Goal: Feedback & Contribution: Contribute content

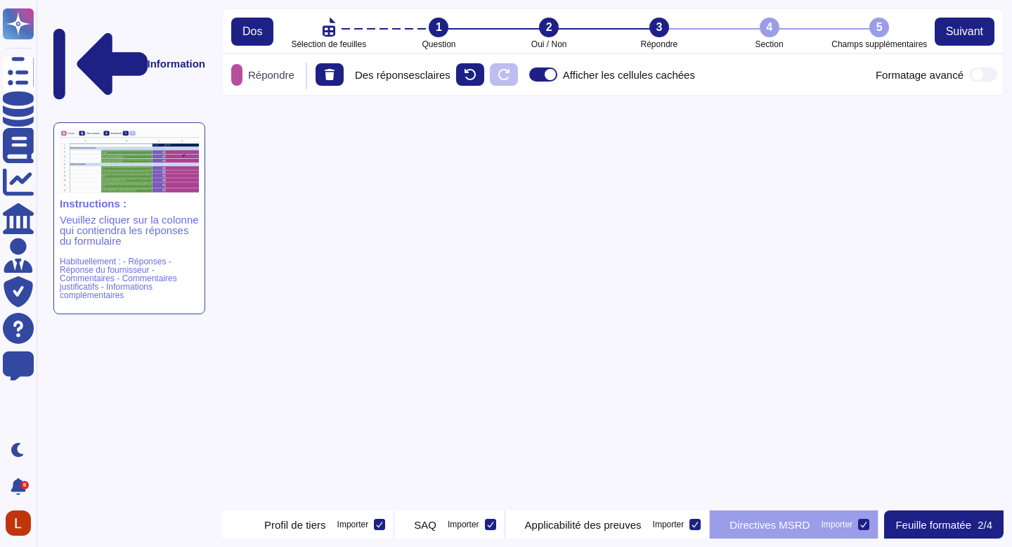
scroll to position [0, 93]
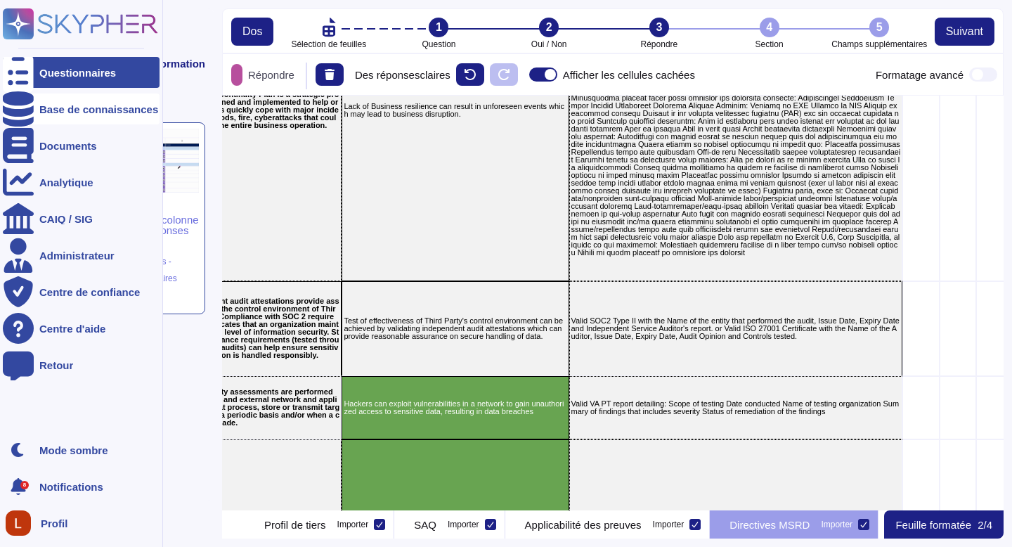
click at [81, 102] on div "Base de connaissances" at bounding box center [81, 108] width 157 height 31
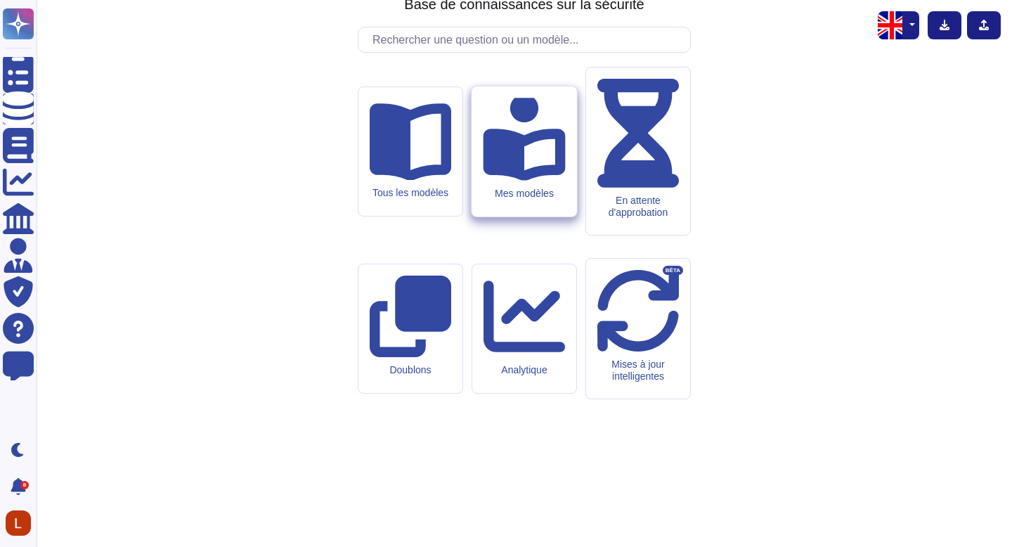
click at [524, 181] on icon at bounding box center [524, 137] width 82 height 87
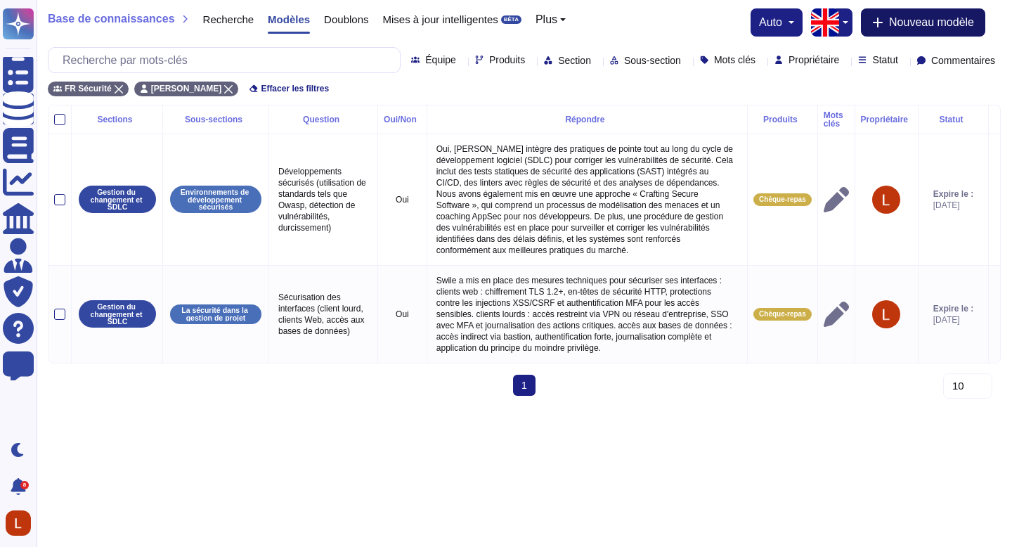
click at [914, 23] on font "Nouveau modèle" at bounding box center [931, 22] width 85 height 12
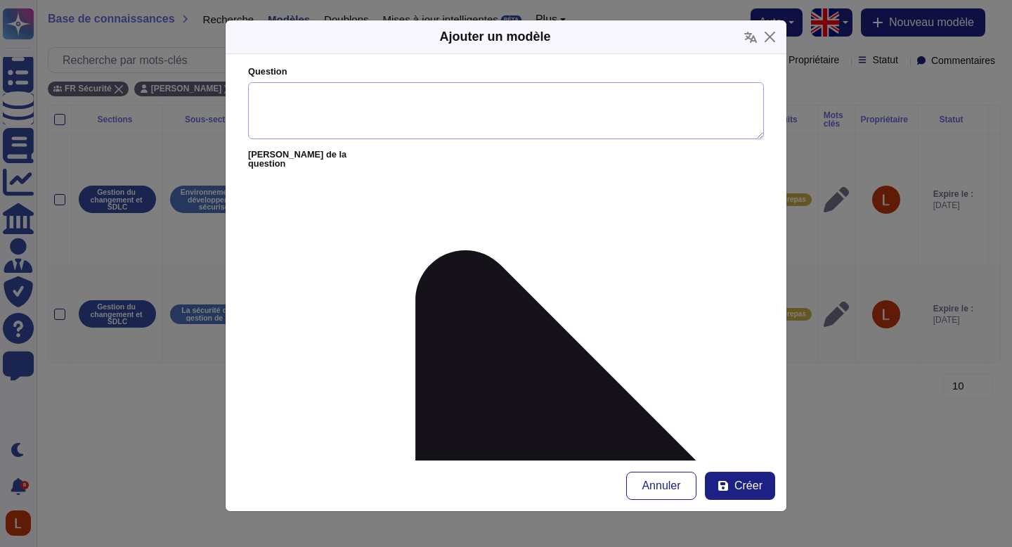
click at [318, 106] on textarea "Question" at bounding box center [506, 111] width 516 height 58
paste textarea "Format login/mot de passe pour les comptes administrateurs et utilisateurs"
type textarea "Format login/mot de passe pour les comptes administrateurs et utilisateurs"
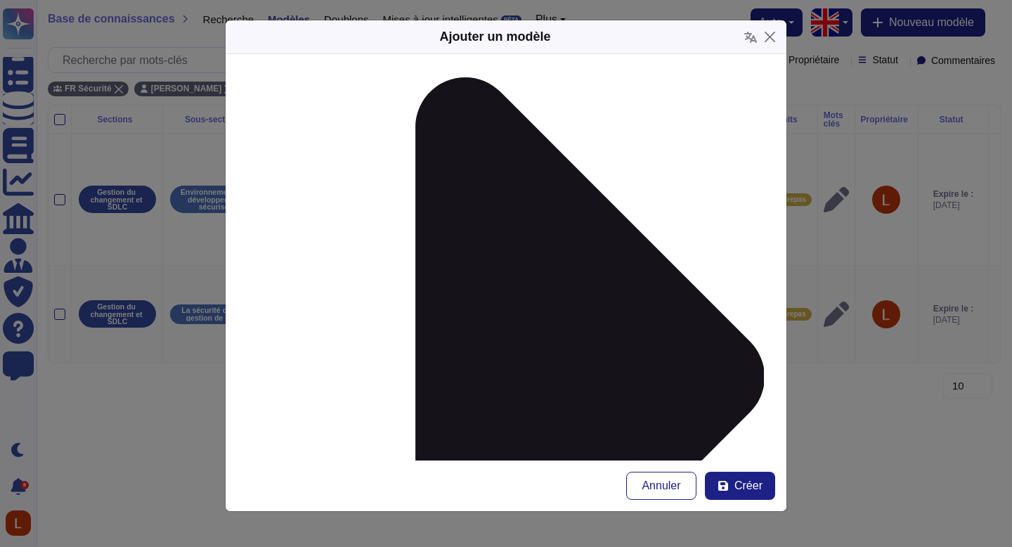
scroll to position [174, 0]
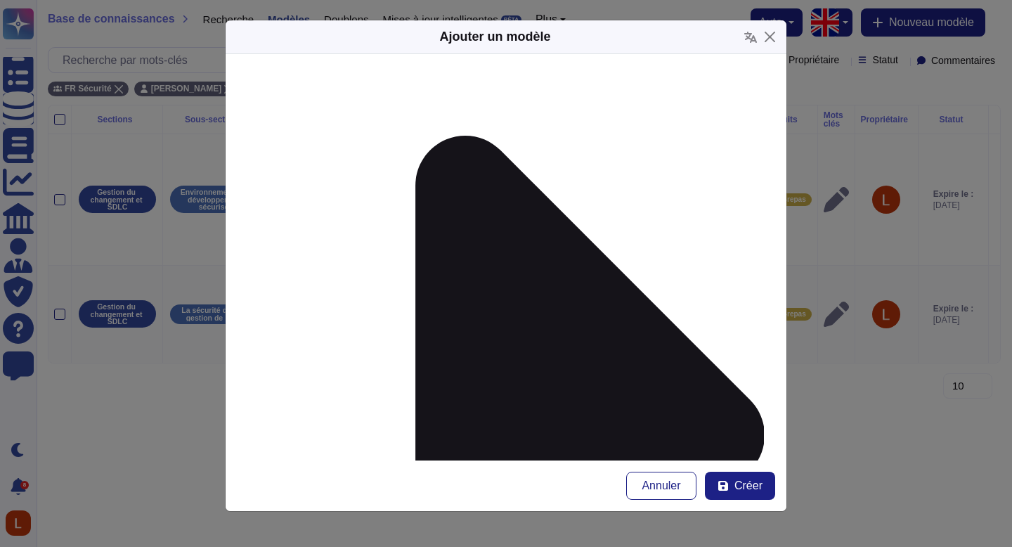
scroll to position [0, 0]
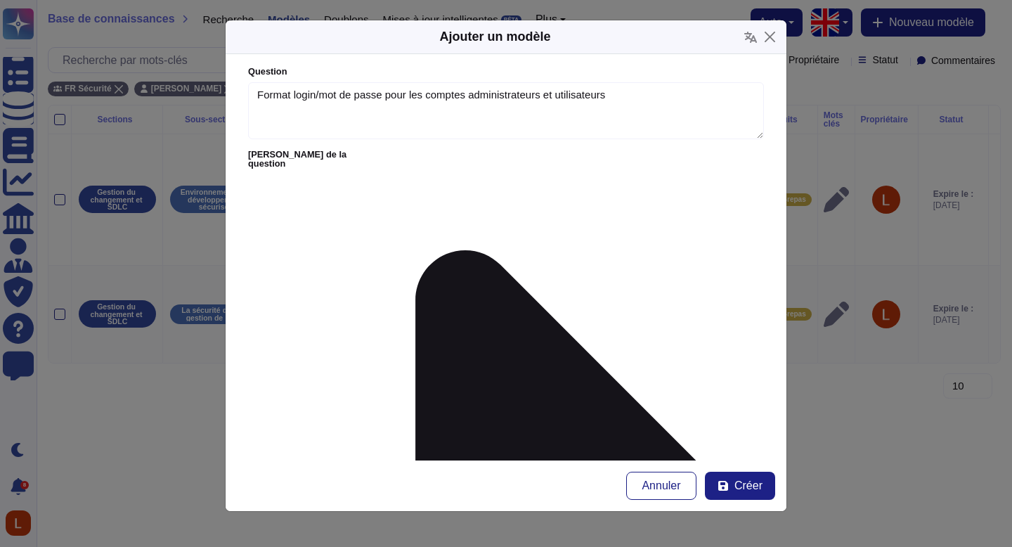
type textarea "Identifiant : l’adresse professionnelle fournie par votre entreprise. Mot de pa…"
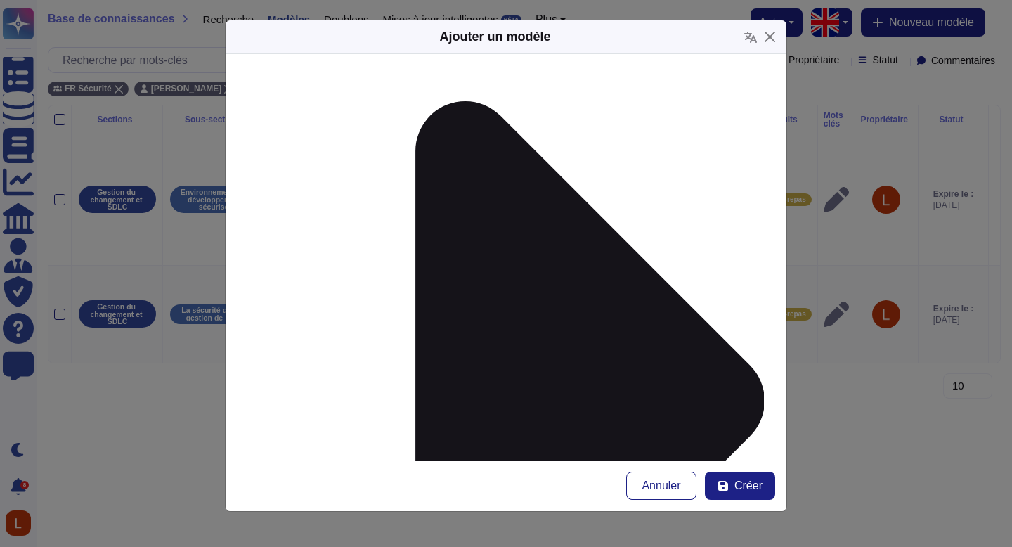
scroll to position [174, 0]
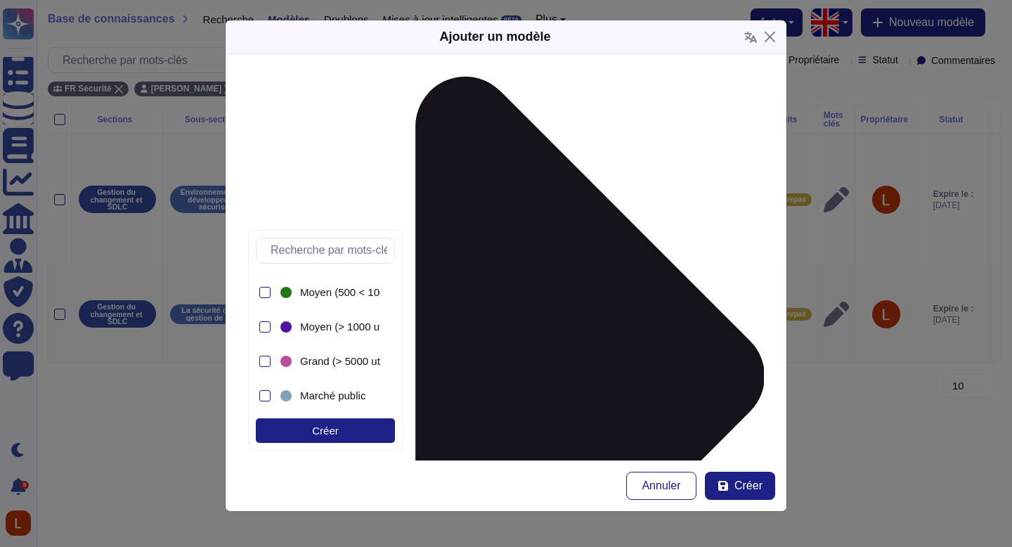
scroll to position [201, 0]
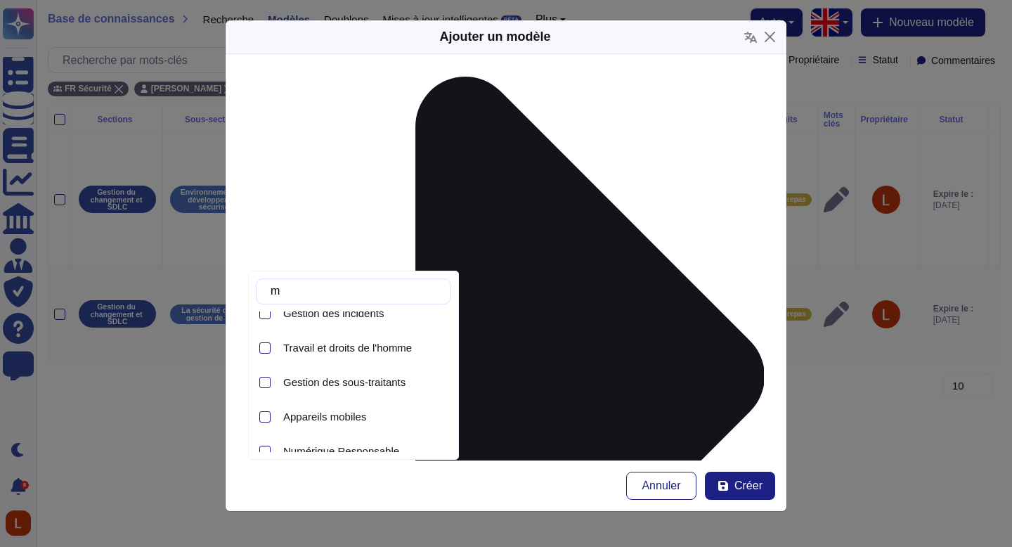
scroll to position [0, 0]
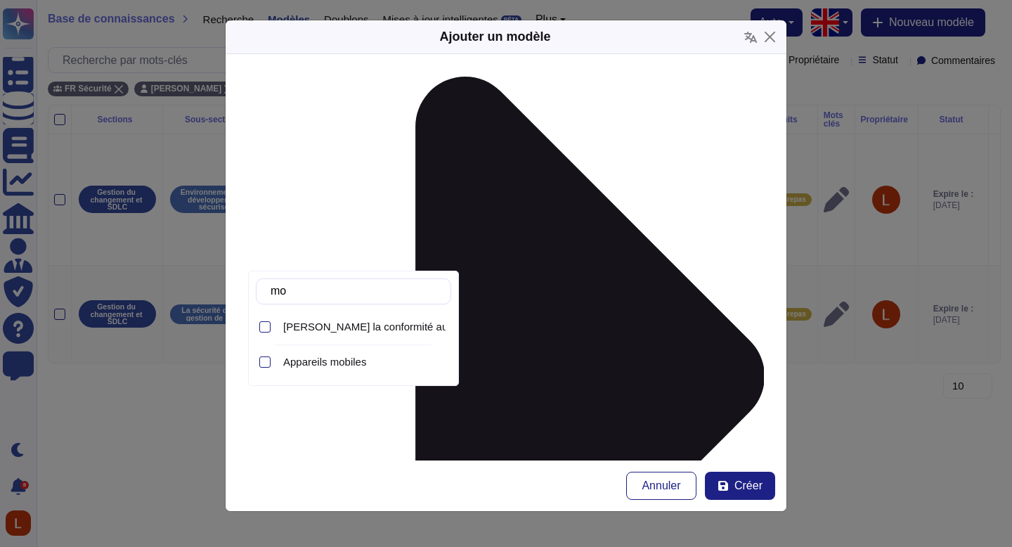
type input "m"
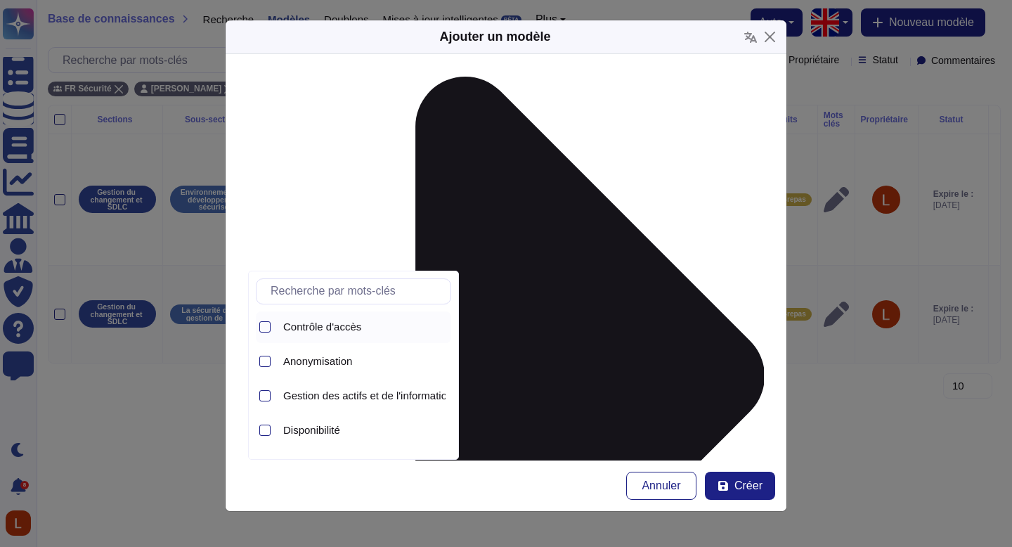
click at [345, 330] on font "Contrôle d'accès" at bounding box center [322, 326] width 78 height 12
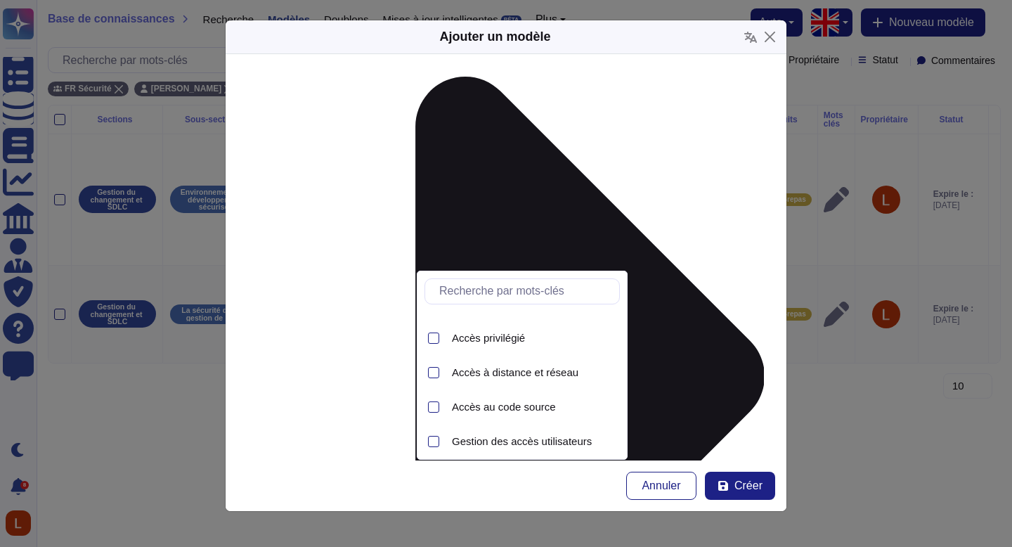
scroll to position [63, 0]
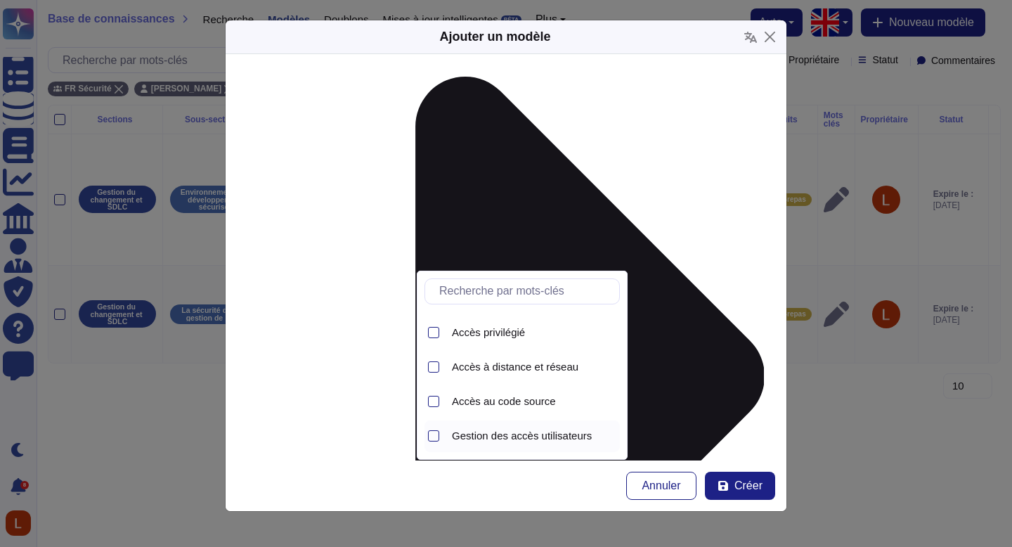
click at [549, 441] on font "Gestion des accès utilisateurs" at bounding box center [522, 435] width 140 height 12
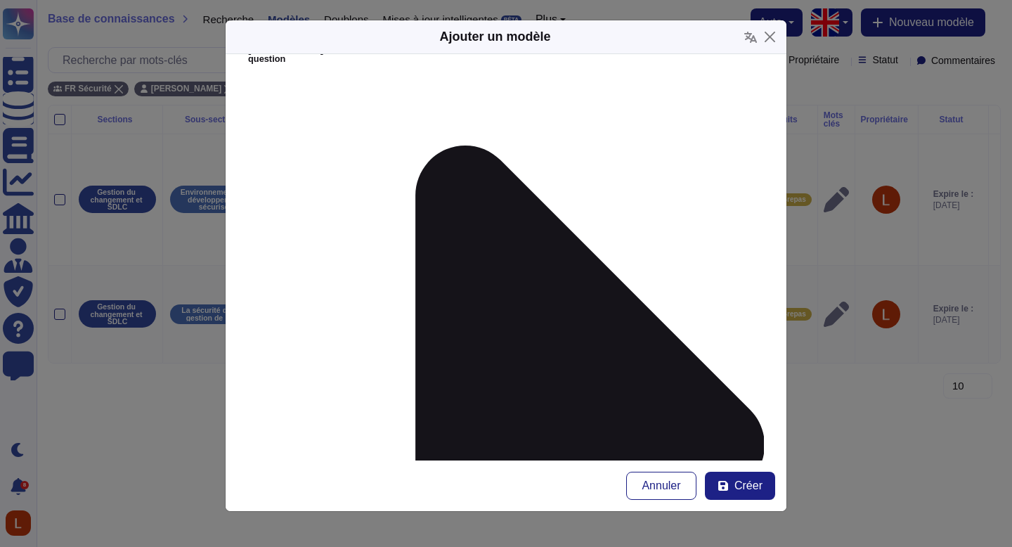
scroll to position [0, 0]
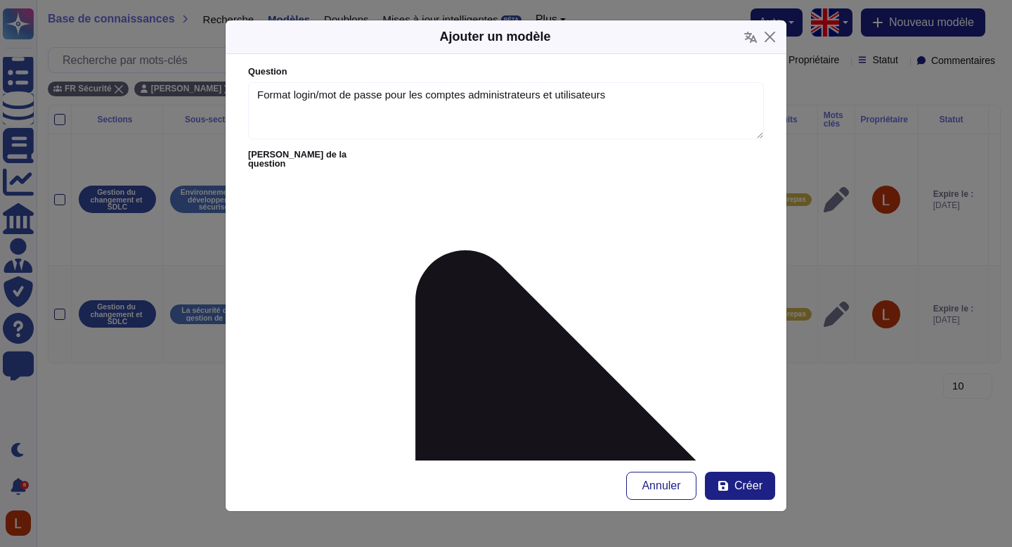
type textarea "Identifiant sera l’adresse professionnelle fournie par votre entreprise. Concer…"
type input "lily"
click at [488, 245] on font "[PERSON_NAME]" at bounding box center [497, 244] width 86 height 12
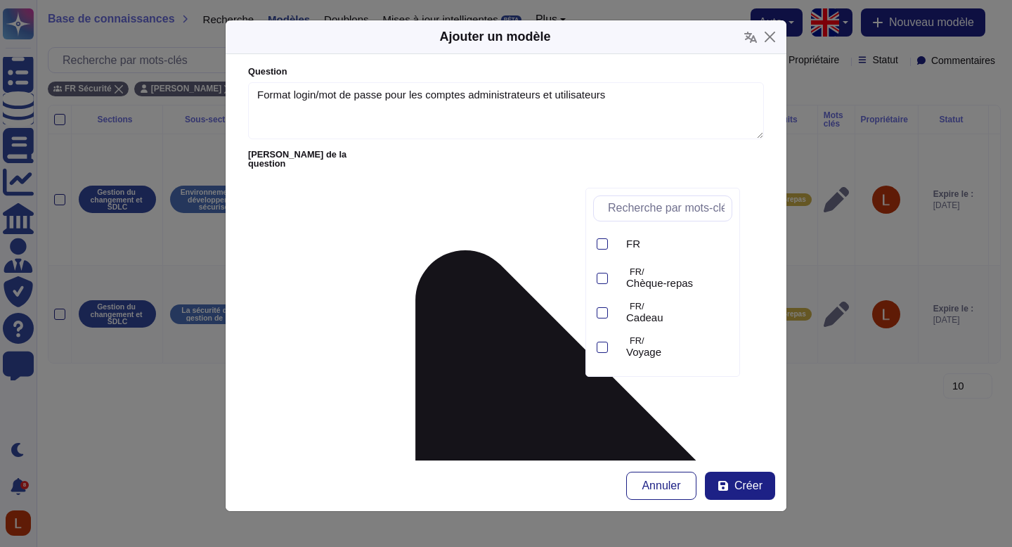
drag, startPoint x: 721, startPoint y: 256, endPoint x: 723, endPoint y: 309, distance: 52.7
click at [722, 333] on div "FR FR/ Chèque-repas FR/ Cadeau FR/ Voyage FR/ Mobilité FR/ Mon CSE FR/ Service …" at bounding box center [662, 298] width 139 height 141
click at [692, 349] on font "Swile Wide v2" at bounding box center [659, 352] width 66 height 12
click at [753, 479] on font "Créer" at bounding box center [748, 485] width 28 height 12
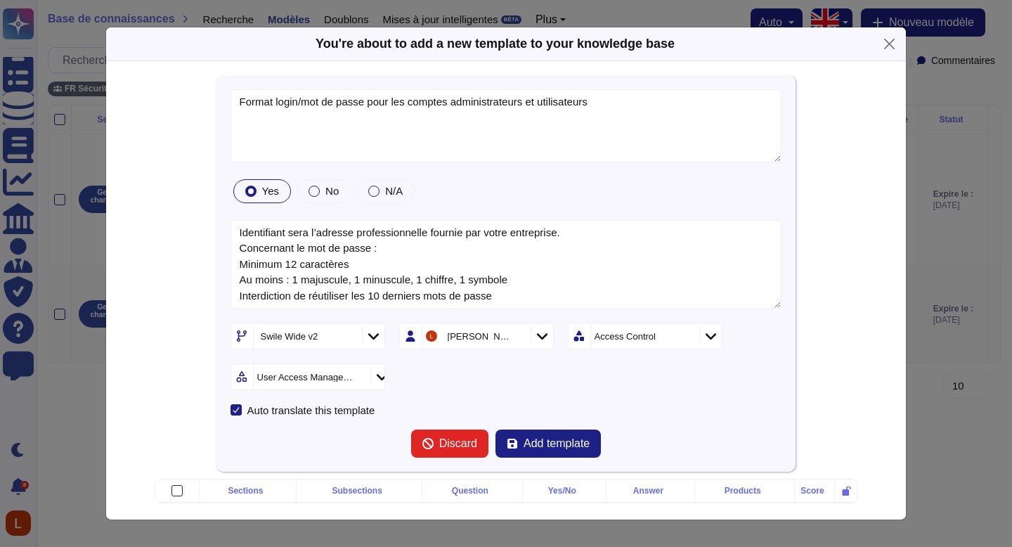
type textarea "Format login/mot de passe pour les comptes administrateurs et utilisateurs"
type textarea "Identifiant sera l’adresse professionnelle fournie par votre entreprise. Concer…"
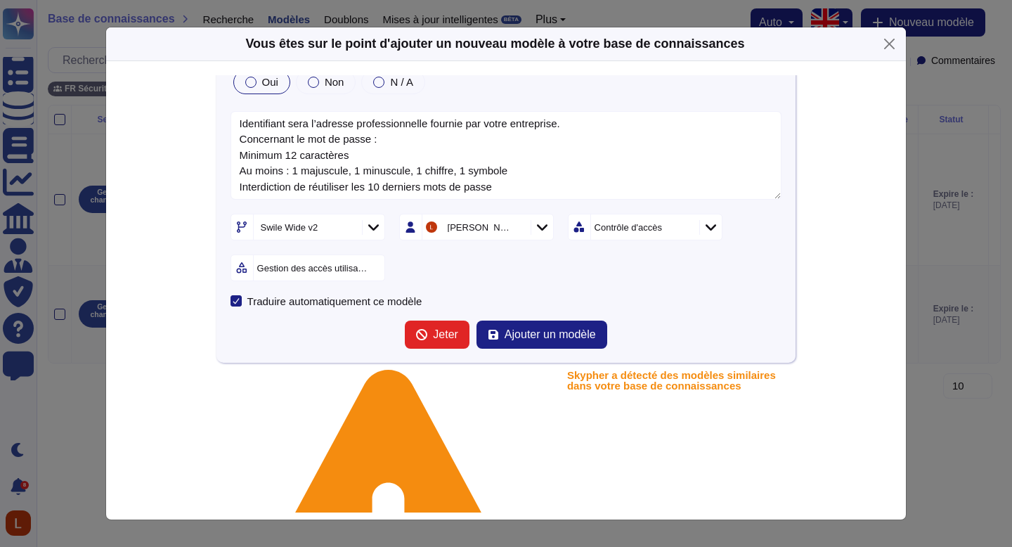
scroll to position [124, 0]
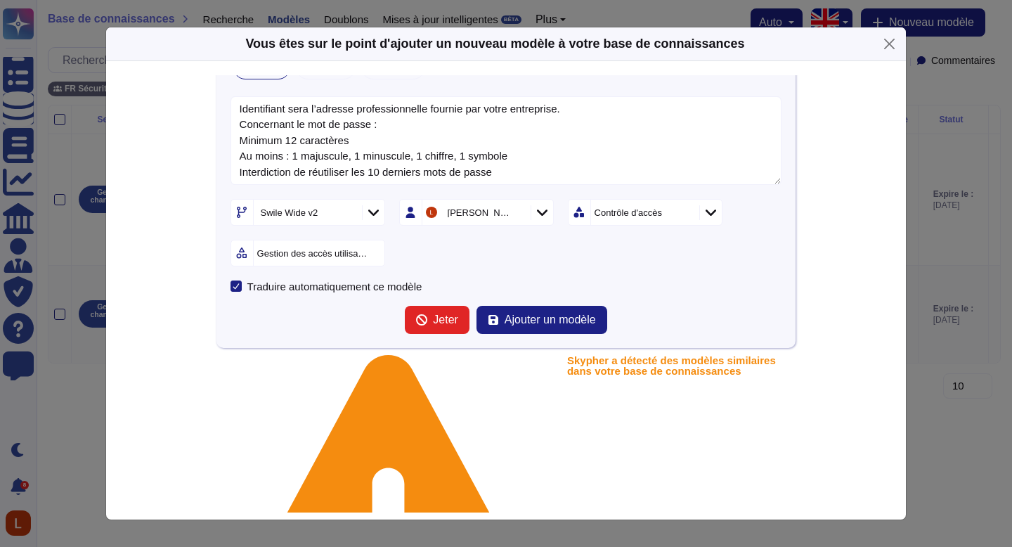
click at [328, 252] on font "Gestion des accès utilisateurs" at bounding box center [318, 253] width 122 height 11
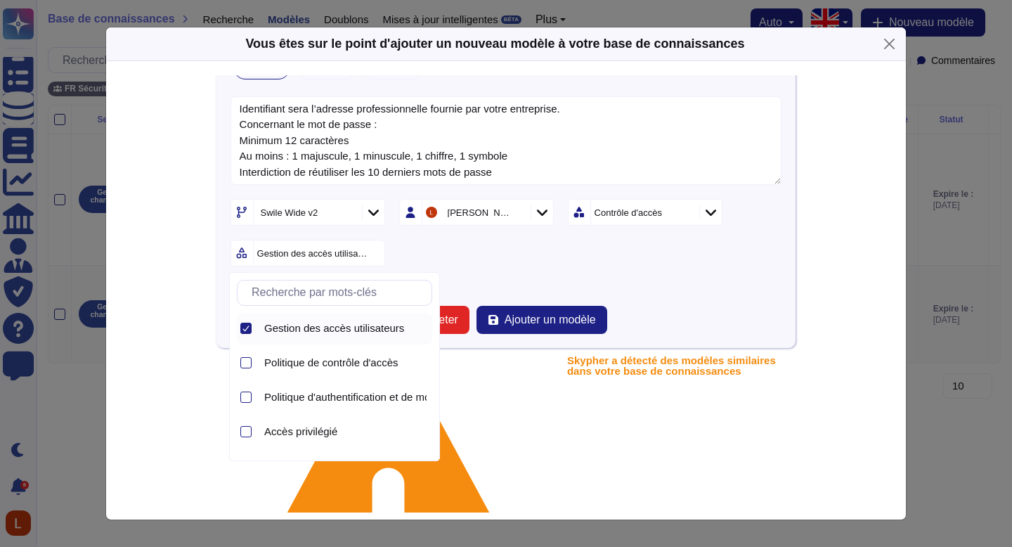
click at [584, 282] on div "Traduire automatiquement ce modèle" at bounding box center [507, 285] width 552 height 11
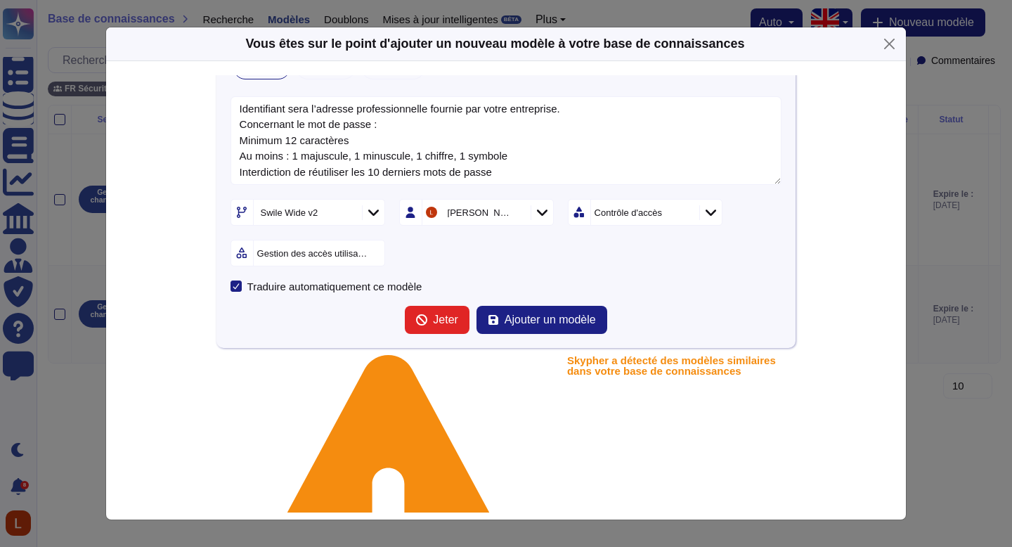
click at [325, 254] on font "Gestion des accès utilisateurs" at bounding box center [318, 253] width 122 height 11
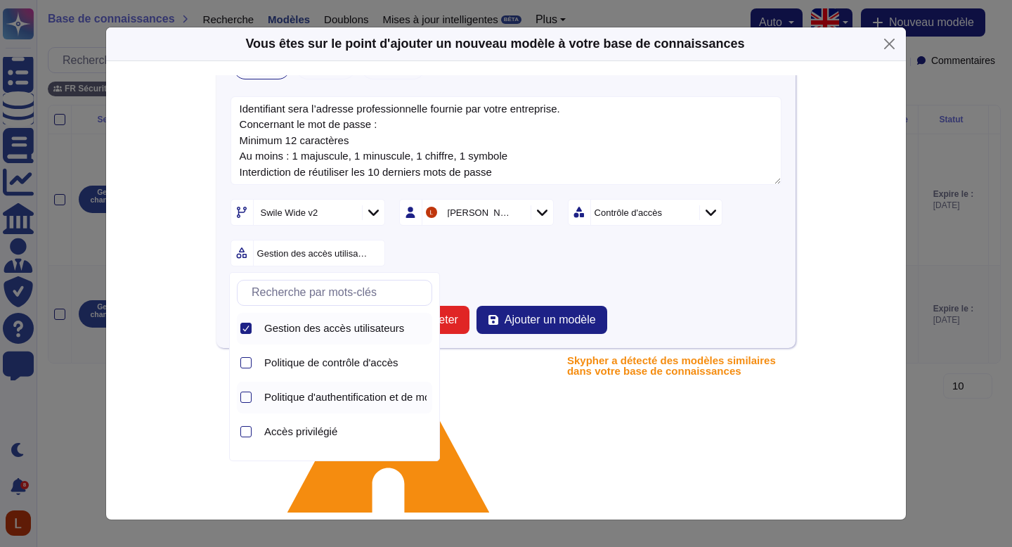
click at [352, 391] on font "Politique d'authentification et de mot de passe" at bounding box center [371, 397] width 215 height 12
click at [323, 334] on font "Gestion des accès utilisateurs" at bounding box center [334, 328] width 140 height 12
click at [489, 269] on form "Format login/mot de passe pour les comptes administrateurs et utilisateurs Oui …" at bounding box center [507, 150] width 552 height 369
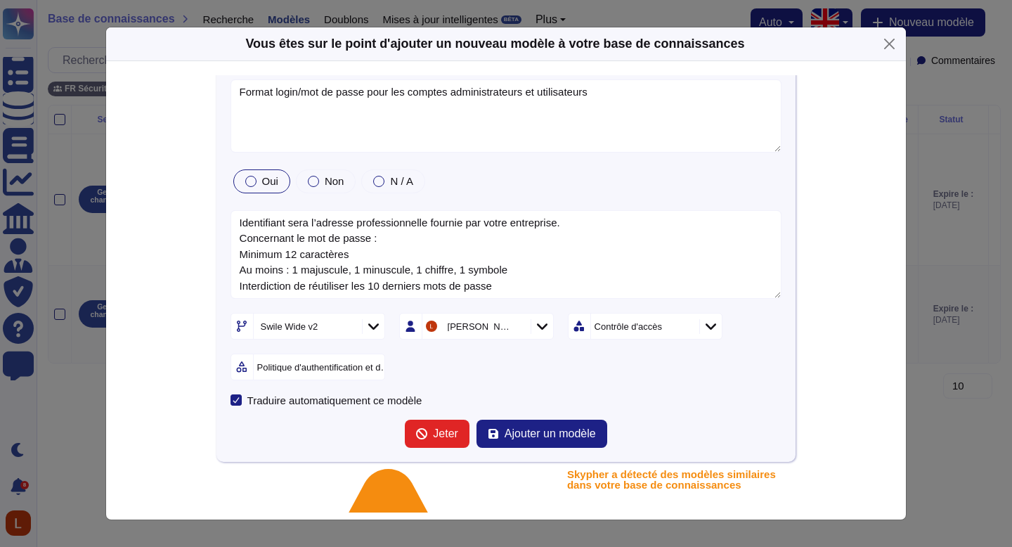
scroll to position [0, 0]
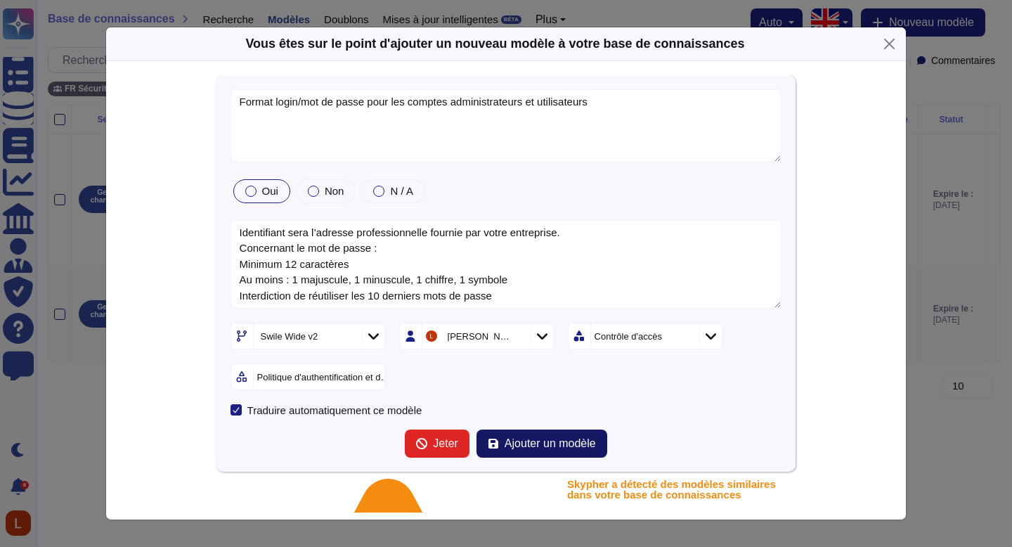
click at [585, 442] on font "Ajouter un modèle" at bounding box center [550, 443] width 91 height 12
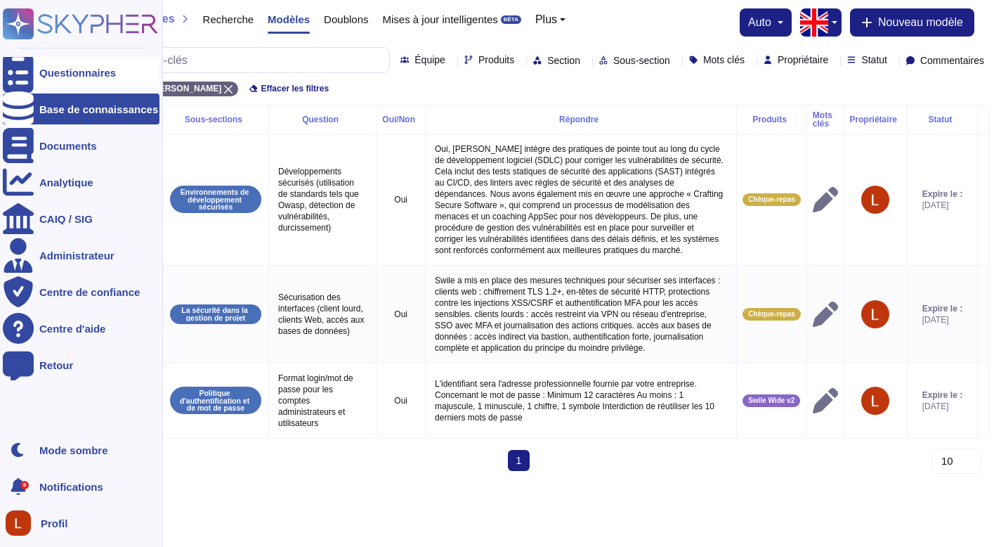
click at [43, 67] on font "Questionnaires" at bounding box center [77, 73] width 77 height 12
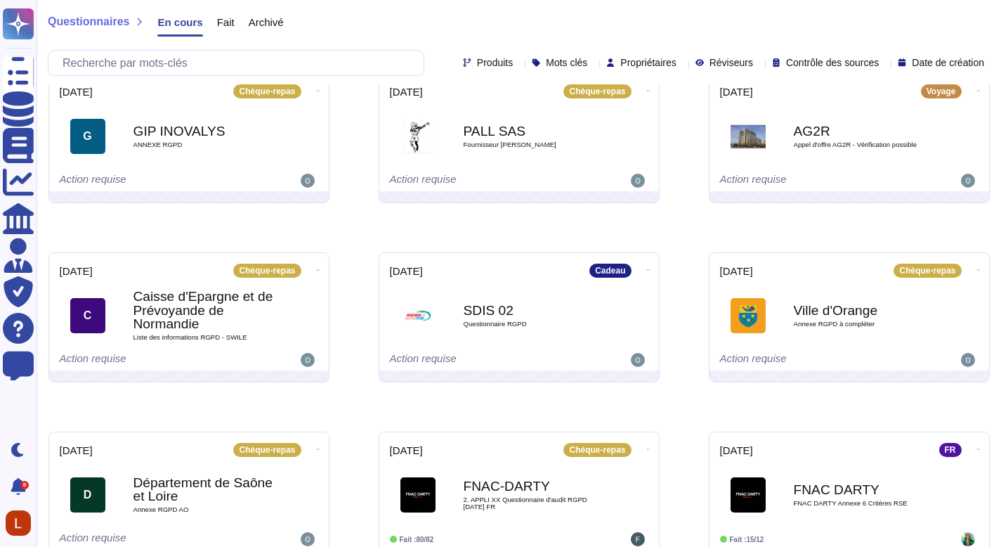
scroll to position [260, 0]
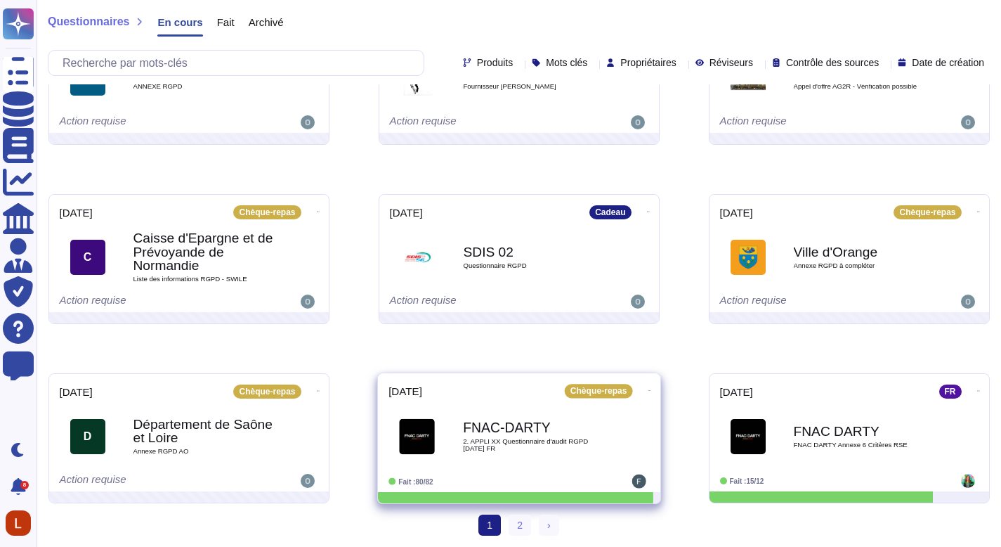
click at [530, 433] on font "FNAC-DARTY" at bounding box center [507, 427] width 88 height 15
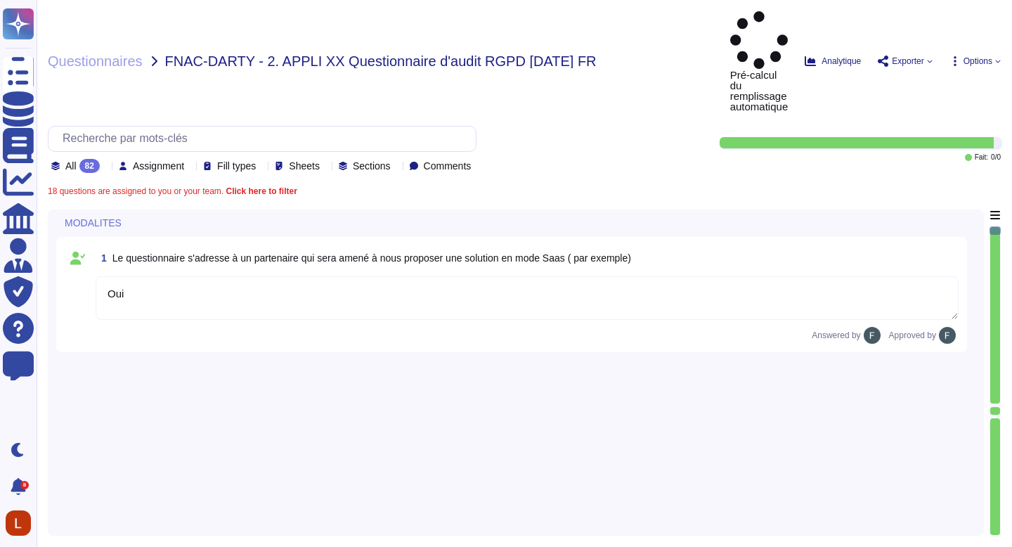
type textarea "Oui"
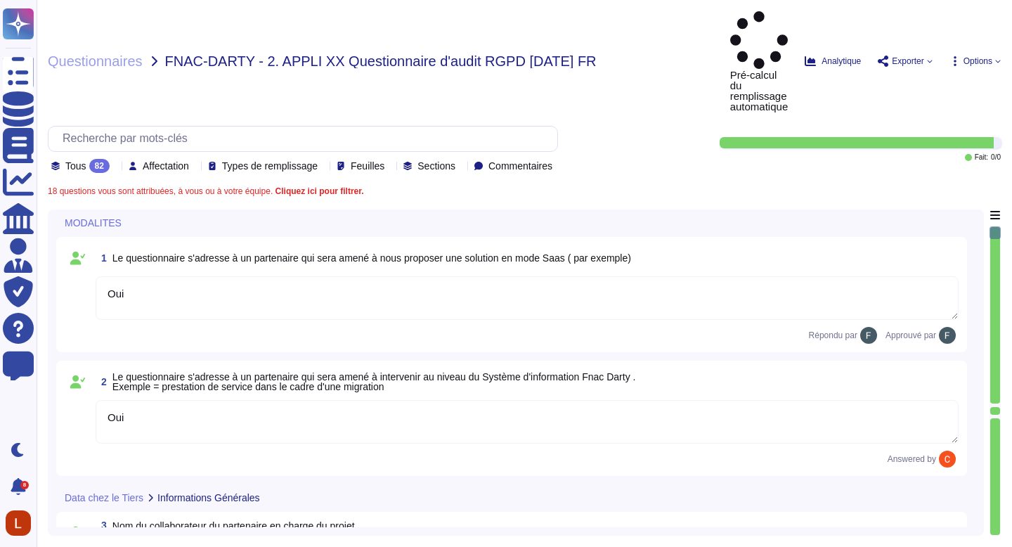
type textarea "Oui"
type textarea "Equipe Legal Data"
type textarea "Le Délégué à la Protection des Données (DPO) désigné par [PERSON_NAME] est [PER…"
type textarea "Tous les terminaux Swile sont équipés d'agents EDR Defender, CrowdStrike, (y co…"
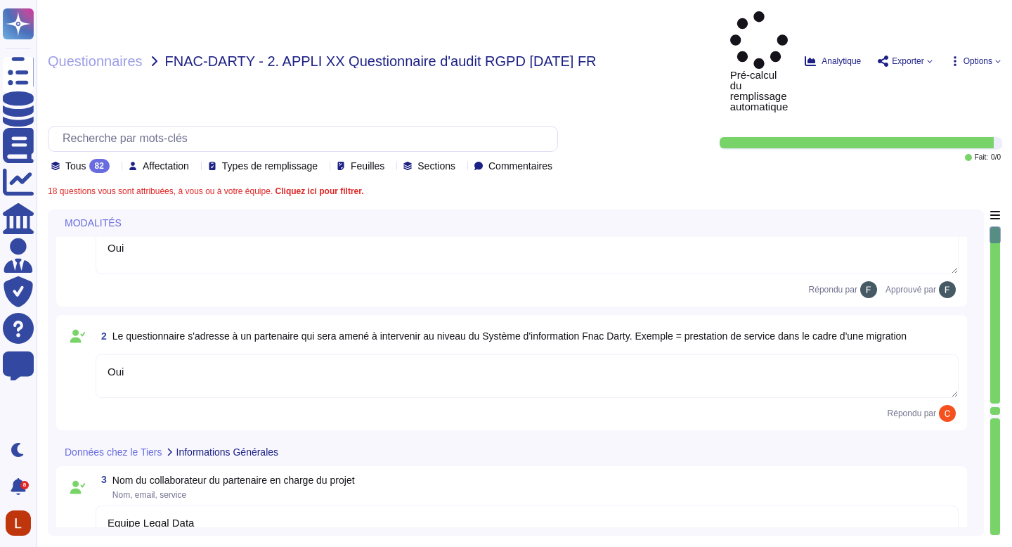
scroll to position [189, 0]
type textarea "L'objectif du projet est de fournir une plateforme de gestion des titres-restau…"
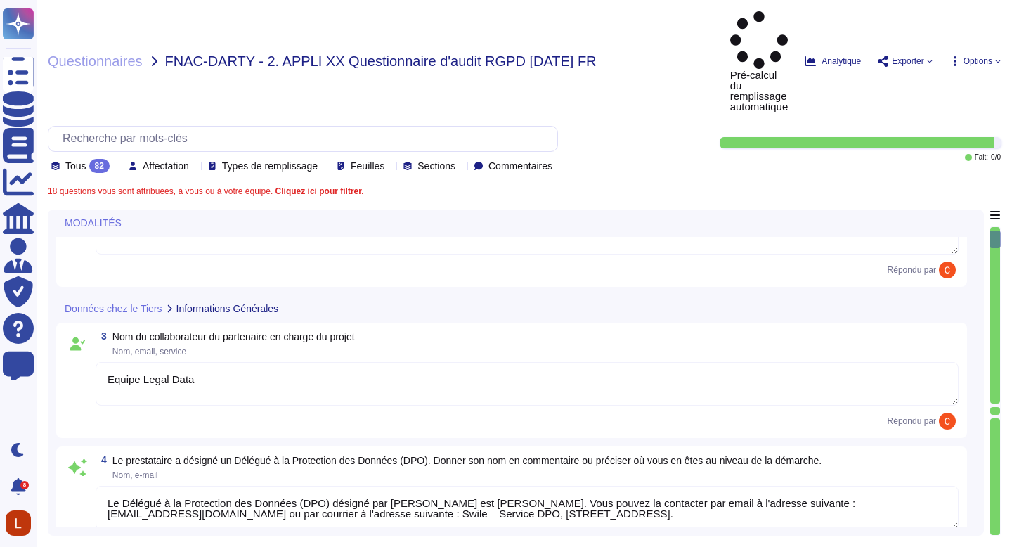
type textarea "La transmission de données au sein de la solution Swile est systématiquement ch…"
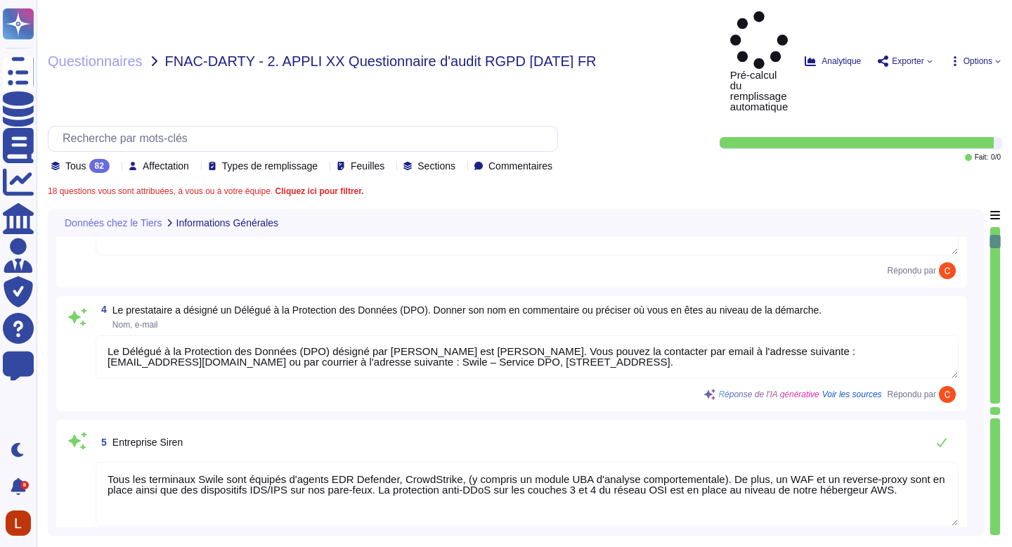
type textarea "[PERSON_NAME] assume à la fois les rôles de sous-traitant et de responsable du …"
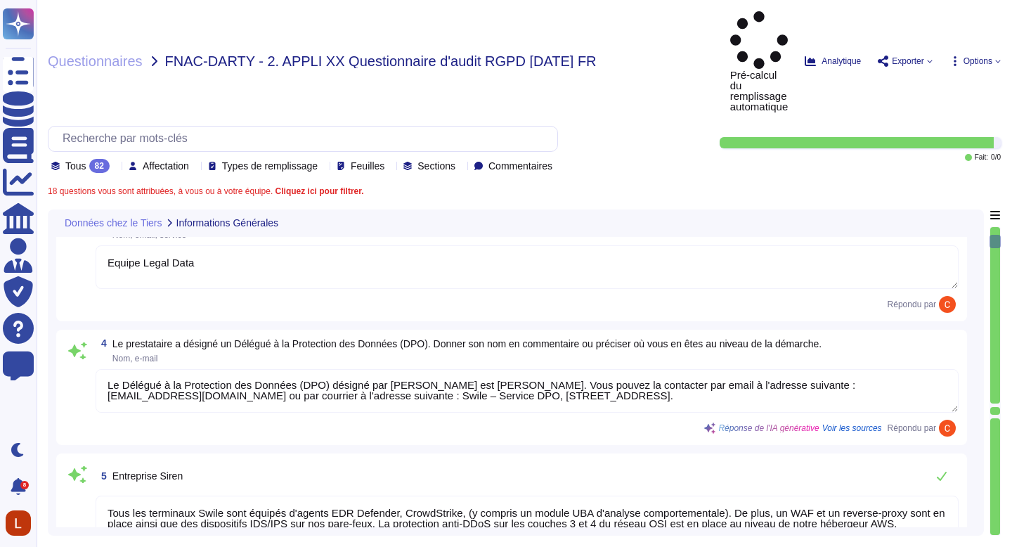
scroll to position [247, 0]
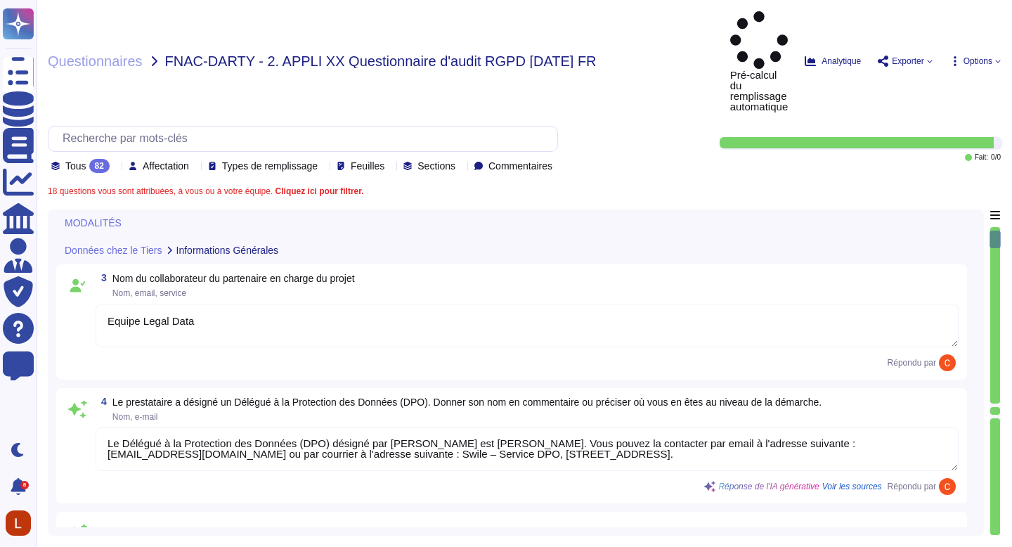
type textarea "Oui"
click at [115, 167] on icon at bounding box center [115, 167] width 0 height 0
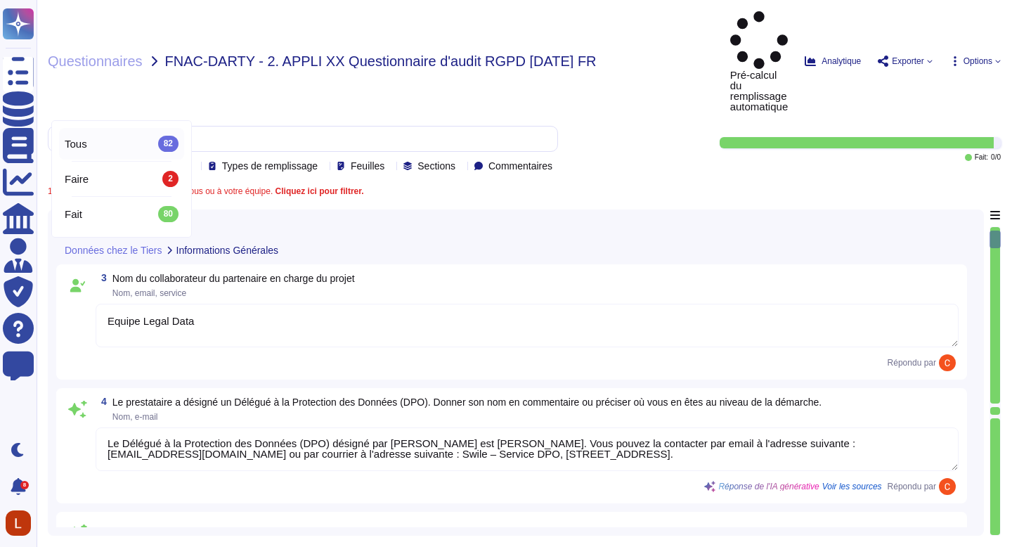
click at [364, 186] on font "Cliquez ici pour filtrer." at bounding box center [319, 191] width 89 height 10
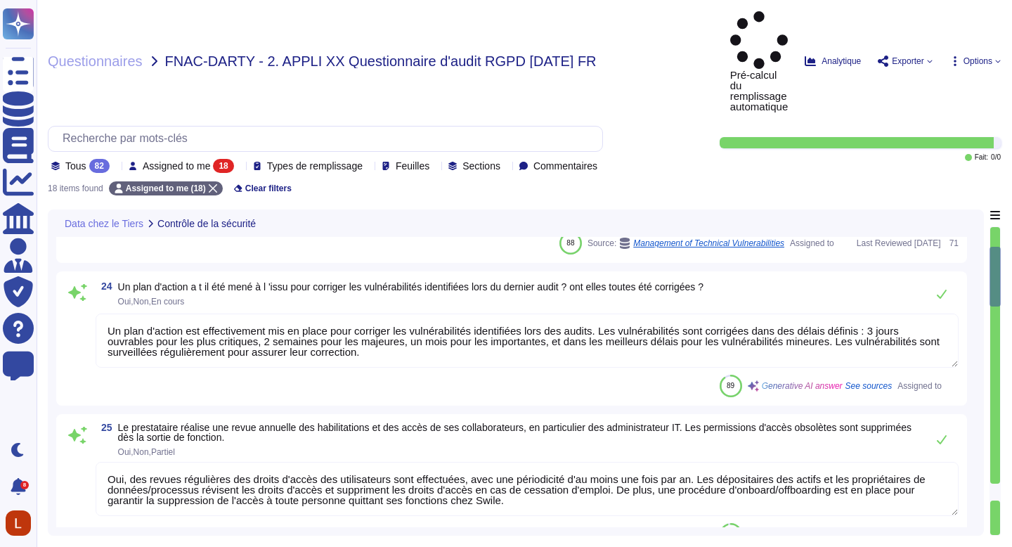
type textarea "Oui, des revues régulières des droits d'accès des utilisateurs sont effectuées,…"
type textarea "Oui, [PERSON_NAME] dispose d'une charte informatique validée qui définit les rè…"
type textarea "Swile dispose d'une Politique de sécurité des systèmes d’information (PSSI) réd…"
type textarea "Conformément à notre politique « Identification et authentification », [PERSON_…"
type textarea "Swile ne dispose pas encore de la certification ISO 27001. Nous sommes toutefoi…"
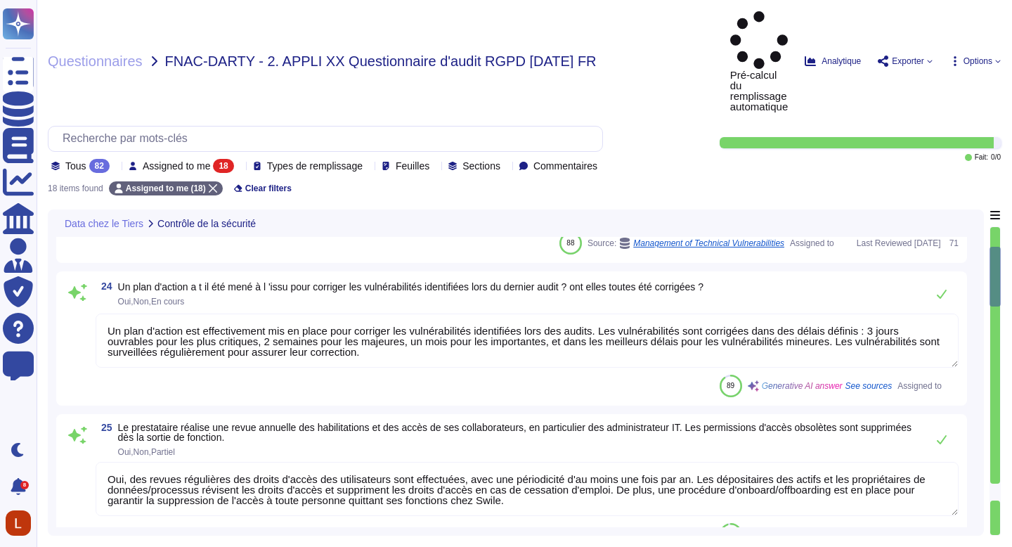
type textarea "Oui, nous effectuons régulièrement des audits de sécurité par le biais de tiers…"
type textarea "Un plan d'action est effectivement mis en place pour corriger les vulnérabilité…"
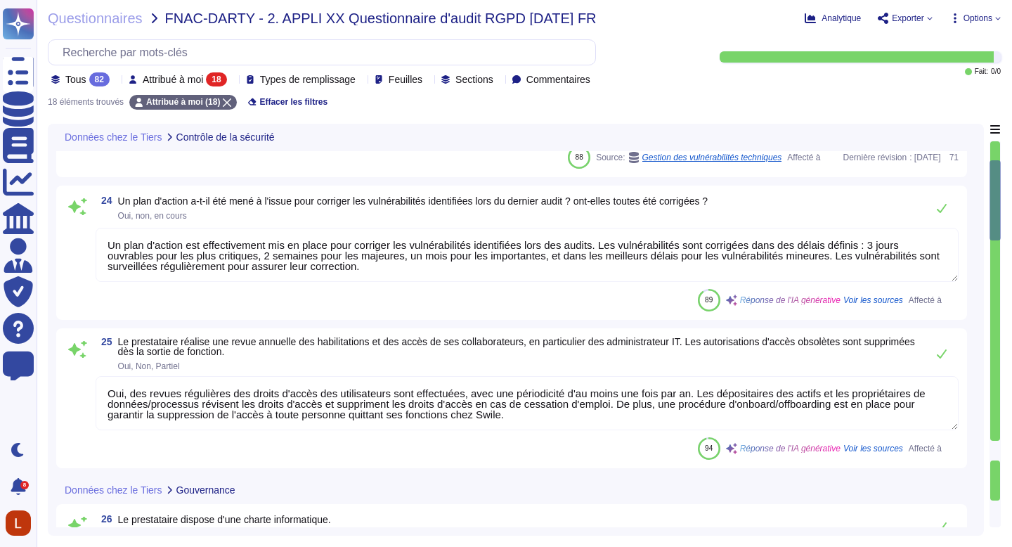
click at [788, 89] on div "18 éléments trouvés Attribué à moi (18) Effacer les filtres" at bounding box center [524, 97] width 953 height 23
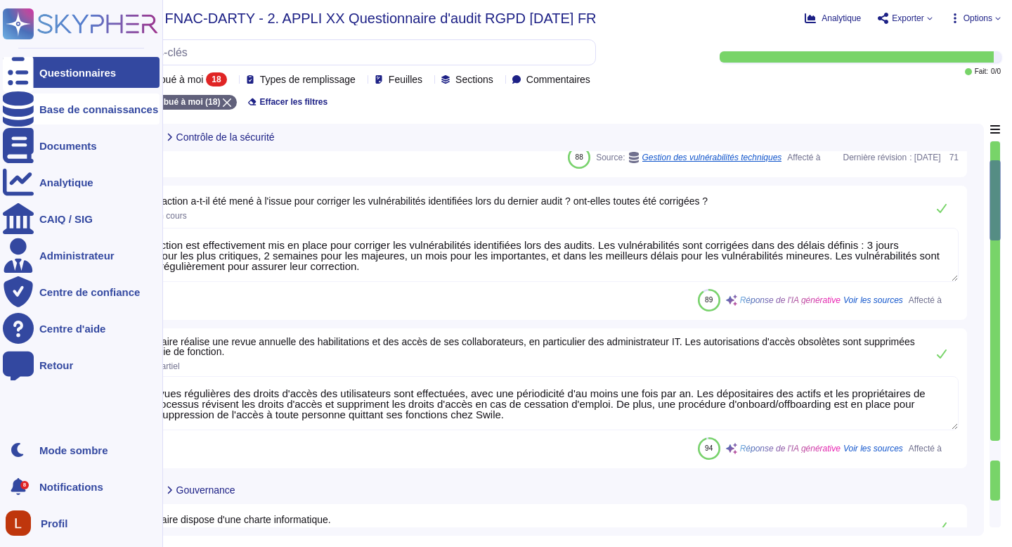
click at [58, 109] on font "Base de connaissances" at bounding box center [98, 109] width 119 height 12
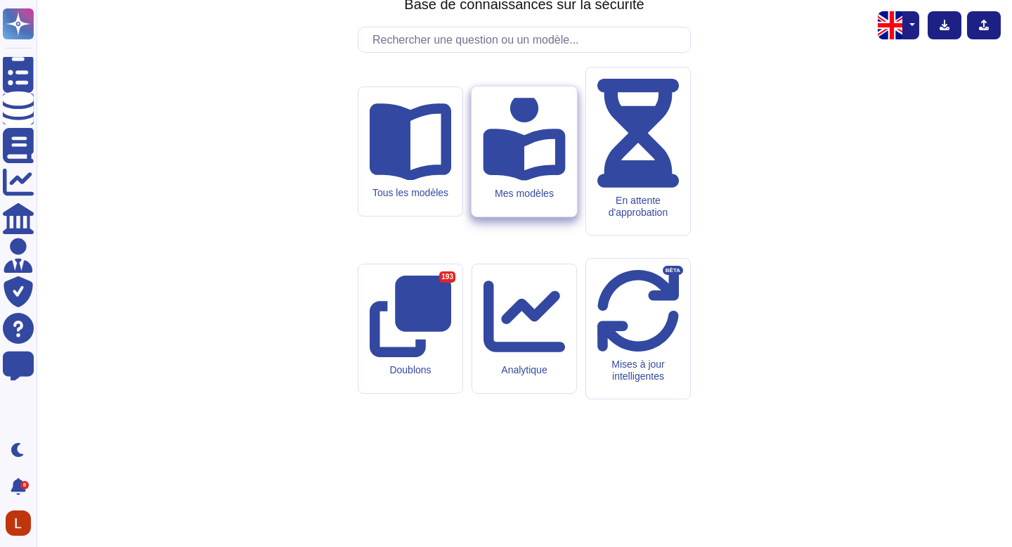
click at [509, 216] on div "Mes modèles" at bounding box center [524, 151] width 105 height 130
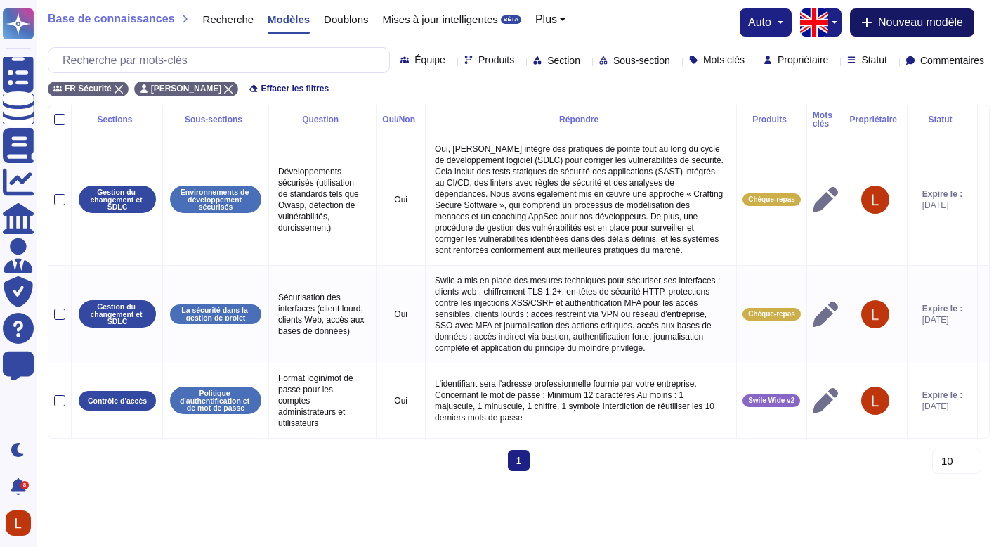
click at [899, 20] on font "Nouveau modèle" at bounding box center [920, 22] width 85 height 12
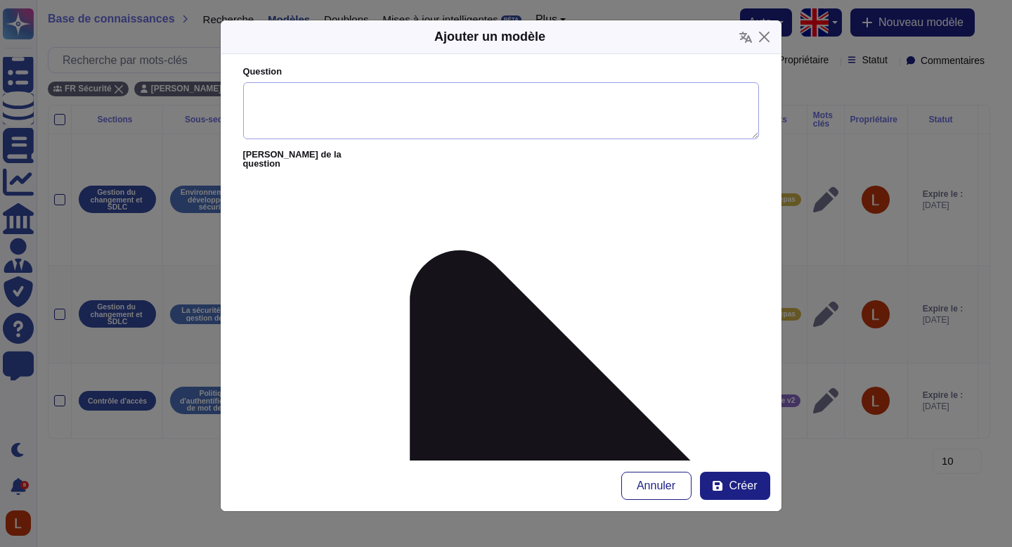
drag, startPoint x: 384, startPoint y: 126, endPoint x: 388, endPoint y: 118, distance: 9.1
click at [387, 122] on textarea "Question" at bounding box center [501, 111] width 516 height 58
paste textarea "Supportez-vous l’authentification unique (SSO) ? Avec quels protocoles (SAML2, …"
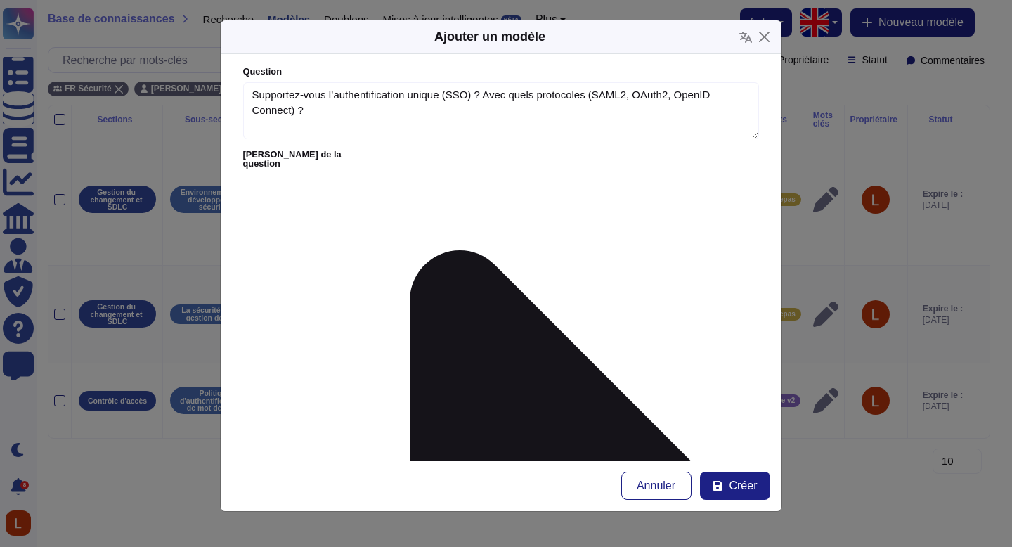
type textarea "Supportez-vous l’authentification unique (SSO) ? Avec quels protocoles (SAML2, …"
paste textarea "Swile prend en charge l’authentification unique (SSO) avec les principaux proto…"
type textarea "Swile prend en charge l’authentification unique (SSO) avec les principaux proto…"
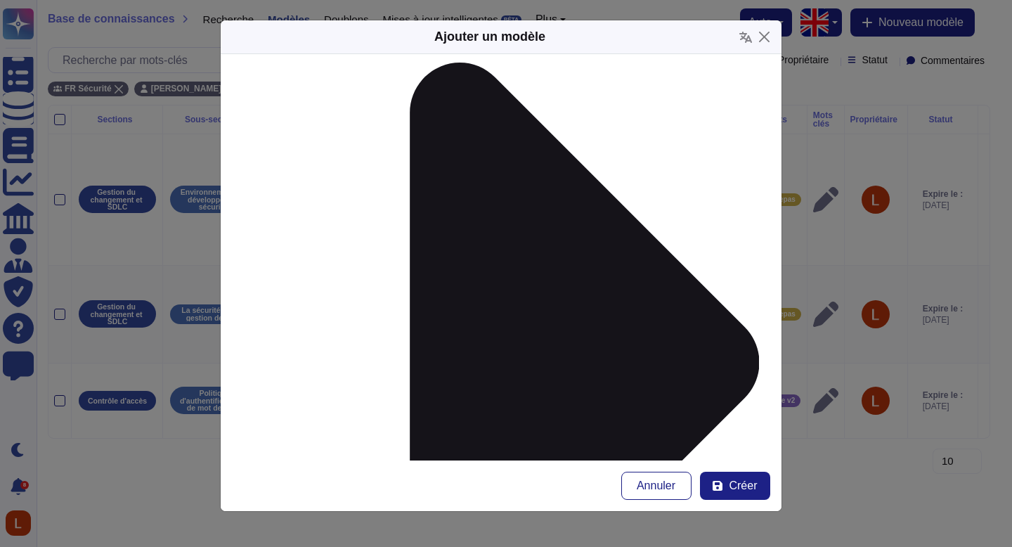
scroll to position [191, 0]
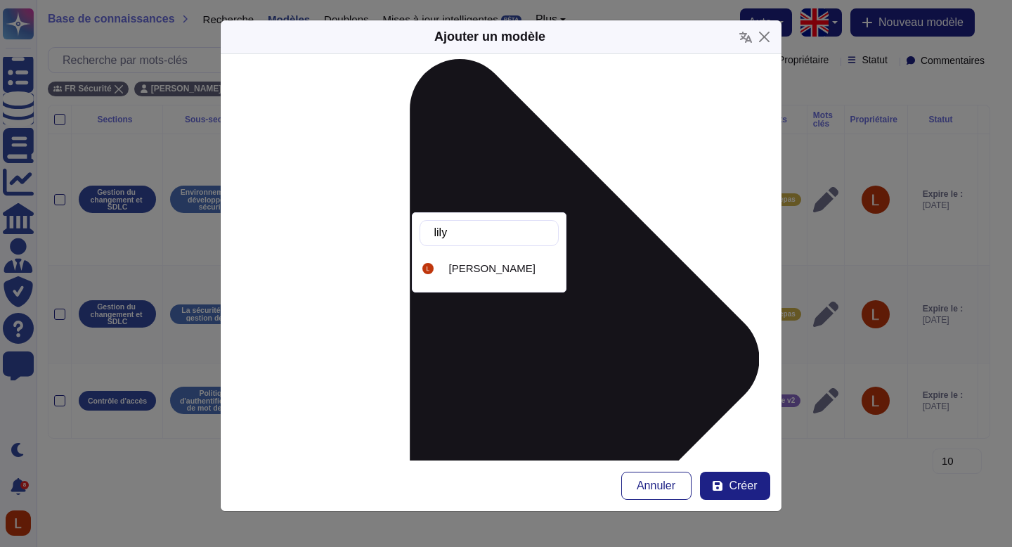
type input "lilya"
click at [498, 268] on font "[PERSON_NAME]" at bounding box center [492, 268] width 86 height 12
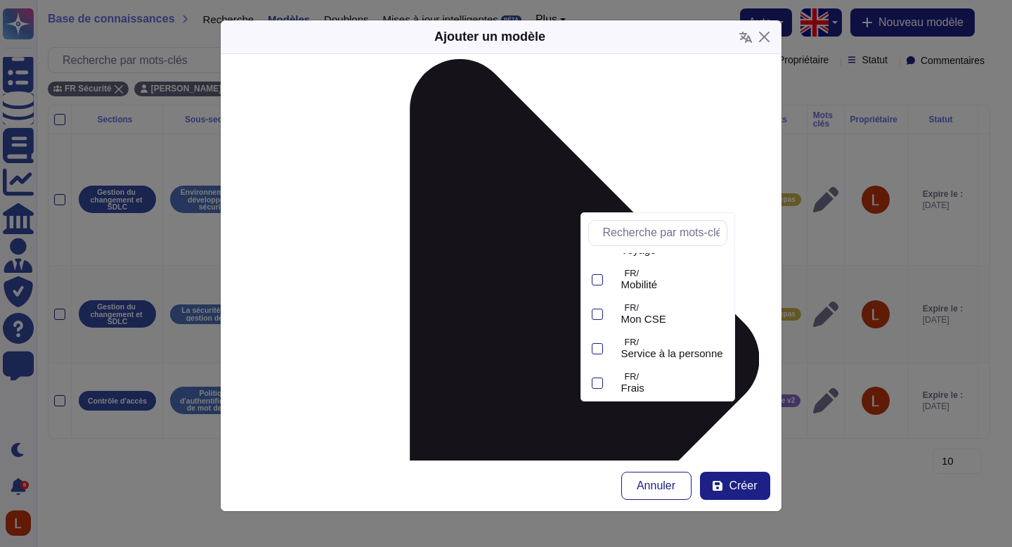
scroll to position [235, 0]
click at [682, 380] on font "Swile Wide v2" at bounding box center [654, 377] width 66 height 12
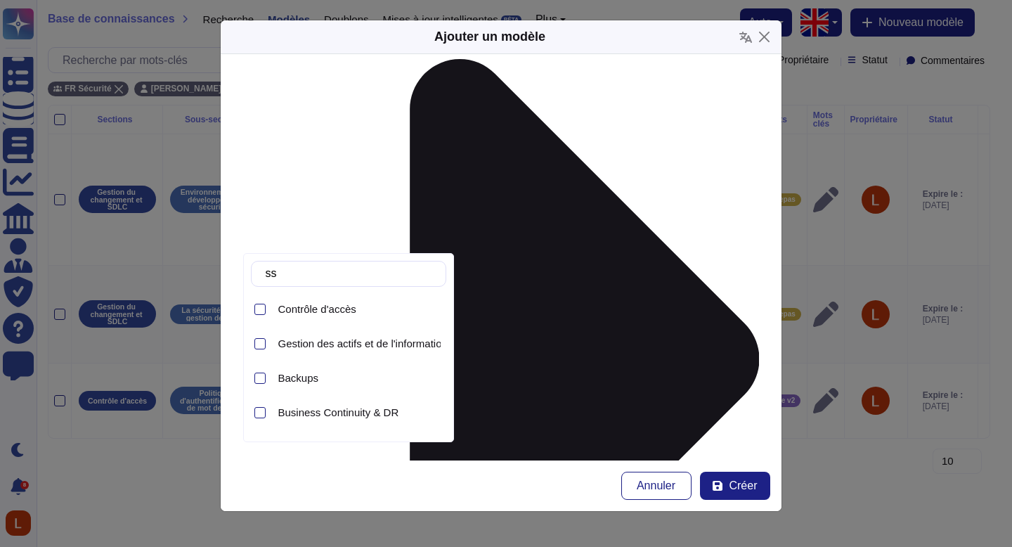
type input "s"
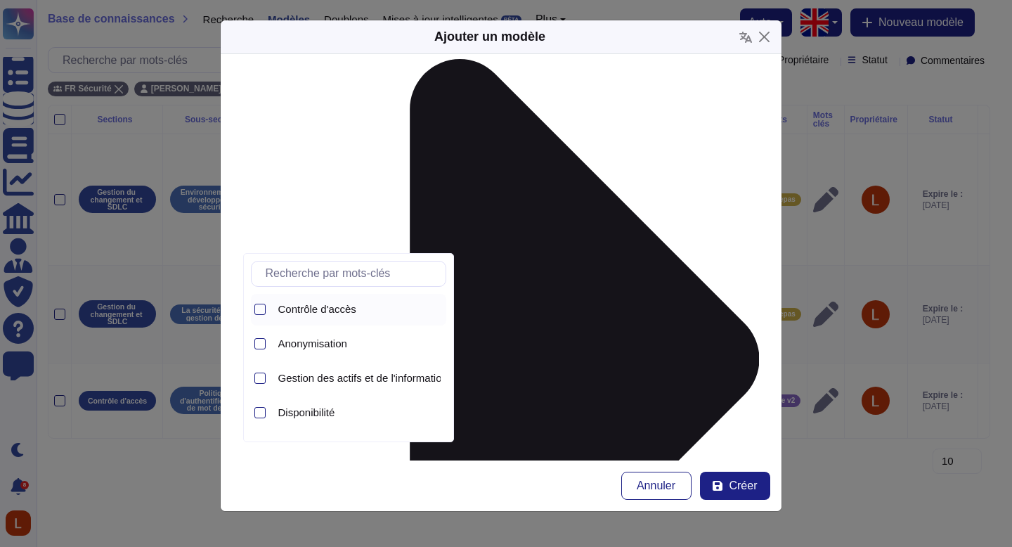
click at [338, 309] on font "Contrôle d'accès" at bounding box center [317, 309] width 78 height 12
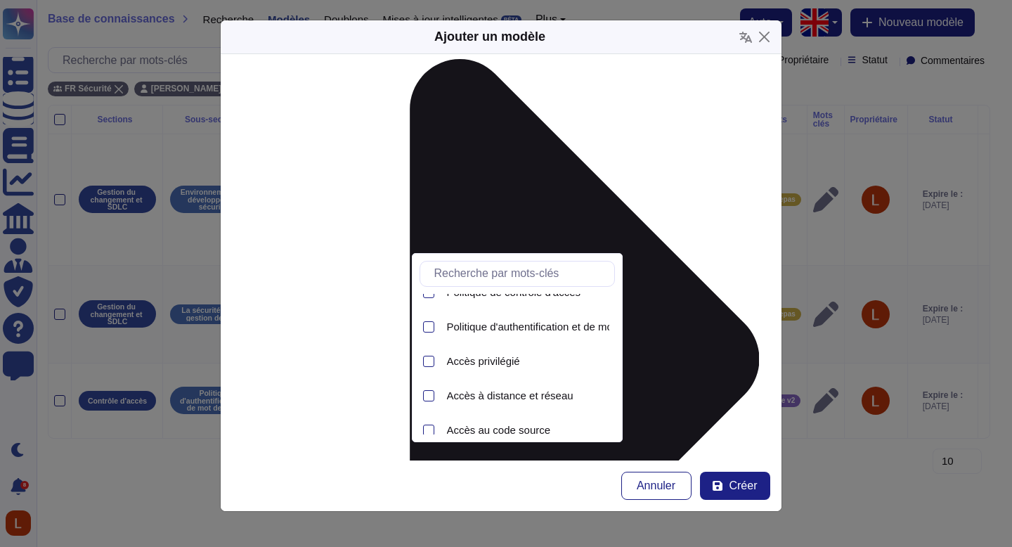
scroll to position [0, 0]
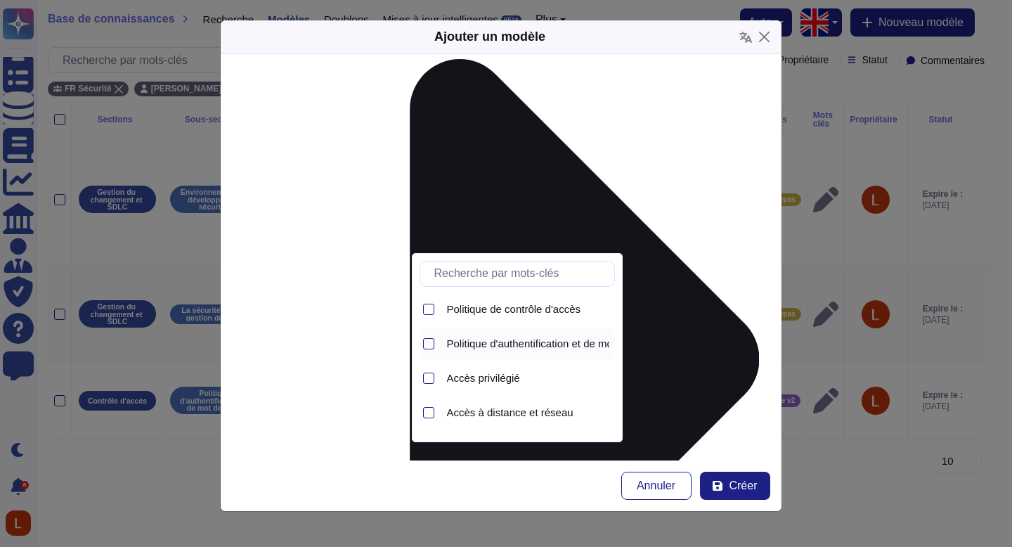
click at [519, 341] on font "Politique d'authentification et de mot de passe" at bounding box center [554, 343] width 215 height 12
click at [518, 338] on font "Politique d'authentification et de mot de passe" at bounding box center [554, 343] width 215 height 12
click at [519, 315] on font "Politique de contrôle d'accès" at bounding box center [514, 309] width 134 height 12
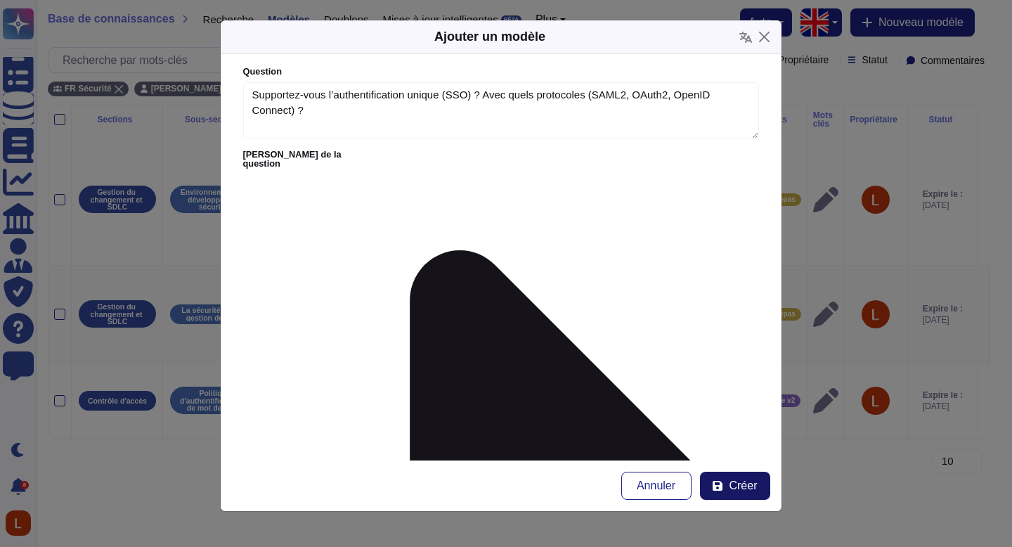
click at [734, 479] on font "Créer" at bounding box center [743, 485] width 28 height 12
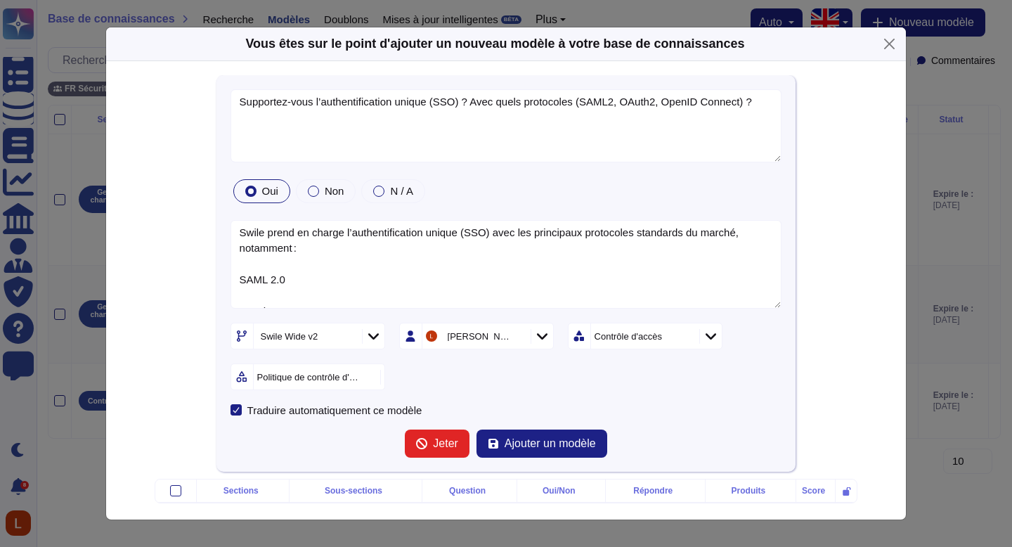
type textarea "Supportez-vous l’authentification unique (SSO) ? Avec quels protocoles (SAML2, …"
type textarea "Swile prend en charge l’authentification unique (SSO) avec les principaux proto…"
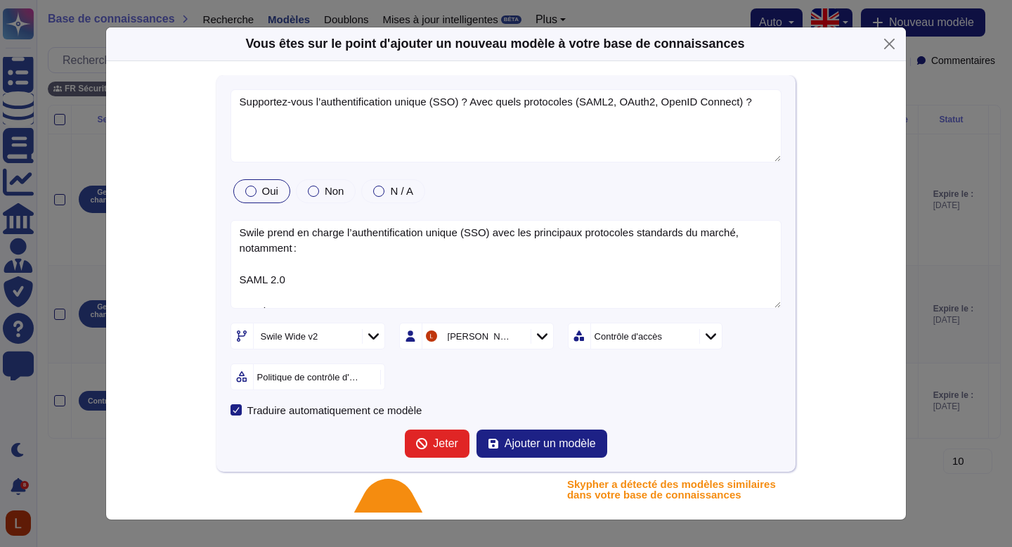
click at [337, 380] on font "Politique de contrôle d'accès" at bounding box center [315, 377] width 116 height 11
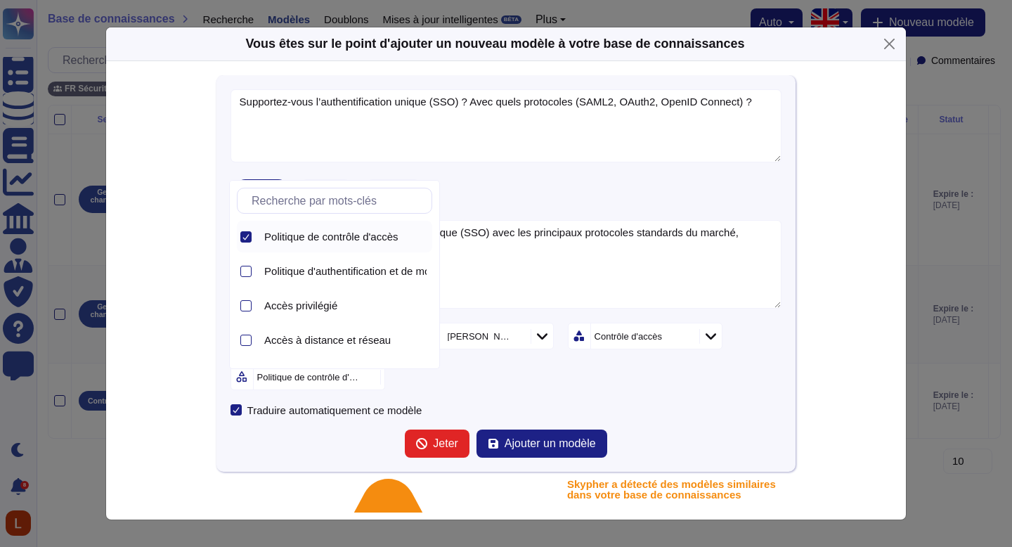
click at [525, 388] on div "Swile Wide v2 [PERSON_NAME] Contrôle d'accès Politique de contrôle d'accès" at bounding box center [507, 356] width 552 height 67
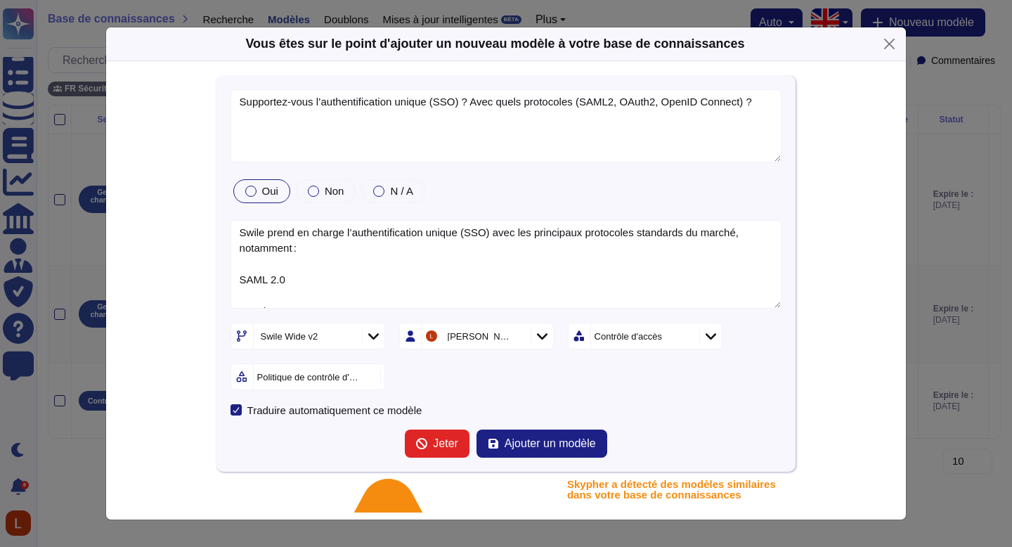
click at [685, 337] on icon at bounding box center [685, 337] width 0 height 0
click at [689, 336] on div "Sections" at bounding box center [643, 335] width 105 height 25
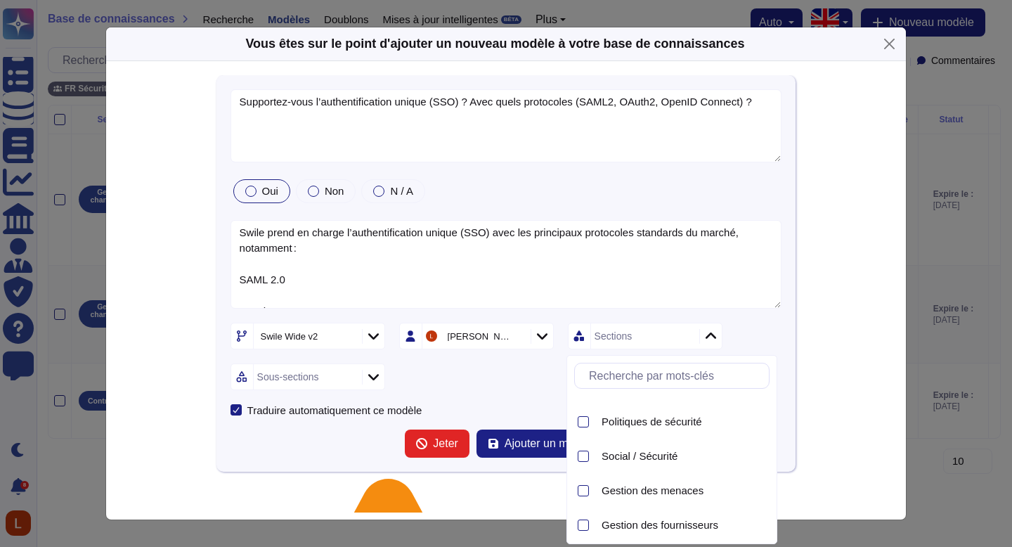
scroll to position [1372, 0]
click at [673, 419] on font "Politiques de sécurité" at bounding box center [652, 417] width 100 height 12
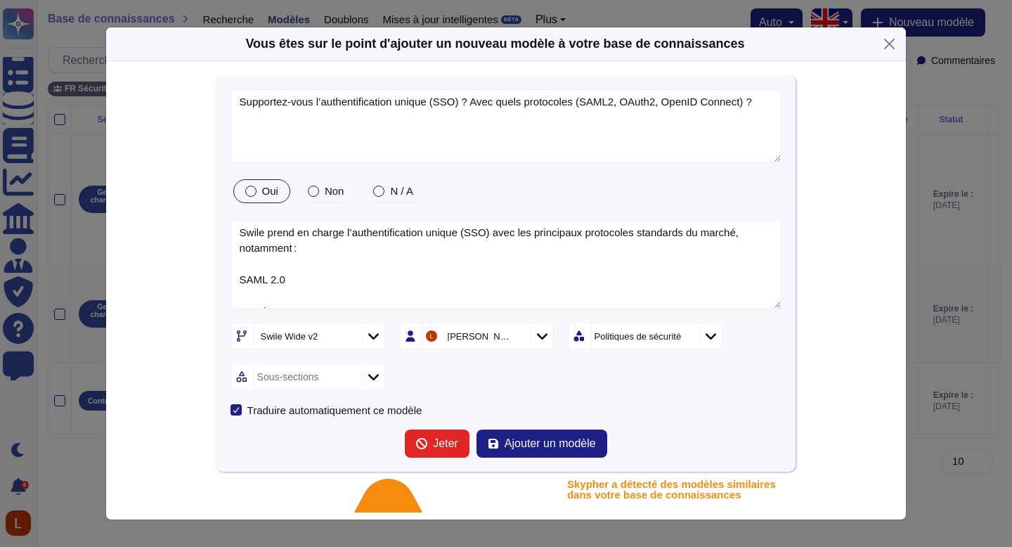
click at [489, 399] on form "Supportez-vous l’authentification unique (SSO) ? Avec quels protocoles (SAML2, …" at bounding box center [507, 273] width 552 height 369
click at [369, 378] on icon at bounding box center [373, 377] width 11 height 14
click at [652, 391] on form "Supportez-vous l’authentification unique (SSO) ? Avec quels protocoles (SAML2, …" at bounding box center [507, 273] width 552 height 369
click at [694, 382] on icon at bounding box center [820, 517] width 270 height 270
click at [697, 337] on div "Sections" at bounding box center [645, 336] width 155 height 27
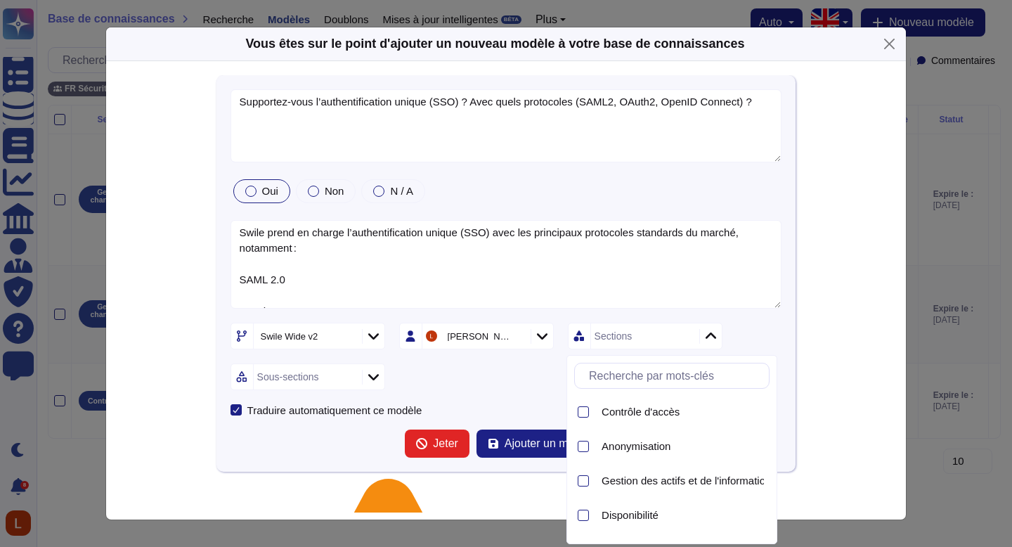
click at [706, 338] on icon at bounding box center [711, 336] width 11 height 14
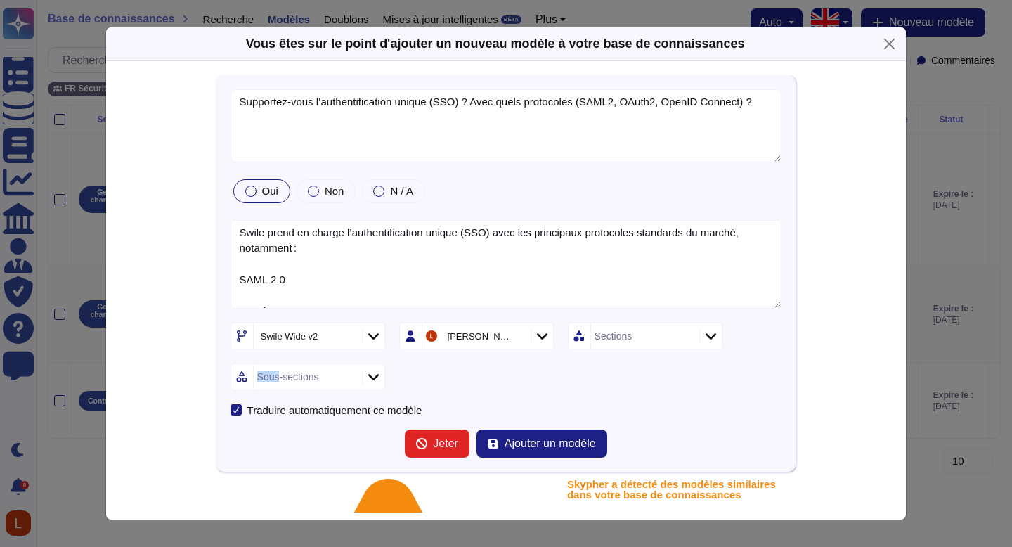
click at [706, 338] on icon at bounding box center [711, 336] width 11 height 14
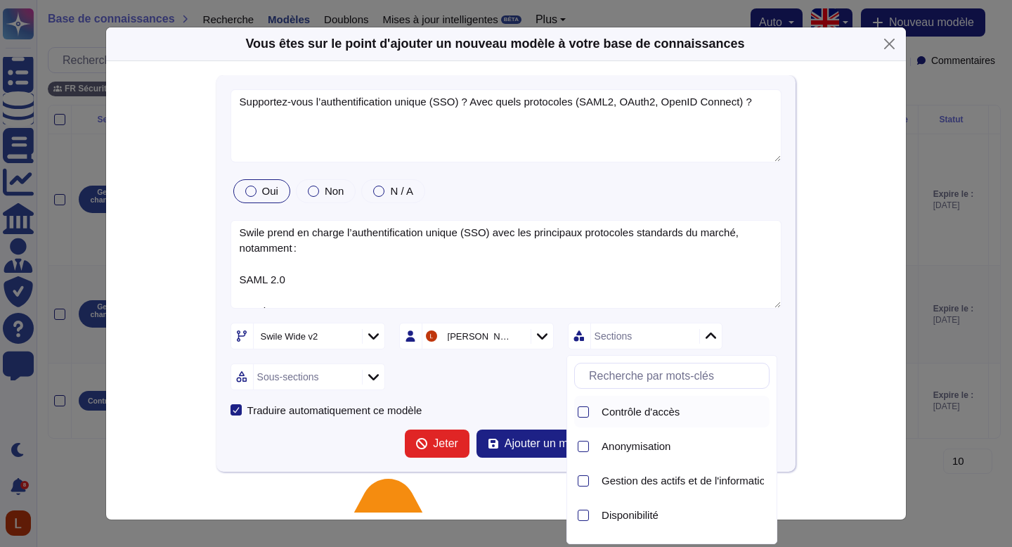
click at [663, 415] on font "Contrôle d'accès" at bounding box center [641, 411] width 78 height 12
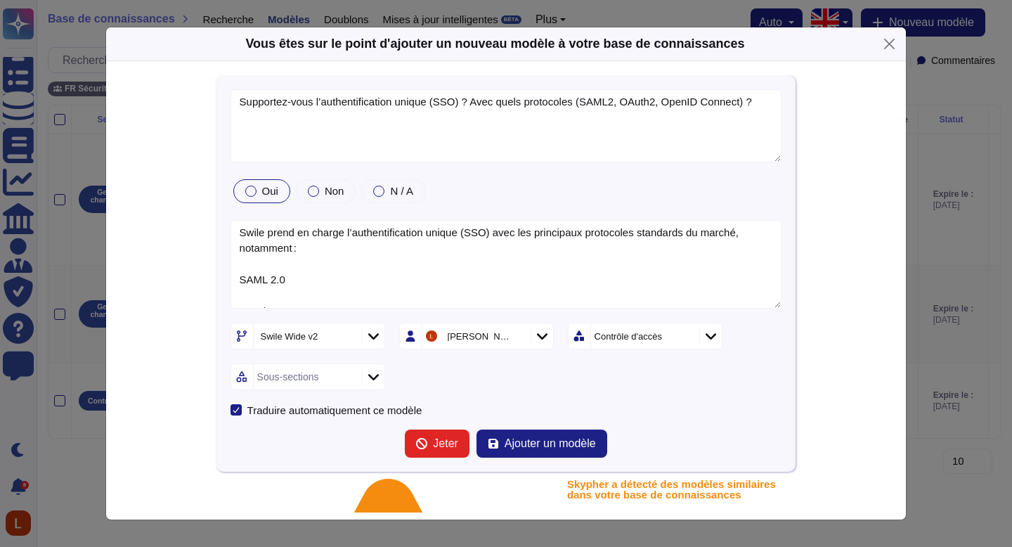
click at [359, 370] on div "Sous-sections" at bounding box center [308, 376] width 155 height 27
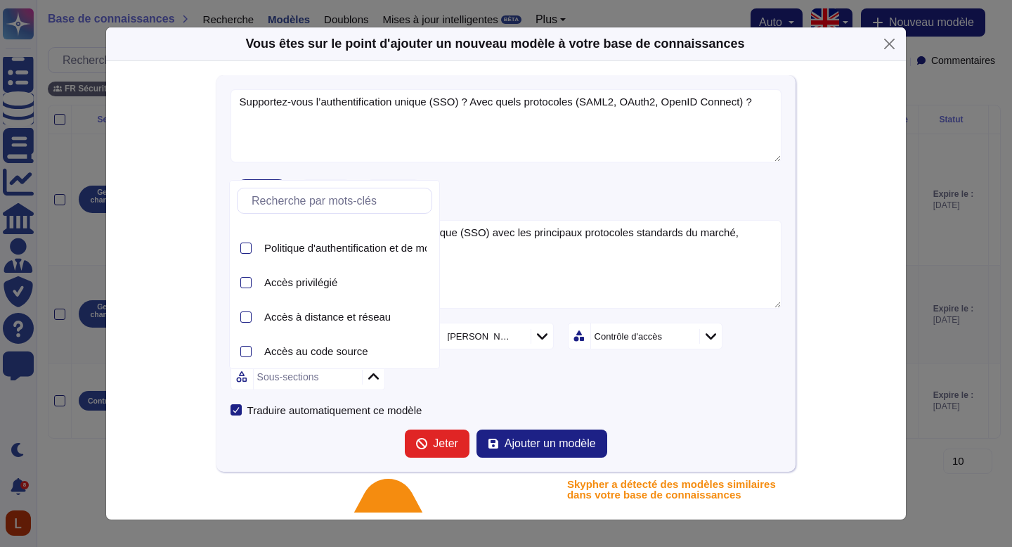
scroll to position [0, 0]
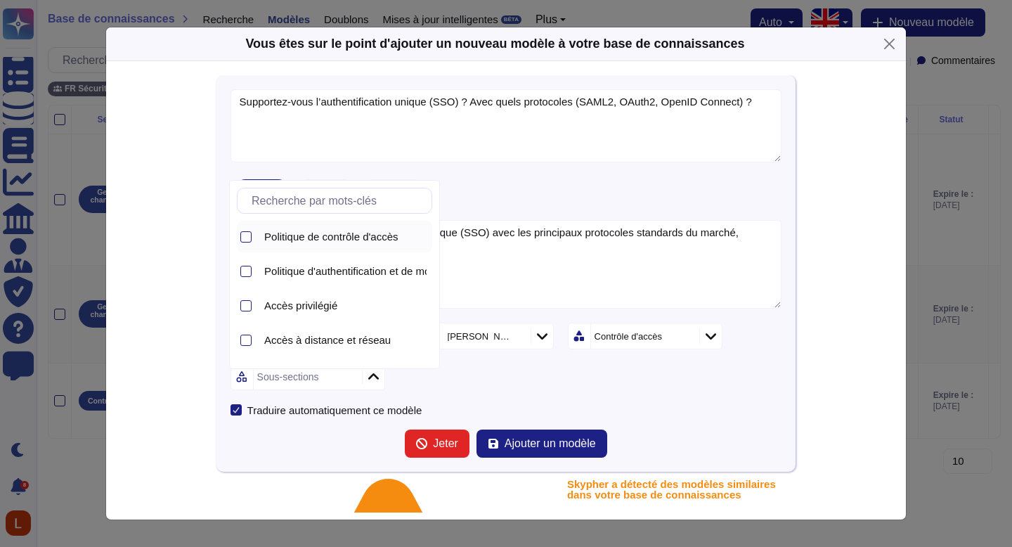
click at [352, 230] on div "Politique de contrôle d'accès" at bounding box center [346, 237] width 174 height 32
click at [700, 398] on form "Supportez-vous l’authentification unique (SSO) ? Avec quels protocoles (SAML2, …" at bounding box center [507, 273] width 552 height 369
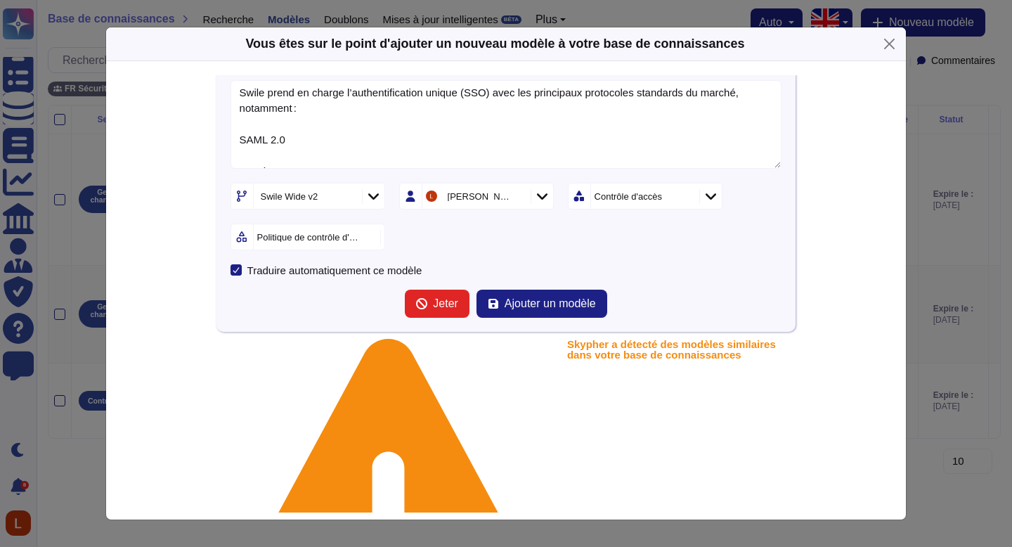
scroll to position [141, 0]
click at [524, 294] on button "Ajouter un modèle" at bounding box center [541, 303] width 131 height 28
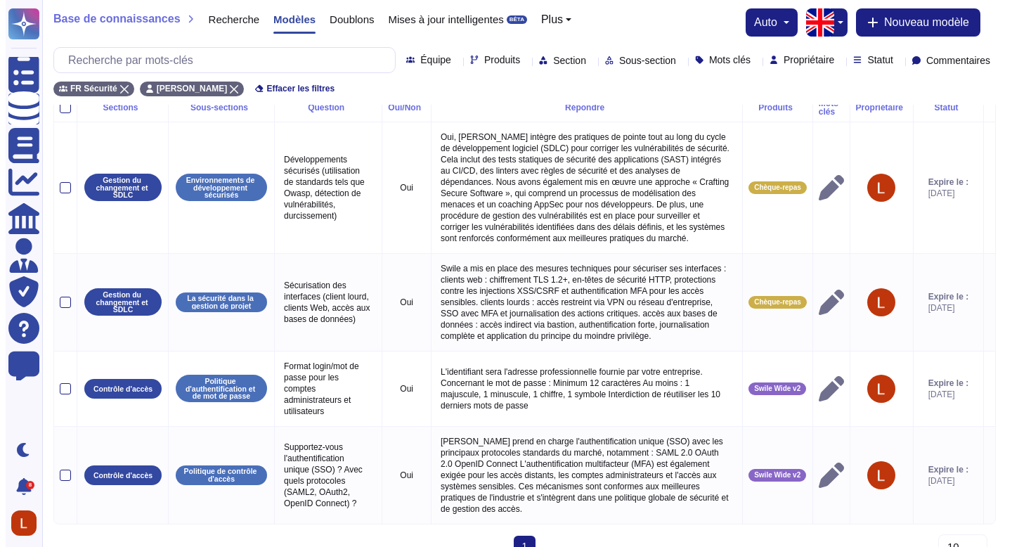
scroll to position [49, 0]
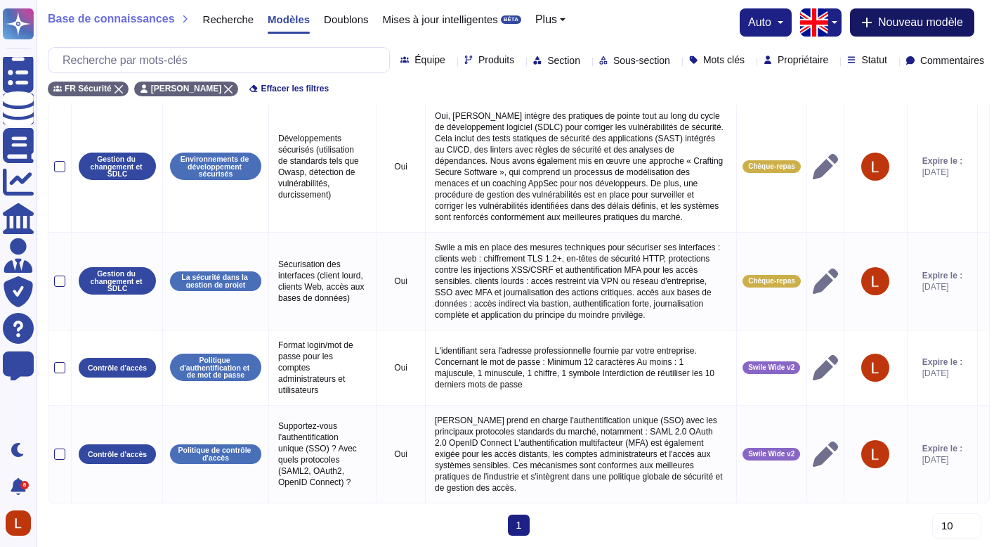
click at [923, 21] on font "Nouveau modèle" at bounding box center [920, 22] width 85 height 12
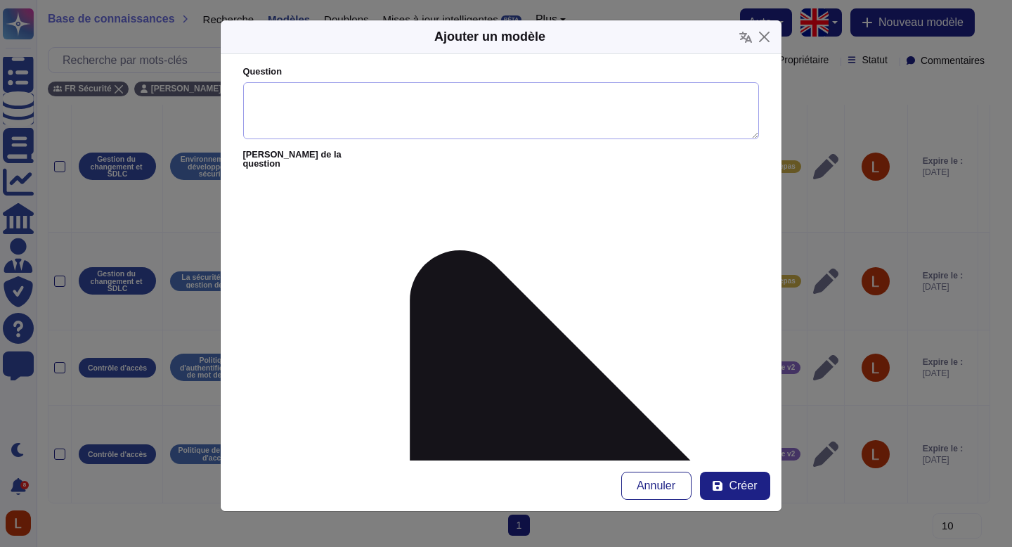
click at [415, 117] on textarea "Question" at bounding box center [501, 111] width 516 height 58
paste textarea "Y a-t-il une gestion des rôles et des permissions granulaires ? Est-elle person…"
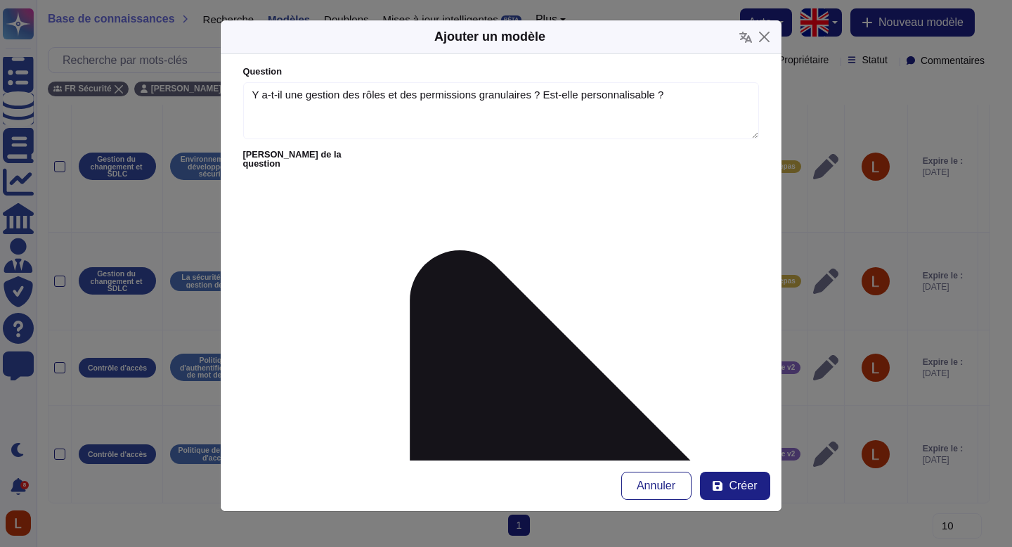
type textarea "Y a-t-il une gestion des rôles et des permissions granulaires ? Est-elle person…"
paste textarea "Oui, selon la politique d’identification et d’authentification (ISSP-IAC) de Sw…"
drag, startPoint x: 602, startPoint y: 223, endPoint x: 171, endPoint y: 193, distance: 431.8
click at [171, 193] on div "Ajouter un modèle Question Y a-t-il une gestion des rôles et des permissions gr…" at bounding box center [506, 273] width 1012 height 547
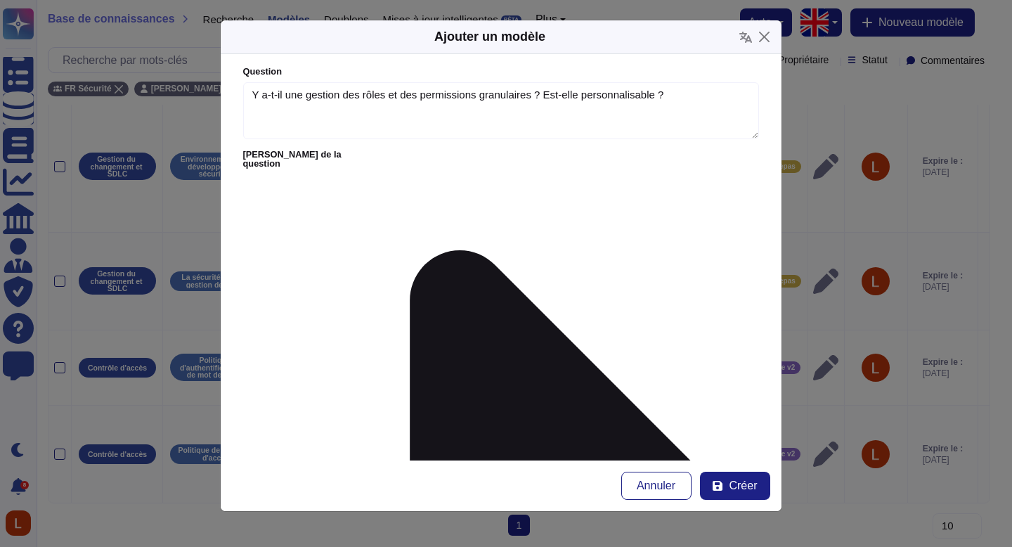
paste textarea "notre solution implémente une gestion des accès basée sur les rôles (RBAC). Ell…"
type textarea "Oui, notre solution implémente une gestion des accès basée sur les rôles (RBAC)…"
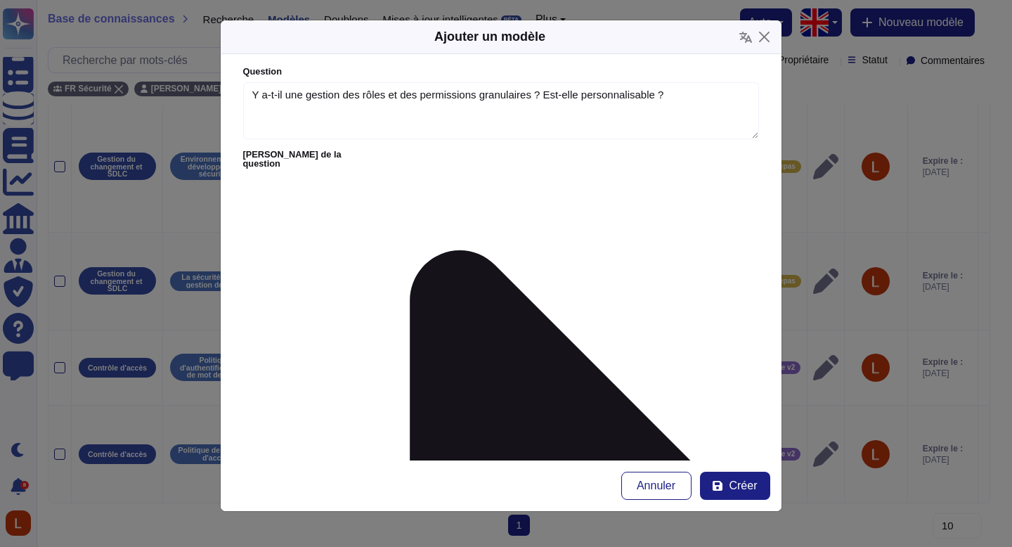
type input "lilya"
click at [476, 242] on font "[PERSON_NAME]" at bounding box center [492, 244] width 86 height 12
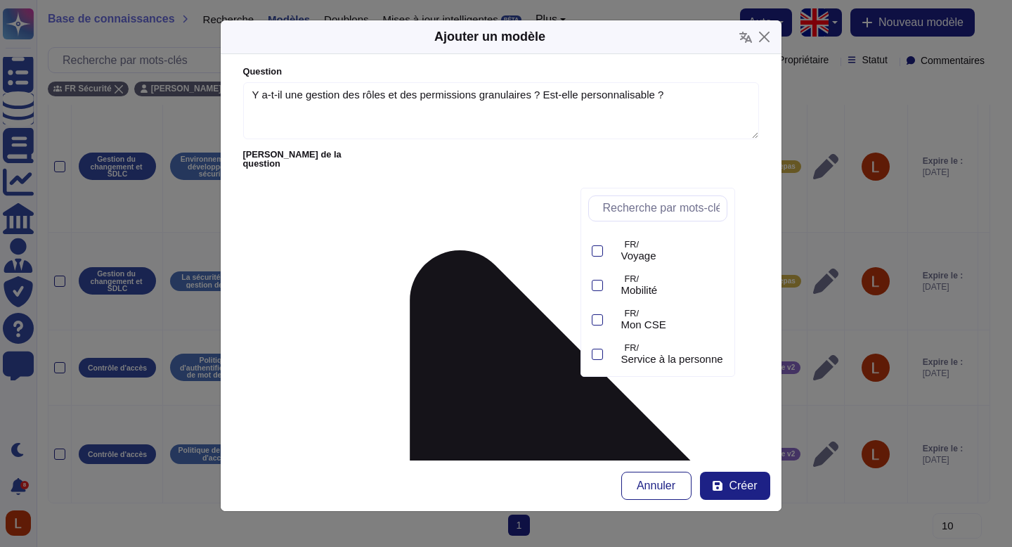
scroll to position [235, 0]
click at [680, 350] on font "Swile Wide v2" at bounding box center [654, 352] width 66 height 12
click at [507, 266] on form "Question Y a-t-il une gestion des rôles et des permissions granulaires ? Est-el…" at bounding box center [501, 257] width 561 height 406
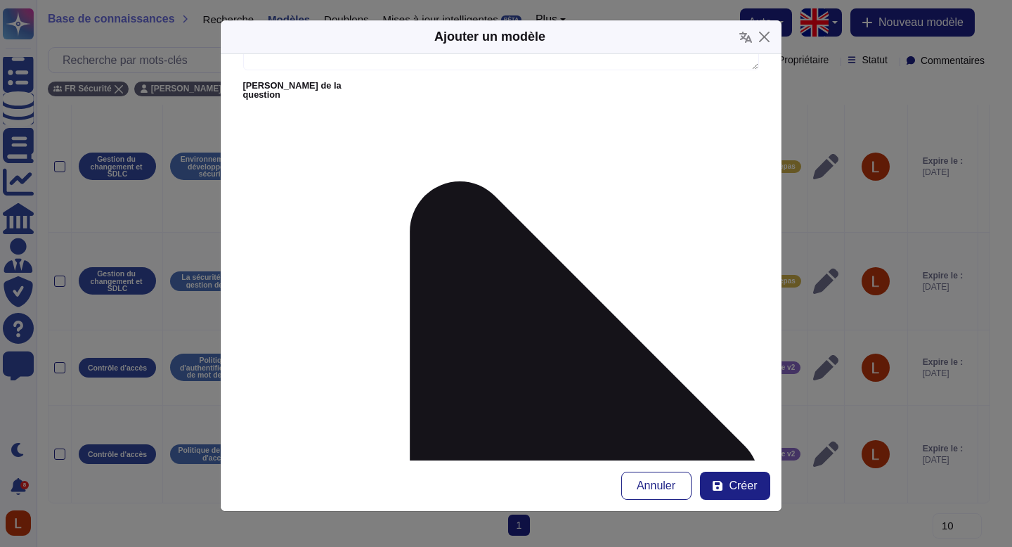
scroll to position [103, 0]
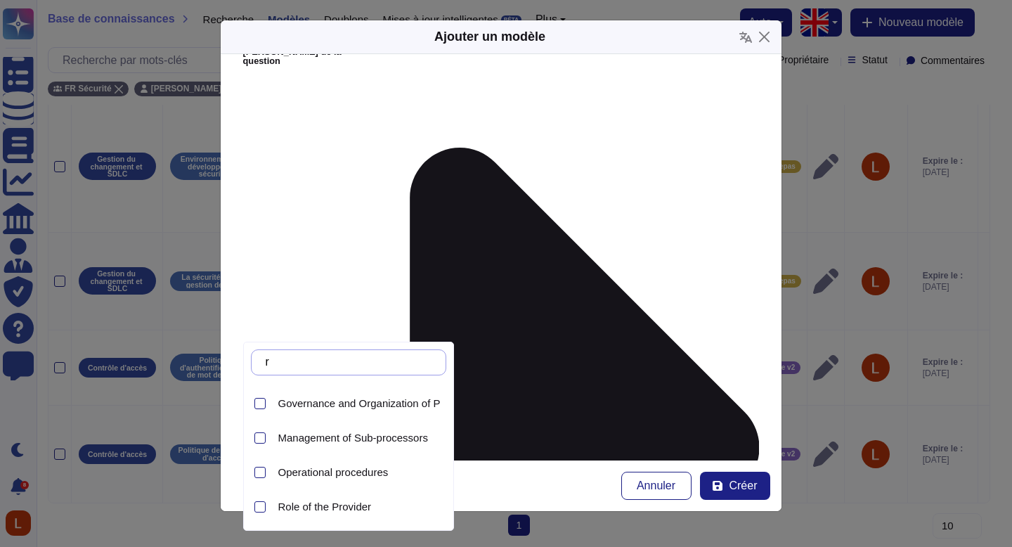
scroll to position [132, 0]
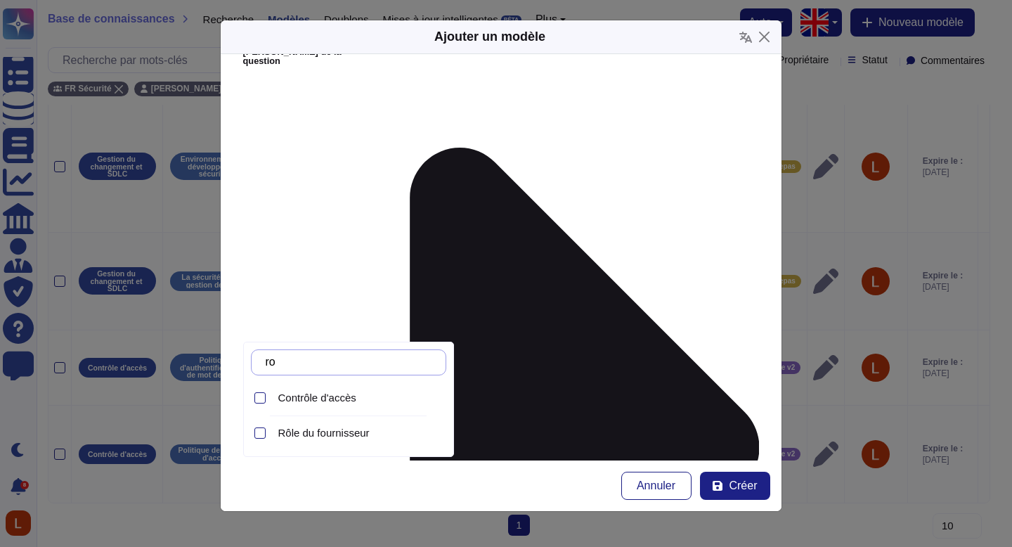
type input "rol"
click at [363, 396] on div "Contrôle d'accès" at bounding box center [359, 397] width 162 height 13
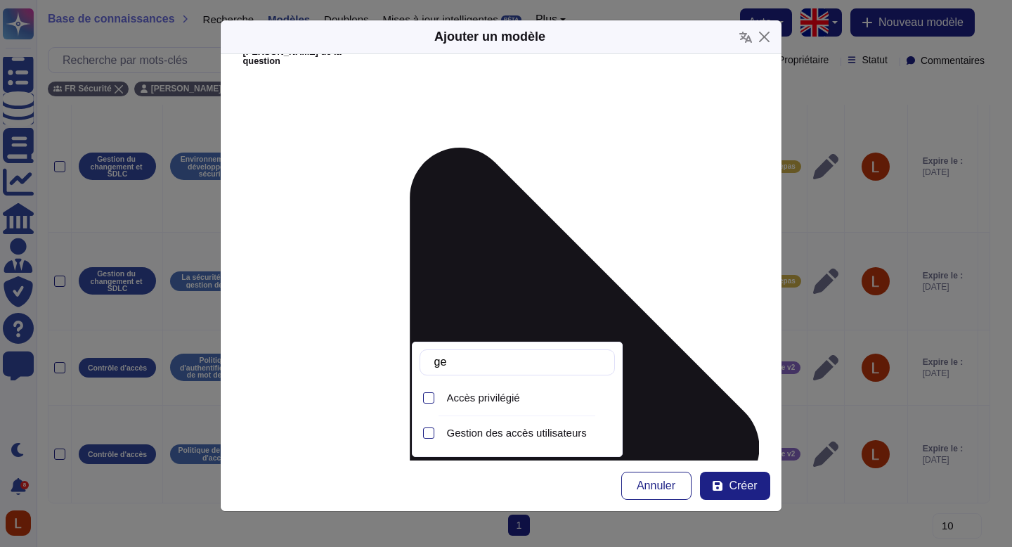
type input "g"
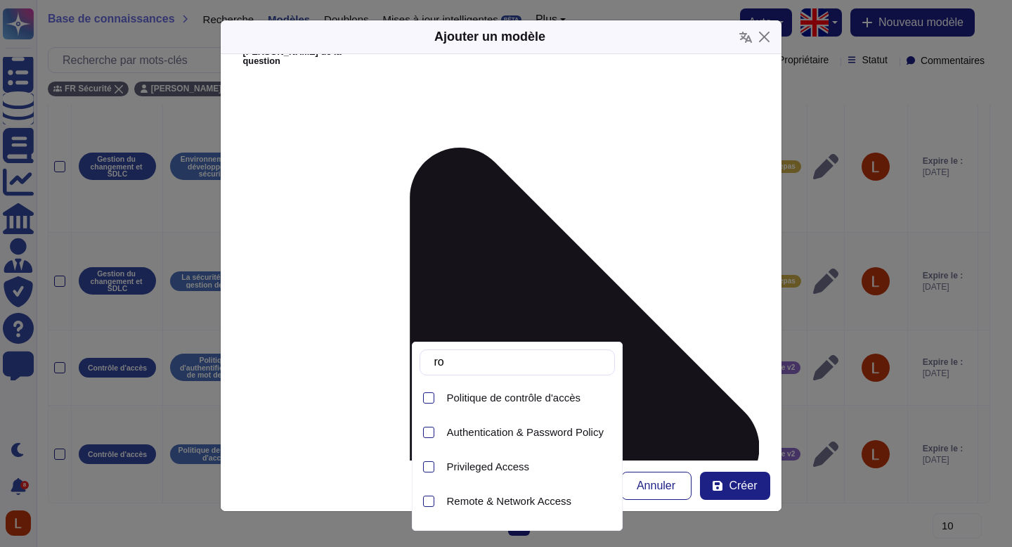
type input "r"
click at [521, 391] on font "Politique de contrôle d'accès" at bounding box center [514, 397] width 134 height 12
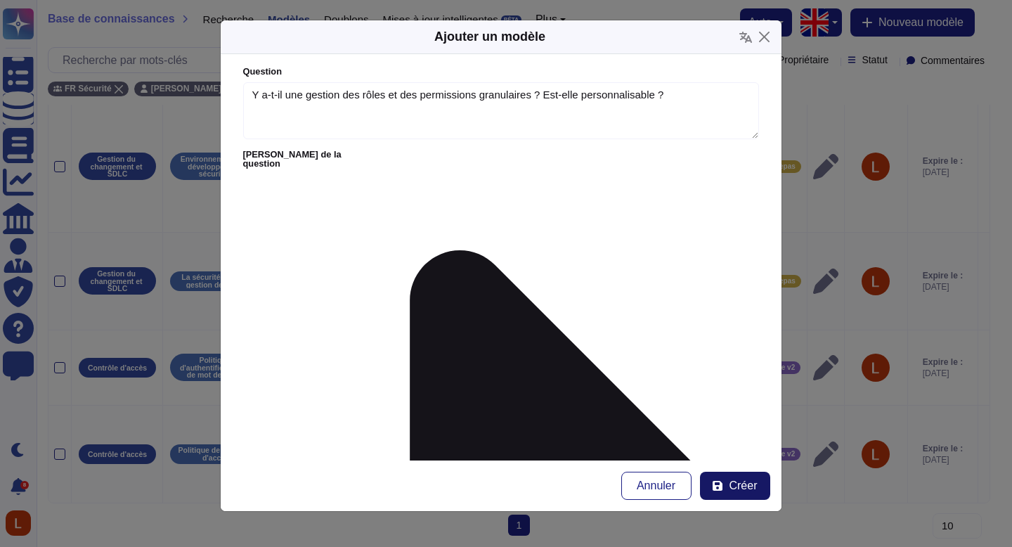
click at [748, 479] on font "Créer" at bounding box center [743, 485] width 28 height 12
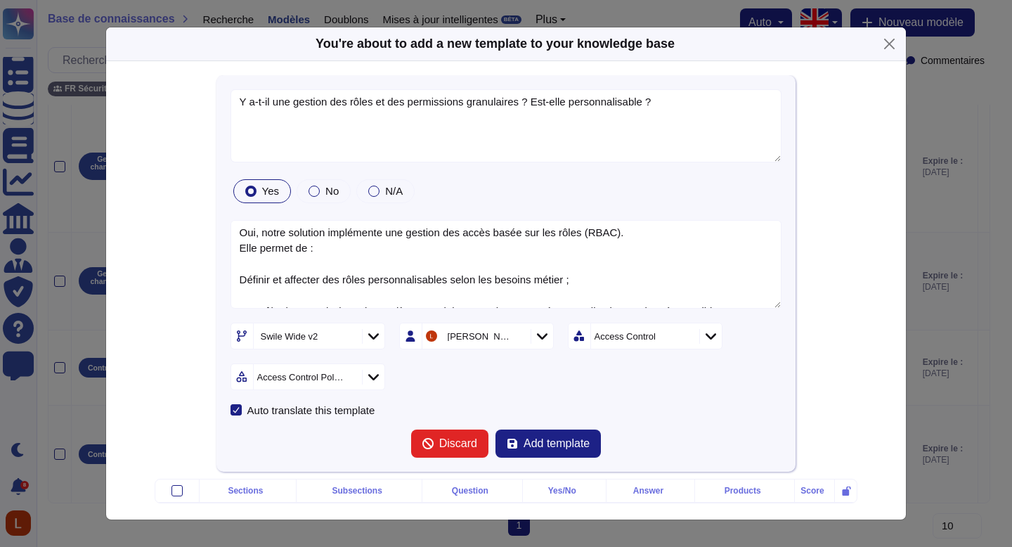
type textarea "Y a-t-il une gestion des rôles et des permissions granulaires ? Est-elle person…"
type textarea "Oui, notre solution implémente une gestion des accès basée sur les rôles (RBAC)…"
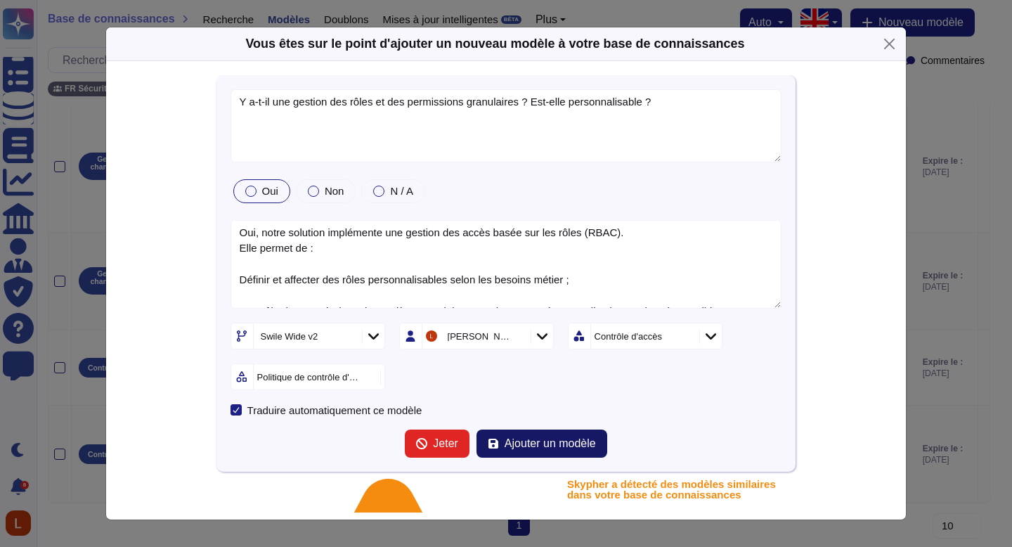
click at [524, 445] on font "Ajouter un modèle" at bounding box center [550, 443] width 91 height 12
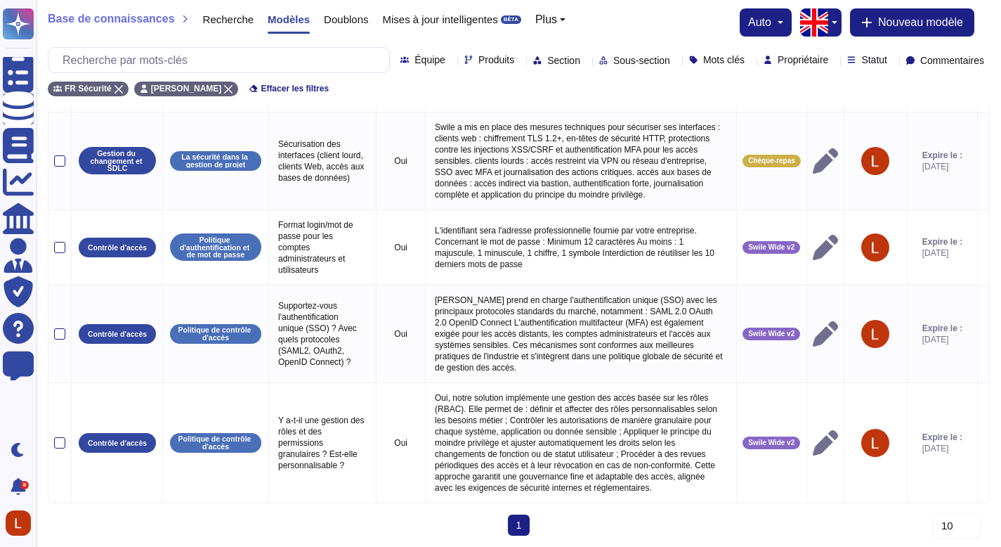
scroll to position [220, 0]
drag, startPoint x: 1011, startPoint y: 121, endPoint x: 1011, endPoint y: 244, distance: 123.0
click at [1001, 244] on html "Questionnaires Base de connaissances Documents Analytique CAIQ / SIG Administra…" at bounding box center [500, 197] width 1001 height 700
click at [866, 14] on button "Nouveau modèle" at bounding box center [912, 22] width 124 height 28
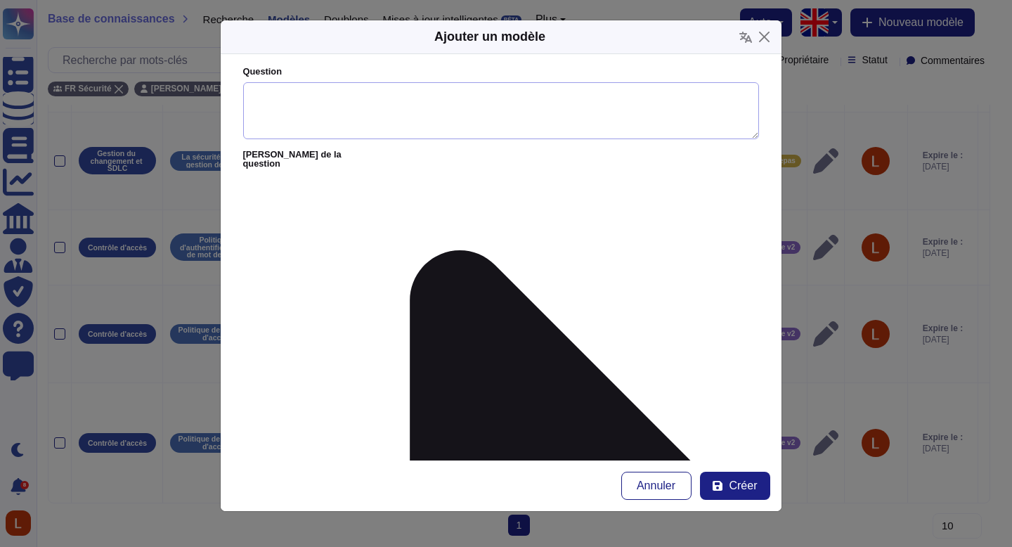
click at [462, 94] on textarea "Question" at bounding box center [501, 111] width 516 height 58
paste textarea "Supportez-vous les mécanismes de MFA (authentification multifacteur) ?"
type textarea "Supportez-vous les mécanismes de MFA (authentification multifacteur) ?"
click at [766, 34] on button "Fermer" at bounding box center [764, 37] width 22 height 22
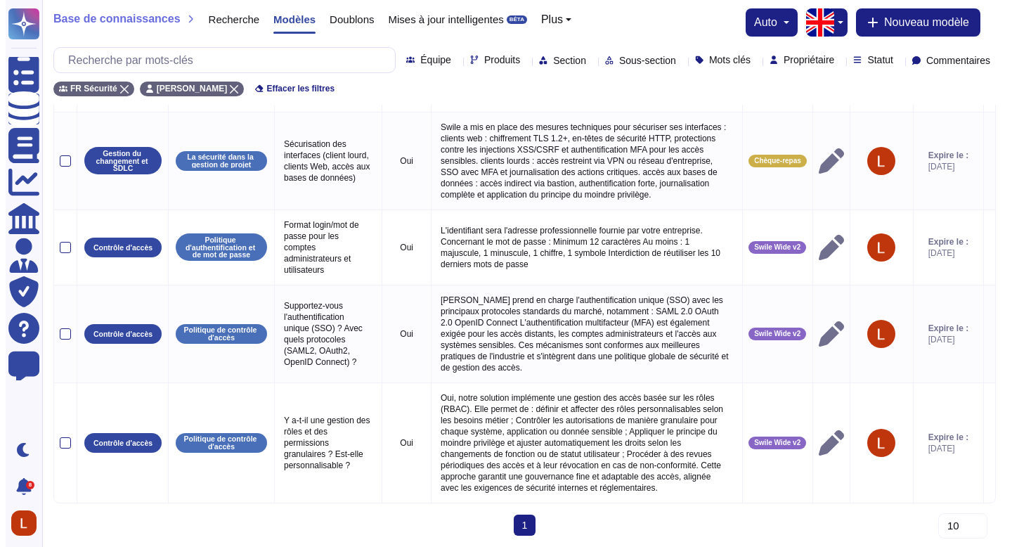
scroll to position [252, 0]
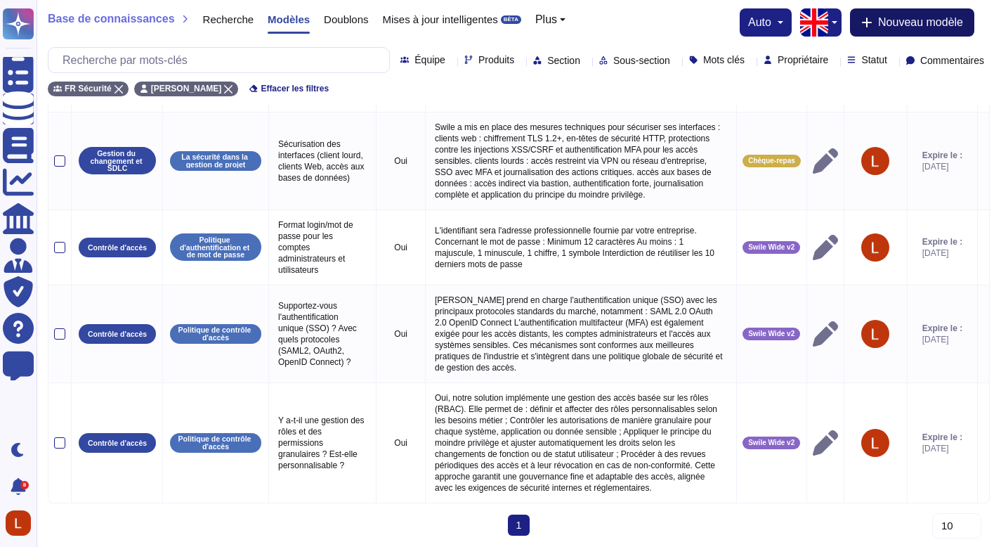
click at [906, 21] on font "Nouveau modèle" at bounding box center [920, 22] width 85 height 12
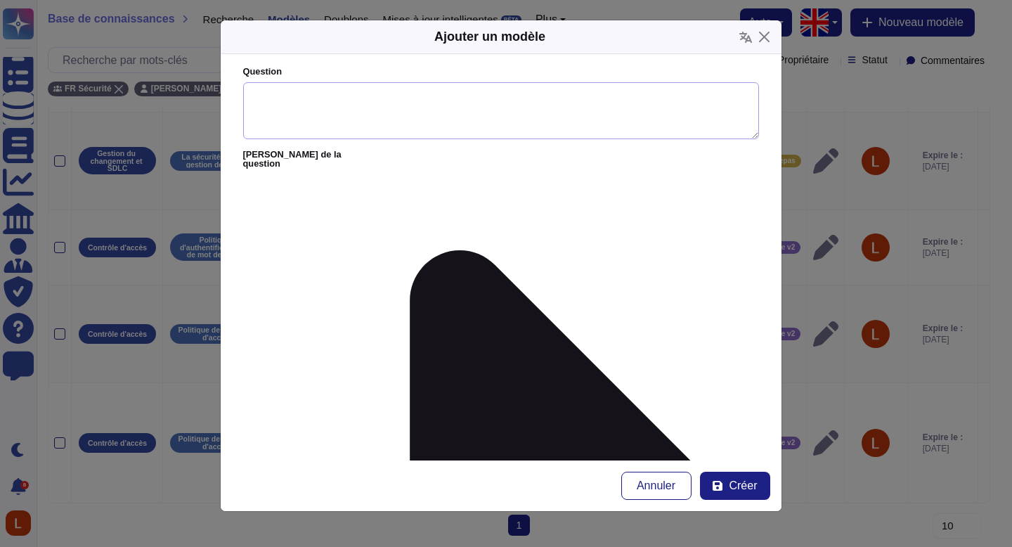
click at [396, 100] on textarea "Question" at bounding box center [501, 111] width 516 height 58
paste textarea "Supportez-vous les mécanismes de MFA (authentification multifacteur) ?"
type textarea "Supportez-vous les mécanismes de MFA (authentification multifacteur) ?"
paste textarea "Oui. L’authentification multifacteur (MFA) est supportée et fortement recommand…"
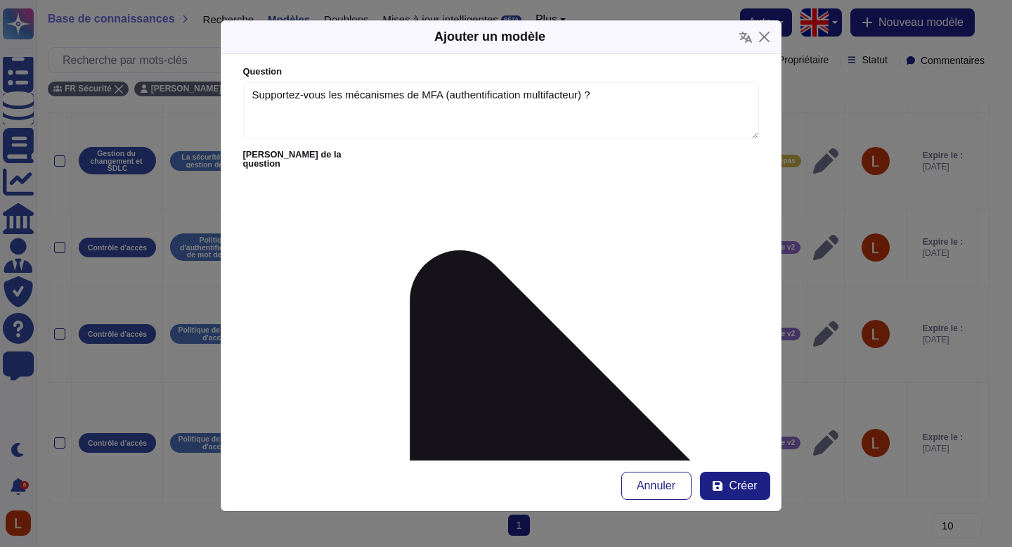
scroll to position [121, 0]
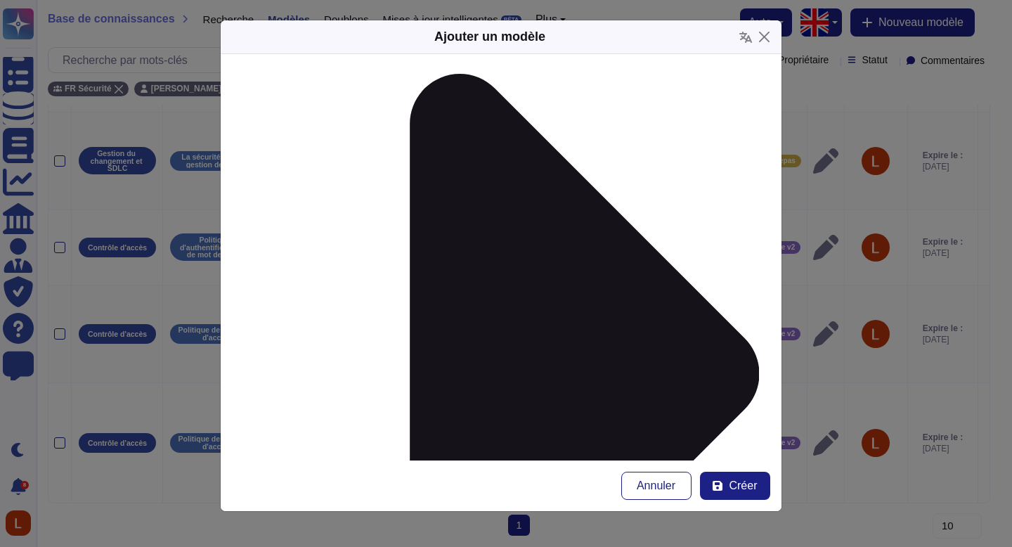
scroll to position [178, 0]
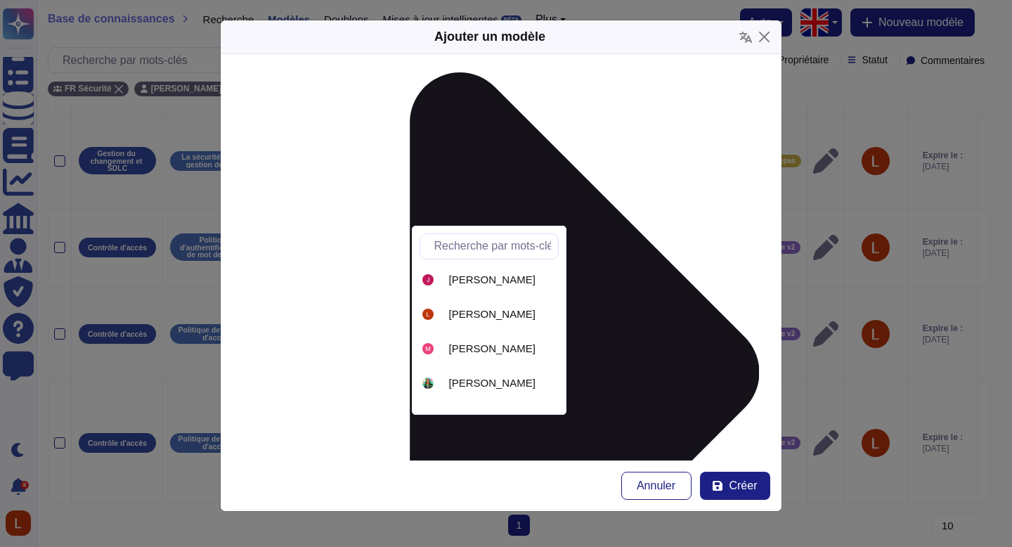
scroll to position [273, 0]
click at [509, 316] on font "[PERSON_NAME]" at bounding box center [492, 318] width 86 height 12
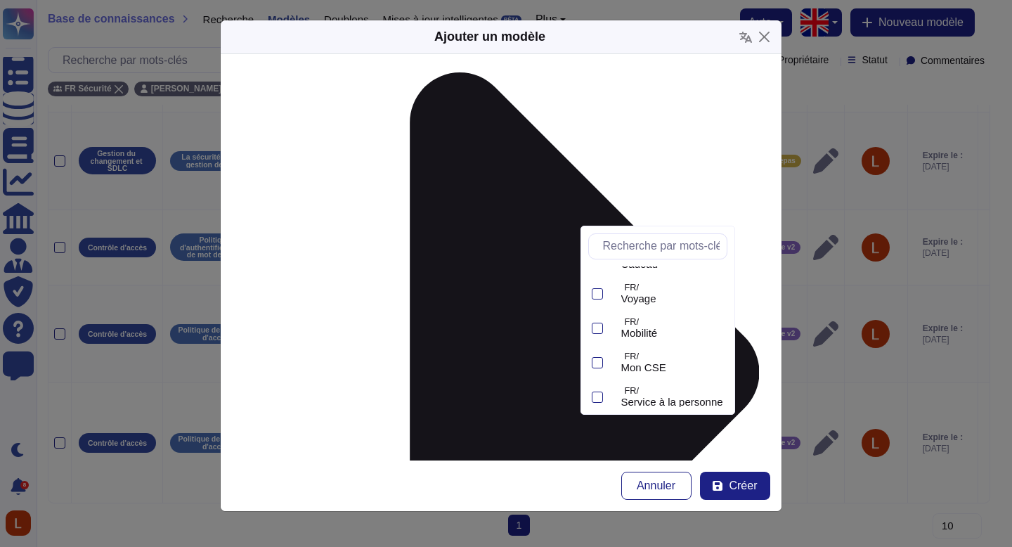
scroll to position [235, 0]
click at [668, 387] on font "Swile Wide v2" at bounding box center [654, 390] width 66 height 12
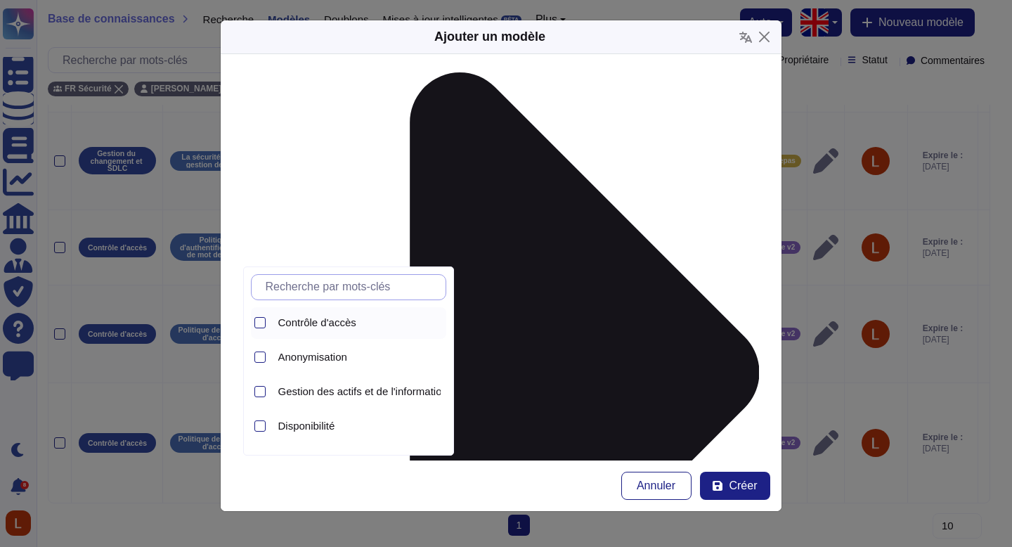
click at [370, 320] on div "Contrôle d'accès" at bounding box center [359, 322] width 162 height 13
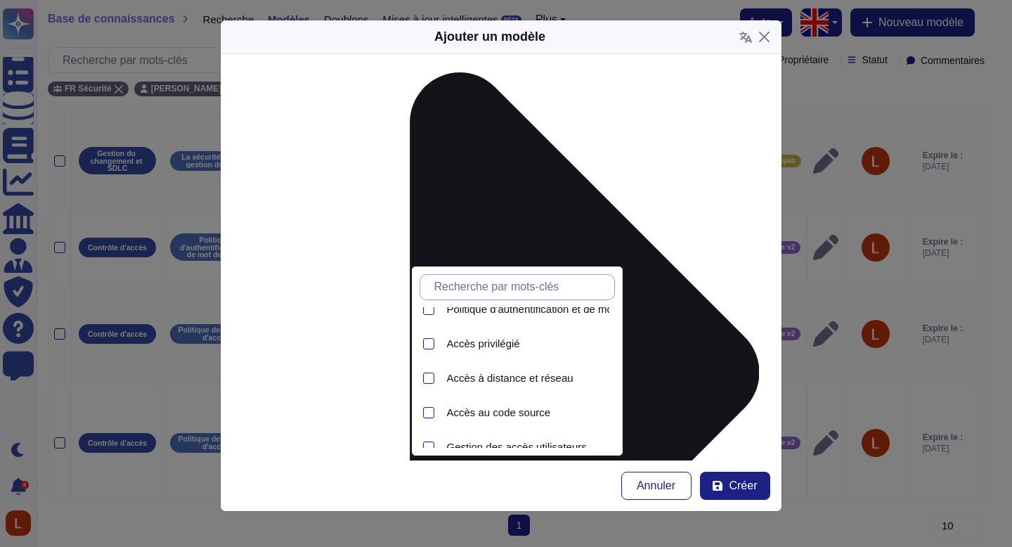
scroll to position [63, 0]
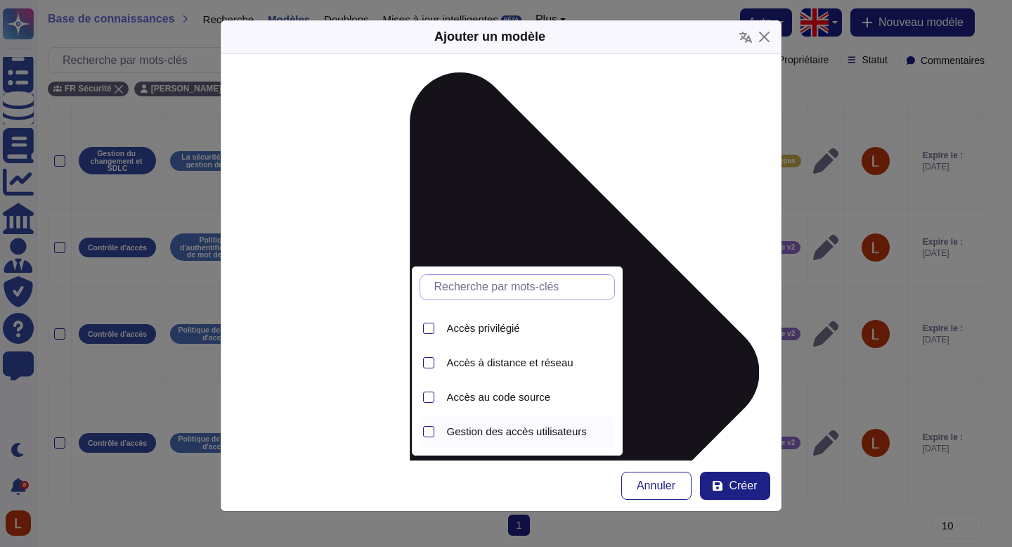
click at [571, 433] on font "Gestion des accès utilisateurs" at bounding box center [517, 431] width 140 height 12
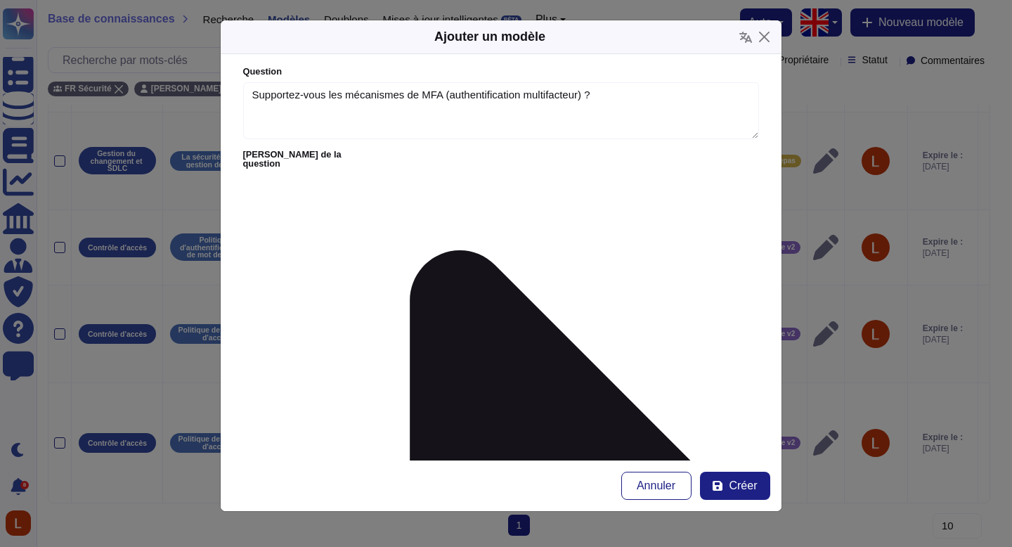
scroll to position [0, 0]
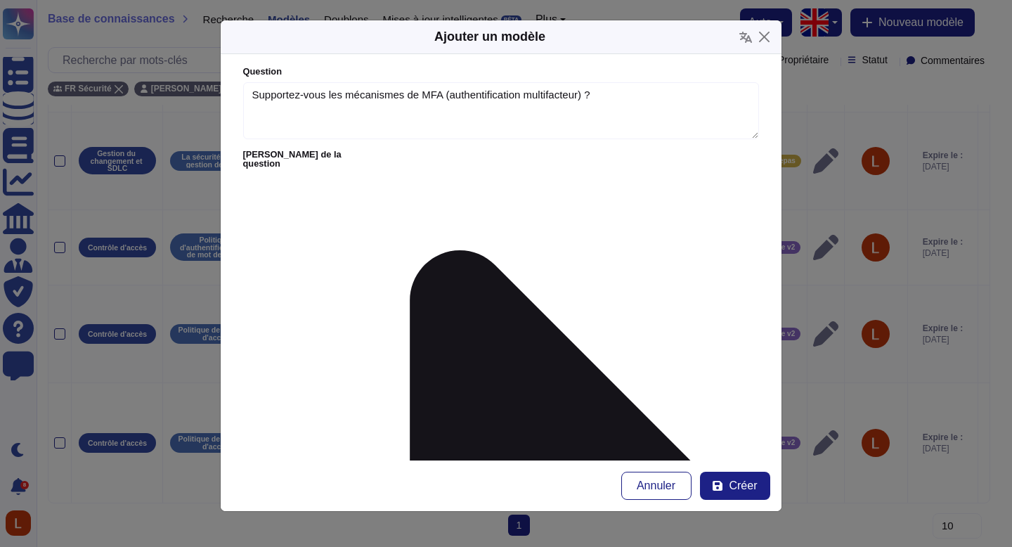
scroll to position [0, 0]
type textarea "Oui. L’authentification multifacteur (MFA) est supportée et fortement recommand…"
click at [753, 490] on font "Créer" at bounding box center [743, 485] width 28 height 12
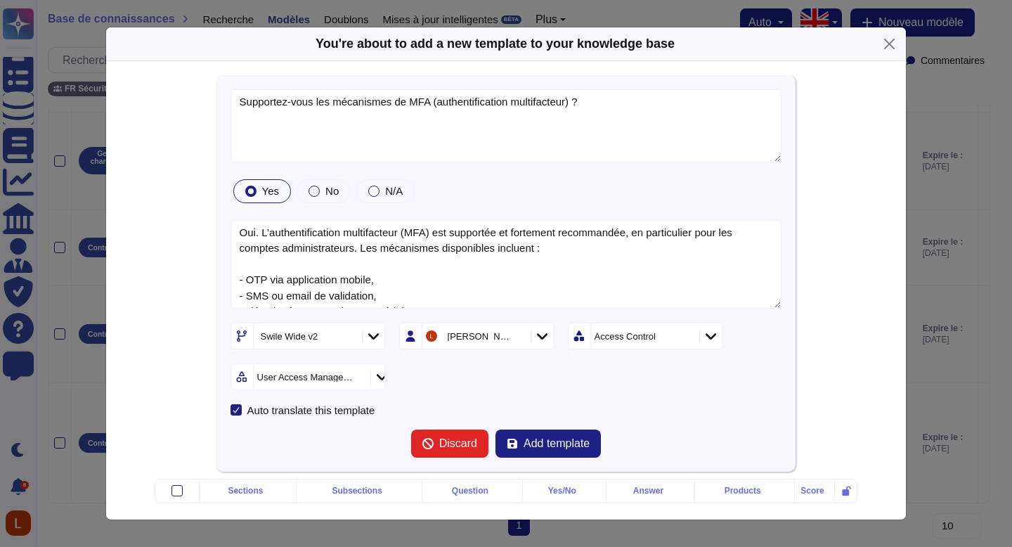
type textarea "Supportez-vous les mécanismes de MFA (authentification multifacteur) ?"
type textarea "Oui. L’authentification multifacteur (MFA) est supportée et fortement recommand…"
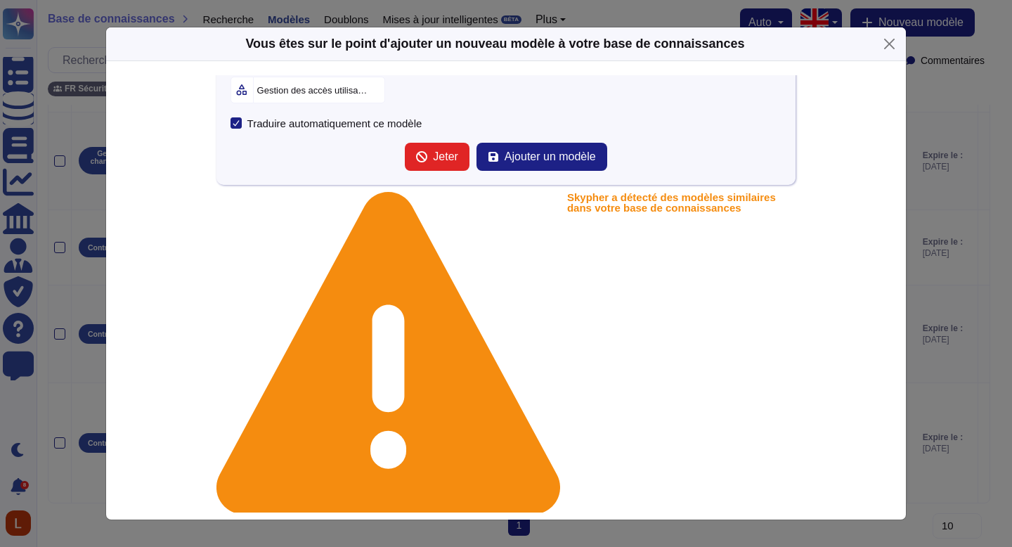
scroll to position [307, 0]
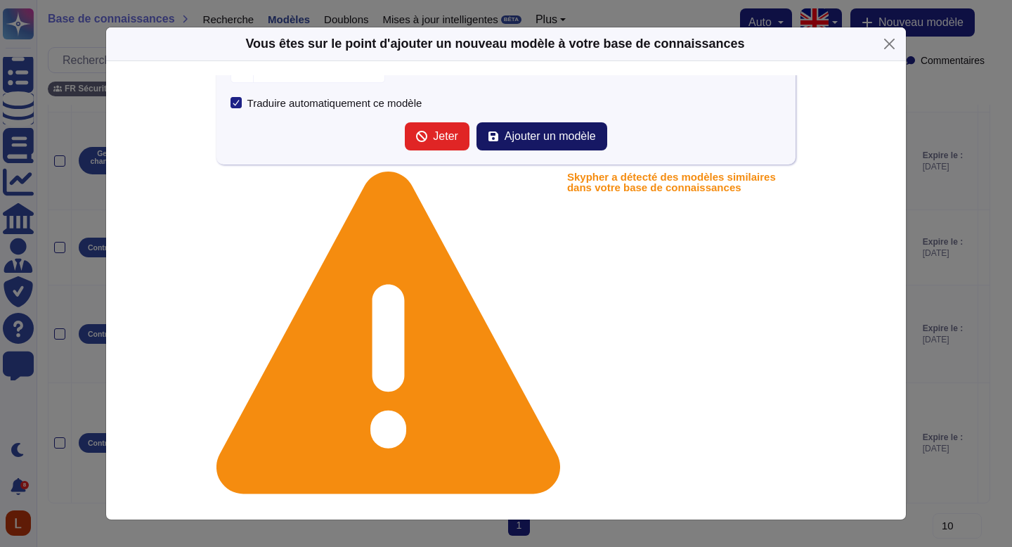
click at [526, 135] on font "Ajouter un modèle" at bounding box center [550, 136] width 91 height 12
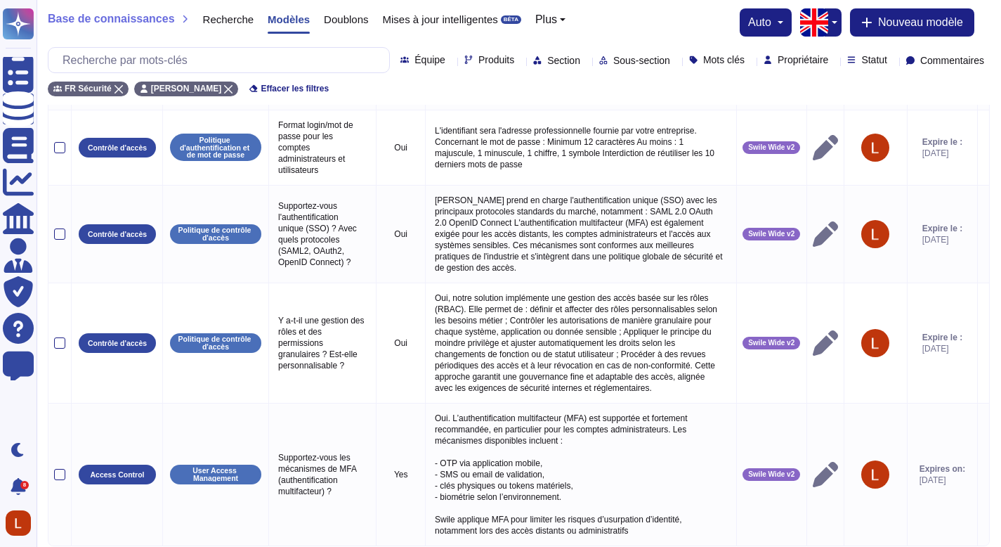
scroll to position [362, 0]
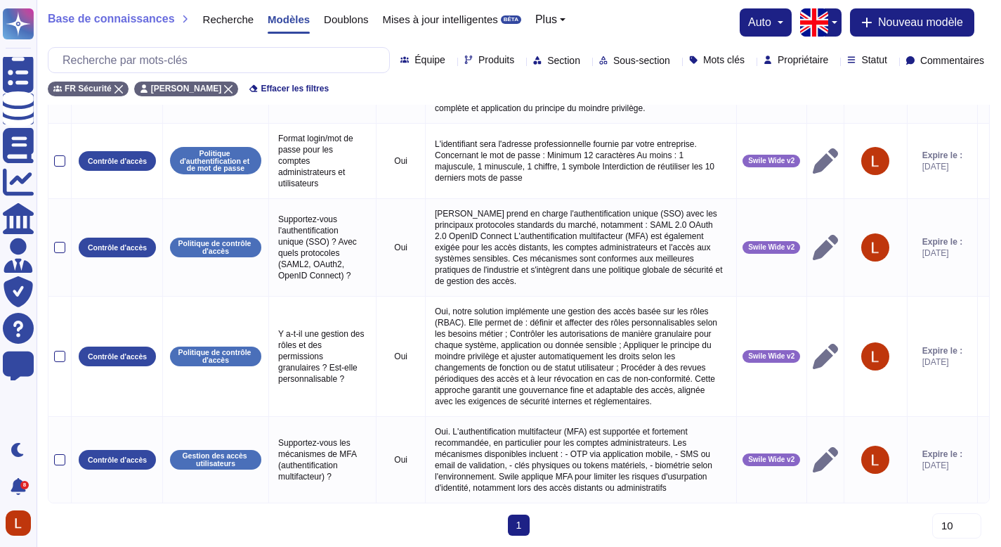
drag, startPoint x: 1011, startPoint y: 135, endPoint x: 991, endPoint y: 372, distance: 237.7
click at [991, 372] on html "Questionnaires Base de connaissances Documents Analytique CAIQ / SIG Administra…" at bounding box center [500, 153] width 1001 height 786
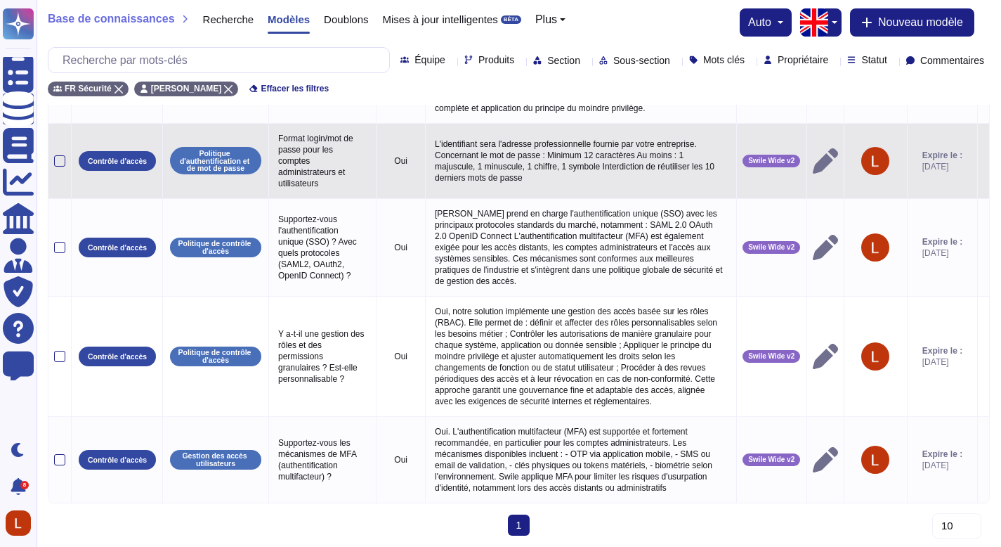
click at [813, 174] on icon at bounding box center [825, 160] width 25 height 25
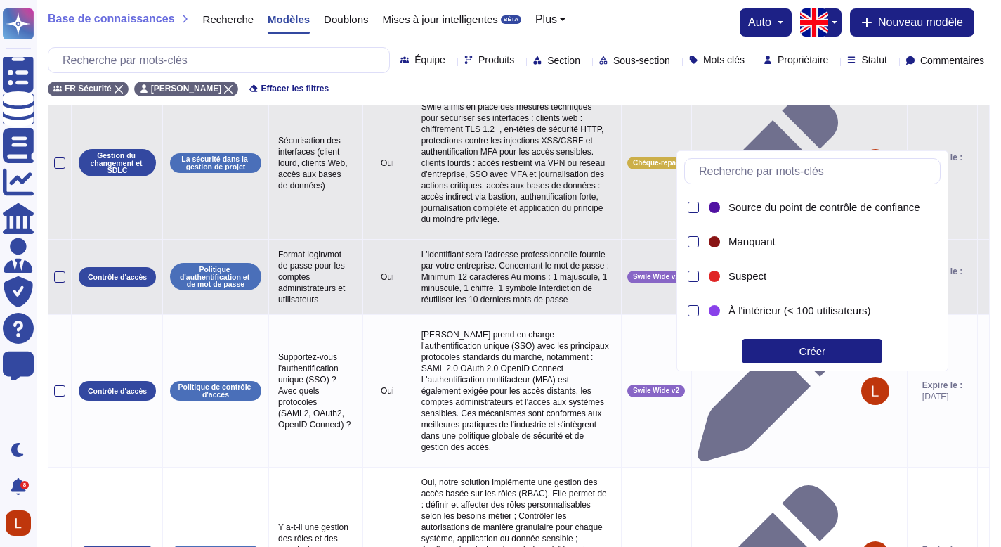
scroll to position [201, 0]
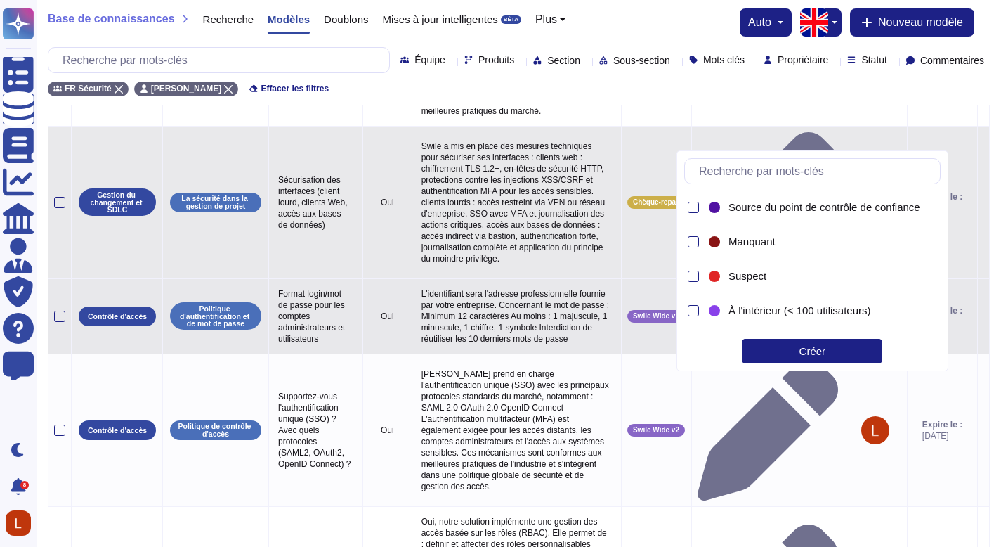
click at [494, 230] on tbody "Gestion du changement et SDLC Environnements de développement sécurisés Dévelop…" at bounding box center [518, 381] width 941 height 908
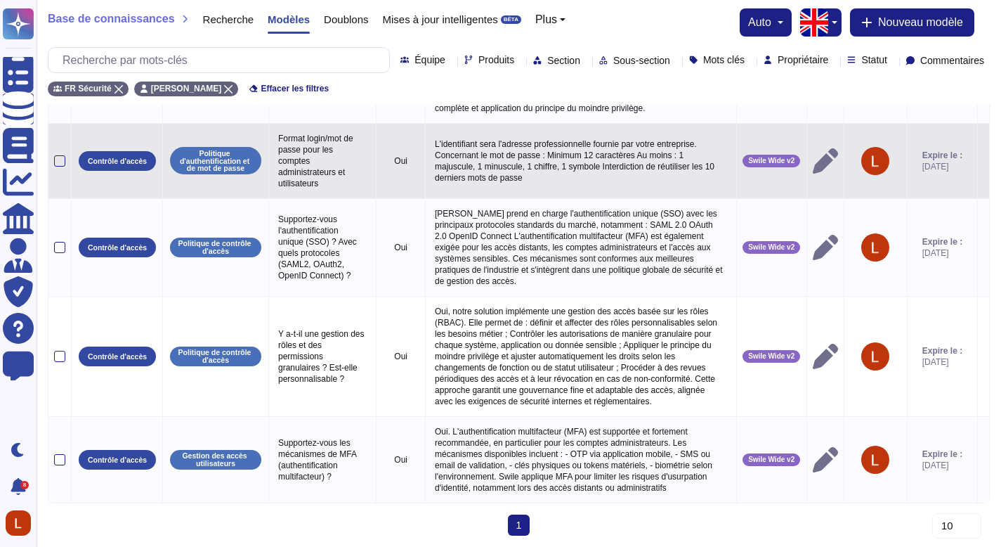
scroll to position [362, 0]
drag, startPoint x: 1011, startPoint y: 230, endPoint x: 1008, endPoint y: 393, distance: 163.1
click at [1001, 391] on html "Questionnaires Base de connaissances Documents Analytique CAIQ / SIG Administra…" at bounding box center [500, 153] width 1001 height 786
click at [627, 533] on div "1 (actuel)" at bounding box center [519, 530] width 942 height 32
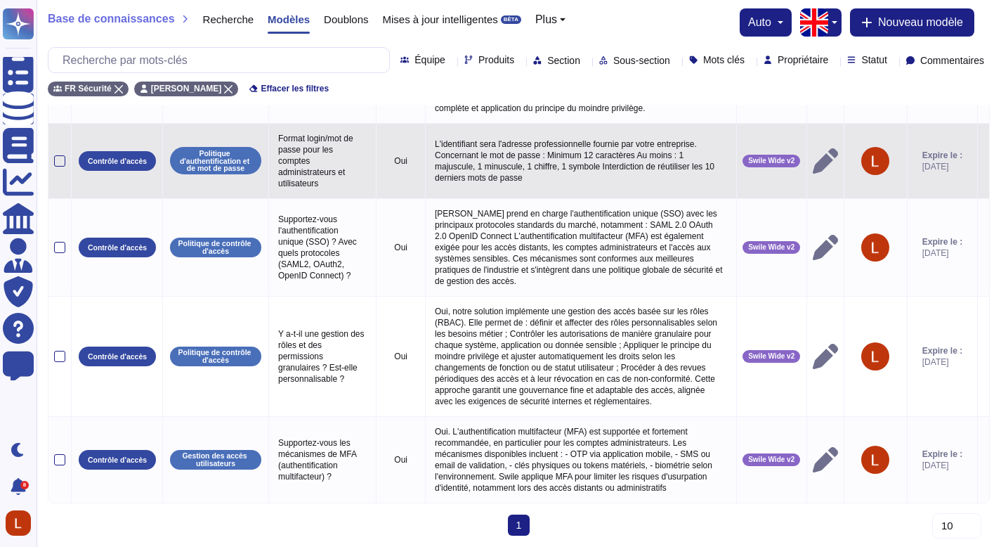
click at [605, 183] on font "L'identifiant sera l'adresse professionnelle fournie par votre entreprise. Conc…" at bounding box center [576, 161] width 282 height 44
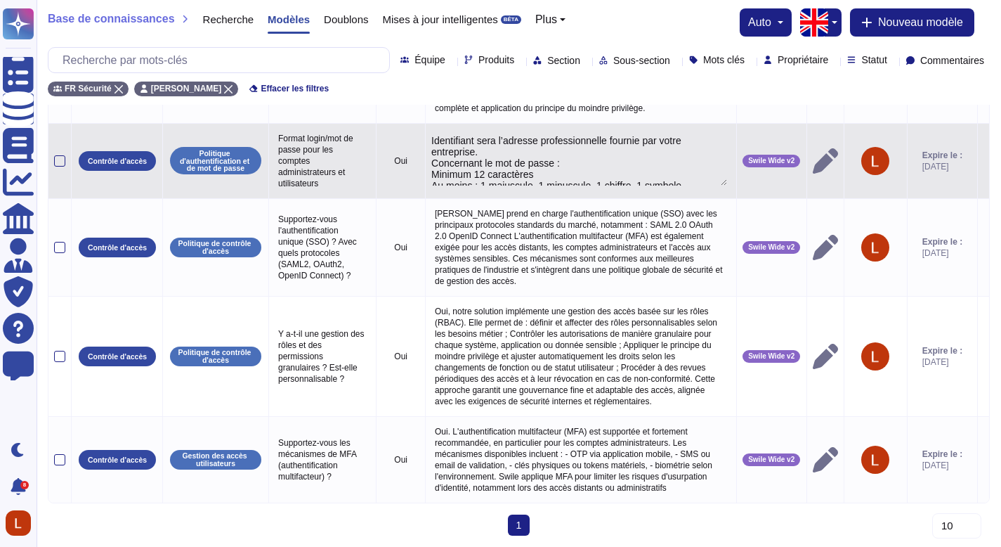
type textarea "Identifiant sera l’adresse professionnelle fournie par votre entreprise. Concer…"
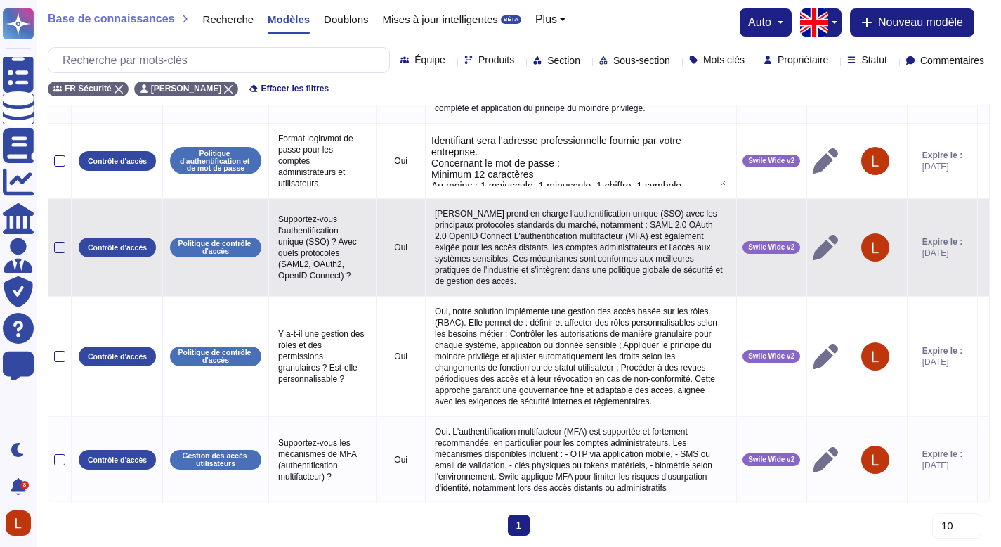
scroll to position [28, 0]
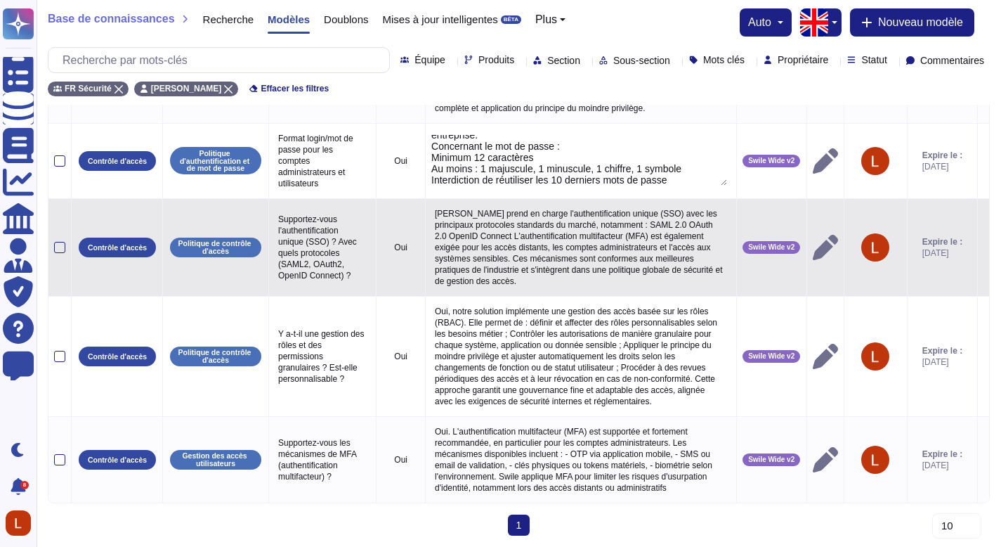
drag, startPoint x: 437, startPoint y: 179, endPoint x: 718, endPoint y: 249, distance: 288.9
click at [718, 249] on tbody "Gestion du changement et SDLC Environnements de développement sécurisés Dévelop…" at bounding box center [518, 198] width 941 height 609
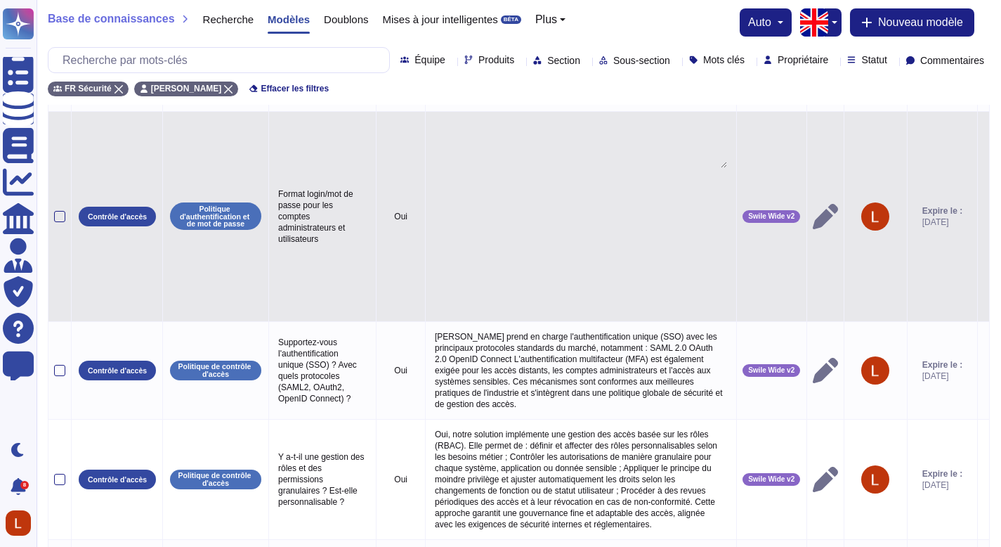
scroll to position [152, 0]
type textarea "Les exigences de sécurité pour les mots de passe sont définies par la politique…"
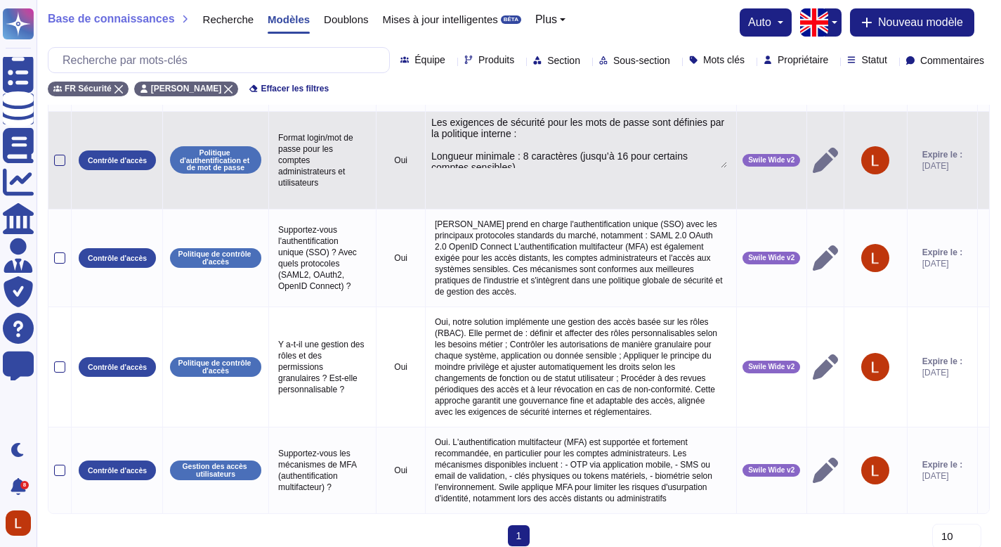
scroll to position [0, 0]
click at [627, 168] on textarea "Les exigences de sécurité pour les mots de passe sont définies par la politique…" at bounding box center [579, 142] width 296 height 51
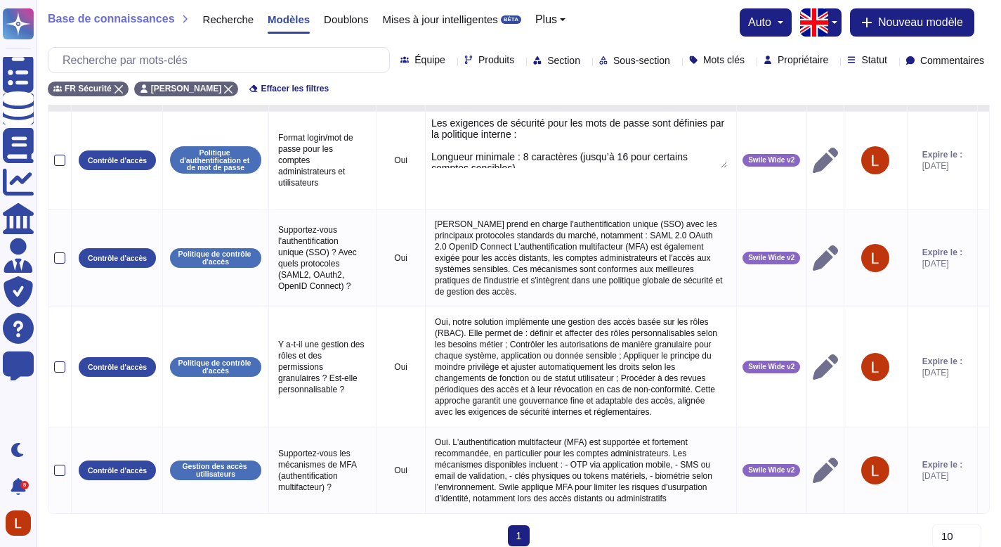
click at [980, 111] on td at bounding box center [984, 62] width 12 height 98
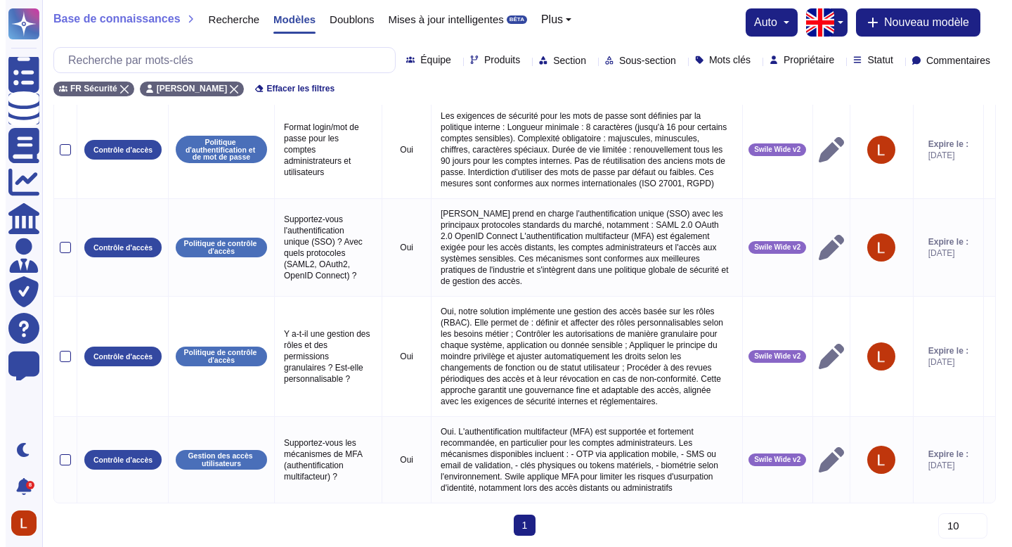
scroll to position [407, 0]
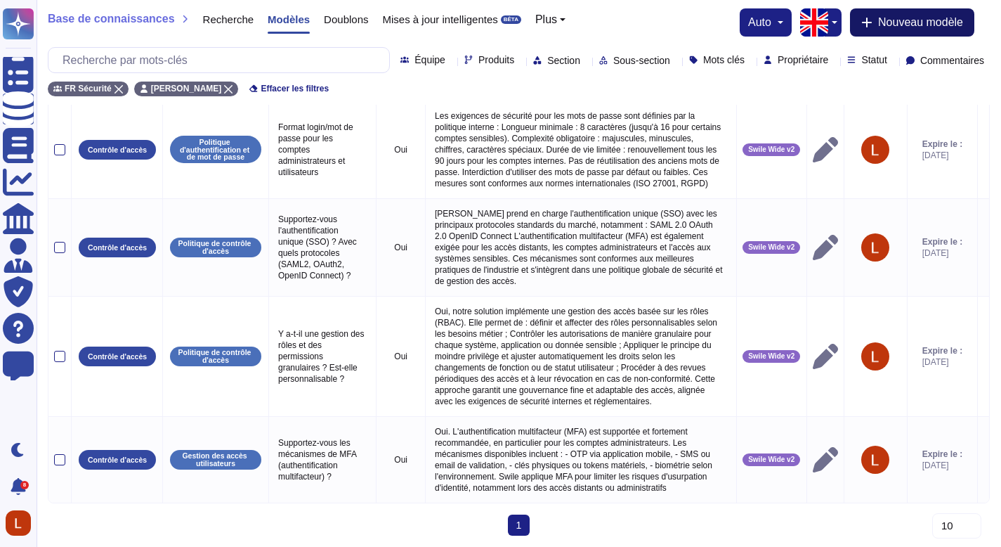
click at [919, 22] on font "Nouveau modèle" at bounding box center [920, 22] width 85 height 12
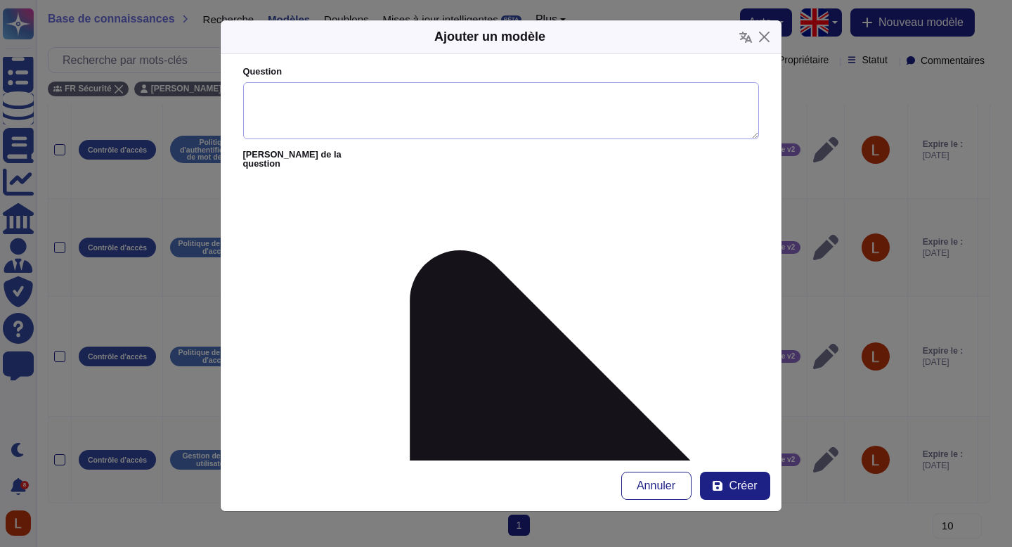
click at [379, 111] on textarea "Question" at bounding box center [501, 111] width 516 height 58
paste textarea "La mise en place d’un MFA (ex. SMS) est-elle possible pour les comptes administ…"
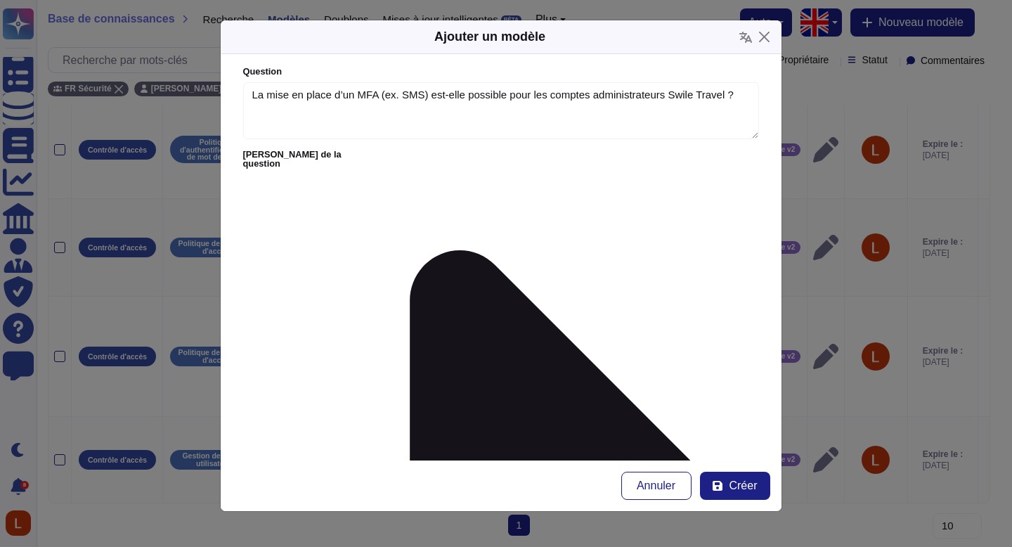
type textarea "La mise en place d’un MFA (ex. SMS) est-elle possible pour les comptes administ…"
paste textarea "Oui. Les administrateurs Swile Travel peuvent activer un MFA obligatoire (SMS, …"
type textarea "Oui. Les administrateurs Swile Travel peuvent activer un MFA obligatoire (SMS, …"
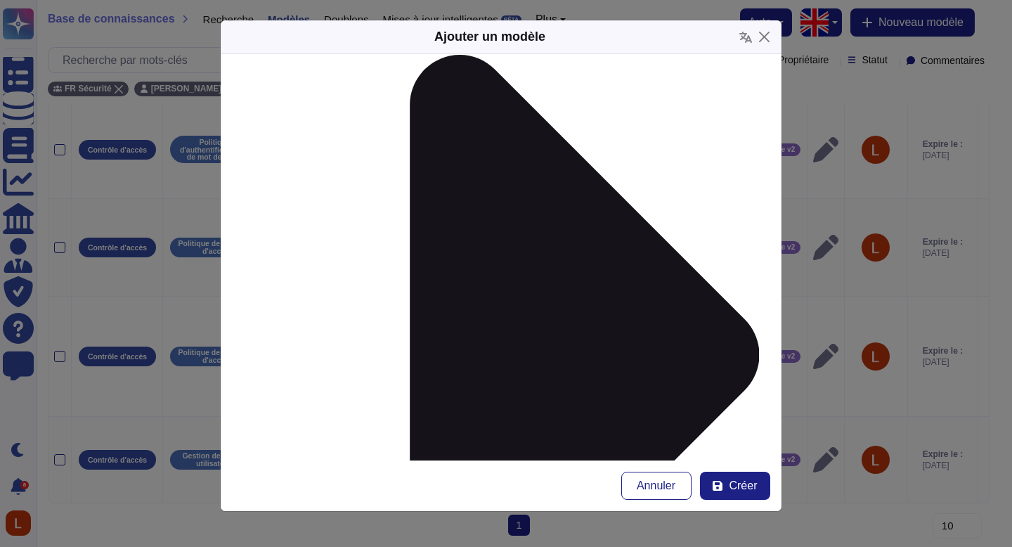
scroll to position [214, 0]
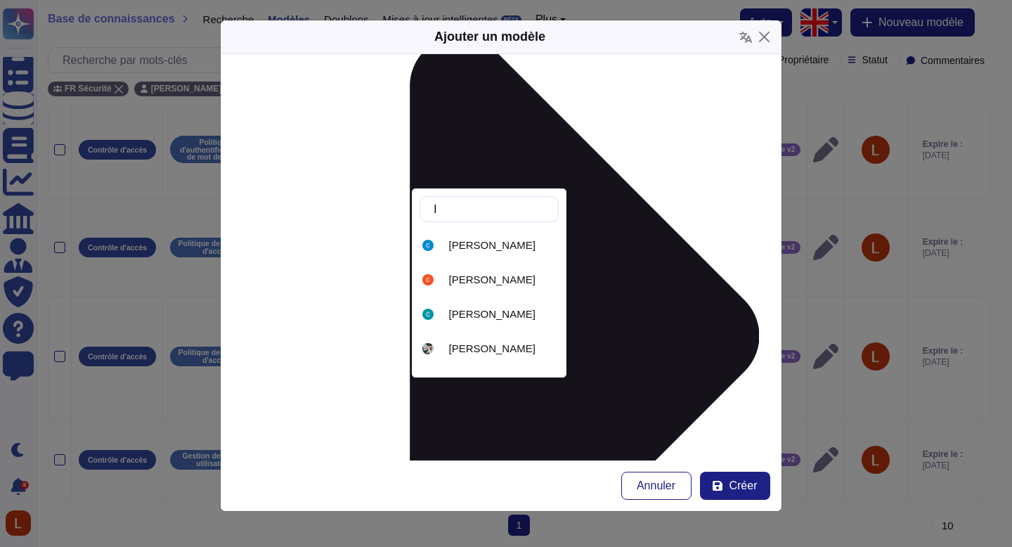
type input "li"
click at [520, 313] on font "[PERSON_NAME]" at bounding box center [492, 315] width 86 height 12
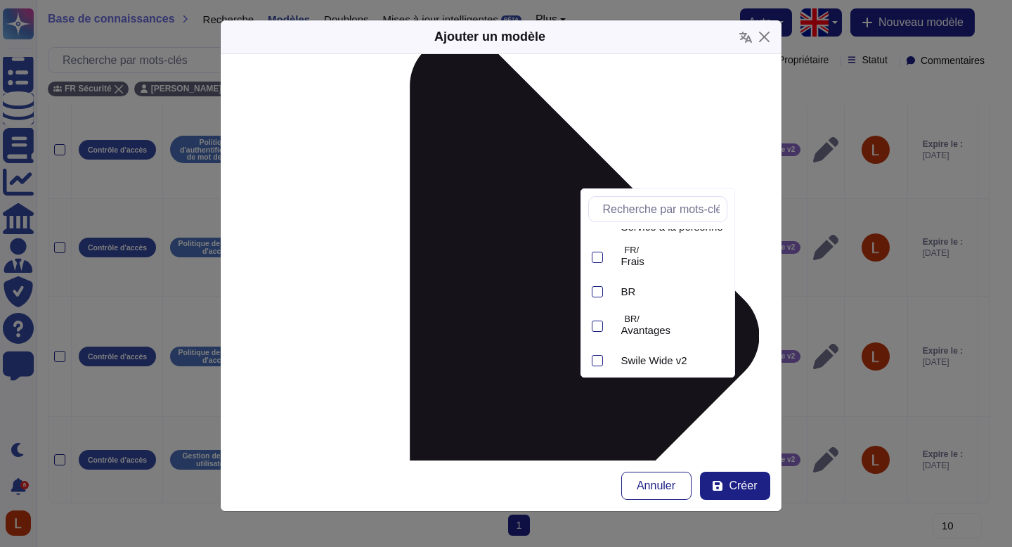
scroll to position [235, 0]
click at [669, 352] on font "Swile Wide v2" at bounding box center [654, 354] width 66 height 12
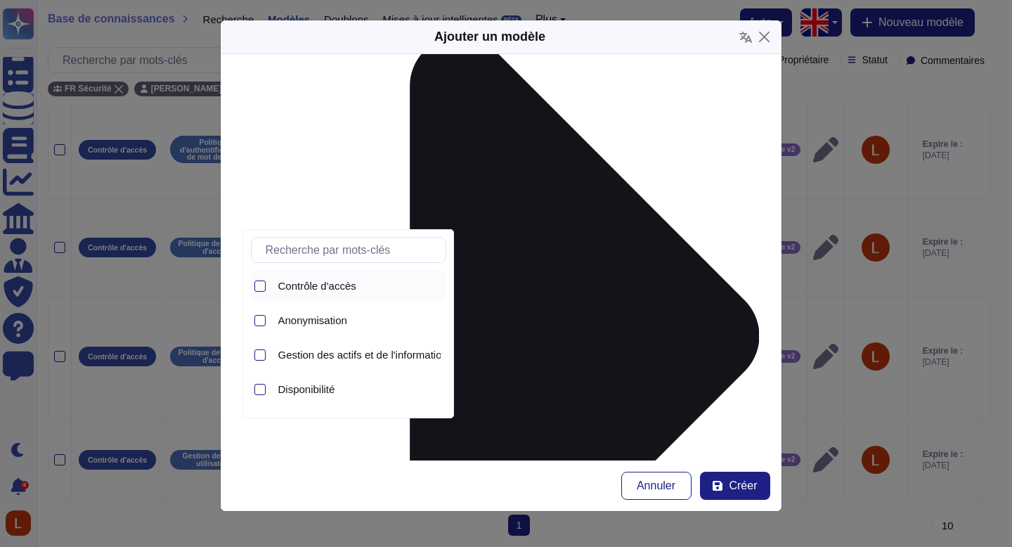
click at [353, 286] on font "Contrôle d'accès" at bounding box center [317, 286] width 78 height 12
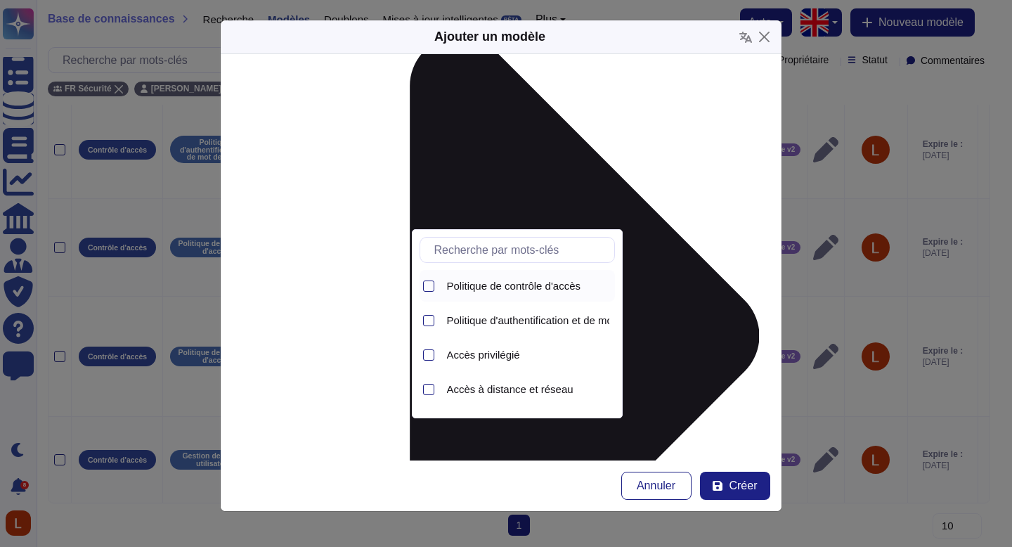
click at [566, 285] on font "Politique de contrôle d'accès" at bounding box center [514, 286] width 134 height 12
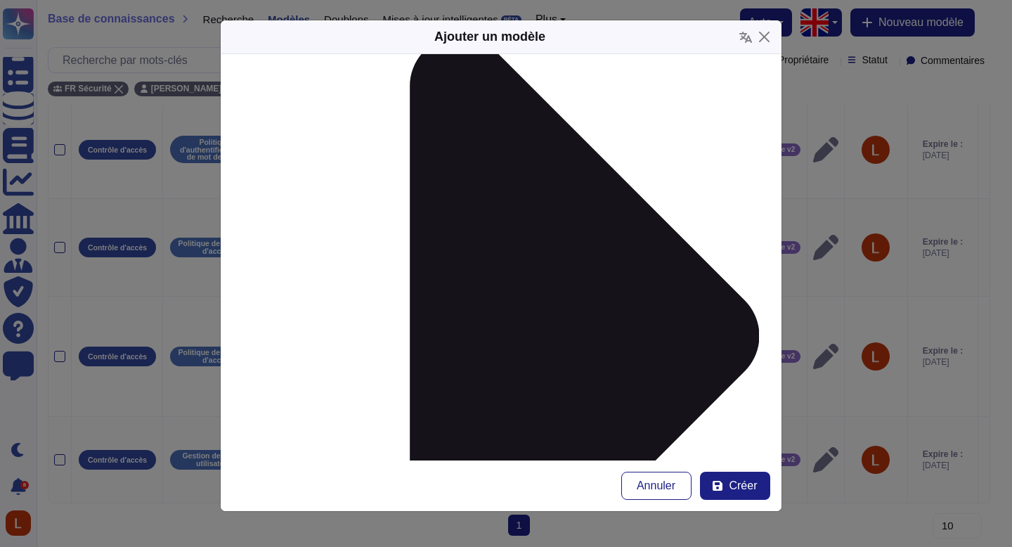
click at [725, 481] on button "Créer" at bounding box center [735, 486] width 70 height 28
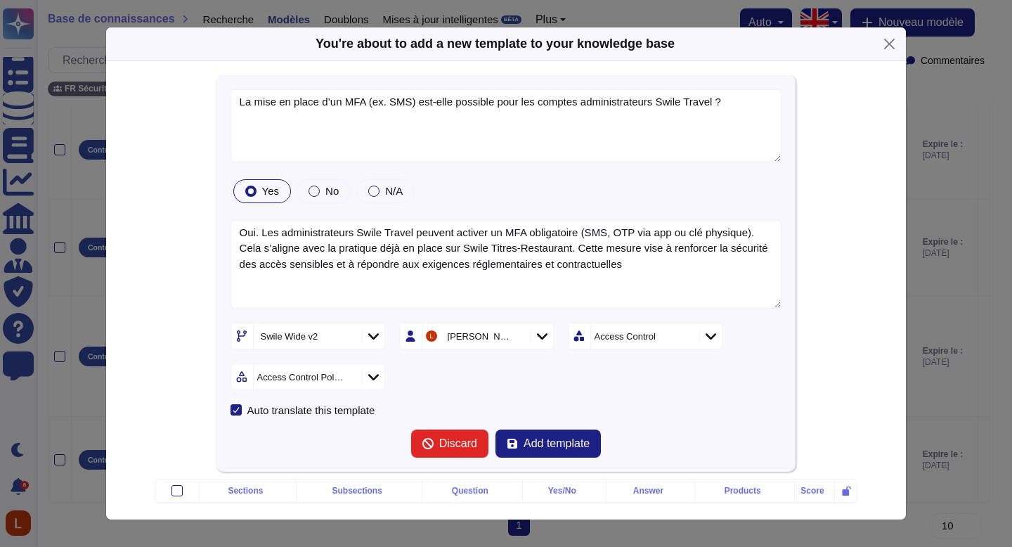
type textarea "La mise en place d’un MFA (ex. SMS) est-elle possible pour les comptes administ…"
type textarea "Oui. Les administrateurs Swile Travel peuvent activer un MFA obligatoire (SMS, …"
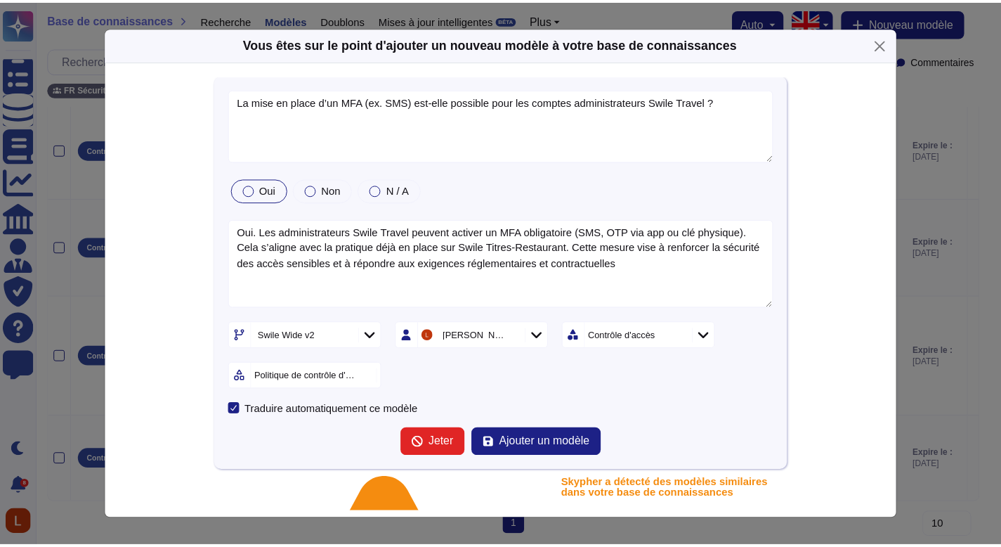
scroll to position [0, 0]
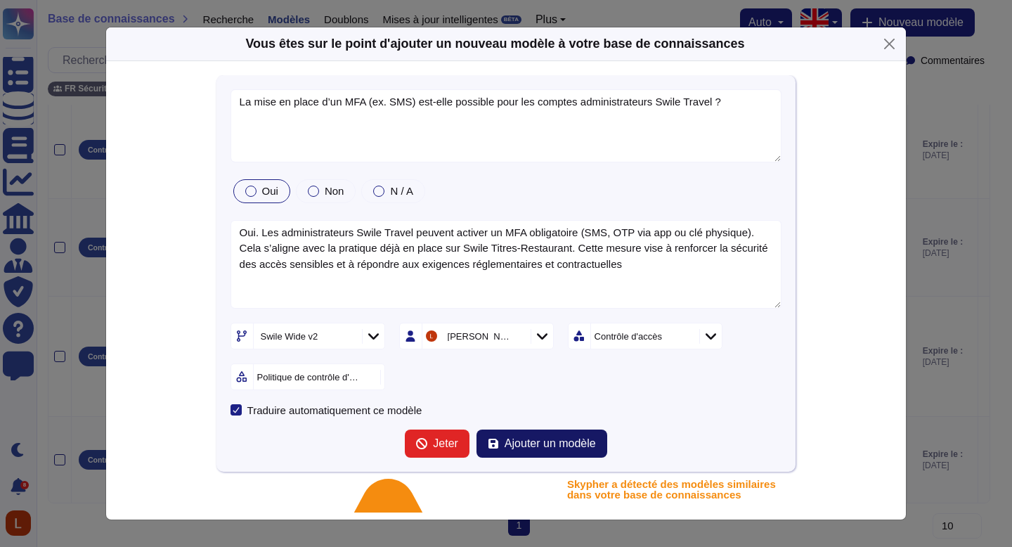
click at [567, 439] on font "Ajouter un modèle" at bounding box center [550, 443] width 91 height 12
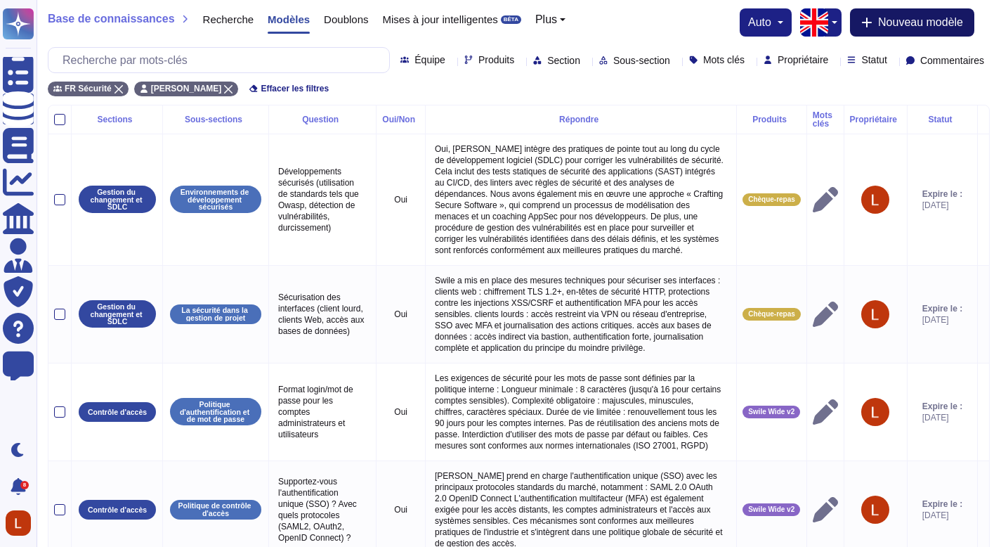
click at [891, 23] on font "Nouveau modèle" at bounding box center [920, 22] width 85 height 12
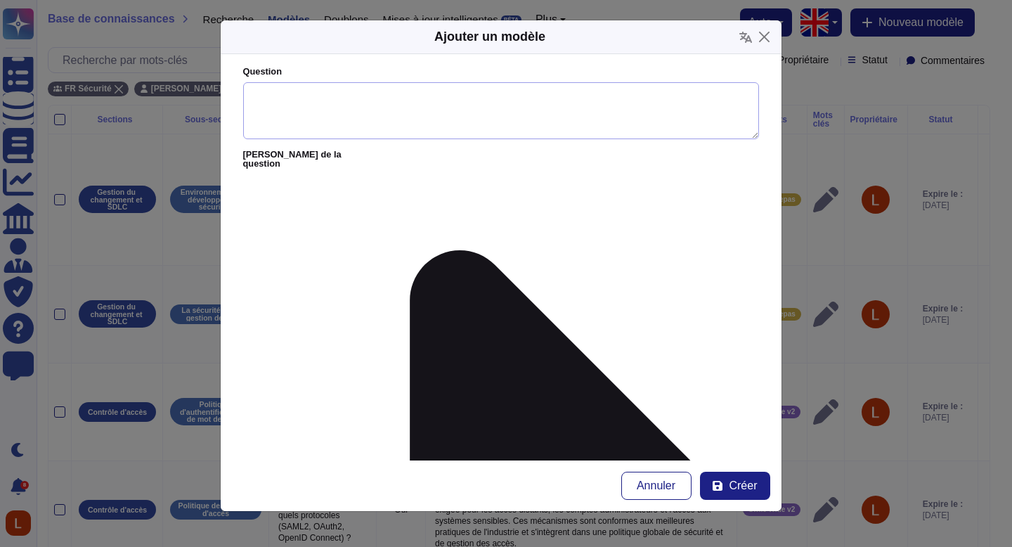
click at [424, 122] on textarea "Question" at bounding box center [501, 111] width 516 height 58
paste textarea "S’agit-il d’une architecture microservices ou monolithique ?"
type textarea "S’agit-il d’une architecture microservices ou monolithique ?"
drag, startPoint x: 397, startPoint y: 240, endPoint x: 407, endPoint y: 225, distance: 18.3
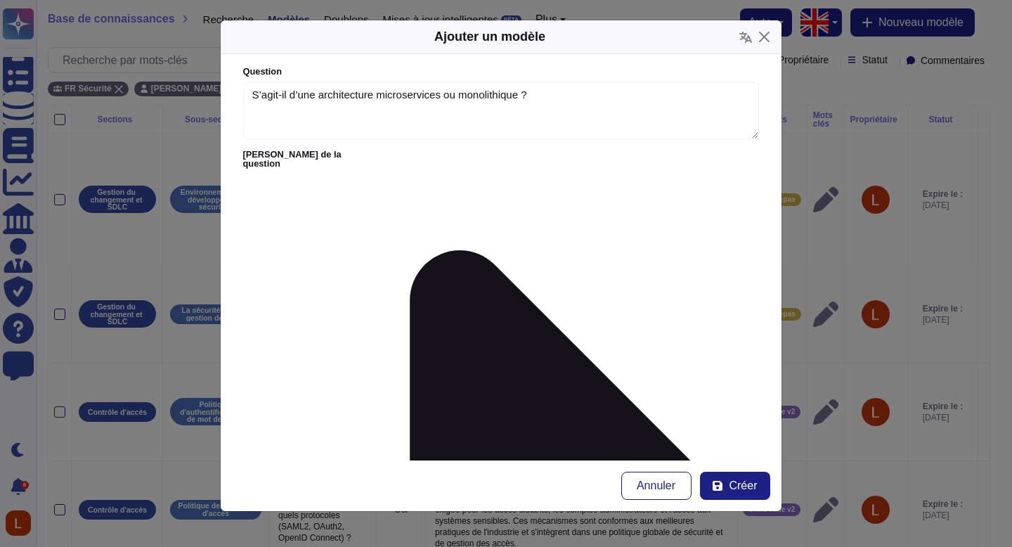
paste textarea "Swile repose sur une architecture microservices, ce qui permet : une résilience…"
type textarea "Swile repose sur une architecture microservices, ce qui permet : une résilience…"
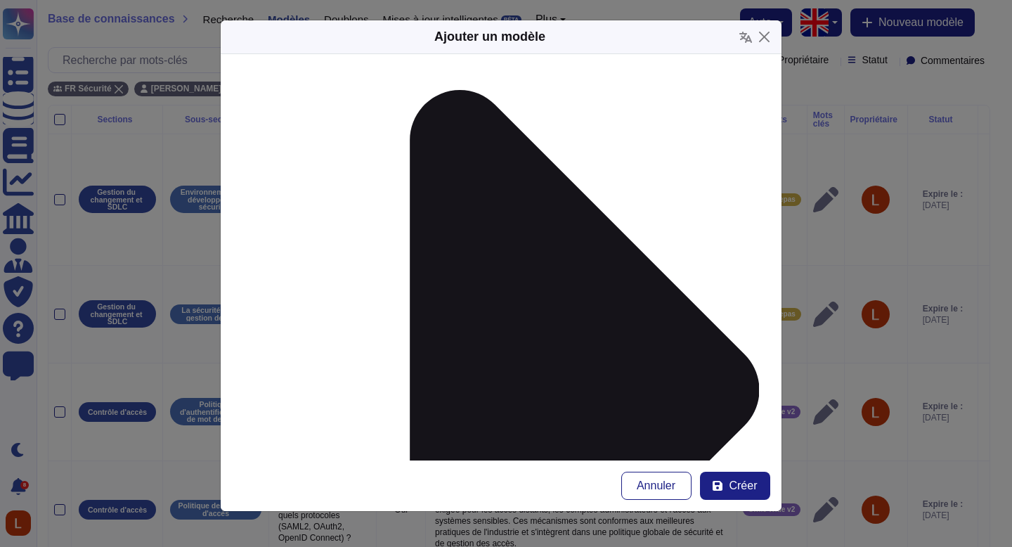
scroll to position [161, 0]
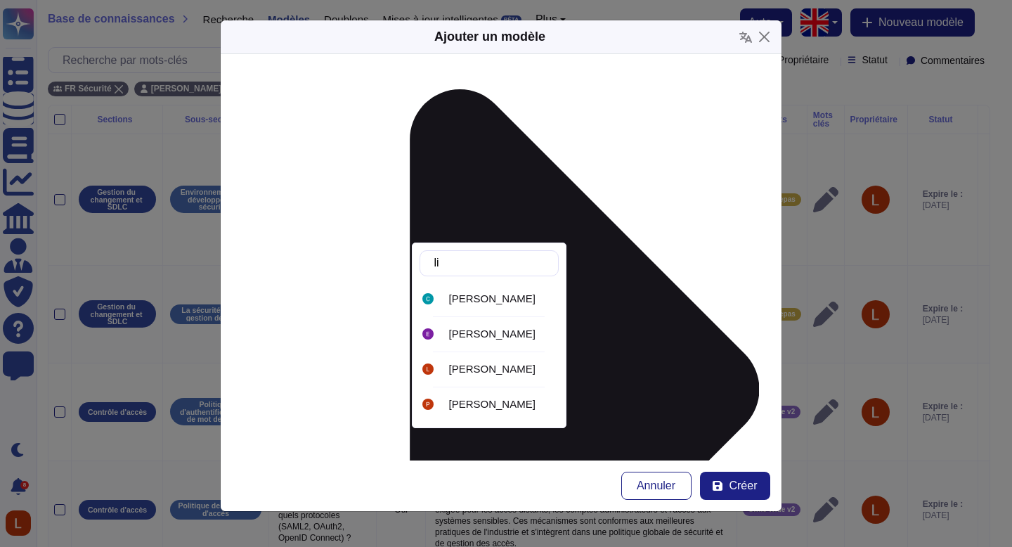
type input "lil"
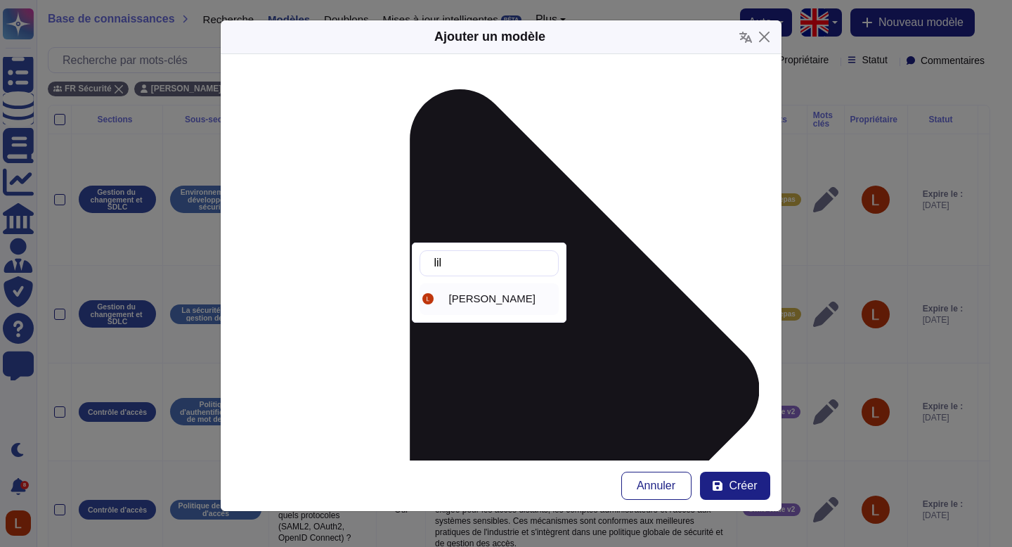
click at [495, 311] on div "[PERSON_NAME]" at bounding box center [489, 299] width 139 height 32
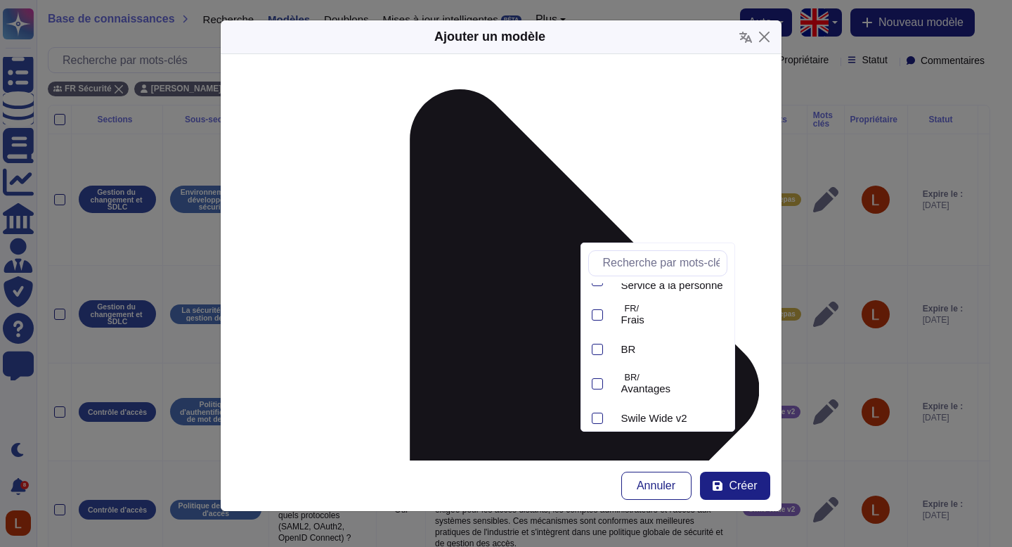
scroll to position [235, 0]
click at [675, 405] on font "Swile Wide v2" at bounding box center [654, 407] width 66 height 12
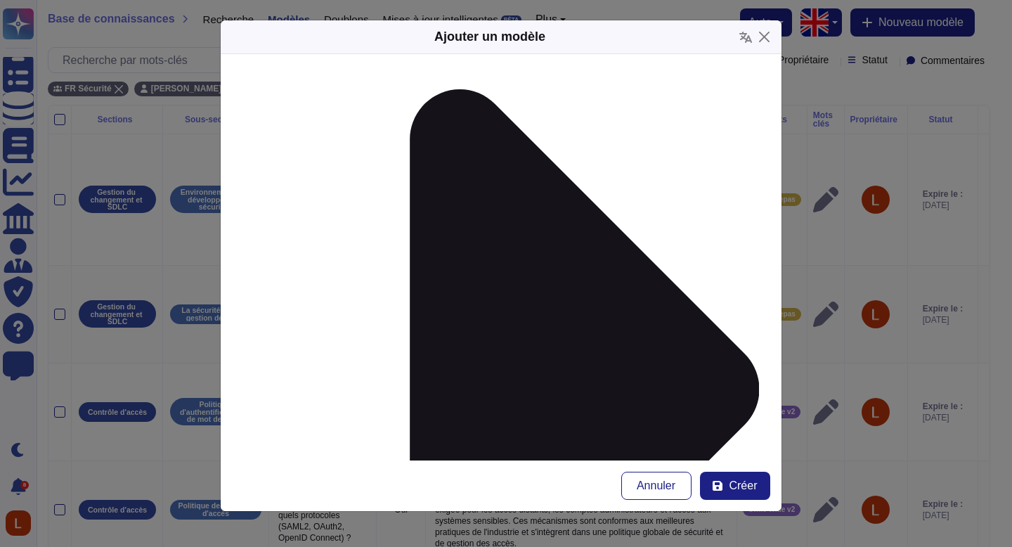
type input "a"
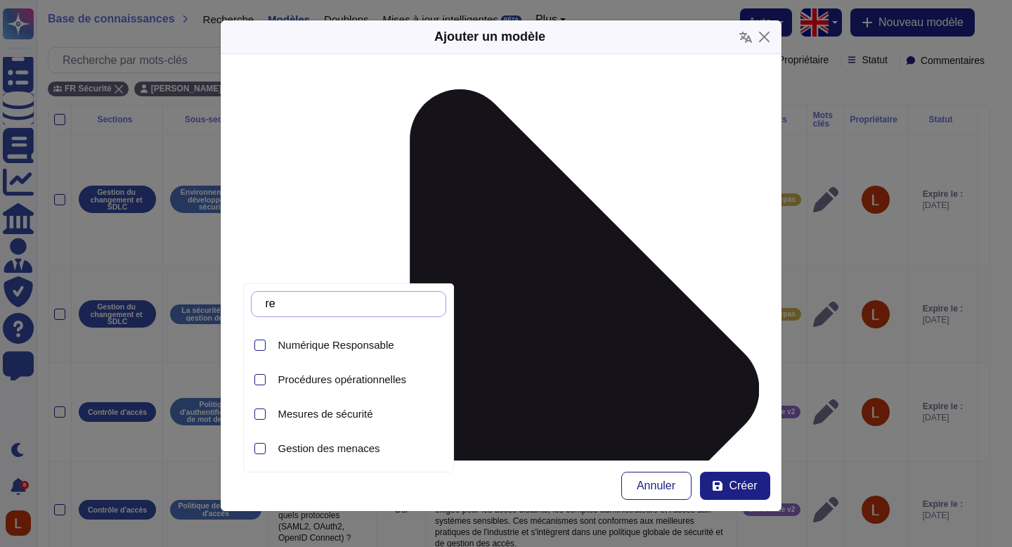
scroll to position [0, 0]
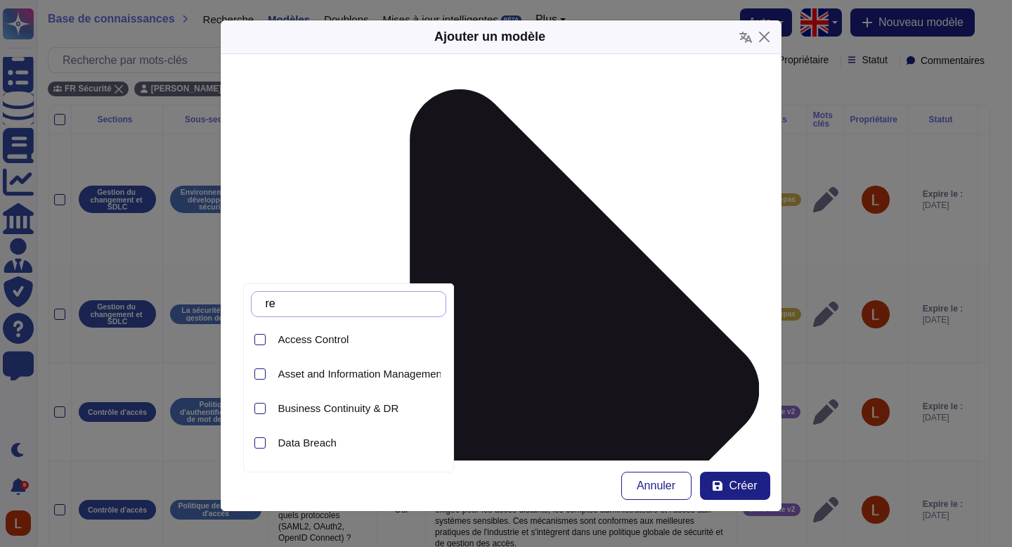
type input "r"
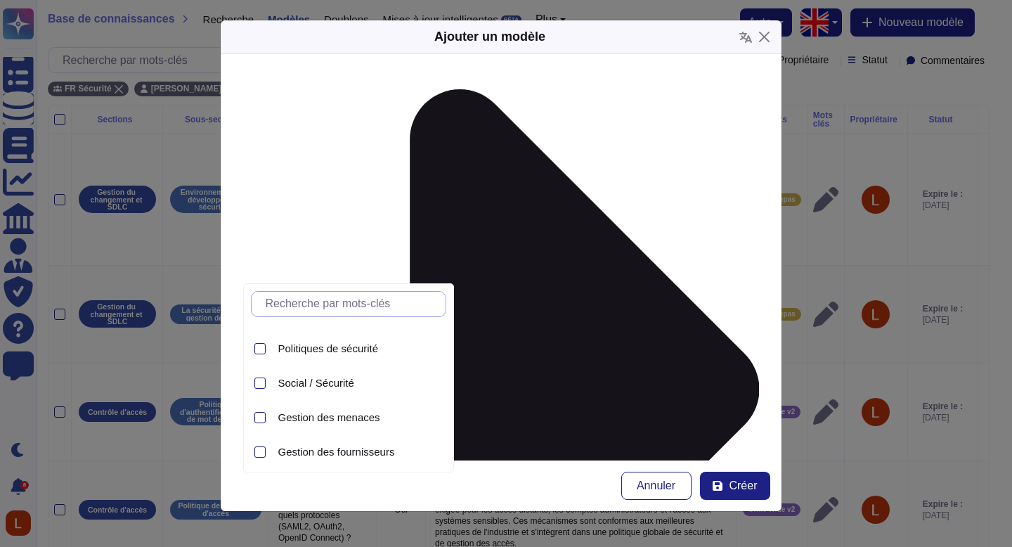
scroll to position [1372, 0]
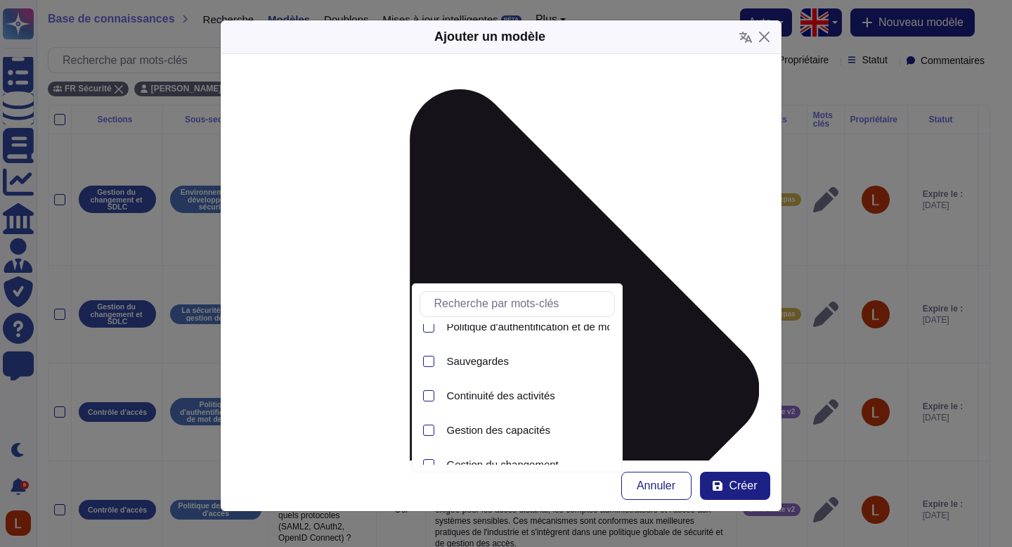
scroll to position [166, 0]
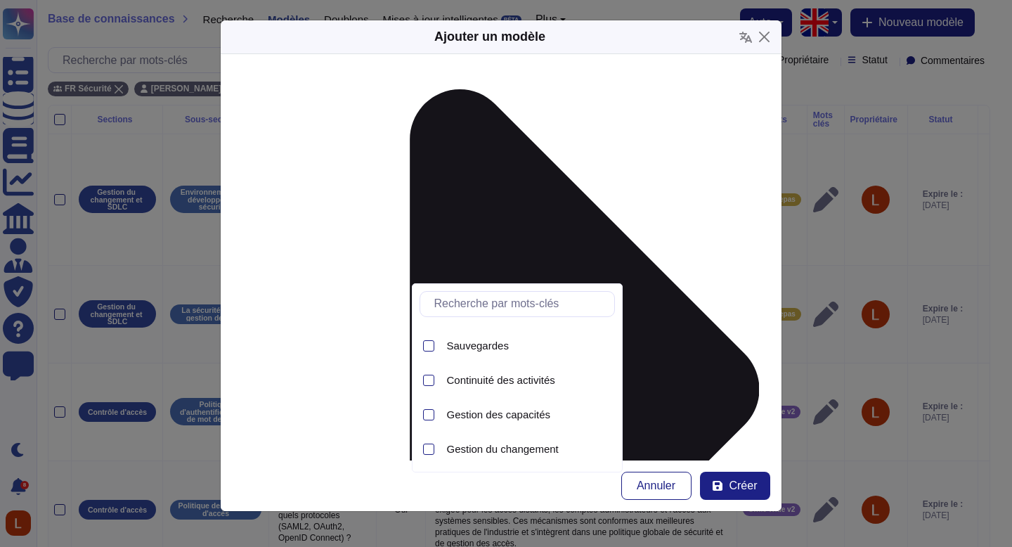
click at [516, 306] on input "text" at bounding box center [520, 304] width 187 height 25
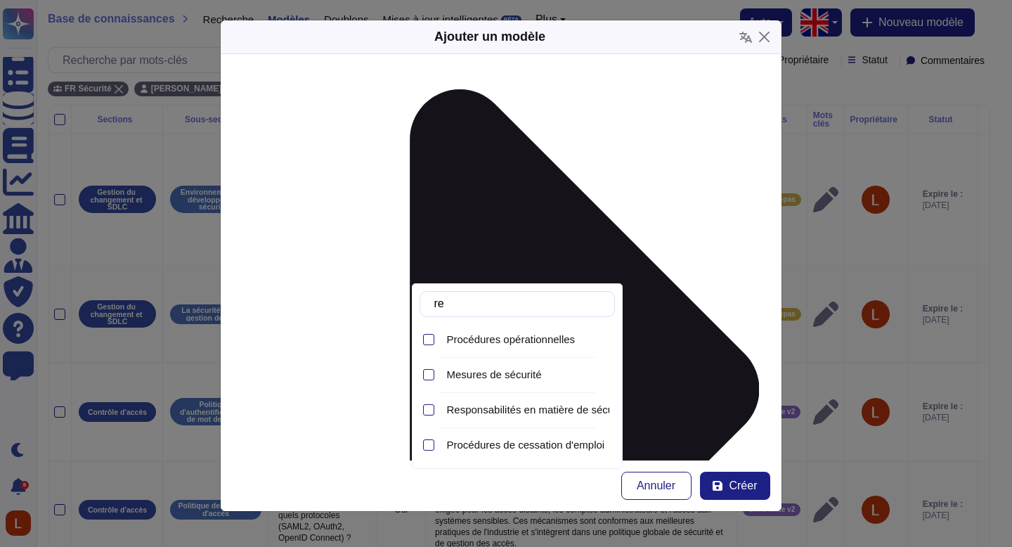
scroll to position [0, 0]
type input "r"
type input "arc"
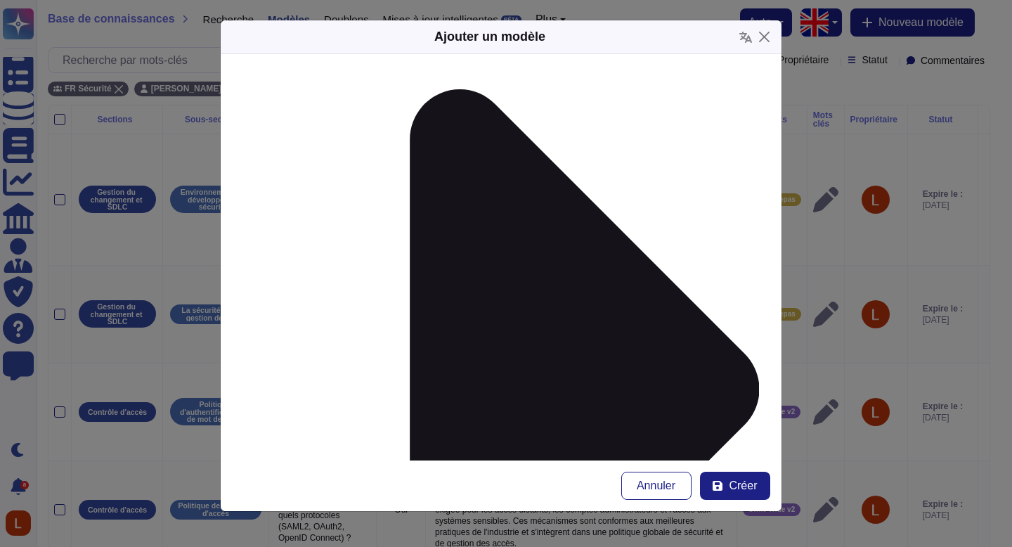
click at [673, 281] on form "Question S’agit-il d’une architecture microservices ou monolithique ? Alias ​​d…" at bounding box center [501, 257] width 561 height 406
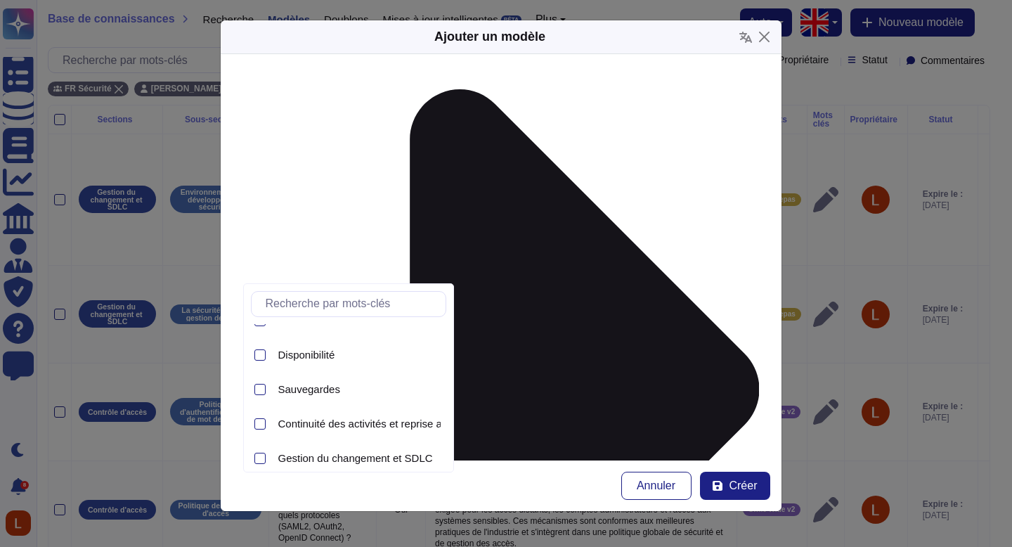
scroll to position [103, 0]
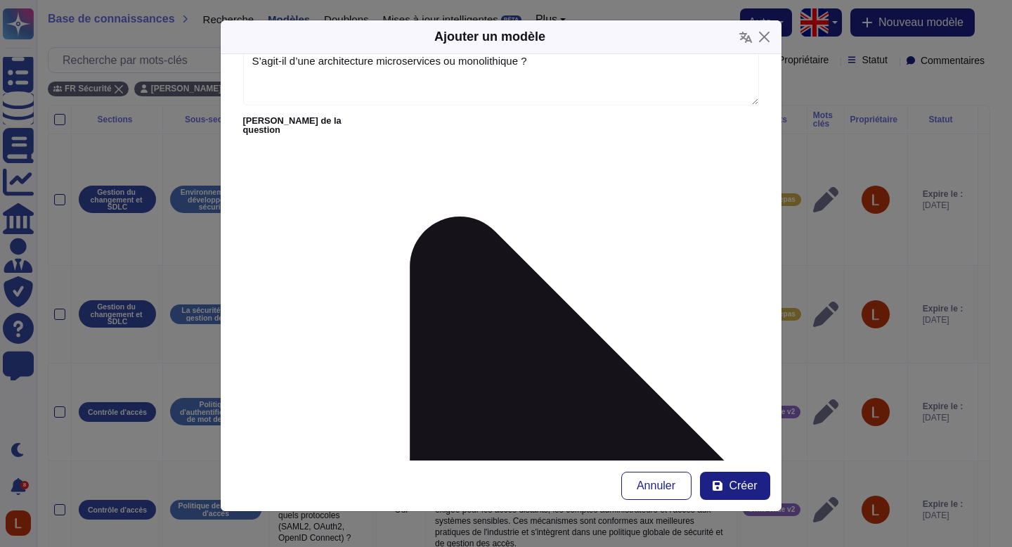
scroll to position [0, 0]
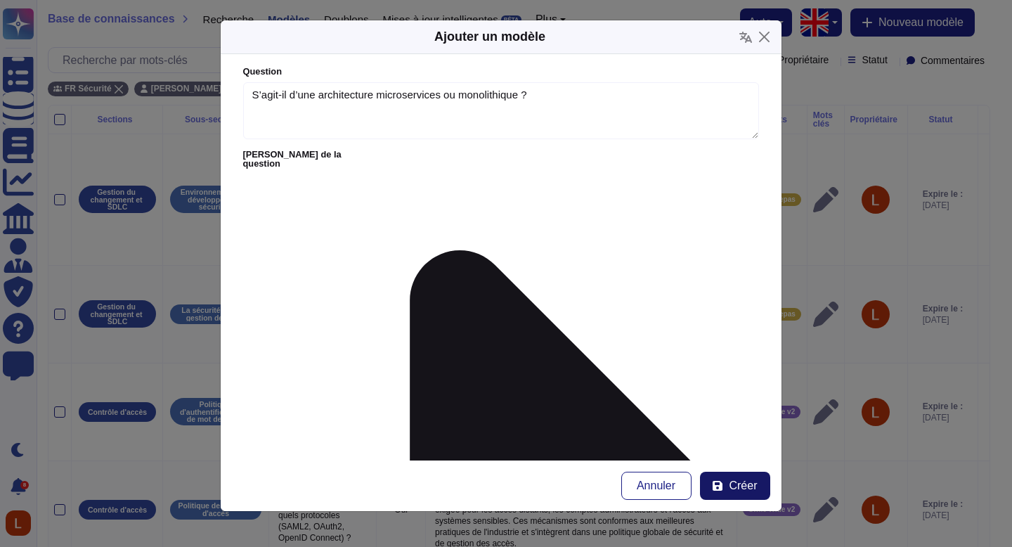
click at [742, 483] on font "Créer" at bounding box center [743, 485] width 28 height 12
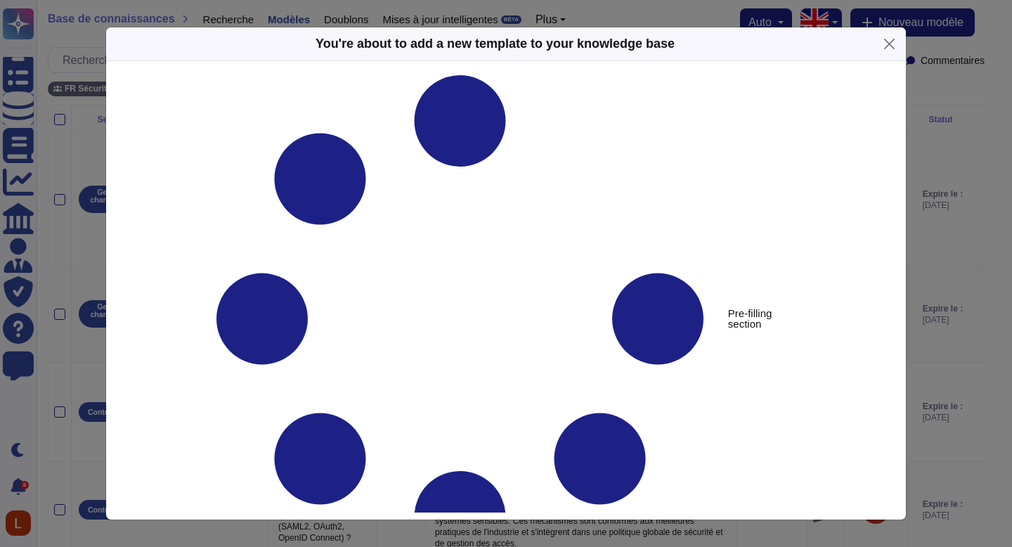
type textarea "S’agit-il d’une architecture microservices ou monolithique ?"
type textarea "Swile repose sur une architecture microservices, ce qui permet : une résilience…"
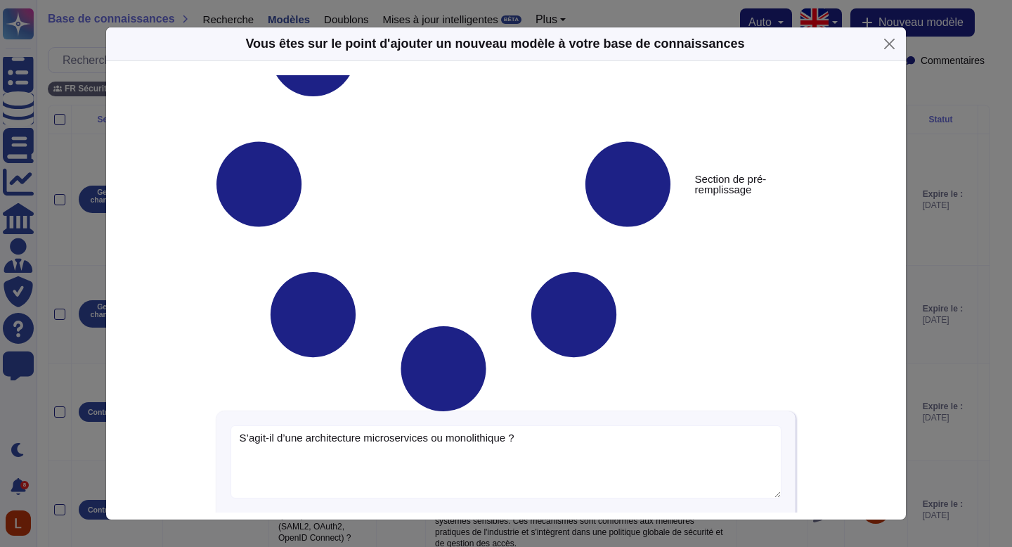
scroll to position [108, 0]
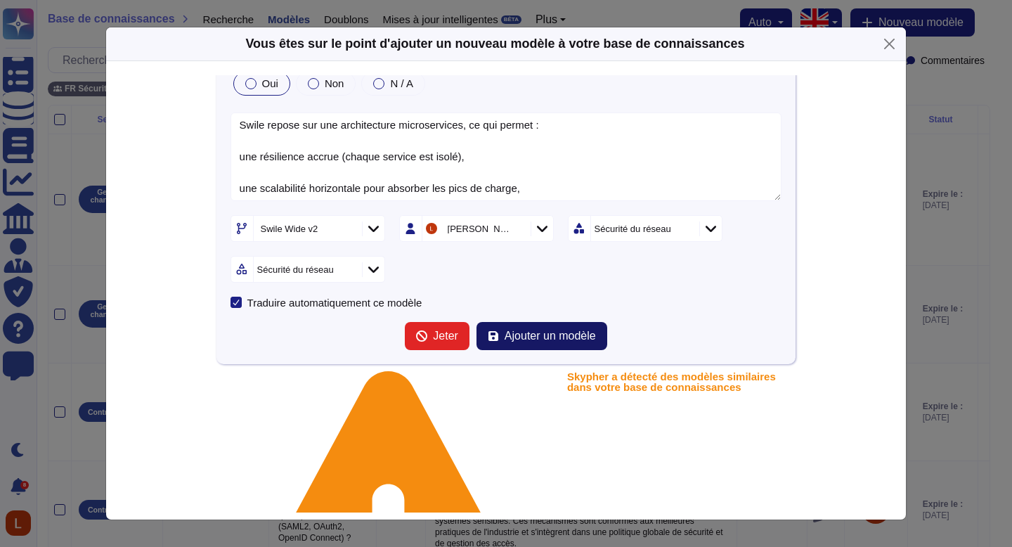
click at [558, 334] on font "Ajouter un modèle" at bounding box center [550, 336] width 91 height 12
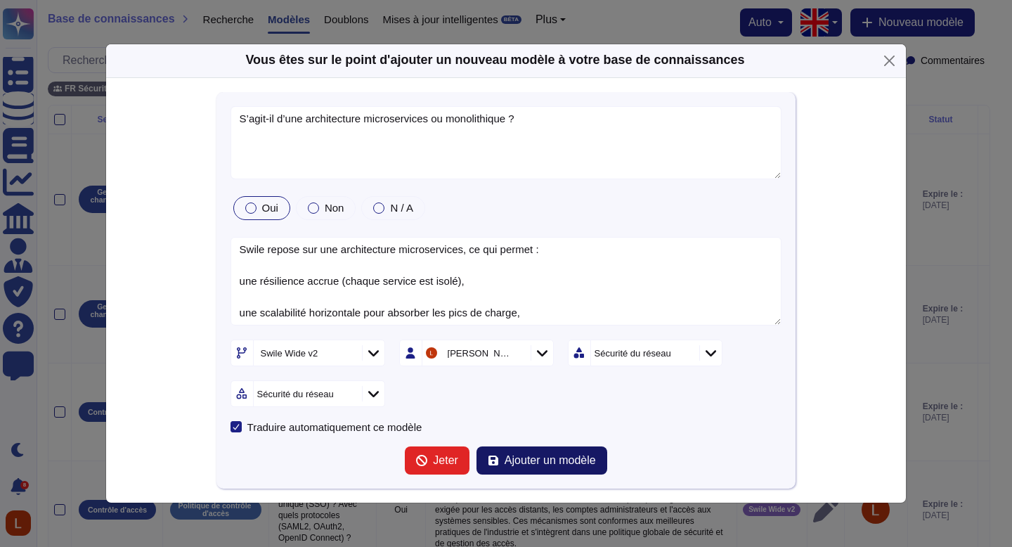
scroll to position [0, 0]
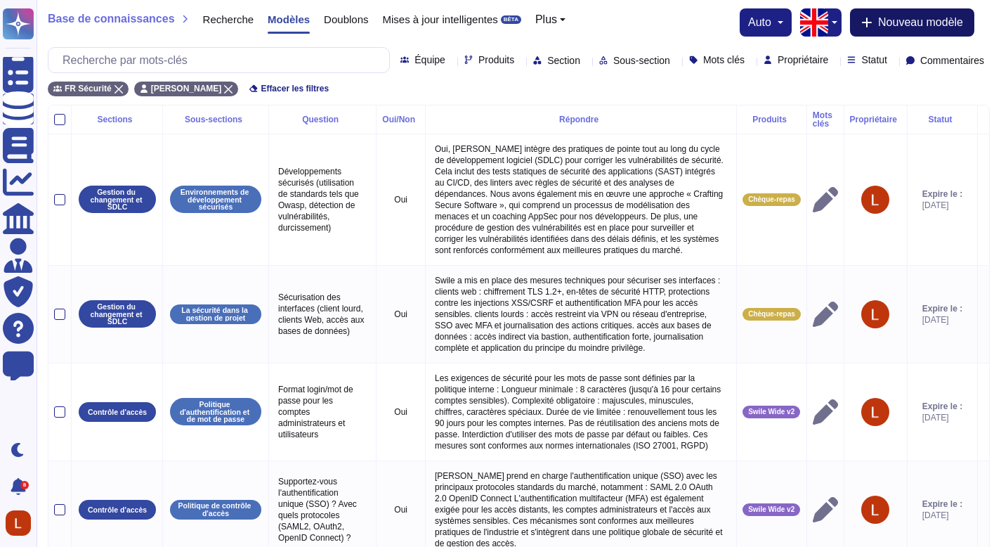
click at [926, 28] on font "Nouveau modèle" at bounding box center [920, 22] width 85 height 12
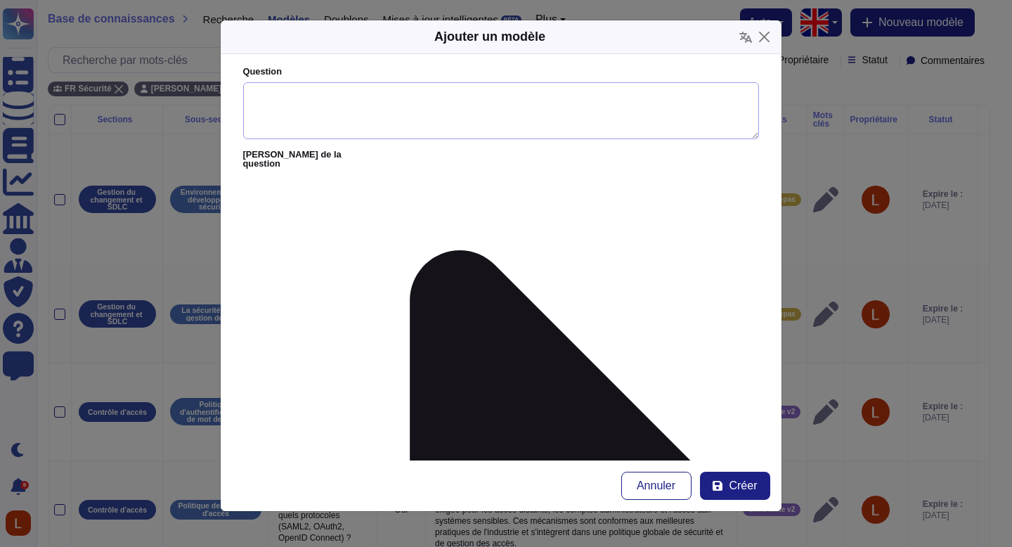
click at [383, 108] on textarea "Question" at bounding box center [501, 111] width 516 height 58
paste textarea "La solution Swile Travel dépend-elle de la même infrastructure que Swile Titres…"
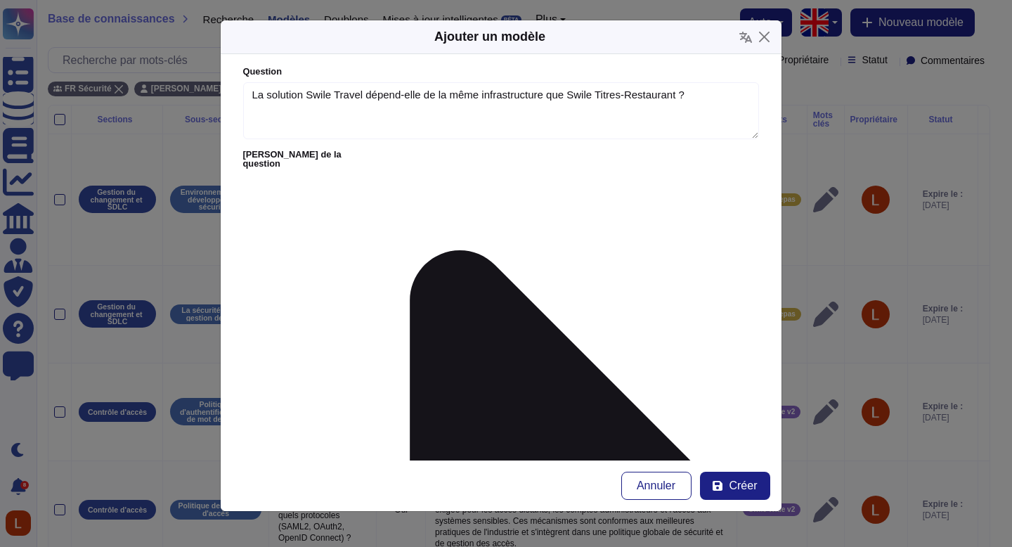
type textarea "La solution Swile Travel dépend-elle de la même infrastructure que Swile Titres…"
paste textarea "Oui, les deux services reposent sur la même infrastructure sécurisée et certifi…"
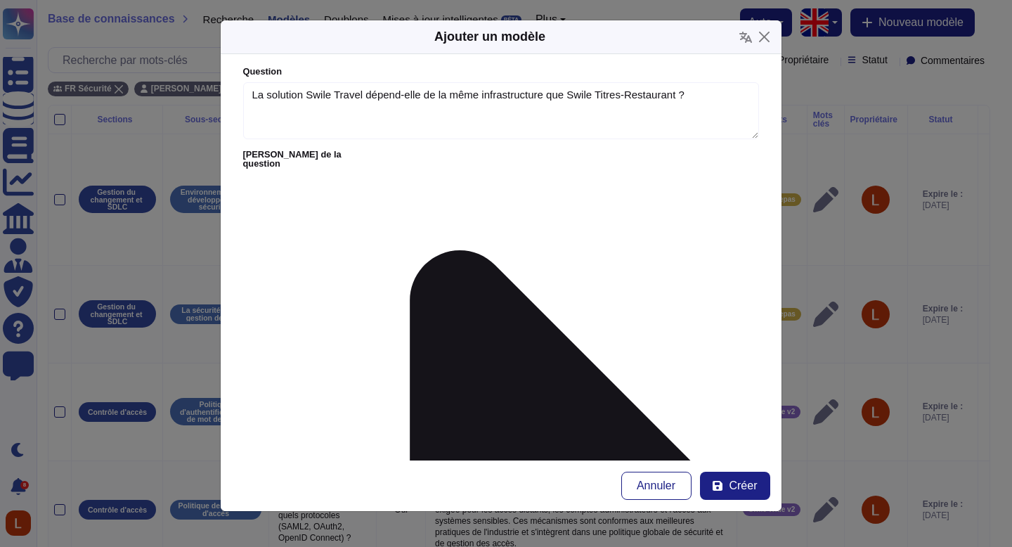
scroll to position [110, 0]
type textarea "Oui, les deux services reposent sur la même infrastructure sécurisée et certifi…"
type input "lilya"
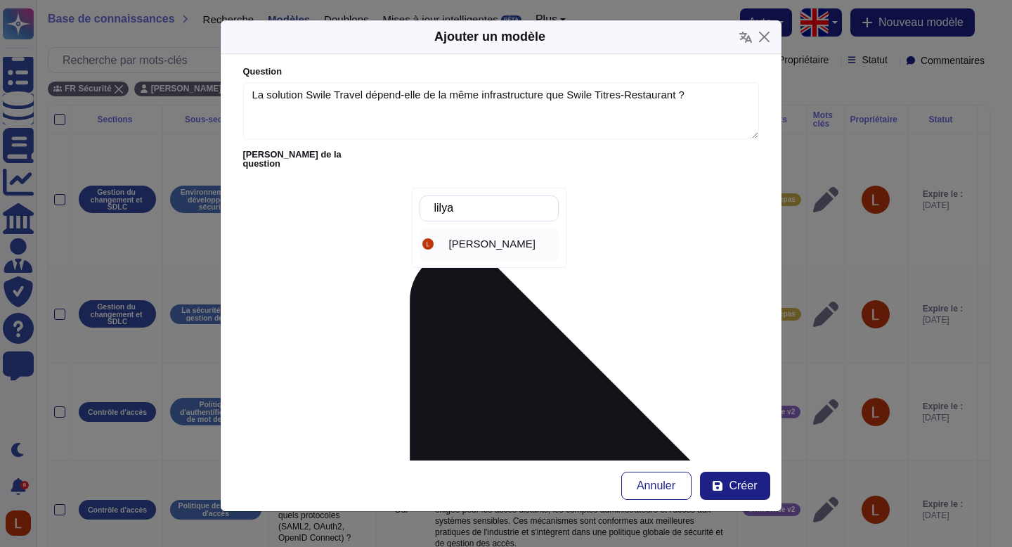
click at [498, 245] on font "[PERSON_NAME]" at bounding box center [492, 244] width 86 height 12
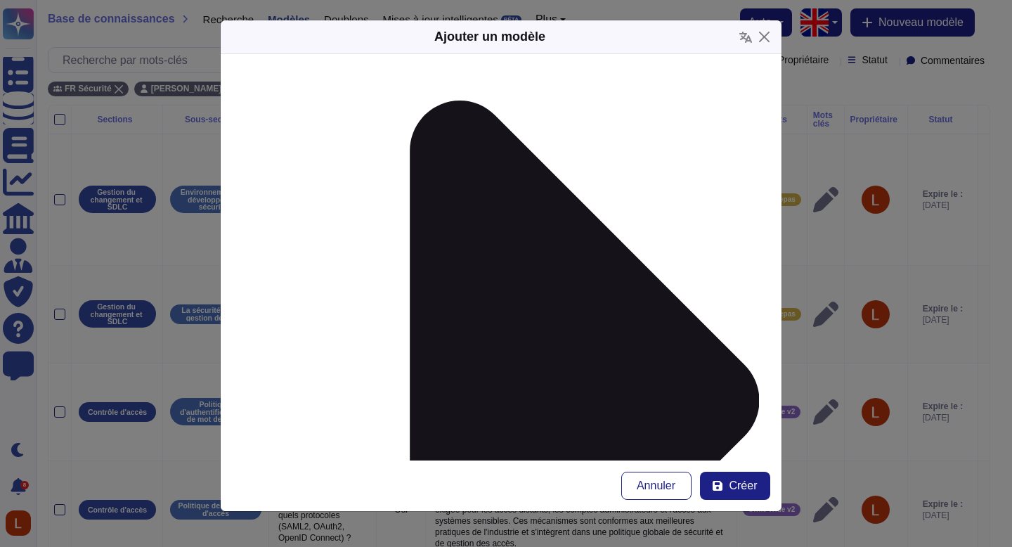
scroll to position [151, 0]
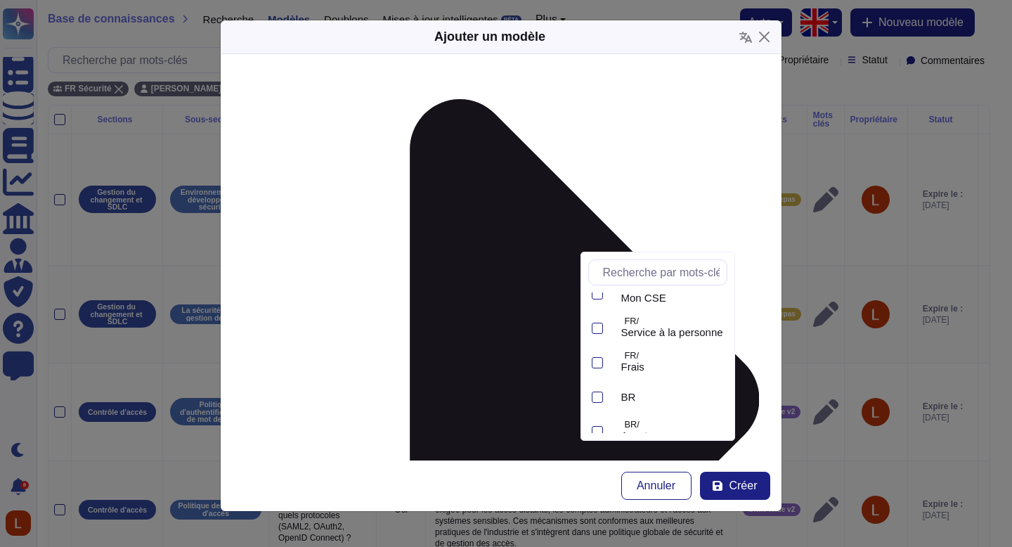
scroll to position [235, 0]
click at [666, 420] on font "Swile Wide v2" at bounding box center [654, 417] width 66 height 12
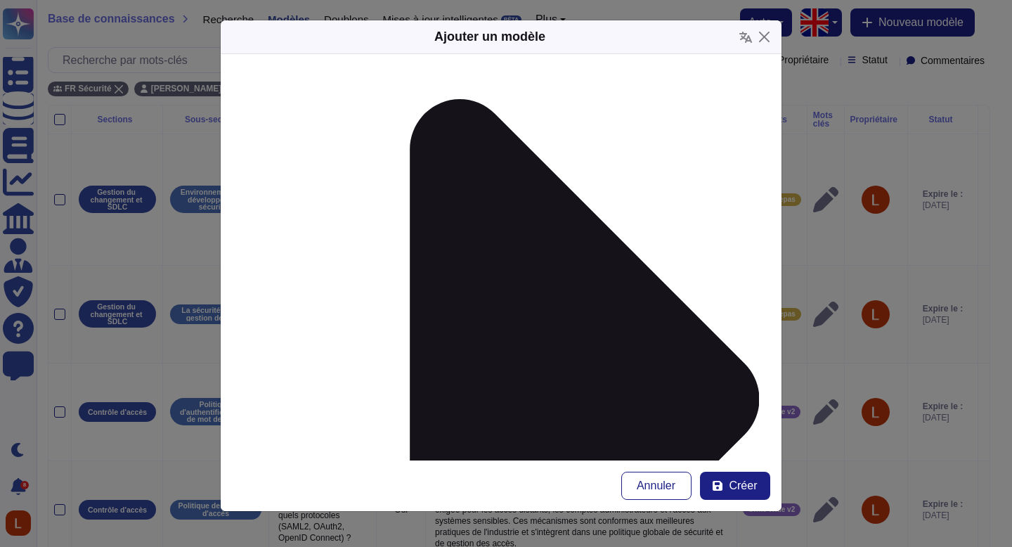
scroll to position [214, 0]
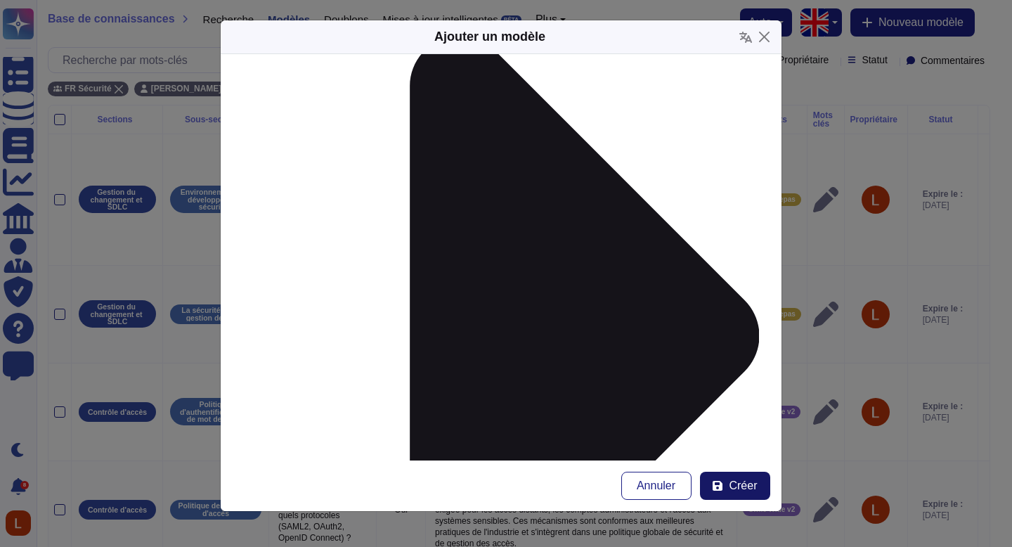
click at [731, 484] on font "Créer" at bounding box center [743, 485] width 28 height 12
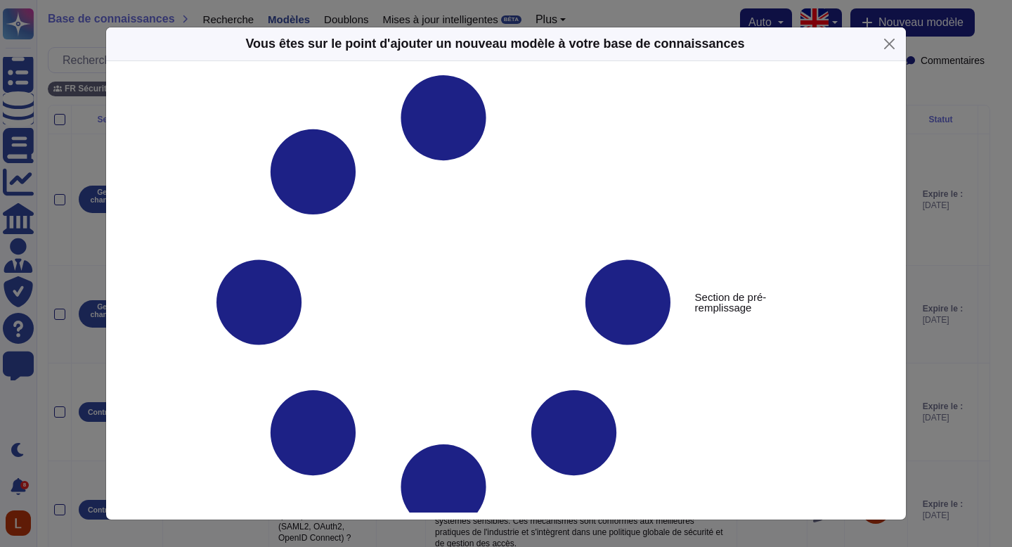
type textarea "La solution Swile Travel dépend-elle de la même infrastructure que Swile Titres…"
type textarea "Oui, les deux services reposent sur la même infrastructure sécurisée et certifi…"
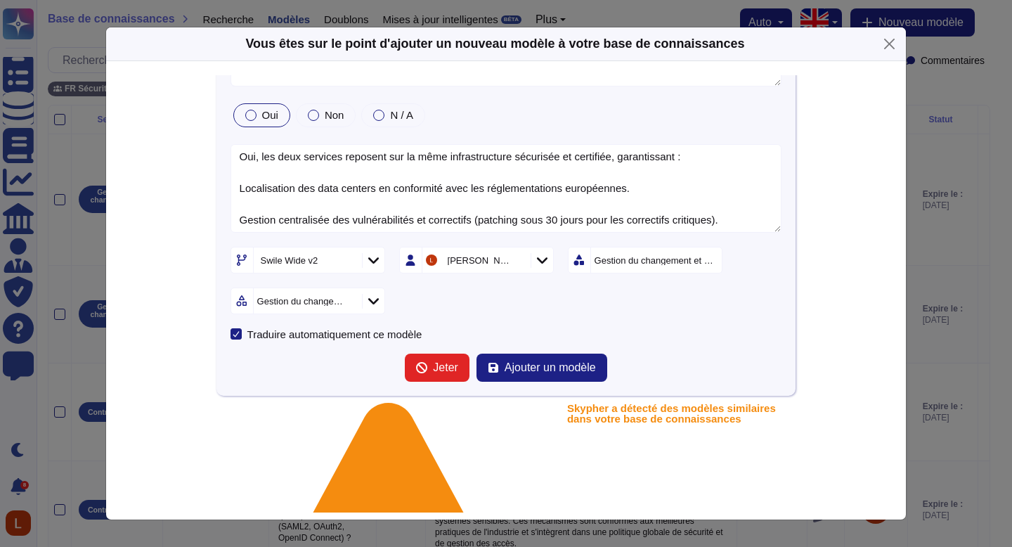
scroll to position [172, 0]
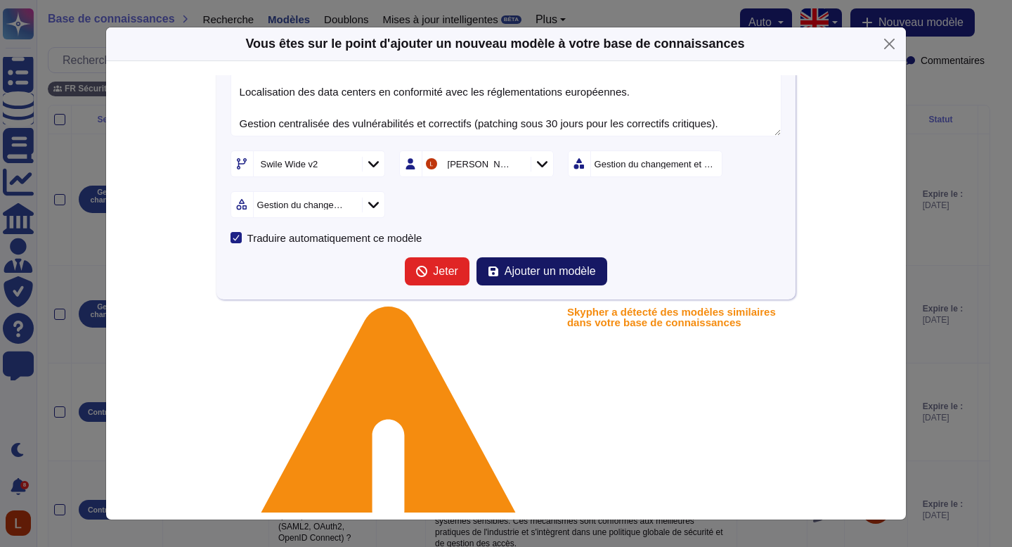
click at [569, 266] on font "Ajouter un modèle" at bounding box center [550, 271] width 91 height 12
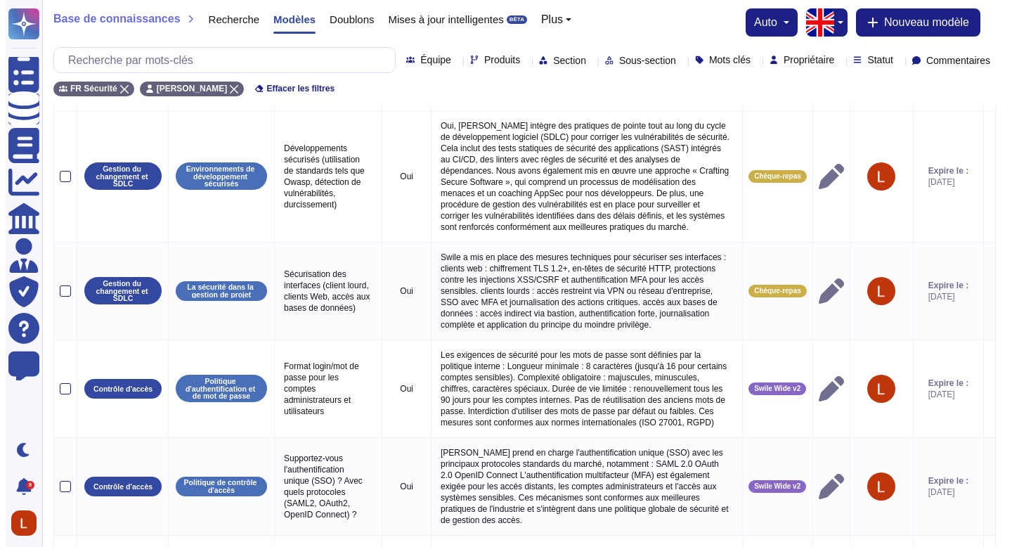
scroll to position [0, 0]
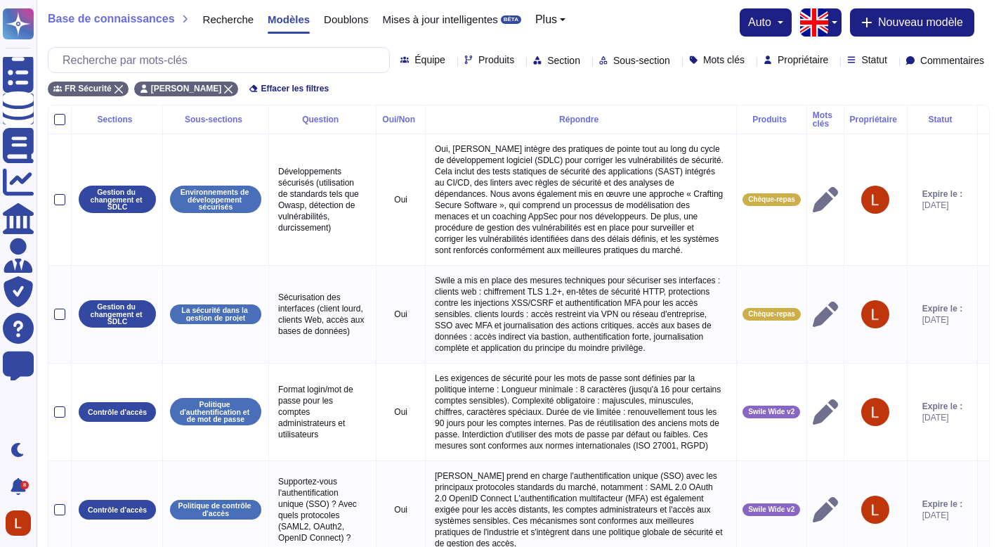
drag, startPoint x: 1011, startPoint y: 129, endPoint x: 960, endPoint y: 109, distance: 55.2
click at [999, 135] on html "Questionnaires Base de connaissances Documents Analytique CAIQ / SIG Administra…" at bounding box center [500, 551] width 1001 height 1102
click at [907, 22] on font "Nouveau modèle" at bounding box center [920, 22] width 85 height 12
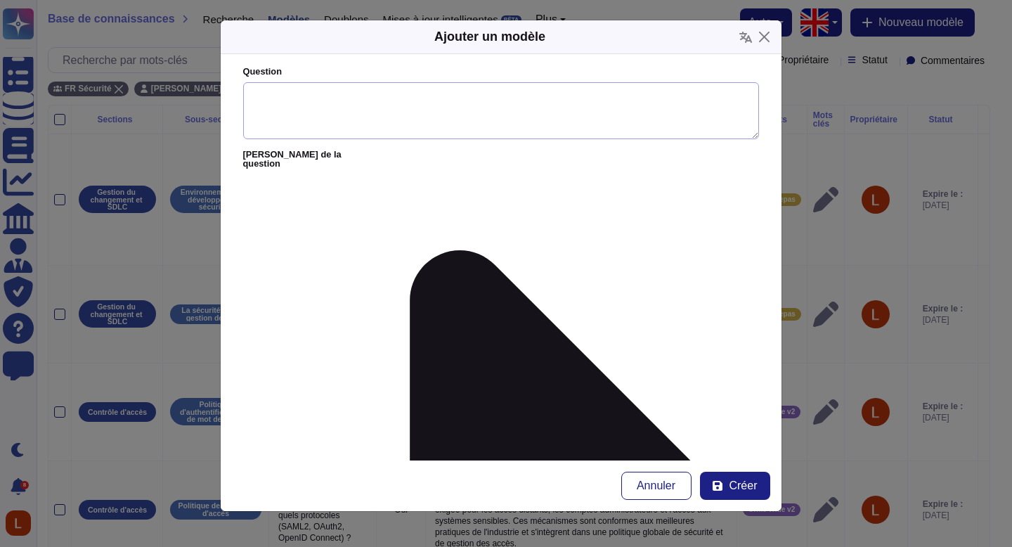
click at [456, 119] on textarea "Question" at bounding box center [501, 111] width 516 height 58
paste textarea "Comment la résilience opérationnelle est-elle assurée en cas de menaces géopoli…"
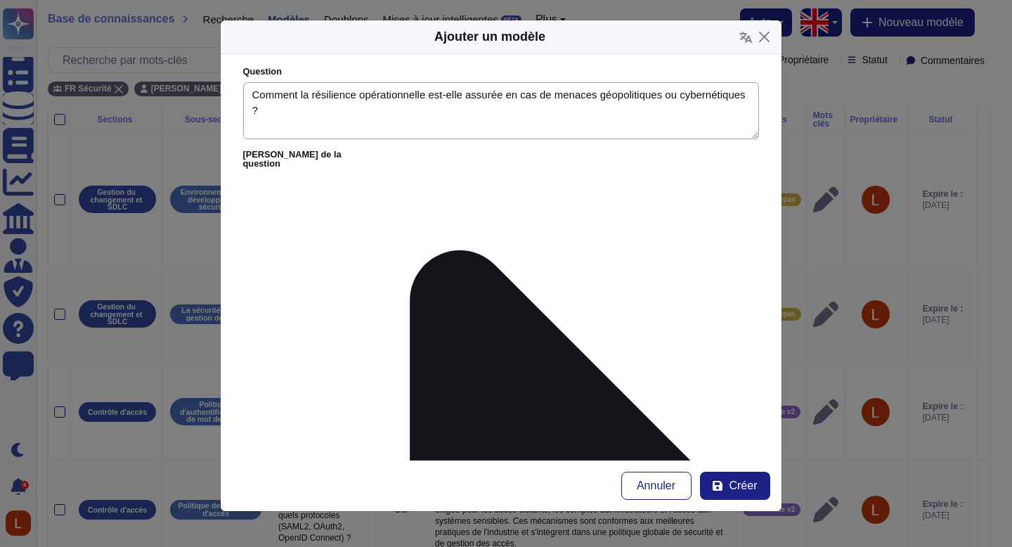
click at [251, 109] on textarea "Comment la résilience opérationnelle est-elle assurée en cas de menaces géopoli…" at bounding box center [501, 111] width 516 height 58
click at [403, 108] on textarea "Comment la résilience opérationnelle est-elle assurée en cas de menaces géopoli…" at bounding box center [501, 111] width 516 height 58
drag, startPoint x: 388, startPoint y: 111, endPoint x: 281, endPoint y: 115, distance: 106.9
click at [281, 115] on textarea "Comment la résilience opérationnelle est-elle assurée en cas de menaces géopoli…" at bounding box center [501, 111] width 516 height 58
type textarea "Comment la résilience opérationnelle est-elle assurée en cas de menaces géopoli…"
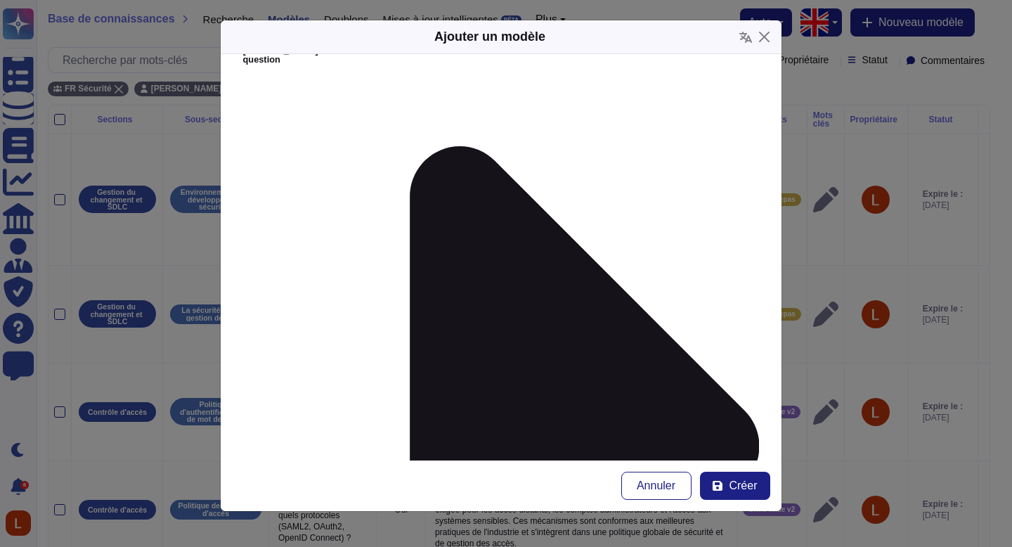
scroll to position [87, 0]
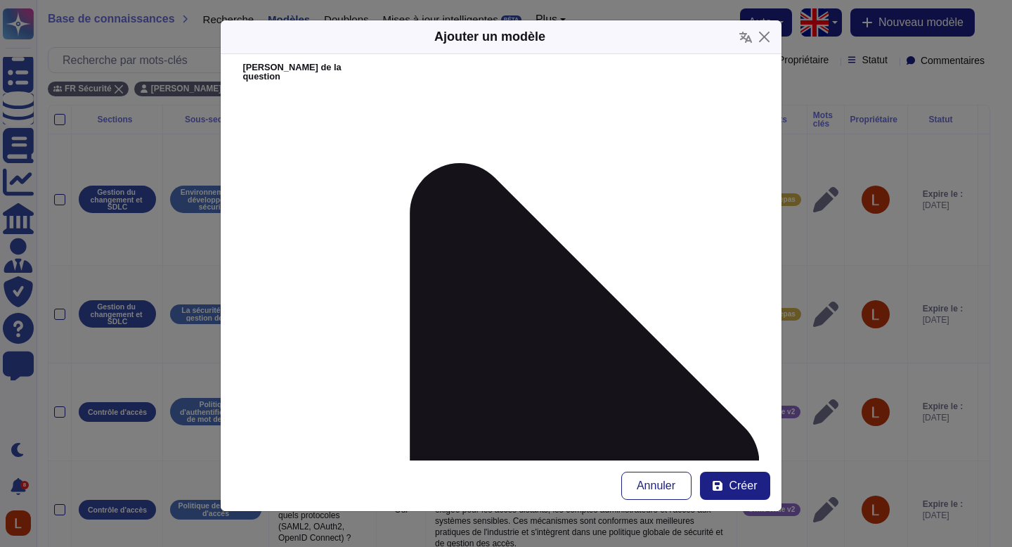
paste textarea "Swile applique une approche globale de résilience opérationnelle : Plans de con…"
type textarea "Swile applique une approche globale de résilience opérationnelle : Plans de con…"
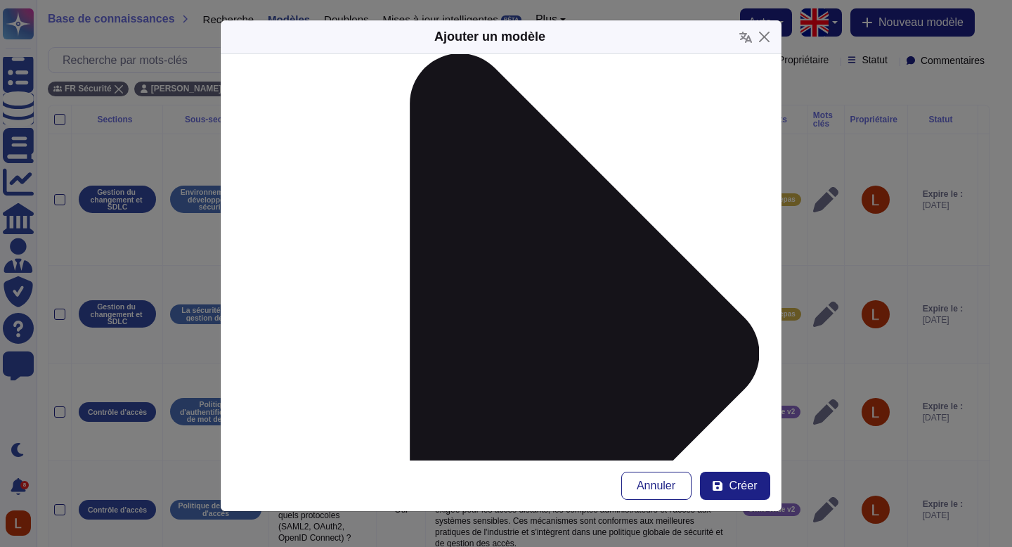
scroll to position [214, 0]
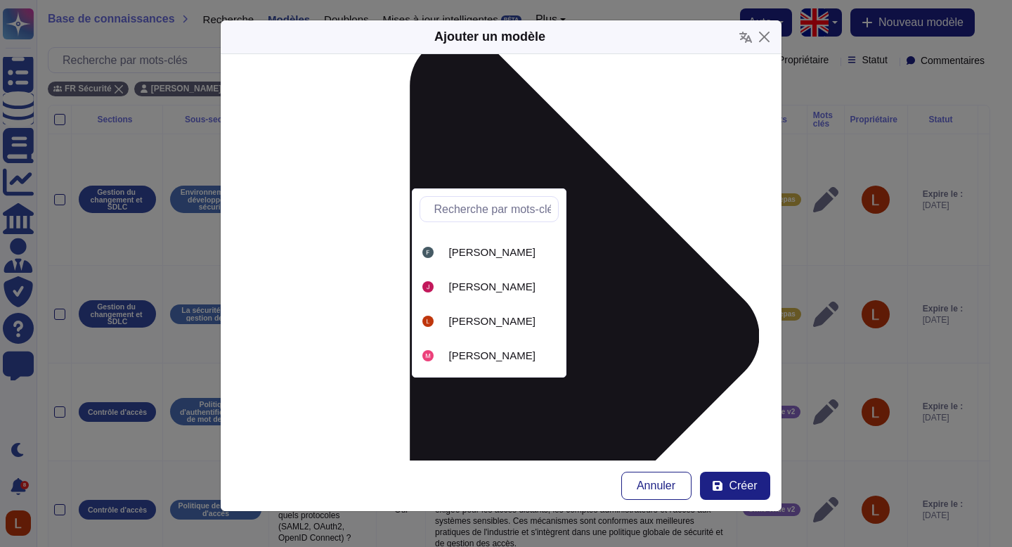
scroll to position [237, 0]
click at [501, 317] on font "[PERSON_NAME]" at bounding box center [492, 318] width 86 height 12
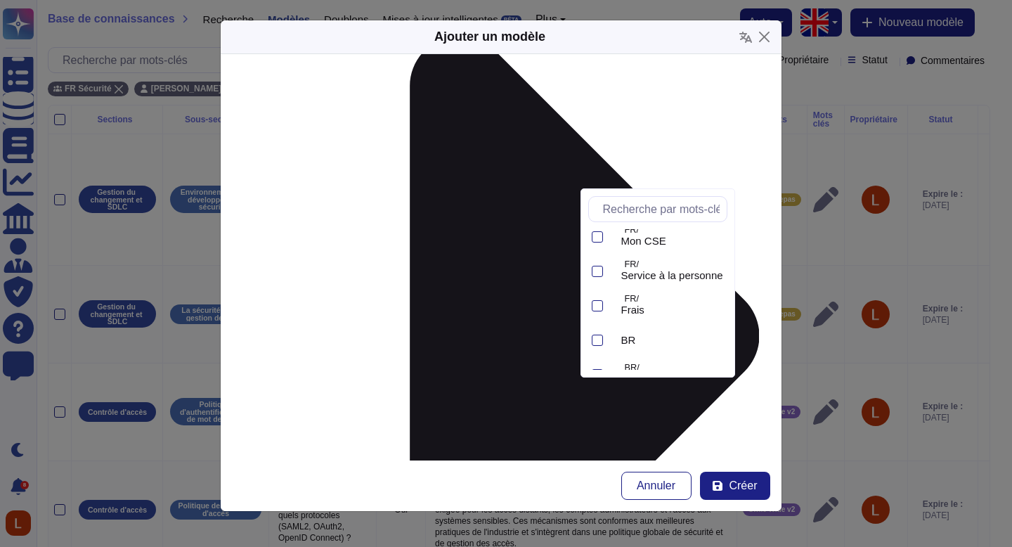
scroll to position [235, 0]
click at [670, 346] on div "Swile Wide v2" at bounding box center [668, 354] width 117 height 32
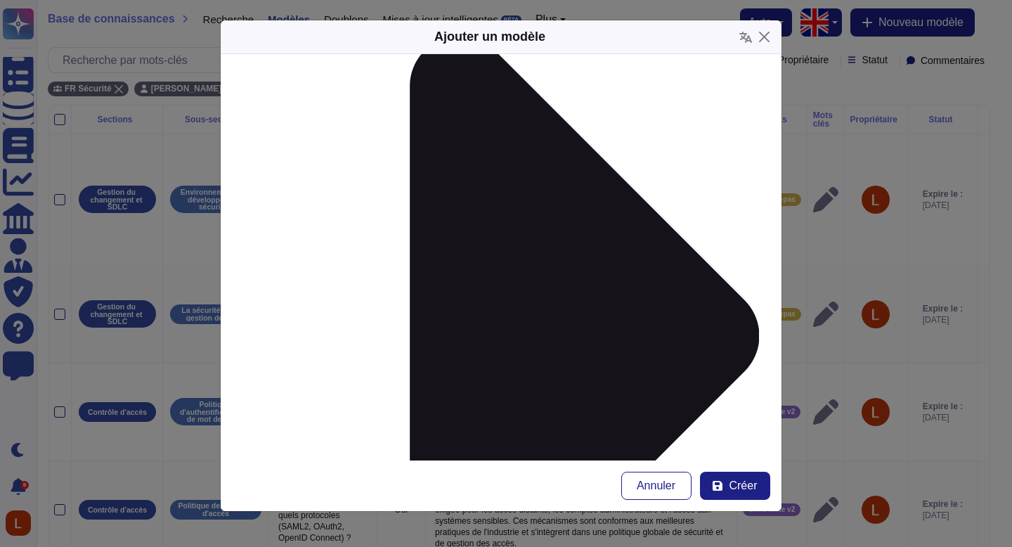
click at [742, 490] on font "Créer" at bounding box center [743, 485] width 28 height 12
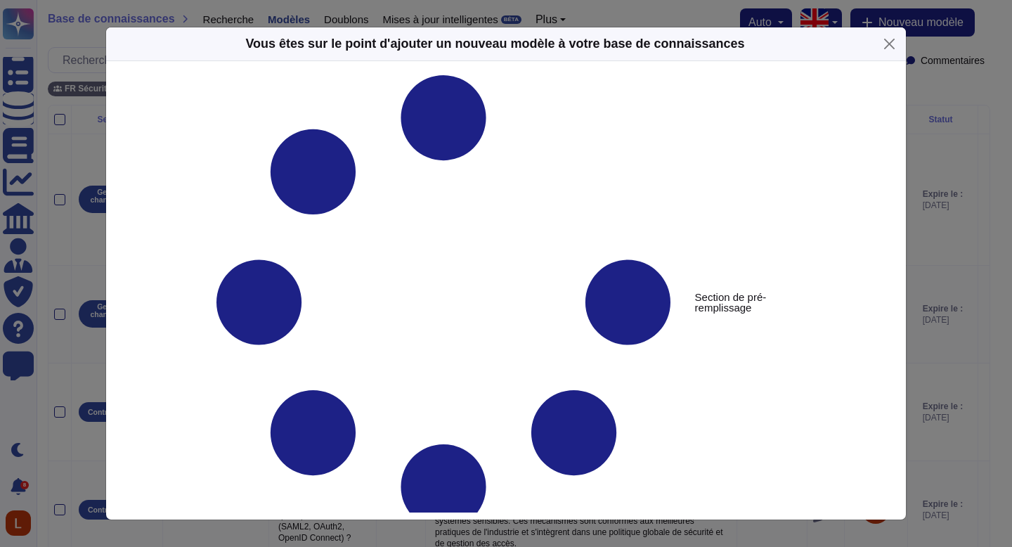
type textarea "Comment la résilience opérationnelle est-elle assurée en cas de menaces géopoli…"
type textarea "Swile applique une approche globale de résilience opérationnelle : Plans de con…"
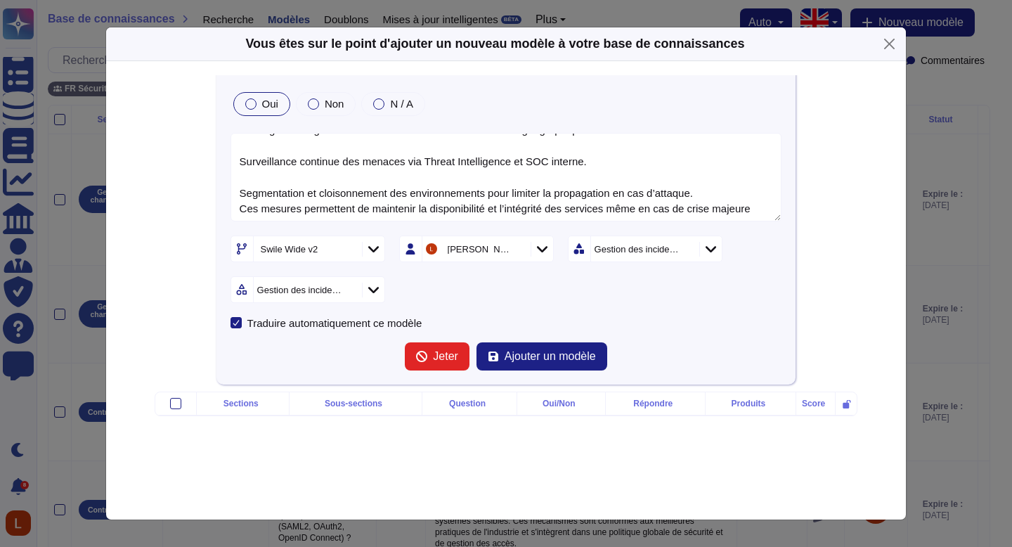
scroll to position [108, 0]
click at [523, 350] on font "Ajouter un modèle" at bounding box center [550, 356] width 91 height 12
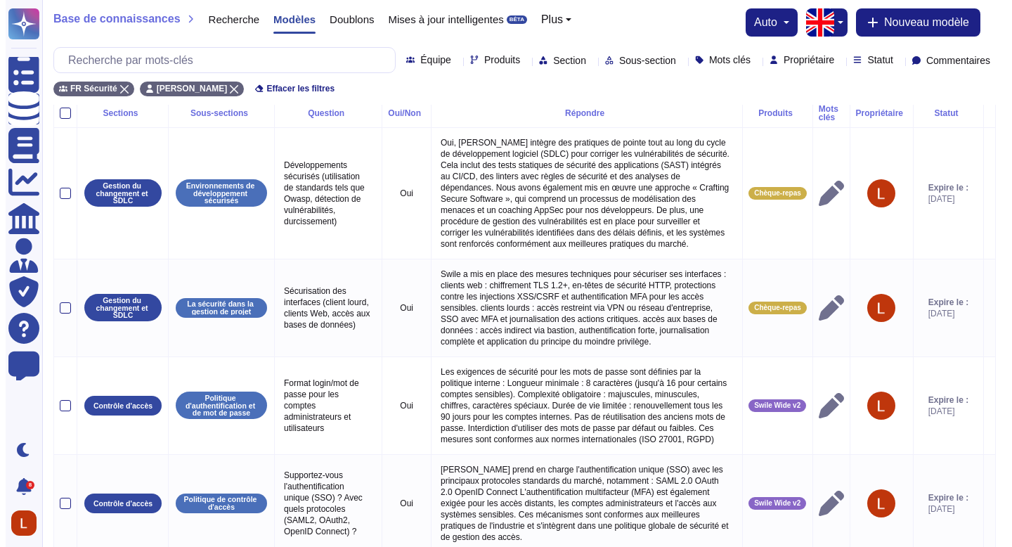
scroll to position [0, 0]
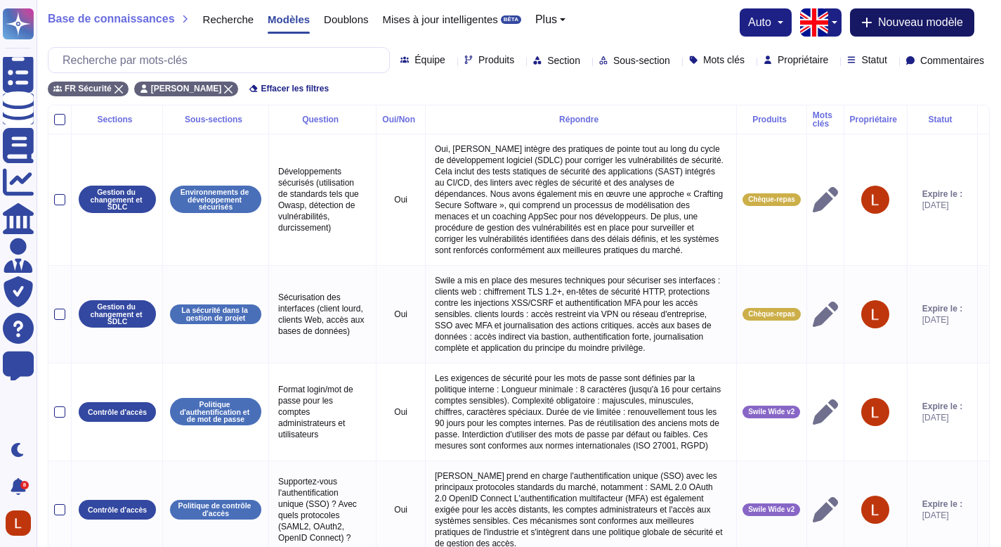
click at [914, 35] on button "Nouveau modèle" at bounding box center [912, 22] width 124 height 28
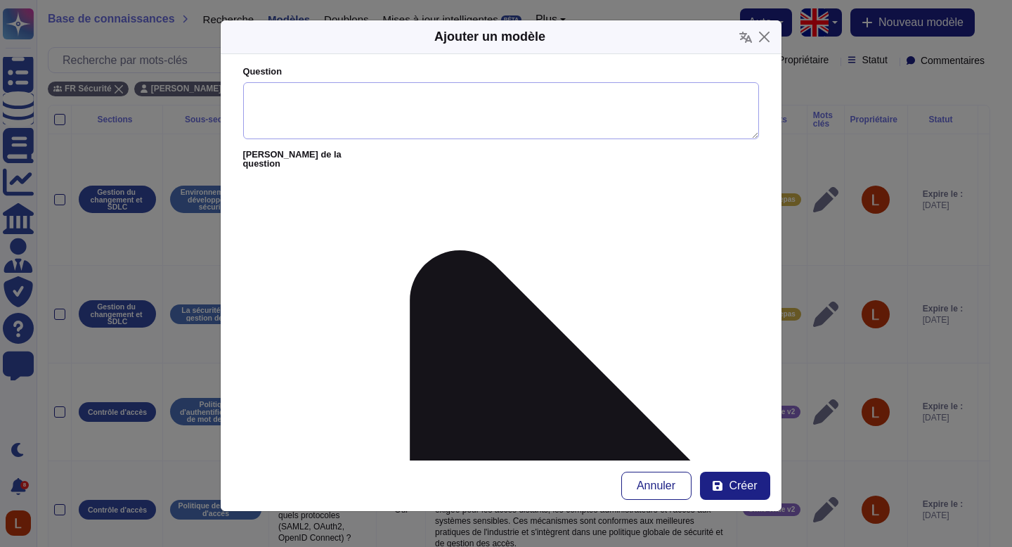
click at [510, 131] on textarea "Question" at bounding box center [501, 111] width 516 height 58
paste textarea "Quelles procédures existent pour restaurer l’accès aux données suite à un incid…"
click at [253, 113] on textarea "Quelles procédures existent pour restaurer l’accès aux données suite à un incid…" at bounding box center [501, 111] width 516 height 58
click at [694, 107] on textarea "Quelles procédures existent pour restaurer l’accès aux données suite à un incid…" at bounding box center [501, 111] width 516 height 58
type textarea "Quelles procédures existent pour restaurer l’accès aux données suite à un incid…"
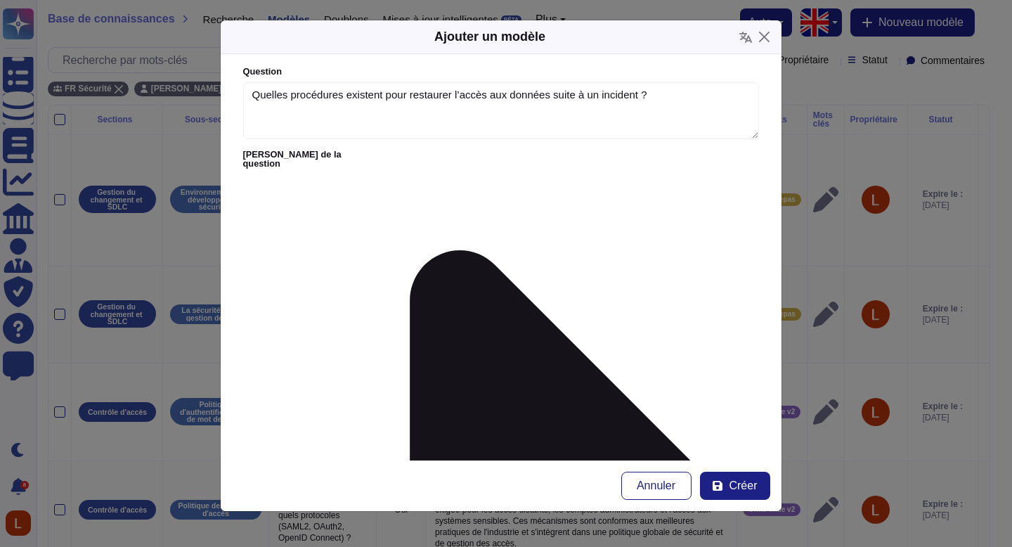
paste textarea "En cas d’incident physique ou technique, [PERSON_NAME] met en œuvre : un plan d…"
type textarea "En cas d’incident physique ou technique, [PERSON_NAME] met en œuvre : un plan d…"
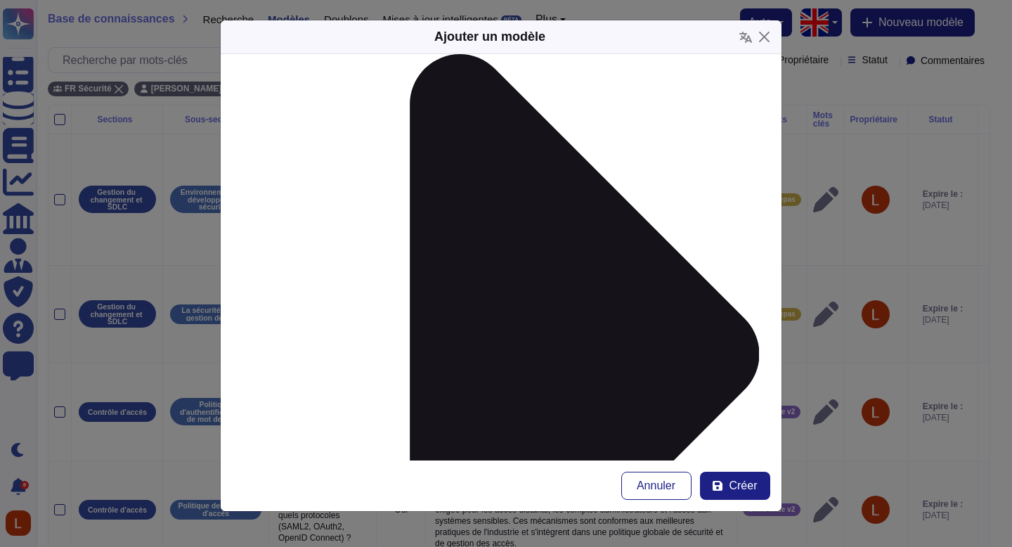
scroll to position [214, 0]
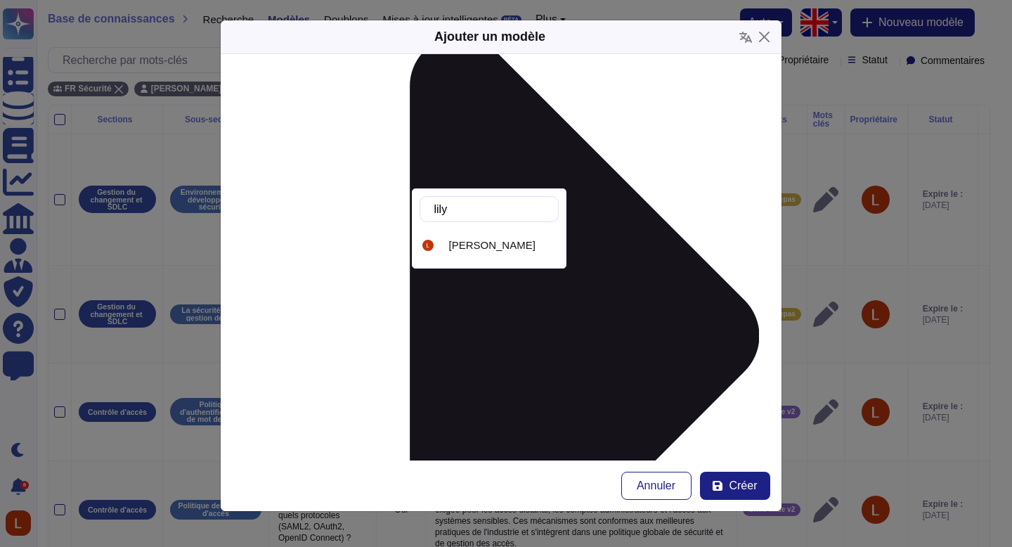
type input "lilya"
click at [508, 243] on font "[PERSON_NAME]" at bounding box center [492, 245] width 86 height 12
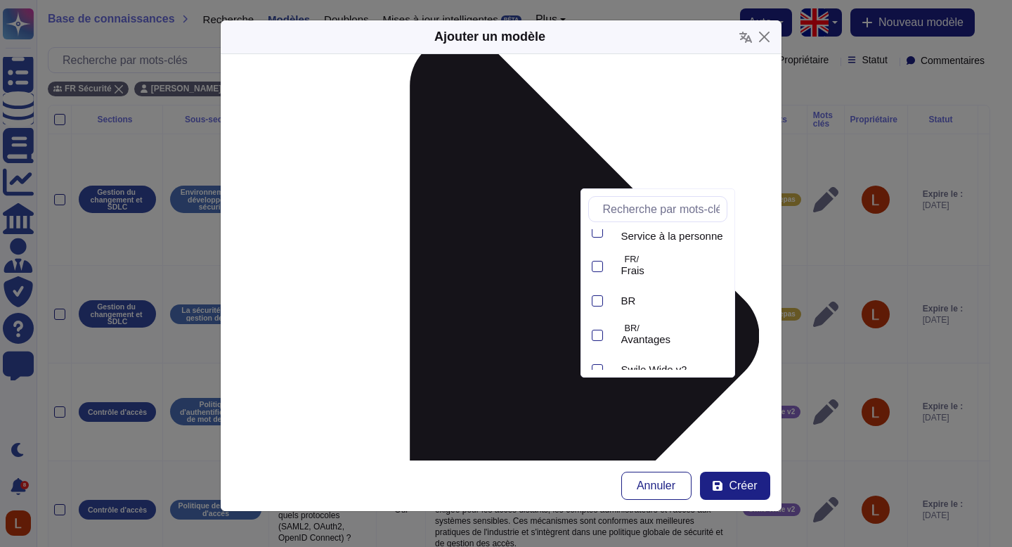
scroll to position [235, 0]
click at [675, 351] on font "Swile Wide v2" at bounding box center [654, 354] width 66 height 12
click at [507, 368] on form "Question Quelles procédures existent pour restaurer l’accès aux données suite à…" at bounding box center [501, 257] width 561 height 406
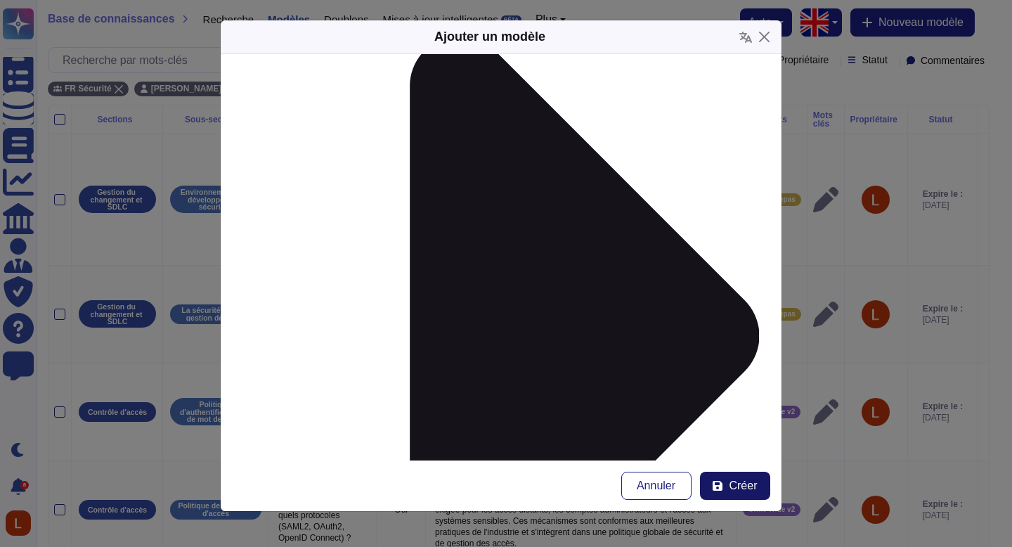
click at [740, 487] on font "Créer" at bounding box center [743, 485] width 28 height 12
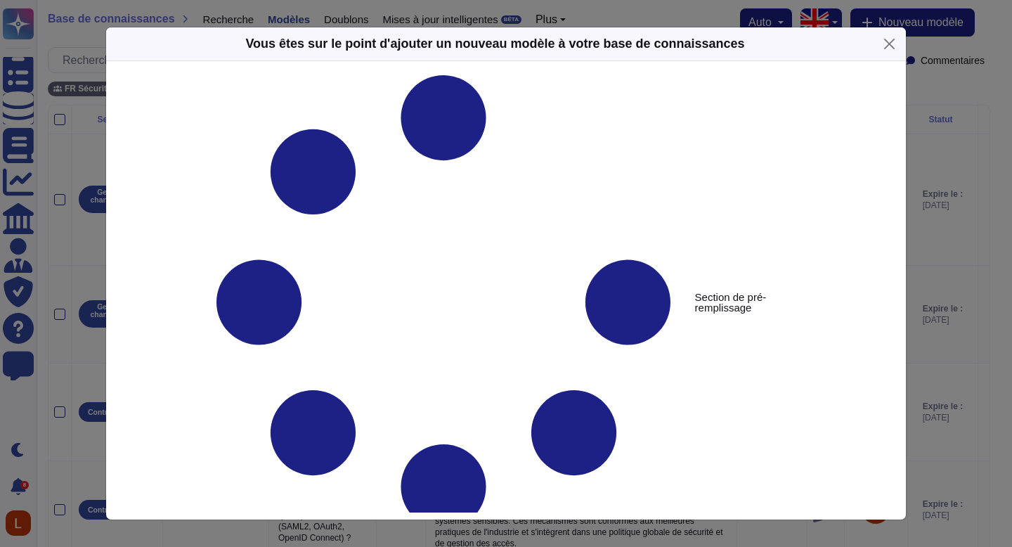
type textarea "Quelles procédures existent pour restaurer l’accès aux données suite à un incid…"
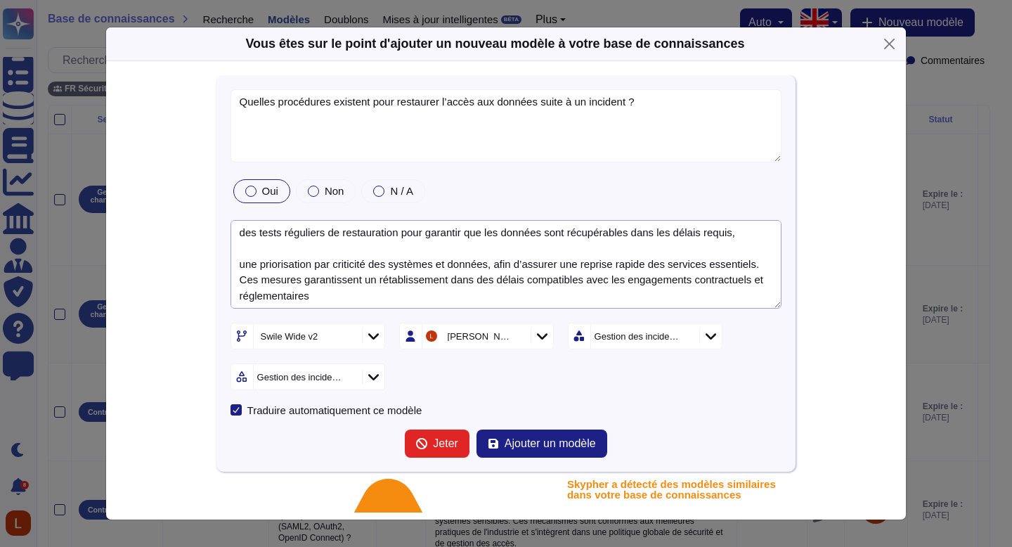
scroll to position [79, 0]
click at [238, 255] on textarea "En cas d’incident physique ou technique, [PERSON_NAME] met en œuvre : un plan d…" at bounding box center [507, 264] width 552 height 89
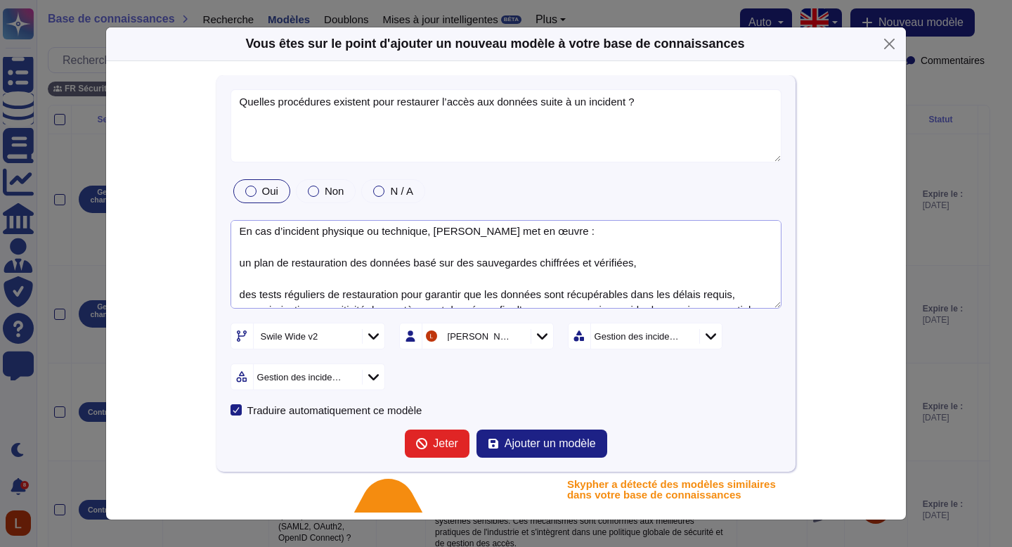
scroll to position [1, 0]
click at [239, 294] on textarea "En cas d’incident physique ou technique, [PERSON_NAME] met en œuvre : un plan d…" at bounding box center [507, 264] width 552 height 89
click at [245, 263] on textarea "En cas d’incident physique ou technique, [PERSON_NAME] met en œuvre : un plan d…" at bounding box center [507, 264] width 552 height 89
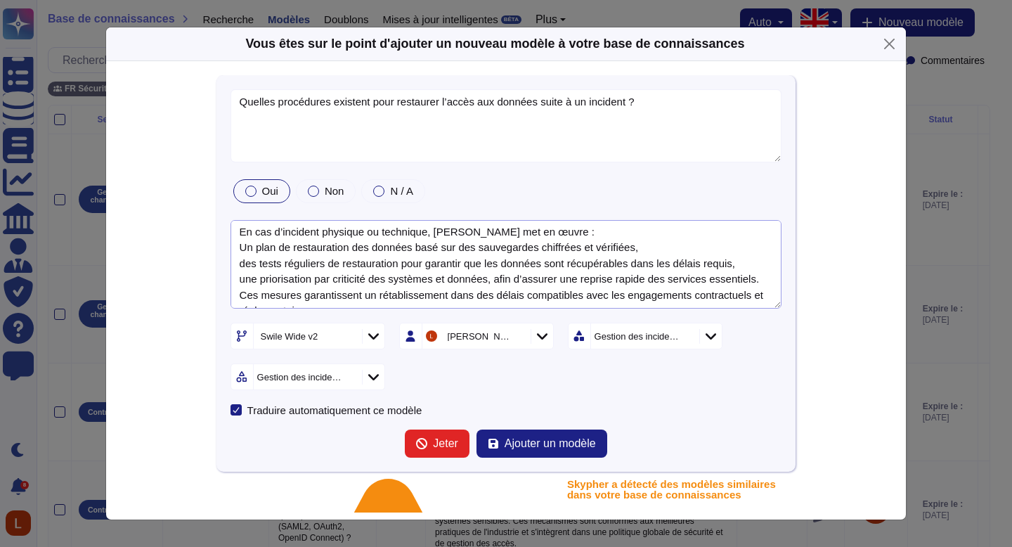
scroll to position [32, 0]
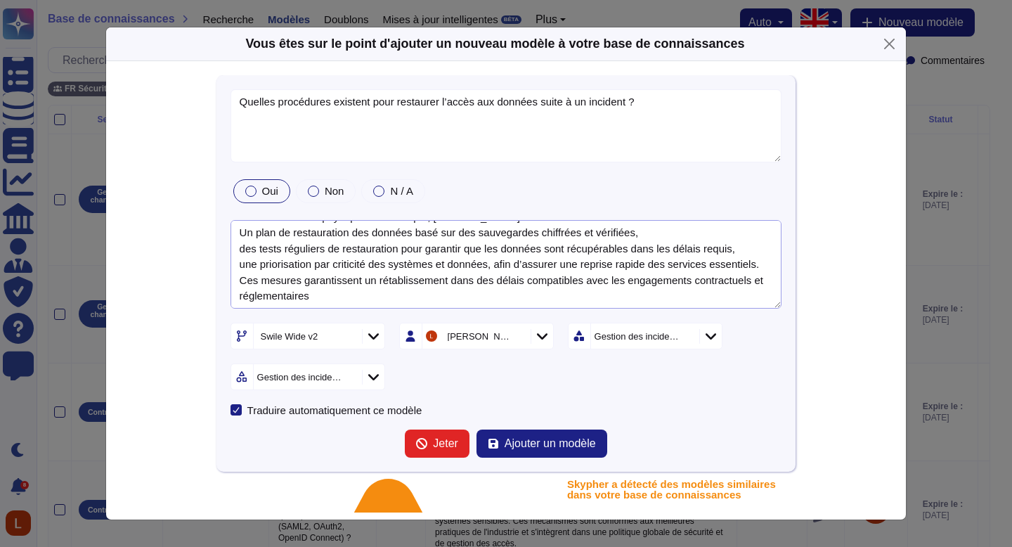
click at [571, 307] on textarea "En cas d’incident physique ou technique, [PERSON_NAME] met en œuvre : Un plan d…" at bounding box center [507, 264] width 552 height 89
type textarea "En cas d’incident physique ou technique, [PERSON_NAME] met en œuvre : Un plan d…"
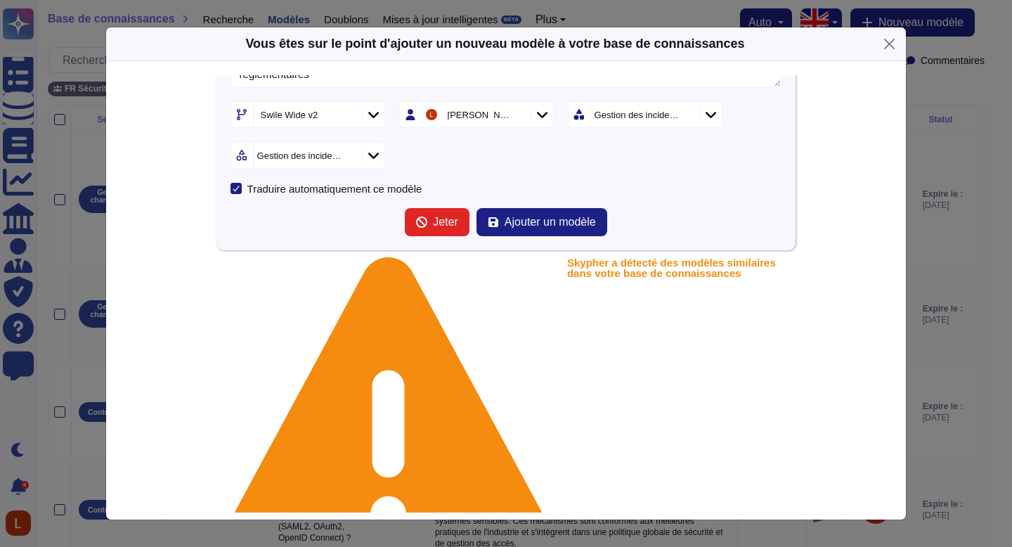
scroll to position [226, 0]
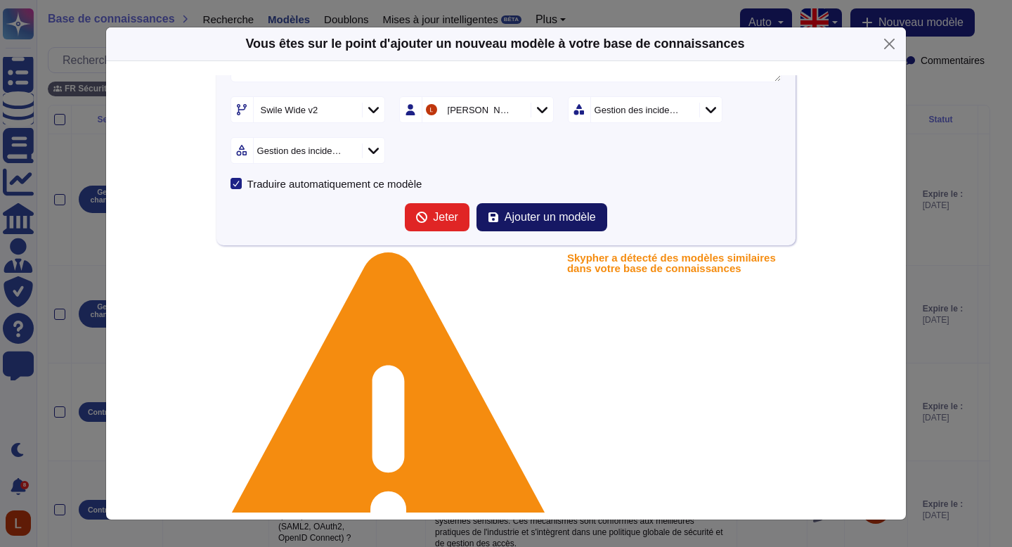
click at [546, 209] on button "Ajouter un modèle" at bounding box center [541, 217] width 131 height 28
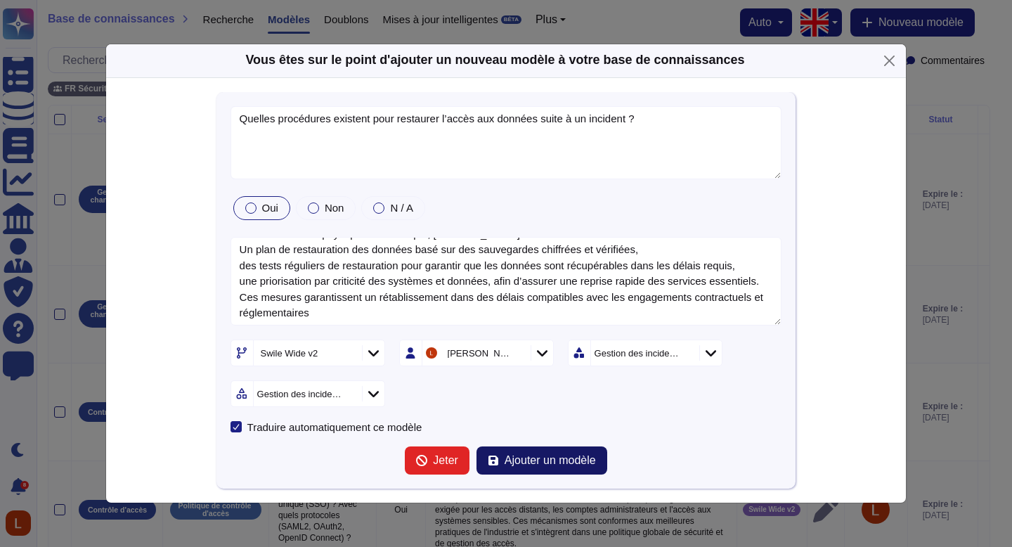
scroll to position [0, 0]
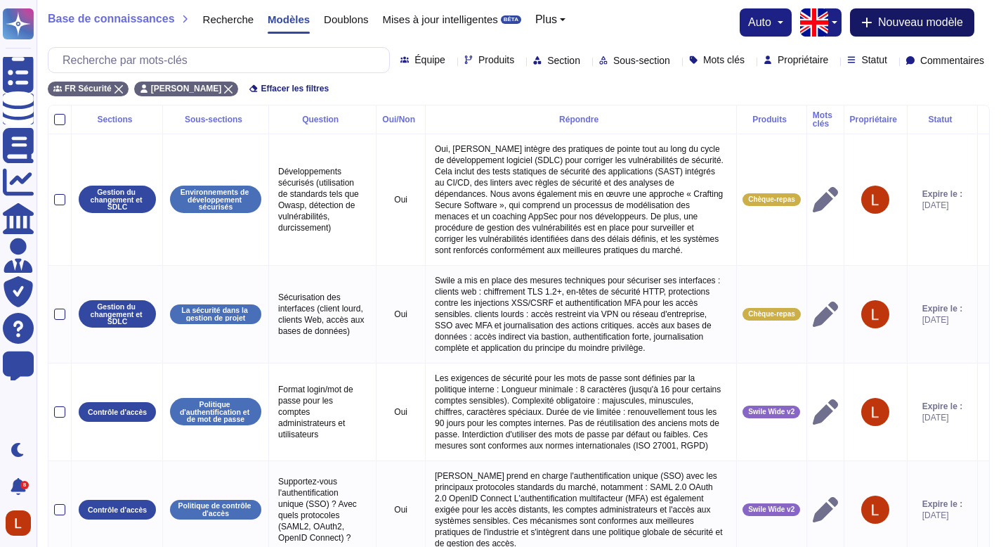
click at [933, 27] on font "Nouveau modèle" at bounding box center [920, 22] width 85 height 12
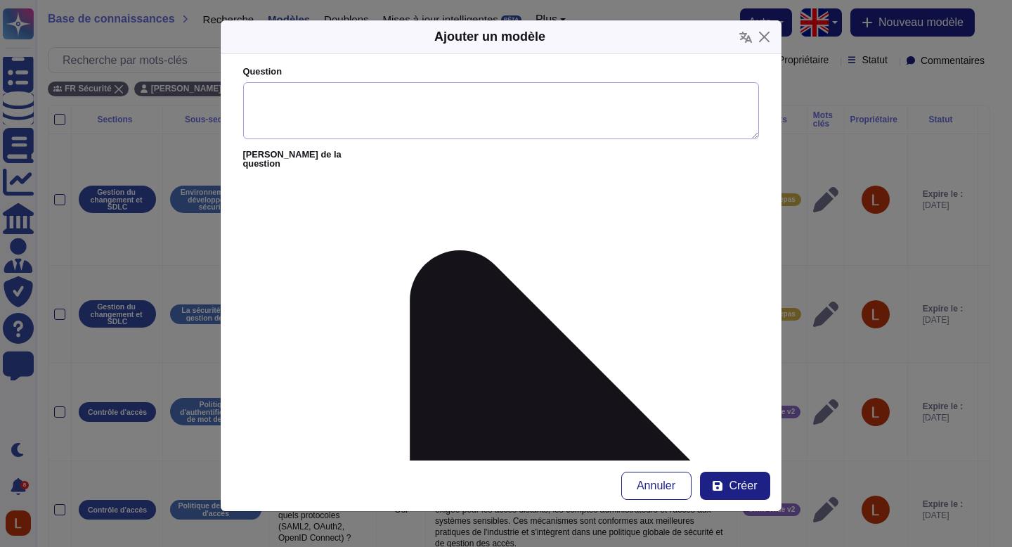
click at [476, 101] on textarea "Question" at bounding box center [501, 111] width 516 height 58
paste textarea "Comment garantissez-vous la confidentialité des données dans un environnement m…"
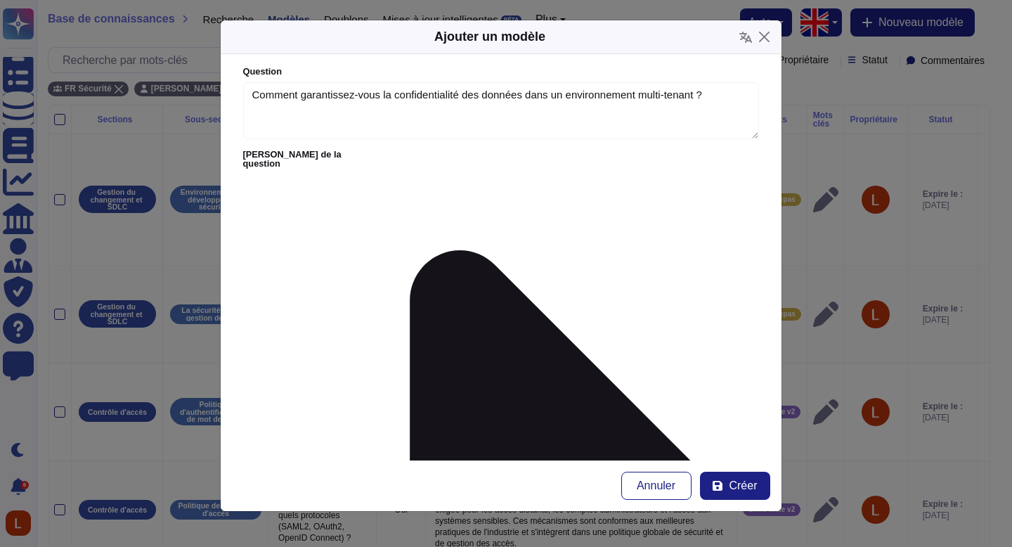
type textarea "Comment garantissez-vous la confidentialité des données dans un environnement m…"
paste textarea "Swile applique plusieurs mécanismes de protection dans ses environnements multi…"
drag, startPoint x: 278, startPoint y: 307, endPoint x: 326, endPoint y: 302, distance: 48.0
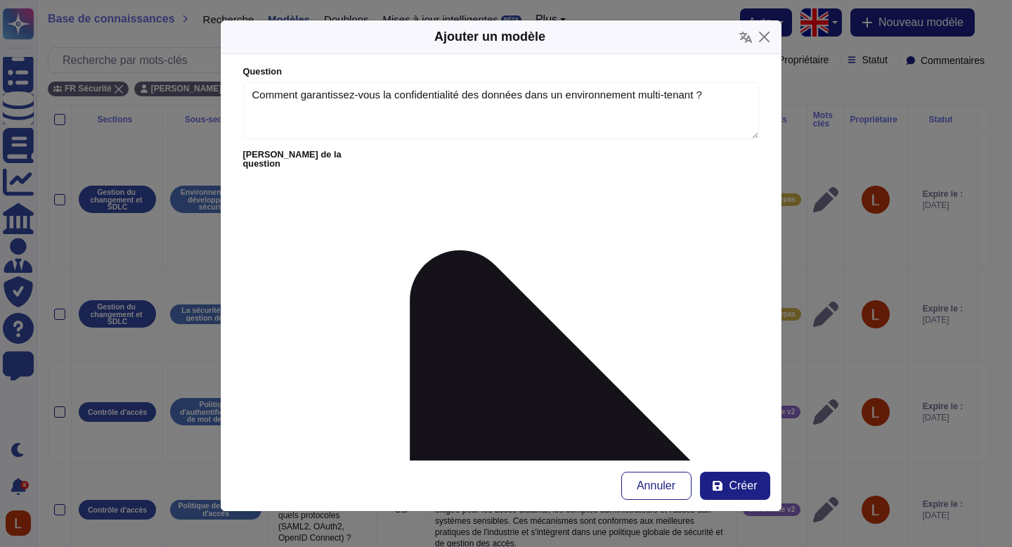
click at [751, 199] on form "Question Comment garantissez-vous la confidentialité des données dans un enviro…" at bounding box center [501, 257] width 561 height 406
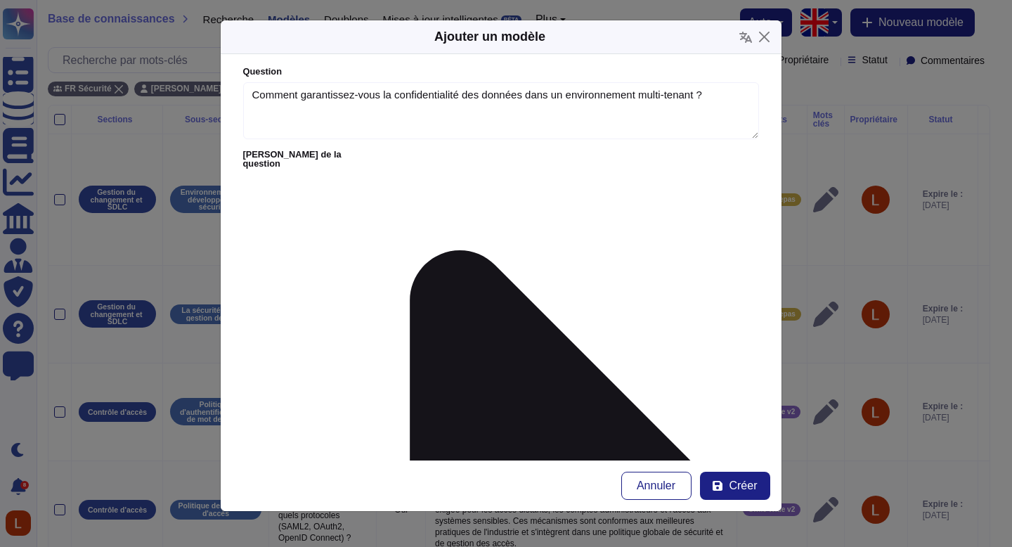
scroll to position [79, 0]
type textarea "Swile applique plusieurs mécanismes de protection dans ses environnements multi…"
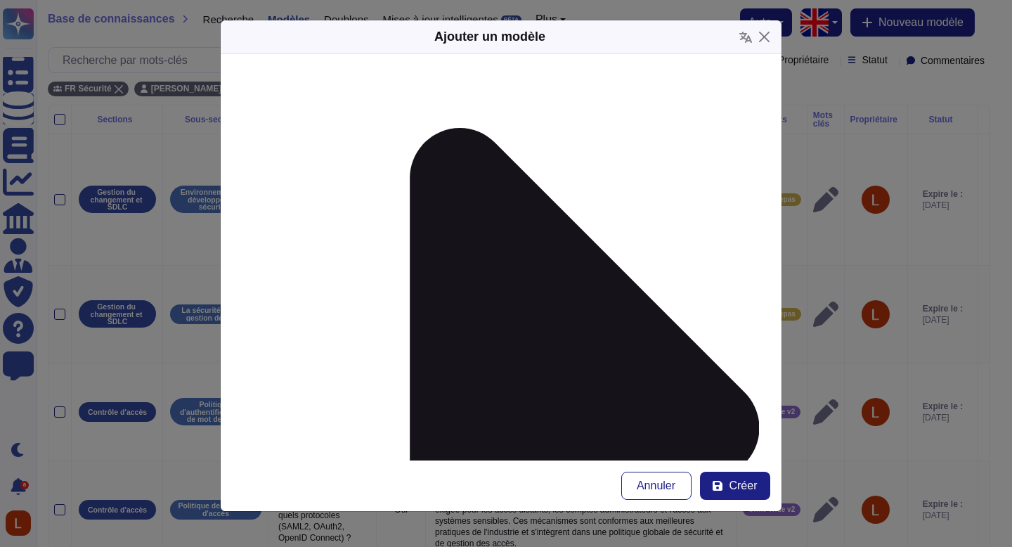
scroll to position [125, 0]
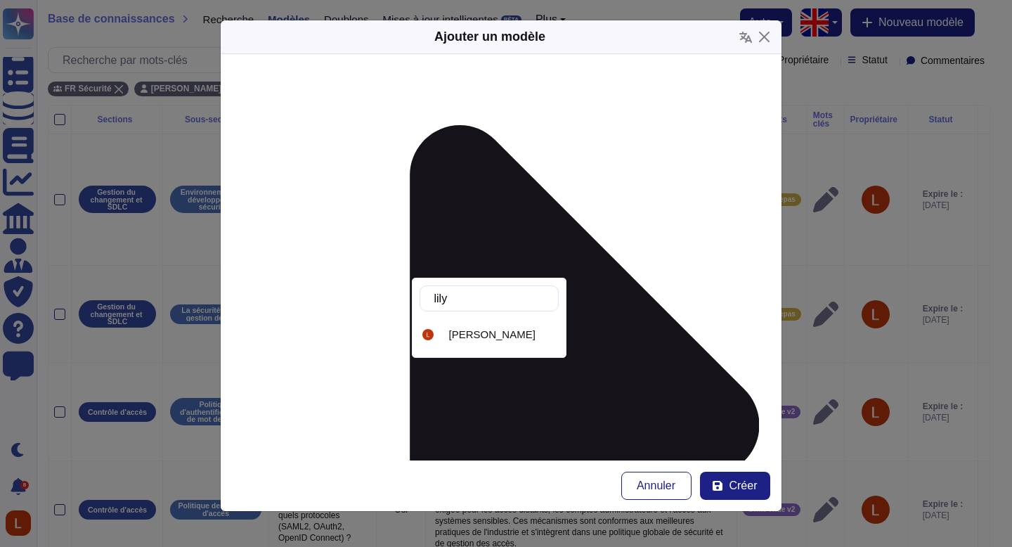
type input "lilya"
click at [512, 335] on font "[PERSON_NAME]" at bounding box center [492, 334] width 86 height 12
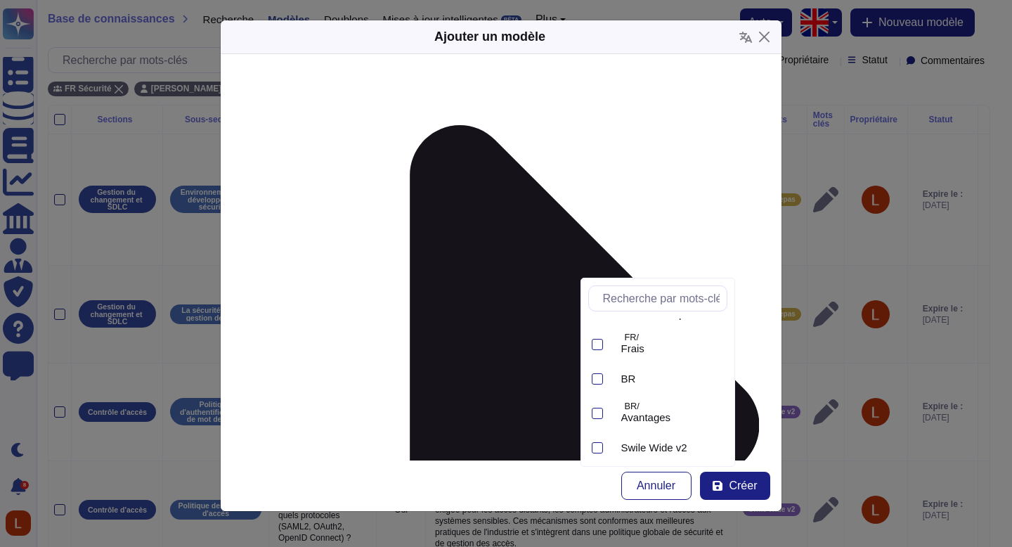
scroll to position [235, 0]
click at [675, 436] on div "Swile Wide v2" at bounding box center [668, 443] width 117 height 32
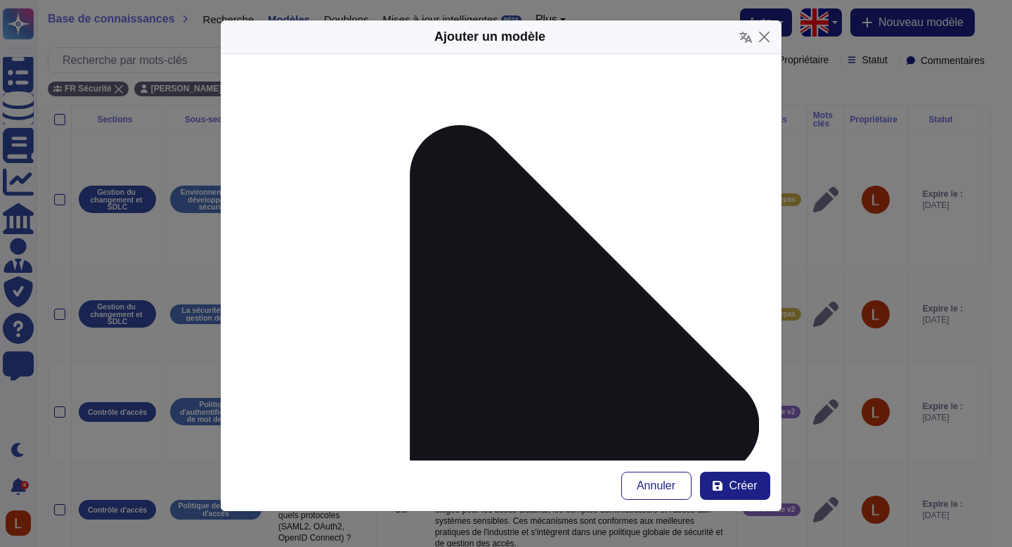
click at [746, 481] on font "Créer" at bounding box center [743, 485] width 28 height 12
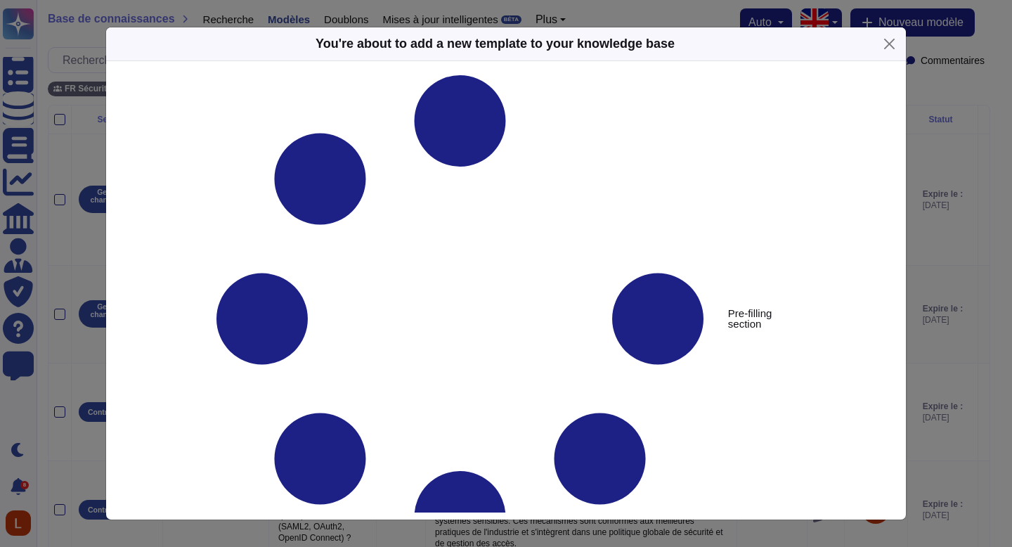
type textarea "Comment garantissez-vous la confidentialité des données dans un environnement m…"
type textarea "Swile applique plusieurs mécanismes de protection dans ses environnements multi…"
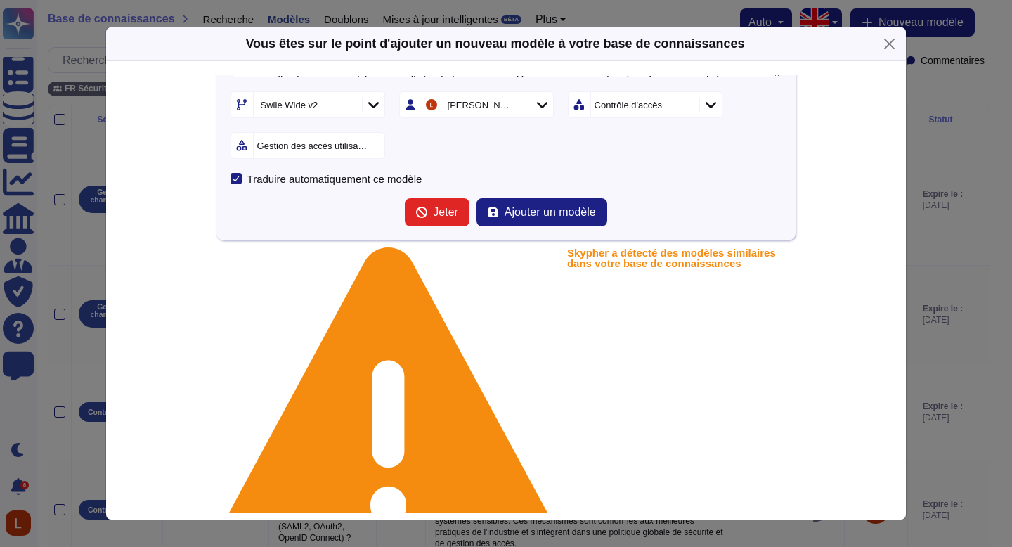
scroll to position [233, 0]
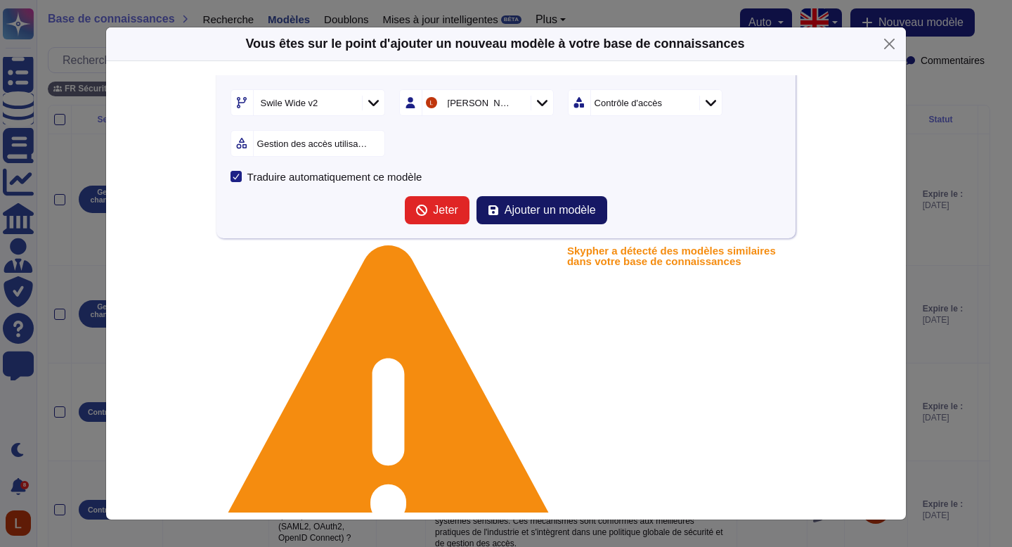
click at [524, 212] on font "Ajouter un modèle" at bounding box center [550, 210] width 91 height 12
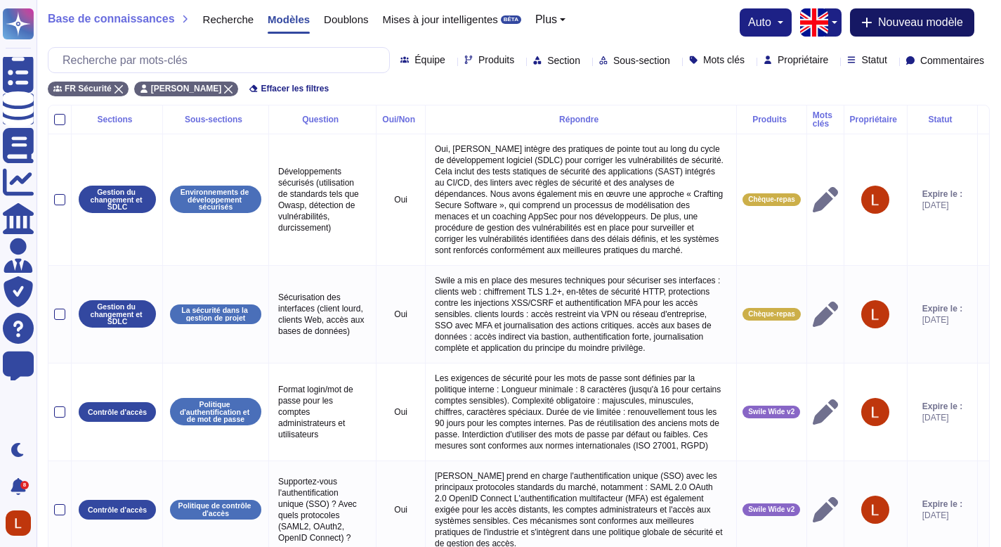
click at [953, 23] on font "Nouveau modèle" at bounding box center [920, 22] width 85 height 12
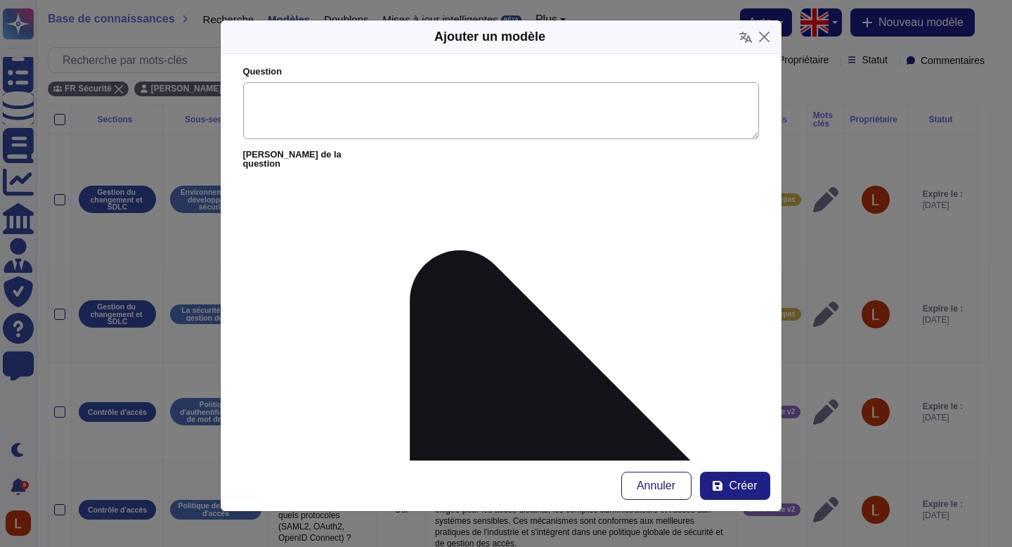
click at [495, 89] on textarea "Question" at bounding box center [501, 111] width 516 height 58
paste textarea "Quelles sont les pratiques de surveillance et d’opérations de sécurité ?"
type textarea "Quelles sont les pratiques de surveillance et d’opérations de sécurité ?"
paste textarea "Swile dispose d’un Security Operations Center (SOC) et applique une politique d…"
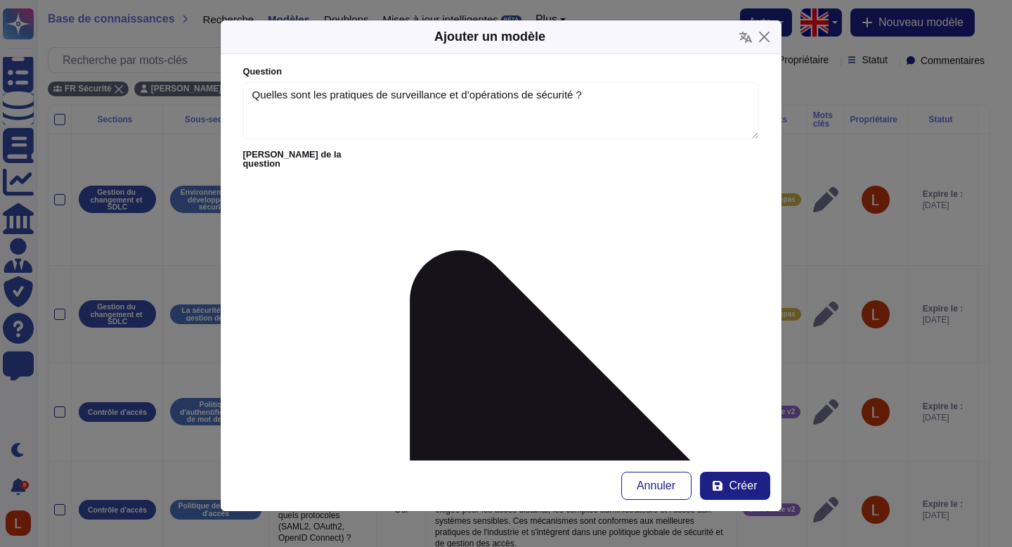
type textarea "Swile dispose d’un Security Operations Center (SOC) et applique une politique d…"
click at [770, 231] on form "Question Quelles sont les pratiques de surveillance et d’opérations de sécurité…" at bounding box center [501, 257] width 561 height 406
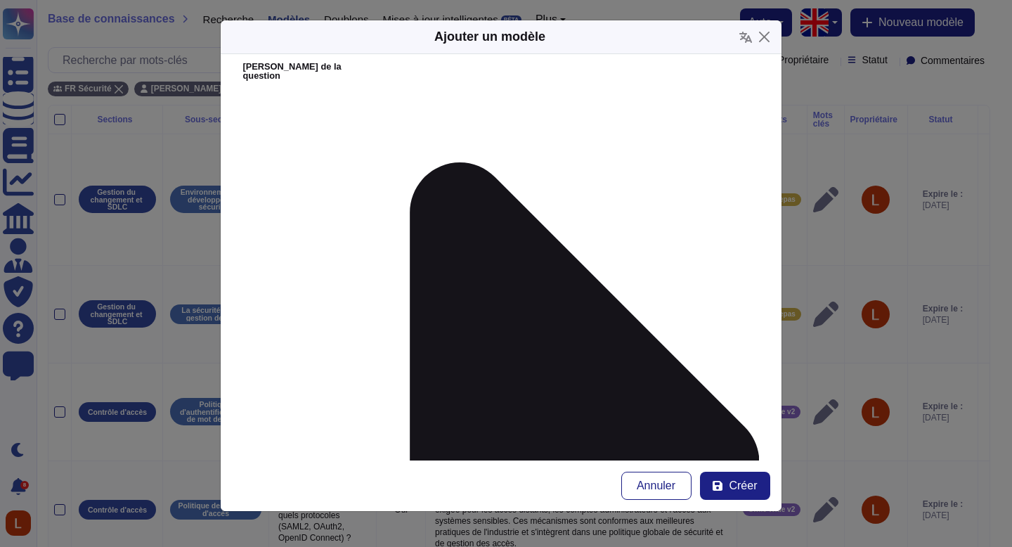
scroll to position [107, 0]
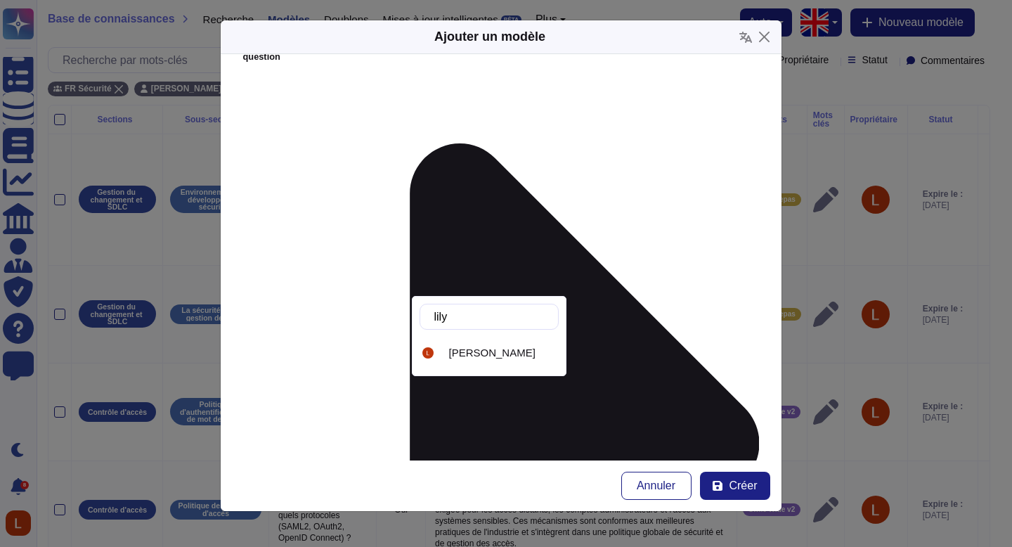
type input "lilya"
click at [497, 348] on font "[PERSON_NAME]" at bounding box center [492, 352] width 86 height 12
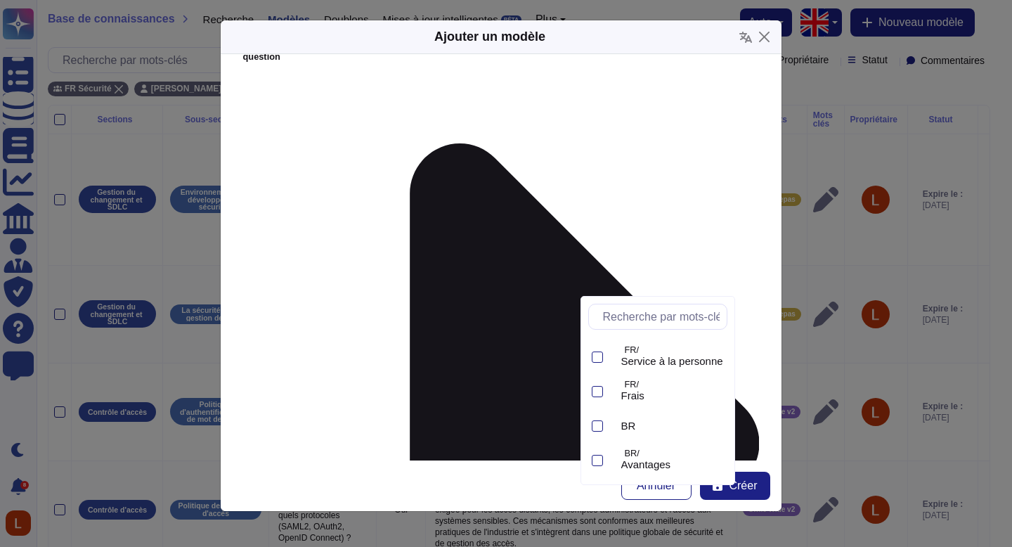
scroll to position [235, 0]
click at [705, 466] on div "Swile Wide v2" at bounding box center [671, 461] width 100 height 13
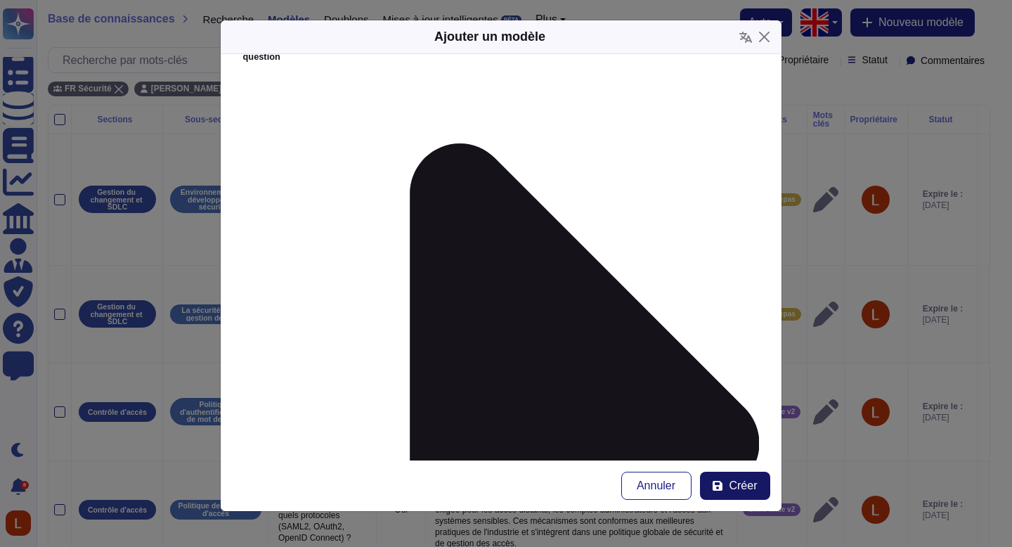
click at [750, 486] on font "Créer" at bounding box center [743, 485] width 28 height 12
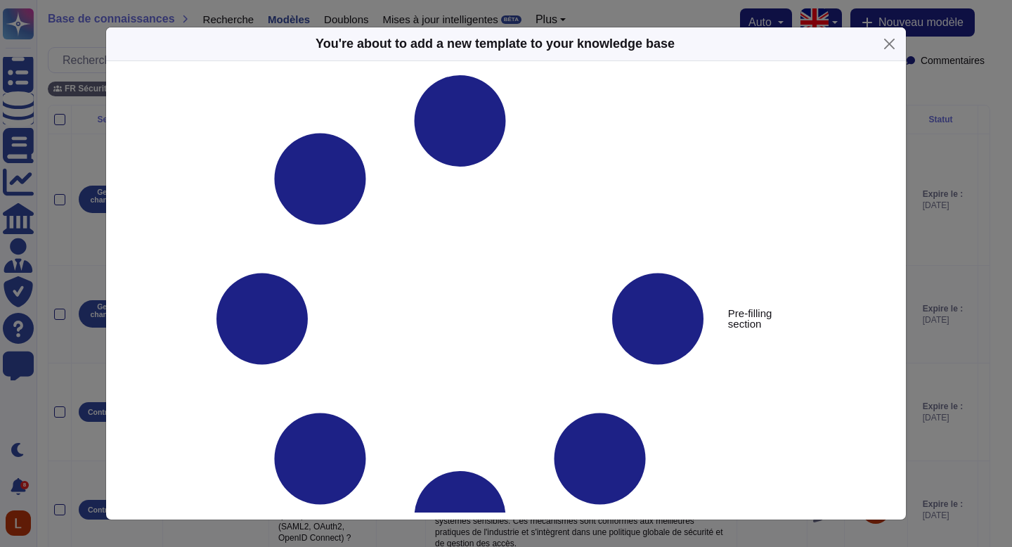
type textarea "Quelles sont les pratiques de surveillance et d’opérations de sécurité ?"
type textarea "Swile dispose d’un Security Operations Center (SOC) et applique une politique d…"
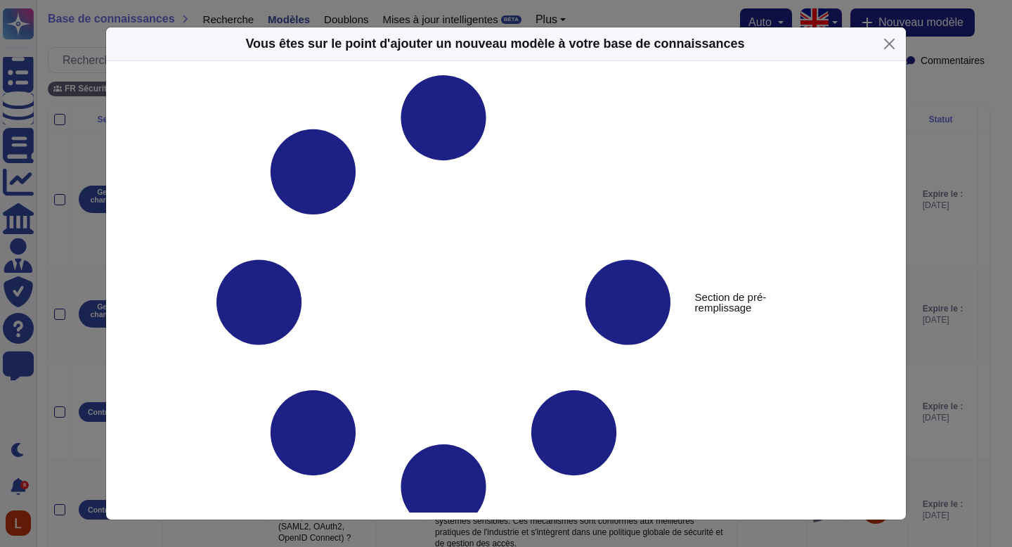
drag, startPoint x: 850, startPoint y: 179, endPoint x: 850, endPoint y: 242, distance: 62.5
click at [850, 246] on div "Section de pré-remplissage Quelles sont les pratiques de surveillance et d’opér…" at bounding box center [505, 500] width 725 height 851
drag, startPoint x: 858, startPoint y: 233, endPoint x: 868, endPoint y: 254, distance: 22.6
click at [868, 254] on div "Section de pré-remplissage Quelles sont les pratiques de surveillance et d’opér…" at bounding box center [506, 293] width 772 height 437
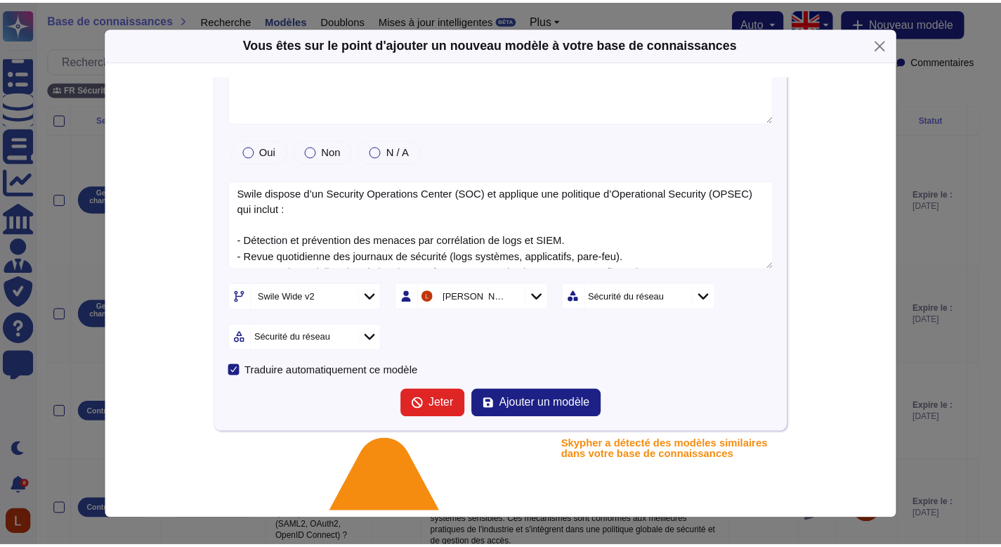
scroll to position [0, 0]
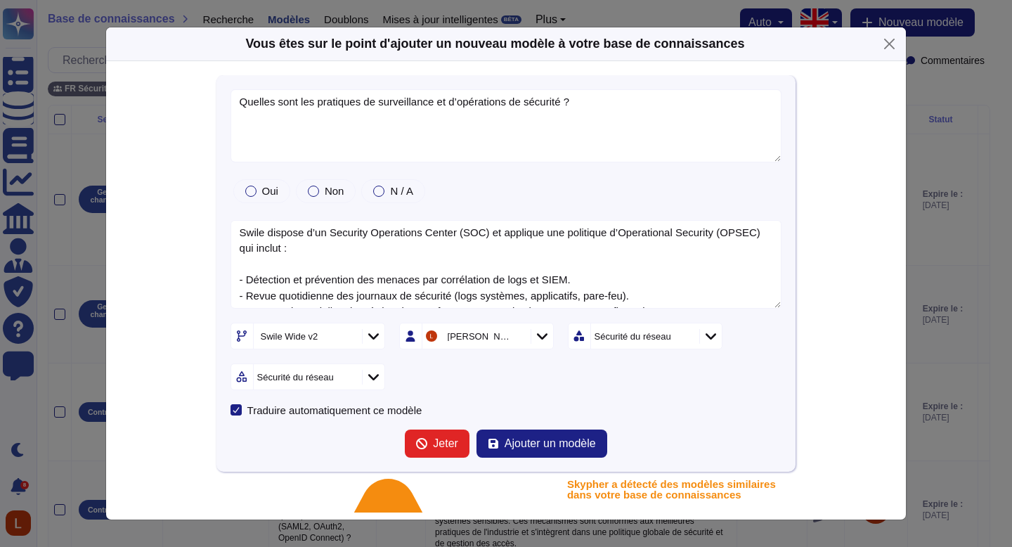
click at [639, 337] on font "Sécurité du réseau" at bounding box center [633, 336] width 77 height 11
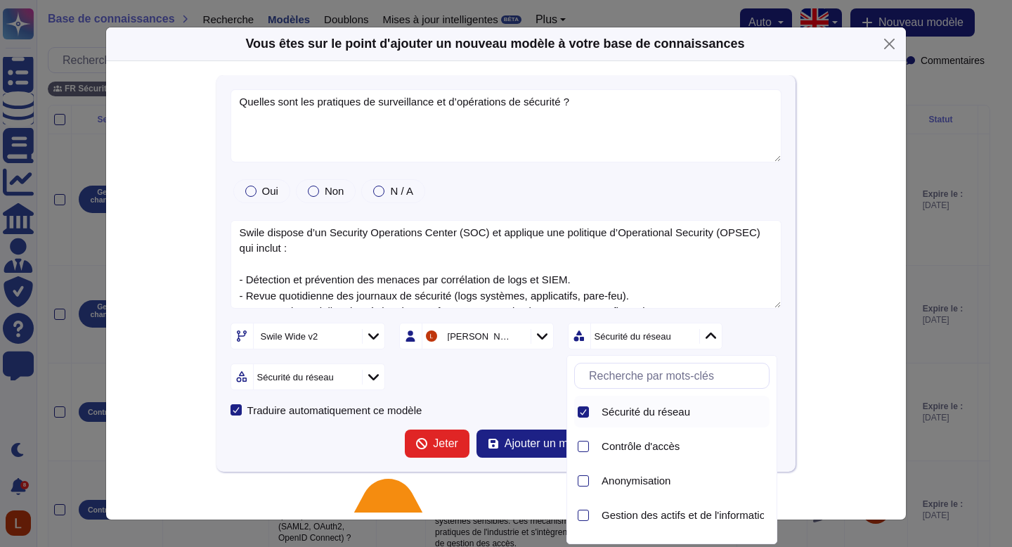
click at [668, 413] on font "Sécurité du réseau" at bounding box center [646, 411] width 89 height 12
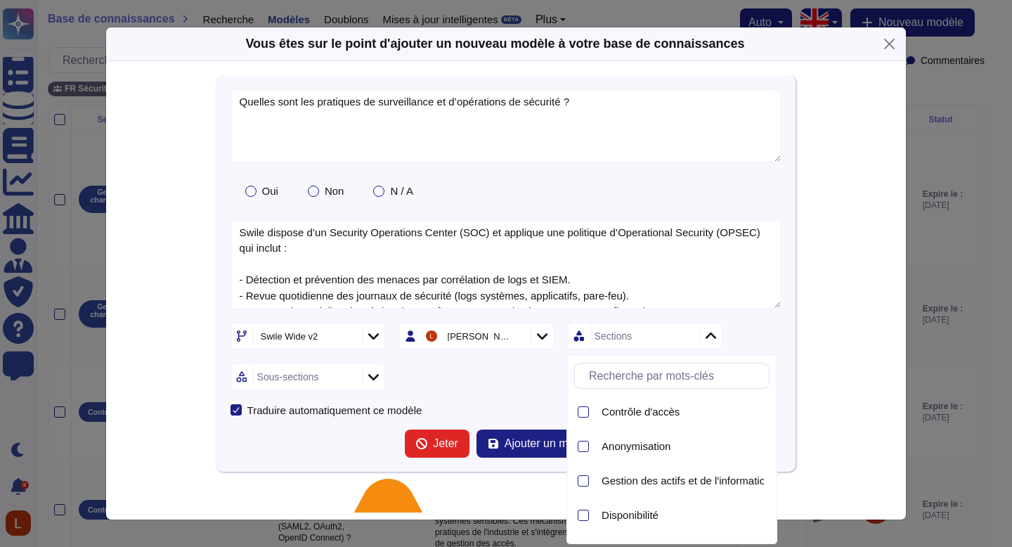
click at [645, 384] on input "text" at bounding box center [675, 375] width 187 height 25
type input "s"
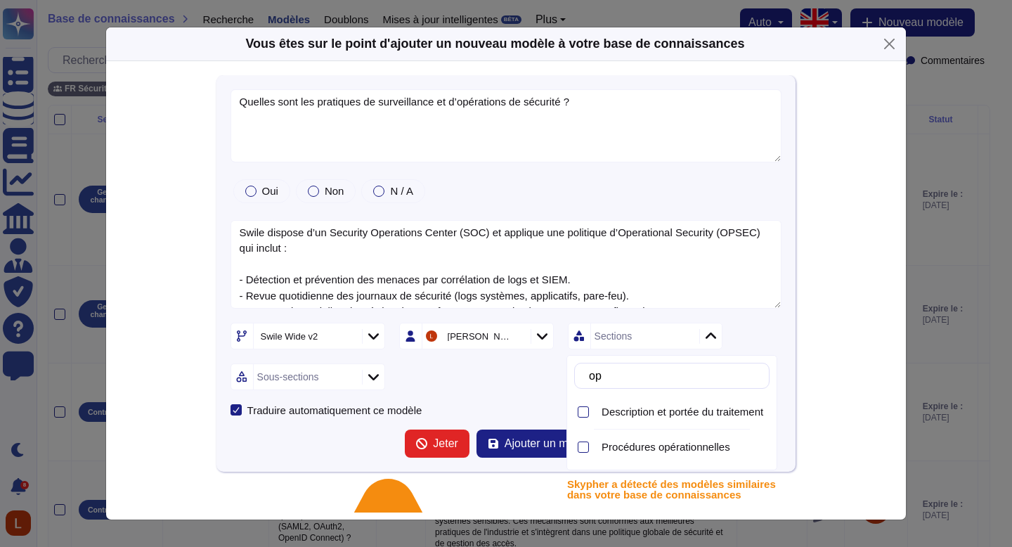
type input "o"
type input "inci"
click at [701, 416] on font "Gestion des incidents" at bounding box center [652, 411] width 100 height 12
click at [430, 370] on div "Swile Wide v2 [PERSON_NAME] Gestion des incidents Sous-sections" at bounding box center [507, 356] width 552 height 67
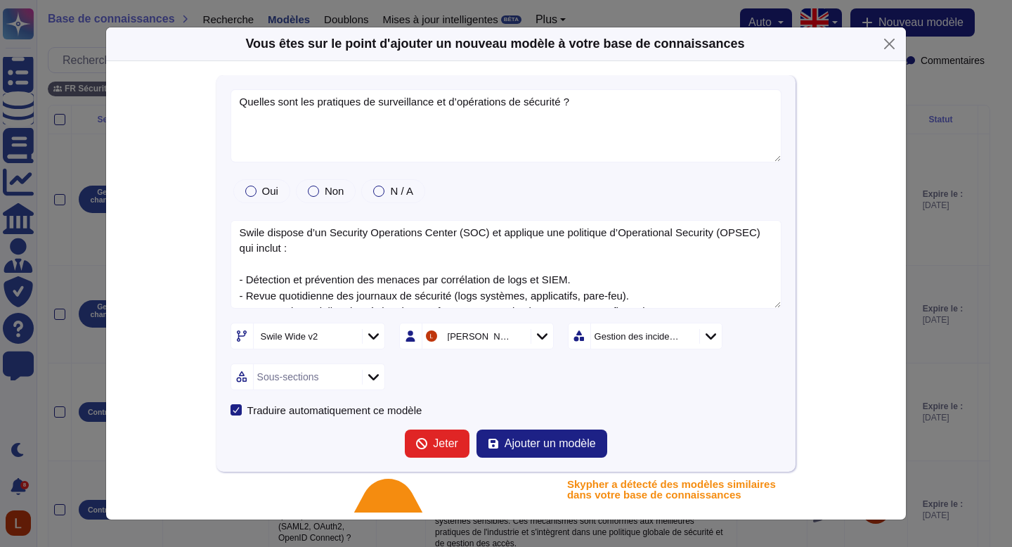
click at [319, 377] on font "Sous-sections" at bounding box center [288, 376] width 62 height 11
click at [328, 412] on div "Gestion des incidents" at bounding box center [346, 419] width 174 height 32
click at [526, 391] on form "Quelles sont les pratiques de surveillance et d’opérations de sécurité ? Oui No…" at bounding box center [507, 273] width 552 height 369
click at [538, 441] on font "Ajouter un modèle" at bounding box center [550, 443] width 91 height 12
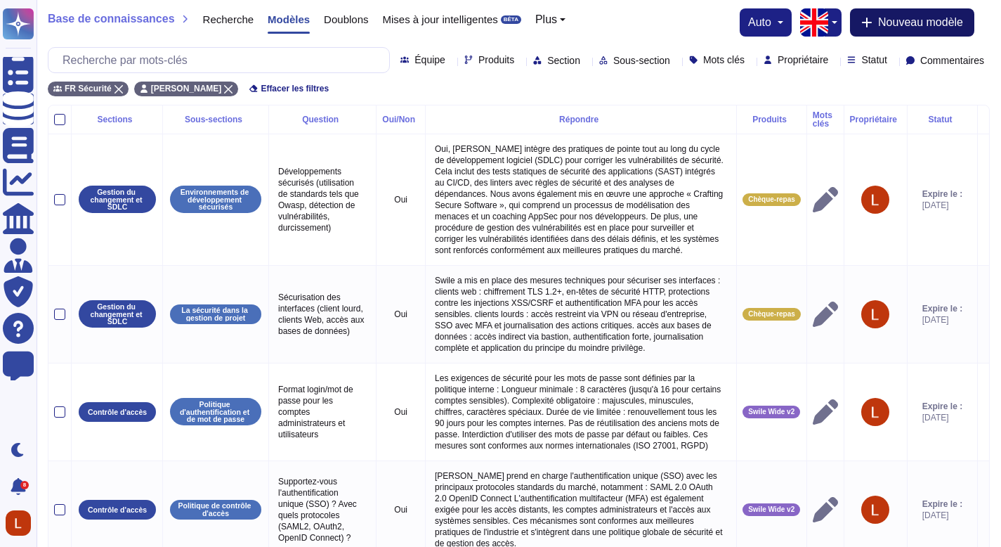
click at [952, 18] on font "Nouveau modèle" at bounding box center [920, 22] width 85 height 12
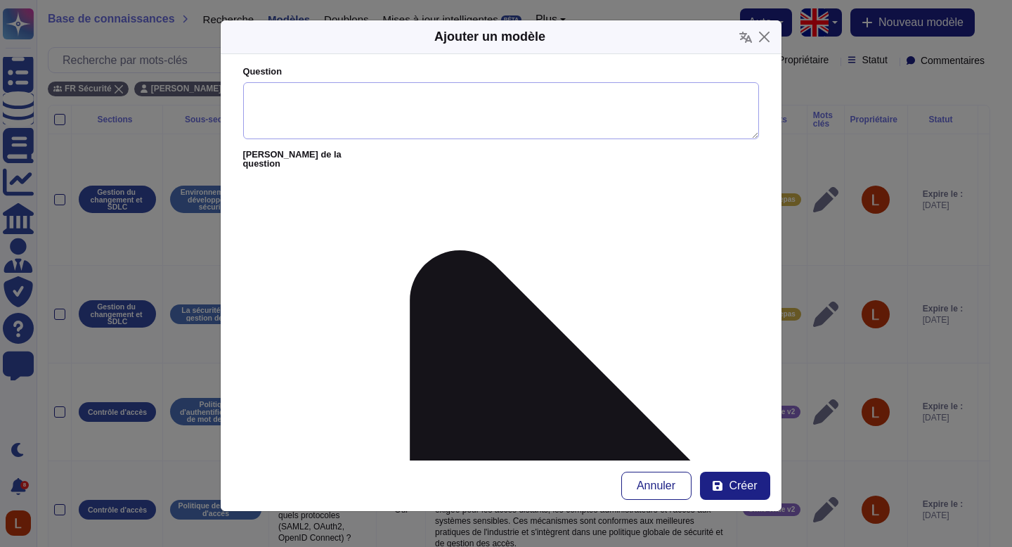
click at [379, 117] on textarea "Question" at bounding box center [501, 111] width 516 height 58
paste textarea "À quelle fréquence effectuez-vous des scans de vulnérabilité et des tests d’int…"
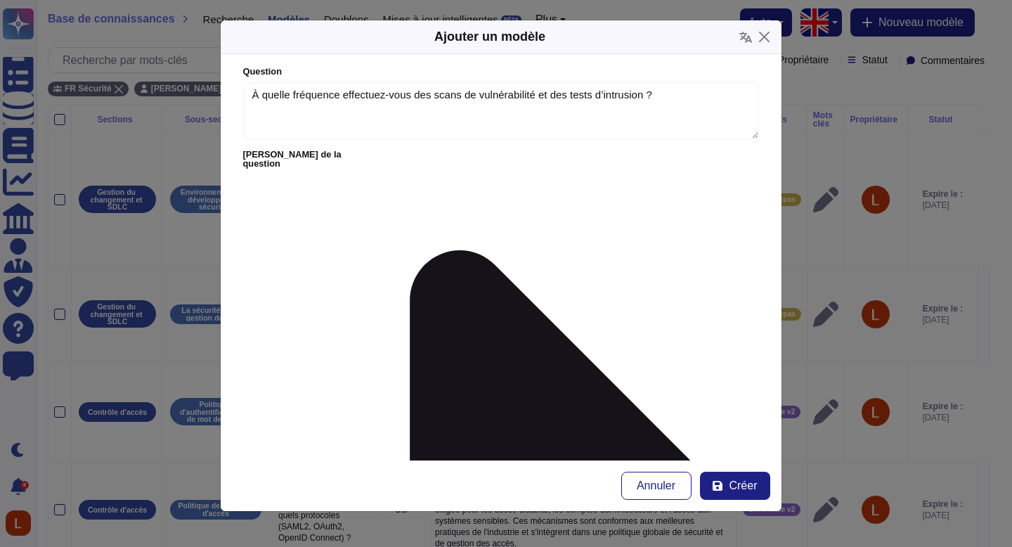
type textarea "À quelle fréquence effectuez-vous des scans de vulnérabilité et des tests d’int…"
paste textarea "Scans de vulnérabilité : en continu et après chaque changement majeur, couvrant…"
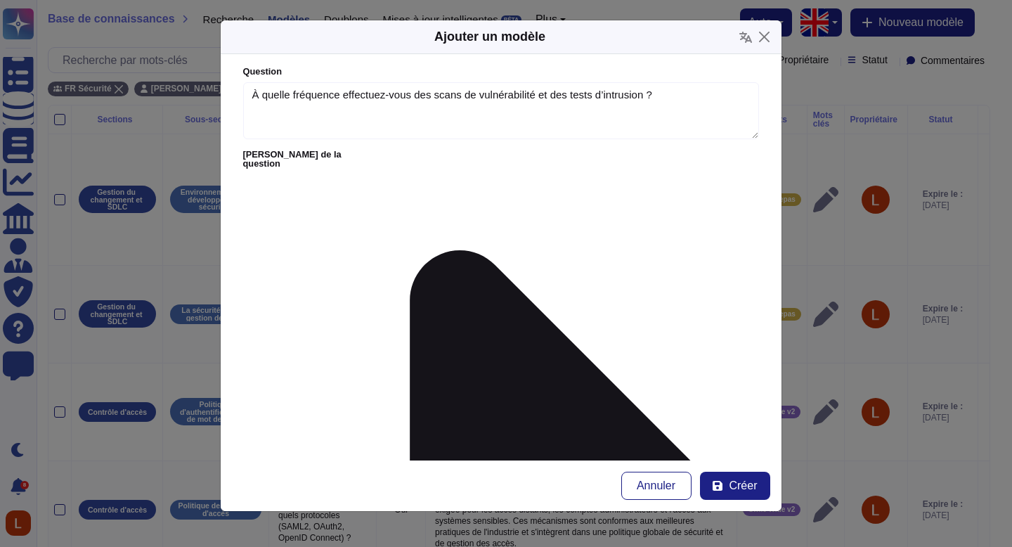
scroll to position [0, 0]
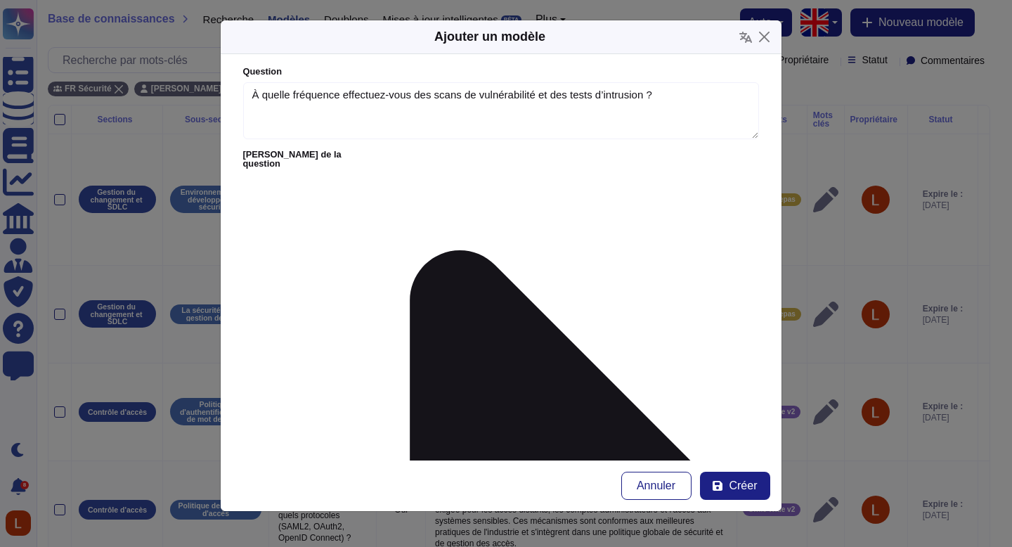
drag, startPoint x: 253, startPoint y: 244, endPoint x: 273, endPoint y: 245, distance: 20.4
type textarea "Scans de vulnérabilité : en continu et après chaque changement majeur, couvrant…"
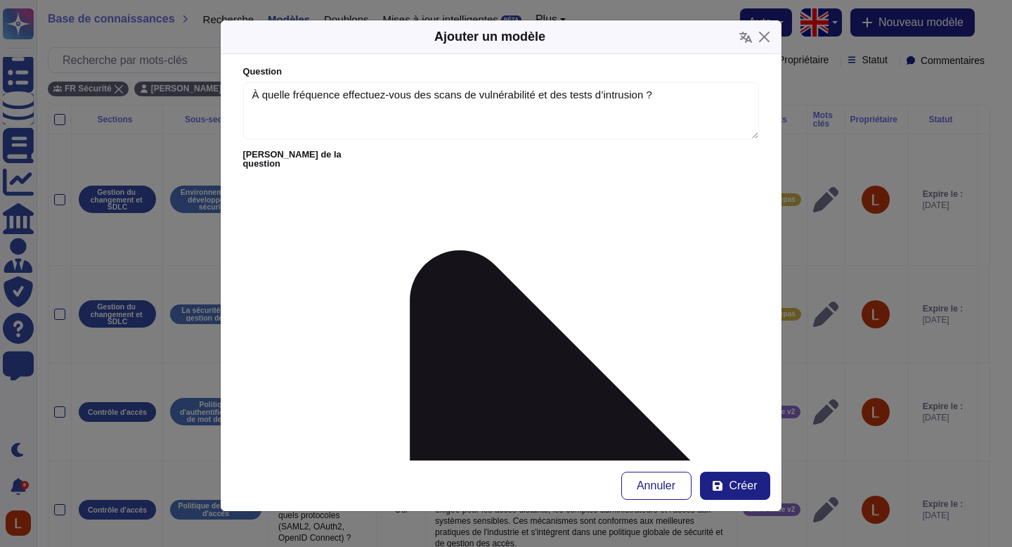
type input "lily"
click at [512, 245] on font "[PERSON_NAME]" at bounding box center [492, 244] width 86 height 12
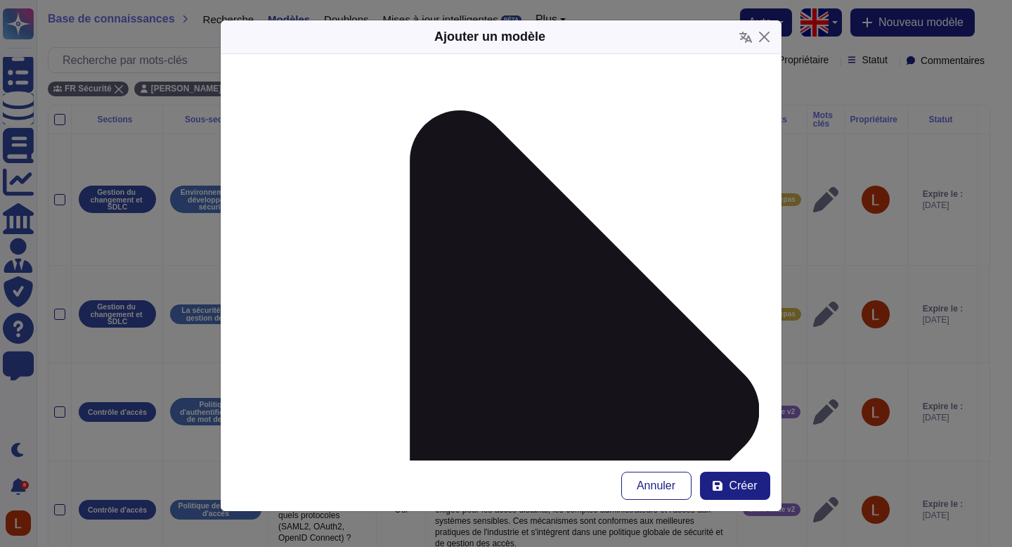
scroll to position [144, 0]
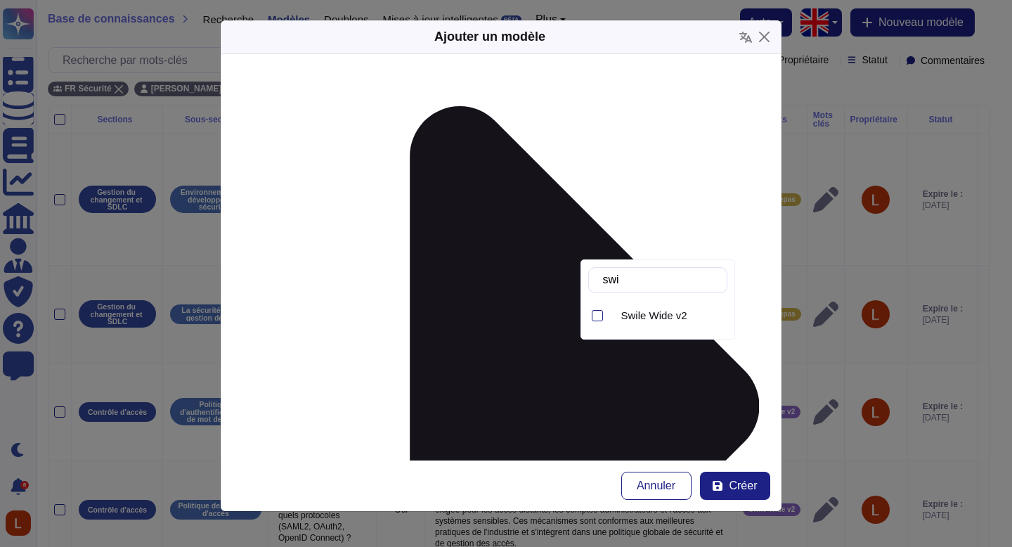
type input "swil"
click at [682, 314] on font "Swile Wide v2" at bounding box center [654, 315] width 66 height 12
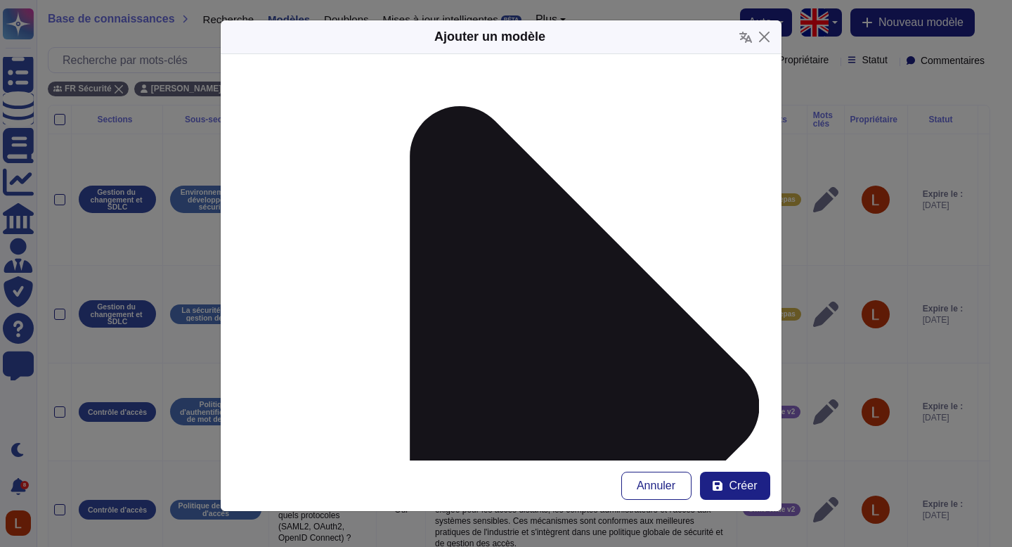
type input "v"
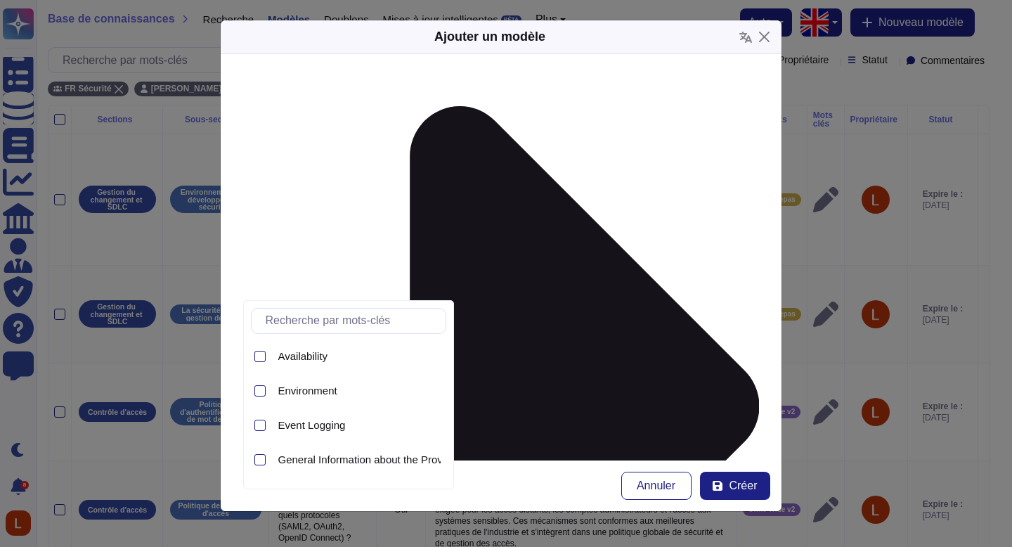
type input "v"
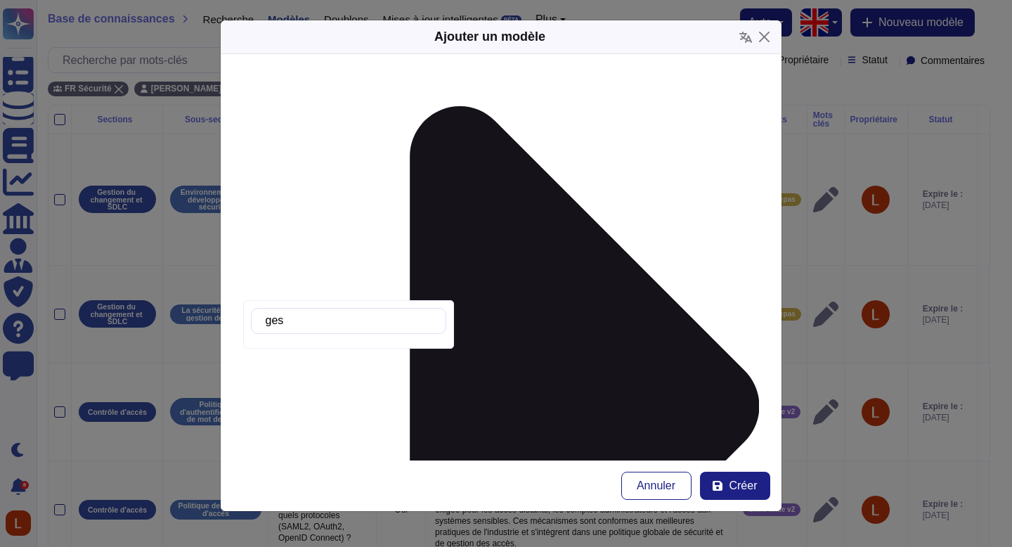
type input "ge"
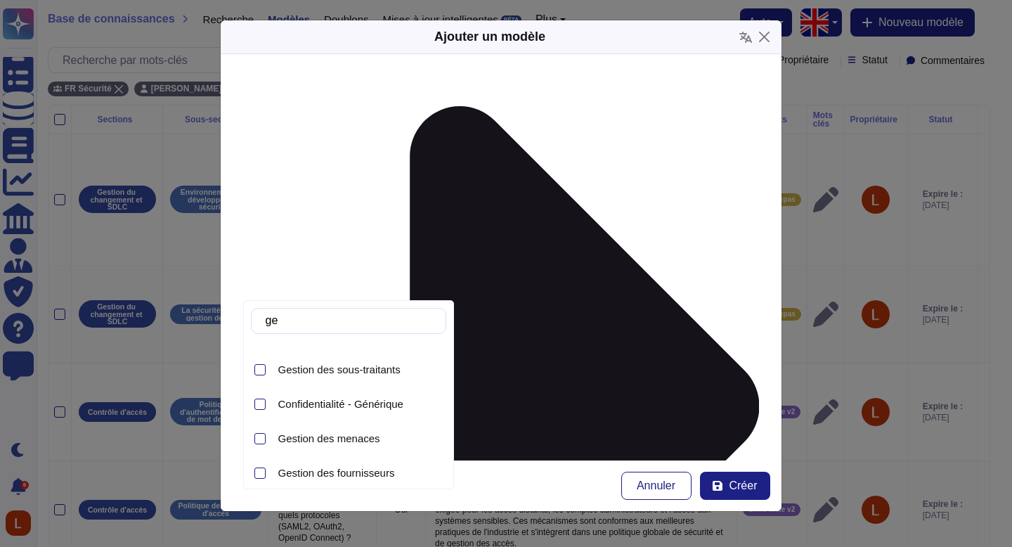
scroll to position [167, 0]
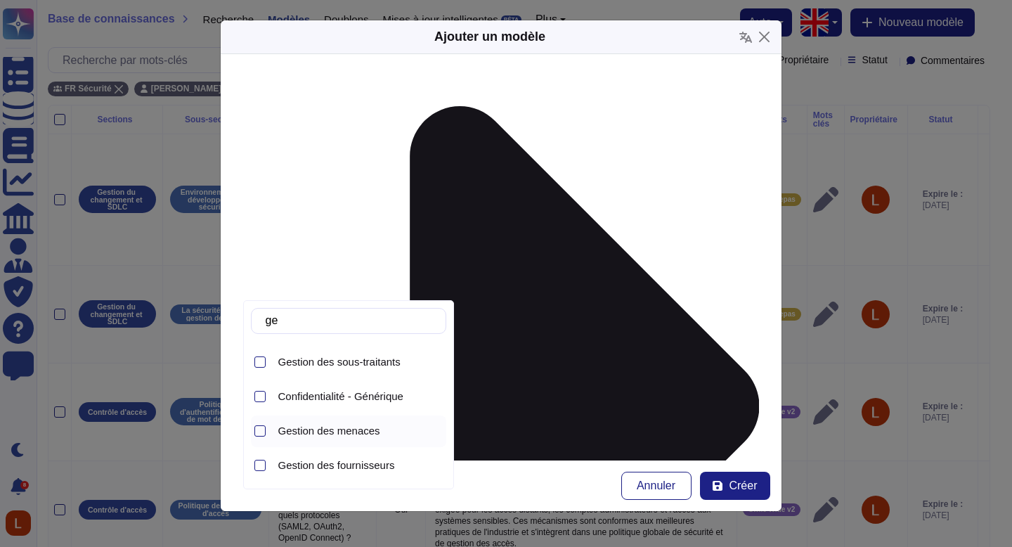
click at [350, 434] on font "Gestion des menaces" at bounding box center [329, 430] width 102 height 12
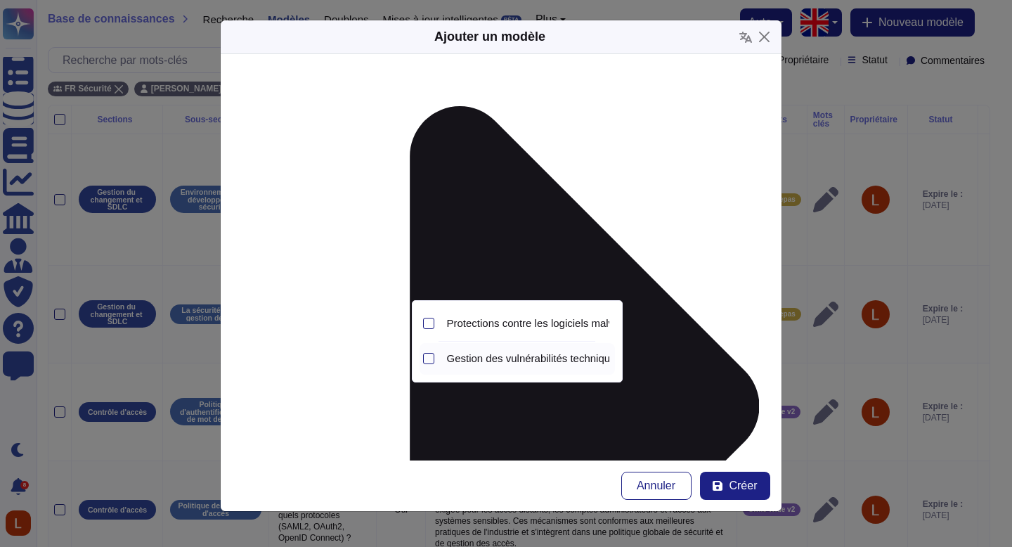
click at [557, 355] on font "Gestion des vulnérabilités techniques" at bounding box center [534, 358] width 174 height 12
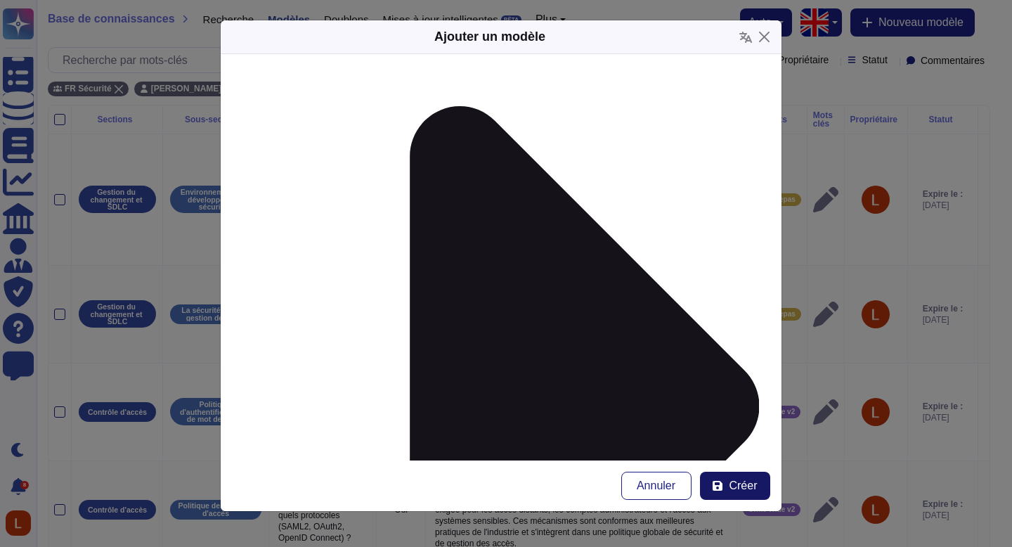
click at [736, 493] on button "Créer" at bounding box center [735, 486] width 70 height 28
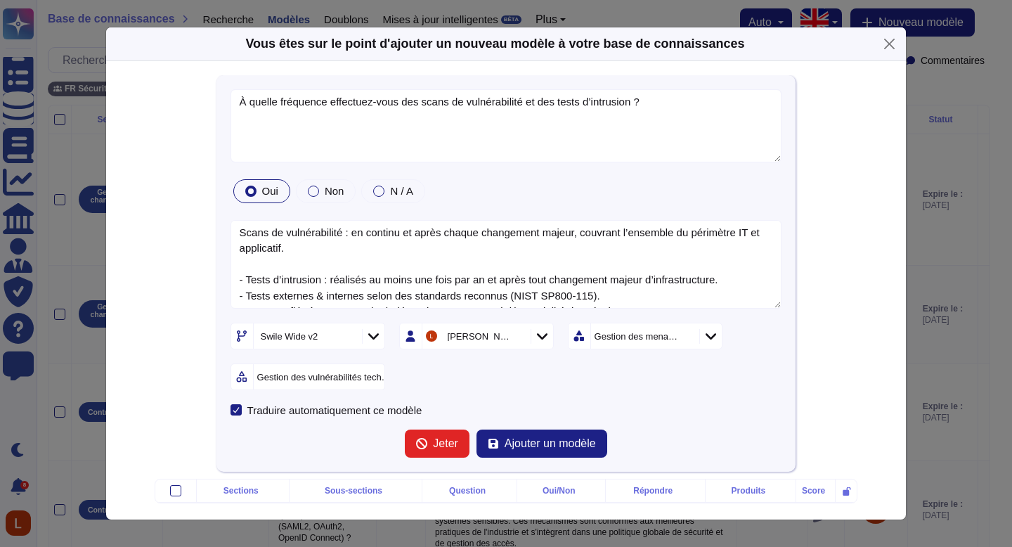
type textarea "À quelle fréquence effectuez-vous des scans de vulnérabilité et des tests d’int…"
type textarea "Scans de vulnérabilité : en continu et après chaque changement majeur, couvrant…"
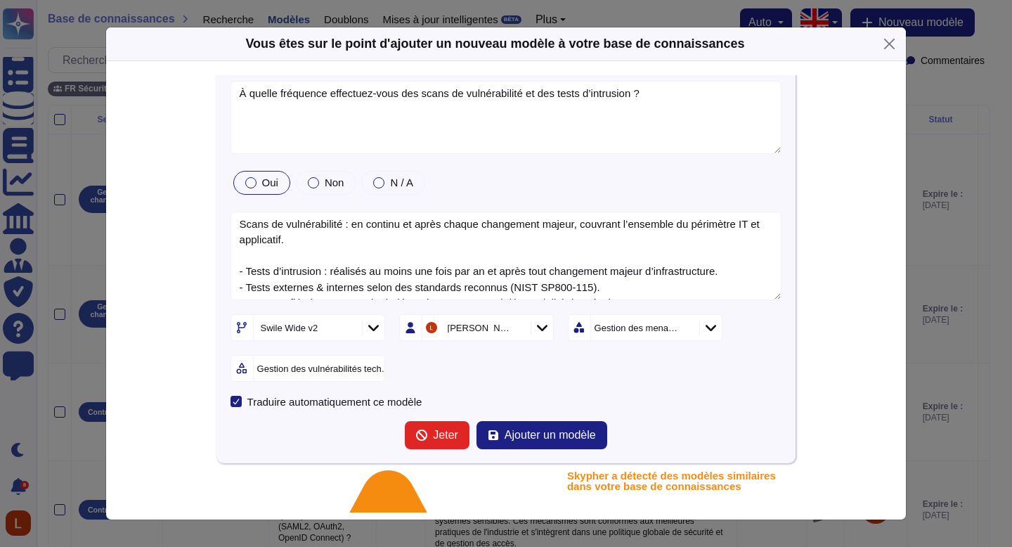
scroll to position [4, 0]
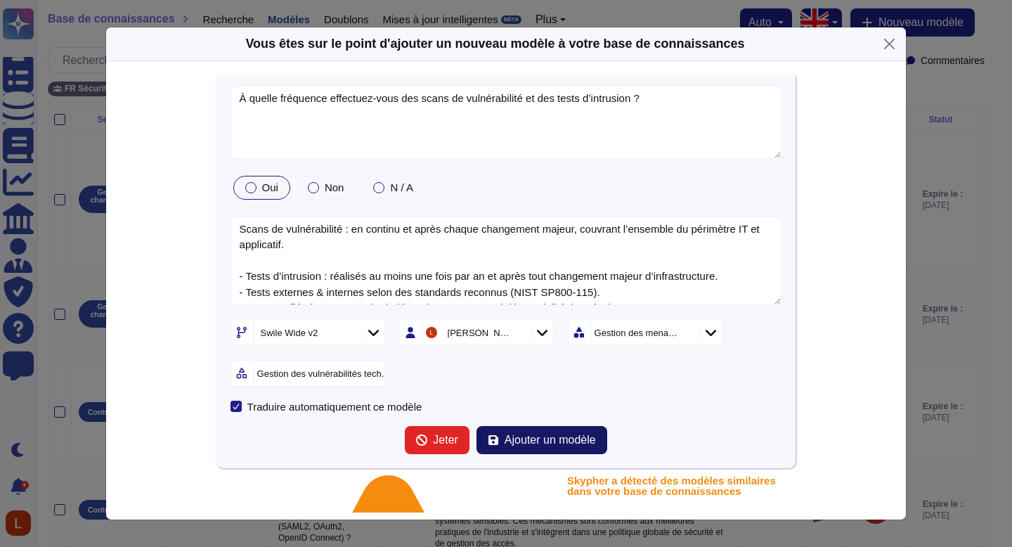
click at [540, 434] on font "Ajouter un modèle" at bounding box center [550, 440] width 91 height 12
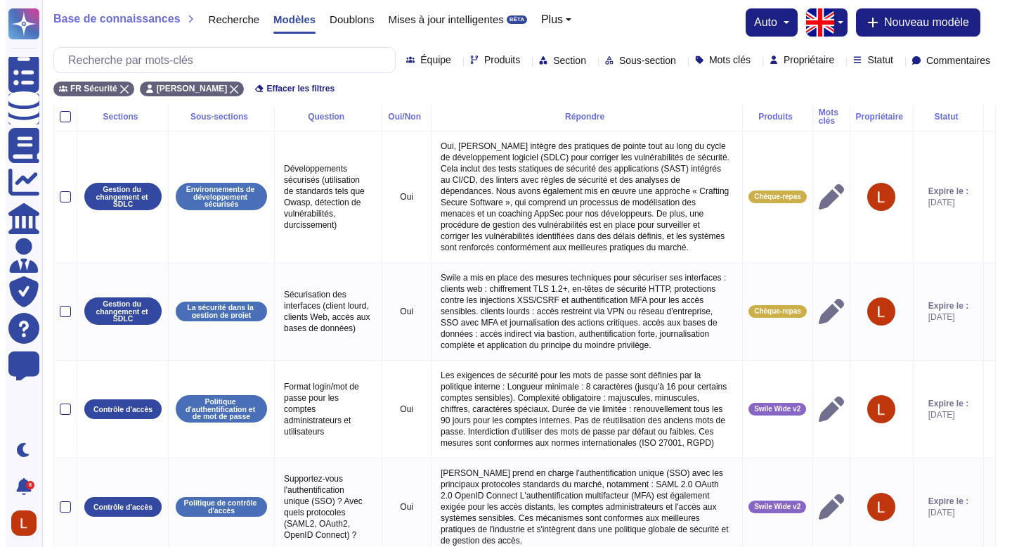
scroll to position [0, 0]
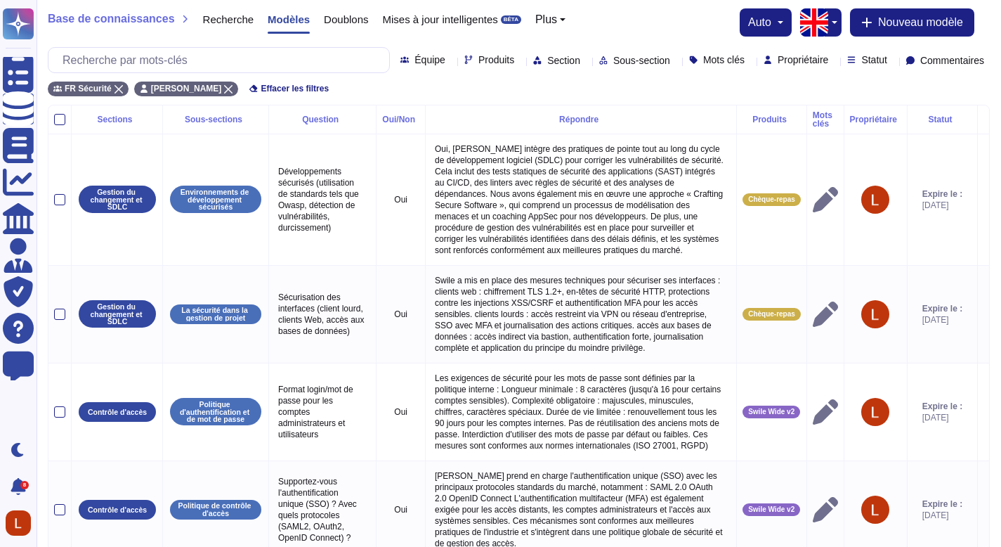
drag, startPoint x: 1011, startPoint y: 144, endPoint x: 1006, endPoint y: 133, distance: 12.6
click at [900, 22] on font "Nouveau modèle" at bounding box center [920, 22] width 85 height 12
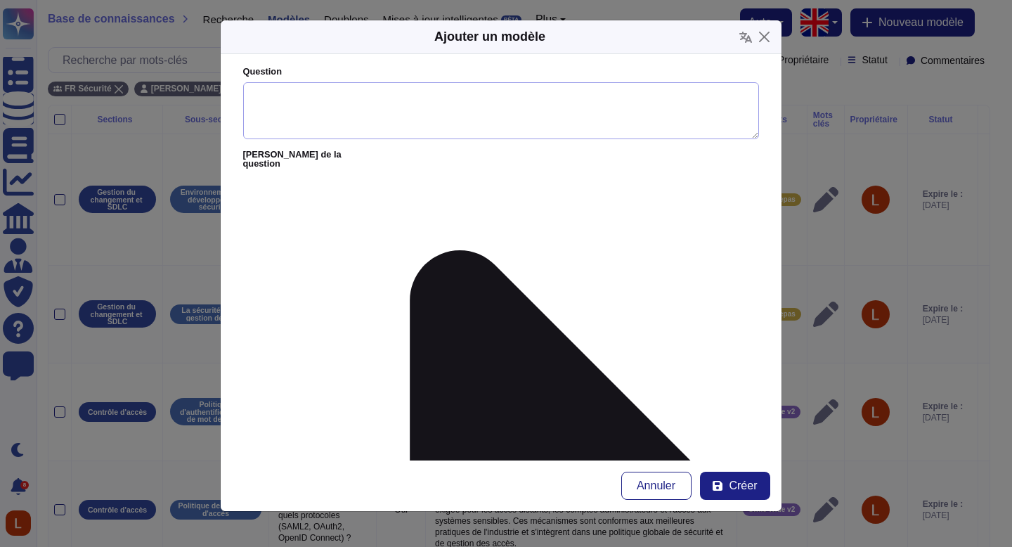
click at [372, 100] on textarea "Question" at bounding box center [501, 111] width 516 height 58
paste textarea "Comment traitez-vous les incidents de sécurité ? Quel est votre SLA de notifica…"
type textarea "Comment traitez-vous les incidents de sécurité ? Quel est votre SLA de notifica…"
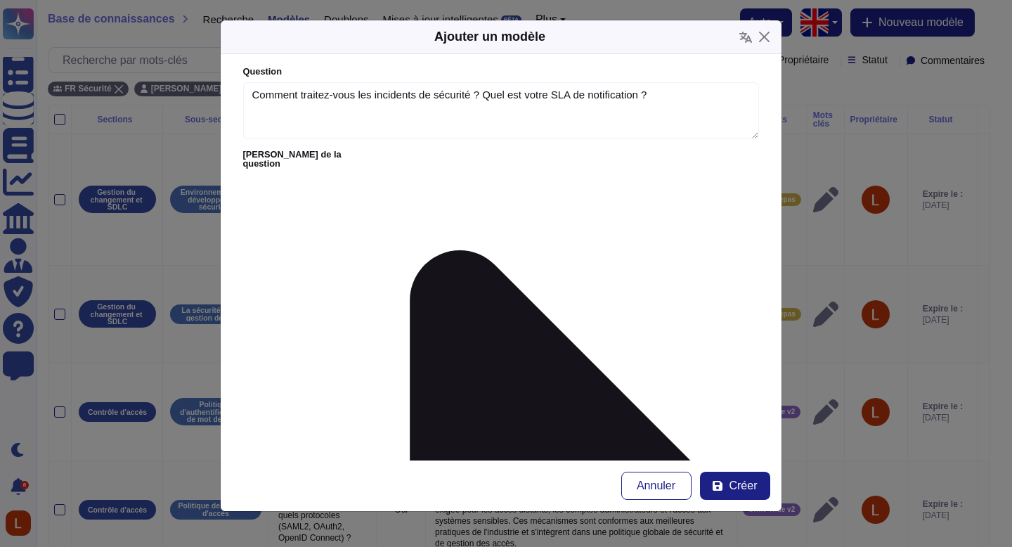
paste textarea "Swile applique des Incident Response Guidelines précises : Catégorisation des i…"
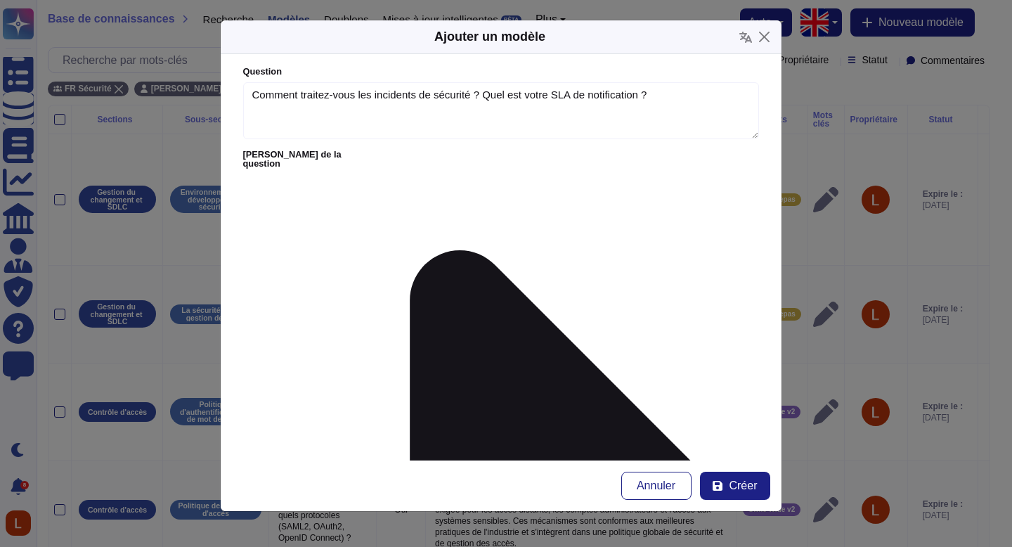
scroll to position [58, 0]
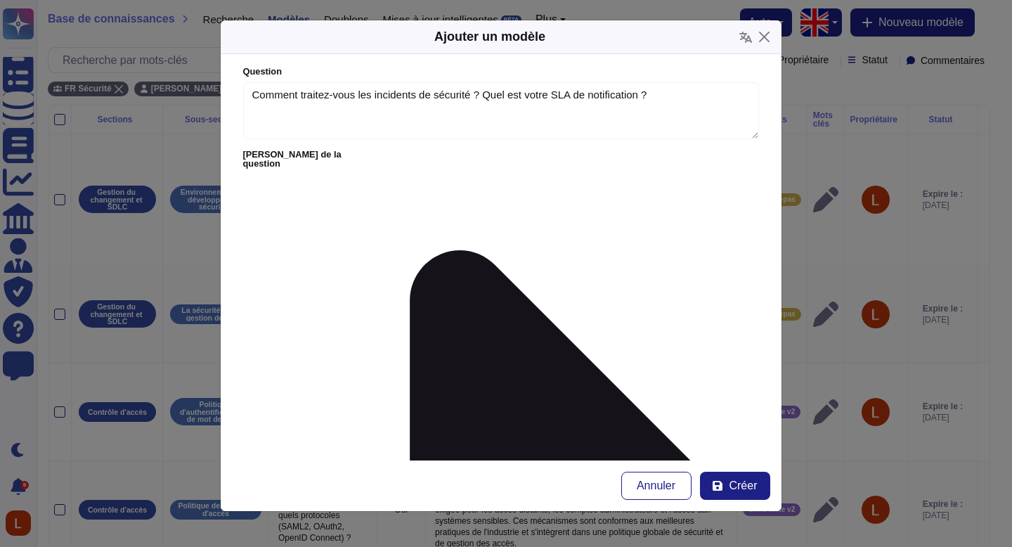
type textarea "Swile applique des Incident Response Guidelines précises : - Catégorisation des…"
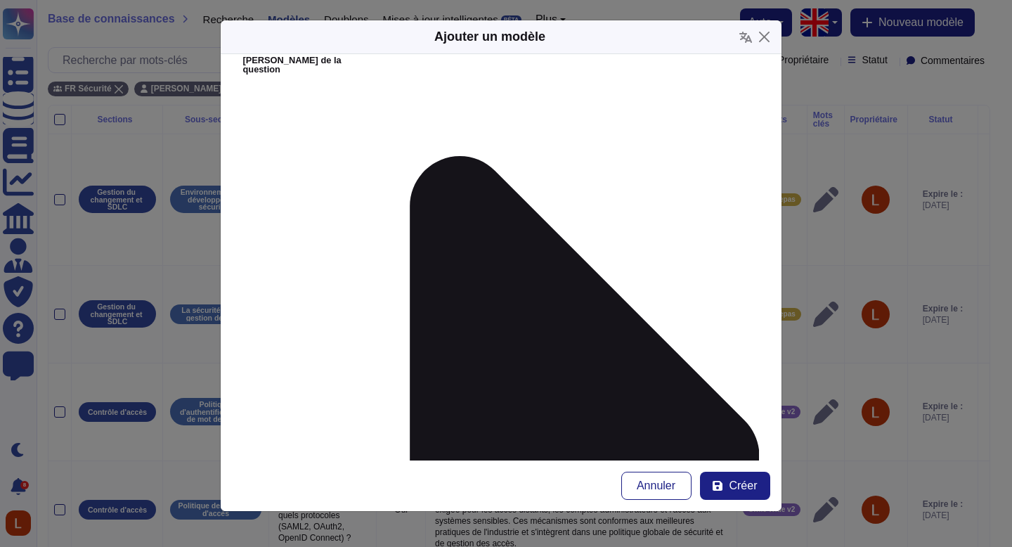
scroll to position [96, 0]
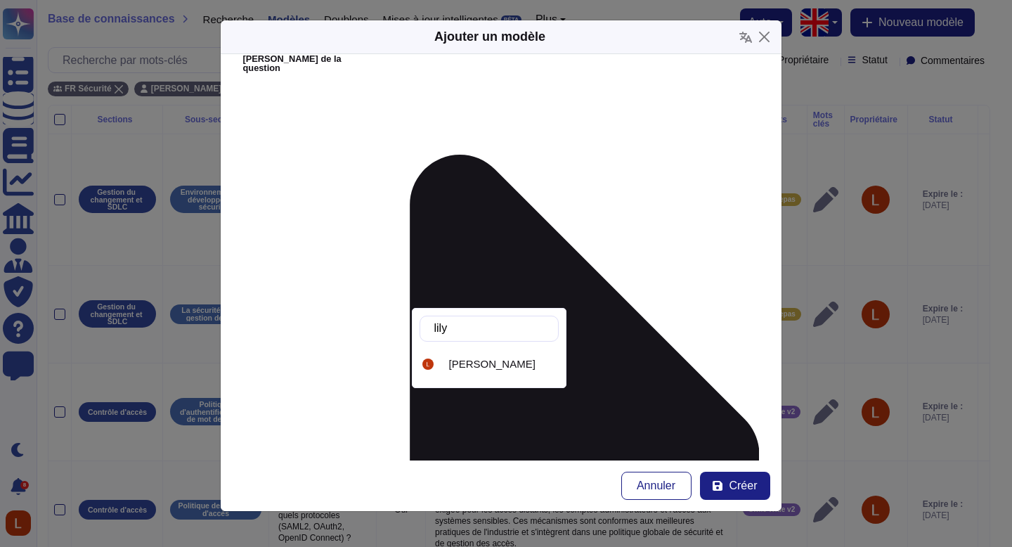
type input "lilya"
click at [478, 360] on font "[PERSON_NAME]" at bounding box center [492, 364] width 86 height 12
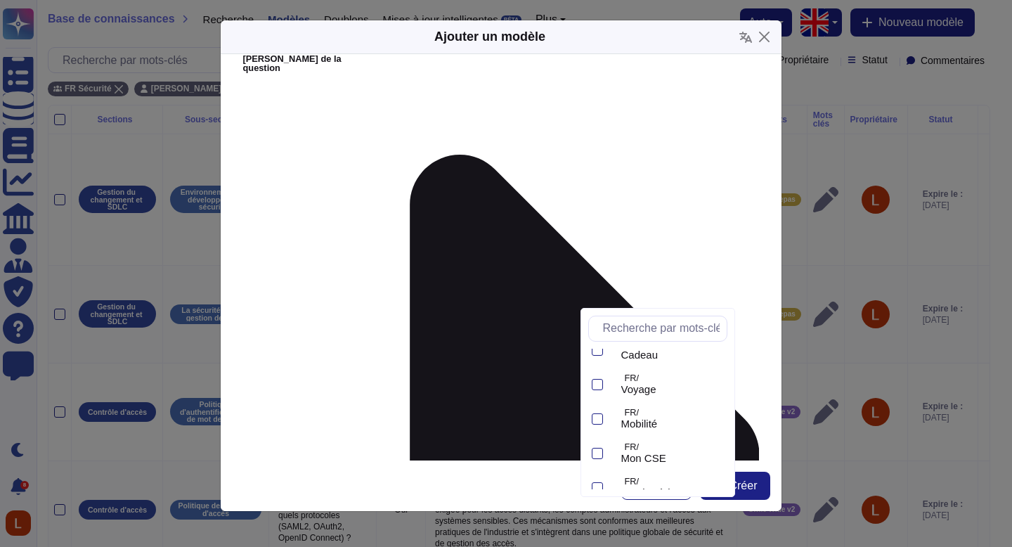
scroll to position [235, 0]
click at [679, 474] on font "Swile Wide v2" at bounding box center [654, 473] width 66 height 12
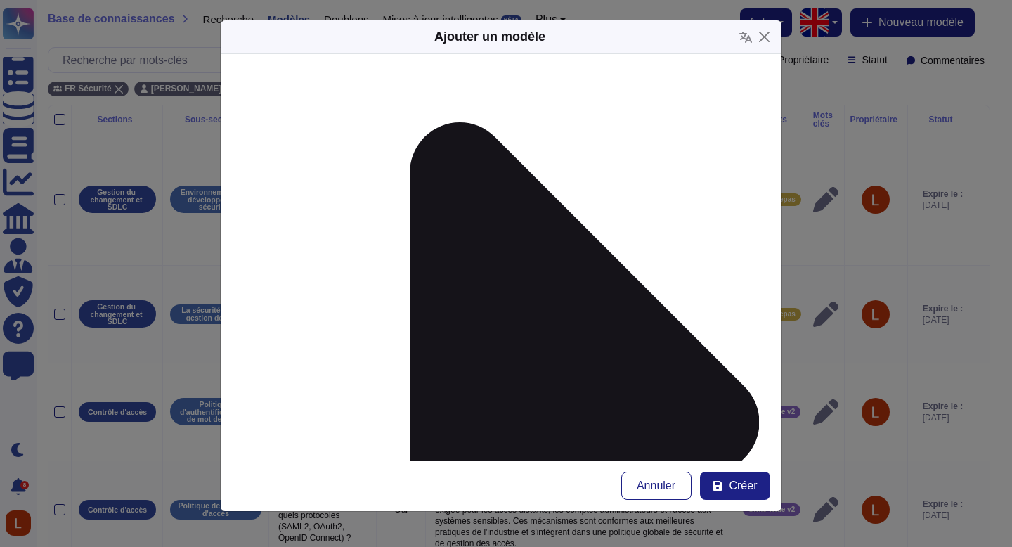
scroll to position [214, 0]
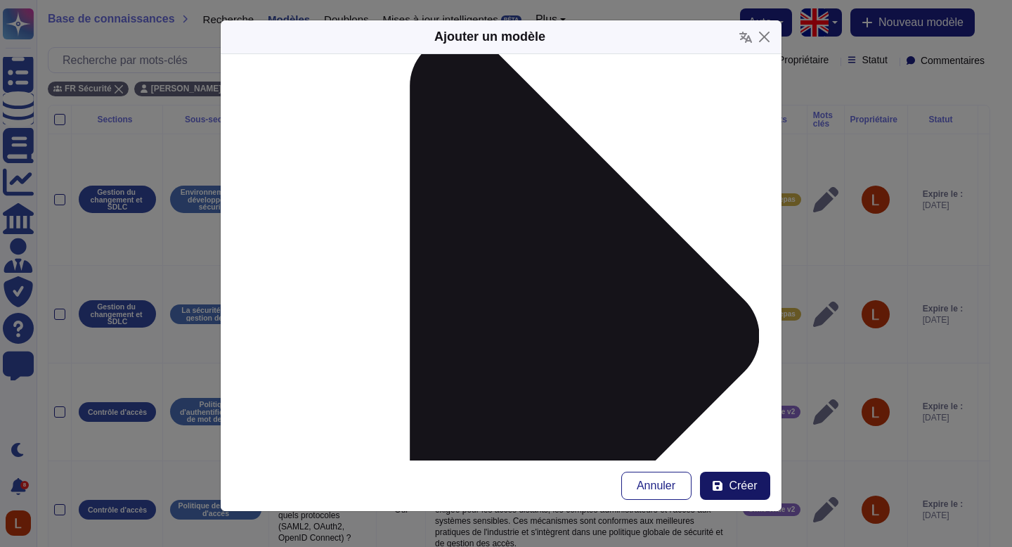
click at [753, 481] on font "Créer" at bounding box center [743, 485] width 28 height 12
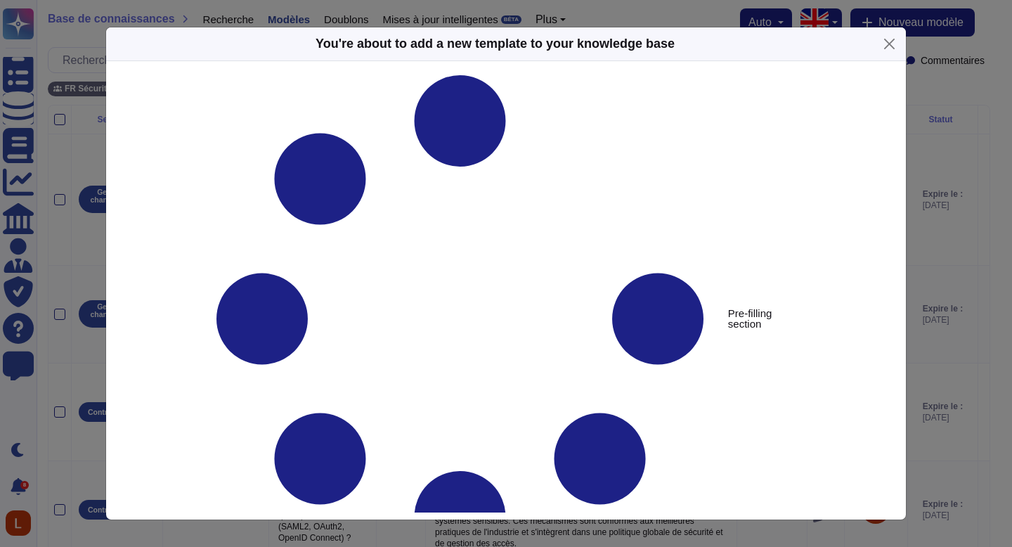
type textarea "Comment traitez-vous les incidents de sécurité ? Quel est votre SLA de notifica…"
type textarea "Swile applique des Incident Response Guidelines précises : - Catégorisation des…"
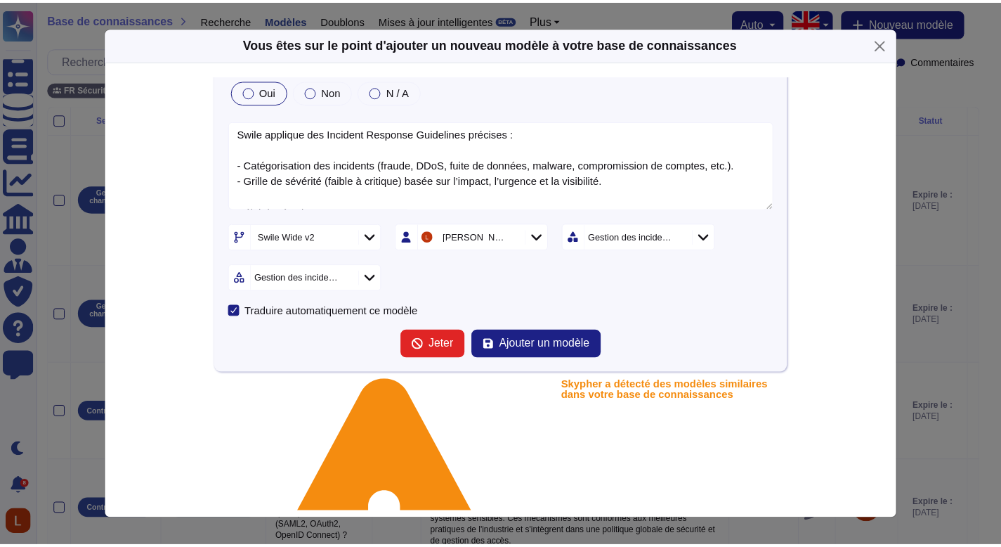
scroll to position [0, 0]
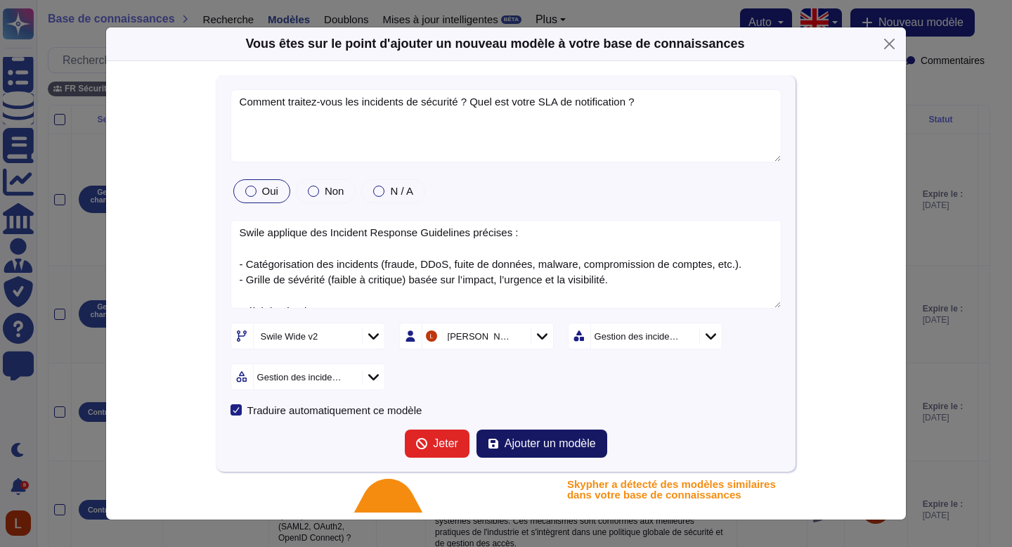
click at [546, 431] on button "Ajouter un modèle" at bounding box center [541, 443] width 131 height 28
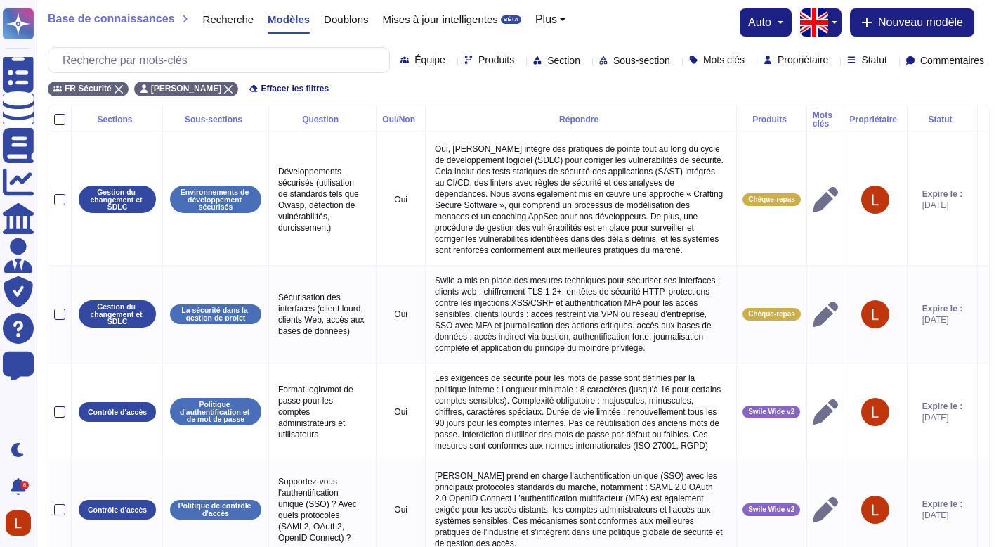
click at [872, 37] on div "Base de connaissances Recherche Modèles Doublons Mises à jour intelligentes BÊT…" at bounding box center [519, 52] width 965 height 105
click at [870, 25] on icon at bounding box center [867, 22] width 11 height 11
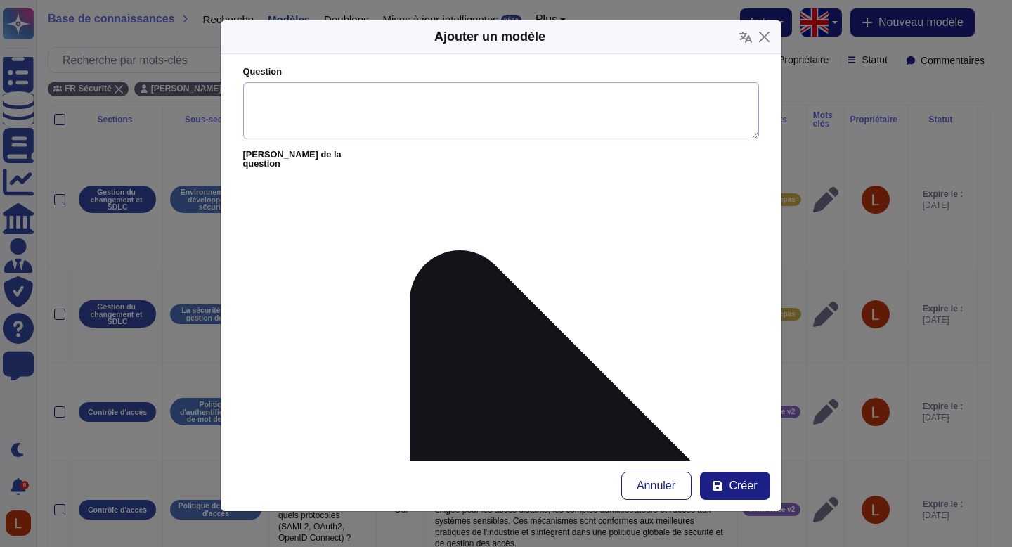
click at [430, 105] on textarea "Question" at bounding box center [501, 111] width 516 height 58
paste textarea "Comment est assurée la gestion du cycle de vie des comptes utilisateurs (provis…"
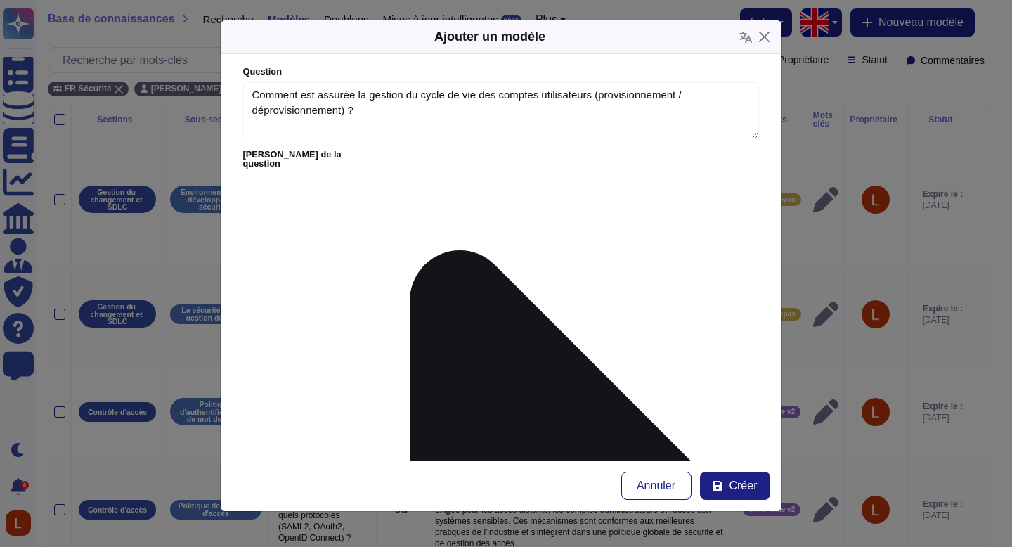
type textarea "Comment est assurée la gestion du cycle de vie des comptes utilisateurs (provis…"
paste textarea "Swile applique un processus formalisé via l’Identity & Access Management (IAM) …"
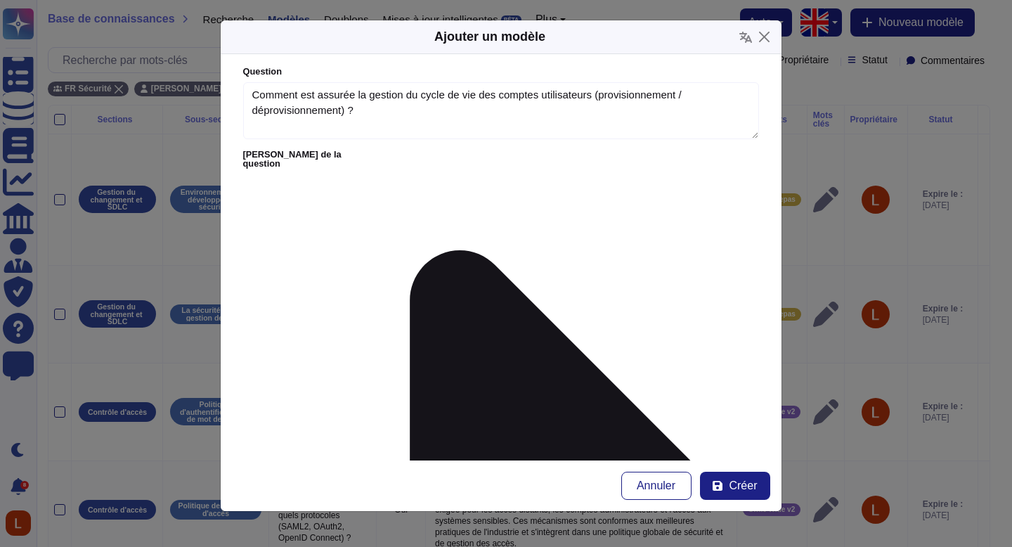
scroll to position [26, 0]
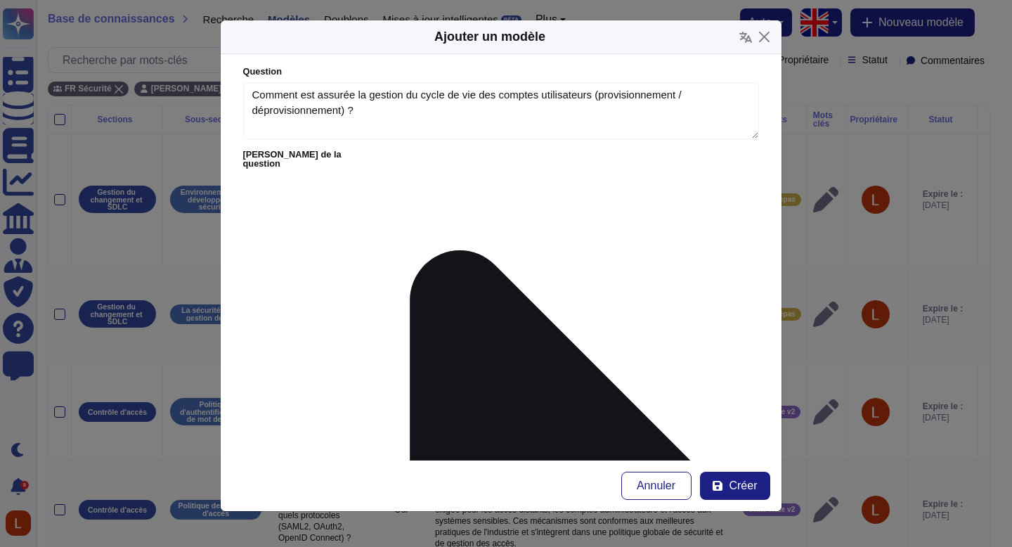
scroll to position [63, 0]
type textarea "Swile applique un processus formalisé via l’Identity & Access Management (IAM) …"
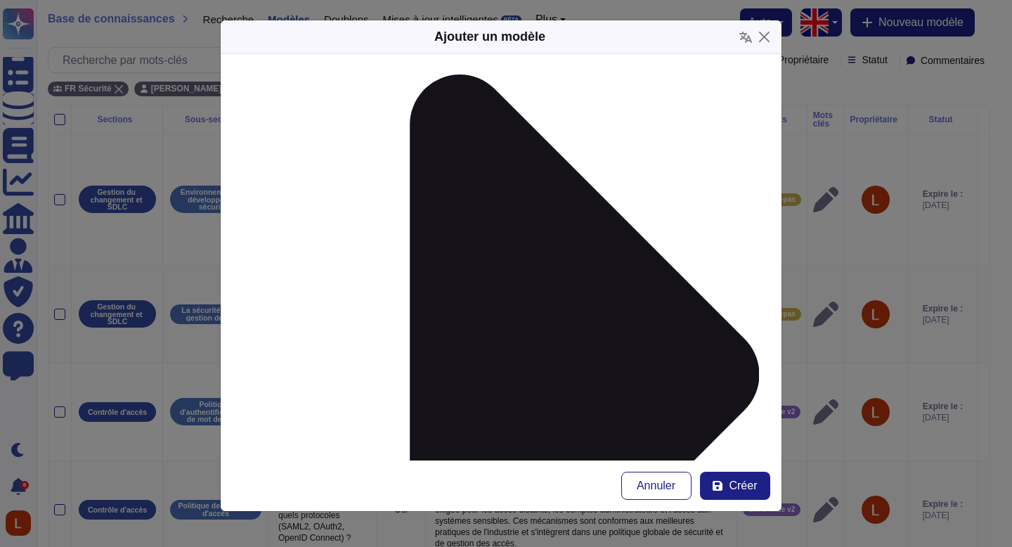
scroll to position [178, 0]
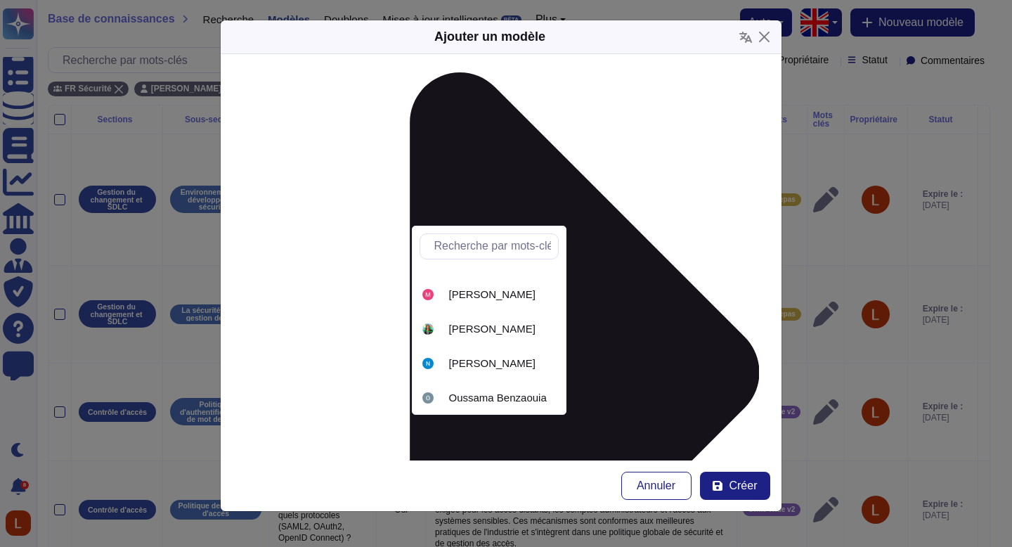
scroll to position [290, 0]
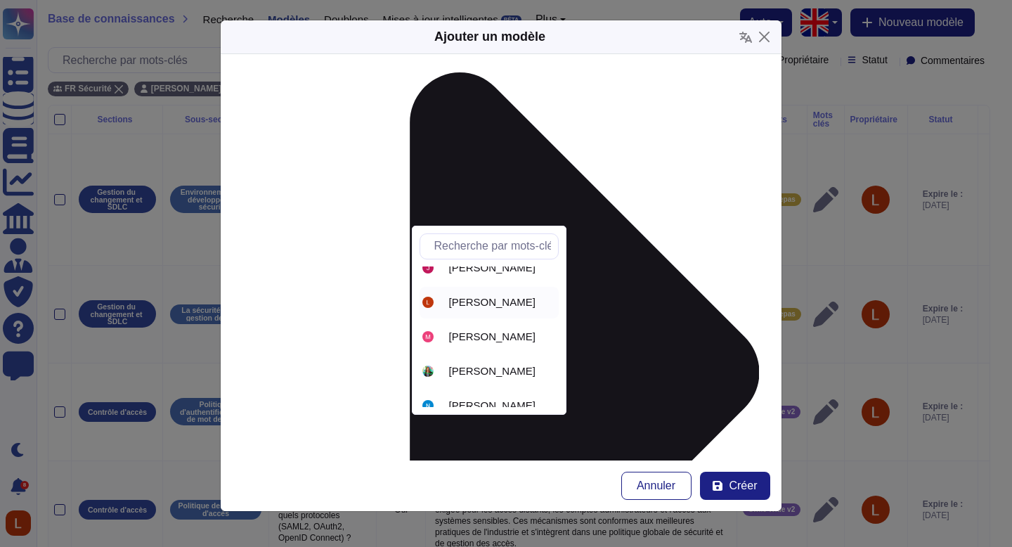
click at [520, 312] on div "[PERSON_NAME]" at bounding box center [489, 303] width 139 height 32
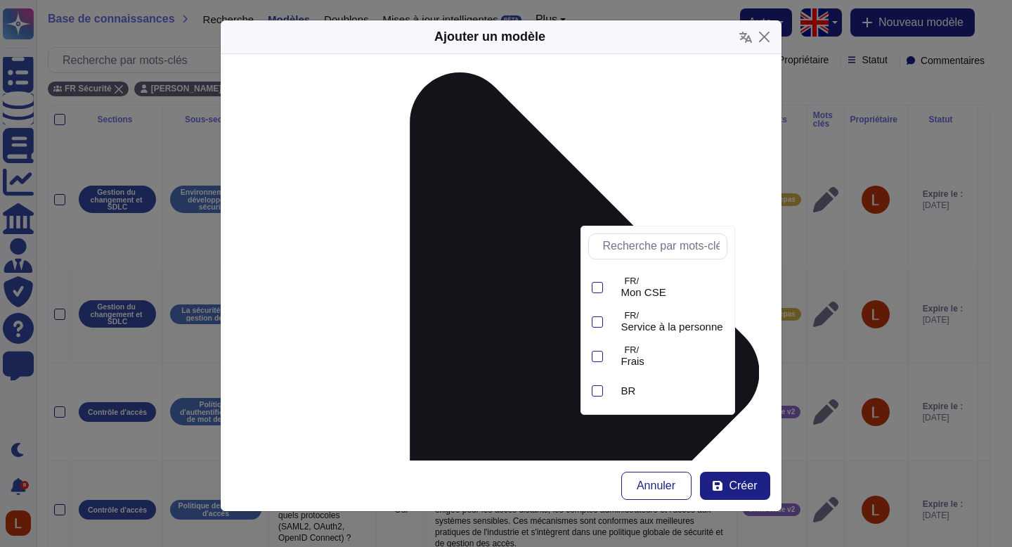
scroll to position [235, 0]
drag, startPoint x: 670, startPoint y: 388, endPoint x: 661, endPoint y: 386, distance: 8.7
click at [670, 388] on font "Swile Wide v2" at bounding box center [654, 390] width 66 height 12
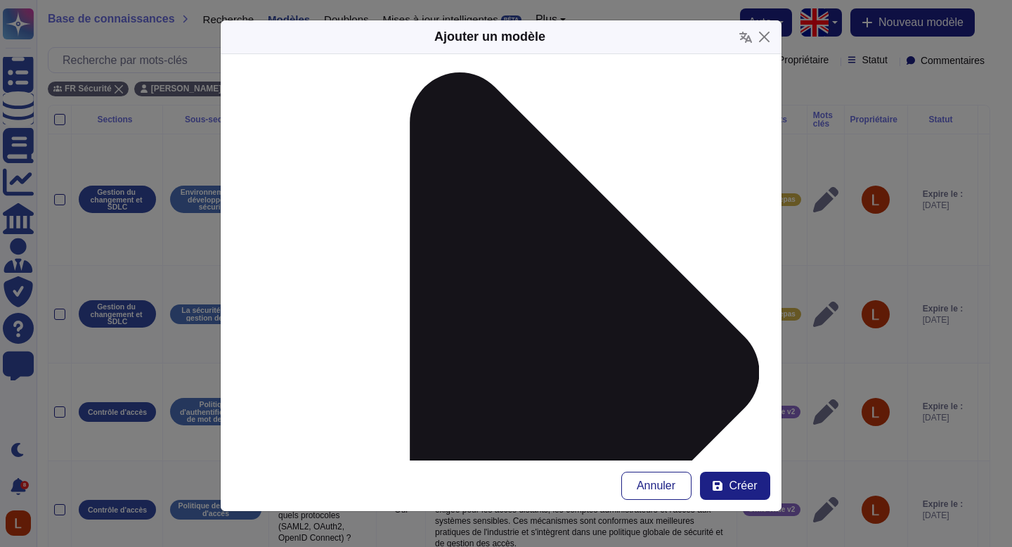
click at [725, 484] on button "Créer" at bounding box center [735, 486] width 70 height 28
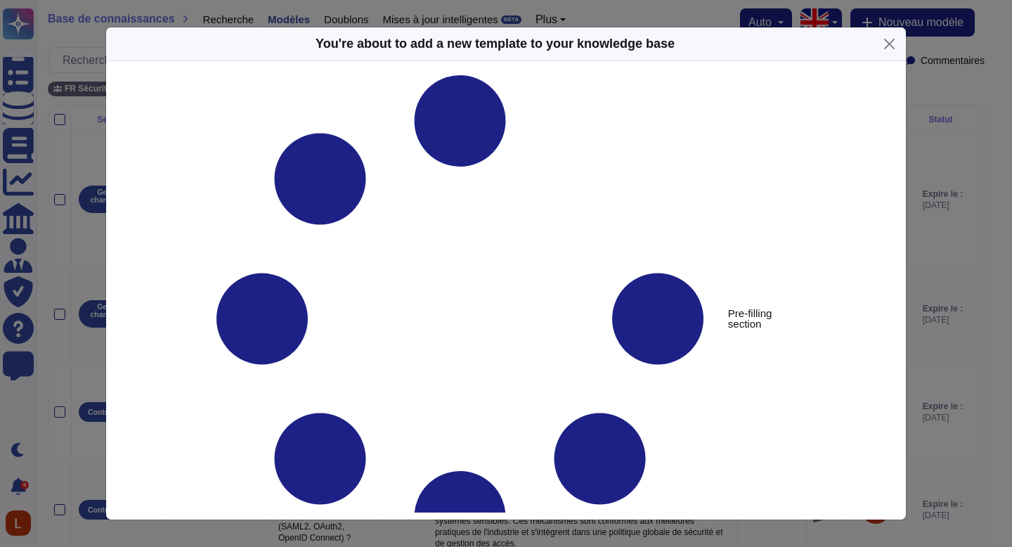
type textarea "Comment est assurée la gestion du cycle de vie des comptes utilisateurs (provis…"
type textarea "Swile applique un processus formalisé via l’Identity & Access Management (IAM) …"
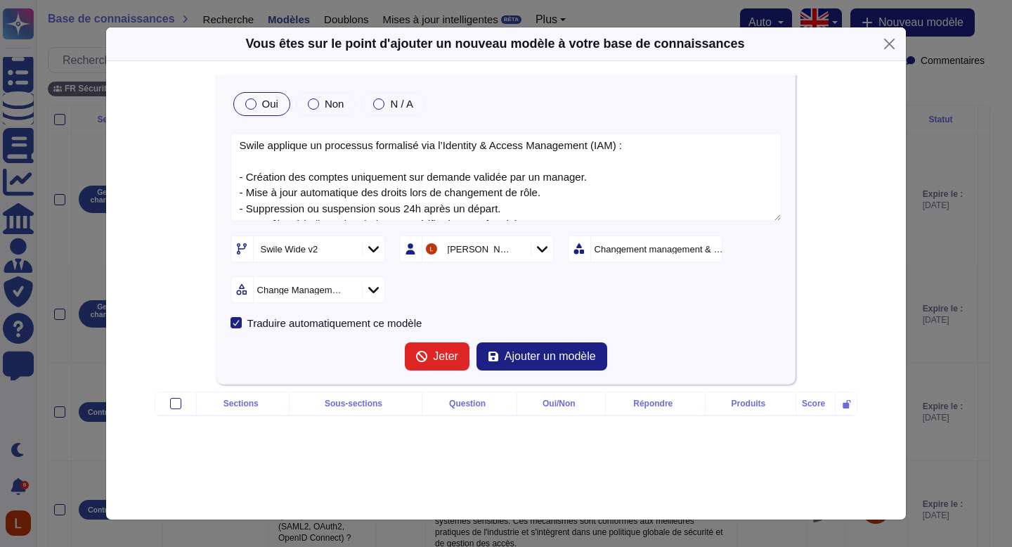
scroll to position [108, 0]
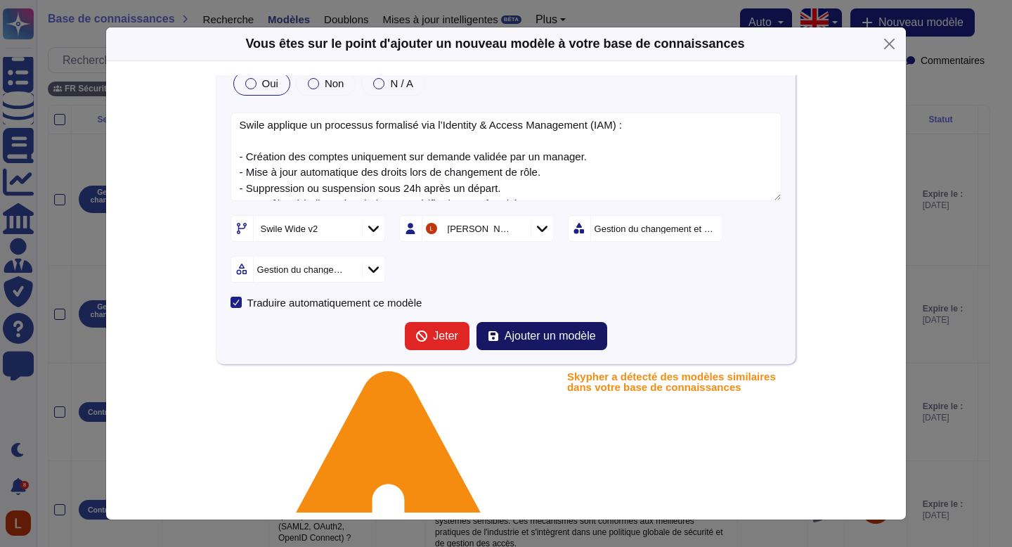
click at [537, 327] on button "Ajouter un modèle" at bounding box center [541, 336] width 131 height 28
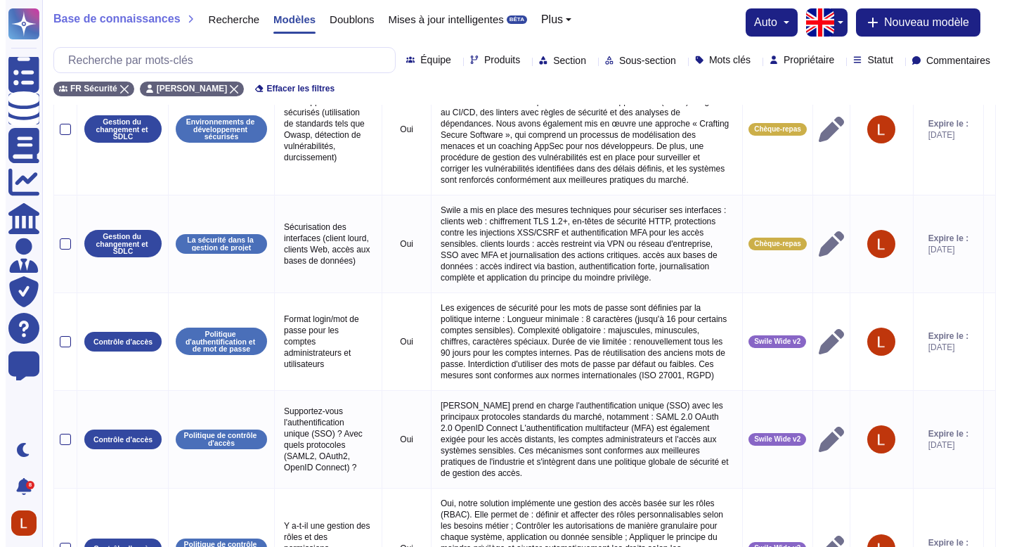
scroll to position [0, 0]
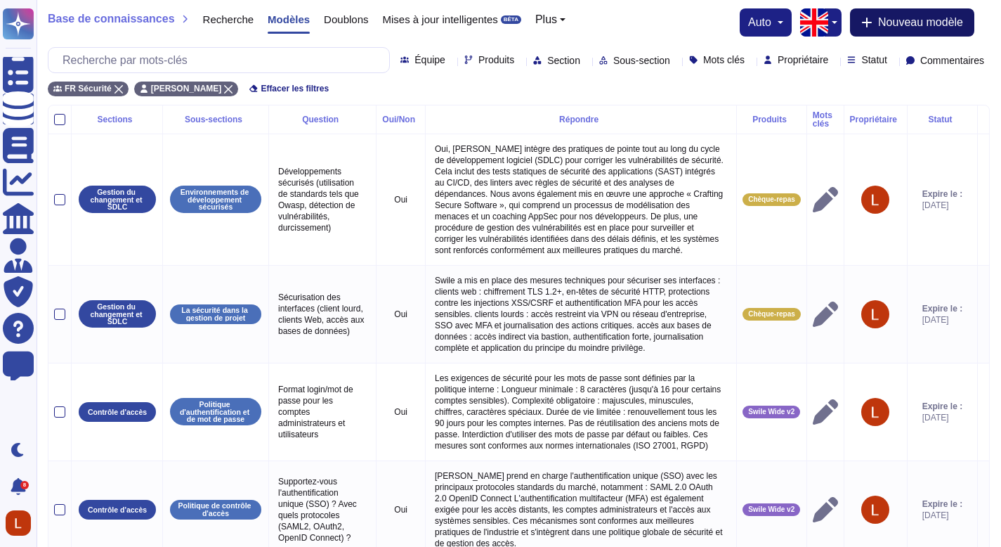
click at [944, 34] on button "Nouveau modèle" at bounding box center [912, 22] width 124 height 28
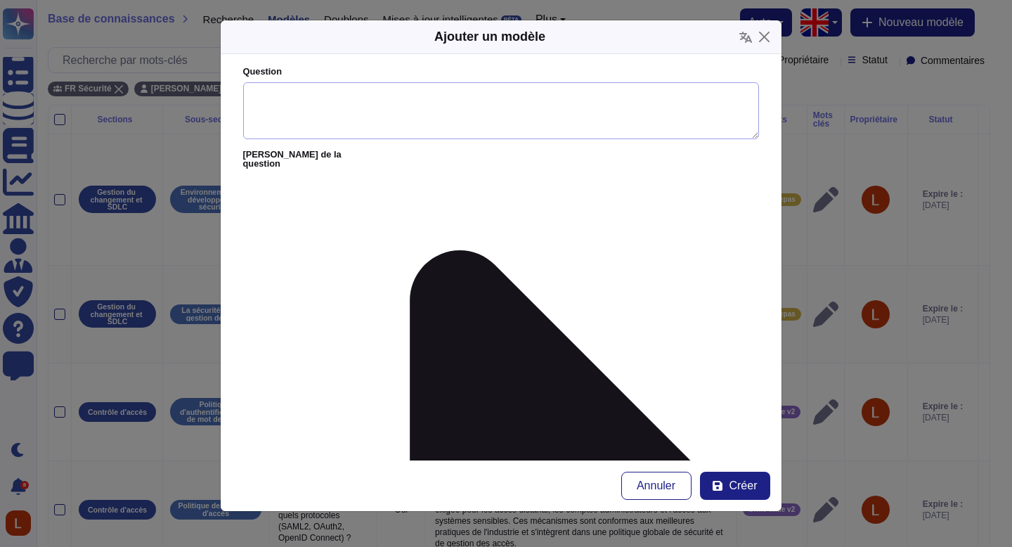
click at [466, 133] on textarea "Question" at bounding box center [501, 111] width 516 height 58
paste textarea "Comment limitez-vous l’accès aux données sensibles ?"
type textarea "Comment limitez-vous l’accès aux données sensibles ?"
paste textarea "L’accès aux données sensibles est strictement restreint selon le principe du mo…"
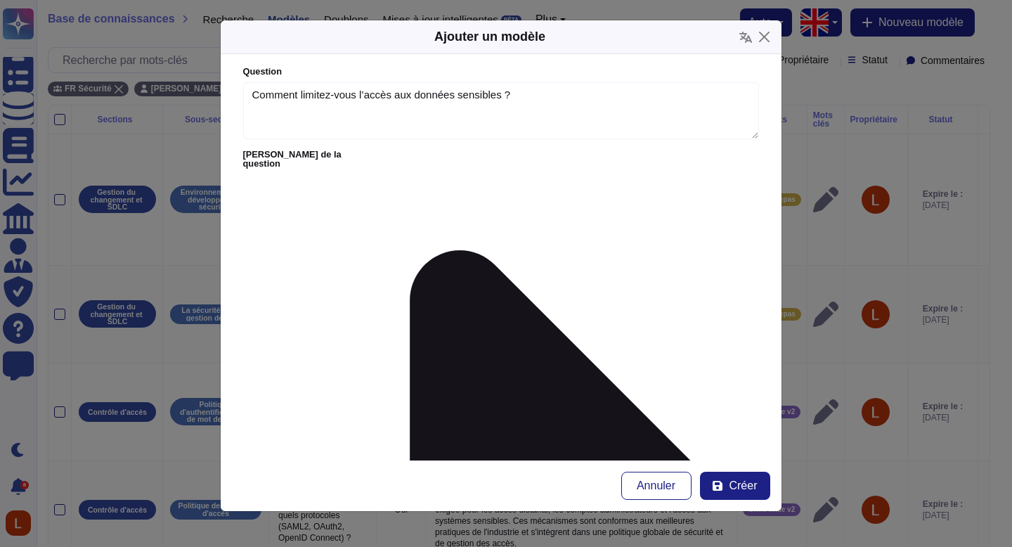
type textarea "L’accès aux données sensibles est strictement restreint selon le principe du mo…"
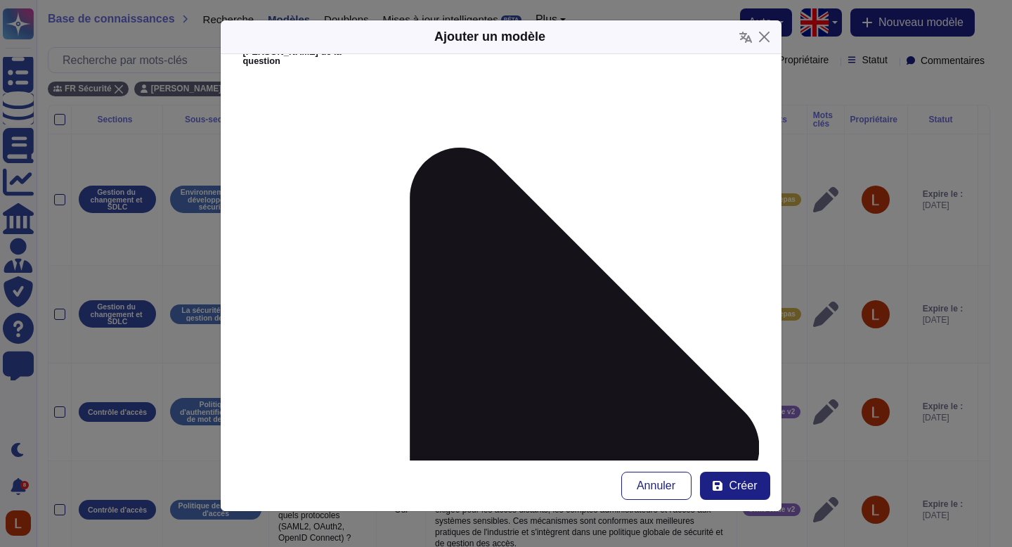
scroll to position [105, 0]
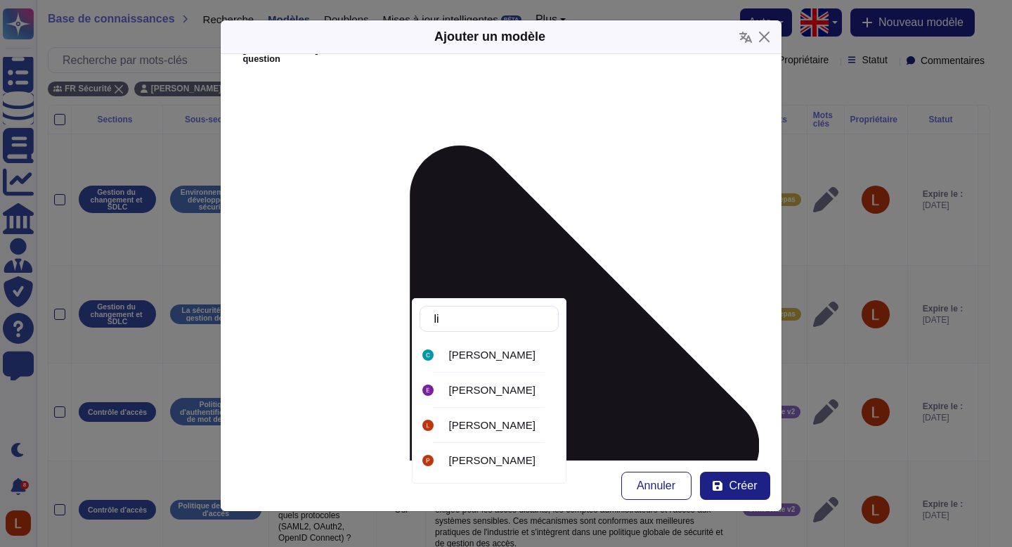
type input "lil"
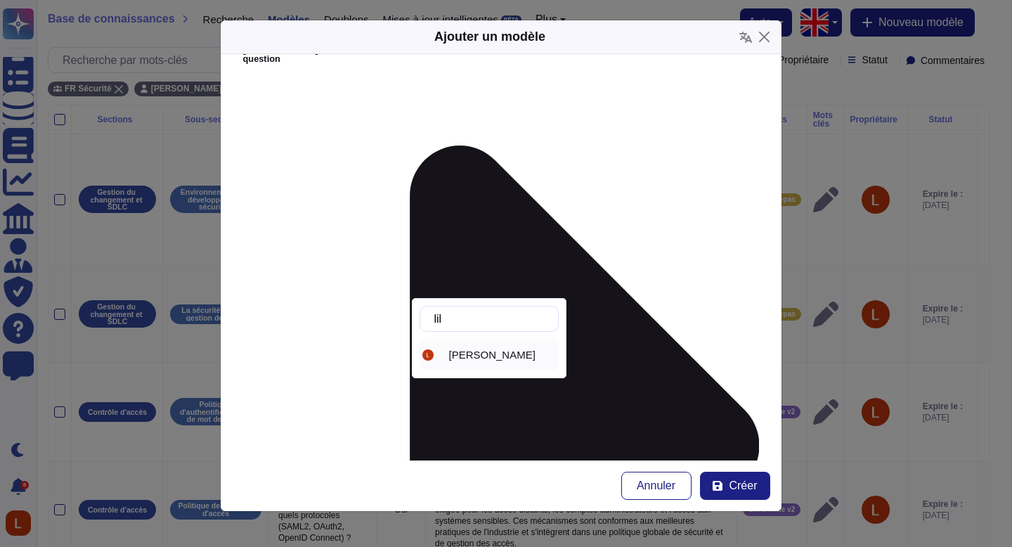
click at [467, 353] on font "[PERSON_NAME]" at bounding box center [492, 355] width 86 height 12
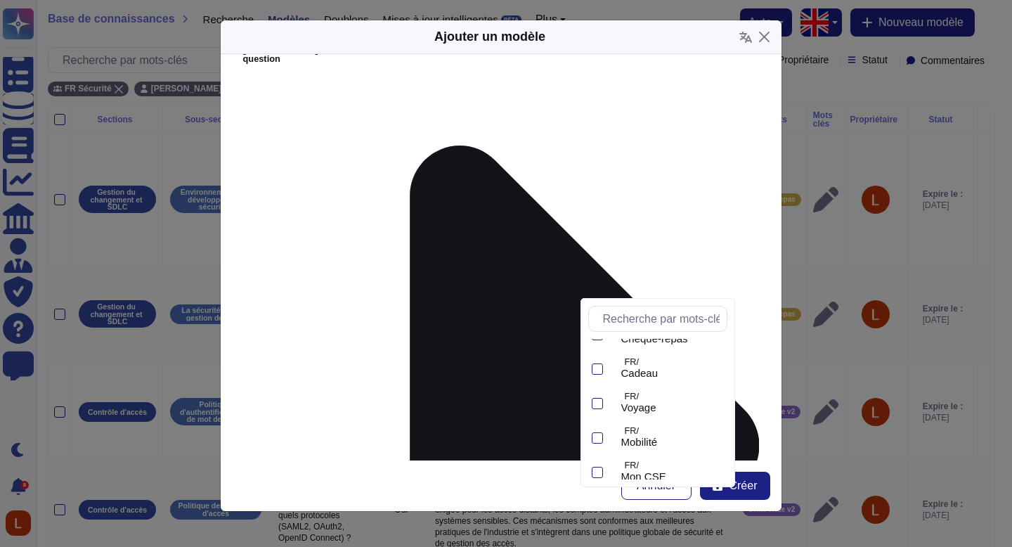
scroll to position [235, 0]
click at [680, 462] on font "Swile Wide v2" at bounding box center [654, 463] width 66 height 12
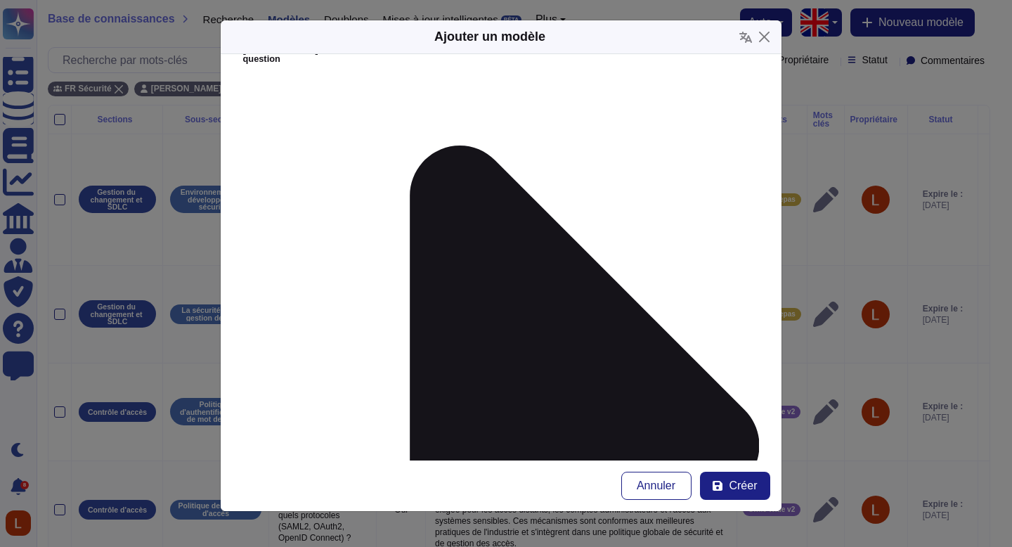
click at [728, 483] on button "Créer" at bounding box center [735, 486] width 70 height 28
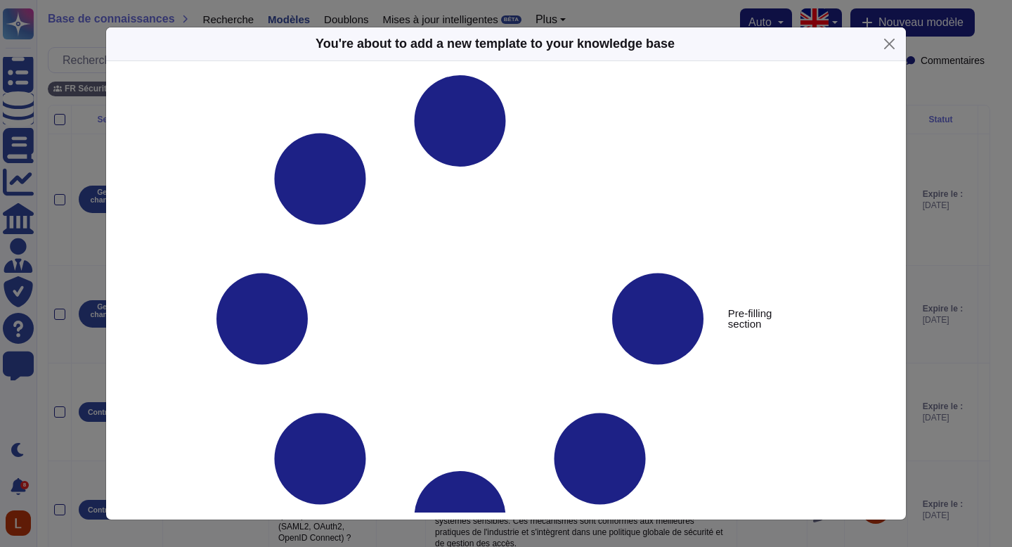
type textarea "Comment limitez-vous l’accès aux données sensibles ?"
type textarea "L’accès aux données sensibles est strictement restreint selon le principe du mo…"
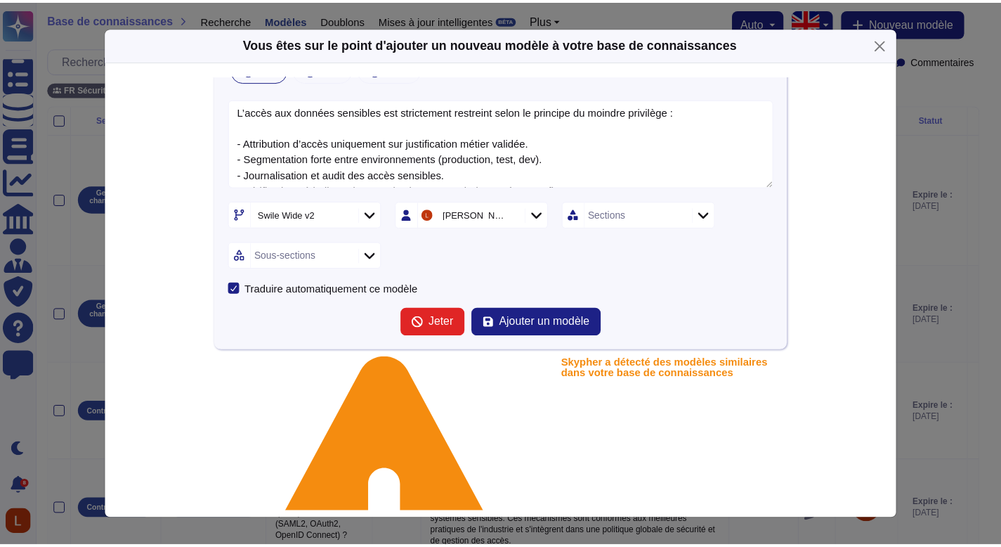
scroll to position [0, 0]
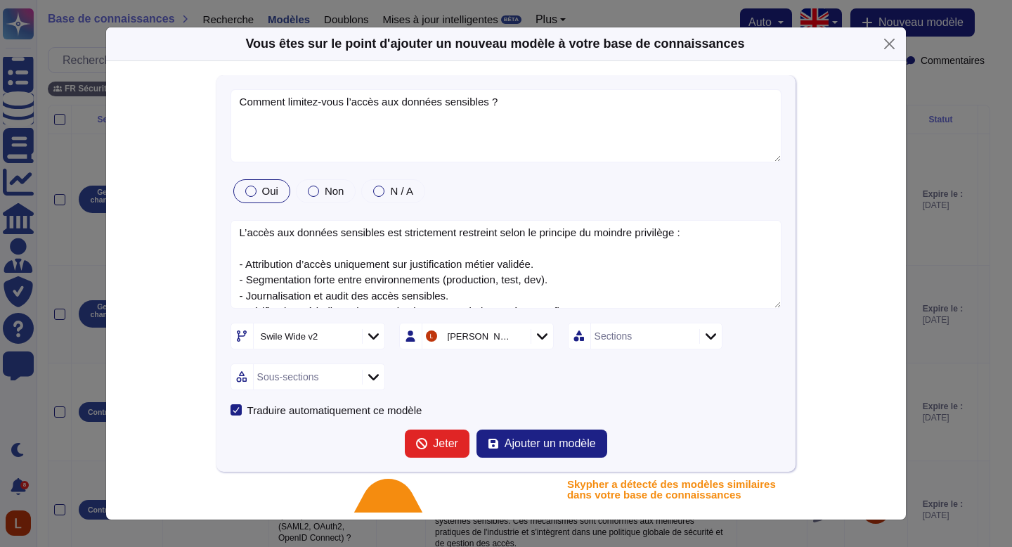
click at [717, 341] on div at bounding box center [710, 336] width 22 height 15
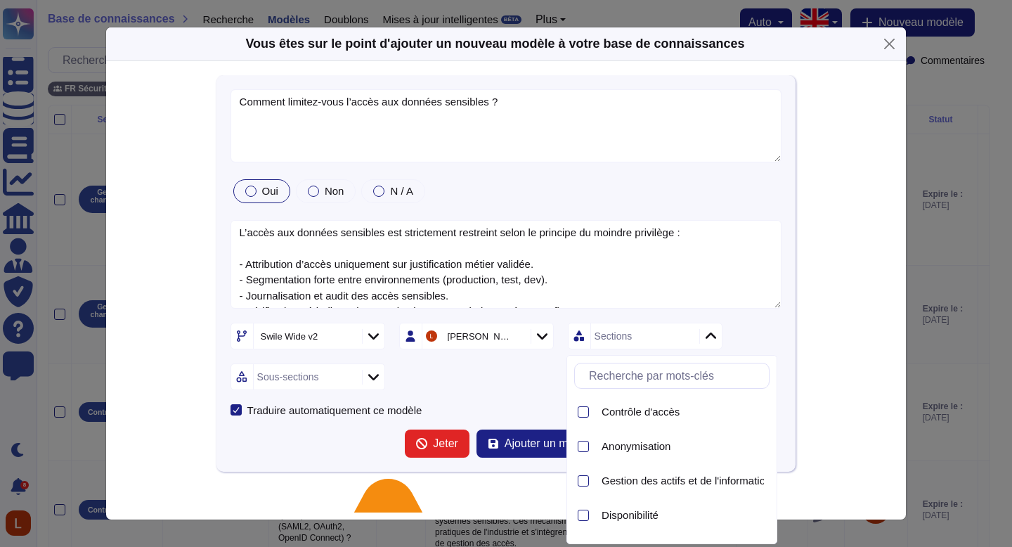
click at [717, 341] on div at bounding box center [710, 336] width 22 height 15
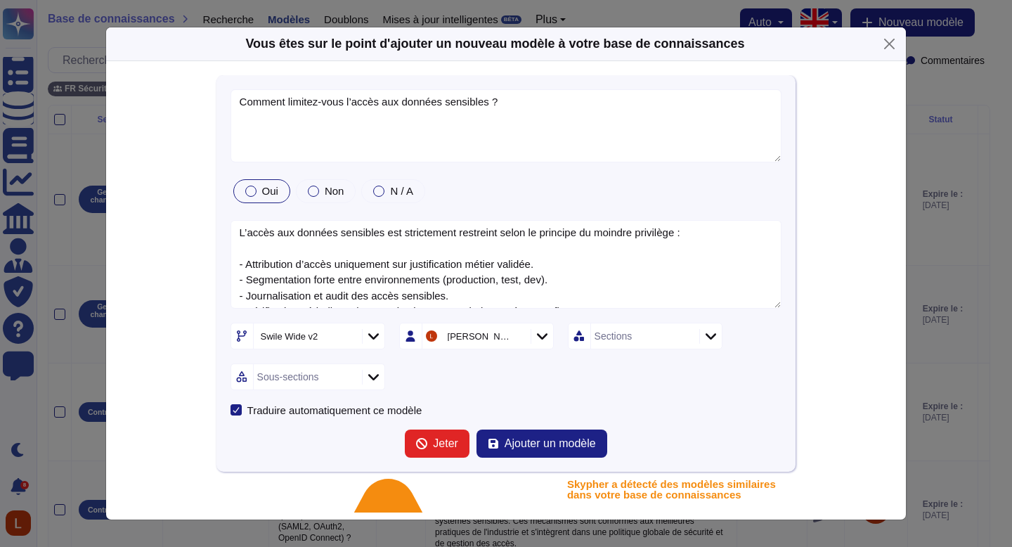
click at [710, 344] on div "Sections" at bounding box center [645, 336] width 155 height 27
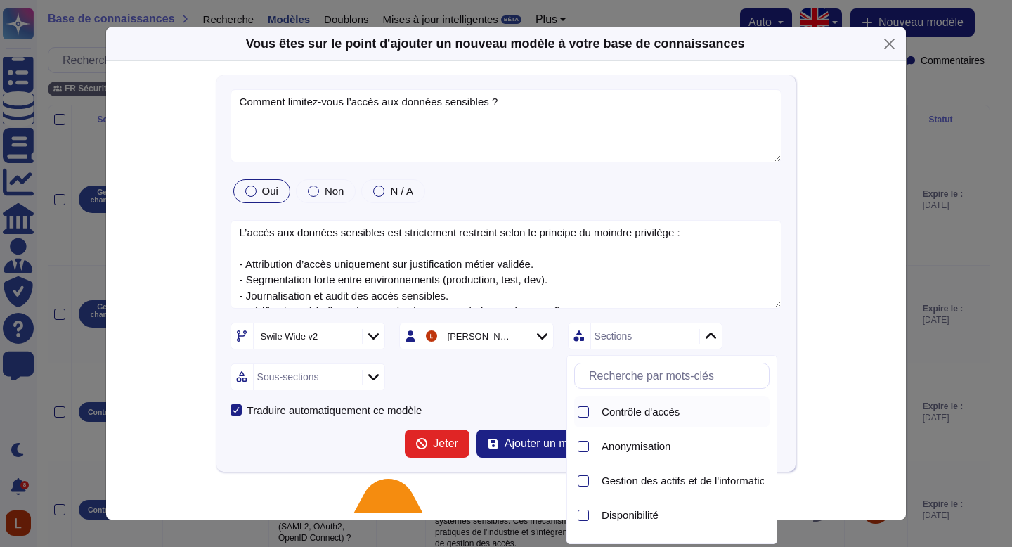
click at [677, 414] on font "Contrôle d'accès" at bounding box center [641, 411] width 78 height 12
click at [505, 370] on div "Swile Wide v2 [PERSON_NAME] Contrôle d'accès Sous-sections" at bounding box center [507, 356] width 552 height 67
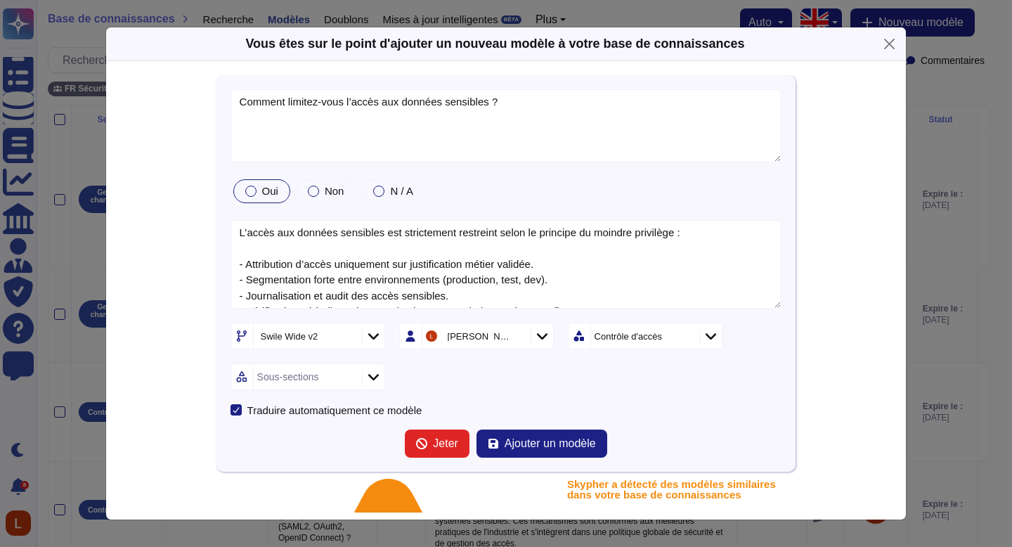
click at [363, 371] on div at bounding box center [373, 377] width 22 height 15
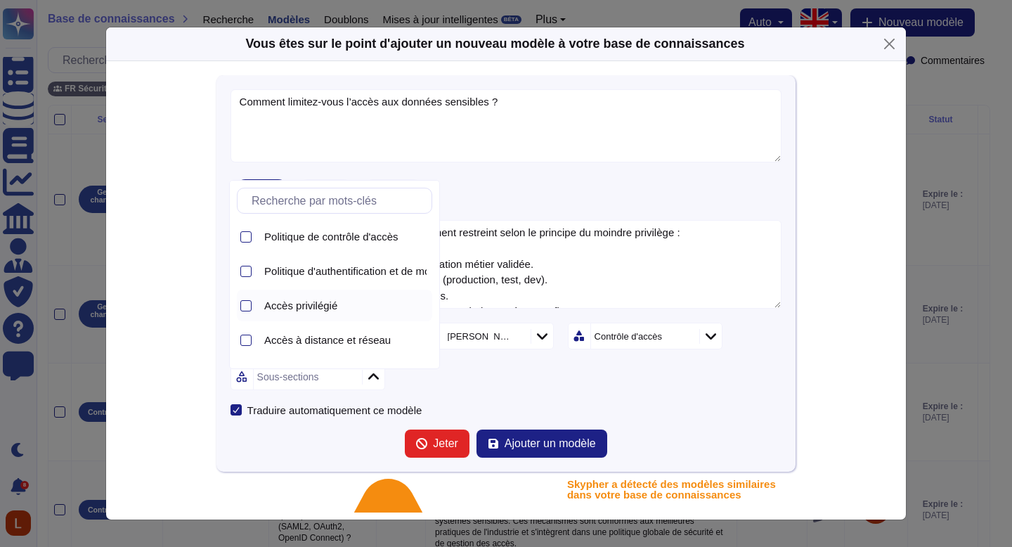
click at [323, 311] on font "Accès privilégié" at bounding box center [300, 305] width 73 height 12
click at [656, 372] on div "Swile Wide v2 [PERSON_NAME] Contrôle d'accès Accès privilégié" at bounding box center [507, 356] width 552 height 67
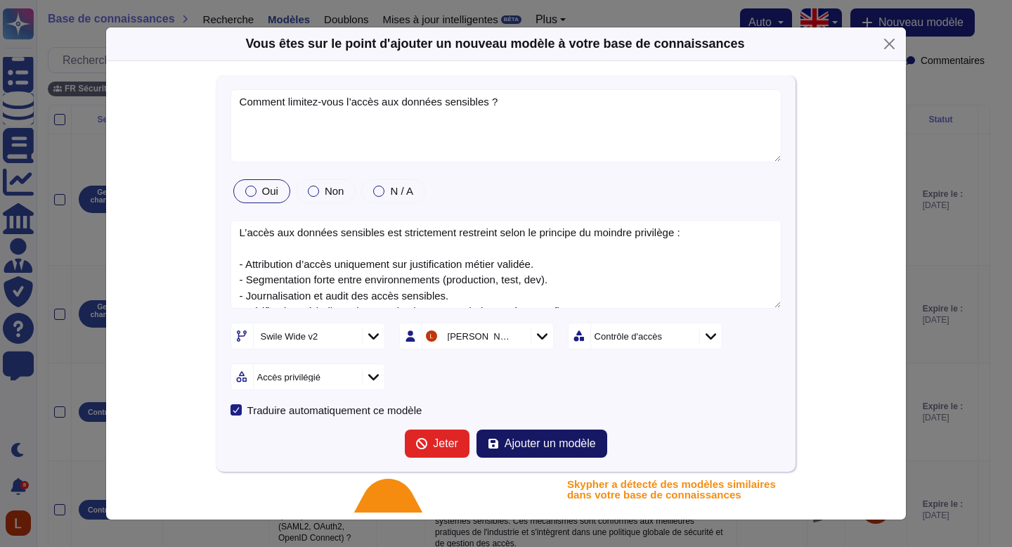
click at [565, 443] on font "Ajouter un modèle" at bounding box center [550, 443] width 91 height 12
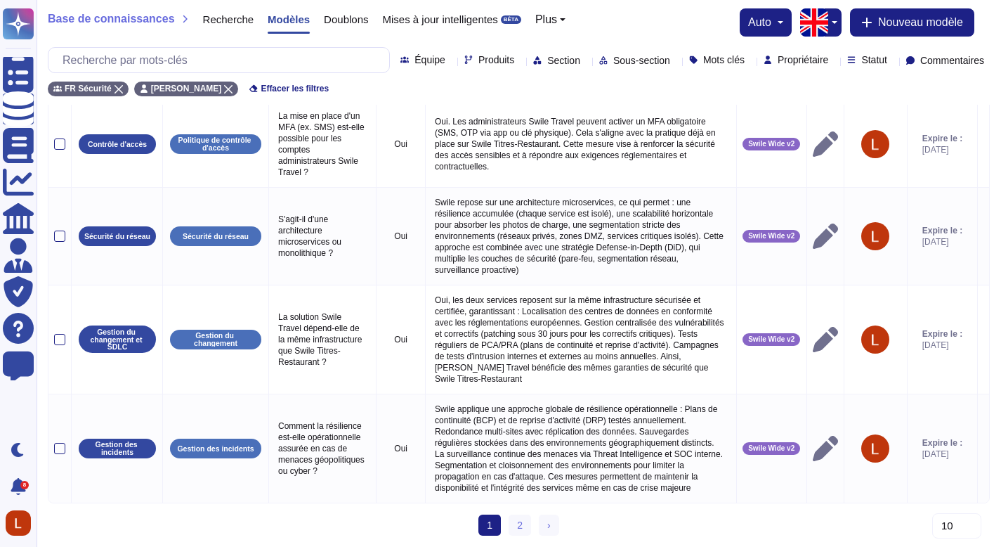
scroll to position [854, 0]
drag, startPoint x: 1011, startPoint y: 165, endPoint x: 1011, endPoint y: 481, distance: 315.5
click at [519, 518] on link "2" at bounding box center [520, 524] width 22 height 21
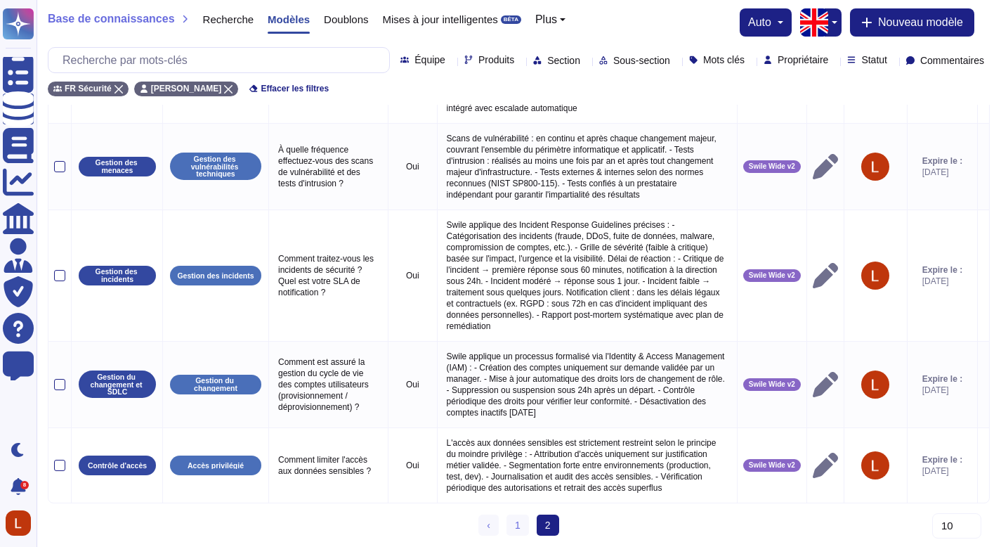
scroll to position [460, 0]
click at [509, 531] on link "1" at bounding box center [518, 524] width 22 height 21
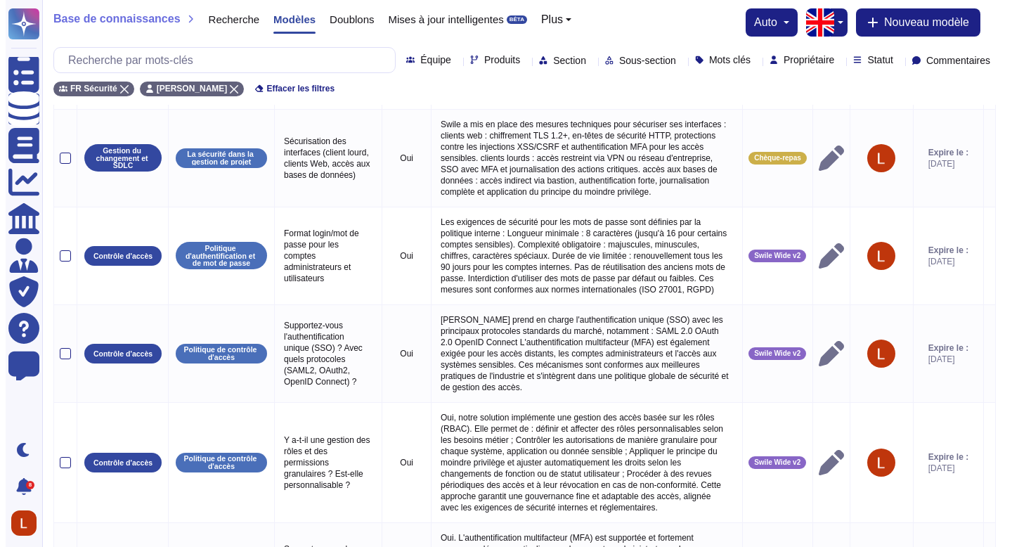
scroll to position [0, 0]
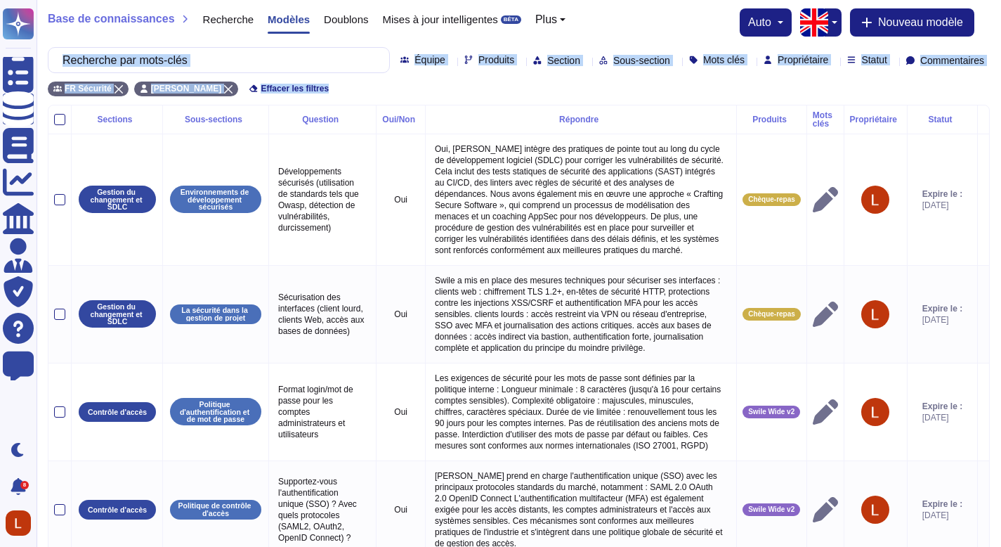
drag, startPoint x: 1011, startPoint y: 226, endPoint x: 998, endPoint y: 20, distance: 206.3
click at [945, 23] on font "Nouveau modèle" at bounding box center [920, 22] width 85 height 12
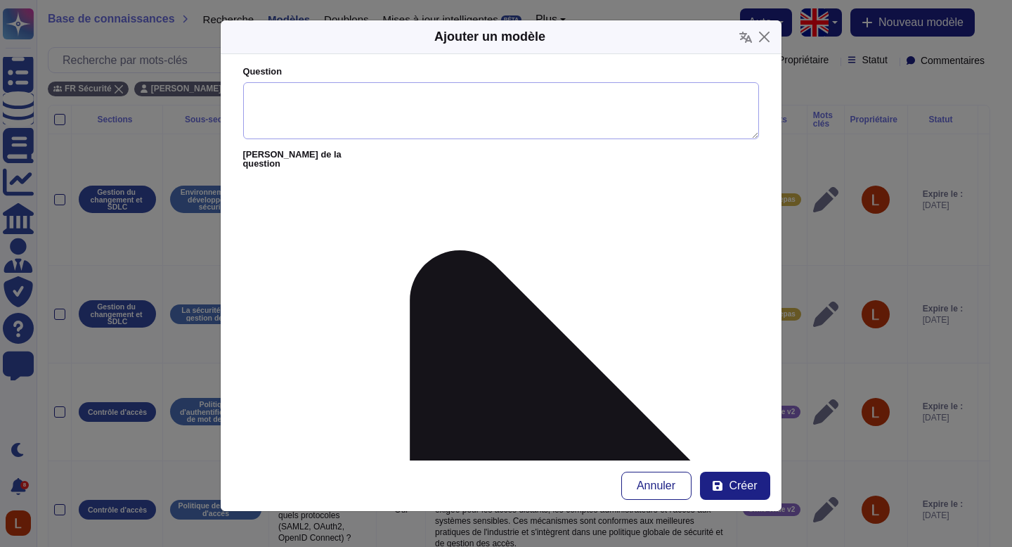
click at [333, 105] on textarea "Question" at bounding box center [501, 111] width 516 height 58
paste textarea "Quels standards de chiffrement utilisez-vous ?"
type textarea "Quels standards de chiffrement utilisez-vous ?"
paste textarea "Swile suit les standards internationaux reconnus : AES-256 pour le stockage, RS…"
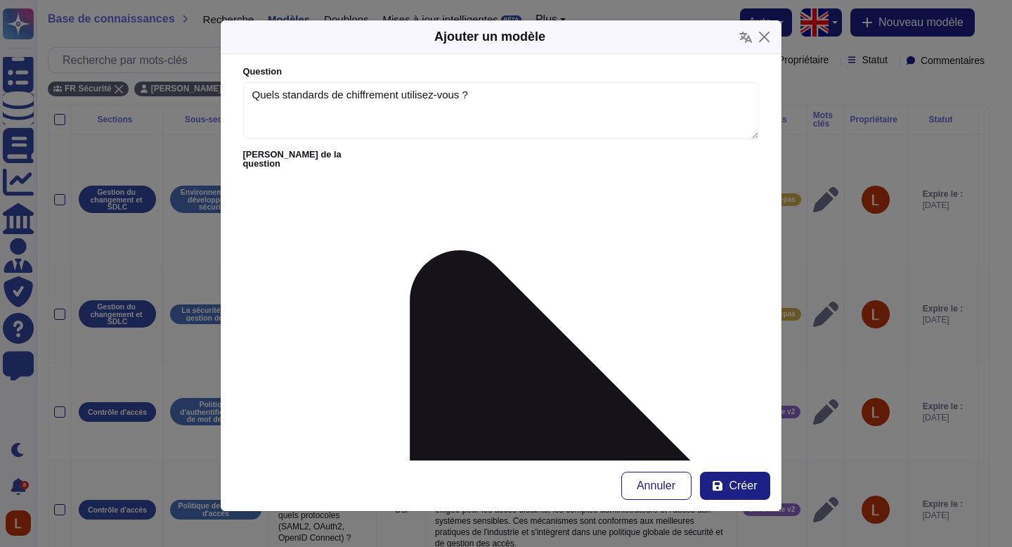
scroll to position [73, 0]
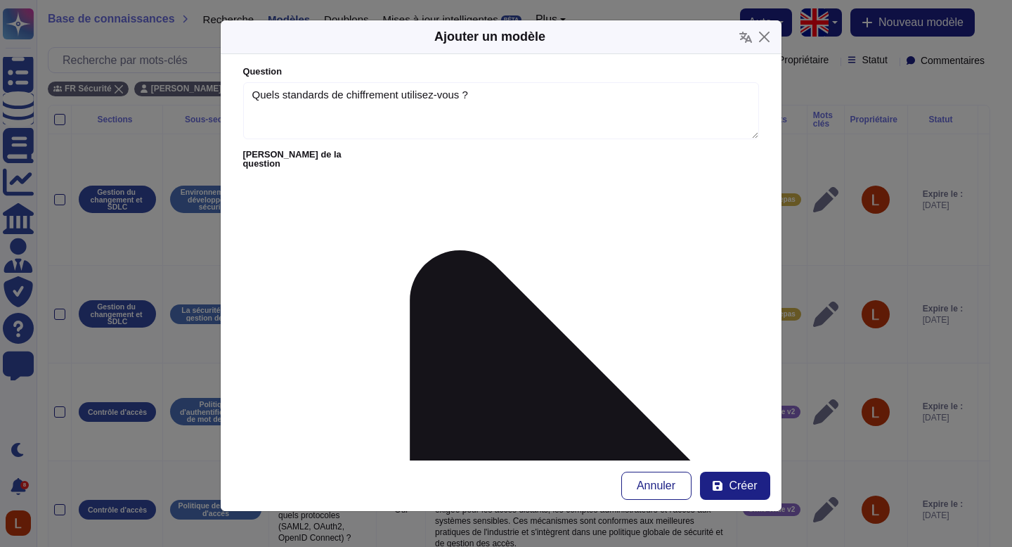
type textarea "Swile suit les standards internationaux reconnus : - AES-256 pour le stockage, …"
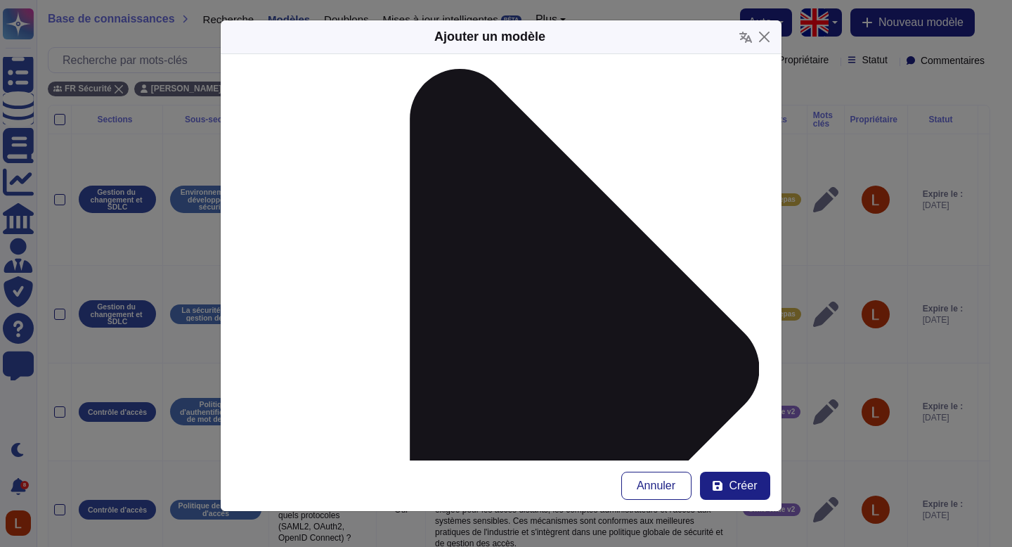
scroll to position [214, 0]
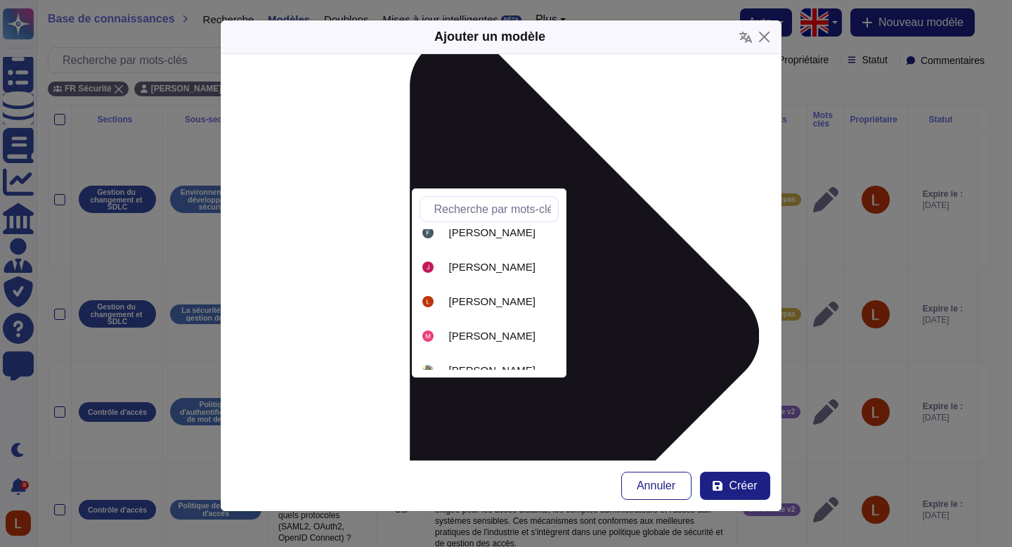
scroll to position [262, 0]
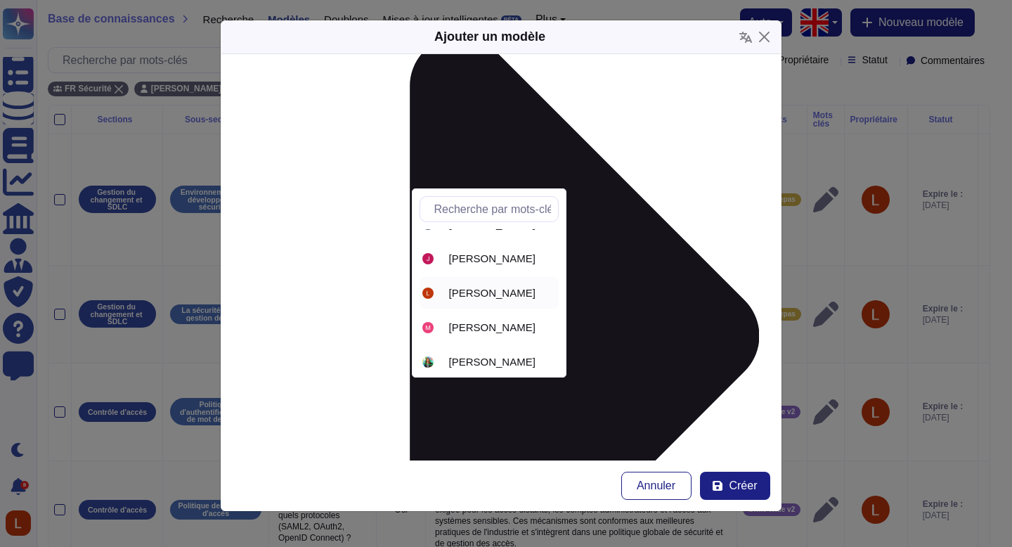
click at [513, 287] on font "[PERSON_NAME]" at bounding box center [492, 293] width 86 height 12
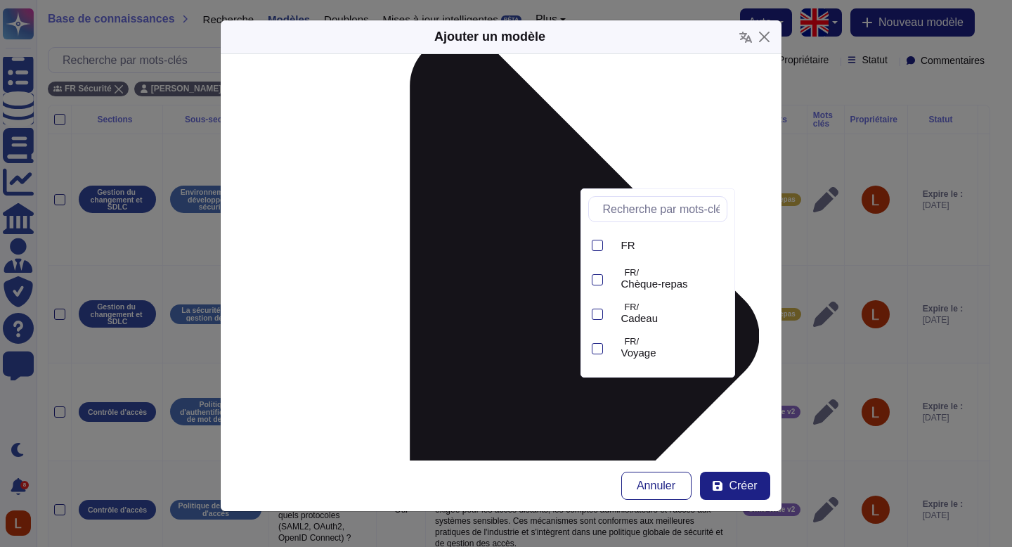
click at [717, 259] on div "FR FR/ Chèque-repas FR/ Cadeau FR/ Voyage FR/ Mobilité FR/ Mon CSE FR/ Service …" at bounding box center [657, 299] width 139 height 141
click at [676, 353] on font "Swile Wide v2" at bounding box center [654, 354] width 66 height 12
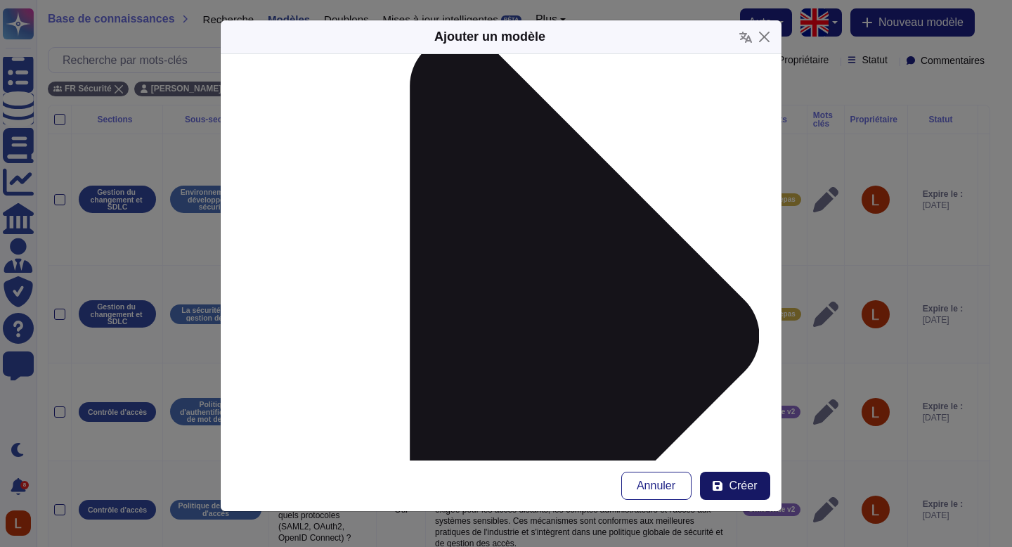
click at [734, 485] on font "Créer" at bounding box center [743, 485] width 28 height 12
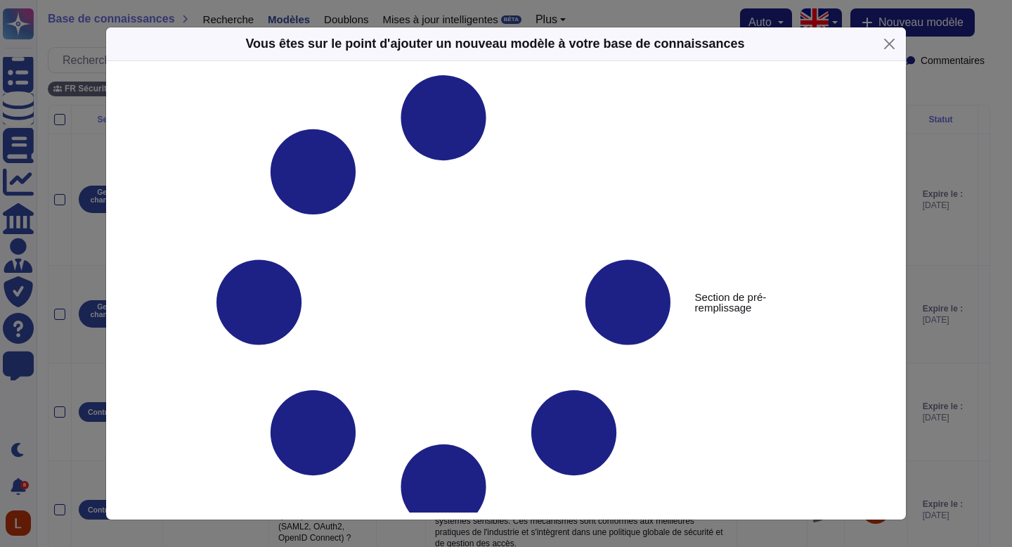
type textarea "Quels standards de chiffrement utilisez-vous ?"
type textarea "Swile suit les standards internationaux reconnus : - AES-256 pour le stockage, …"
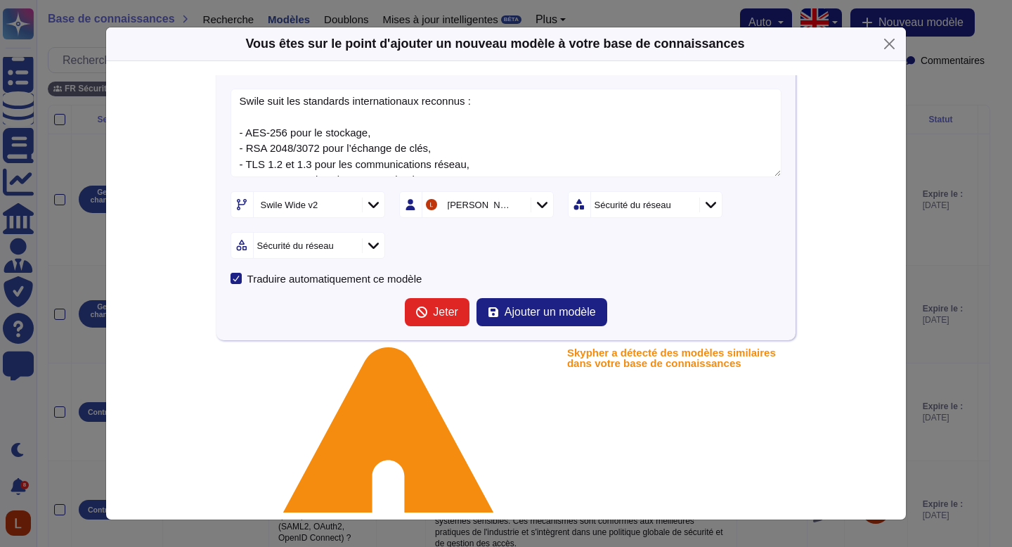
scroll to position [217, 0]
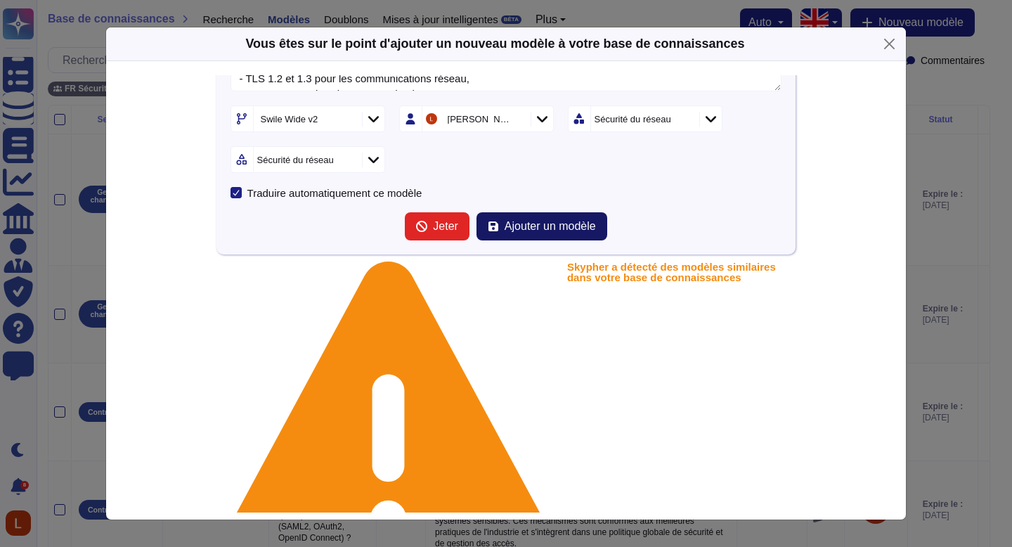
click at [546, 230] on font "Ajouter un modèle" at bounding box center [550, 226] width 91 height 12
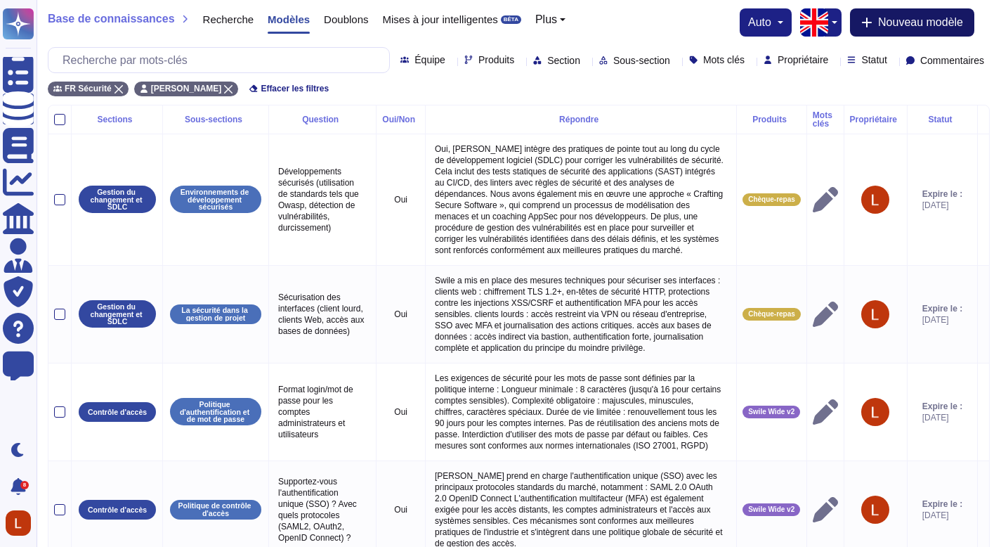
click at [921, 21] on font "Nouveau modèle" at bounding box center [920, 22] width 85 height 12
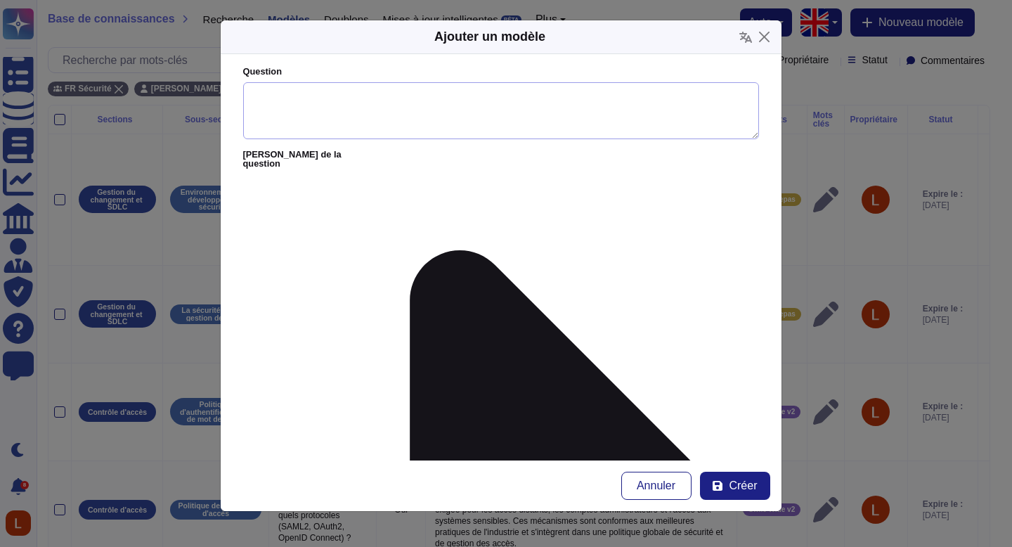
click at [429, 109] on textarea "Question" at bounding box center [501, 111] width 516 height 58
paste textarea "Vos employés sont-ils formés à la cybersécurité ?"
type textarea "Vos employés sont-ils formés à la cybersécurité ?"
paste textarea "Oui, Swile a un programme de Security Awareness & Training : Formations obligat…"
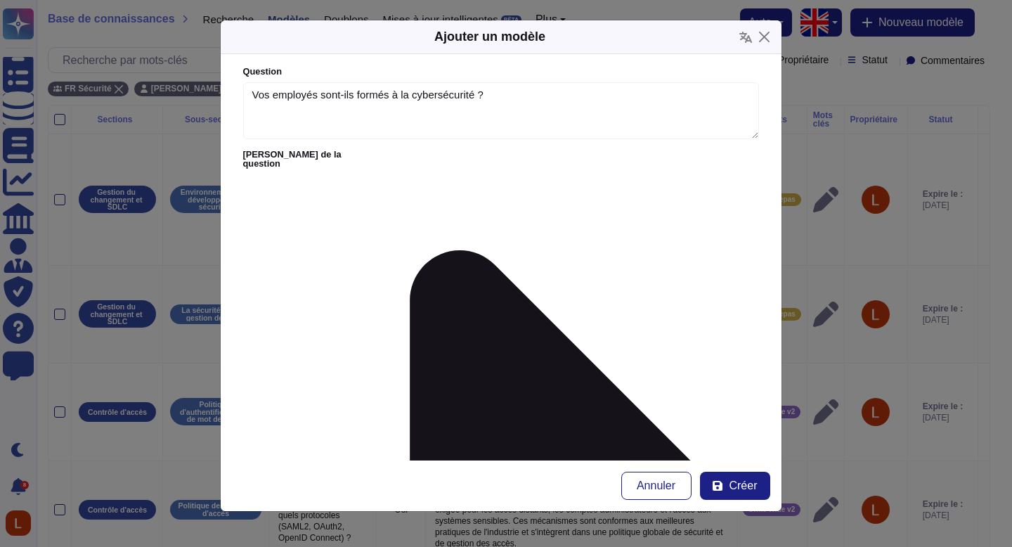
scroll to position [73, 0]
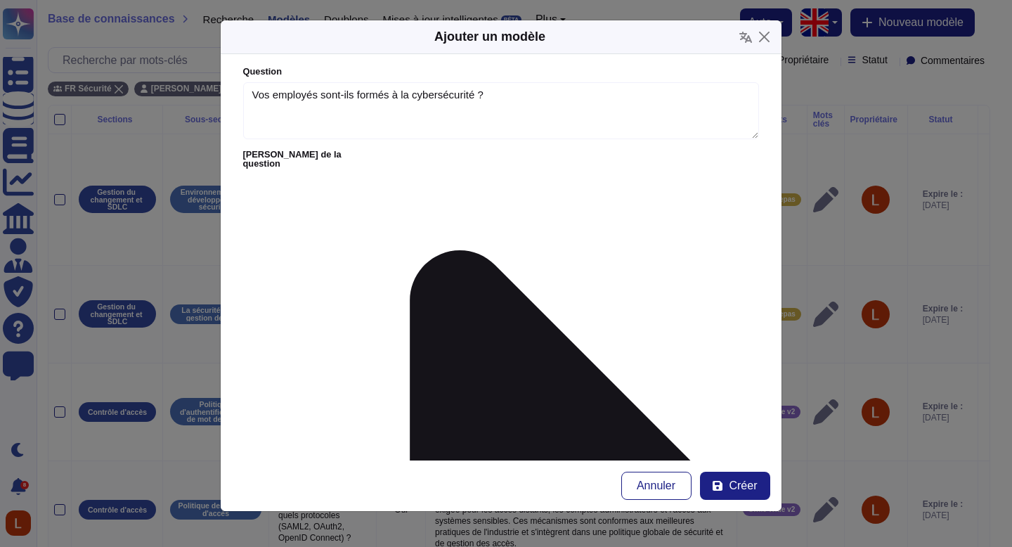
scroll to position [30, 0]
type textarea "Oui, Swile a un programme de Security Awareness & Training : - Formations oblig…"
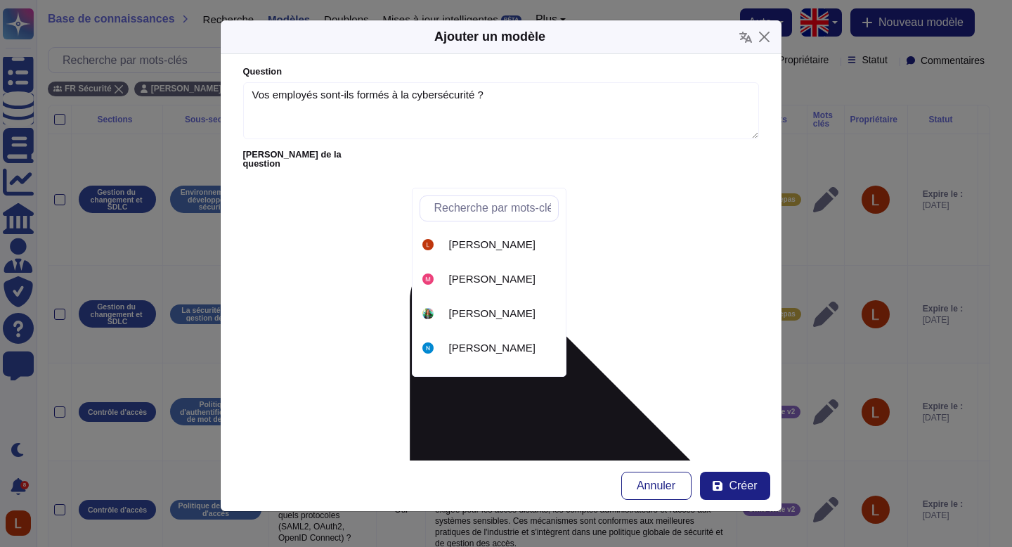
scroll to position [294, 0]
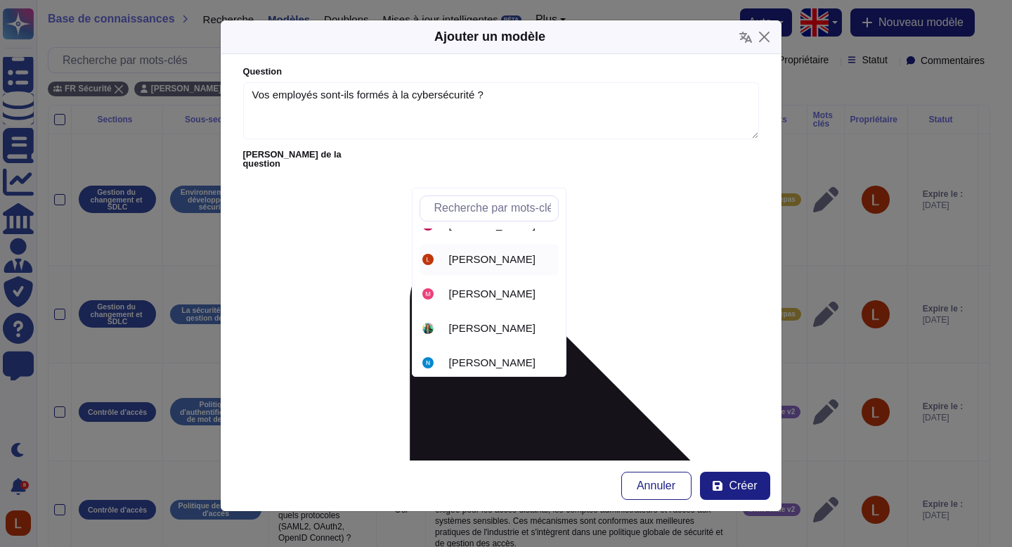
click at [492, 253] on font "[PERSON_NAME]" at bounding box center [492, 259] width 86 height 12
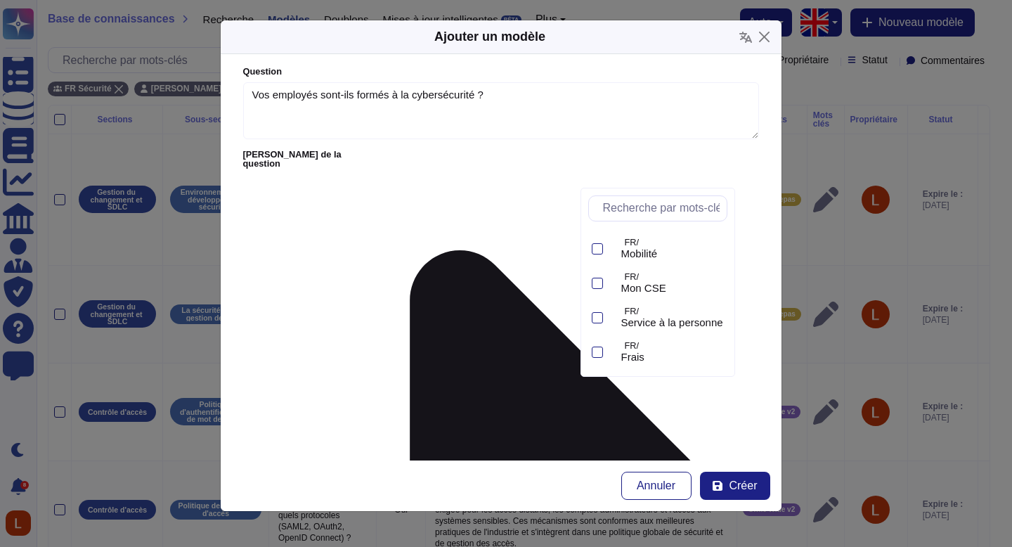
scroll to position [235, 0]
click at [687, 346] on font "Swile Wide v2" at bounding box center [654, 352] width 66 height 12
click at [495, 320] on form "Question Vos employés sont-ils formés à la cybersécurité ? Alias ​​de la questi…" at bounding box center [501, 257] width 561 height 406
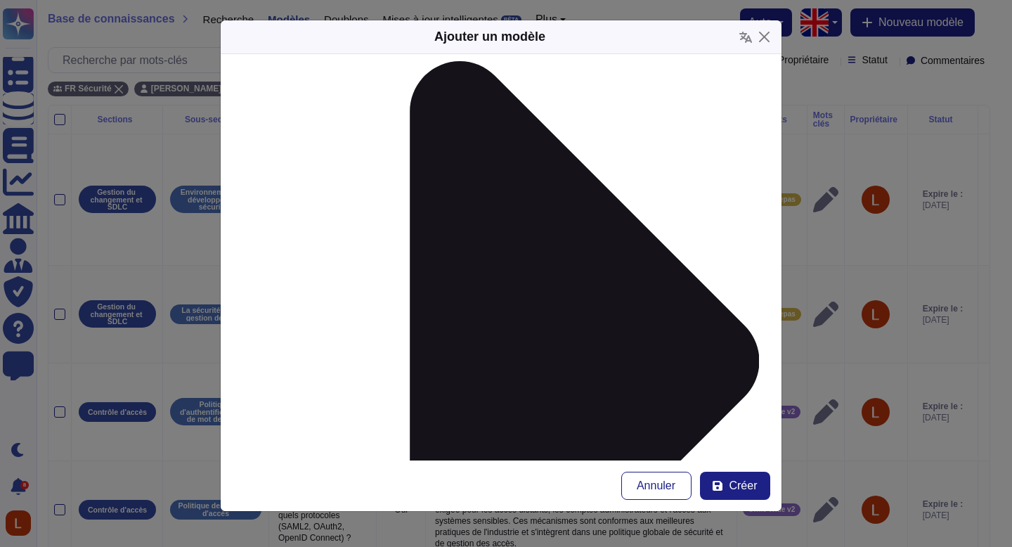
scroll to position [214, 0]
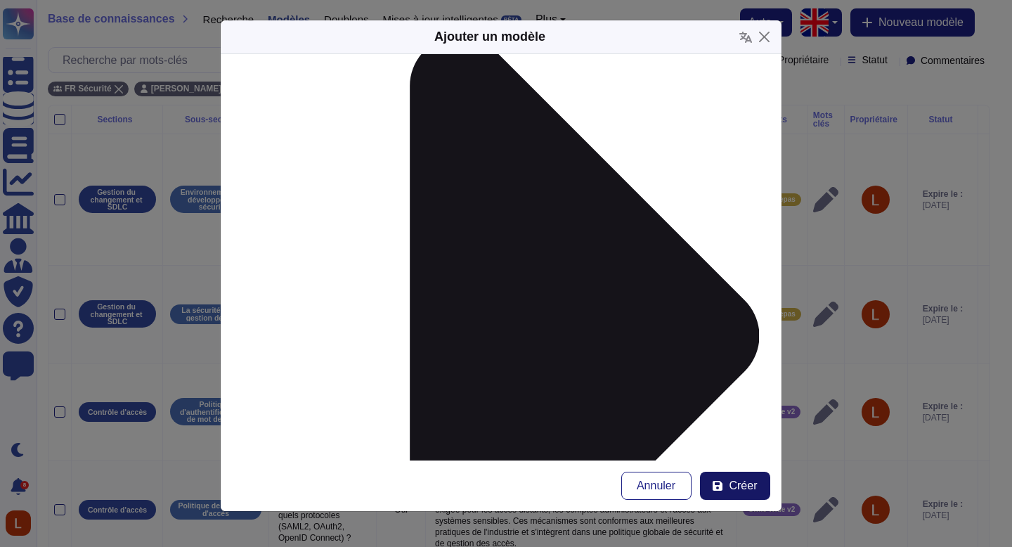
click at [751, 486] on font "Créer" at bounding box center [743, 485] width 28 height 12
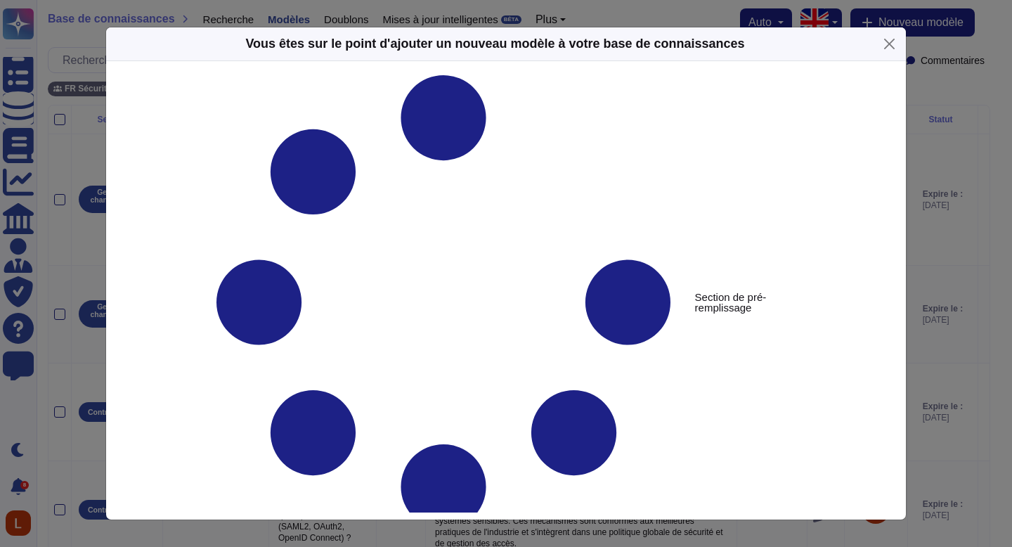
type textarea "Vos employés sont-ils formés à la cybersécurité ?"
type textarea "Oui, Swile a un programme de Security Awareness & Training : - Formations oblig…"
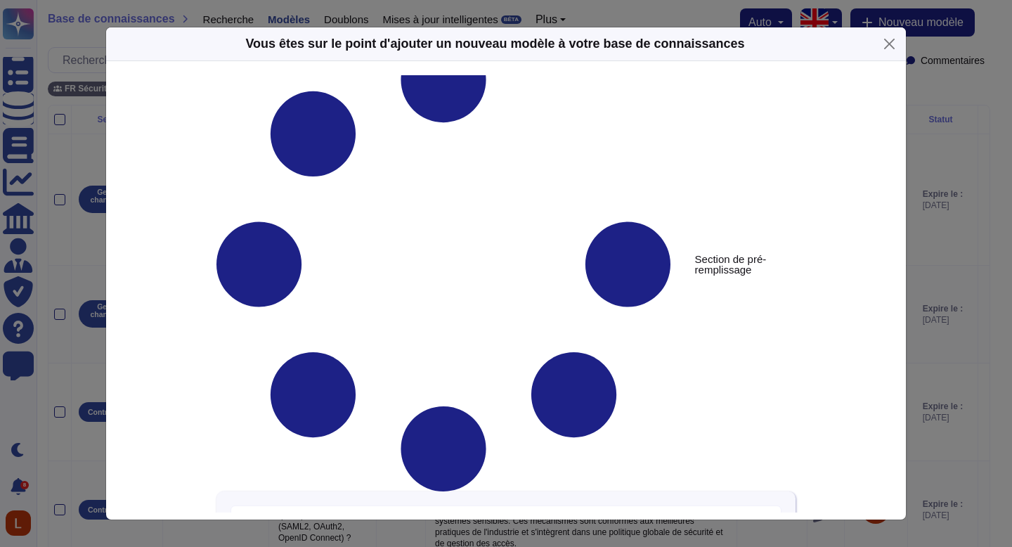
scroll to position [118, 0]
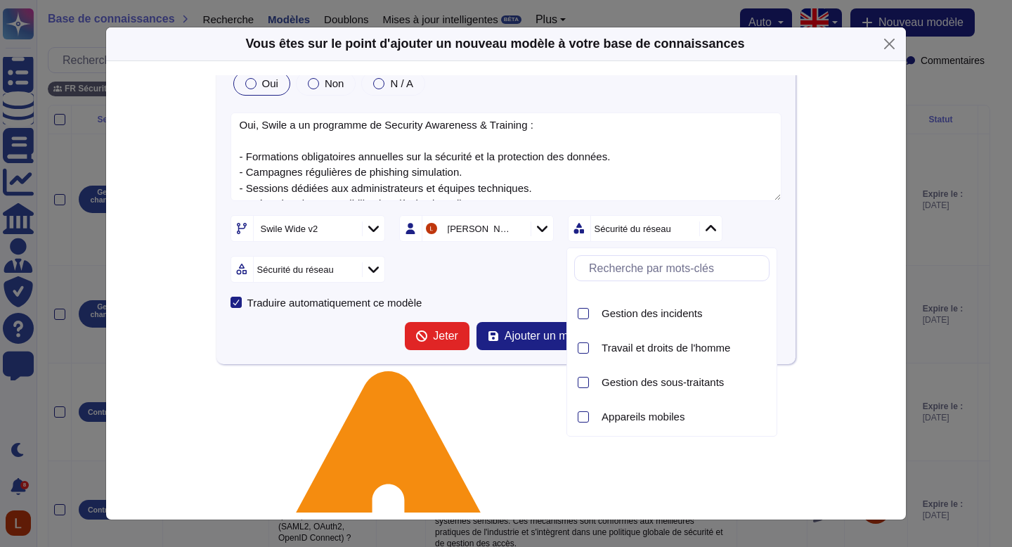
scroll to position [890, 0]
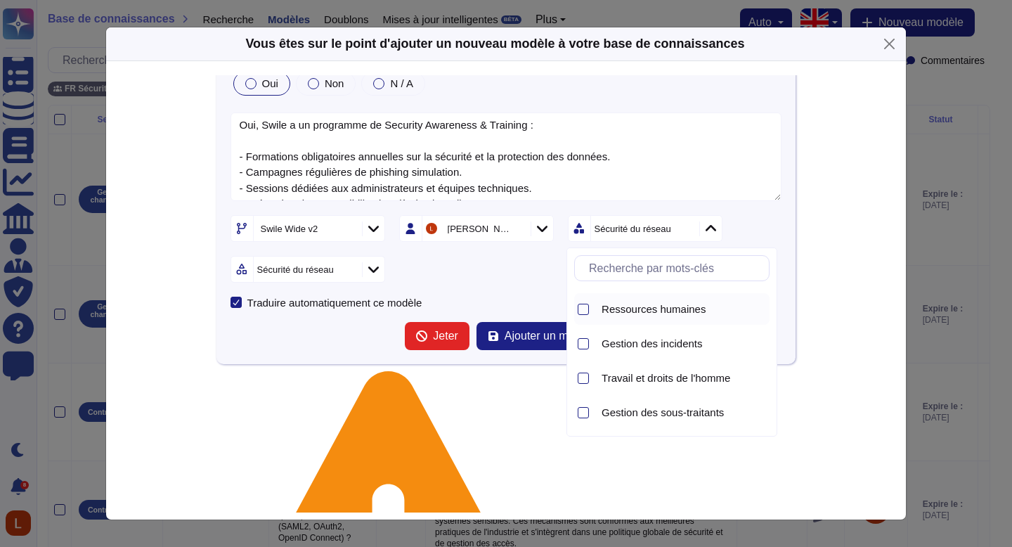
click at [703, 313] on font "Ressources humaines" at bounding box center [654, 309] width 104 height 12
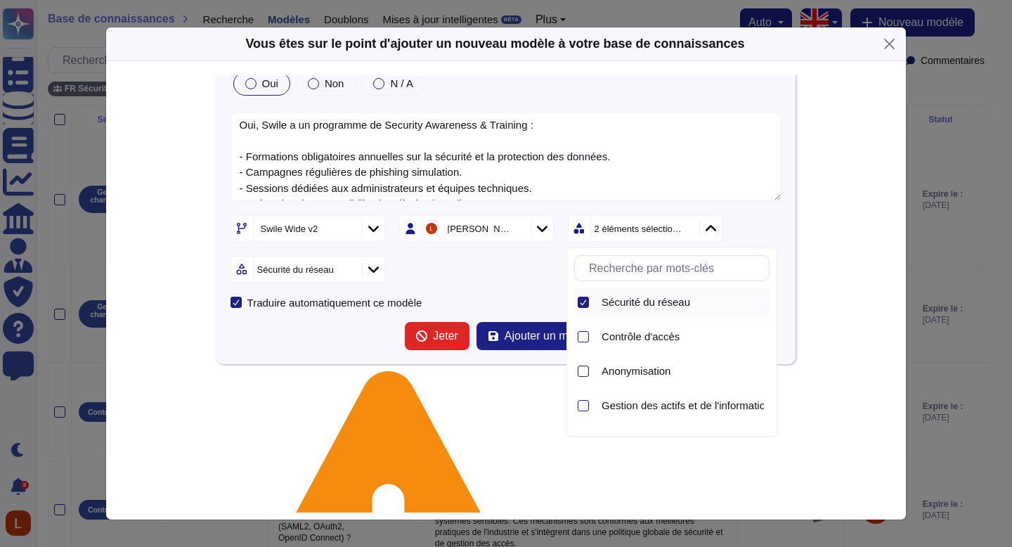
scroll to position [0, 0]
click at [675, 305] on font "Sécurité du réseau" at bounding box center [646, 304] width 89 height 12
click at [495, 286] on form "Vos employés sont-ils formés à la cybersécurité ? Oui Non N / A Oui, Swile a un…" at bounding box center [507, 166] width 552 height 369
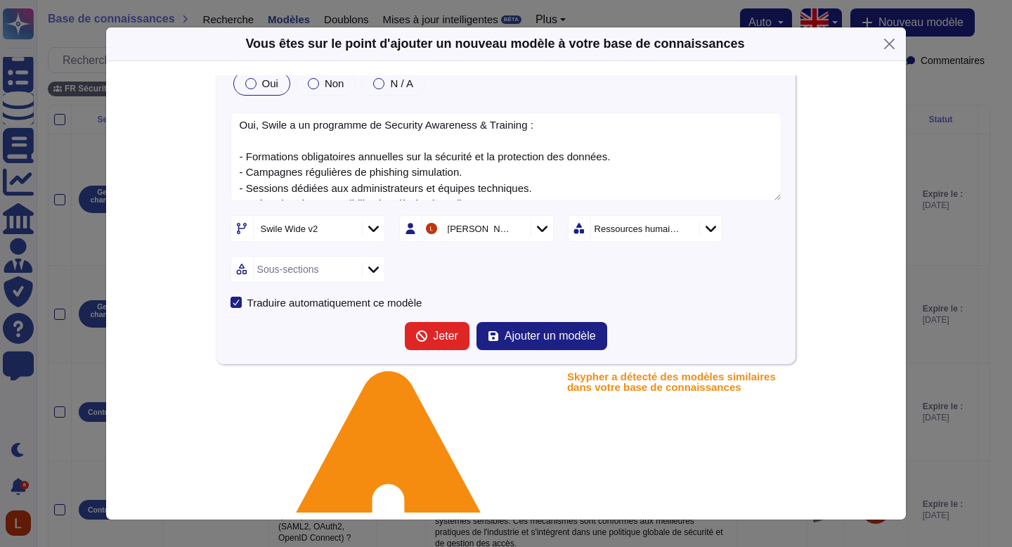
click at [372, 269] on icon at bounding box center [373, 269] width 11 height 14
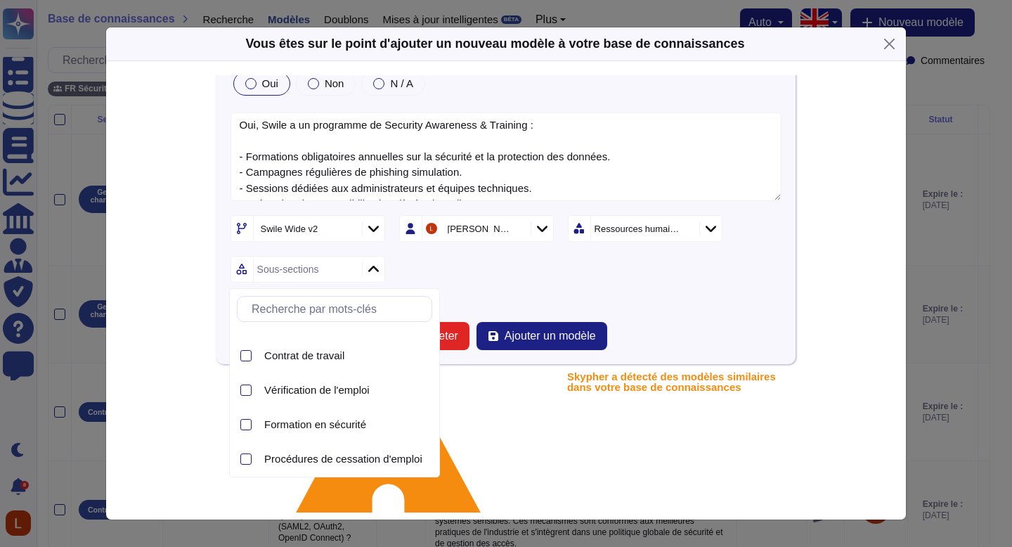
scroll to position [29, 0]
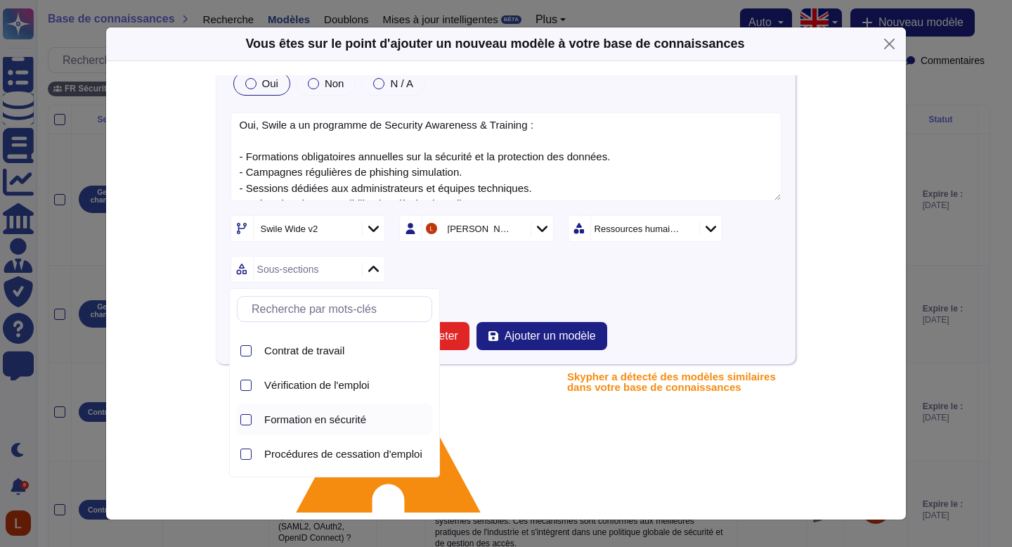
click at [320, 421] on font "Formation en sécurité" at bounding box center [315, 419] width 102 height 12
click at [690, 271] on div "Swile Wide v2 [PERSON_NAME] Ressources humaines Formation en sécurité" at bounding box center [507, 248] width 552 height 67
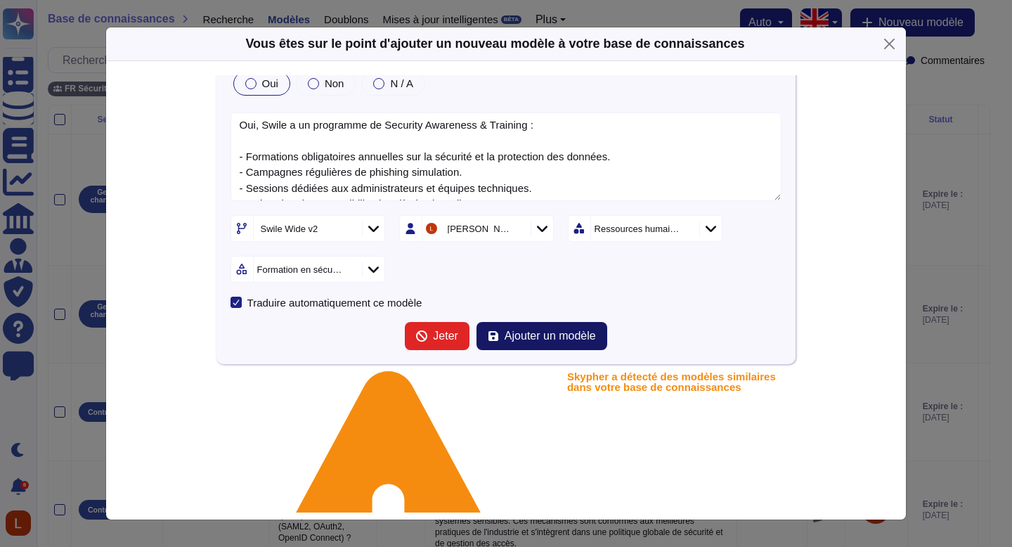
click at [584, 330] on font "Ajouter un modèle" at bounding box center [550, 336] width 91 height 12
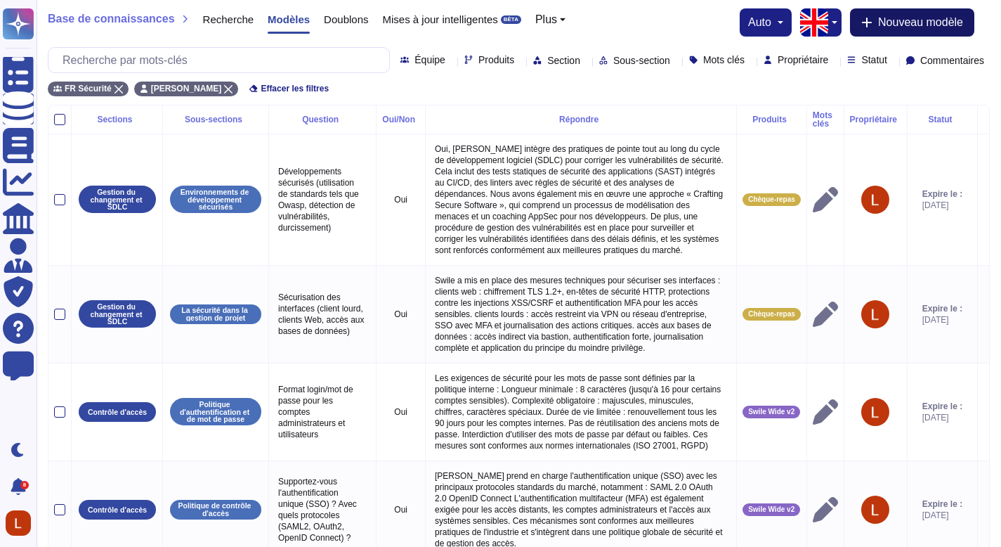
click at [918, 27] on font "Nouveau modèle" at bounding box center [920, 22] width 85 height 12
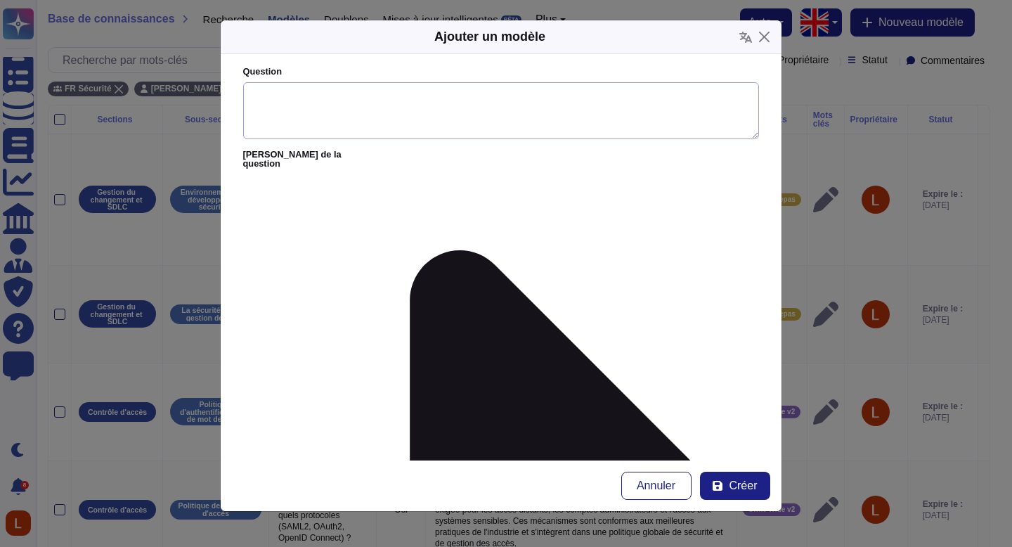
click at [343, 128] on textarea "Question" at bounding box center [501, 111] width 516 height 58
paste textarea "Disposez-vous d’une infrastructure de secours ou d’un fournisseur cloud seconda…"
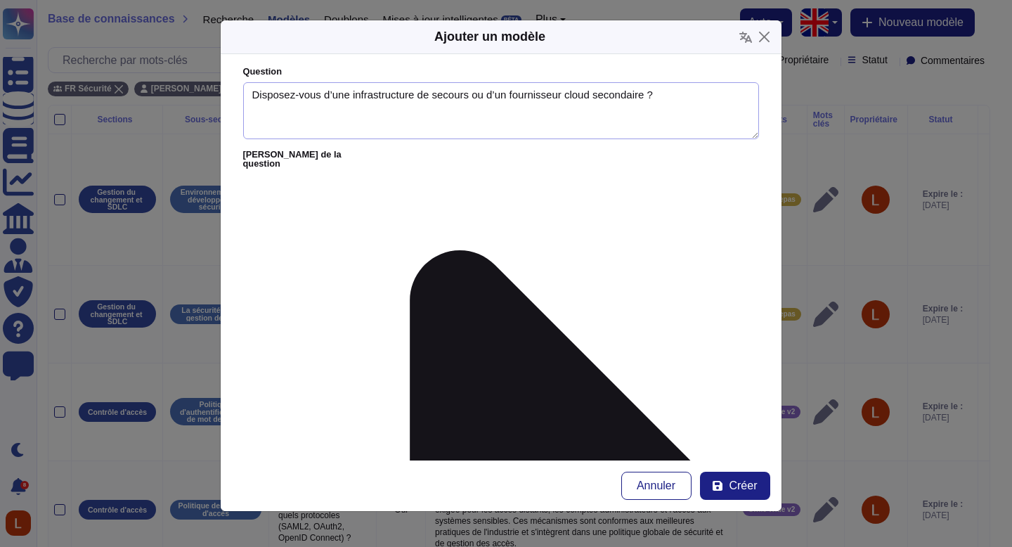
type textarea "Disposez-vous d’une infrastructure de secours ou d’un fournisseur cloud seconda…"
paste textarea "Oui. Swile a mis en place une infrastructure de secours avec réplication multi-…"
type textarea "Oui. Swile a mis en place une infrastructure de secours avec réplication multi-…"
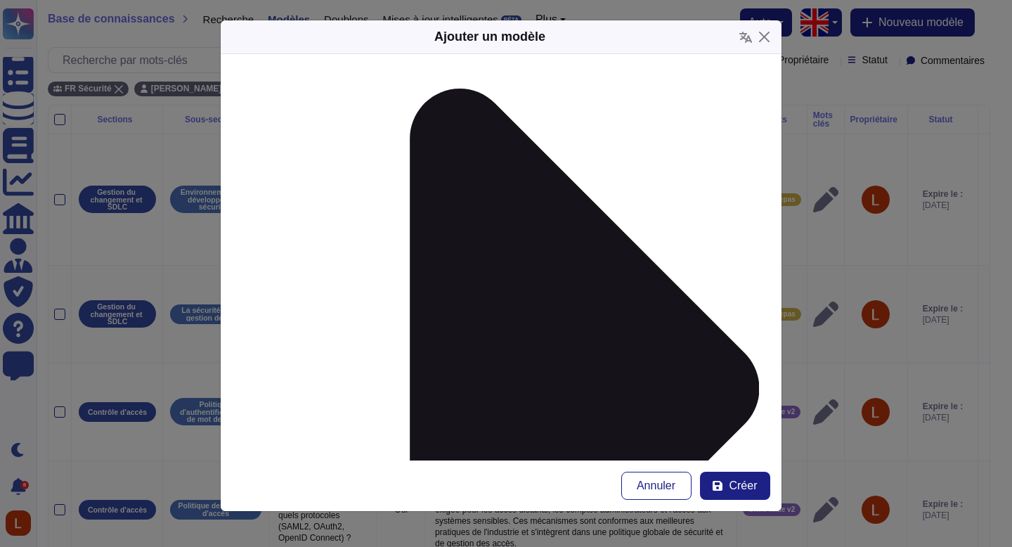
scroll to position [197, 0]
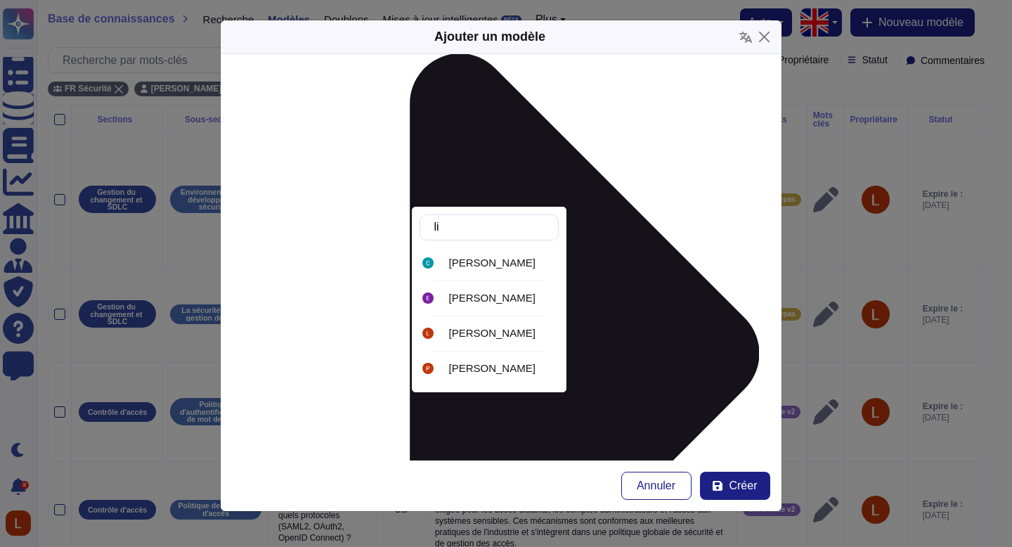
type input "lil"
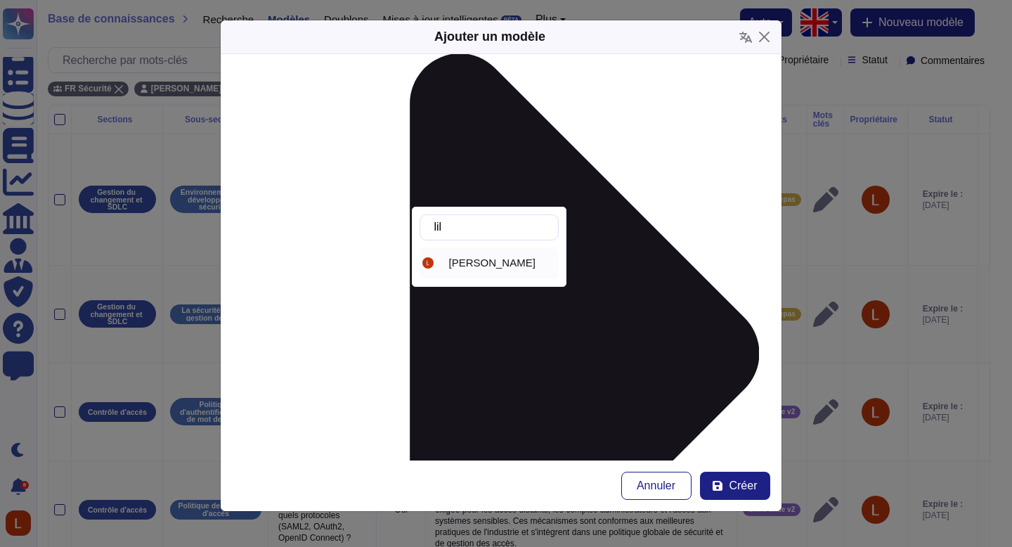
click at [489, 264] on font "[PERSON_NAME]" at bounding box center [492, 263] width 86 height 12
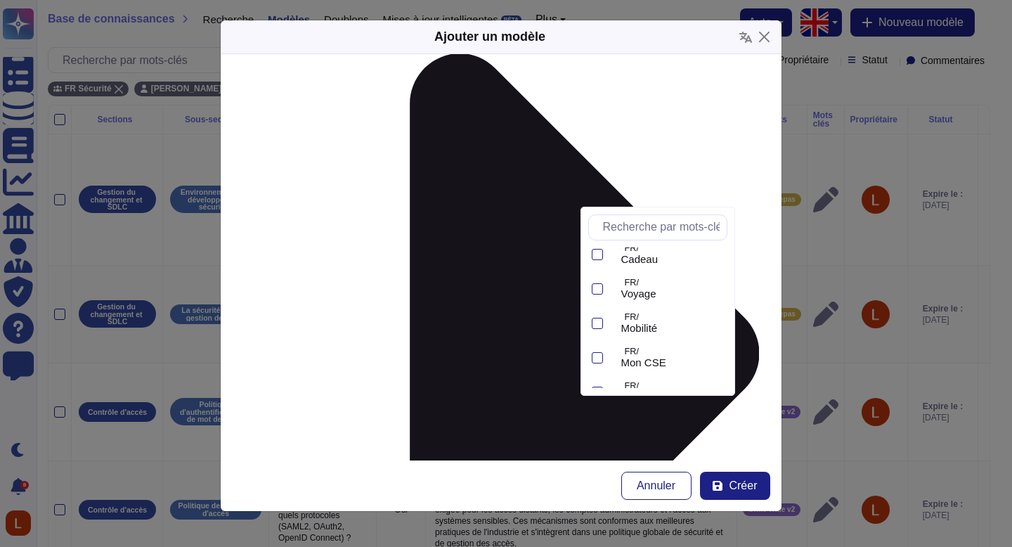
scroll to position [235, 0]
click at [671, 369] on font "Swile Wide v2" at bounding box center [654, 371] width 66 height 12
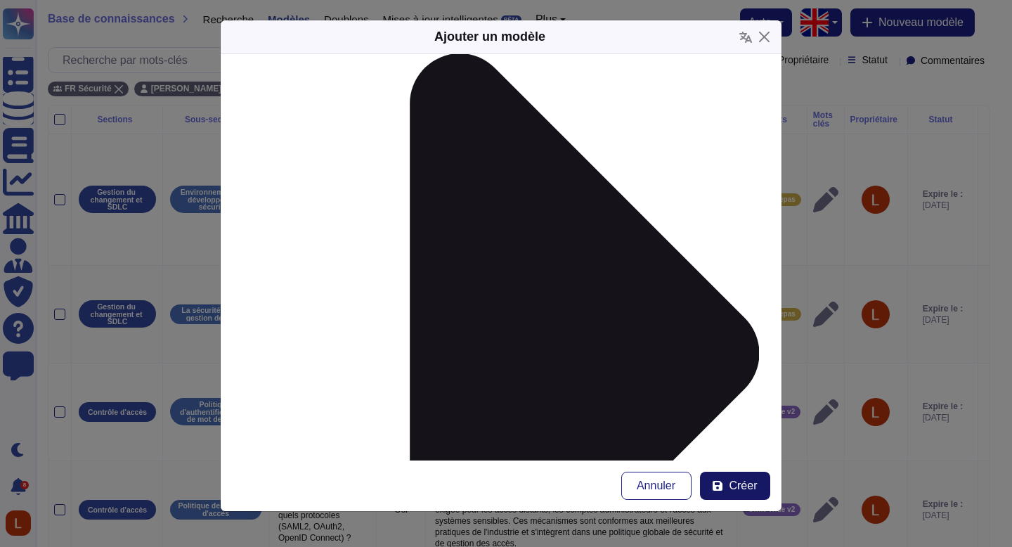
click at [723, 483] on button "Créer" at bounding box center [735, 486] width 70 height 28
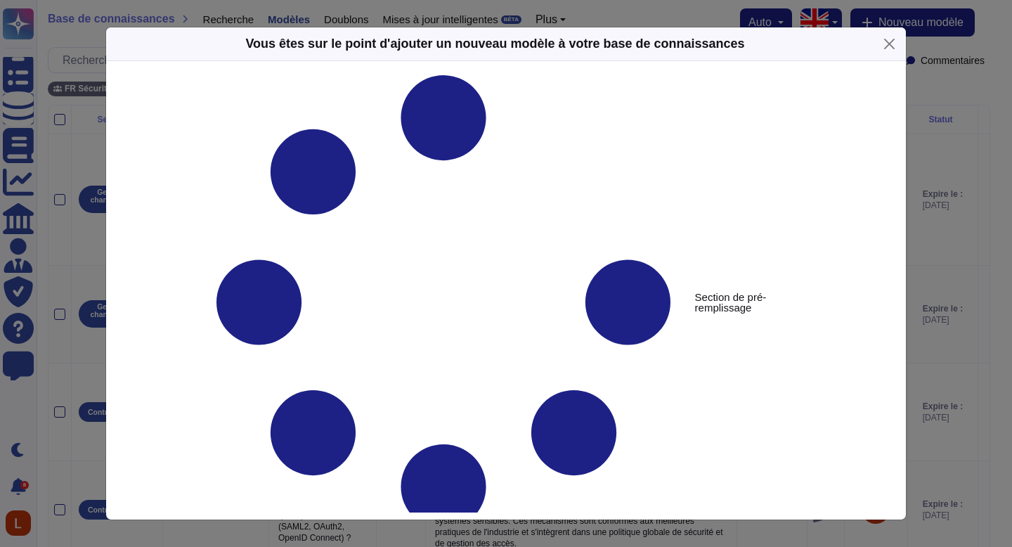
type textarea "Disposez-vous d’une infrastructure de secours ou d’un fournisseur cloud seconda…"
type textarea "Oui. Swile a mis en place une infrastructure de secours avec réplication multi-…"
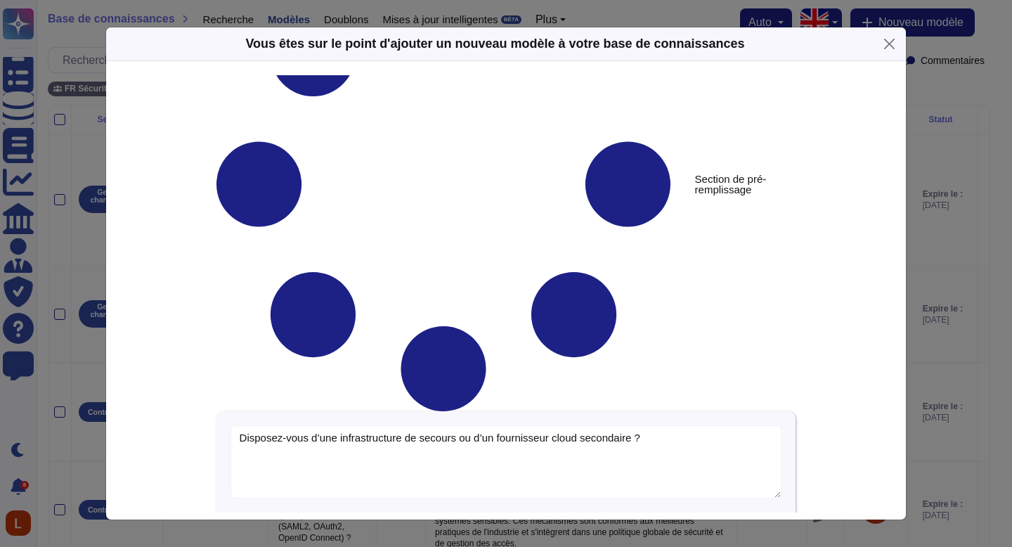
scroll to position [108, 0]
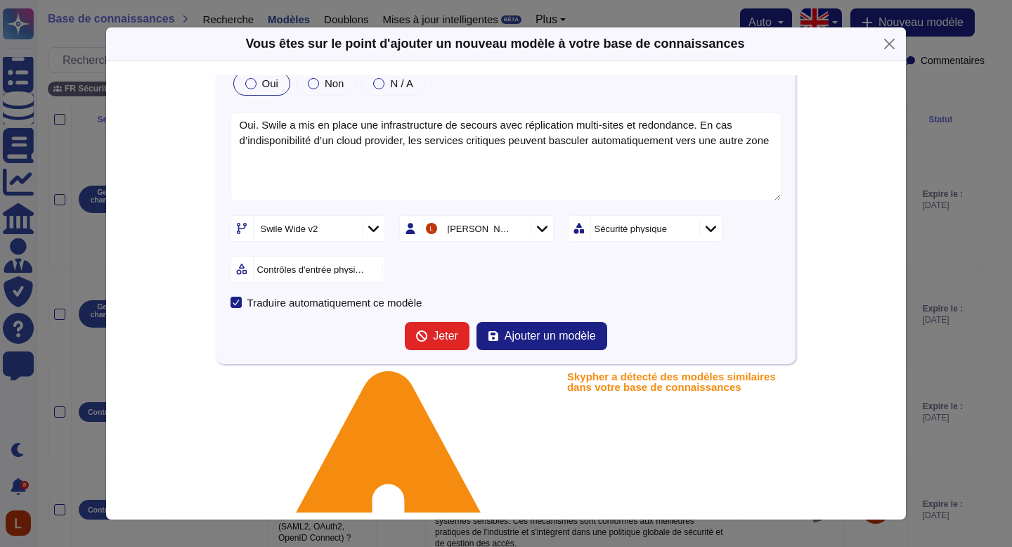
click at [685, 230] on icon at bounding box center [685, 230] width 0 height 0
click at [717, 228] on div at bounding box center [710, 228] width 22 height 15
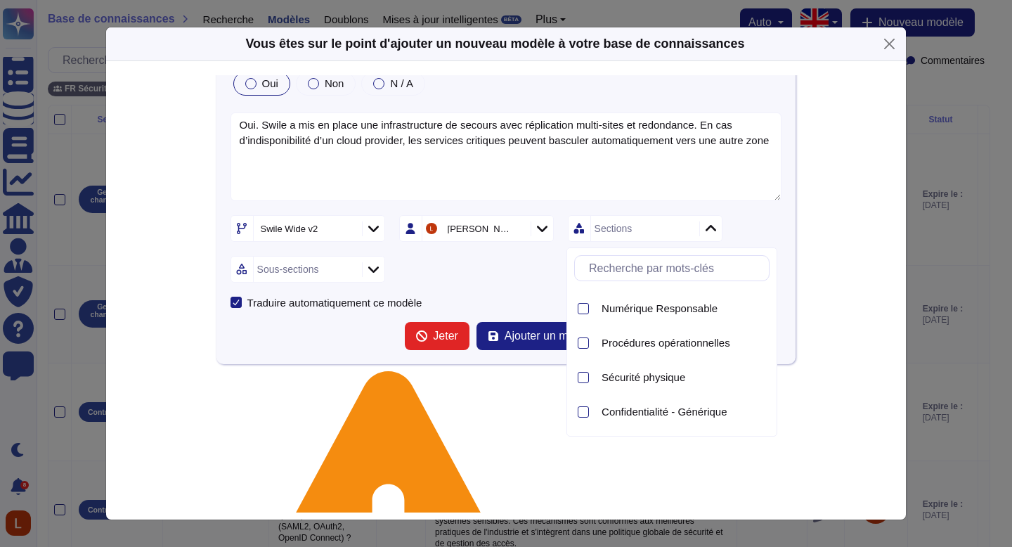
scroll to position [973, 0]
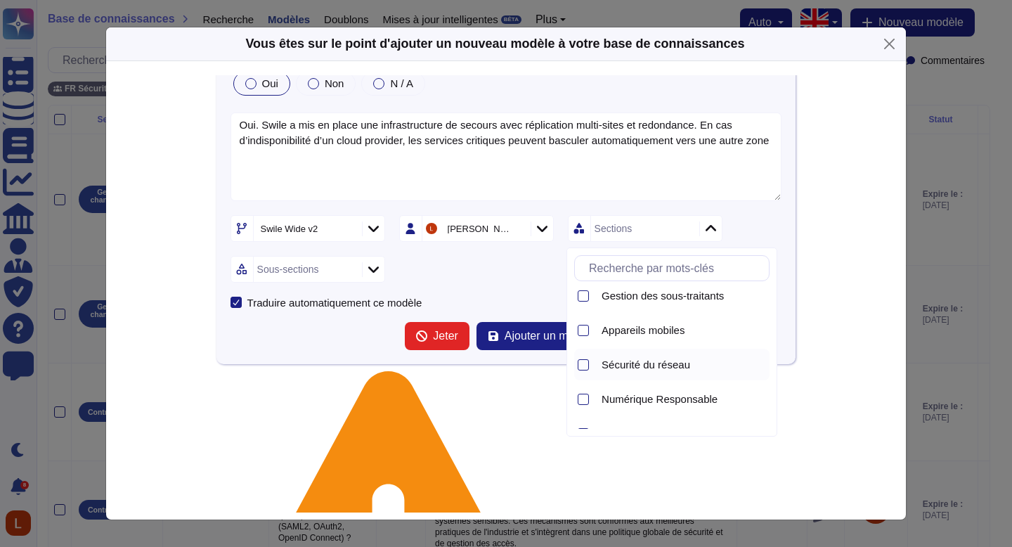
click at [663, 358] on font "Sécurité du réseau" at bounding box center [646, 364] width 89 height 12
click at [461, 272] on div "Swile Wide v2 [PERSON_NAME] Sécurité du réseau Sous-sections" at bounding box center [507, 248] width 552 height 67
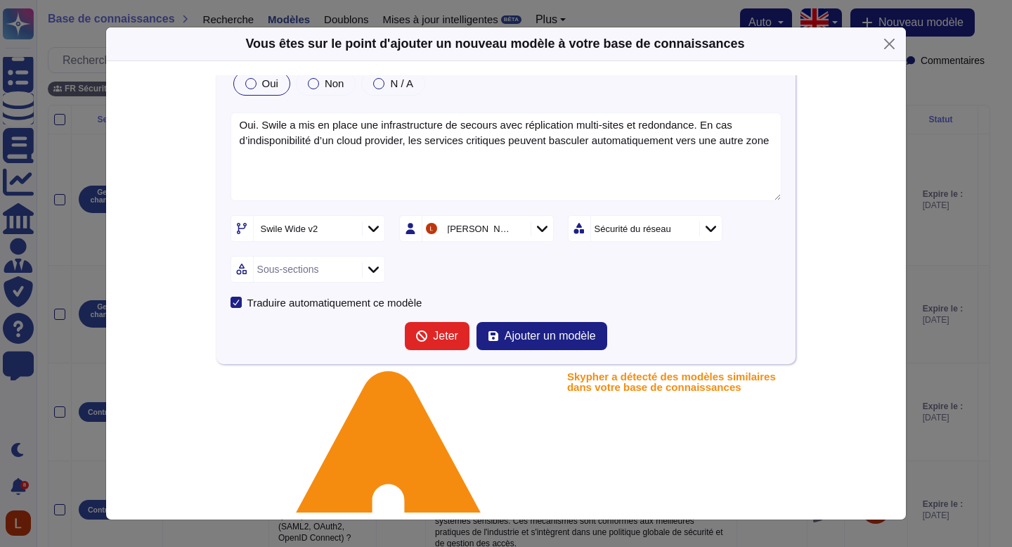
click at [376, 273] on icon at bounding box center [373, 269] width 11 height 14
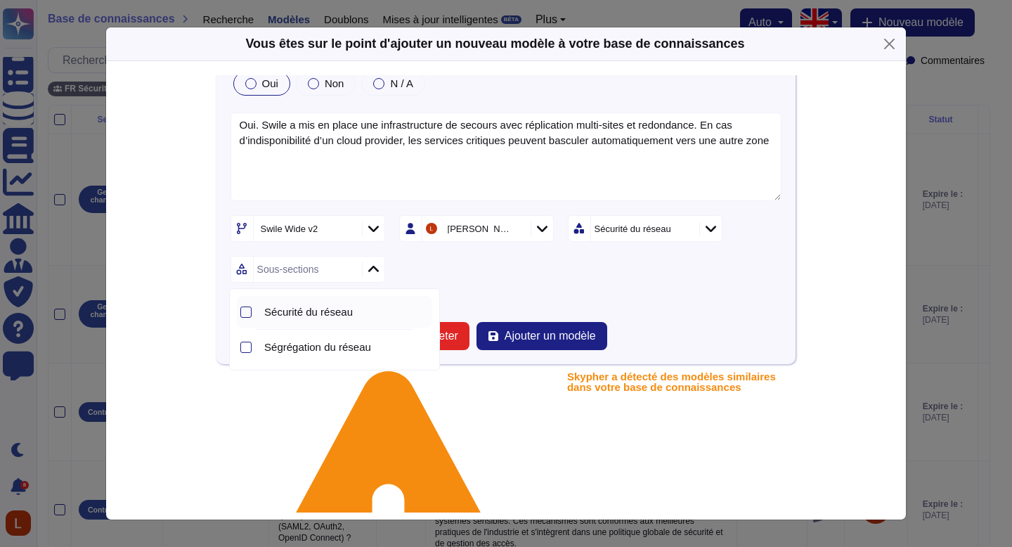
click at [353, 306] on font "Sécurité du réseau" at bounding box center [308, 312] width 89 height 12
click at [517, 279] on div "Swile Wide v2 [PERSON_NAME] Sécurité du réseau Sécurité du réseau" at bounding box center [507, 248] width 552 height 67
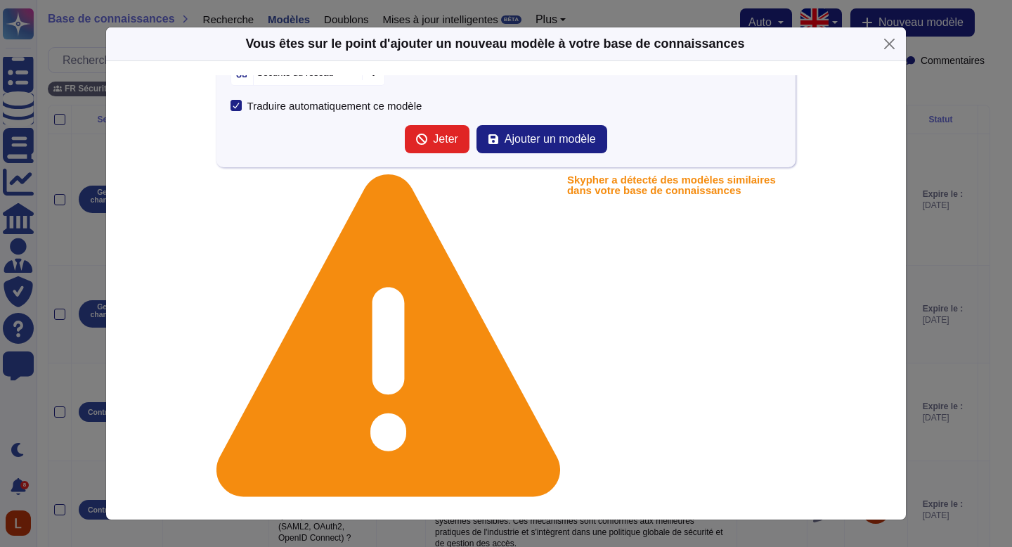
scroll to position [306, 0]
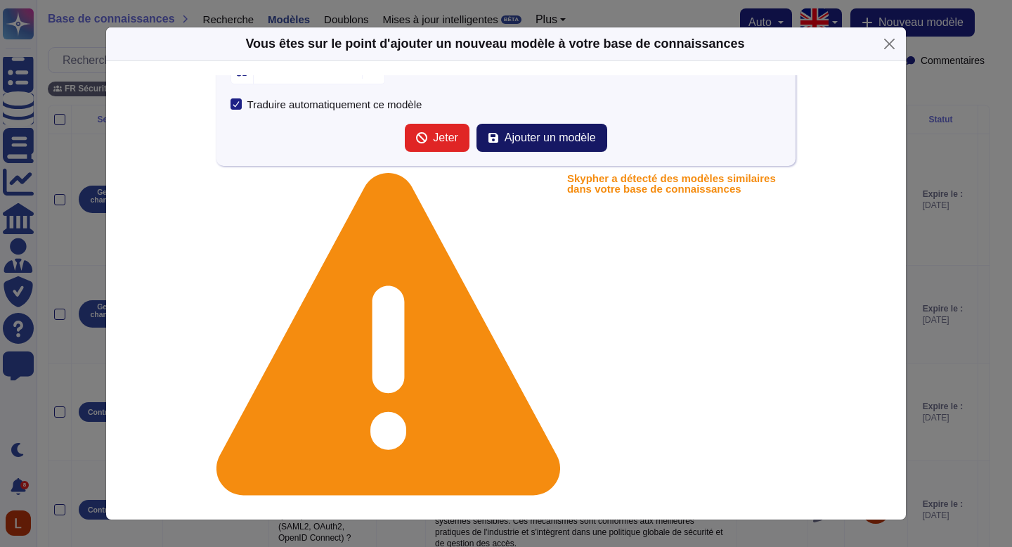
click at [558, 145] on button "Ajouter un modèle" at bounding box center [541, 138] width 131 height 28
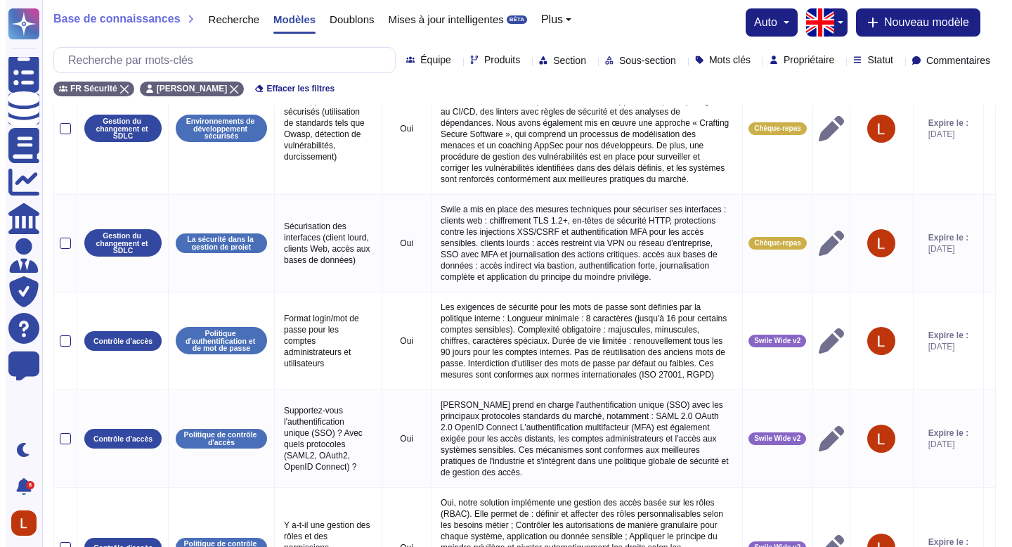
scroll to position [0, 0]
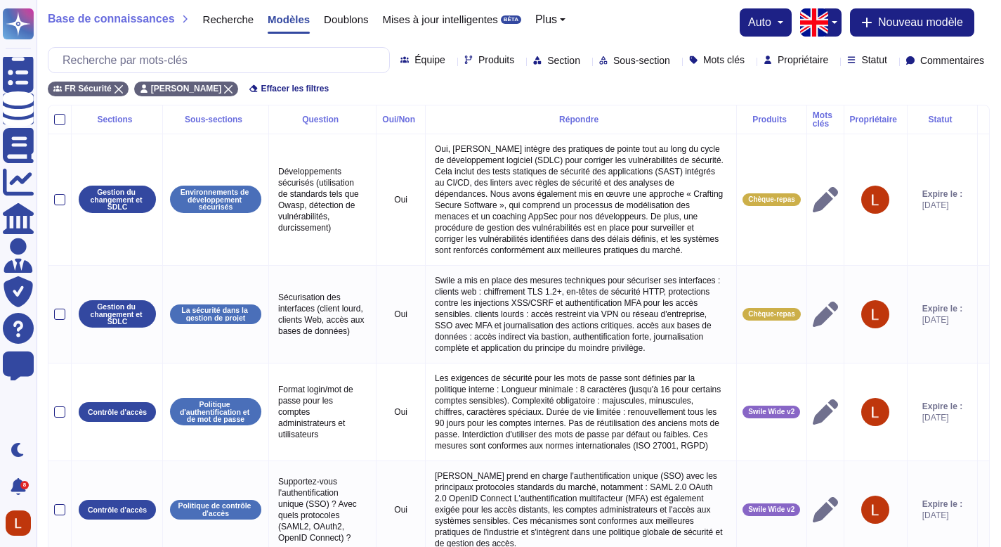
drag, startPoint x: 1011, startPoint y: 101, endPoint x: 995, endPoint y: 34, distance: 68.7
click at [918, 20] on font "Nouveau modèle" at bounding box center [920, 22] width 85 height 12
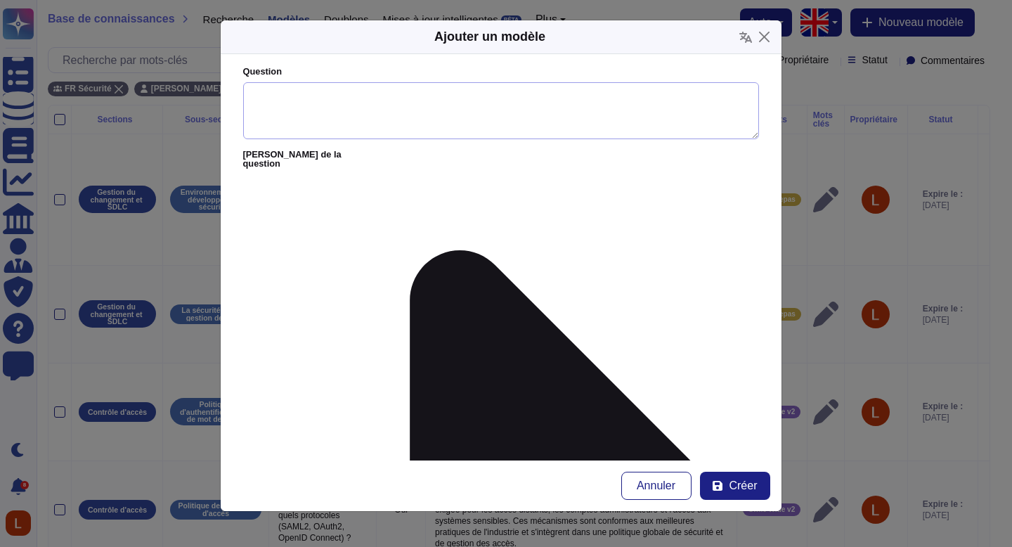
click at [529, 115] on textarea "Question" at bounding box center [501, 111] width 516 height 58
paste textarea "Mettez-vous en place des mécanismes d’expiration de session ?"
type textarea "Mettez-vous en place des mécanismes d’expiration de session ?"
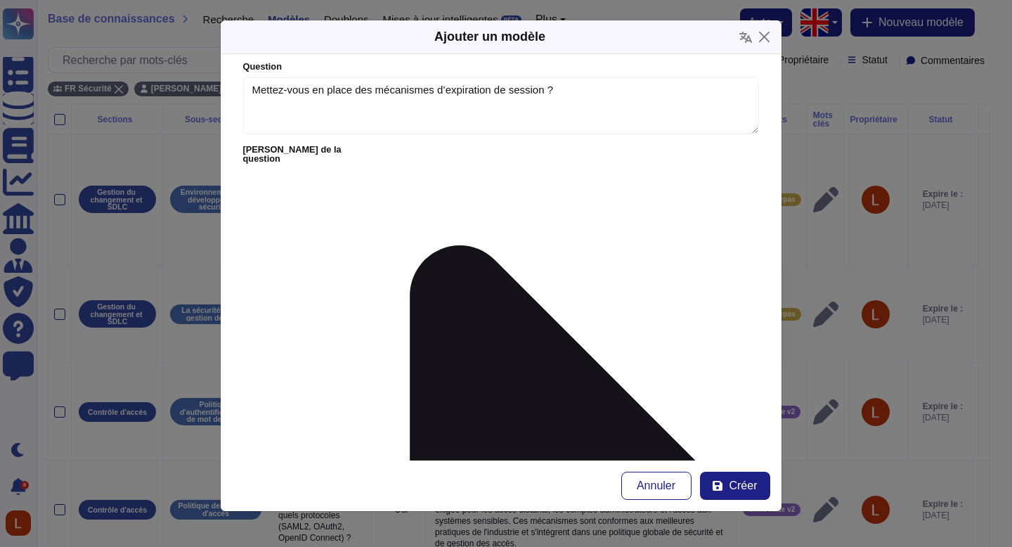
paste textarea "Oui. Les sessions inactives sont automatiquement verrouillées après une période…"
type textarea "Oui. Les sessions inactives sont automatiquement verrouillées après une période…"
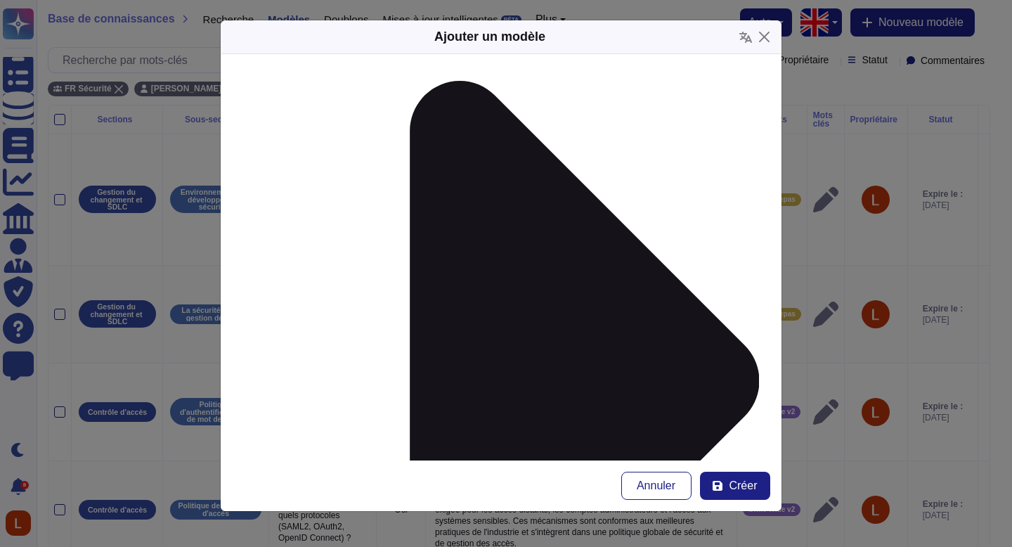
scroll to position [171, 0]
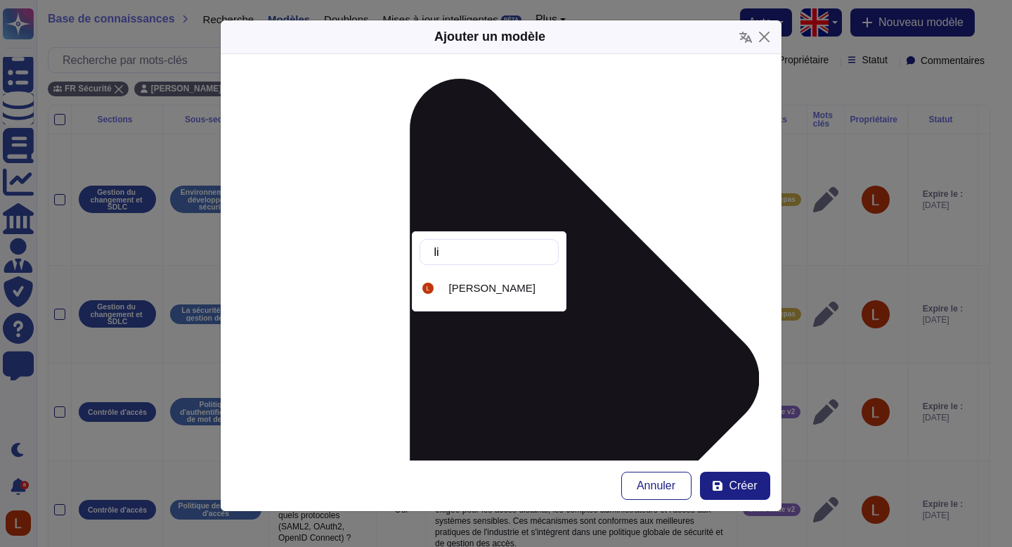
type input "lil"
click at [487, 294] on div "[PERSON_NAME]" at bounding box center [489, 288] width 139 height 32
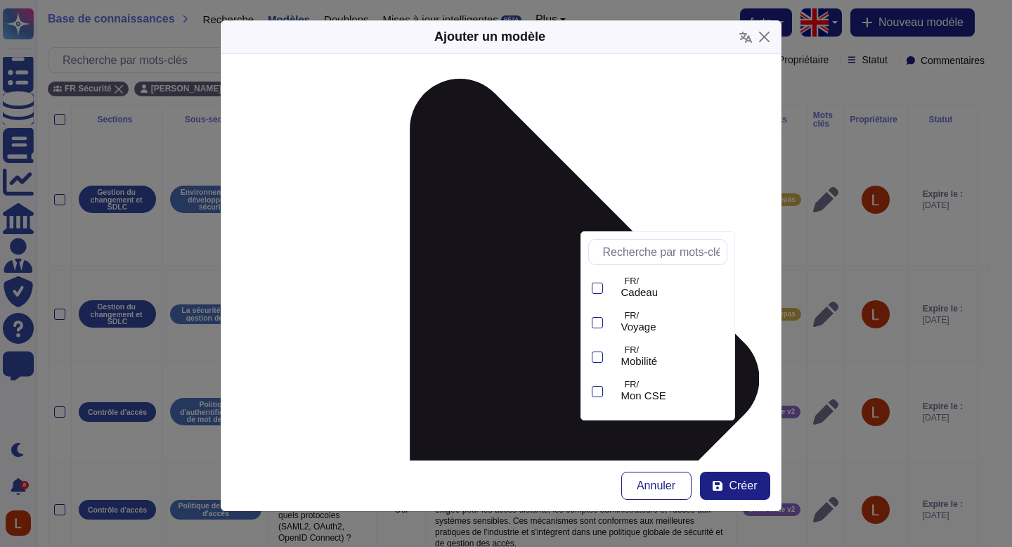
scroll to position [235, 0]
click at [669, 403] on span "Swile Wide v2" at bounding box center [654, 397] width 66 height 13
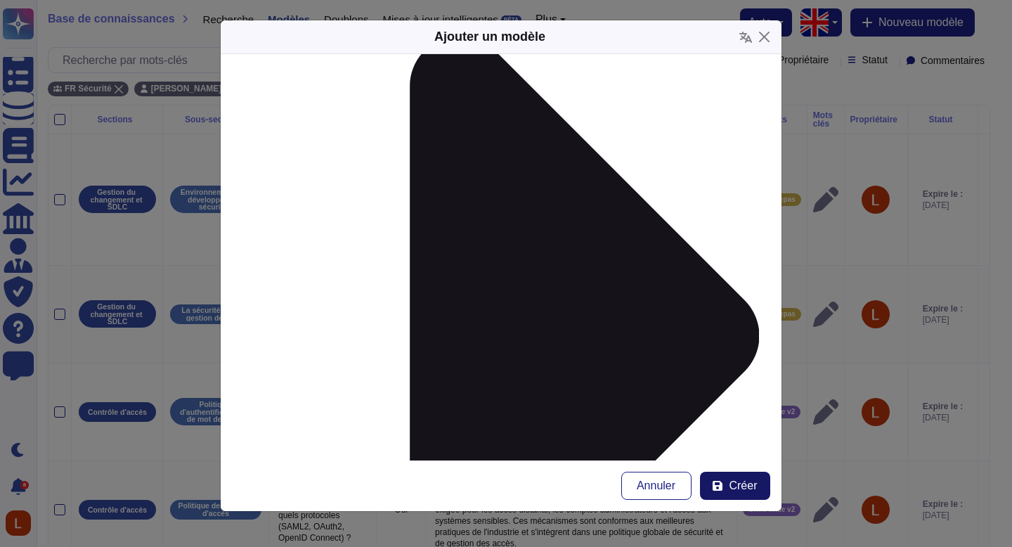
click at [727, 482] on button "Créer" at bounding box center [735, 486] width 70 height 28
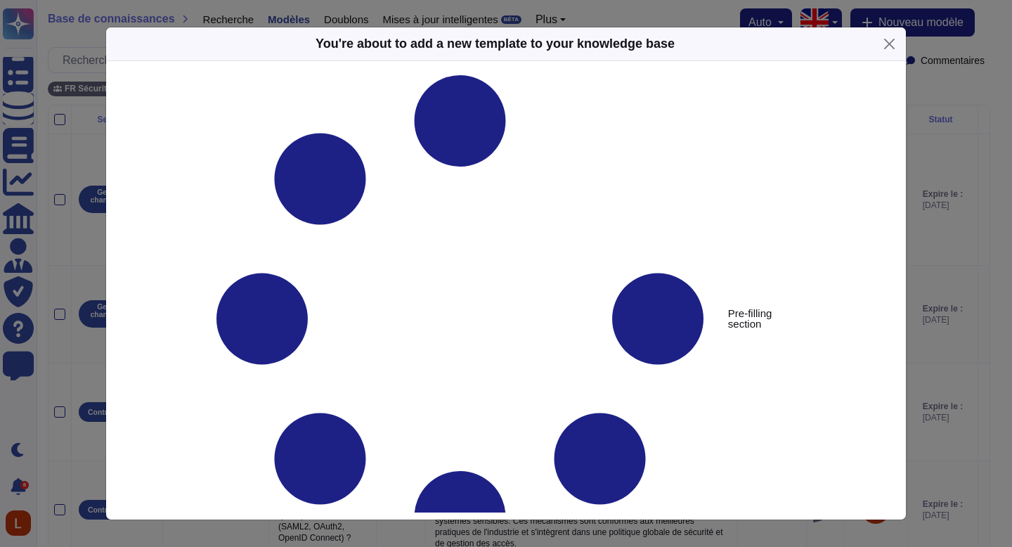
type textarea "Mettez-vous en place des mécanismes d’expiration de session ?"
type textarea "Oui. Les sessions inactives sont automatiquement verrouillées après une période…"
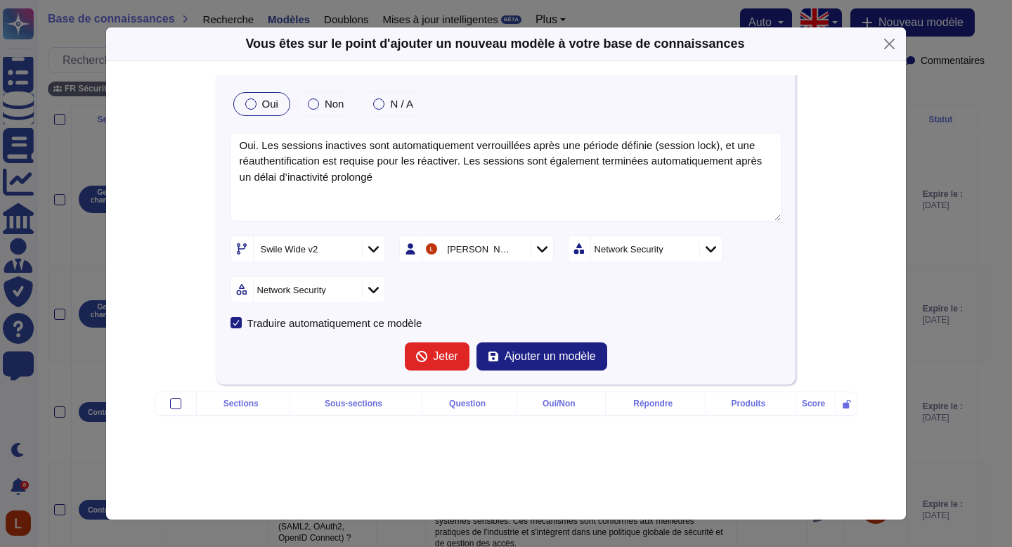
scroll to position [100, 0]
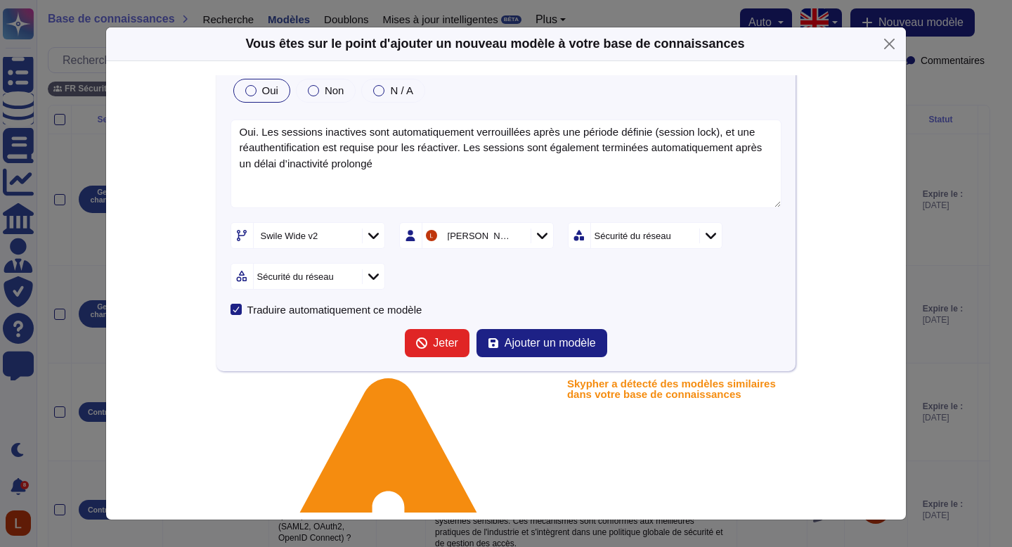
click at [685, 237] on icon at bounding box center [685, 237] width 0 height 0
click at [681, 232] on div "Sections" at bounding box center [643, 235] width 105 height 25
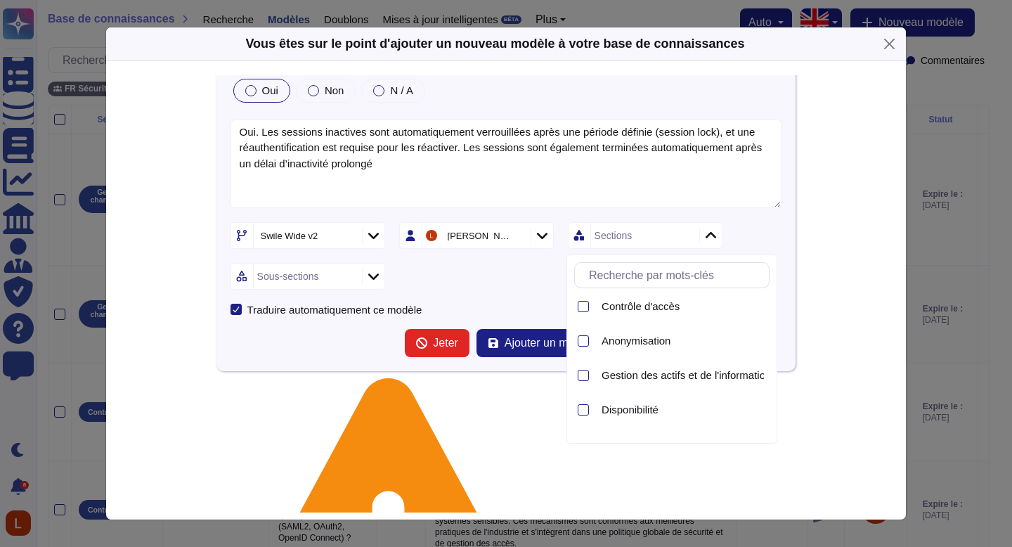
scroll to position [0, 0]
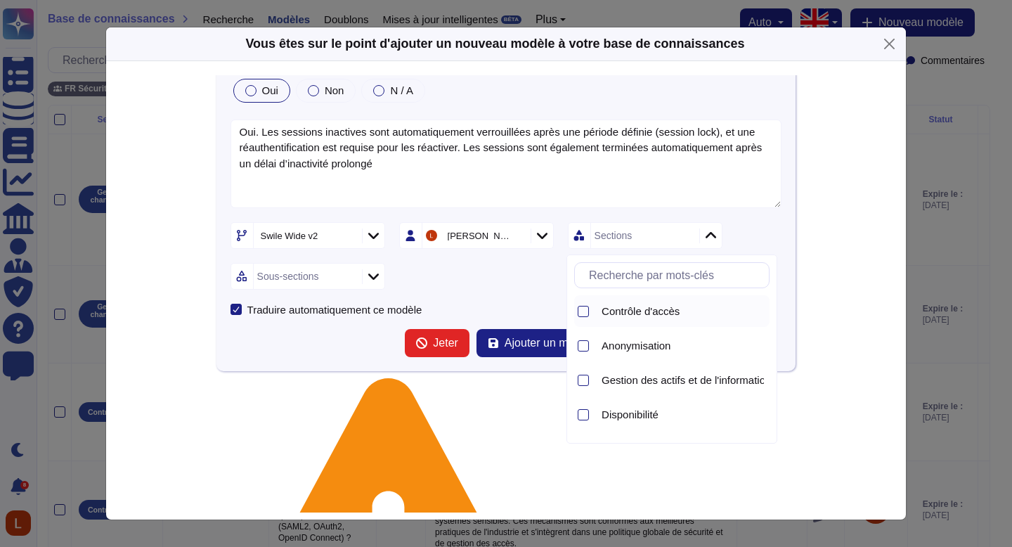
click at [640, 304] on div "Contrôle d'accès" at bounding box center [683, 311] width 174 height 32
click at [420, 293] on form "Mettez-vous en place des mécanismes d’expiration de session ? Oui Non N / A Oui…" at bounding box center [507, 173] width 552 height 369
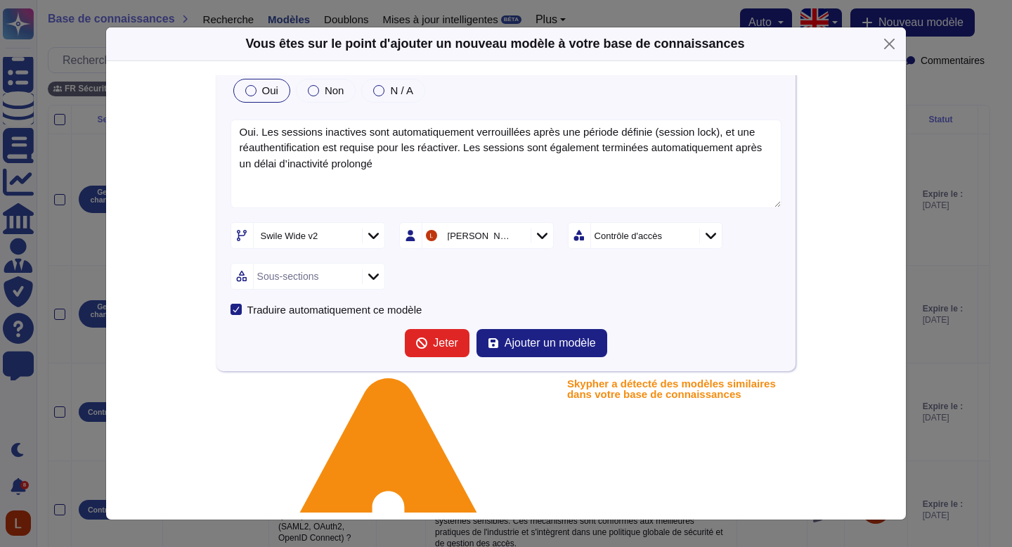
click at [375, 282] on div at bounding box center [373, 276] width 22 height 15
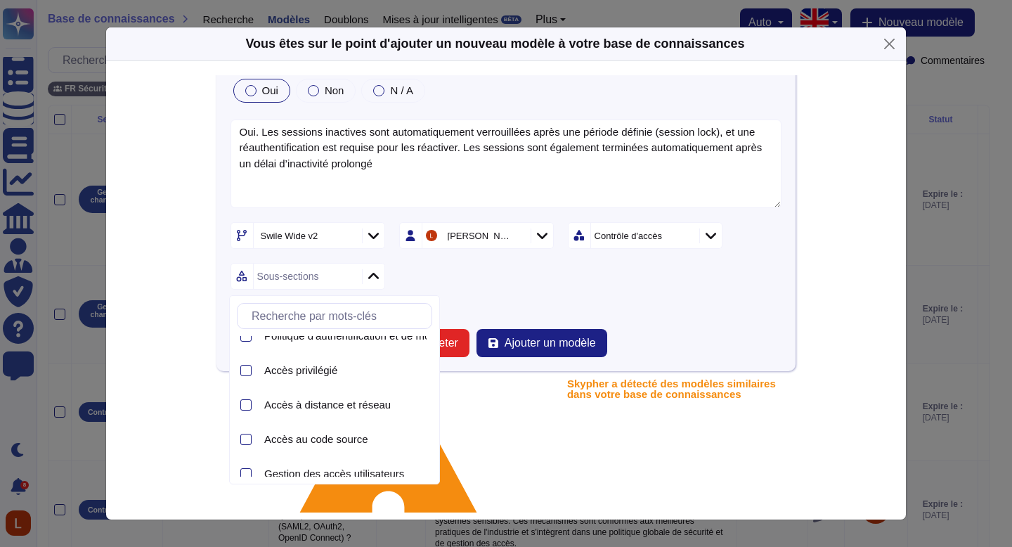
scroll to position [63, 0]
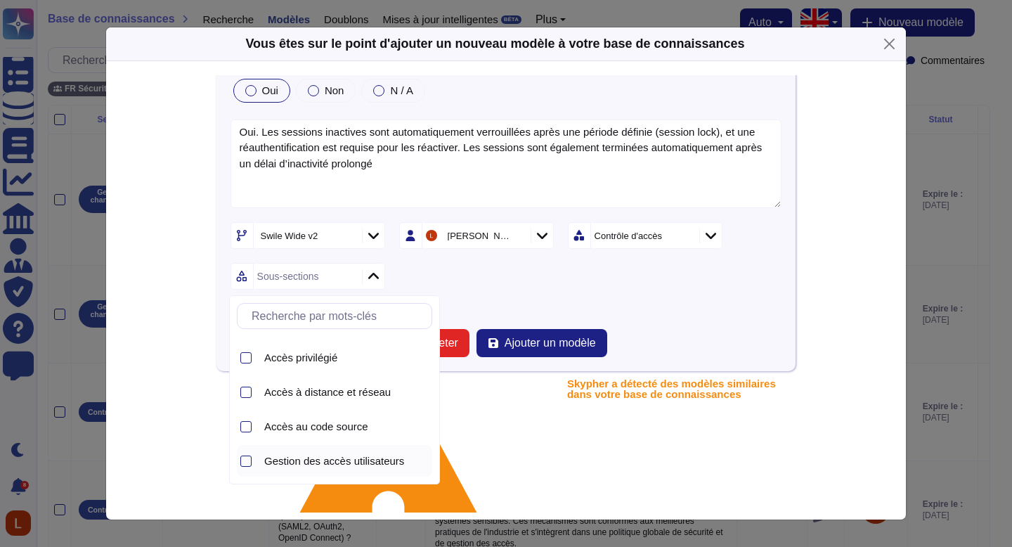
click at [368, 466] on font "Gestion des accès utilisateurs" at bounding box center [334, 461] width 140 height 12
click at [734, 315] on div "Traduire automatiquement ce modèle" at bounding box center [507, 309] width 552 height 11
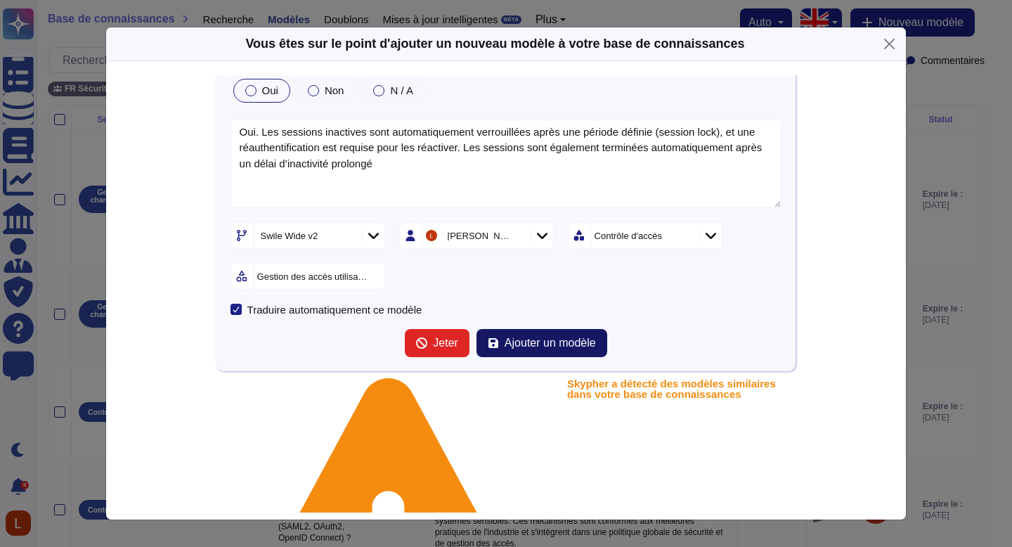
click at [547, 346] on font "Ajouter un modèle" at bounding box center [550, 343] width 91 height 12
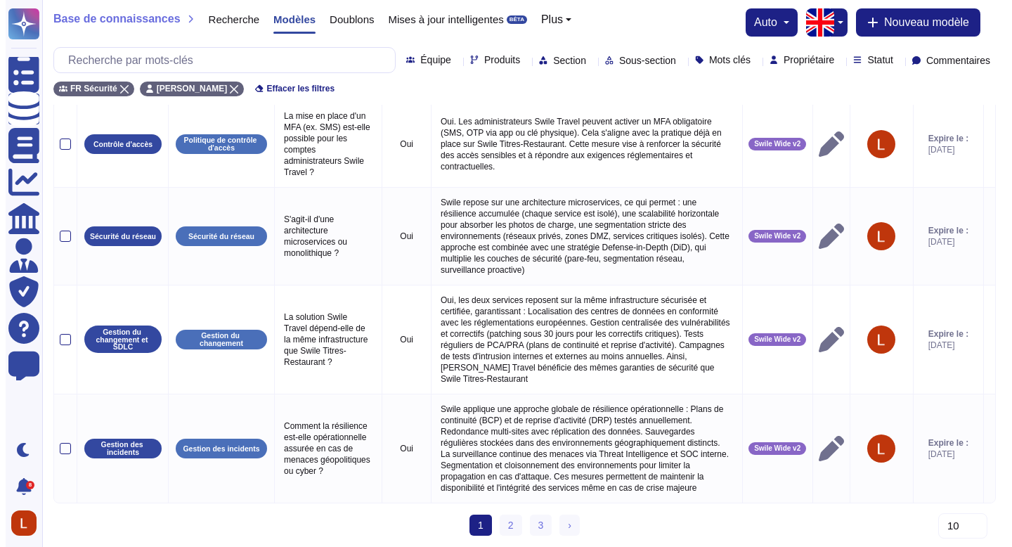
scroll to position [854, 0]
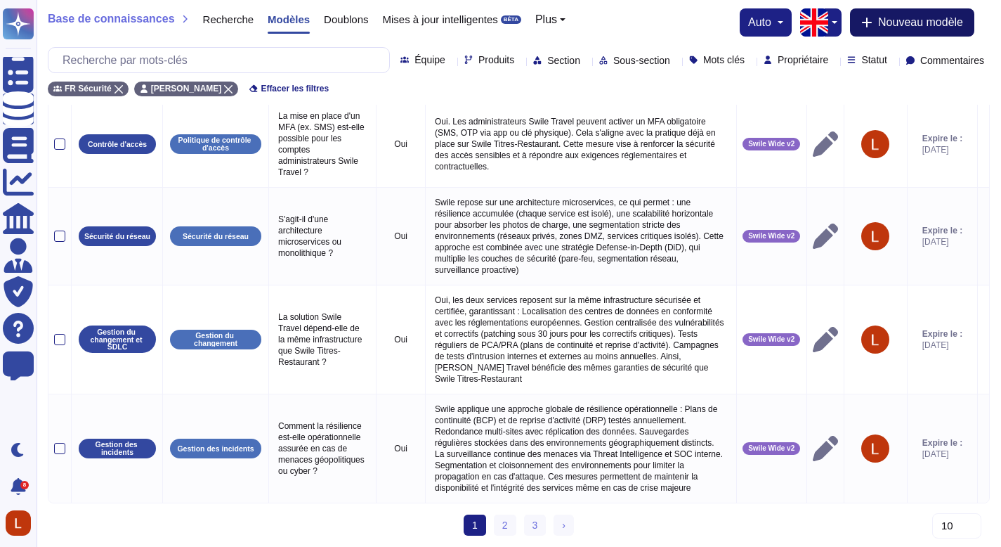
click at [878, 14] on button "Nouveau modèle" at bounding box center [912, 22] width 124 height 28
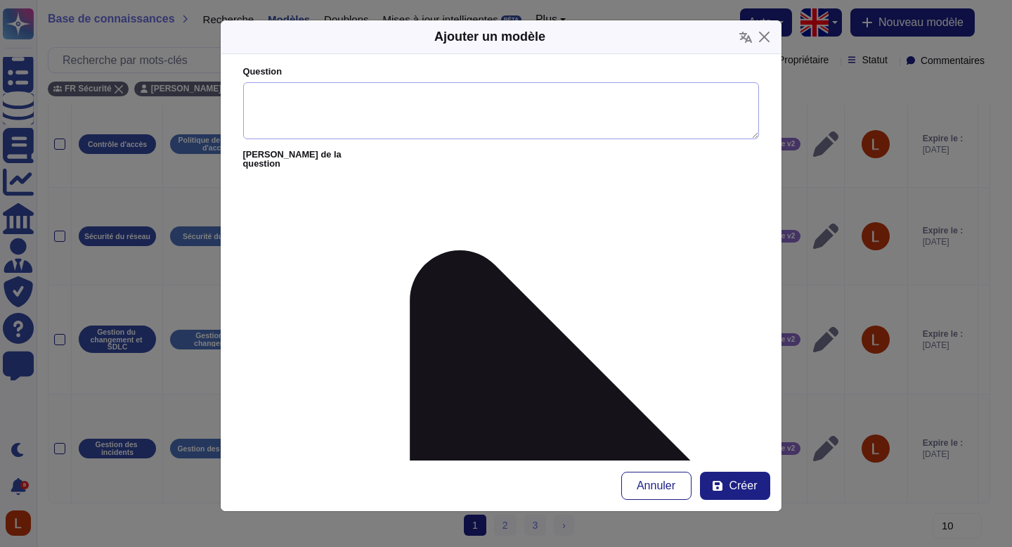
click at [456, 116] on textarea "Question" at bounding box center [501, 111] width 516 height 58
paste textarea "Avez-vous un mécanisme de verrouillage des comptes après tentatives infructueus…"
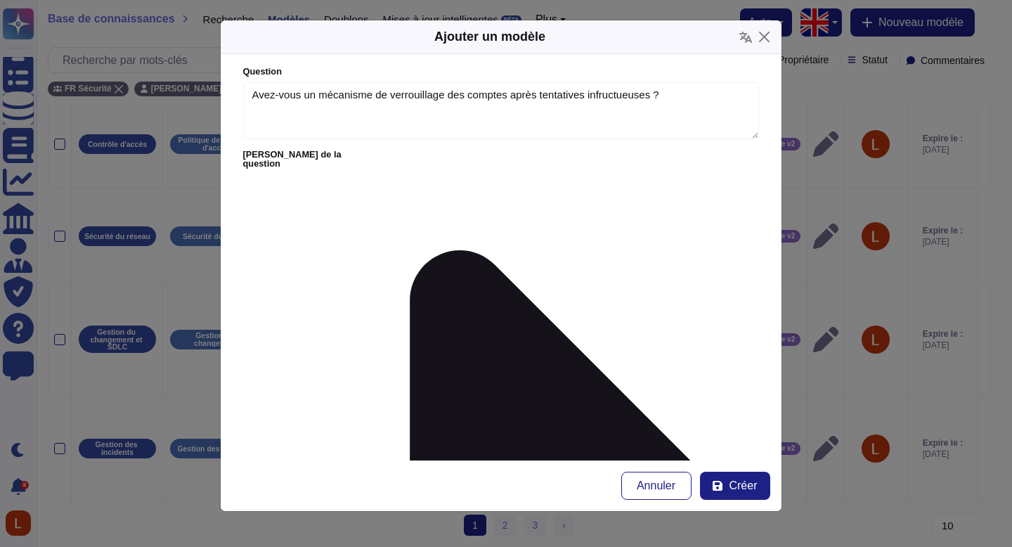
type textarea "Avez-vous un mécanisme de verrouillage des comptes après tentatives infructueus…"
paste textarea "Oui. Les comptes sont verrouillés après 10 tentatives d’authentification échoué…"
type textarea "Oui. Les comptes sont verrouillés après 10 tentatives d’authentification échoué…"
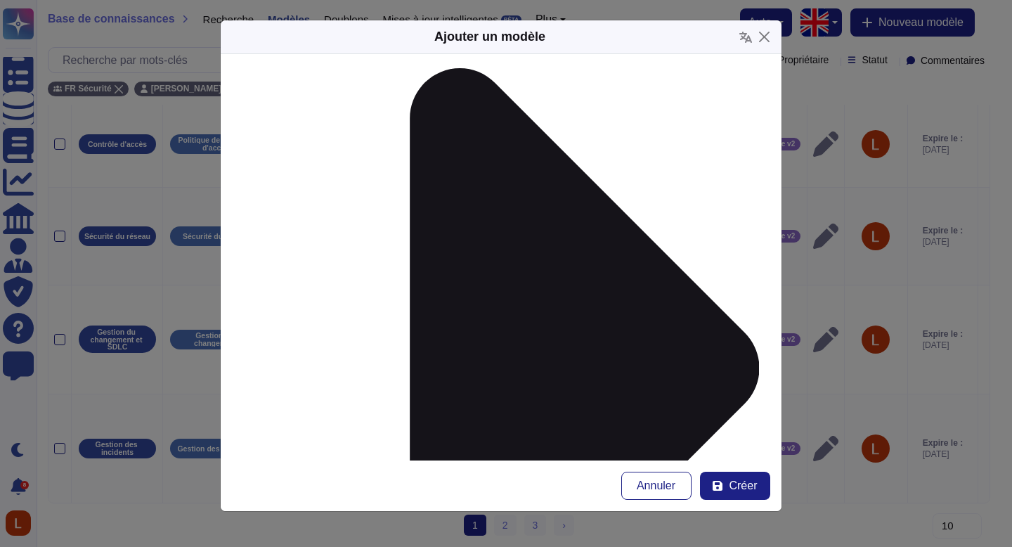
scroll to position [188, 0]
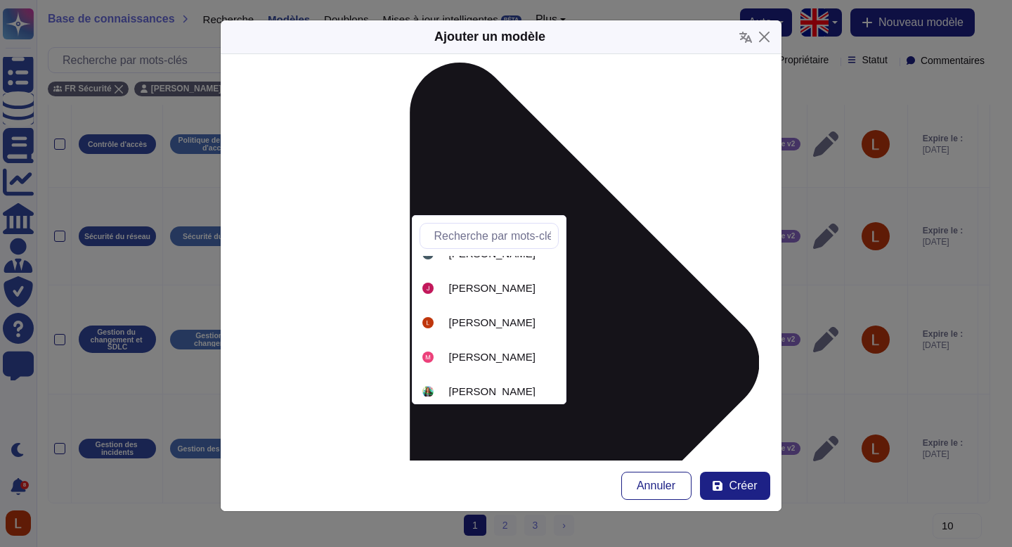
scroll to position [266, 0]
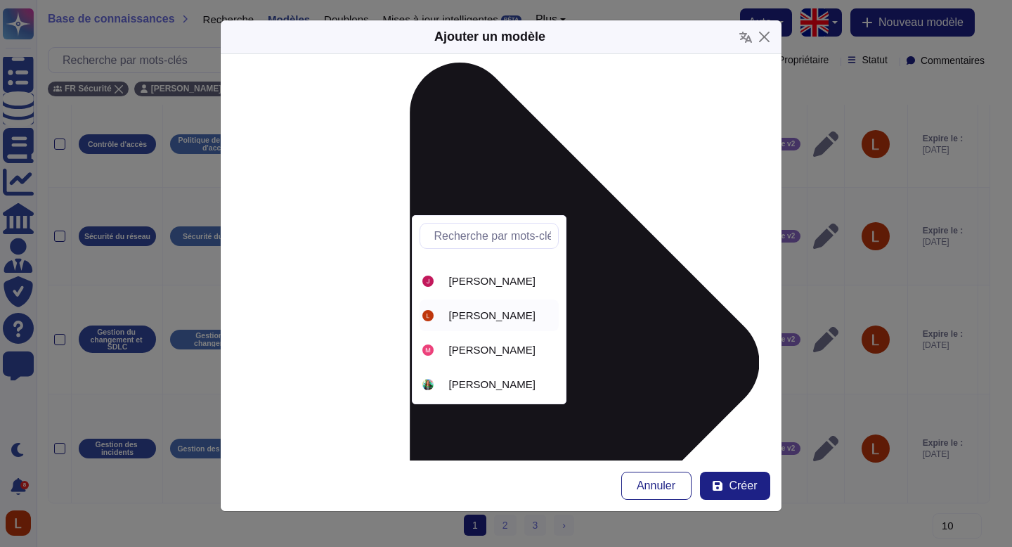
click at [509, 319] on font "[PERSON_NAME]" at bounding box center [492, 315] width 86 height 12
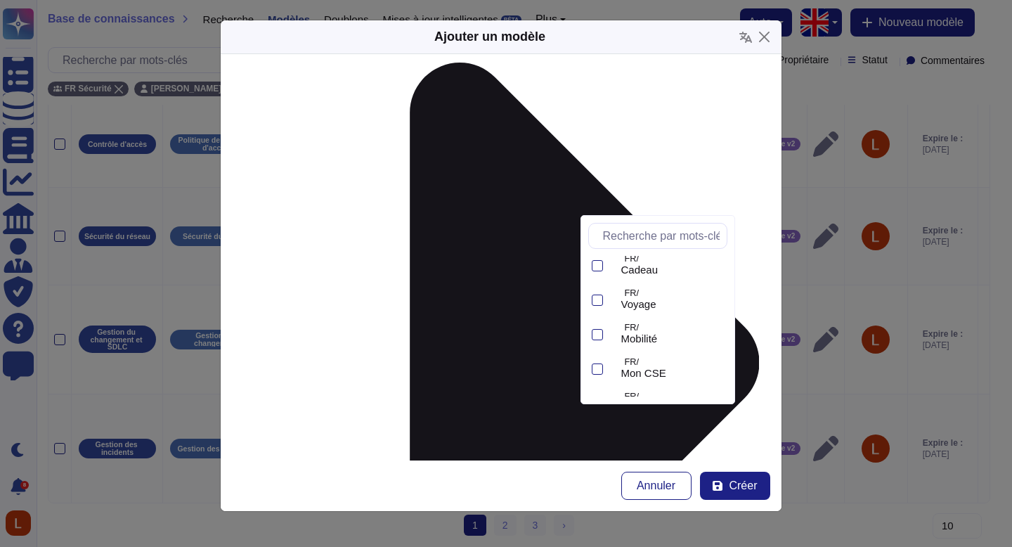
scroll to position [235, 0]
click at [668, 378] on font "Swile Wide v2" at bounding box center [654, 381] width 66 height 12
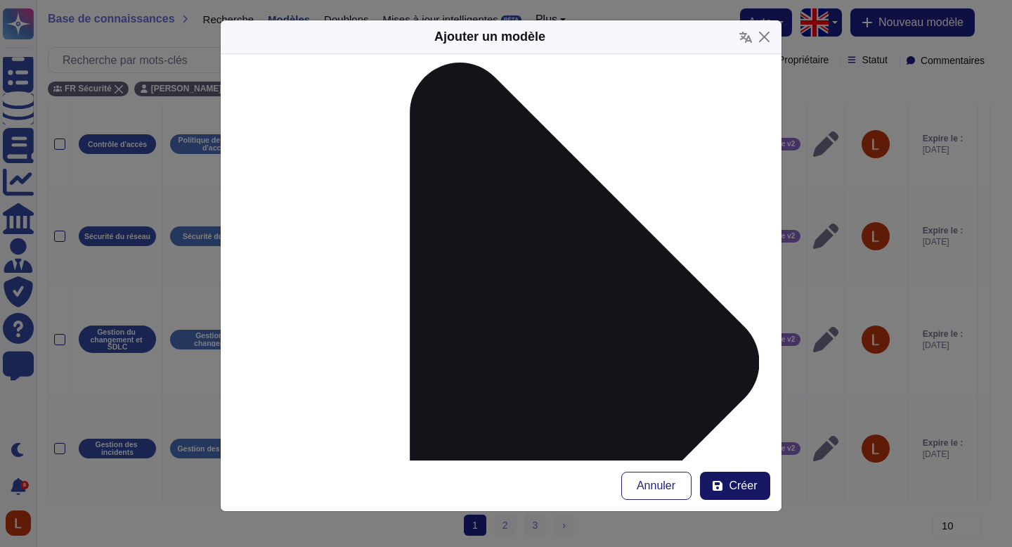
click at [737, 486] on font "Créer" at bounding box center [743, 485] width 28 height 12
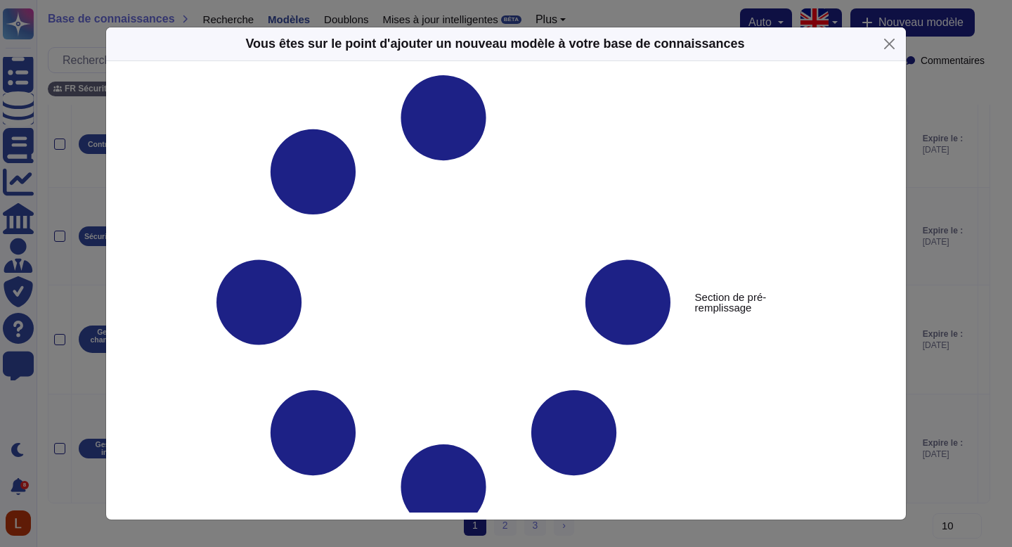
type textarea "Avez-vous un mécanisme de verrouillage des comptes après tentatives infructueus…"
type textarea "Oui. Les comptes sont verrouillés après 10 tentatives d’authentification échoué…"
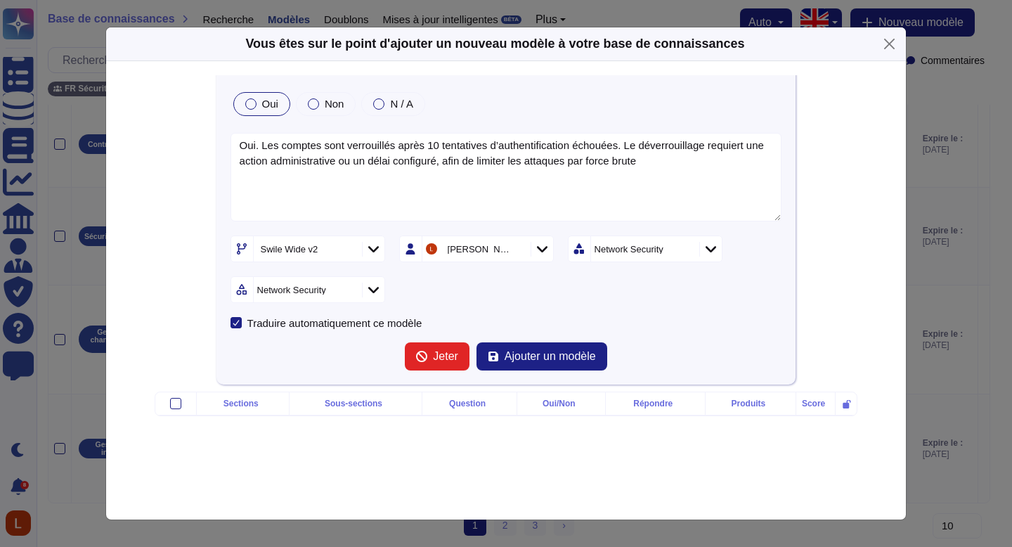
scroll to position [105, 0]
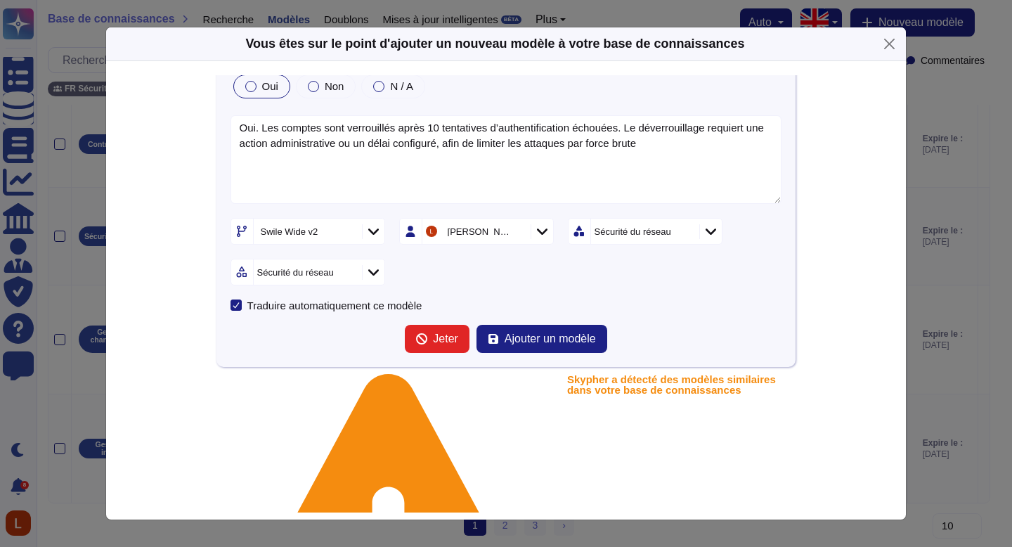
click at [295, 276] on font "Sécurité du réseau" at bounding box center [295, 272] width 77 height 11
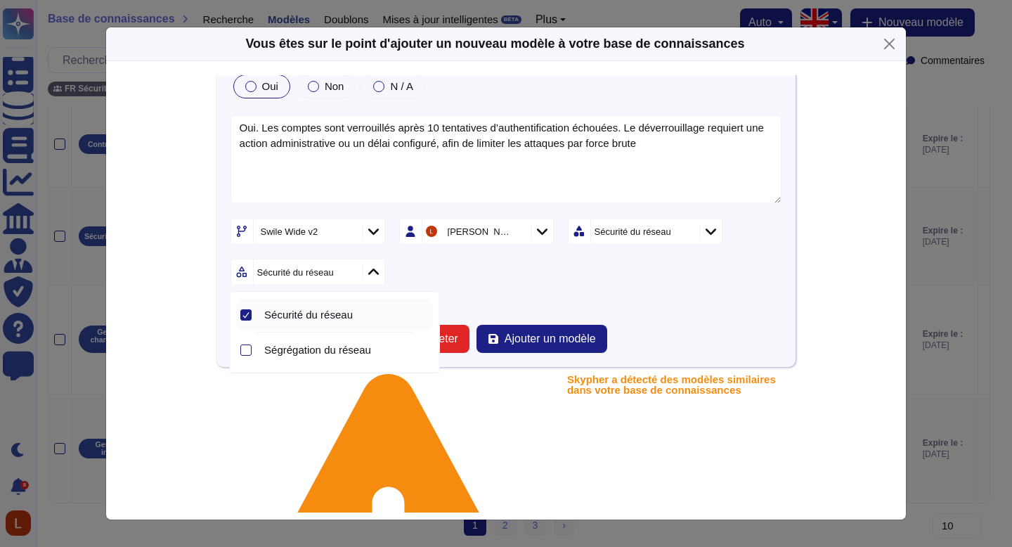
click at [685, 233] on icon at bounding box center [685, 233] width 0 height 0
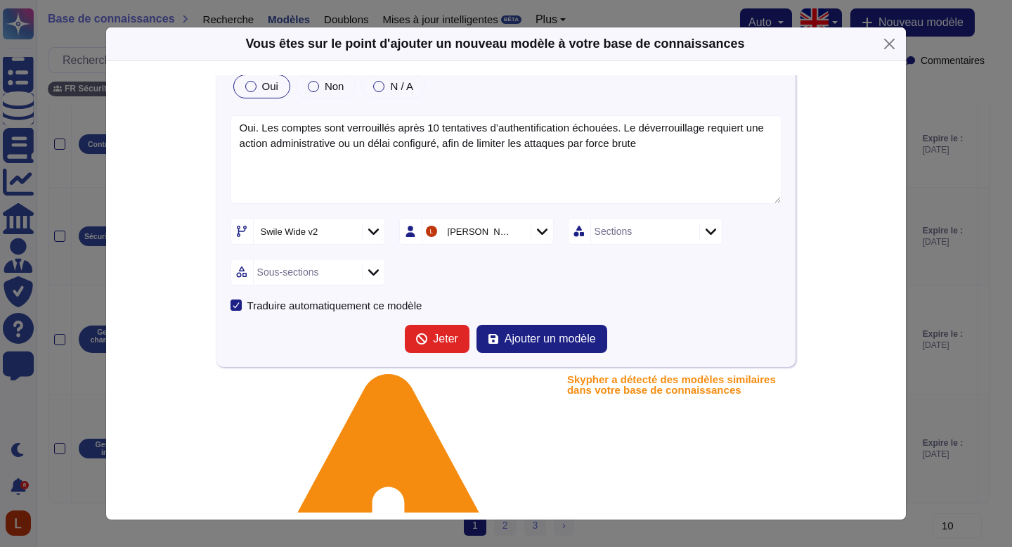
click at [642, 236] on div "Sections" at bounding box center [643, 231] width 105 height 25
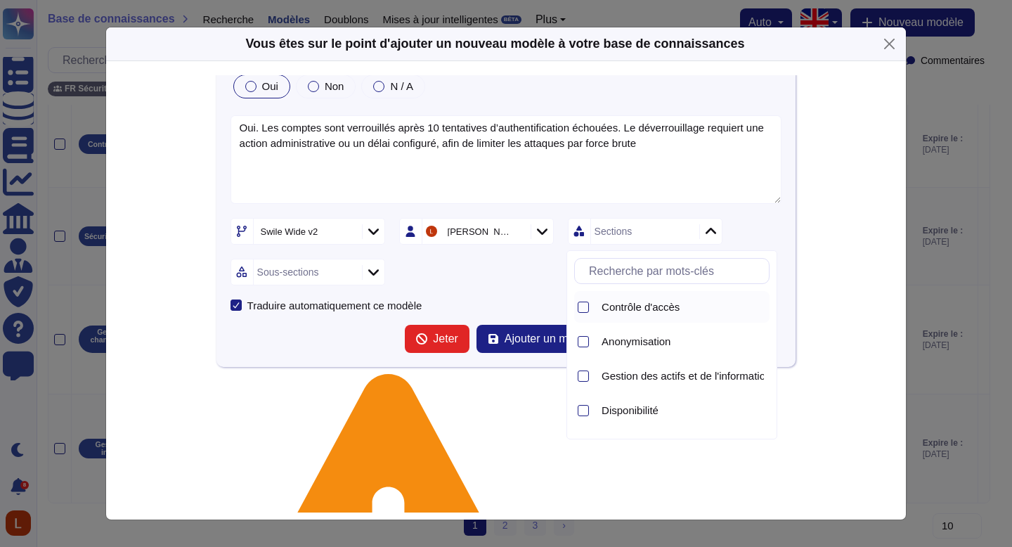
click at [667, 303] on font "Contrôle d'accès" at bounding box center [641, 307] width 78 height 12
click at [481, 281] on div "Swile Wide v2 [PERSON_NAME] Contrôle d'accès Sous-sections" at bounding box center [507, 251] width 552 height 67
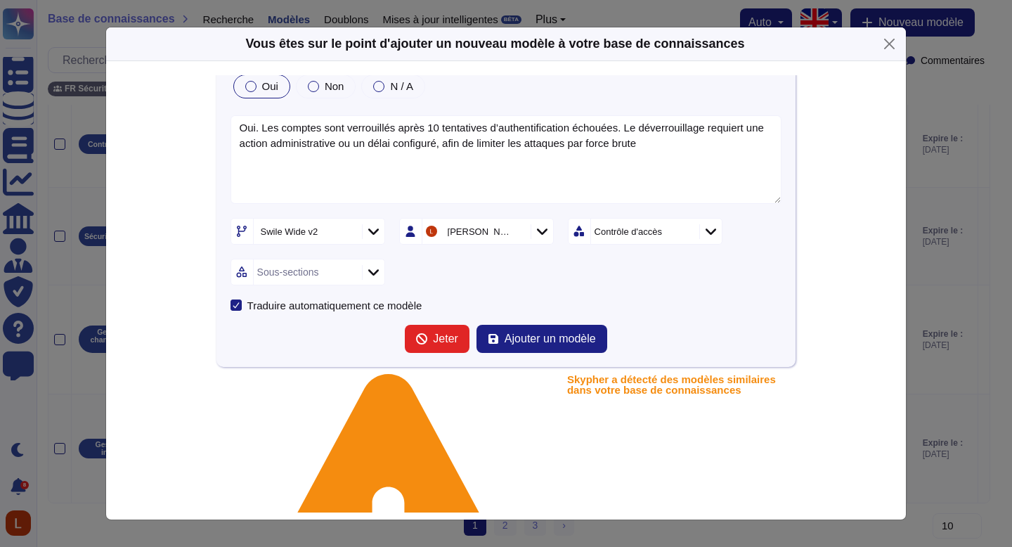
click at [319, 266] on font "Sous-sections" at bounding box center [288, 271] width 62 height 11
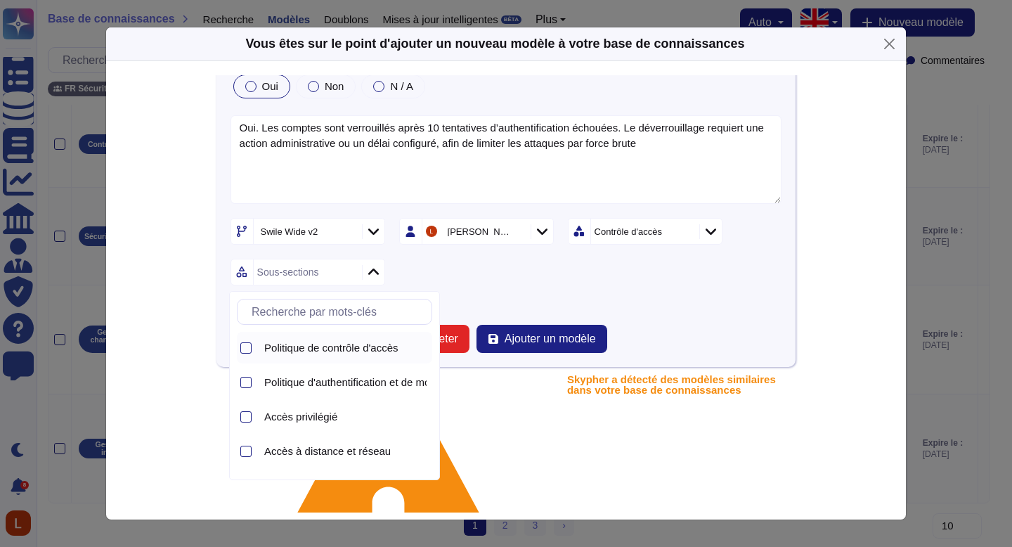
click at [372, 338] on div "Politique de contrôle d'accès" at bounding box center [346, 348] width 174 height 32
click at [767, 295] on form "Avez-vous un mécanisme de verrouillage des comptes après tentatives infructueus…" at bounding box center [507, 169] width 552 height 369
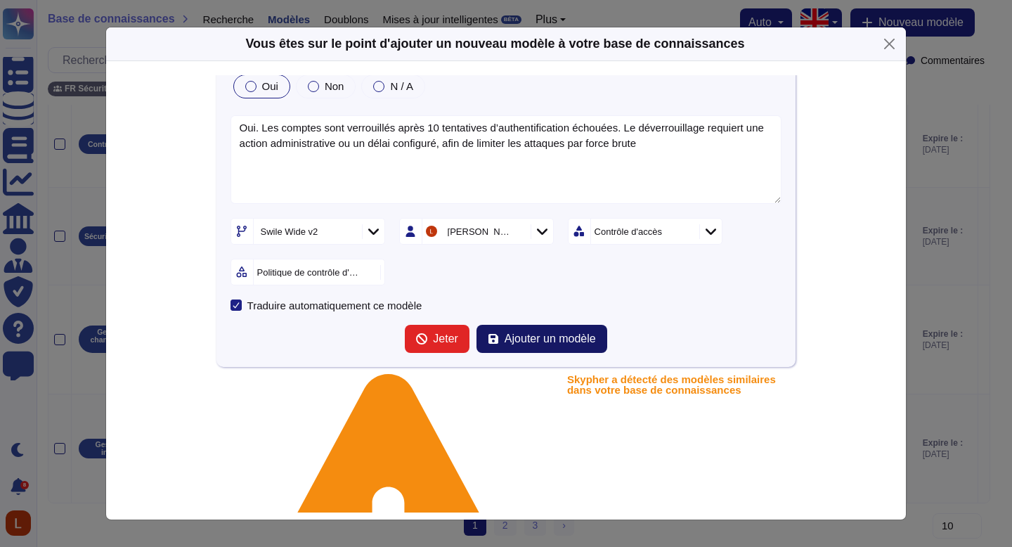
click at [546, 349] on button "Ajouter un modèle" at bounding box center [541, 339] width 131 height 28
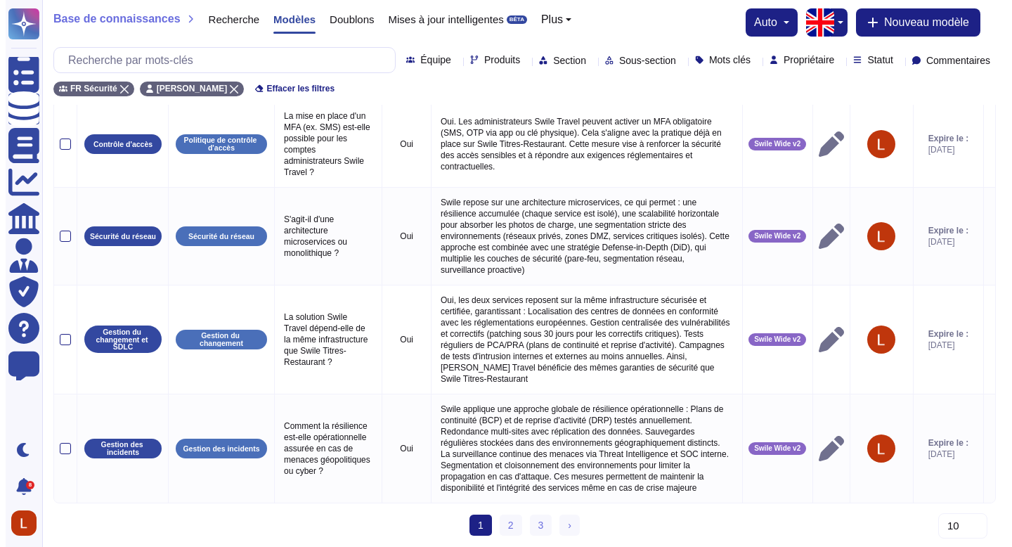
scroll to position [854, 0]
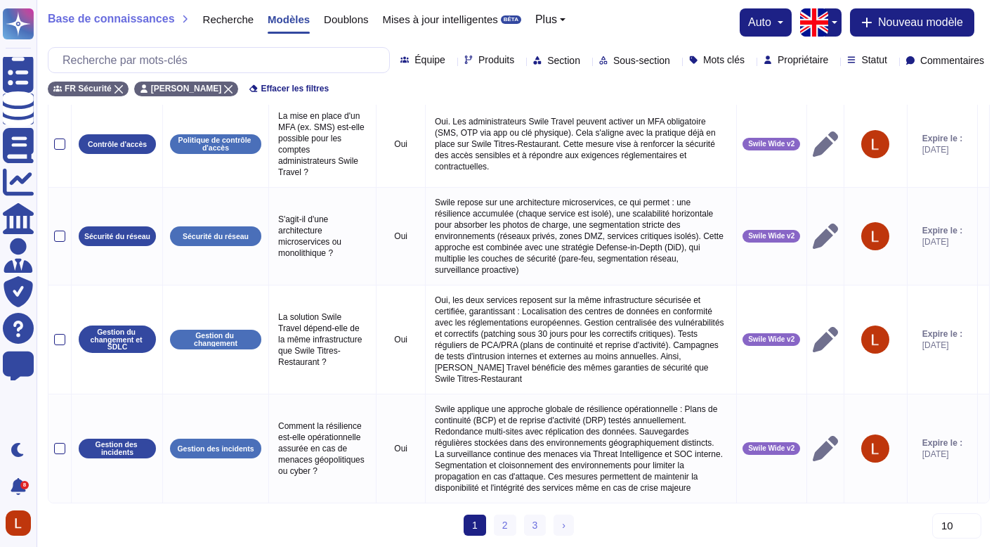
drag, startPoint x: 1011, startPoint y: 368, endPoint x: 1011, endPoint y: 421, distance: 53.4
click at [912, 16] on font "Nouveau modèle" at bounding box center [920, 22] width 85 height 12
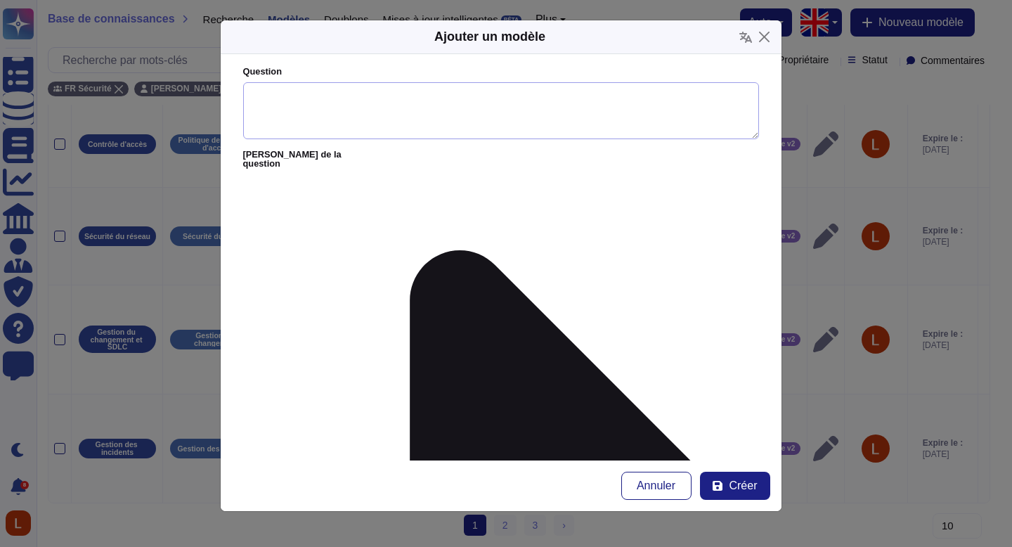
click at [576, 94] on textarea "Question" at bounding box center [501, 111] width 516 height 58
paste textarea "Les accès et actions sensibles sont-ils journalisés ?"
type textarea "Les accès et actions sensibles sont-ils journalisés ?"
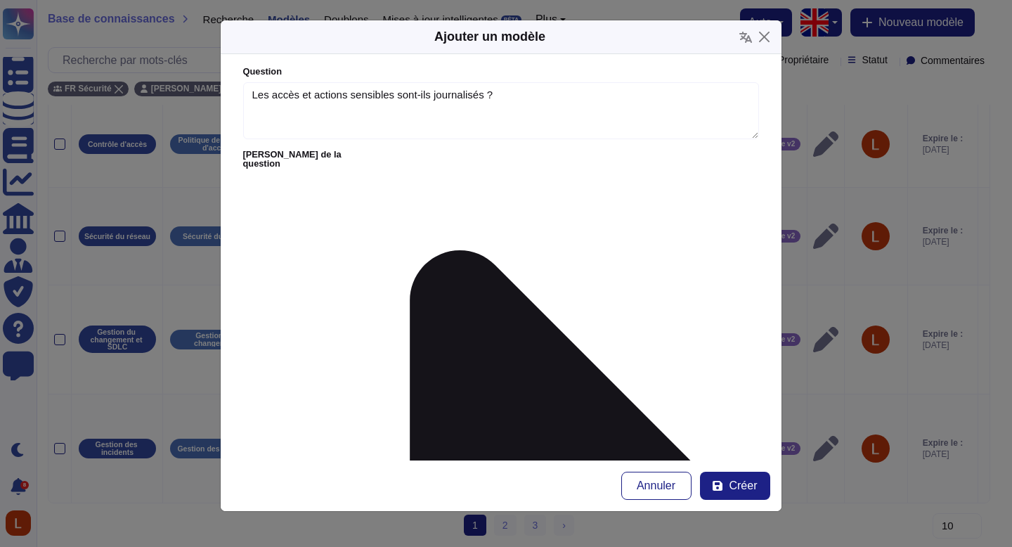
paste textarea "Oui. Tous les accès aux systèmes sensibles et toutes les actions administrative…"
type textarea "Oui. Tous les accès aux systèmes sensibles et toutes les actions administrative…"
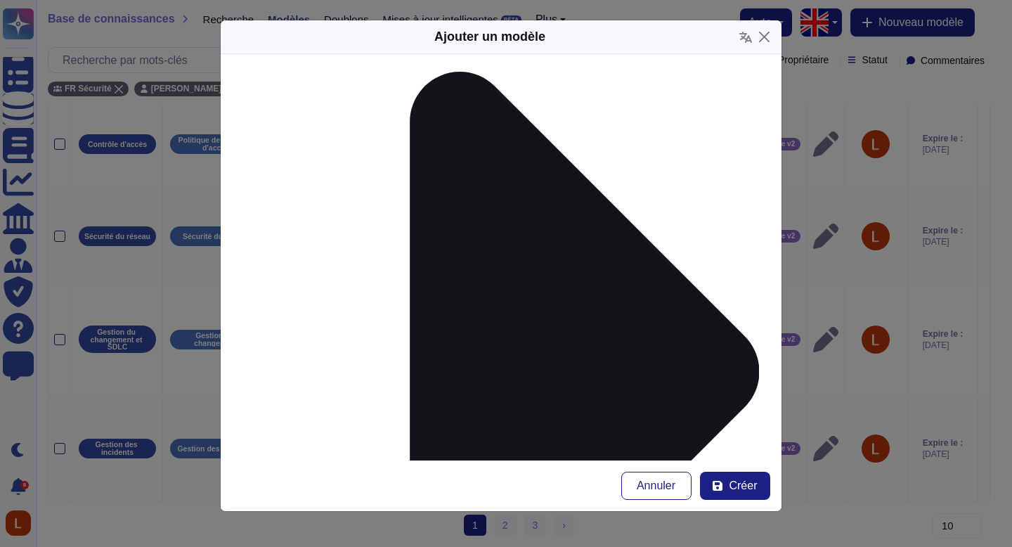
scroll to position [202, 0]
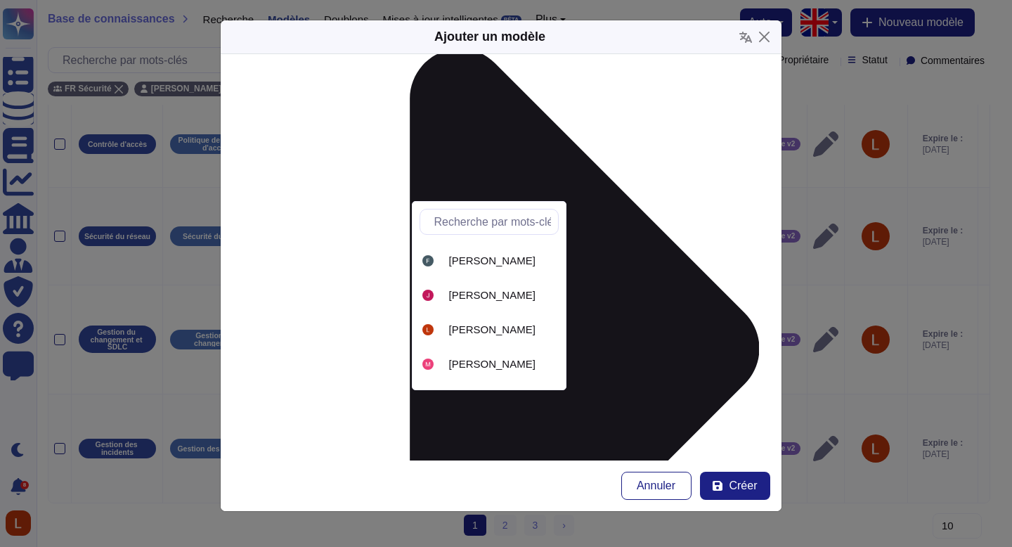
scroll to position [240, 0]
click at [525, 335] on div "[PERSON_NAME]" at bounding box center [489, 328] width 139 height 32
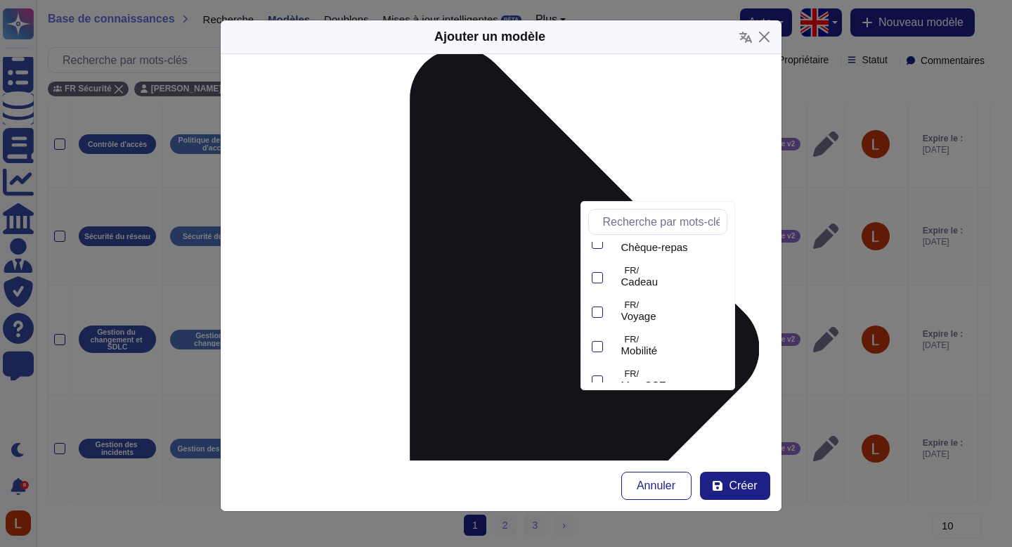
scroll to position [235, 0]
click at [687, 368] on font "Swile Wide v2" at bounding box center [654, 367] width 66 height 12
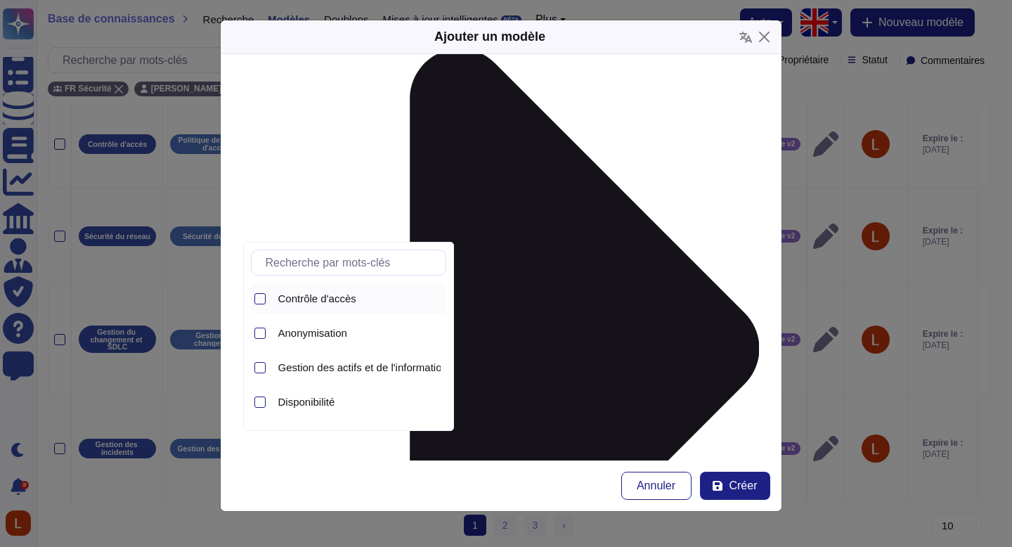
click at [337, 299] on font "Contrôle d'accès" at bounding box center [317, 298] width 78 height 12
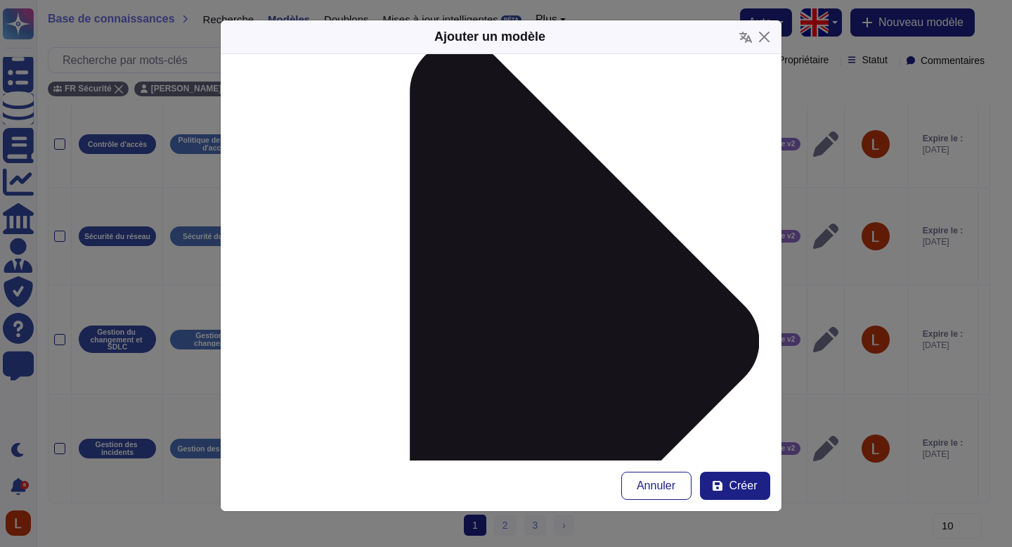
scroll to position [214, 0]
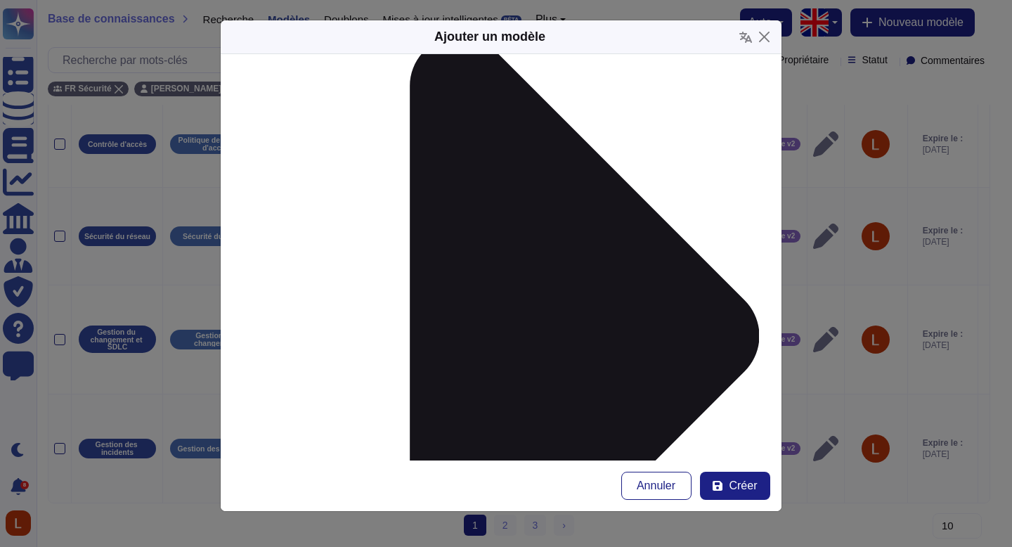
type input "g"
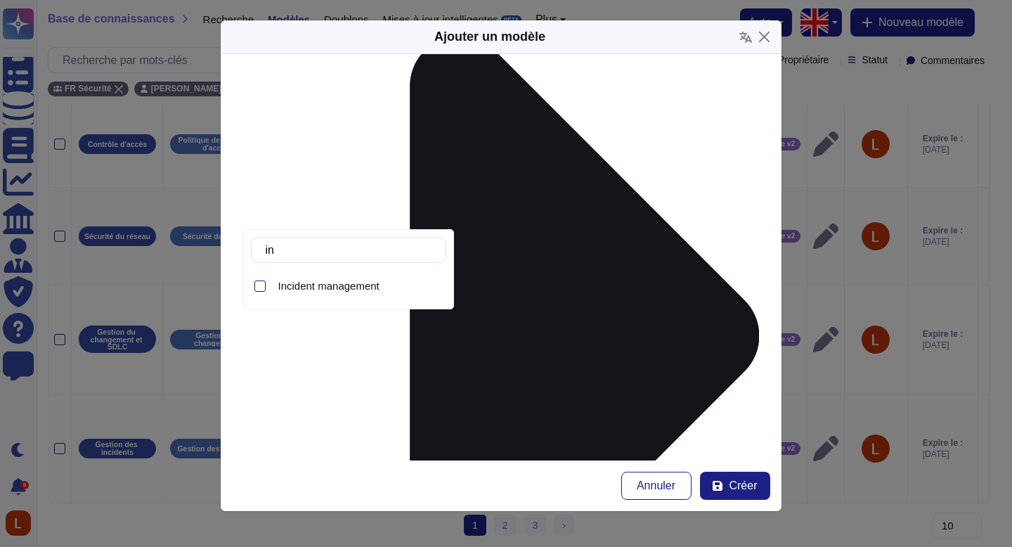
type input "inc"
click at [367, 283] on font "Gestion des incidents" at bounding box center [328, 286] width 100 height 12
click at [628, 229] on form "Question Les accès et actions sensibles sont-ils journalisés ? Alias ​​de la qu…" at bounding box center [501, 257] width 561 height 406
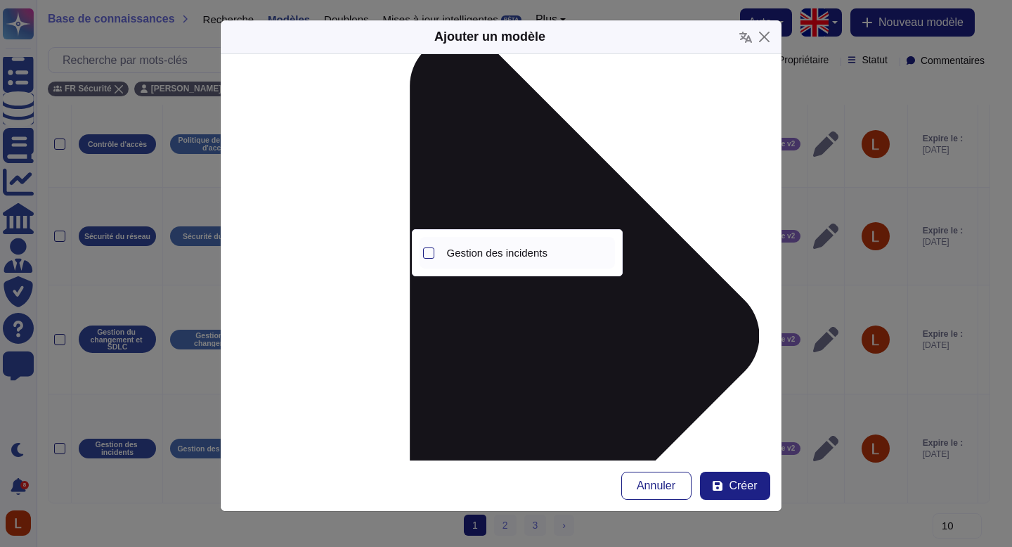
click at [525, 248] on font "Gestion des incidents" at bounding box center [497, 253] width 100 height 12
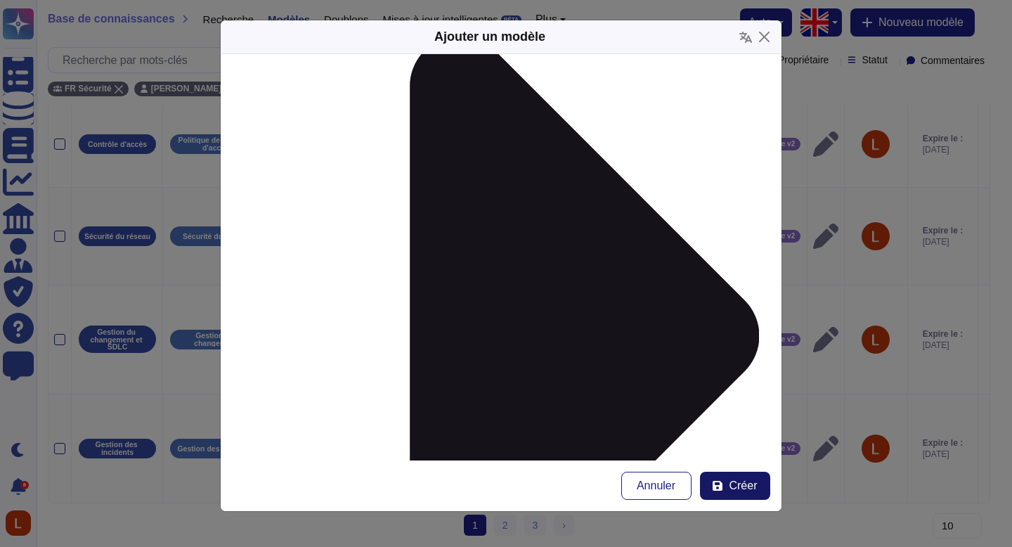
click at [751, 495] on button "Créer" at bounding box center [735, 486] width 70 height 28
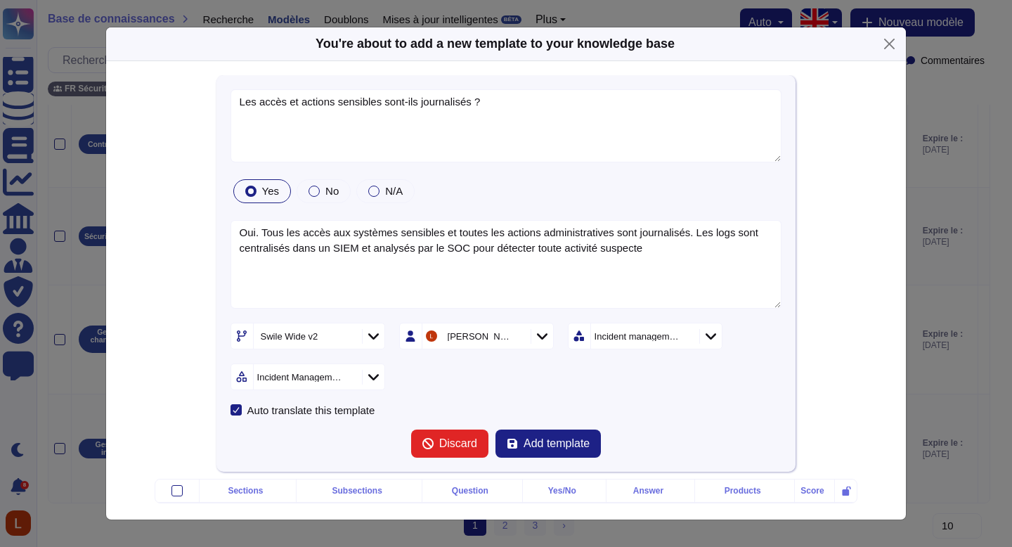
type textarea "Les accès et actions sensibles sont-ils journalisés ?"
type textarea "Oui. Tous les accès aux systèmes sensibles et toutes les actions administrative…"
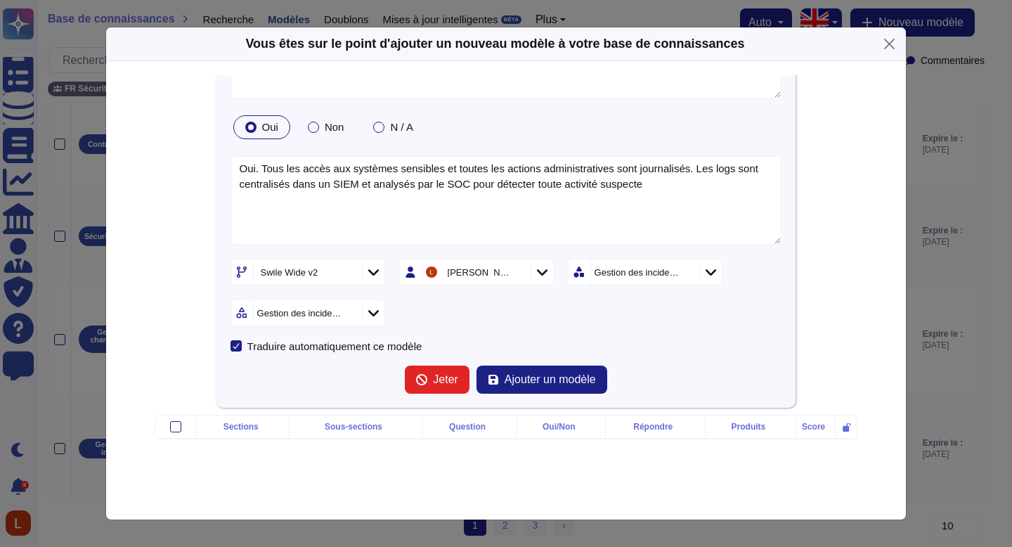
scroll to position [59, 0]
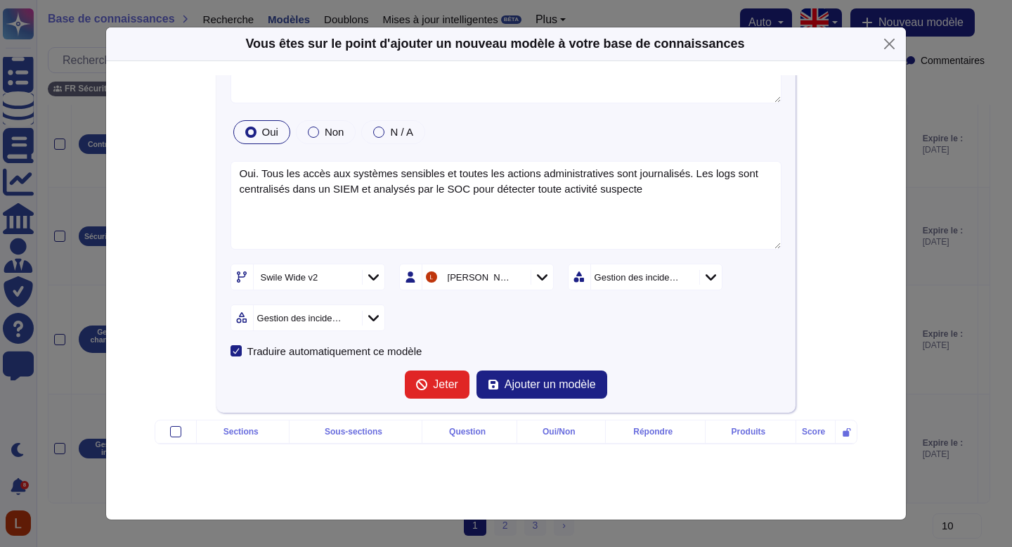
click at [685, 278] on icon at bounding box center [685, 278] width 0 height 0
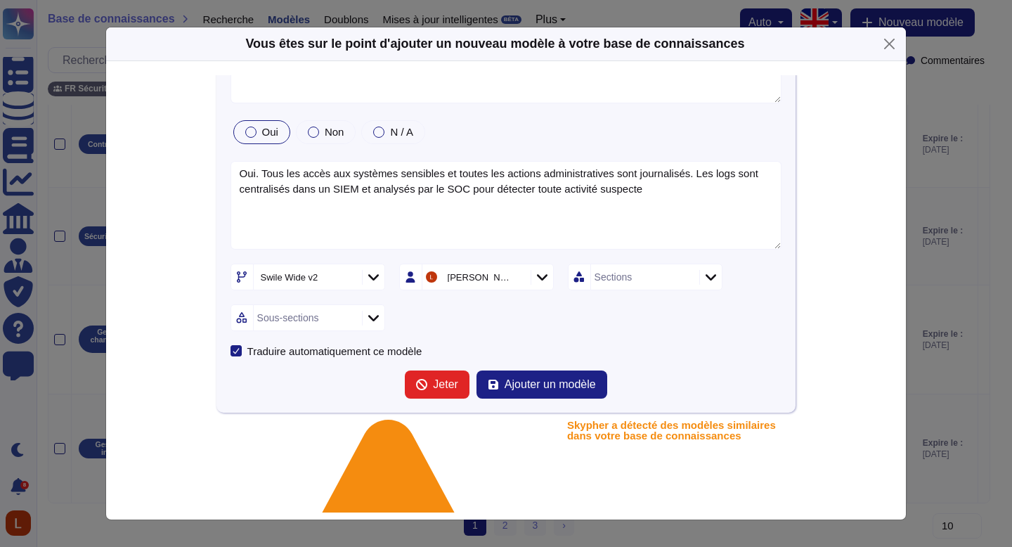
click at [617, 278] on font "Sections" at bounding box center [614, 276] width 38 height 11
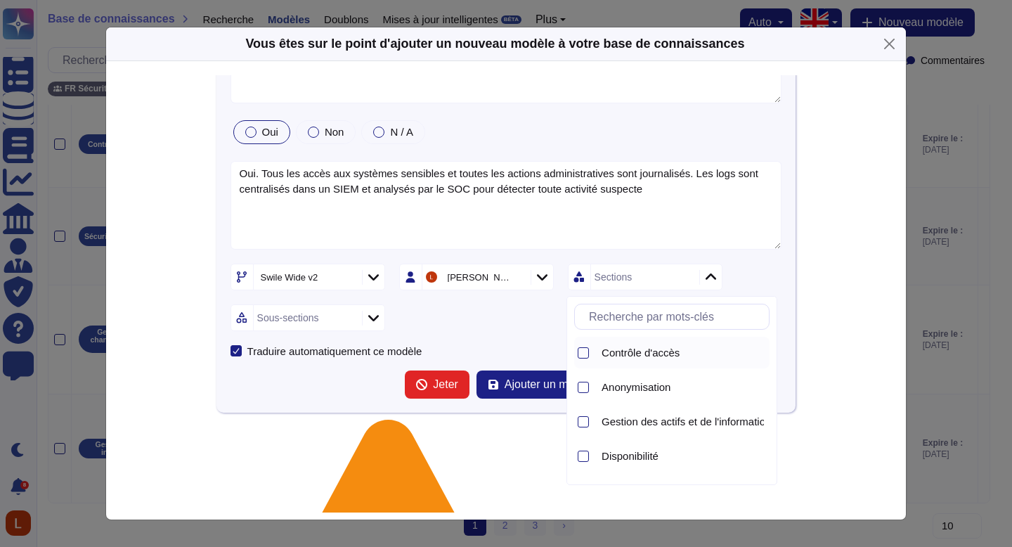
click at [647, 346] on font "Contrôle d'accès" at bounding box center [641, 352] width 78 height 12
click at [377, 317] on icon at bounding box center [373, 318] width 11 height 14
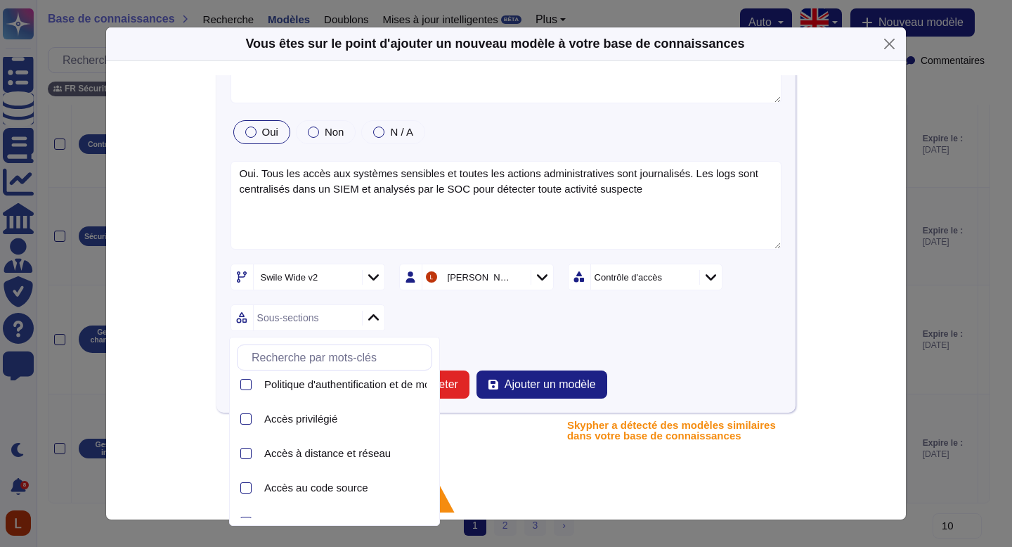
scroll to position [63, 0]
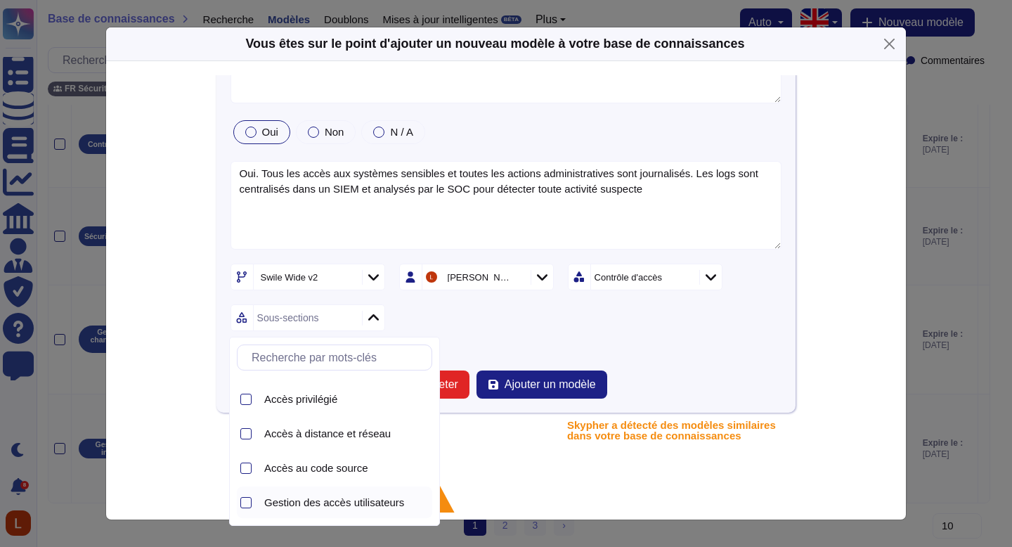
click at [368, 500] on font "Gestion des accès utilisateurs" at bounding box center [334, 502] width 140 height 12
click at [706, 340] on form "Les accès et actions sensibles sont-ils journalisés ? Oui Non N / A Oui. Tous l…" at bounding box center [507, 214] width 552 height 369
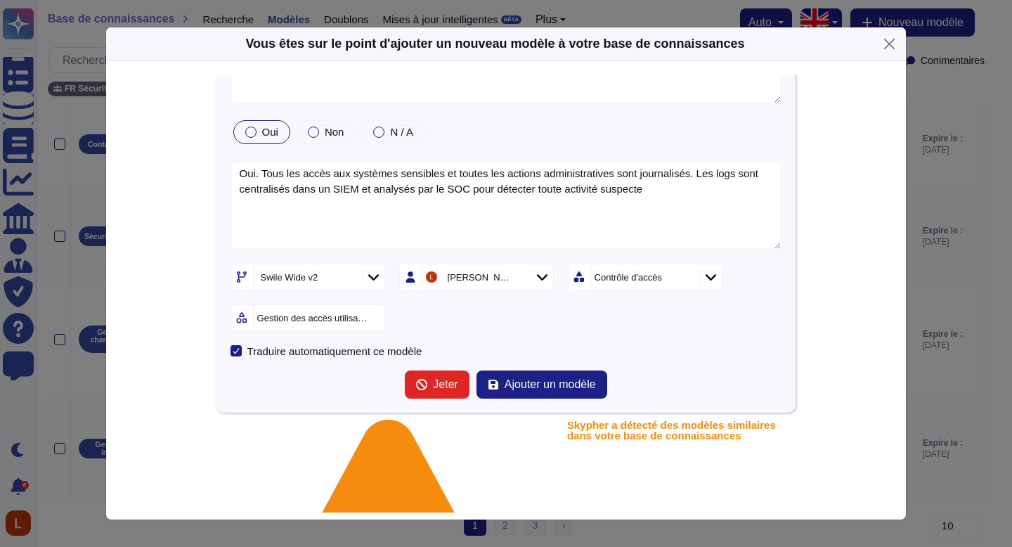
click at [687, 323] on icon at bounding box center [820, 458] width 270 height 270
click at [647, 278] on div "Sections" at bounding box center [643, 276] width 105 height 25
type input "inci"
click at [653, 355] on font "Gestion des incidents" at bounding box center [652, 352] width 100 height 12
click at [501, 339] on form "Les accès et actions sensibles sont-ils journalisés ? Oui Non N / A Oui. Tous l…" at bounding box center [507, 214] width 552 height 369
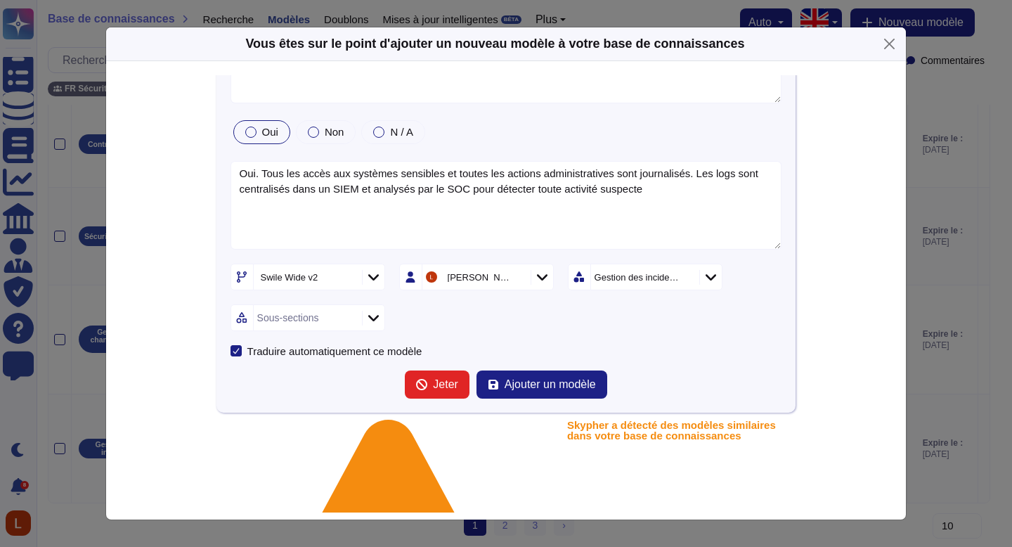
click at [330, 318] on div "Sous-sections" at bounding box center [306, 317] width 105 height 25
click at [339, 360] on font "Gestion des incidents" at bounding box center [314, 360] width 100 height 12
click at [537, 379] on font "Ajouter un modèle" at bounding box center [550, 384] width 91 height 12
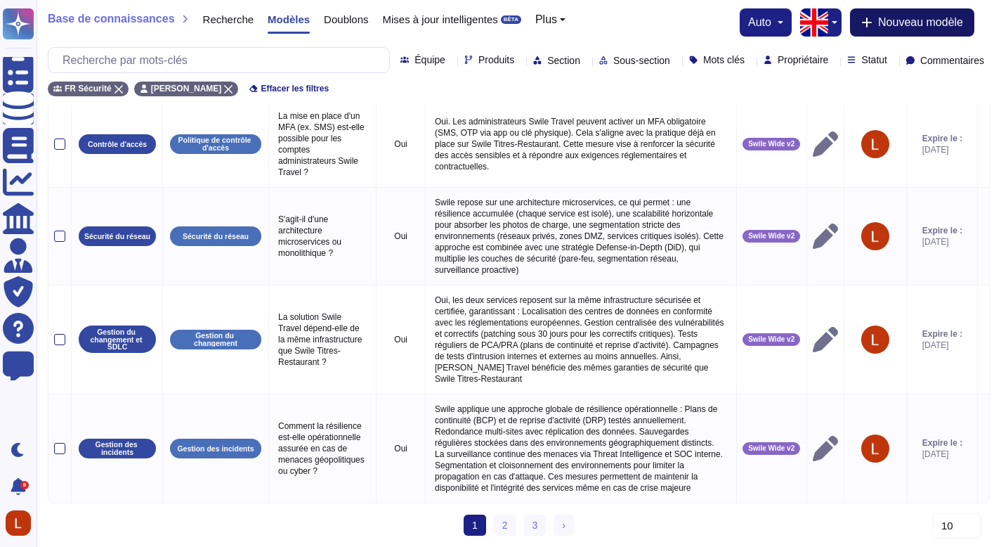
click at [914, 21] on font "Nouveau modèle" at bounding box center [920, 22] width 85 height 12
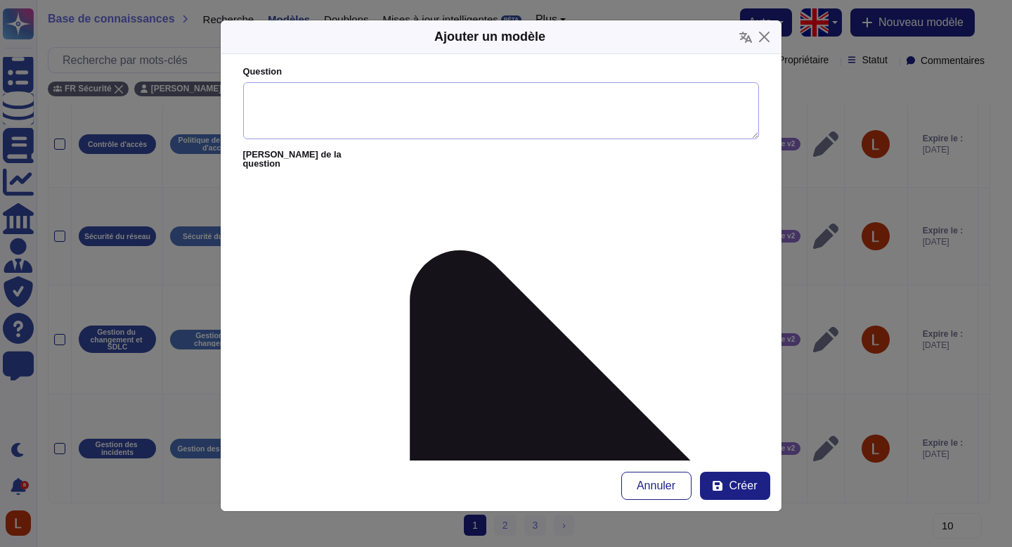
click at [457, 105] on textarea "Question" at bounding box center [501, 111] width 516 height 58
paste textarea "Disposez-vous d’un mécanisme de détection en temps réel des menaces ?"
type textarea "Disposez-vous d’un mécanisme de détection en temps réel des menaces ?"
paste textarea "Oui. Le SOC surveille en temps réel les flux de logs, les événements réseau et …"
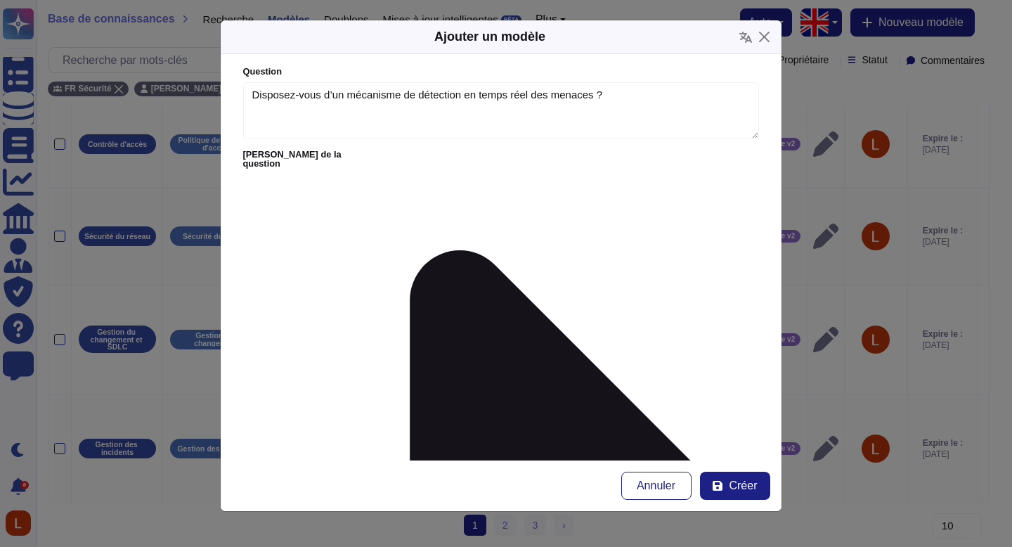
type textarea "Oui. Le SOC surveille en temps réel les flux de logs, les événements réseau et …"
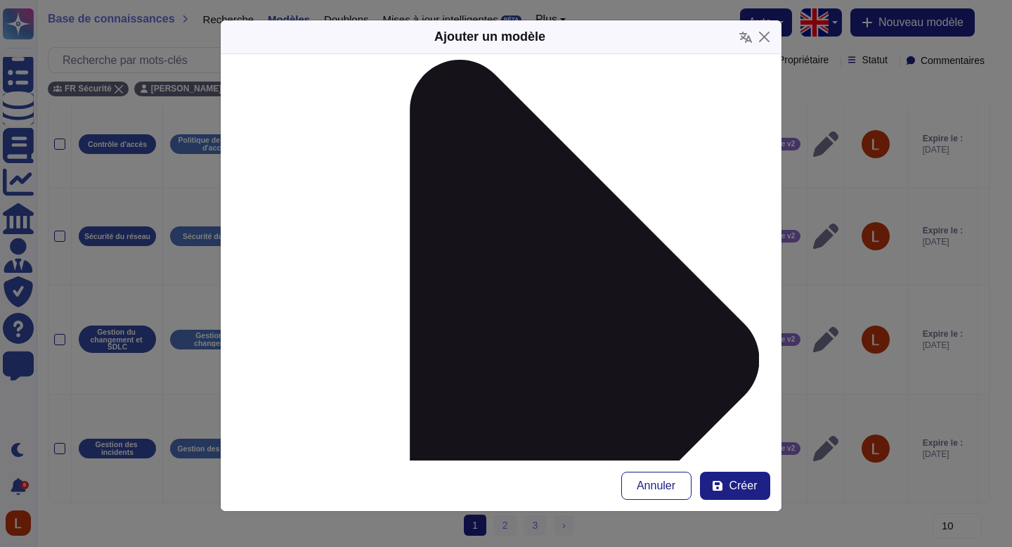
scroll to position [194, 0]
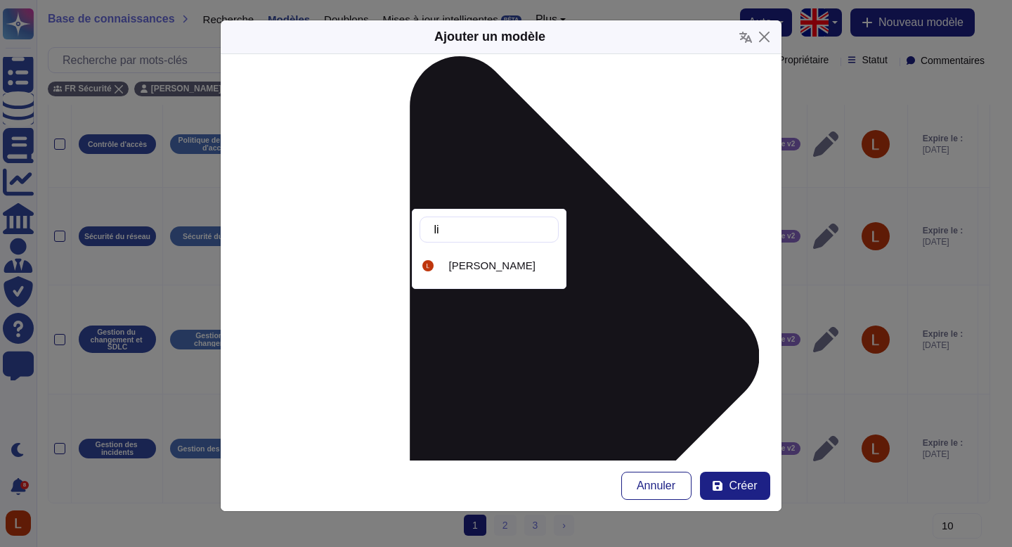
type input "lil"
click at [520, 258] on div "[PERSON_NAME]" at bounding box center [489, 265] width 139 height 32
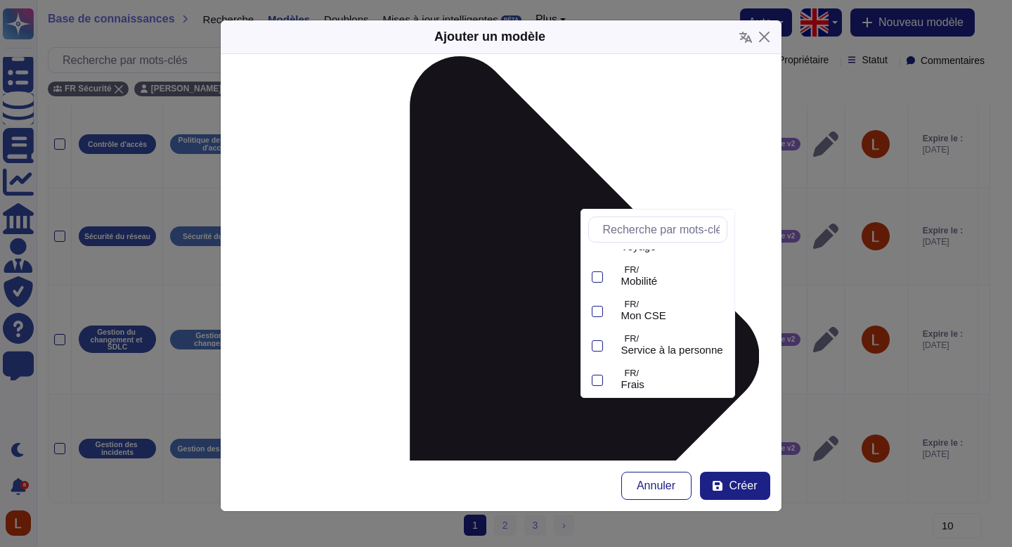
scroll to position [235, 0]
click at [668, 368] on font "Swile Wide v2" at bounding box center [654, 374] width 66 height 12
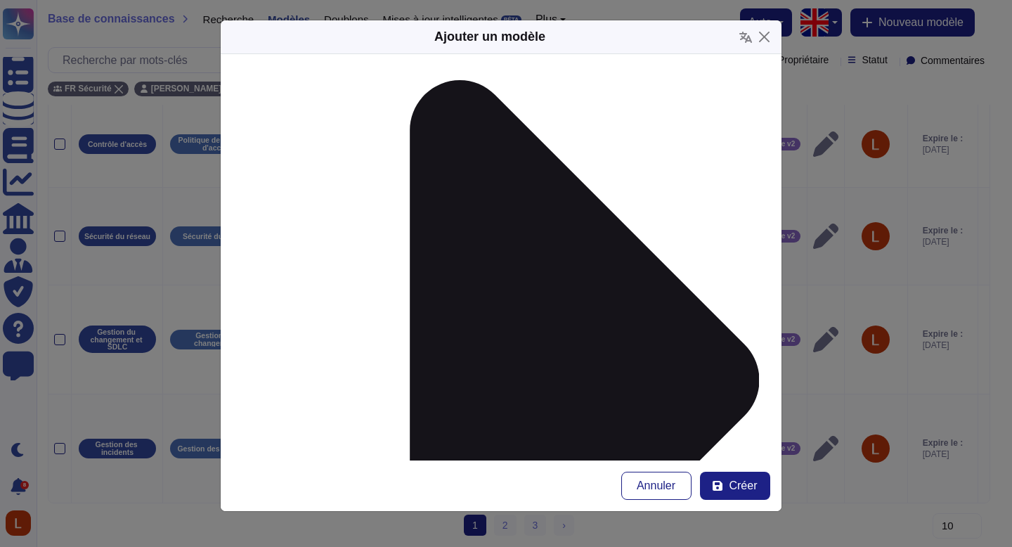
scroll to position [214, 0]
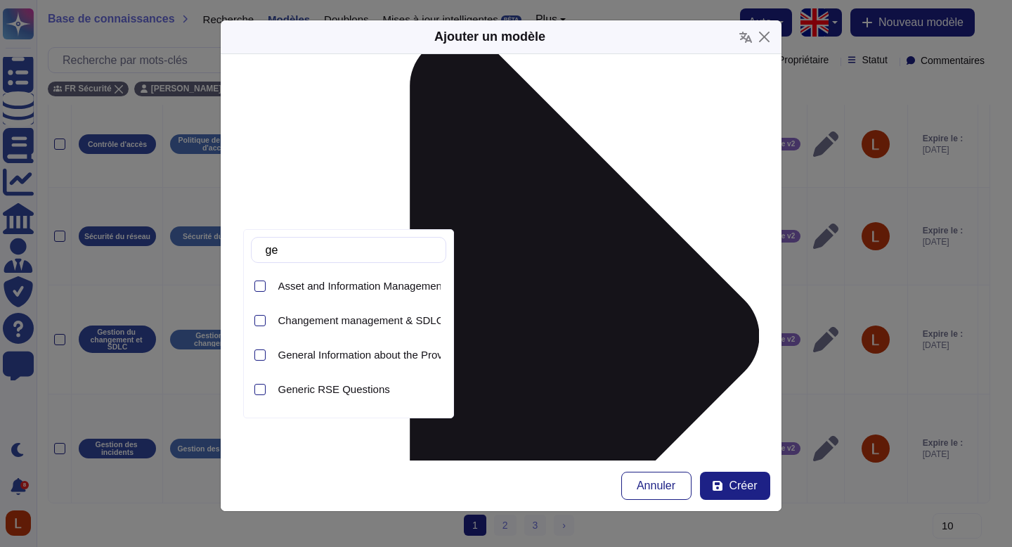
type input "g"
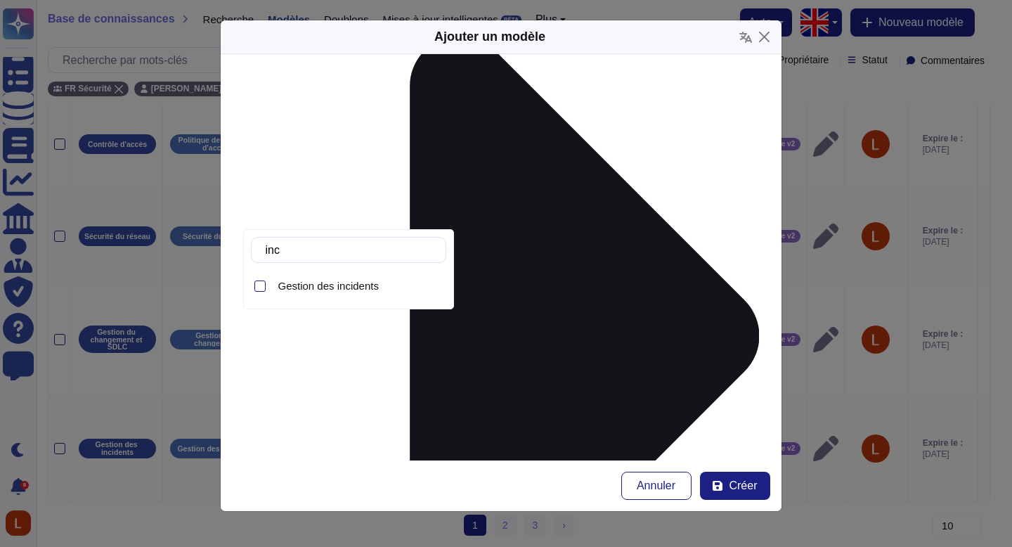
type input "inci"
click at [338, 287] on font "Gestion des incidents" at bounding box center [328, 286] width 100 height 12
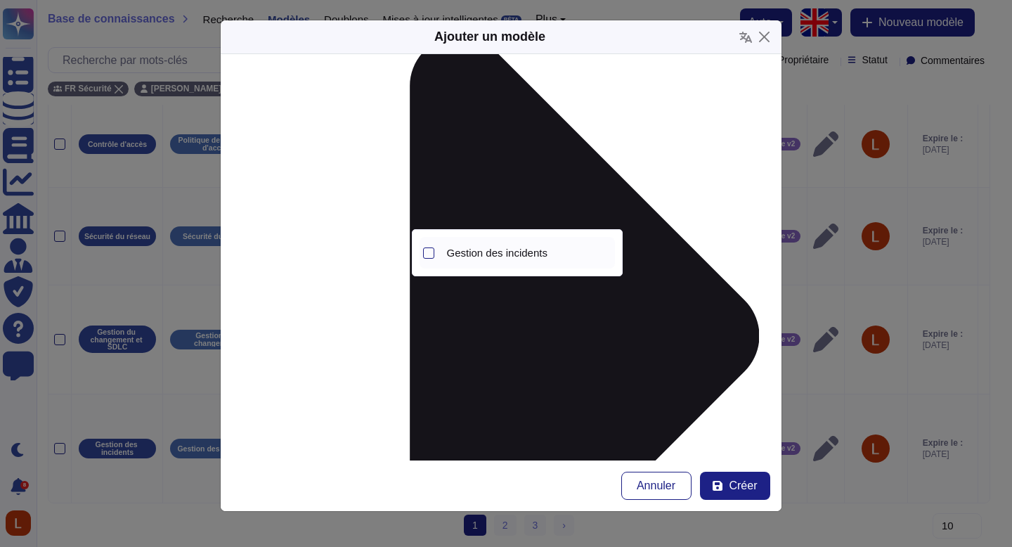
click at [547, 252] on font "Gestion des incidents" at bounding box center [497, 253] width 100 height 12
click at [670, 225] on form "Question Disposez-vous d’un mécanisme de détection en temps réel des menaces ? …" at bounding box center [501, 257] width 561 height 406
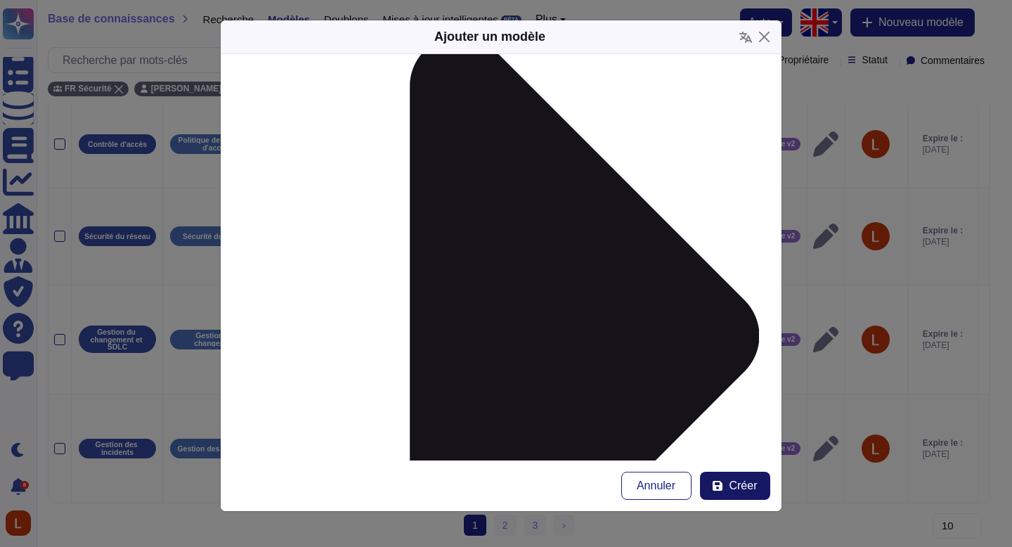
click at [752, 497] on button "Créer" at bounding box center [735, 486] width 70 height 28
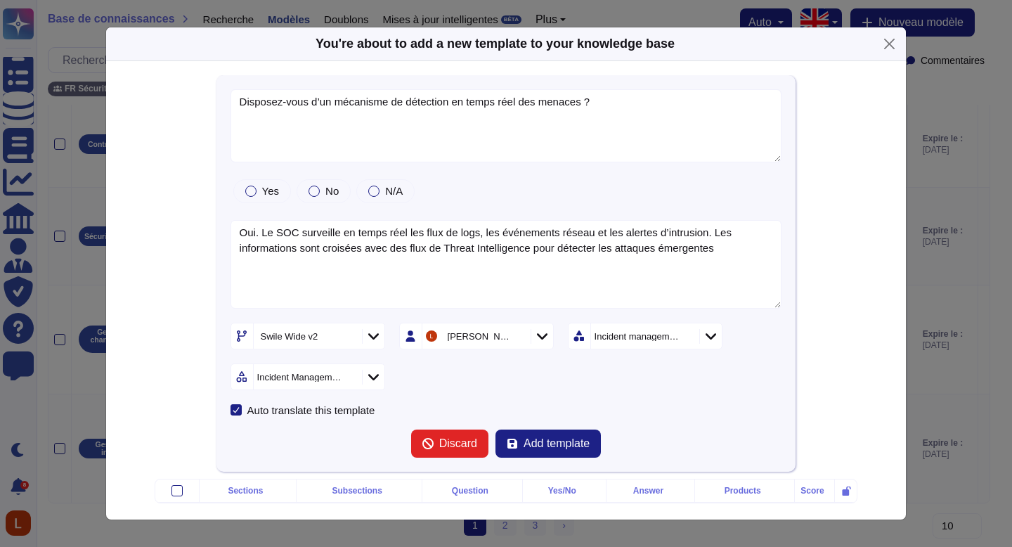
type textarea "Disposez-vous d’un mécanisme de détection en temps réel des menaces ?"
type textarea "Oui. Le SOC surveille en temps réel les flux de logs, les événements réseau et …"
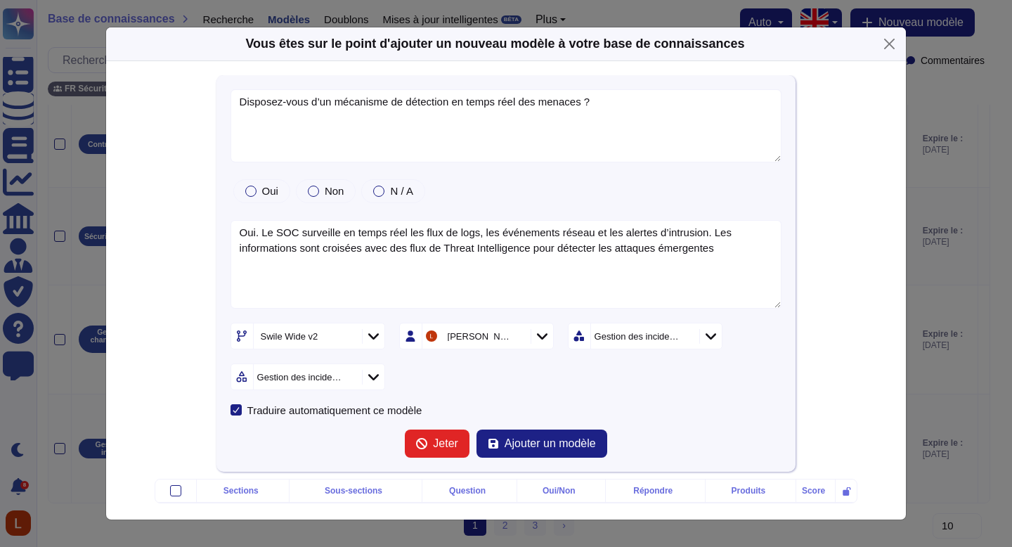
drag, startPoint x: 869, startPoint y: 217, endPoint x: 872, endPoint y: 258, distance: 40.9
click at [869, 272] on div "Disposez-vous d’un mécanisme de détection en temps réel des menaces ? Oui Non N…" at bounding box center [506, 293] width 772 height 437
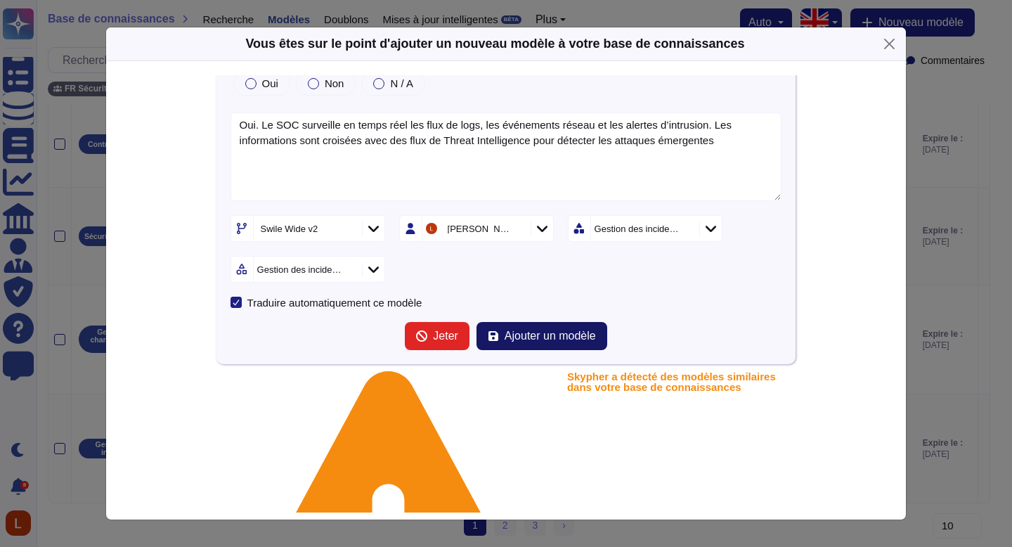
click at [552, 335] on font "Ajouter un modèle" at bounding box center [550, 336] width 91 height 12
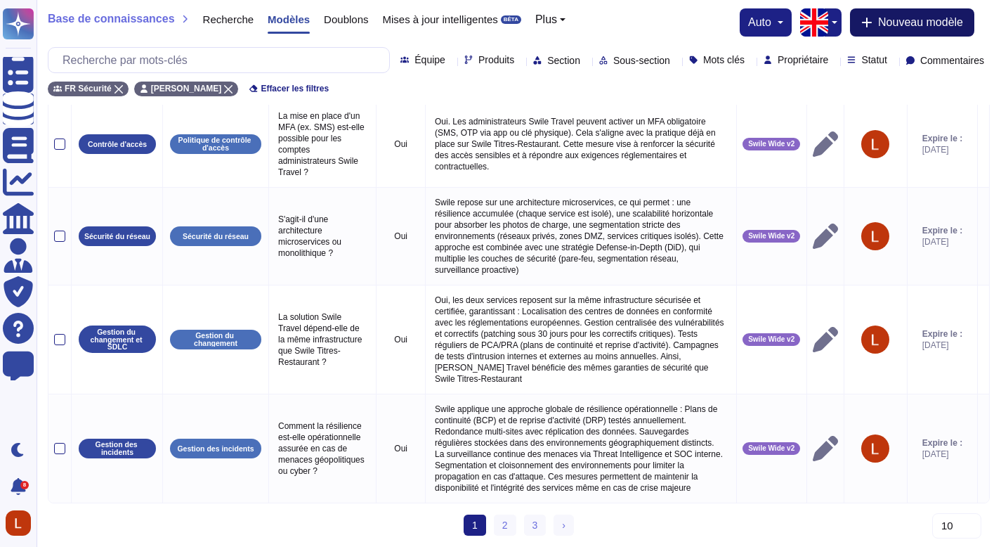
click at [903, 25] on font "Nouveau modèle" at bounding box center [920, 22] width 85 height 12
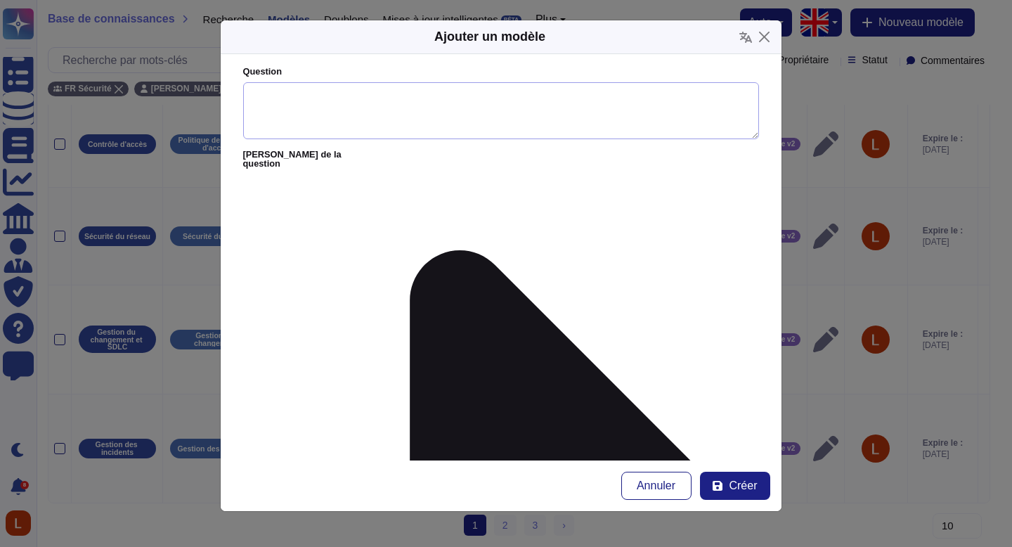
click at [363, 98] on textarea "Question" at bounding box center [501, 111] width 516 height 58
paste textarea "Avez-vous une procédure de communication de crise ?"
type textarea "Avez-vous une procédure de communication de crise ?"
paste textarea "Oui. En cas d’incident majeur, un plan de communication interne et externe est …"
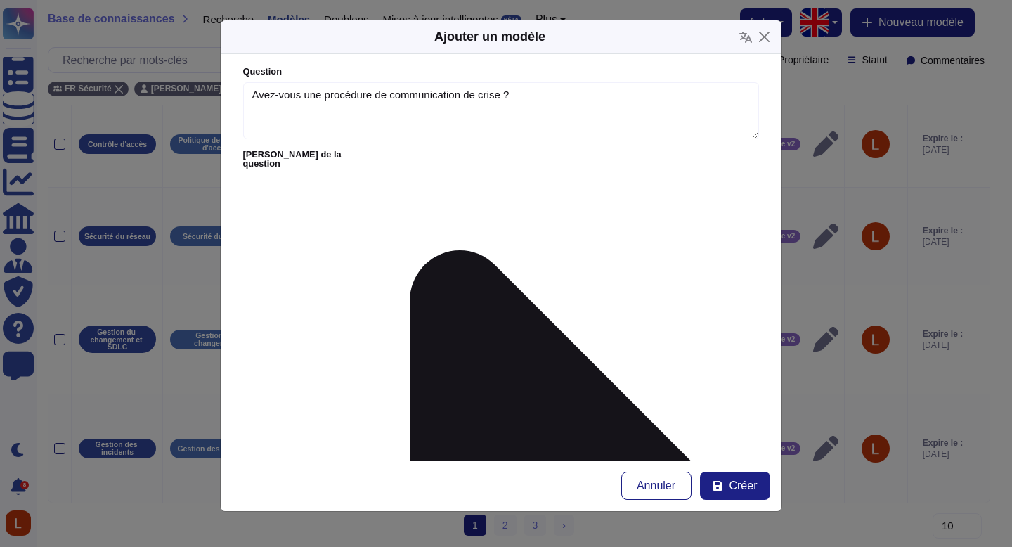
scroll to position [41, 0]
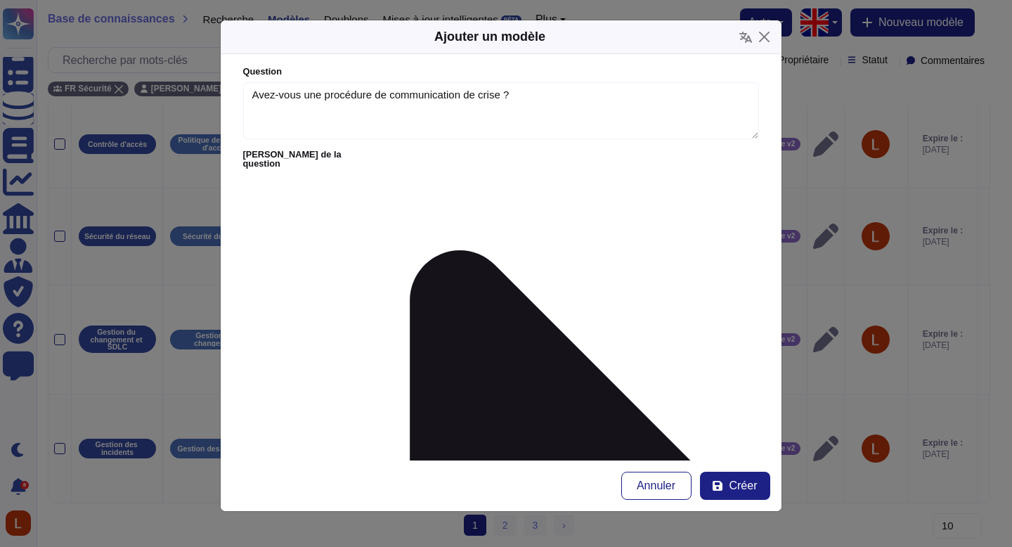
type textarea "Oui. En cas d’incident majeur, un plan de communication interne et externe est …"
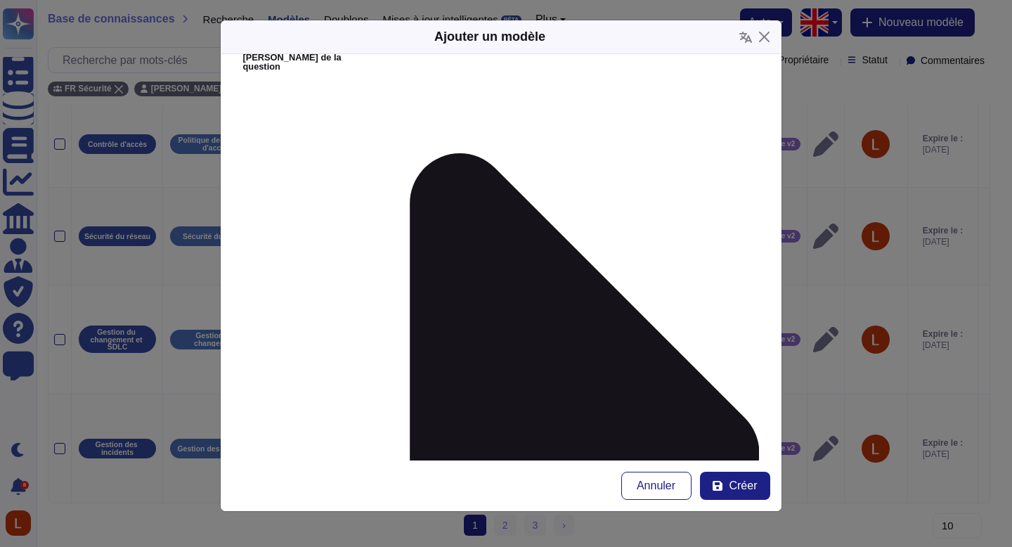
scroll to position [106, 0]
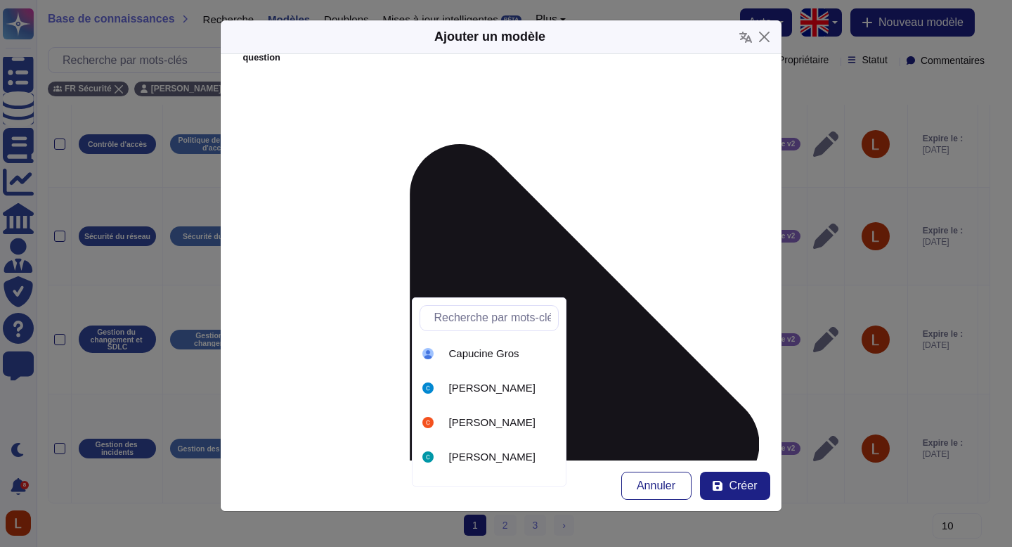
type input "k"
type input "lil"
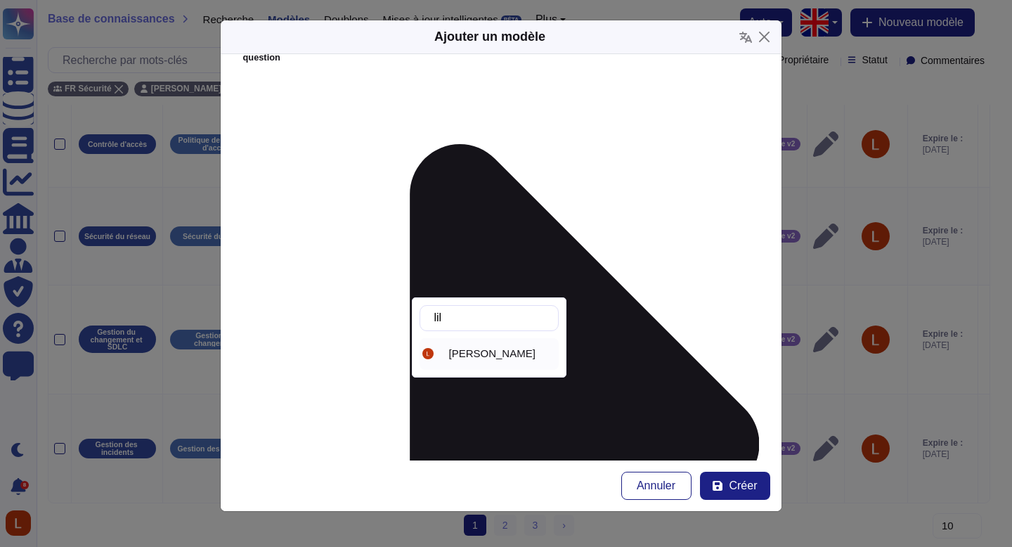
click at [512, 353] on font "[PERSON_NAME]" at bounding box center [492, 353] width 86 height 12
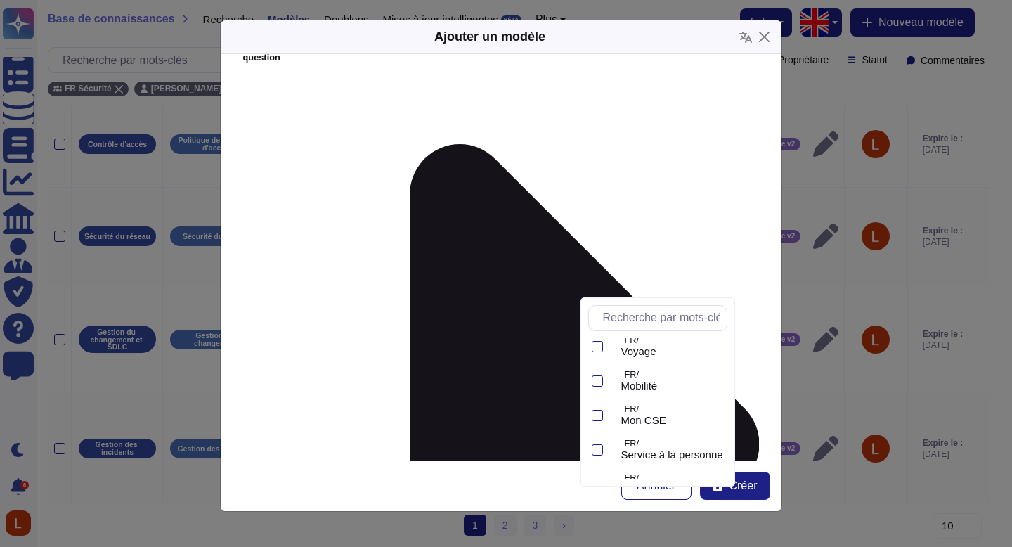
scroll to position [235, 0]
click at [664, 455] on div "Swile Wide v2" at bounding box center [668, 463] width 117 height 32
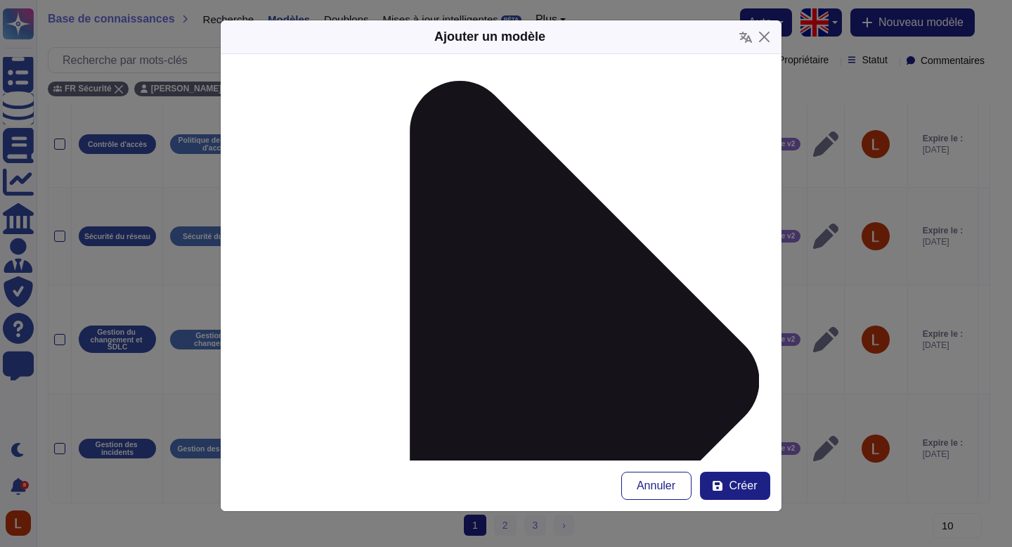
scroll to position [188, 0]
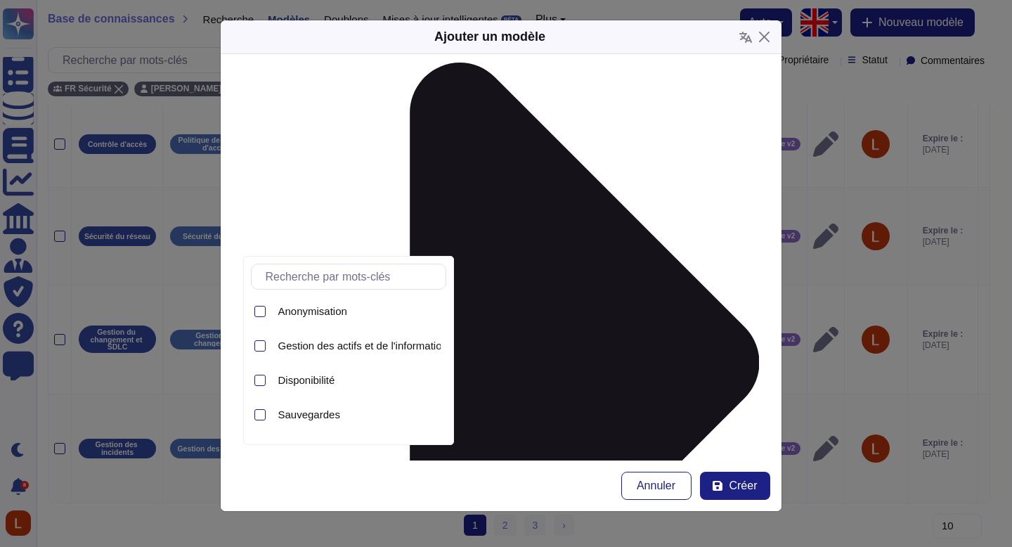
scroll to position [39, 0]
click at [384, 334] on div "Gestion des actifs et de l'information" at bounding box center [360, 342] width 174 height 32
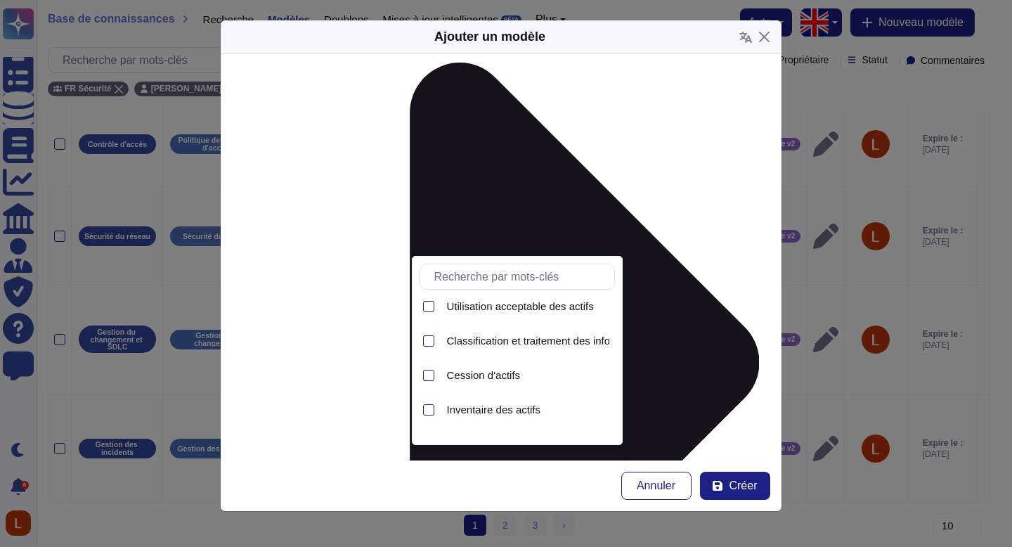
scroll to position [0, 0]
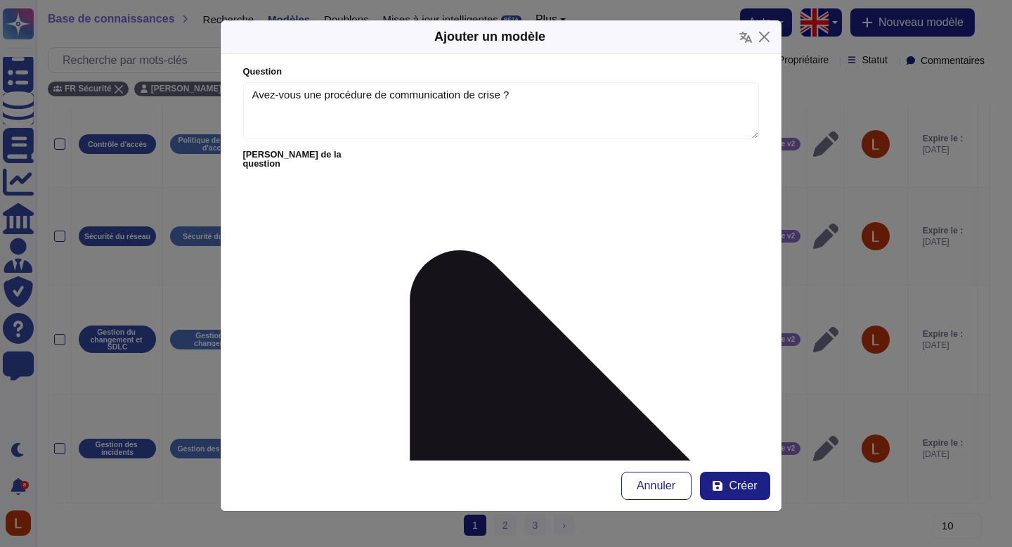
scroll to position [214, 0]
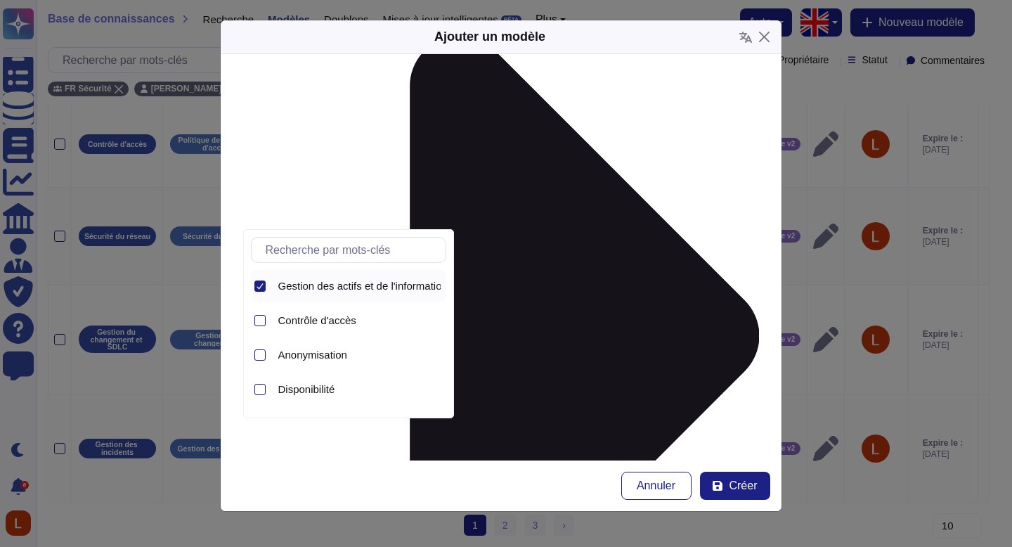
click at [344, 280] on font "Gestion des actifs et de l'information" at bounding box center [362, 286] width 169 height 12
click at [809, 252] on div "Ajouter un modèle Question Avez-vous une procédure de communication de crise ? …" at bounding box center [506, 273] width 1012 height 547
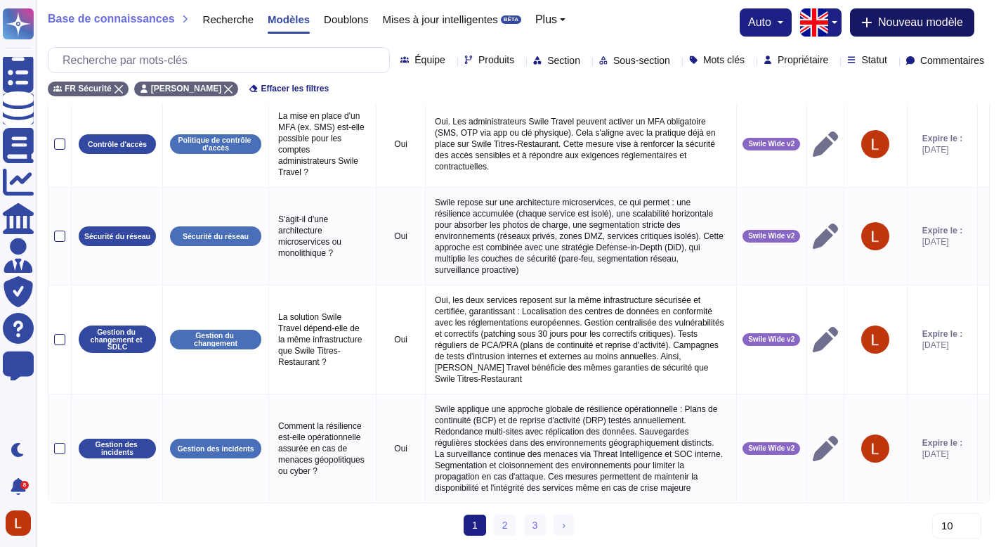
click at [919, 20] on font "Nouveau modèle" at bounding box center [920, 22] width 85 height 12
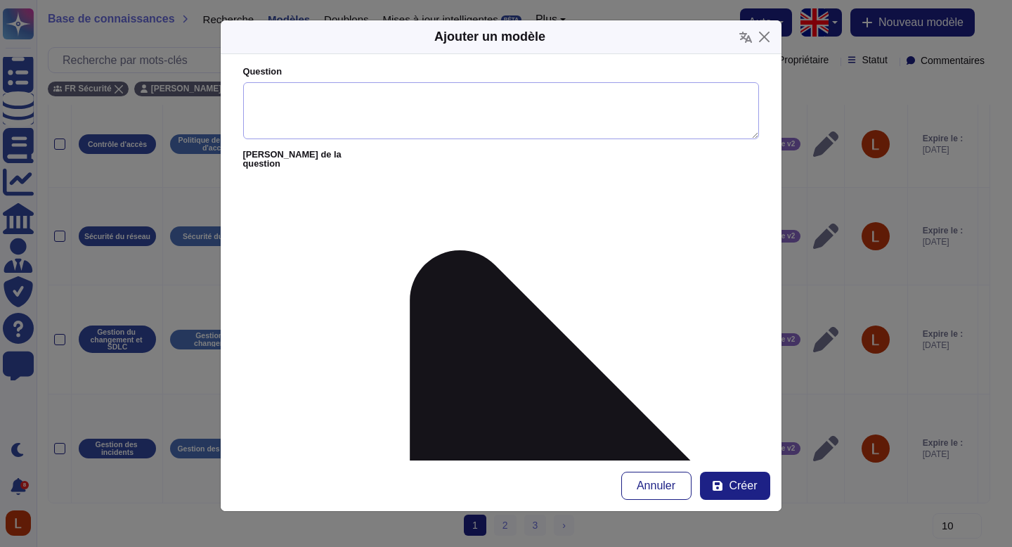
click at [400, 131] on textarea "Question" at bounding box center [501, 111] width 516 height 58
paste textarea "Oui. En cas d’incident majeur, un plan de communication interne et externe est …"
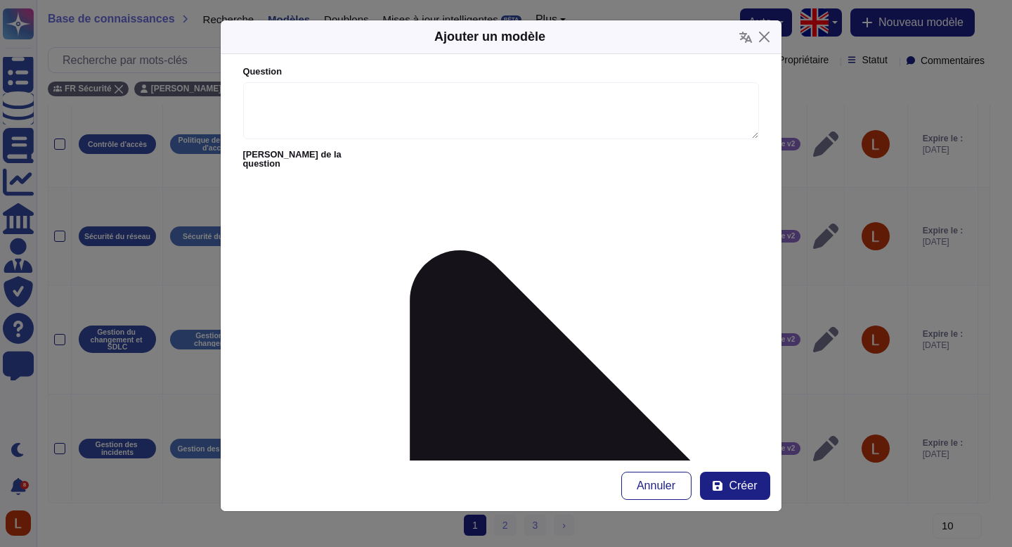
type textarea "Oui. En cas d’incident majeur, un plan de communication interne et externe est …"
click at [384, 124] on textarea "Question" at bounding box center [501, 111] width 516 height 58
click at [363, 105] on textarea "Question" at bounding box center [501, 111] width 516 height 58
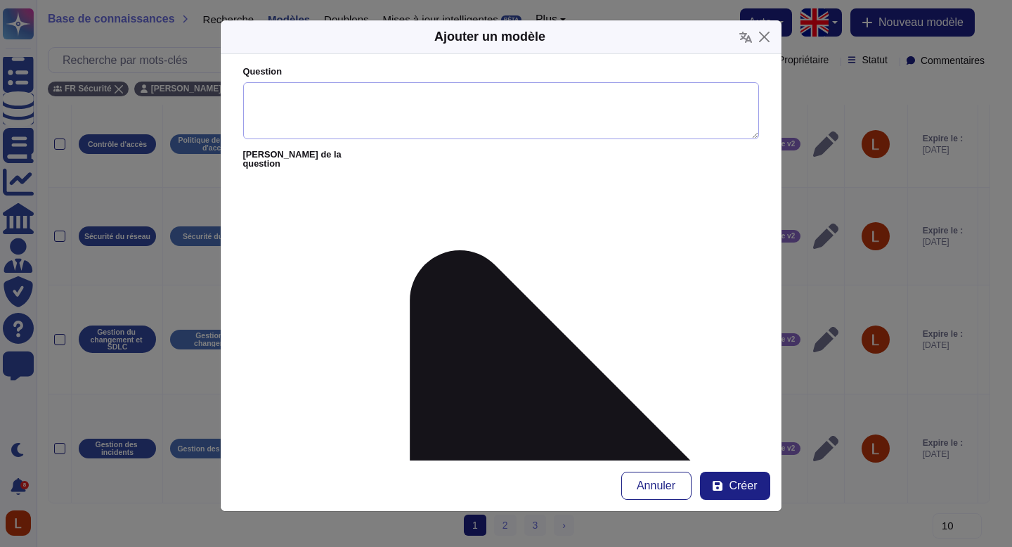
paste textarea "Avez-vous une procédure de communication de crise ?"
type textarea "Avez-vous une procédure de communication de crise ?"
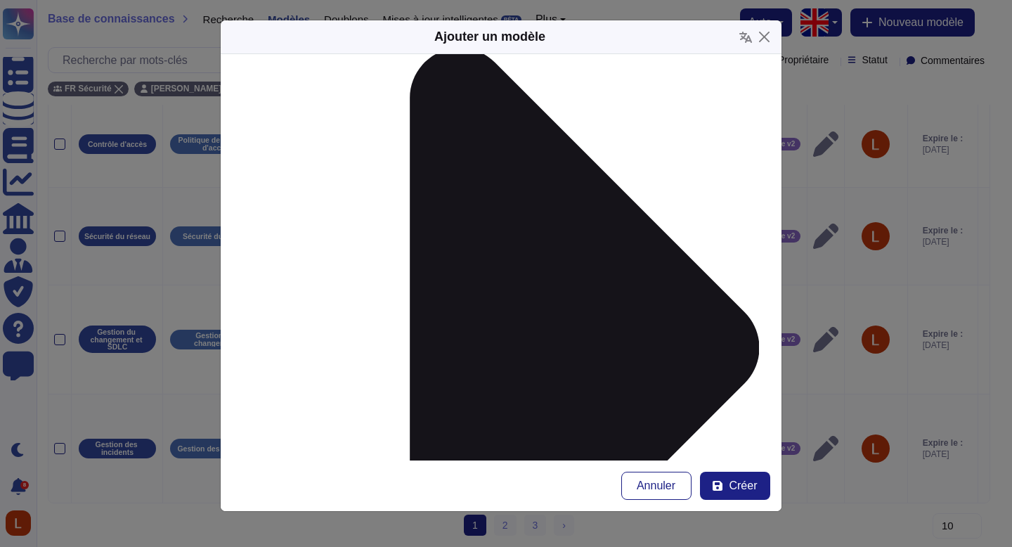
scroll to position [206, 0]
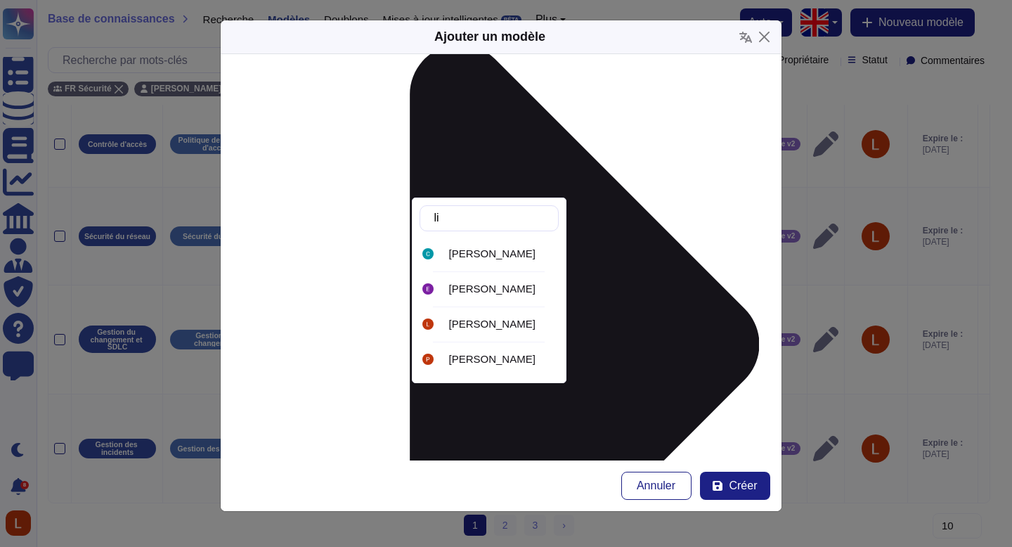
type input "lil"
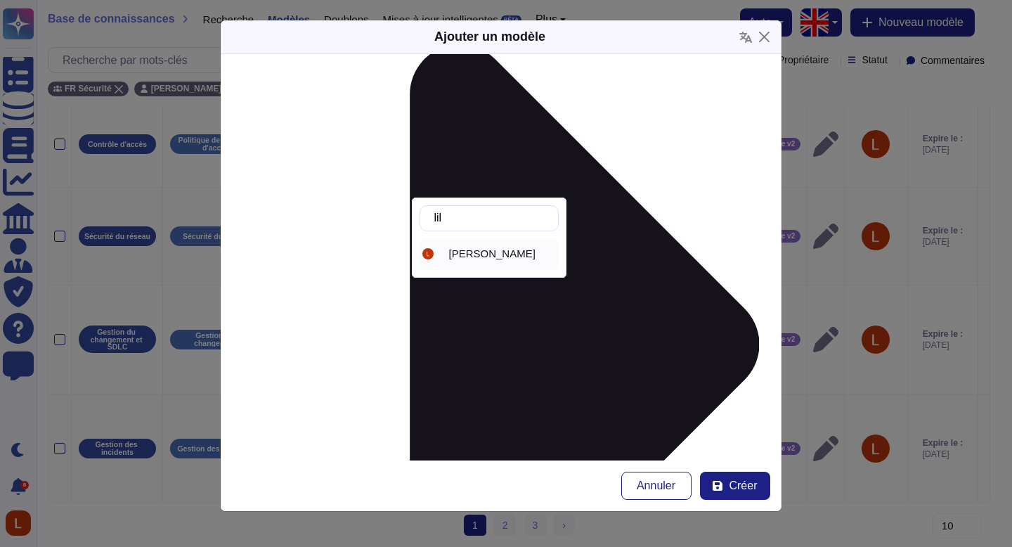
click at [522, 252] on font "[PERSON_NAME]" at bounding box center [492, 253] width 86 height 12
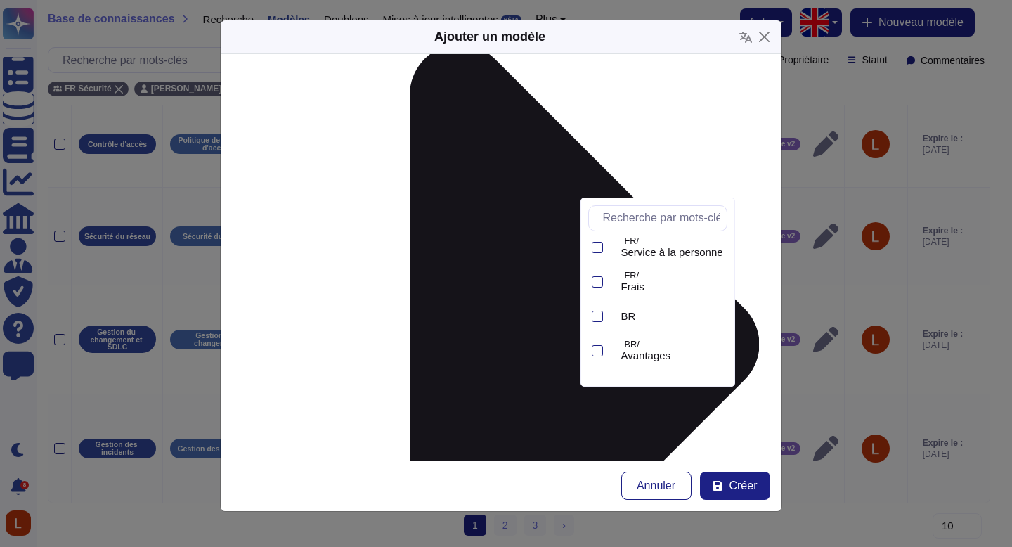
scroll to position [235, 0]
click at [682, 362] on font "Swile Wide v2" at bounding box center [654, 362] width 66 height 12
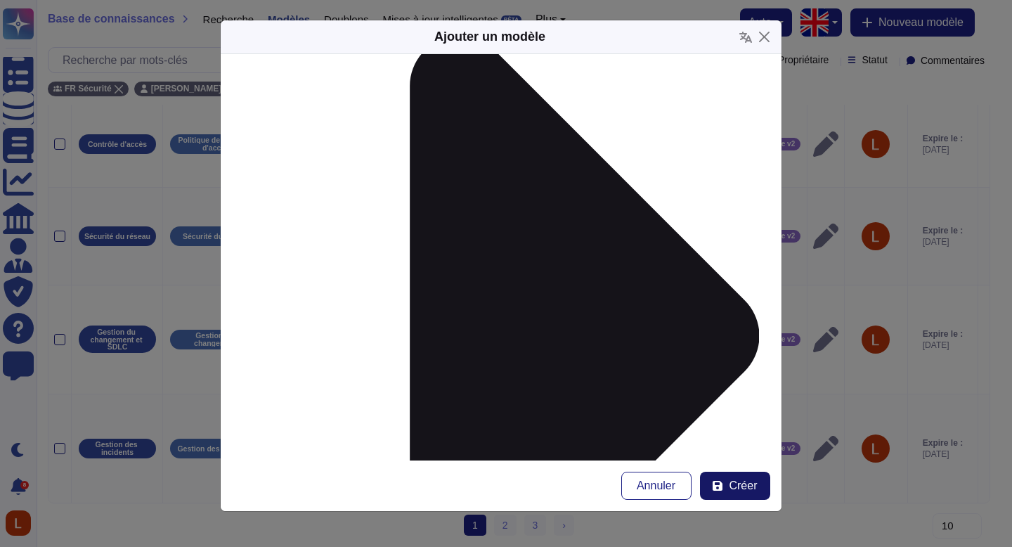
click at [743, 481] on font "Créer" at bounding box center [743, 485] width 28 height 12
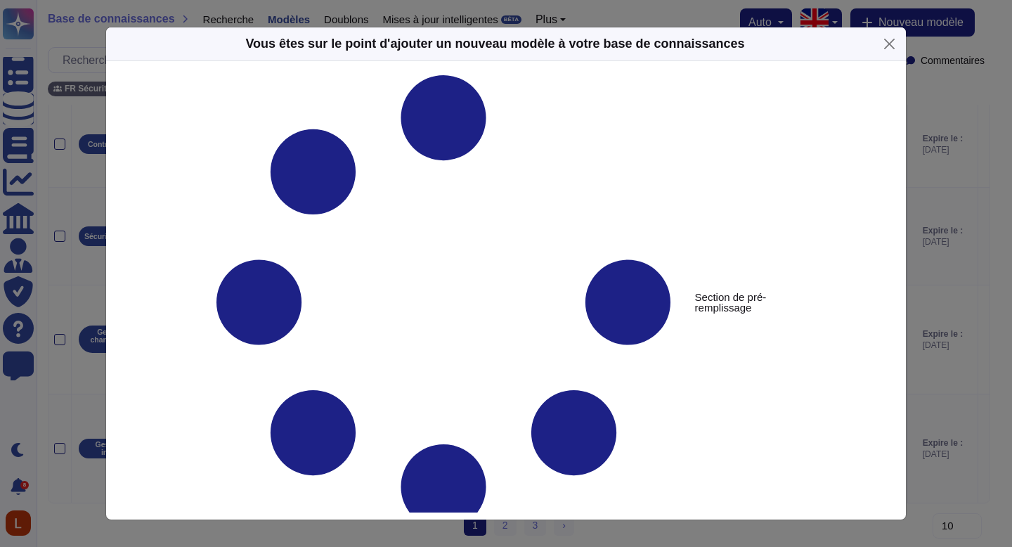
type textarea "Avez-vous une procédure de communication de crise ?"
type textarea "Oui. En cas d’incident majeur, un plan de communication interne et externe est …"
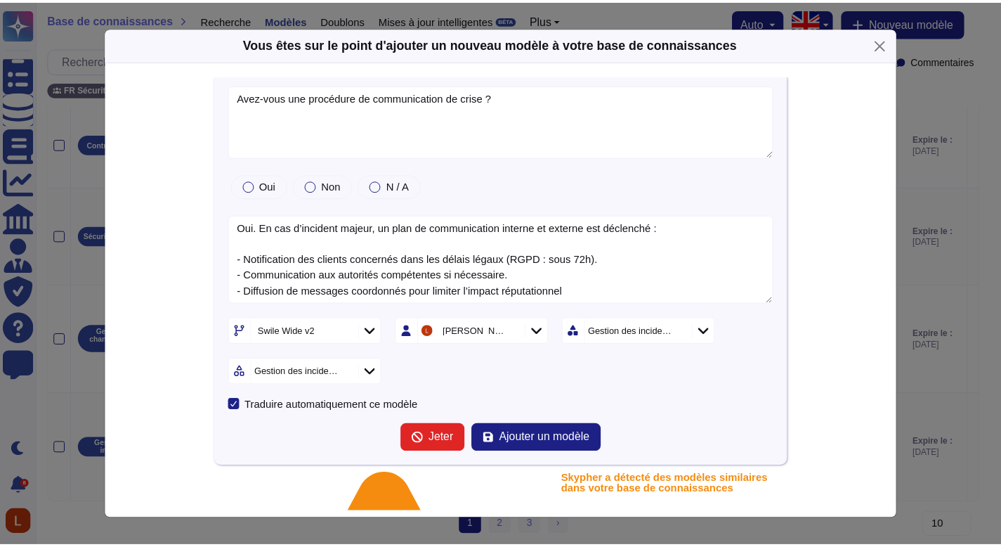
scroll to position [0, 0]
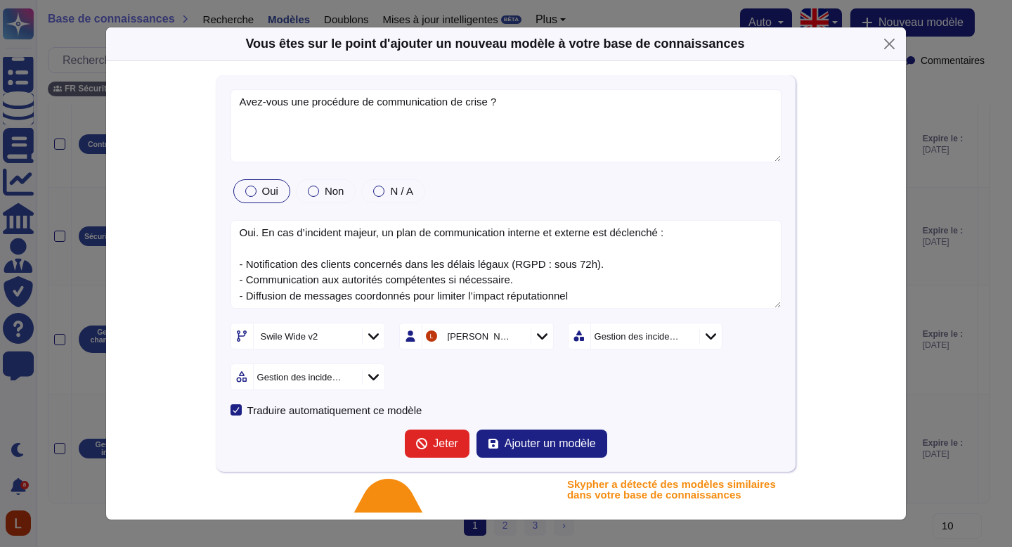
click at [257, 197] on div "Oui" at bounding box center [261, 191] width 57 height 24
click at [525, 444] on font "Ajouter un modèle" at bounding box center [550, 443] width 91 height 12
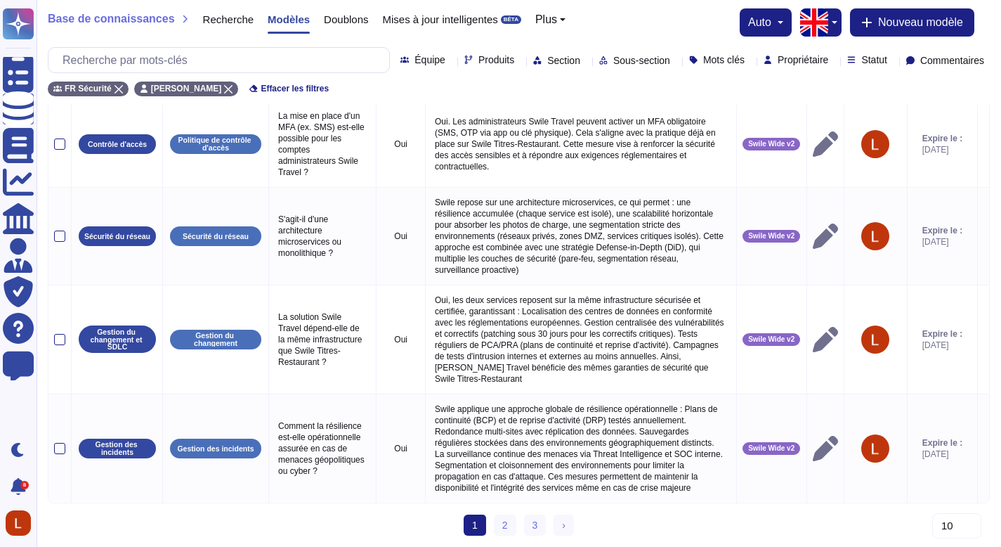
scroll to position [854, 0]
click at [512, 518] on link "2" at bounding box center [505, 524] width 22 height 21
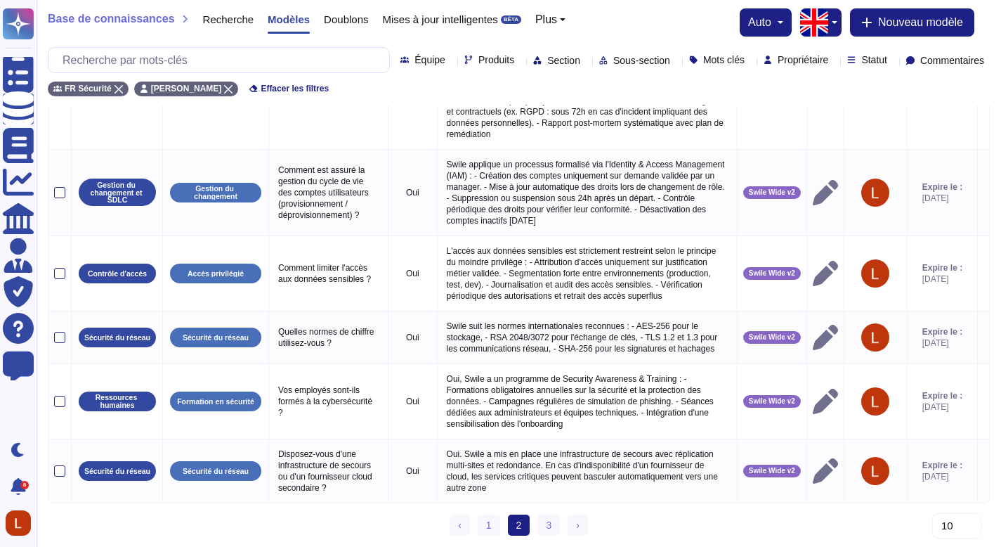
scroll to position [685, 0]
drag, startPoint x: 1011, startPoint y: 336, endPoint x: 999, endPoint y: 492, distance: 156.5
click at [1001, 483] on html "Questionnaires Base de connaissances Documents Analytique CAIQ / SIG Administra…" at bounding box center [500, 9] width 1001 height 1076
click at [547, 526] on font "3" at bounding box center [549, 524] width 6 height 11
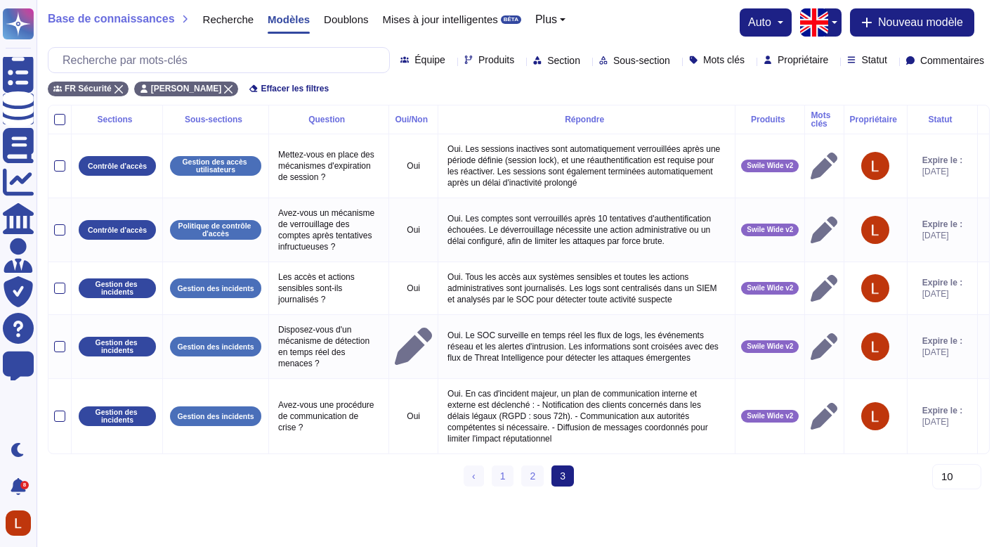
scroll to position [17, 0]
click at [870, 60] on div "Statut" at bounding box center [871, 60] width 46 height 11
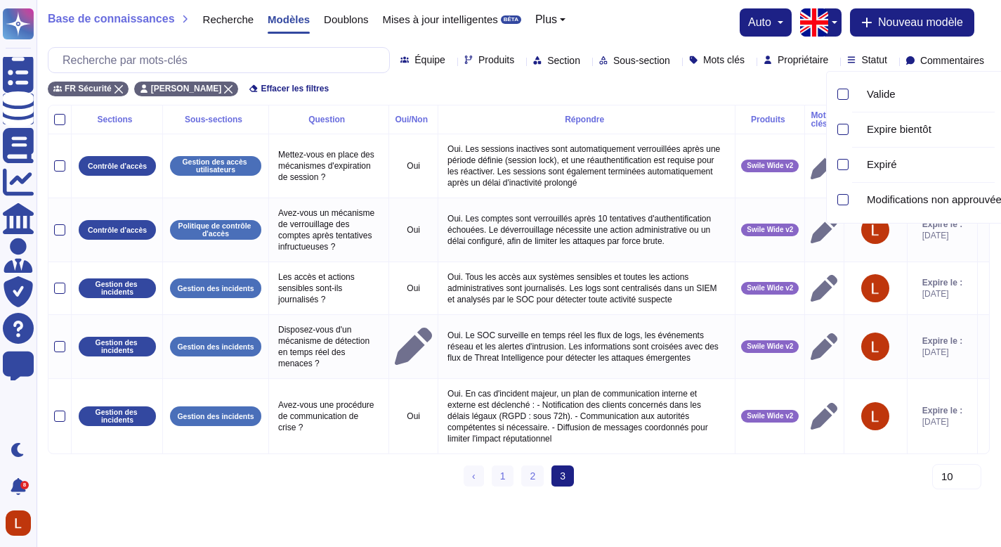
click at [870, 60] on div "Statut" at bounding box center [871, 60] width 46 height 11
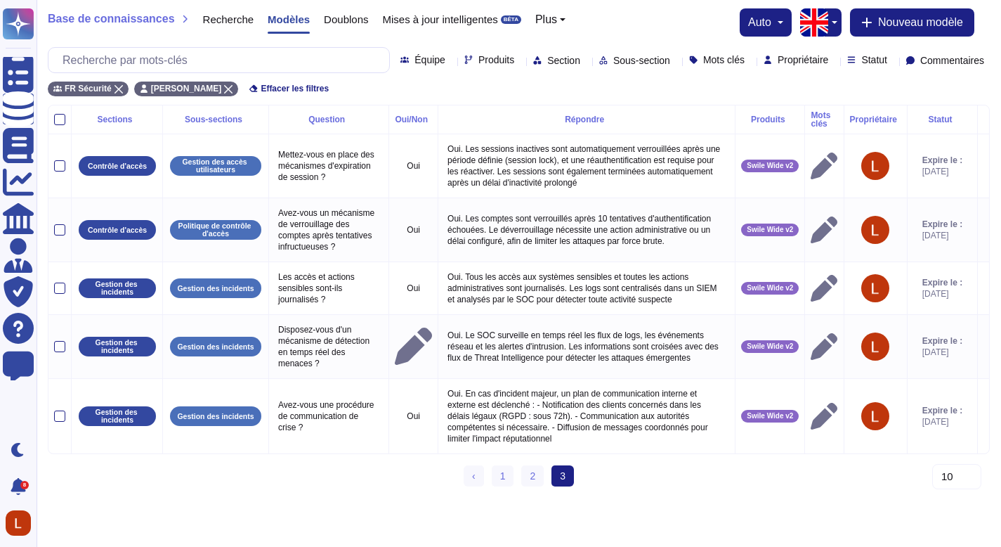
click at [779, 60] on font "Propriétaire" at bounding box center [803, 59] width 51 height 11
click at [707, 61] on div "Mots clés" at bounding box center [719, 60] width 61 height 11
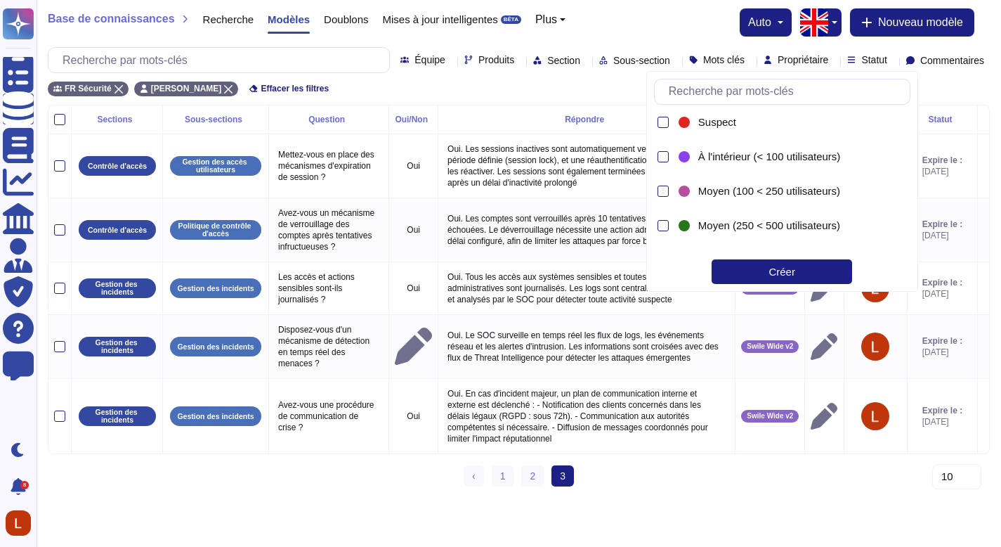
scroll to position [0, 0]
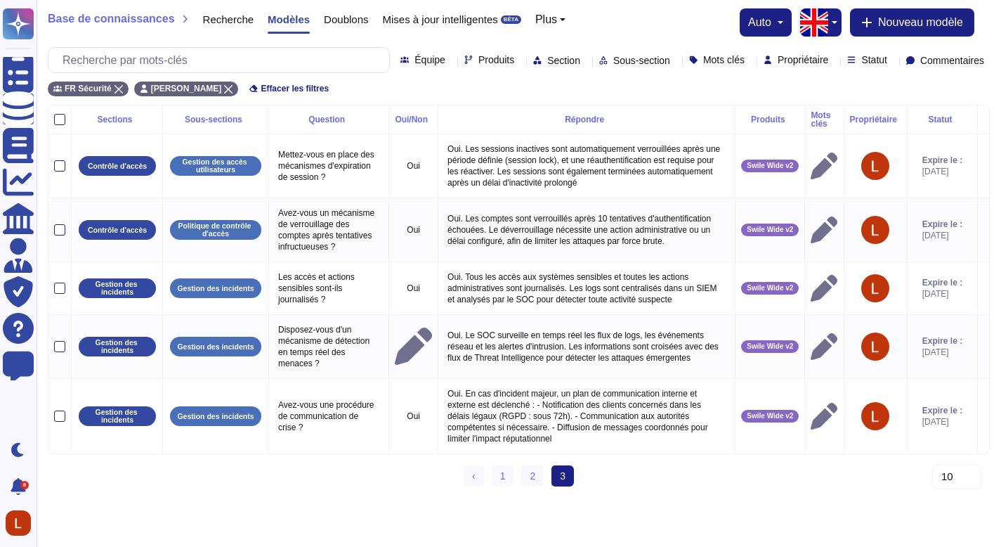
click at [611, 67] on div "Équipe Produits Section Sous-section Mots clés Propriétaire Statut Commentaires" at bounding box center [519, 60] width 942 height 26
click at [614, 56] on font "Sous-section" at bounding box center [642, 60] width 57 height 11
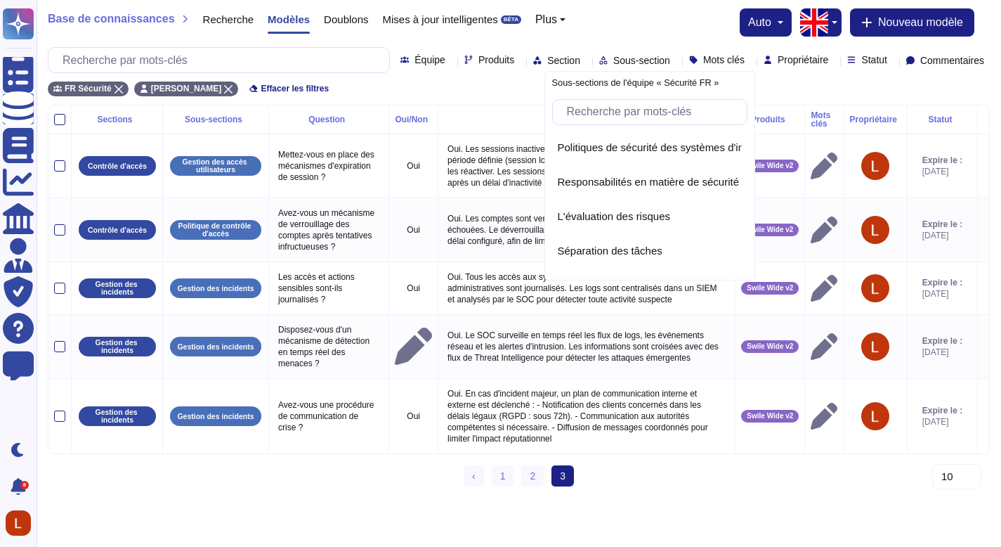
click at [614, 56] on font "Sous-section" at bounding box center [642, 60] width 57 height 11
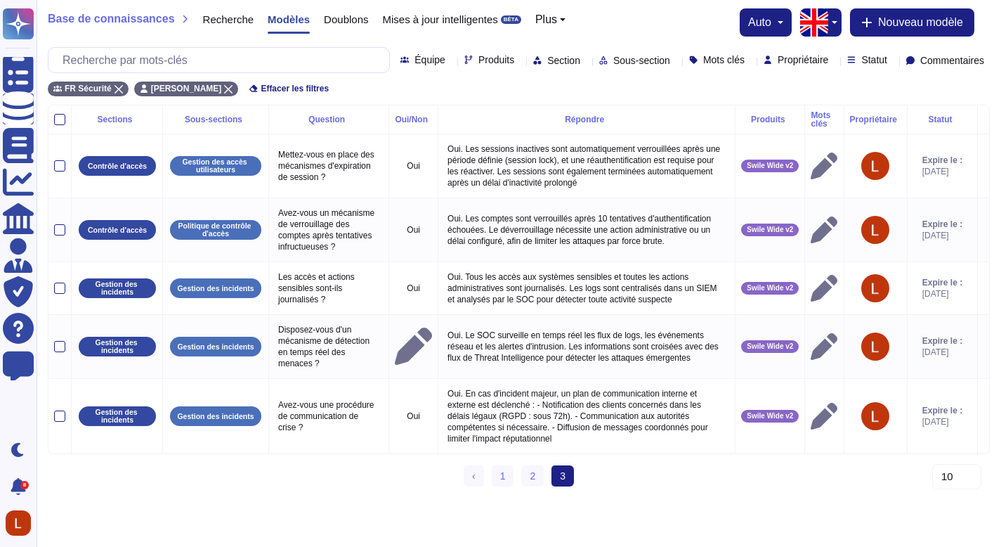
scroll to position [17, 0]
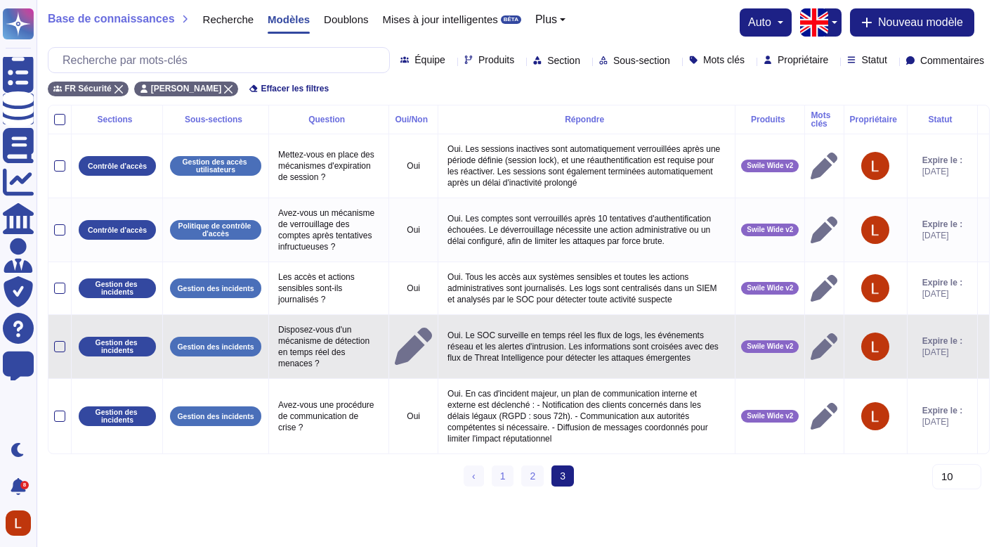
drag, startPoint x: 1011, startPoint y: 117, endPoint x: 941, endPoint y: 346, distance: 239.6
click at [1001, 270] on html "Questionnaires Base de connaissances Documents Analytique CAIQ / SIG Administra…" at bounding box center [500, 249] width 1001 height 498
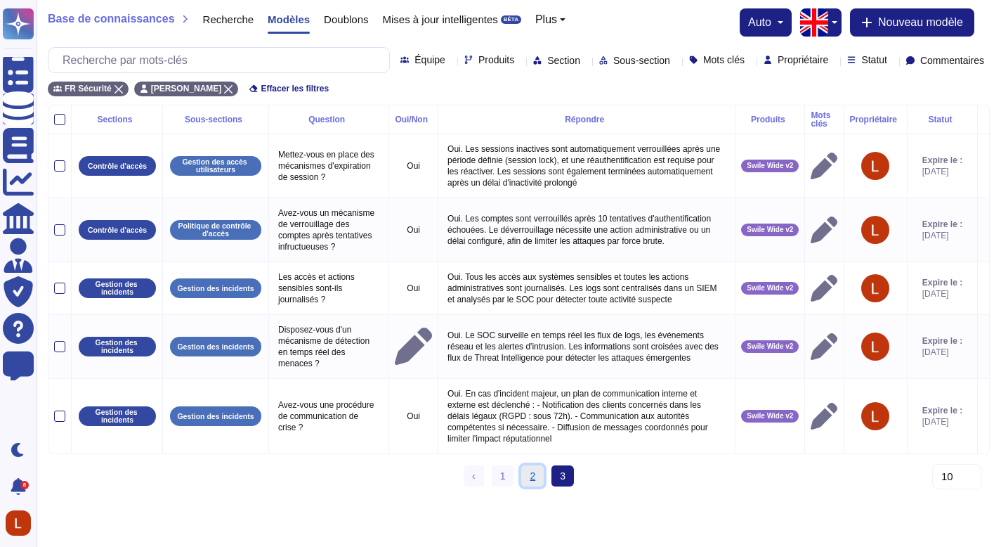
click at [538, 486] on link "2" at bounding box center [532, 475] width 22 height 21
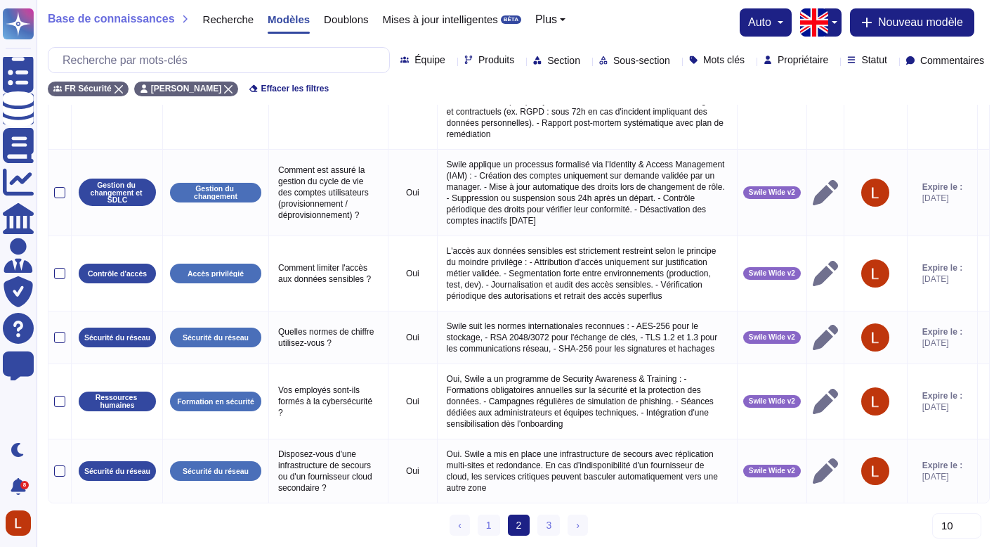
scroll to position [685, 0]
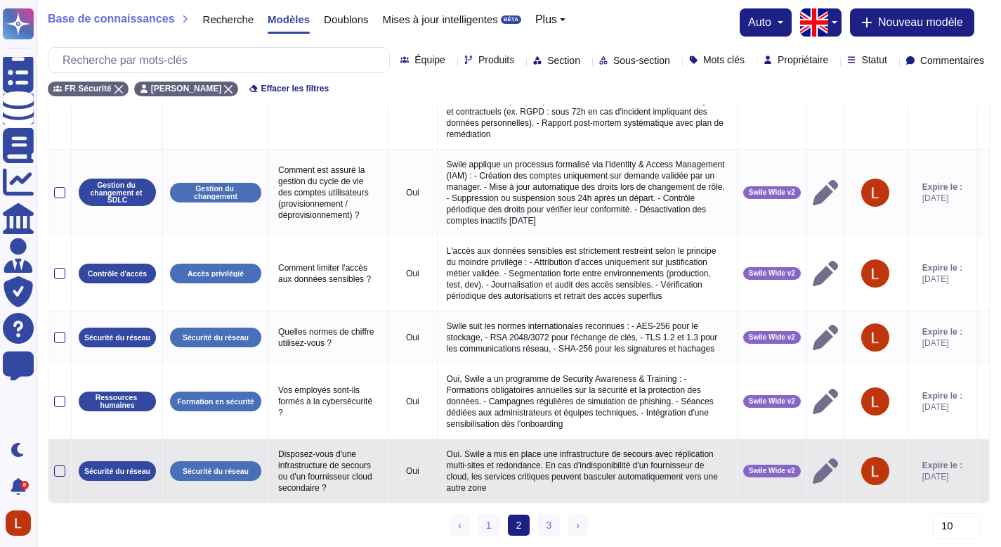
drag, startPoint x: 1011, startPoint y: 156, endPoint x: 875, endPoint y: 471, distance: 343.1
click at [998, 480] on html "Questionnaires Base de connaissances Documents Analytique CAIQ / SIG Administra…" at bounding box center [500, 9] width 1001 height 1076
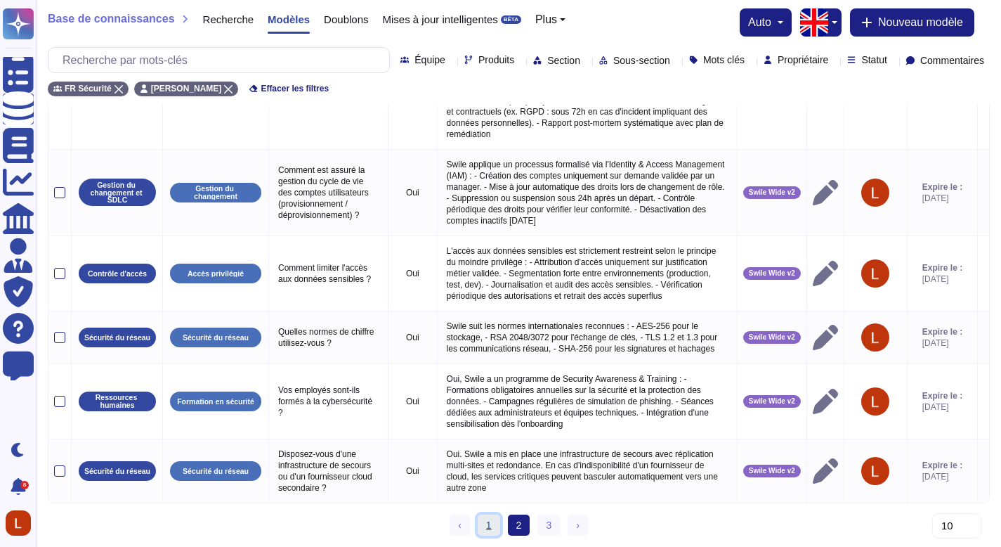
click at [484, 524] on link "1" at bounding box center [489, 524] width 22 height 21
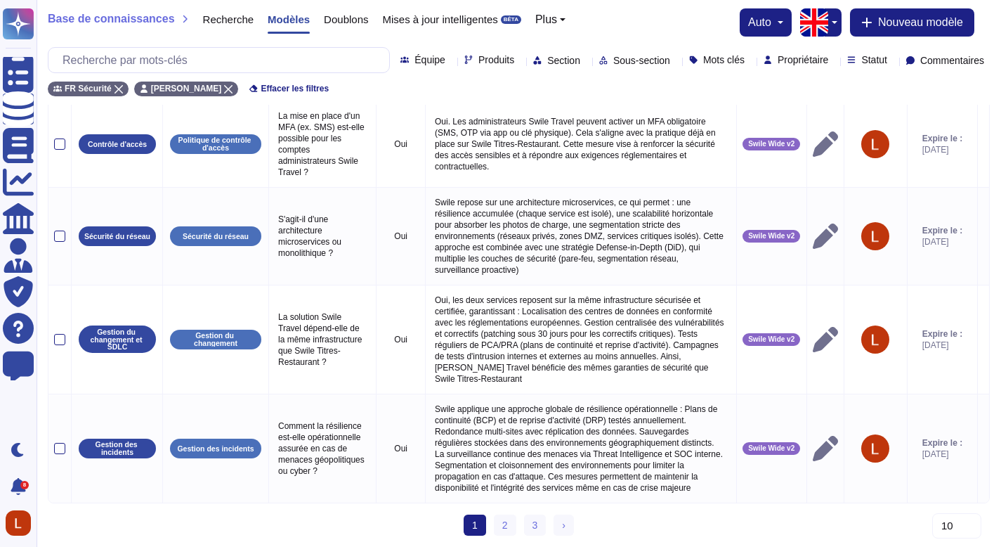
scroll to position [854, 0]
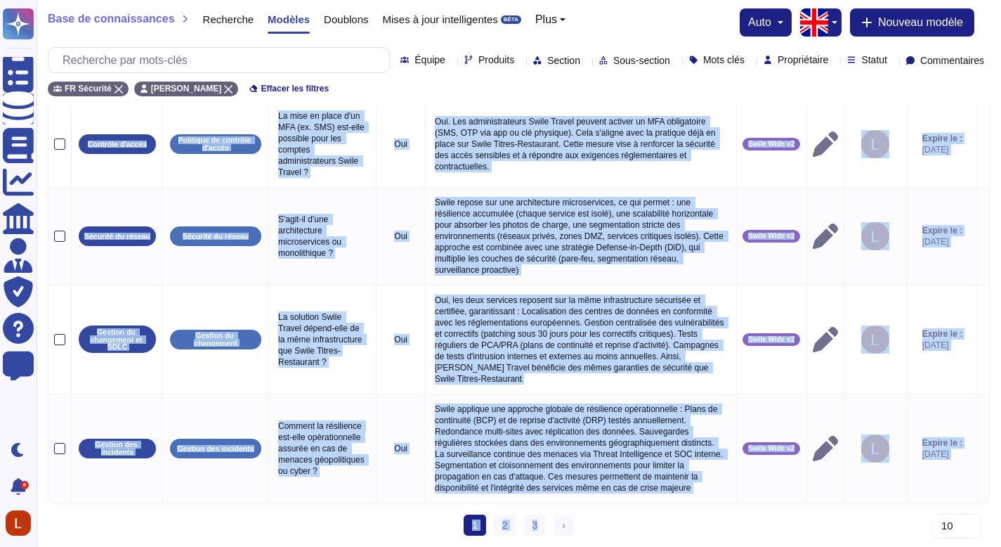
drag, startPoint x: 1011, startPoint y: 482, endPoint x: 1011, endPoint y: 516, distance: 33.7
click at [569, 517] on link "› Suivant" at bounding box center [564, 524] width 20 height 21
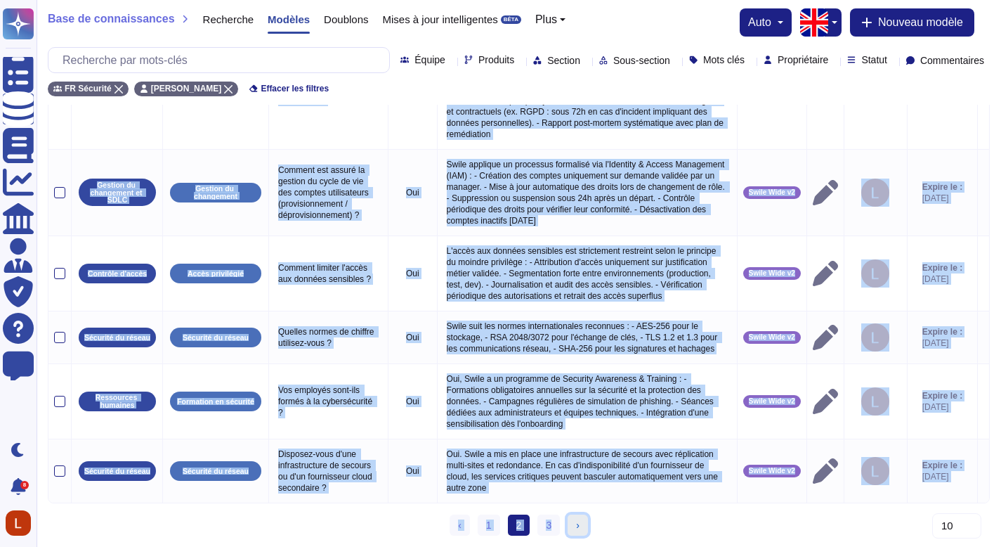
scroll to position [685, 0]
click at [521, 521] on span "2 (actuel)" at bounding box center [519, 524] width 22 height 21
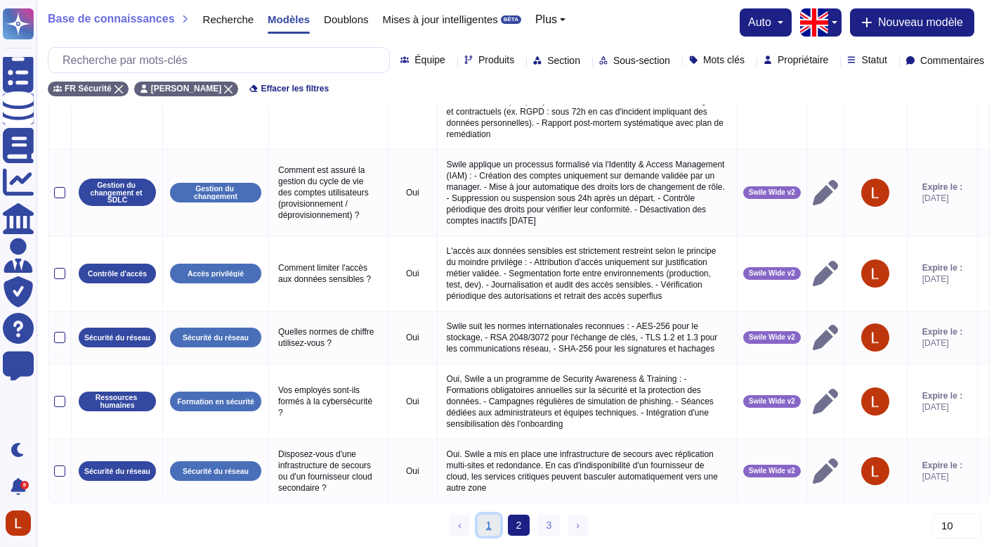
click at [481, 530] on link "1" at bounding box center [489, 524] width 22 height 21
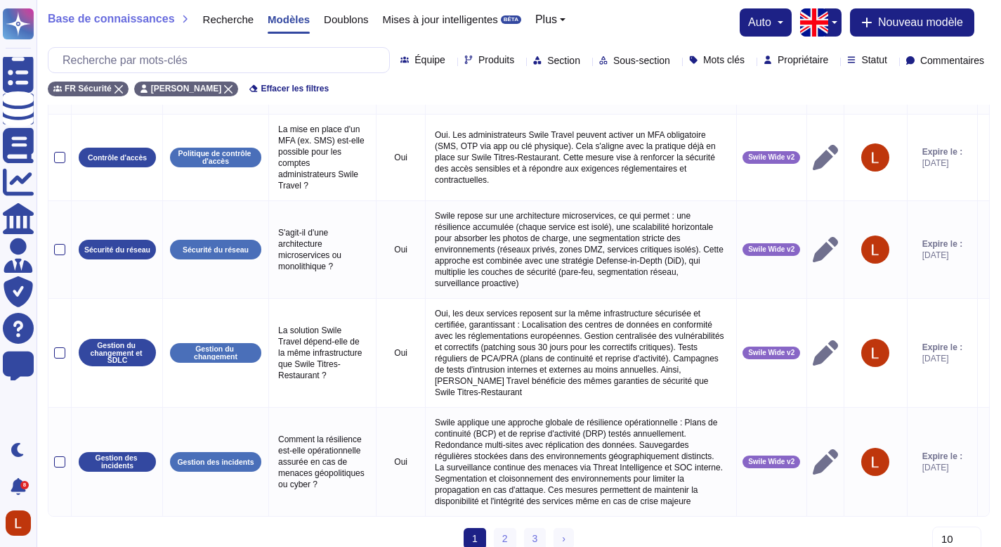
drag, startPoint x: 1011, startPoint y: 379, endPoint x: 987, endPoint y: 224, distance: 157.1
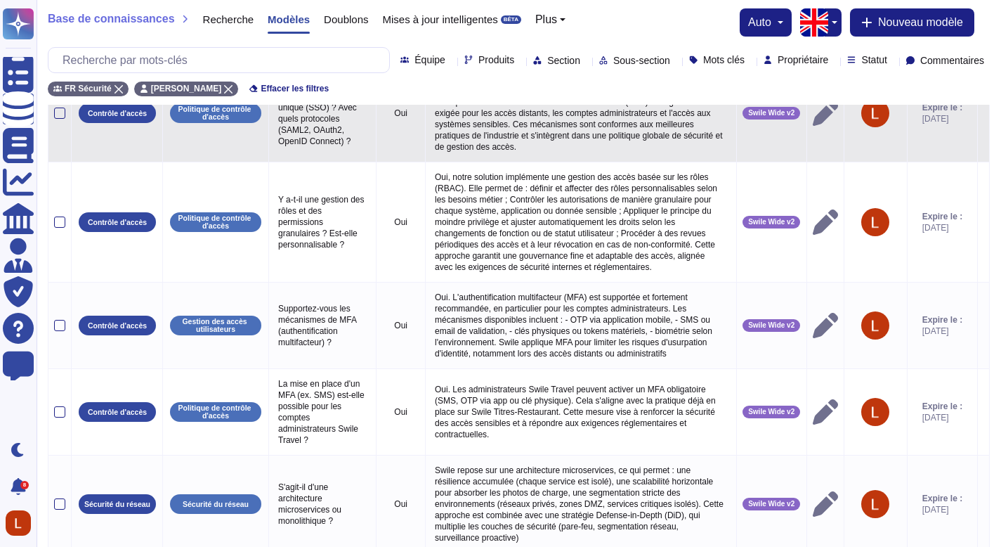
click at [987, 162] on td at bounding box center [984, 113] width 12 height 98
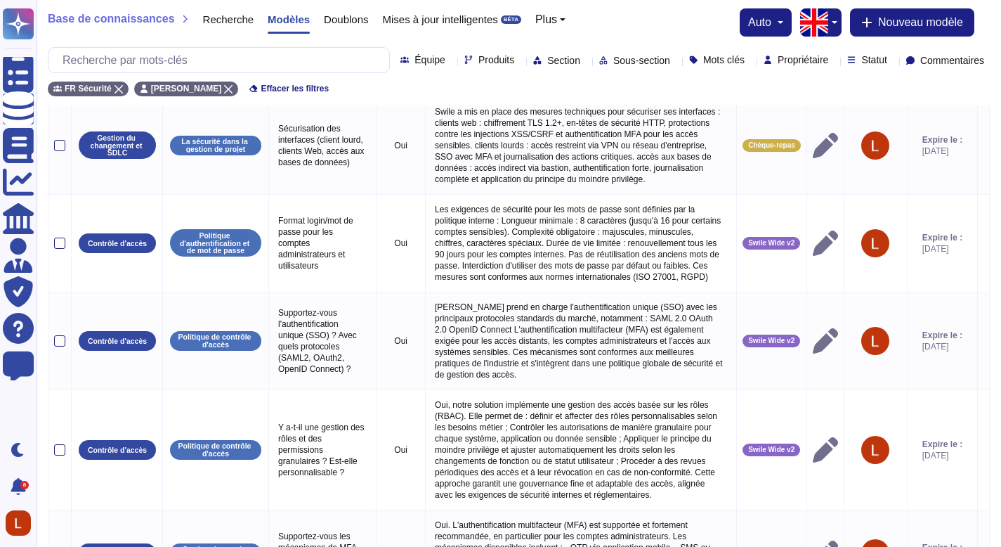
scroll to position [0, 0]
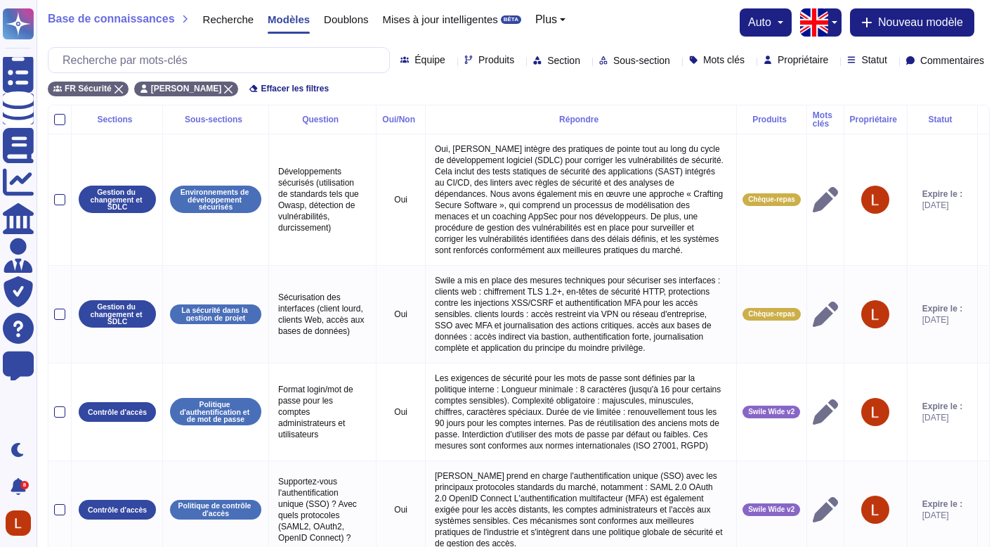
click at [426, 86] on div "FR Sécurité [PERSON_NAME] Effacer les filtres" at bounding box center [519, 84] width 942 height 23
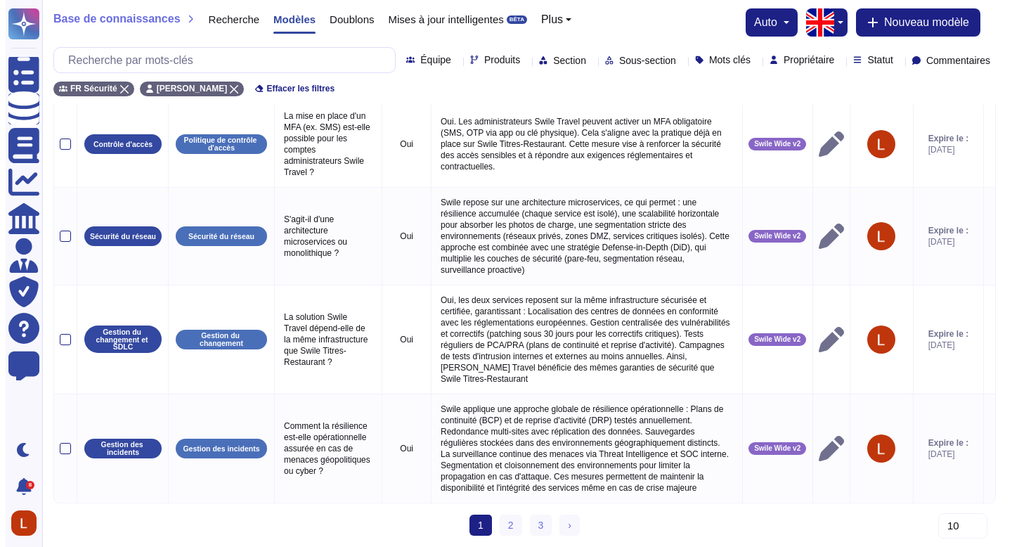
scroll to position [854, 0]
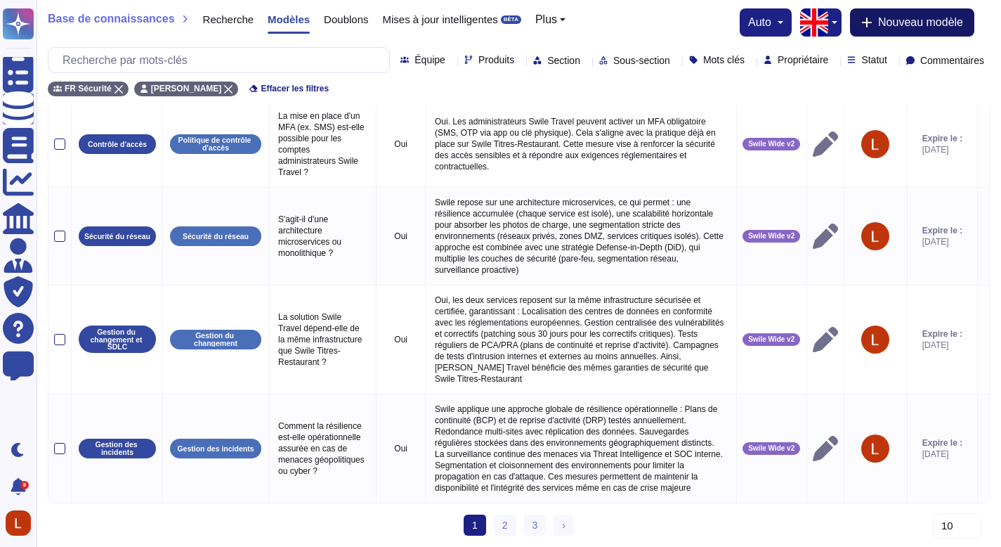
click at [945, 31] on button "Nouveau modèle" at bounding box center [912, 22] width 124 height 28
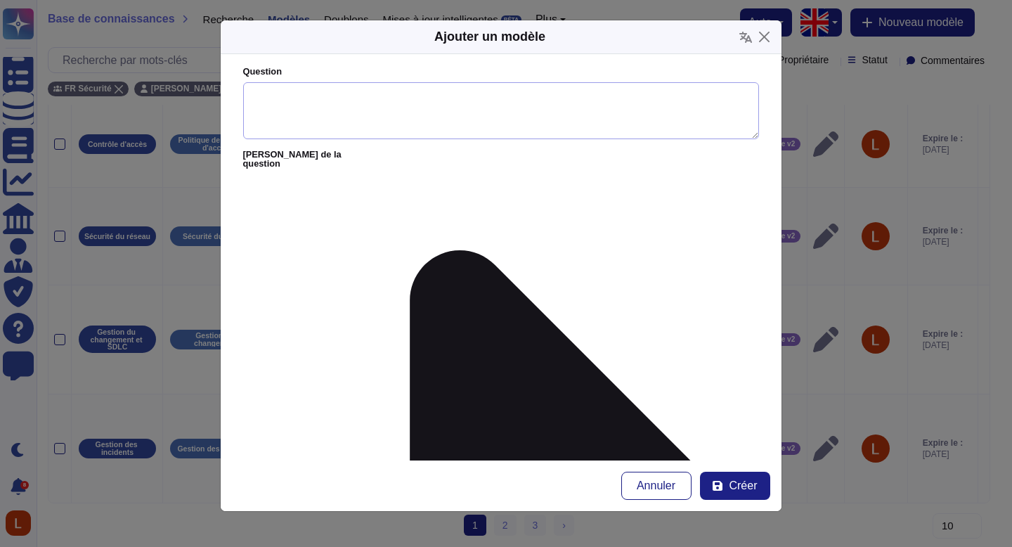
click at [387, 98] on textarea "Question" at bounding box center [501, 111] width 516 height 58
paste textarea "Autorisez-vous les comptes partagés ou génériques ?"
type textarea "Autorisez-vous les comptes partagés ou génériques ?"
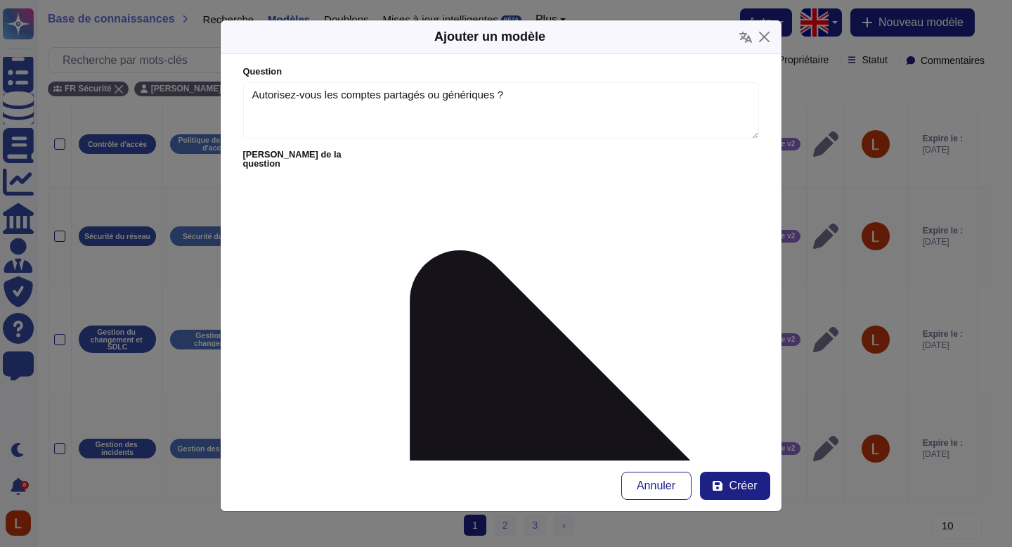
paste textarea "Non, Swile interdit les comptes partagés ou génériques sauf exception dûment ju…"
type textarea "Non, Swile interdit les comptes partagés ou génériques sauf exception dûment ju…"
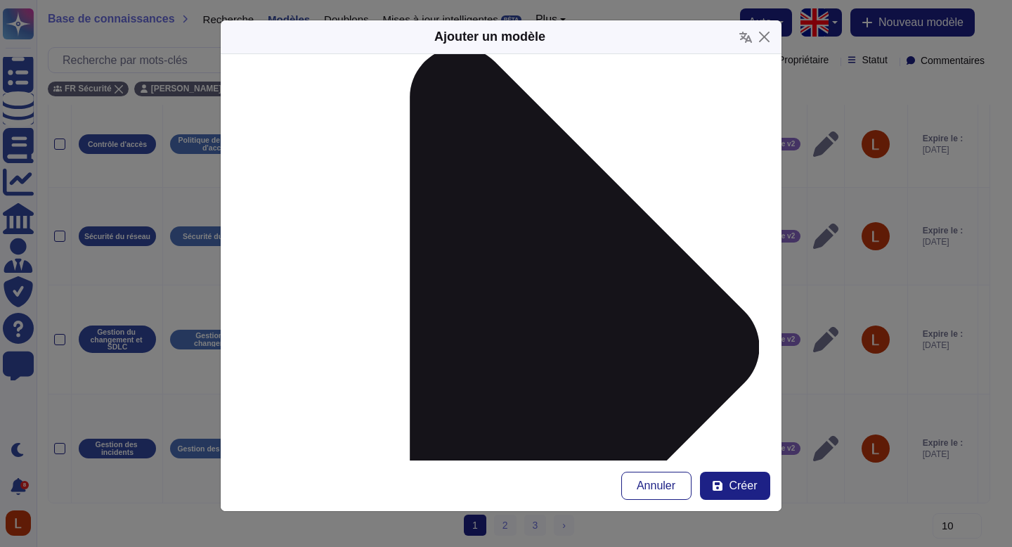
scroll to position [214, 0]
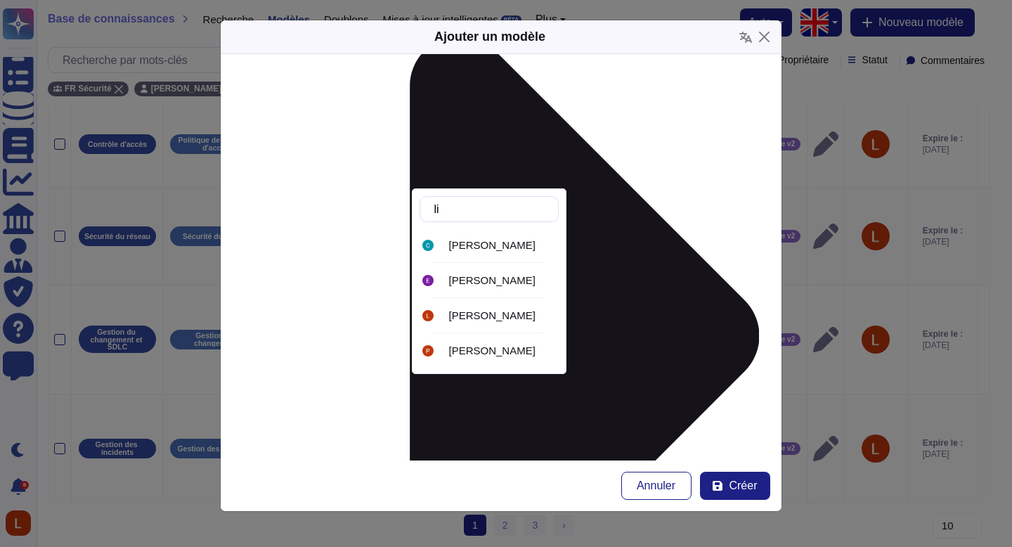
type input "lil"
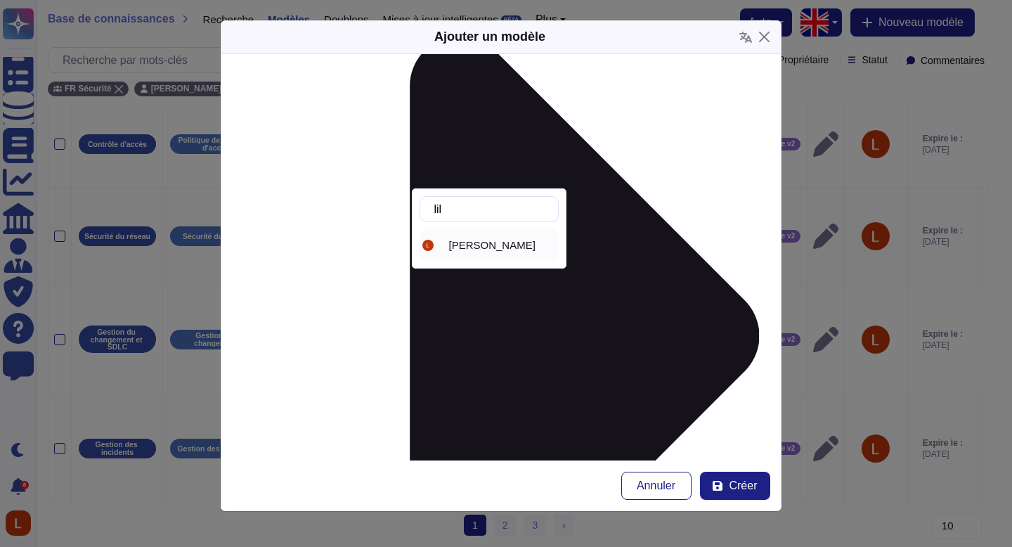
click at [480, 251] on font "[PERSON_NAME]" at bounding box center [492, 245] width 86 height 12
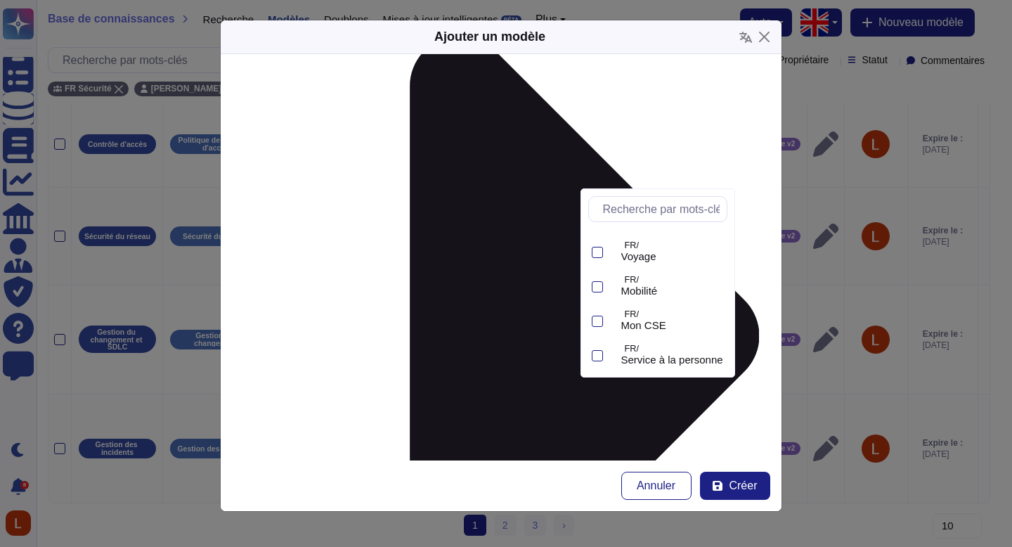
scroll to position [235, 0]
click at [658, 354] on font "Swile Wide v2" at bounding box center [654, 354] width 66 height 12
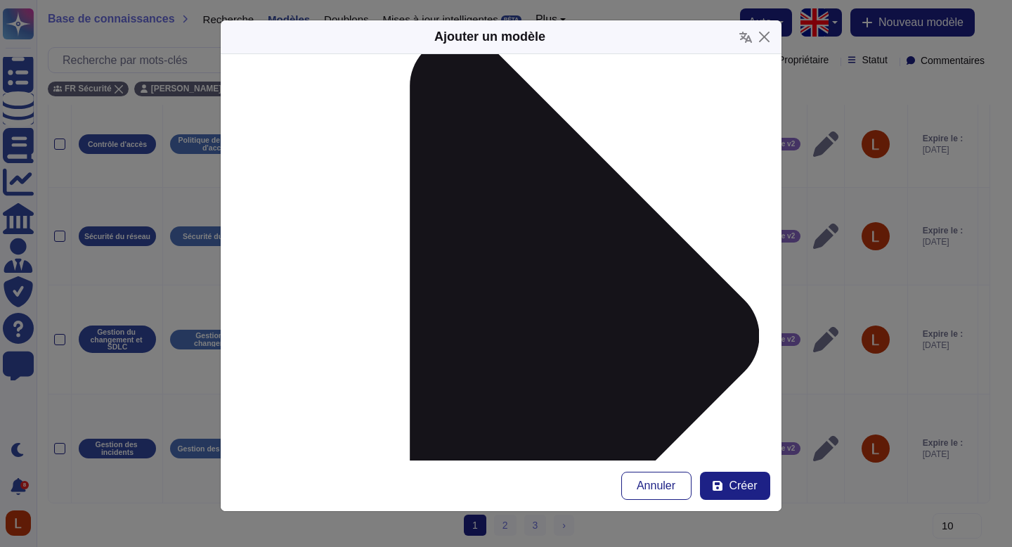
click at [734, 480] on font "Créer" at bounding box center [743, 485] width 28 height 12
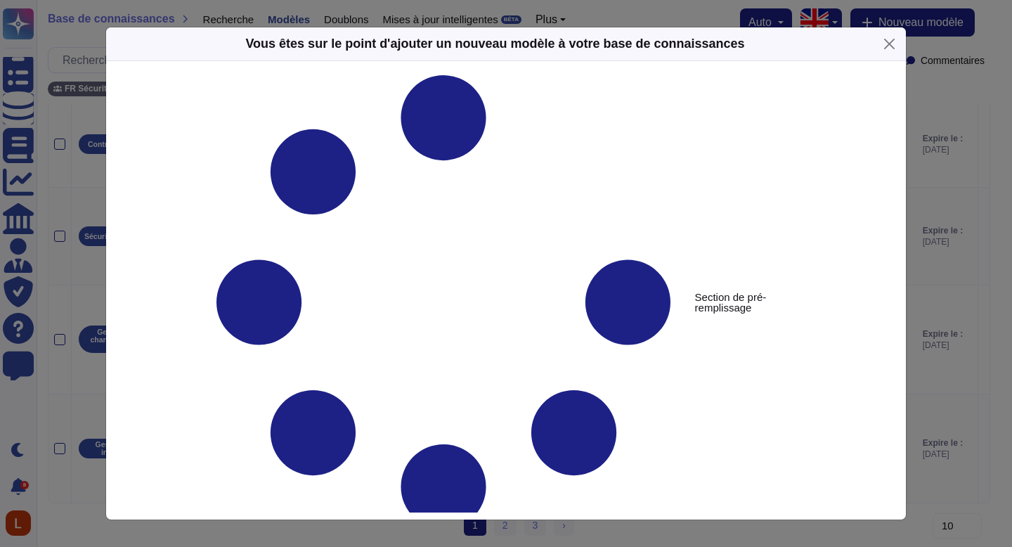
scroll to position [831, 0]
type textarea "Autorisez-vous les comptes partagés ou génériques ?"
type textarea "Non, Swile interdit les comptes partagés ou génériques sauf exception dûment ju…"
drag, startPoint x: 857, startPoint y: 147, endPoint x: 864, endPoint y: 171, distance: 24.9
click at [862, 187] on div "Section de pré-remplissage Autorisez-vous les comptes partagés ou génériques ? …" at bounding box center [505, 293] width 725 height 437
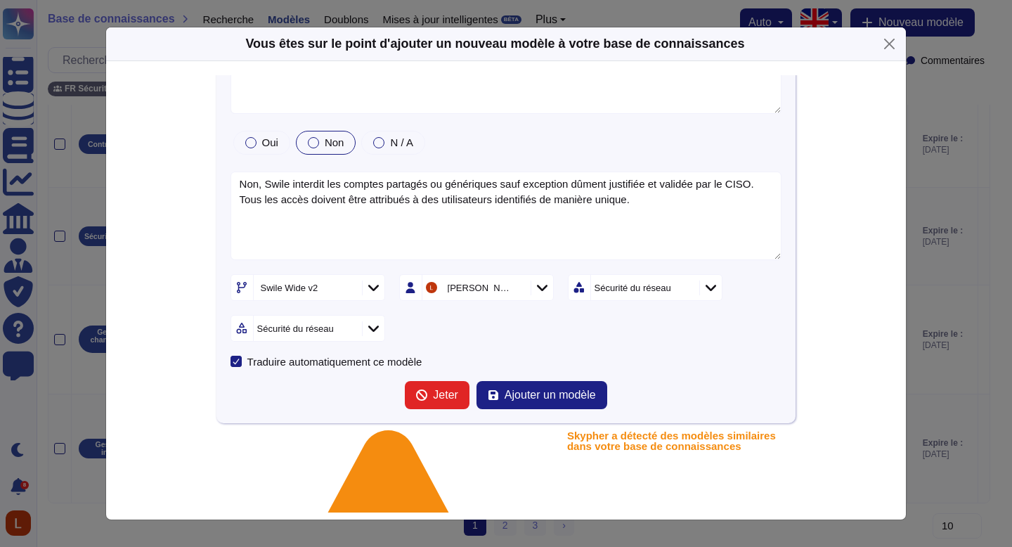
scroll to position [0, 0]
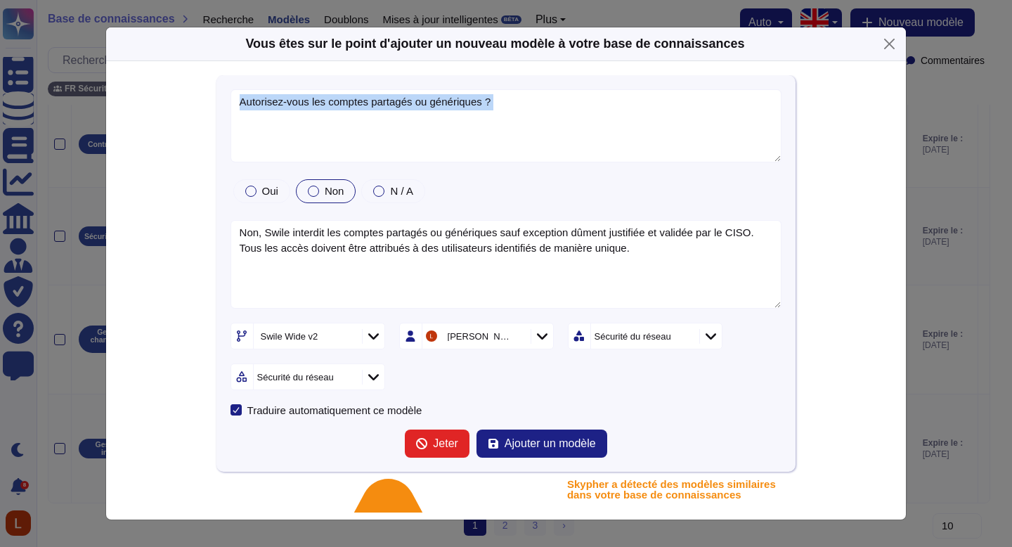
drag, startPoint x: 496, startPoint y: 447, endPoint x: 511, endPoint y: 269, distance: 178.4
click at [506, 276] on form "Autorisez-vous les comptes partagés ou génériques ? Oui Non N / A Non, Swile in…" at bounding box center [507, 273] width 552 height 369
click at [685, 337] on icon at bounding box center [685, 337] width 0 height 0
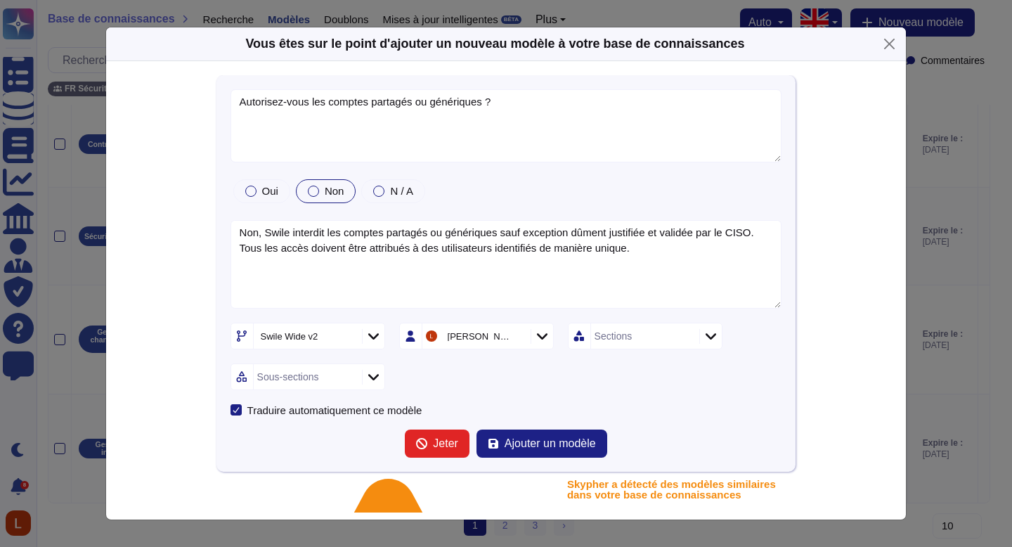
click at [623, 328] on div "Sections" at bounding box center [643, 335] width 105 height 25
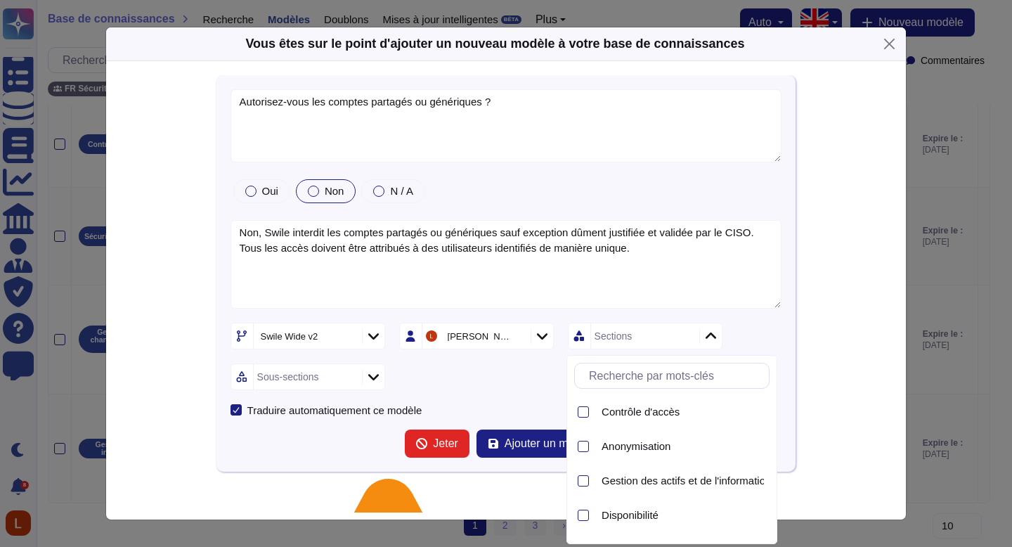
click at [623, 340] on font "Sections" at bounding box center [614, 335] width 38 height 11
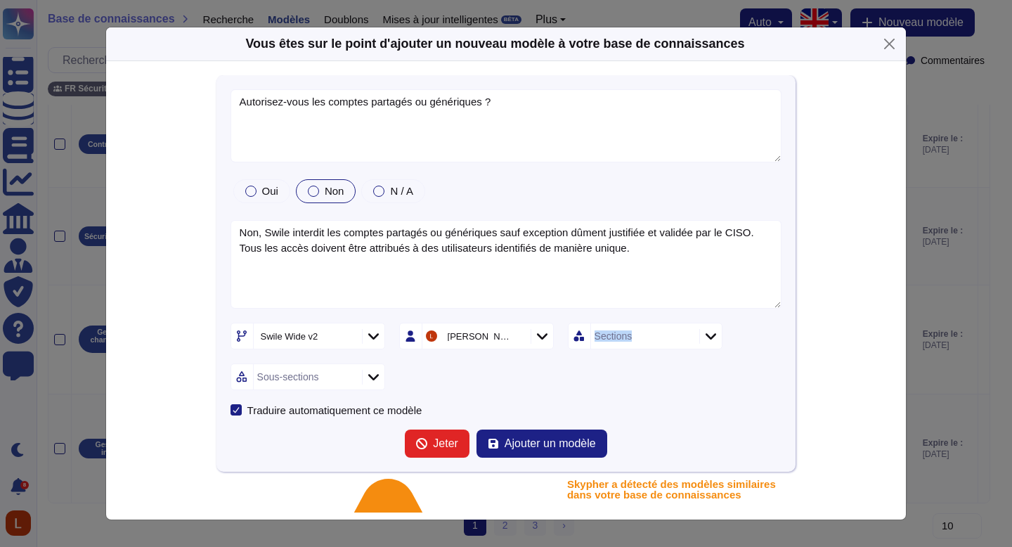
click at [623, 340] on font "Sections" at bounding box center [614, 335] width 38 height 11
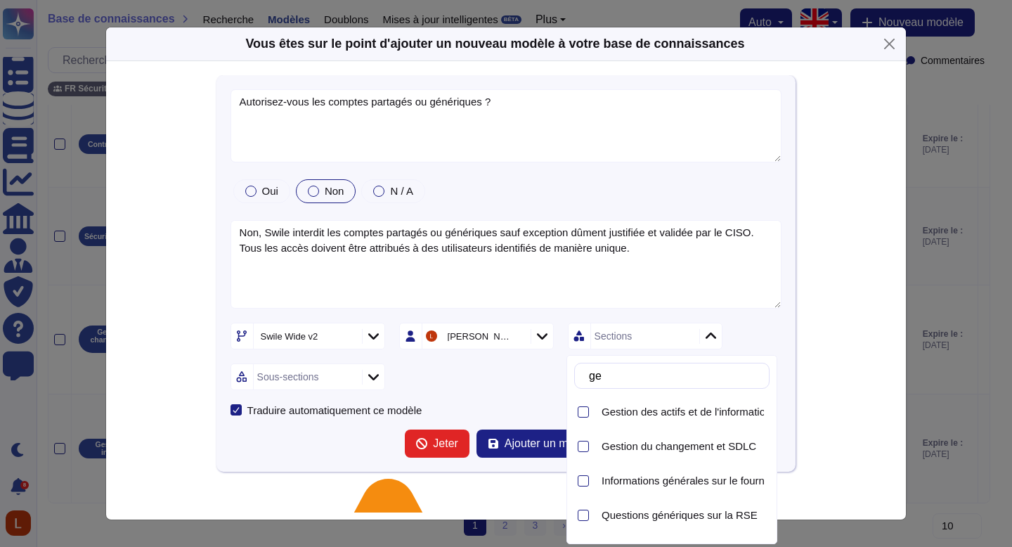
type input "g"
type input "co"
click at [732, 407] on div "Contrôle d'accès" at bounding box center [683, 411] width 162 height 13
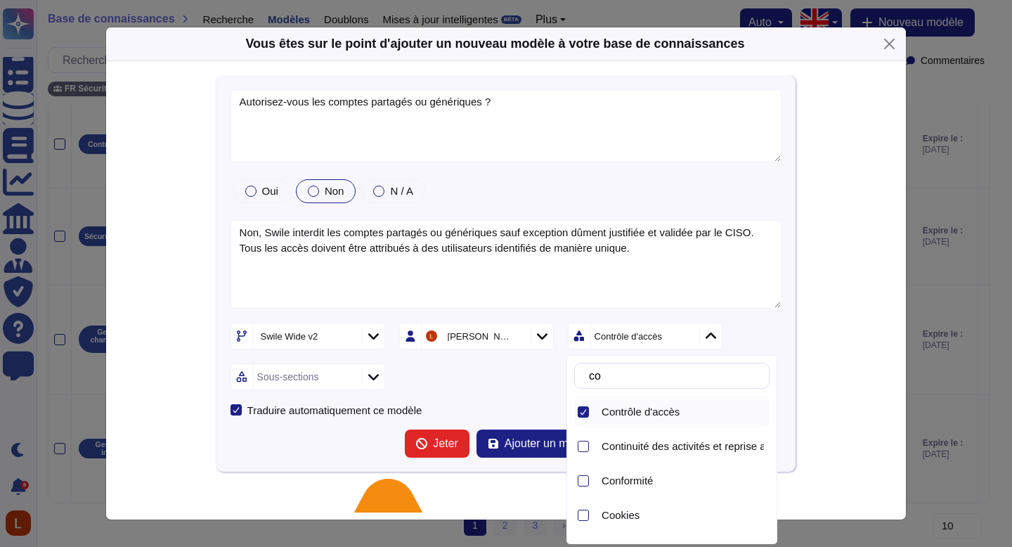
click at [776, 339] on div "Autorisez-vous les comptes partagés ou génériques ? Oui Non N / A Non, Swile in…" at bounding box center [506, 273] width 580 height 397
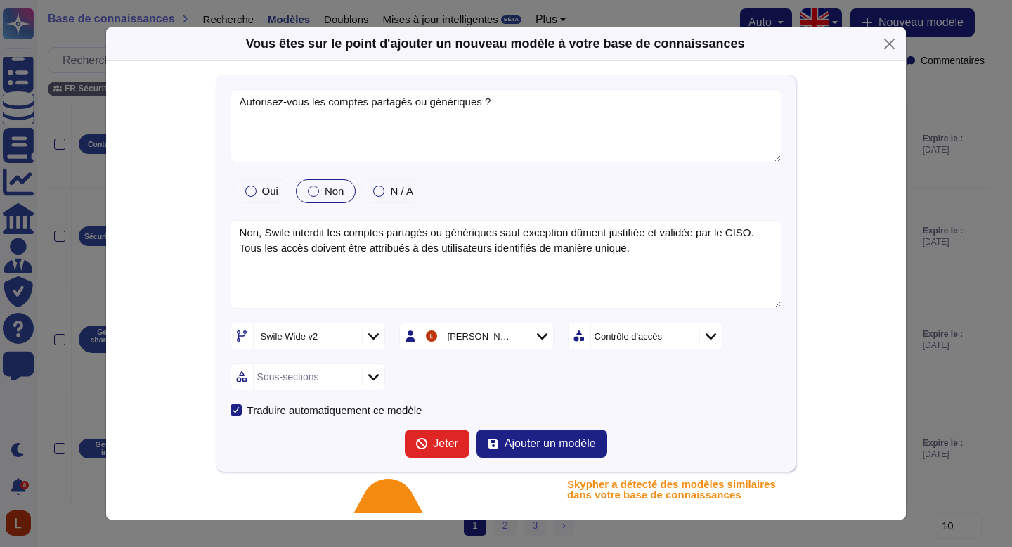
click at [377, 382] on div at bounding box center [373, 377] width 22 height 15
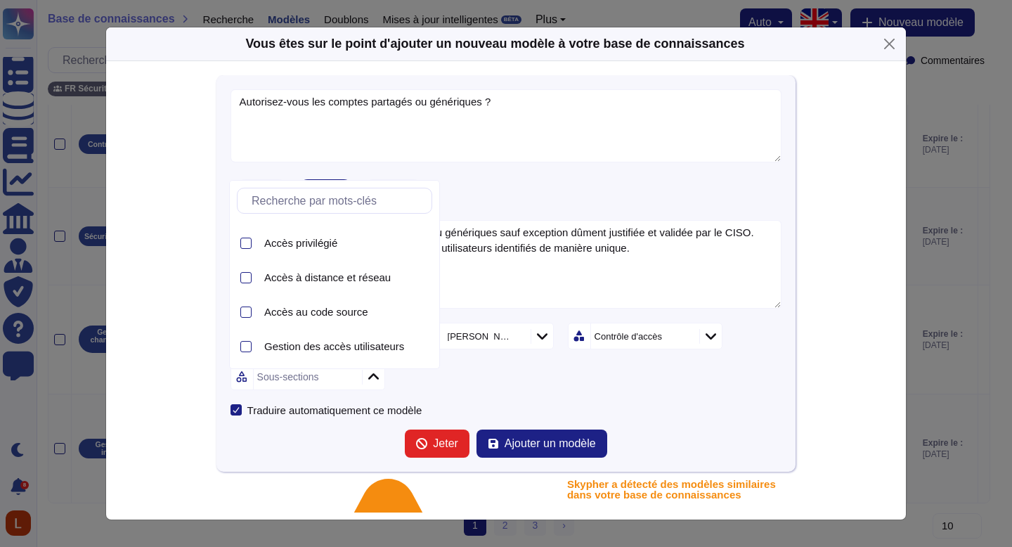
scroll to position [63, 0]
click at [370, 344] on font "Gestion des accès utilisateurs" at bounding box center [334, 345] width 140 height 12
click at [720, 385] on div "Swile Wide v2 [PERSON_NAME] Contrôle d'accès Gestion des accès utilisateurs" at bounding box center [507, 356] width 552 height 67
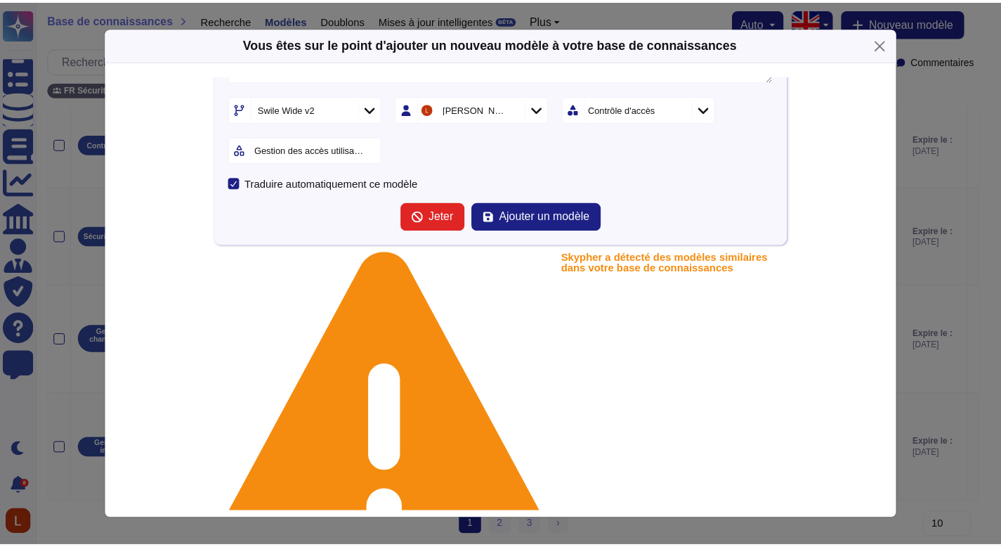
scroll to position [0, 0]
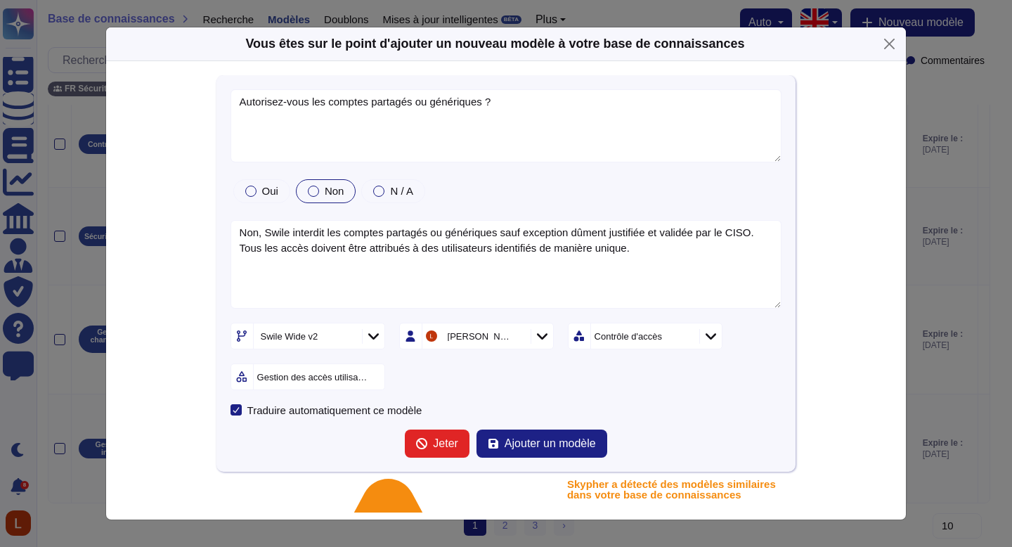
click at [529, 434] on button "Ajouter un modèle" at bounding box center [541, 443] width 131 height 28
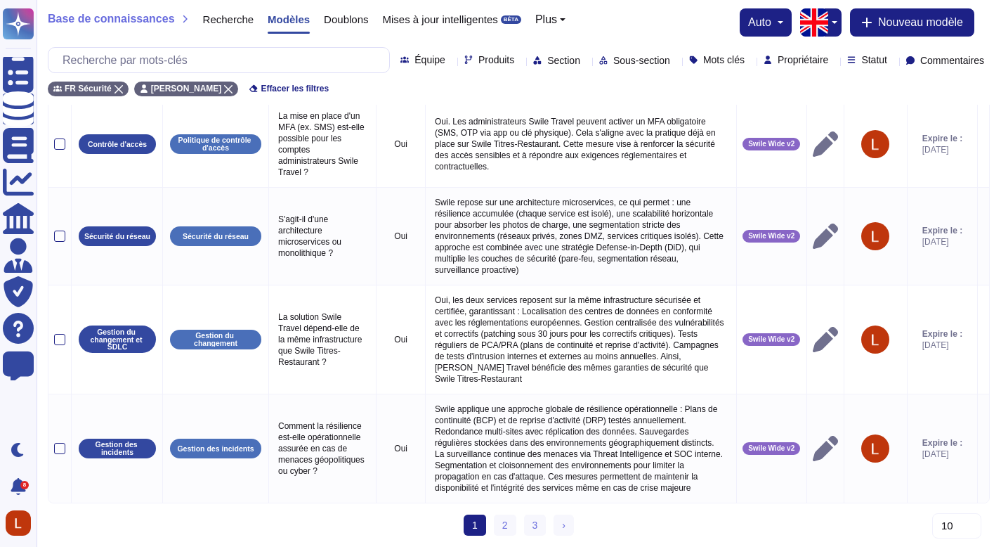
scroll to position [854, 0]
click at [526, 525] on link "3" at bounding box center [535, 524] width 22 height 21
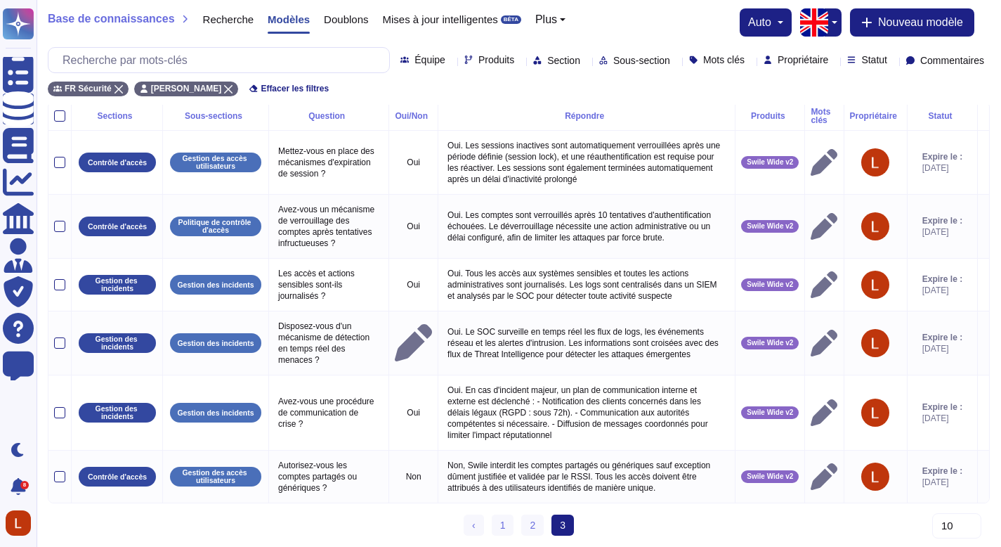
scroll to position [81, 0]
click at [531, 527] on font "2" at bounding box center [533, 524] width 6 height 11
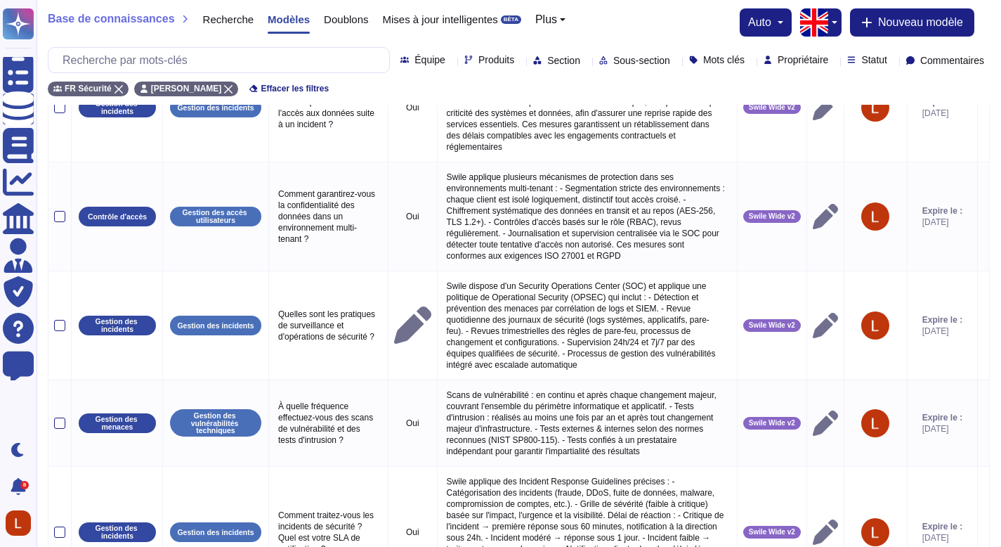
click at [490, 460] on p "Scans de vulnérabilité : en continu et après chaque changement majeur, couvrant…" at bounding box center [587, 423] width 288 height 74
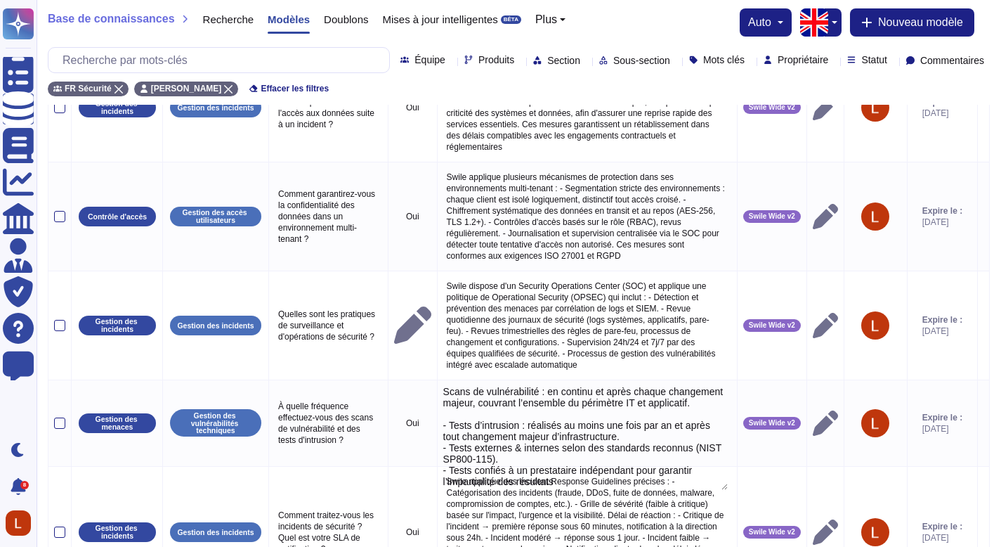
type textarea "Scans de vulnérabilité : en continu et après chaque changement majeur, couvrant…"
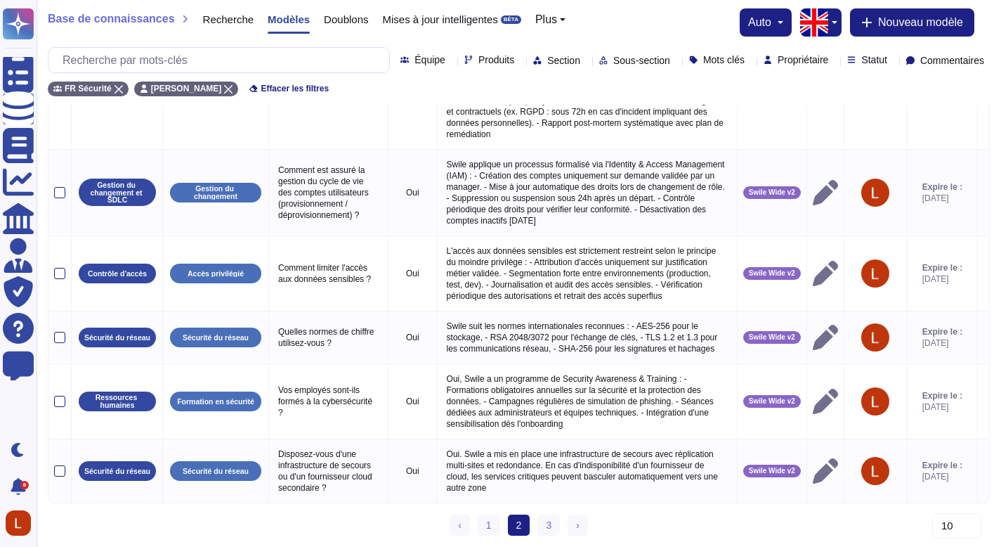
scroll to position [685, 0]
click at [631, 523] on div "‹ Précédent 1 2 (actuel) 3 › Suivant" at bounding box center [519, 530] width 942 height 32
click at [534, 519] on ul "‹ Précédent 1 2 (actuel) 3 › Suivant" at bounding box center [519, 524] width 138 height 21
click at [549, 519] on font "3" at bounding box center [549, 524] width 6 height 11
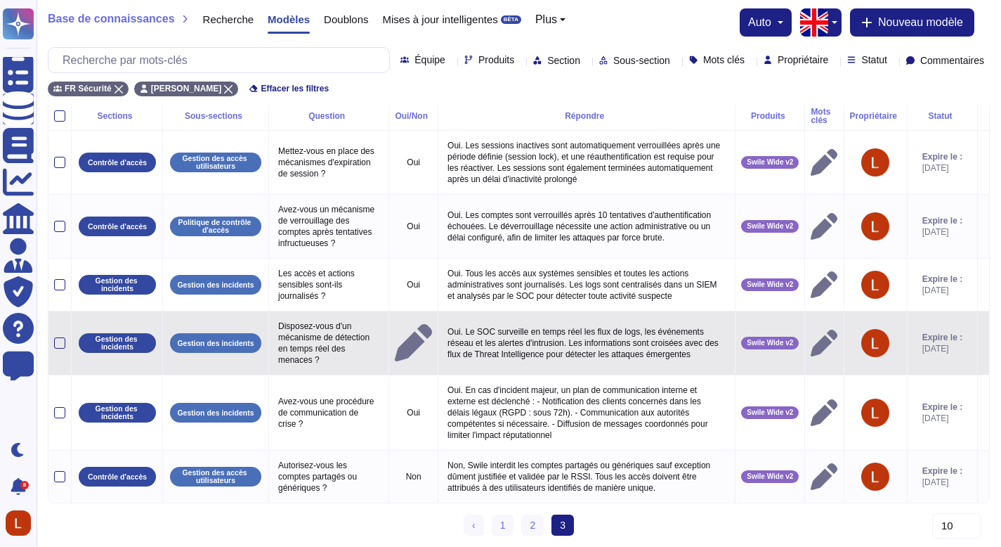
click at [409, 324] on icon at bounding box center [413, 342] width 37 height 37
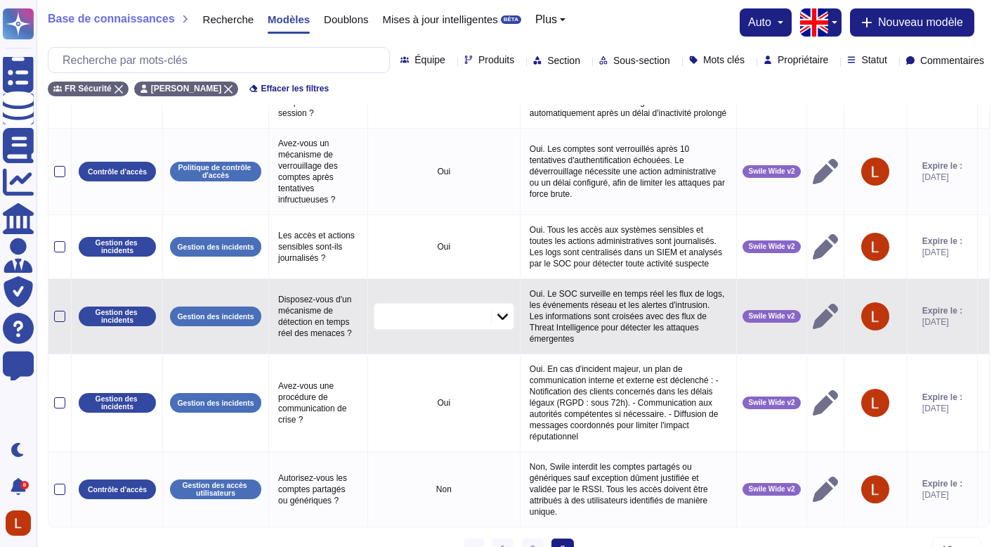
scroll to position [182, 0]
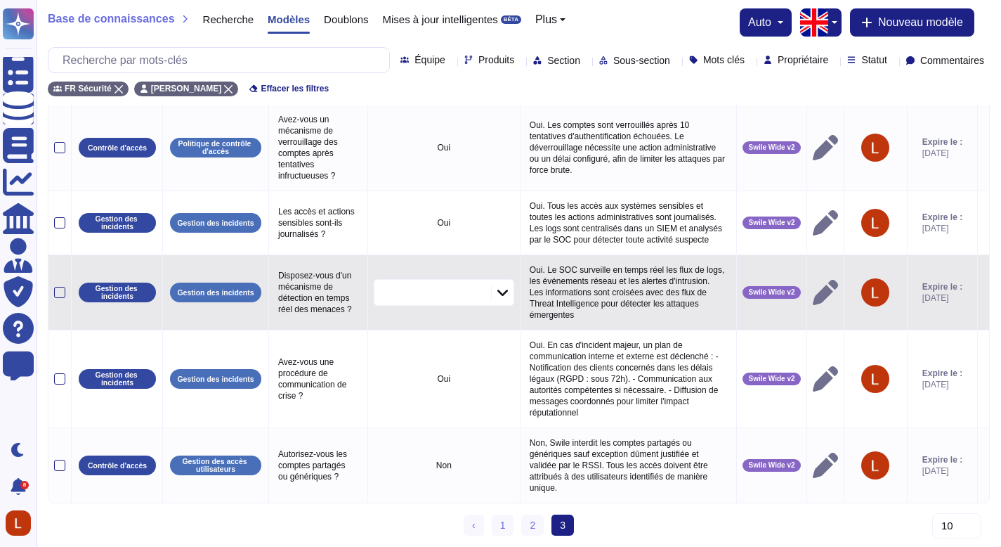
click at [500, 285] on icon at bounding box center [503, 292] width 11 height 14
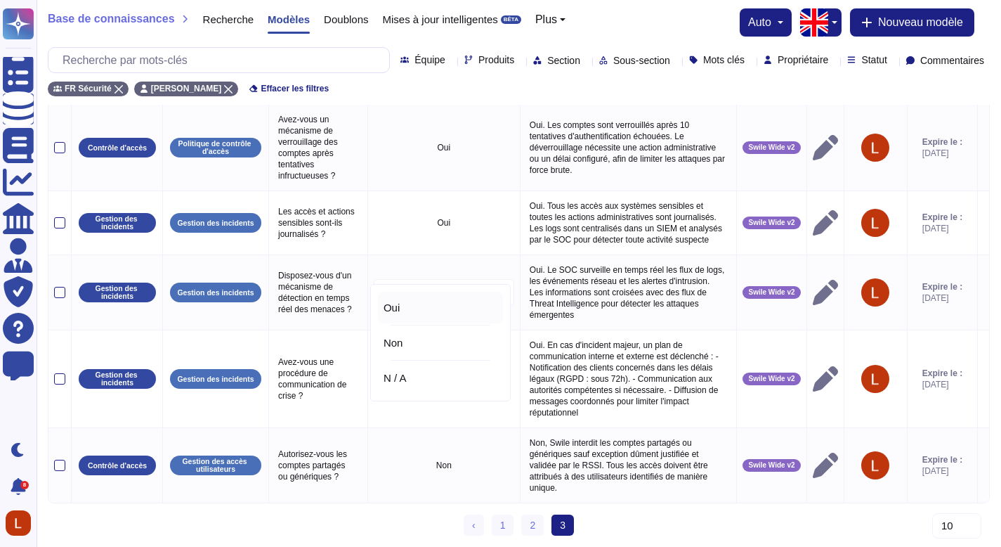
click at [456, 311] on div "Oui" at bounding box center [441, 307] width 114 height 13
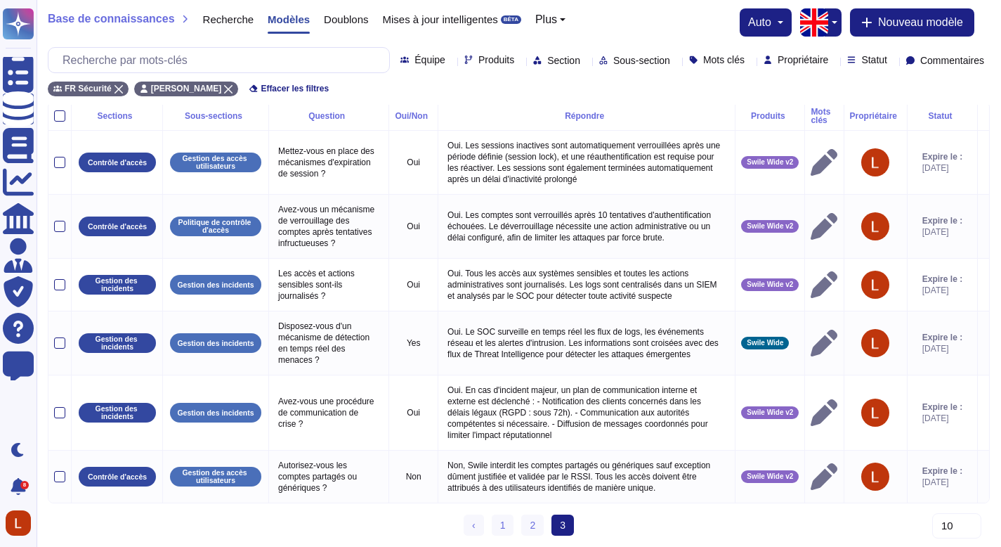
scroll to position [81, 0]
click at [627, 533] on div "‹ Précédent 1 2 3 (actuel)" at bounding box center [519, 530] width 942 height 32
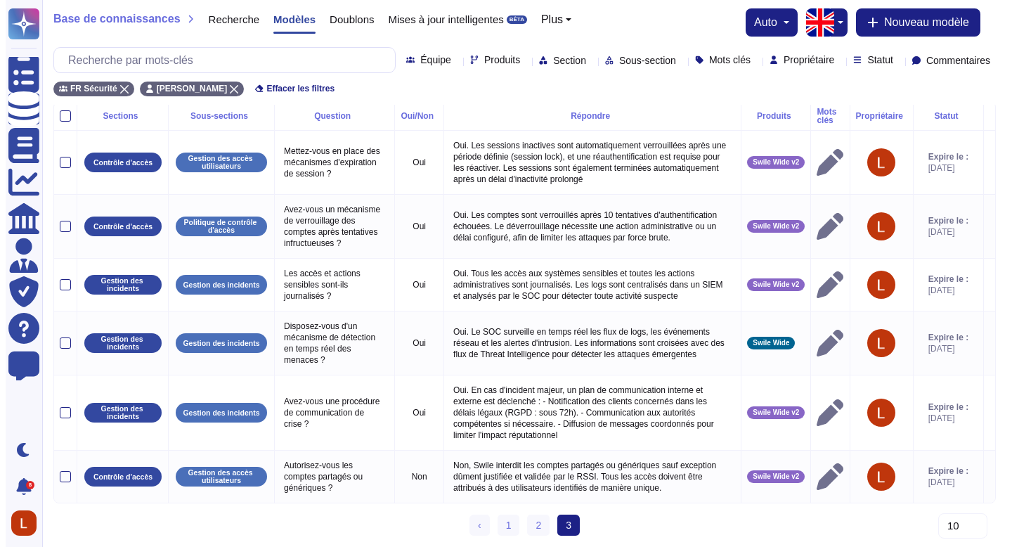
scroll to position [0, 0]
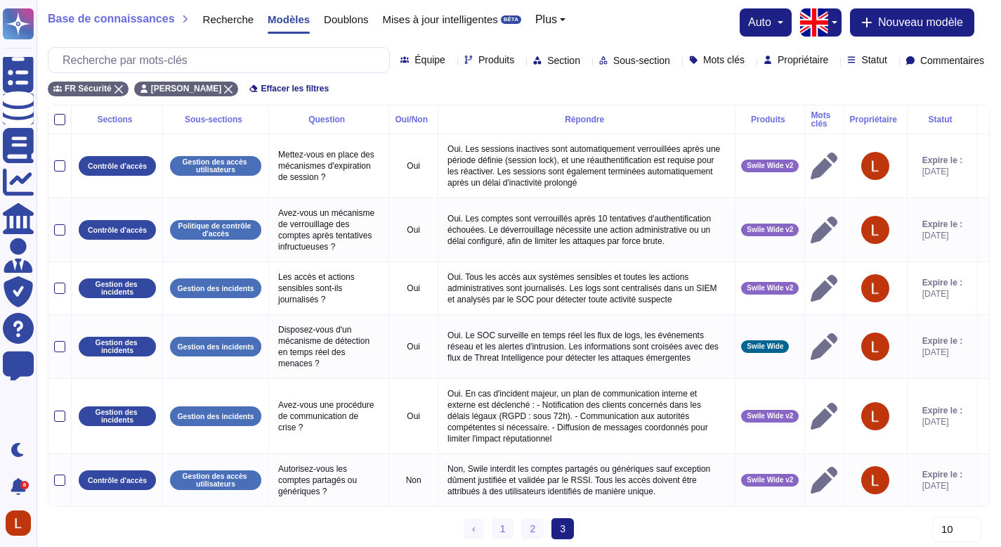
drag, startPoint x: 1011, startPoint y: 384, endPoint x: 1011, endPoint y: 118, distance: 266.3
click at [1001, 130] on html "Questionnaires Base de connaissances Documents Analytique CAIQ / SIG Administra…" at bounding box center [500, 275] width 1001 height 550
click at [893, 21] on font "Nouveau modèle" at bounding box center [920, 22] width 85 height 12
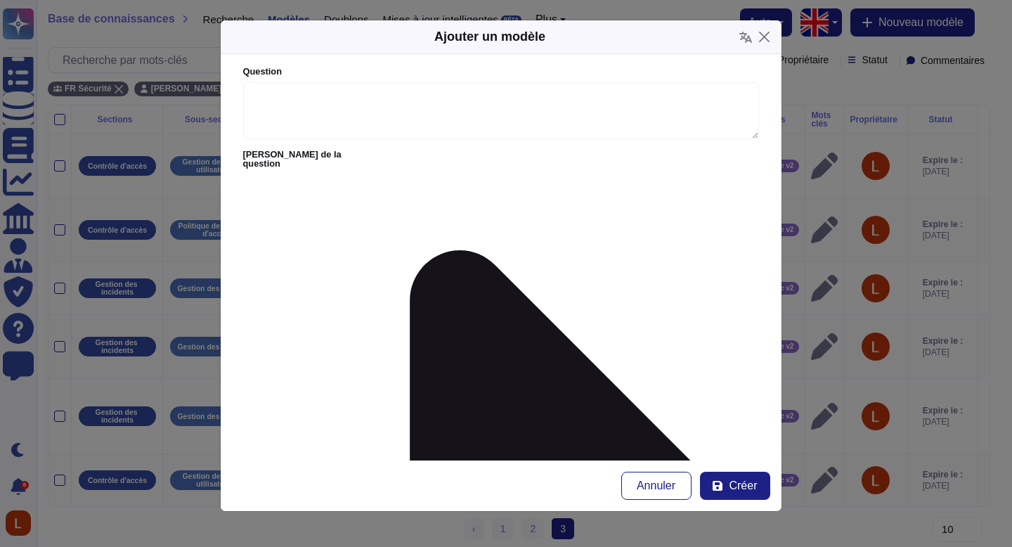
click at [562, 148] on form "Question Alias ​​de la question Répondre Oui/Non Oui Non N / A Plus d'options O…" at bounding box center [501, 257] width 561 height 406
click at [551, 107] on textarea "Question" at bounding box center [501, 111] width 516 height 58
paste textarea "Comment gérez-vous les identités des fournisseurs / prestataires externes ?"
type textarea "Comment gérez-vous les identités des fournisseurs / prestataires externes ?"
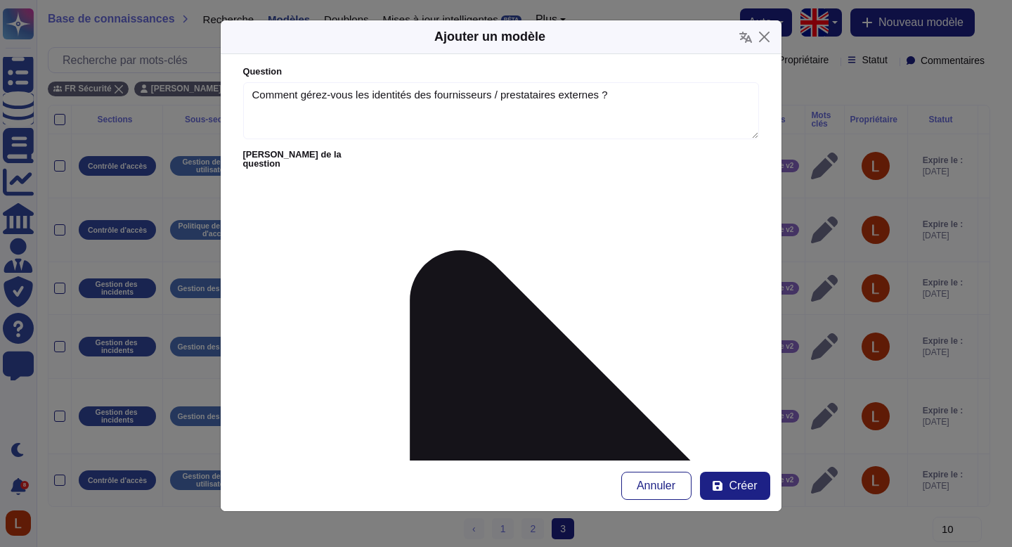
paste textarea "Les comptes fournisseurs sont créés de manière temporaire et limitée, uniquemen…"
type textarea "Les comptes fournisseurs sont créés de manière temporaire et limitée, uniquemen…"
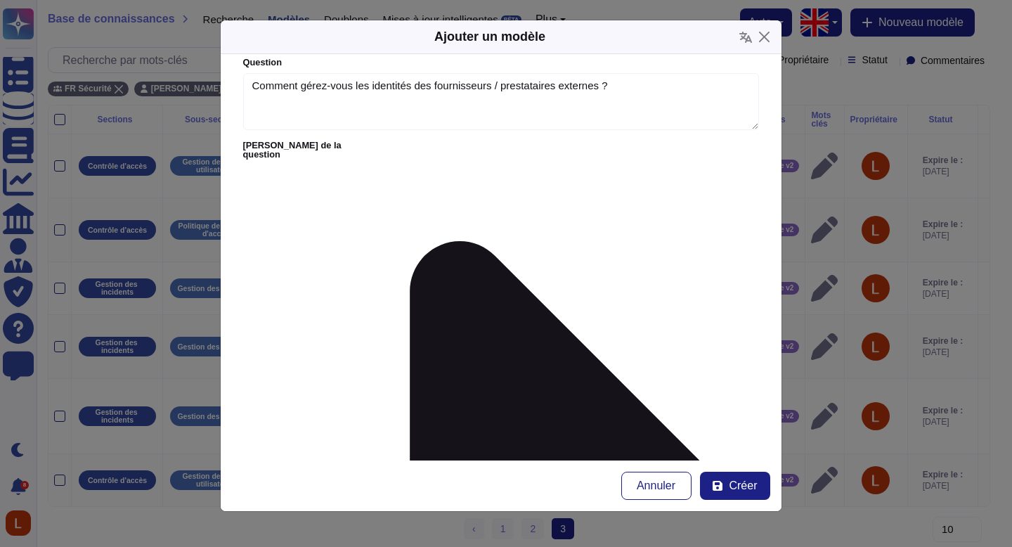
scroll to position [11, 0]
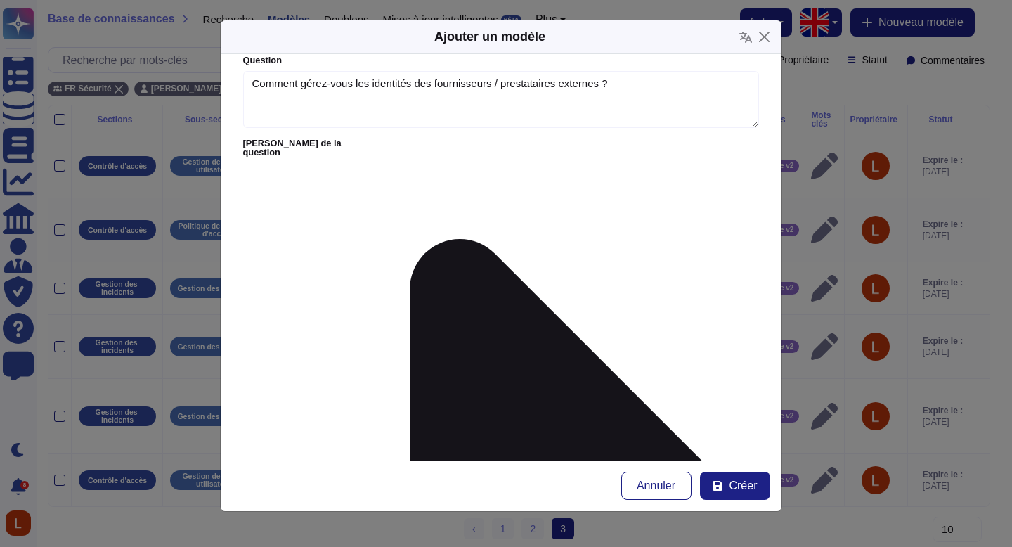
drag, startPoint x: 671, startPoint y: 288, endPoint x: 663, endPoint y: 297, distance: 11.9
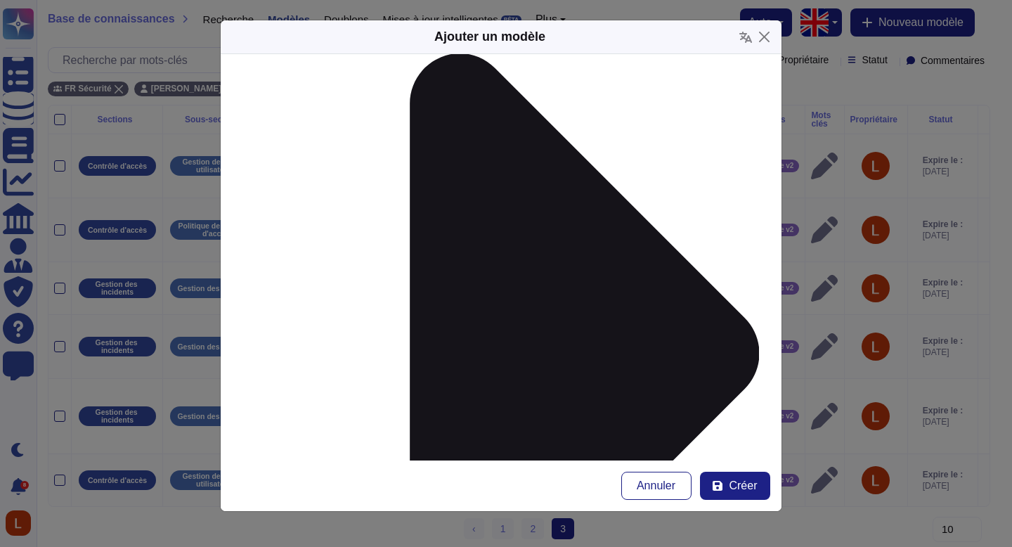
scroll to position [207, 0]
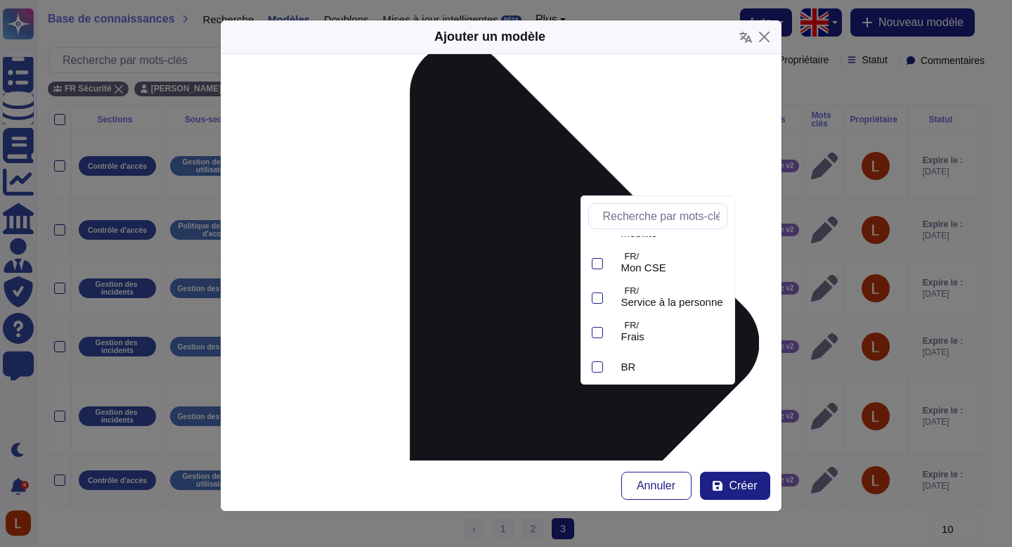
scroll to position [235, 0]
click at [677, 357] on font "Swile Wide v2" at bounding box center [654, 361] width 66 height 12
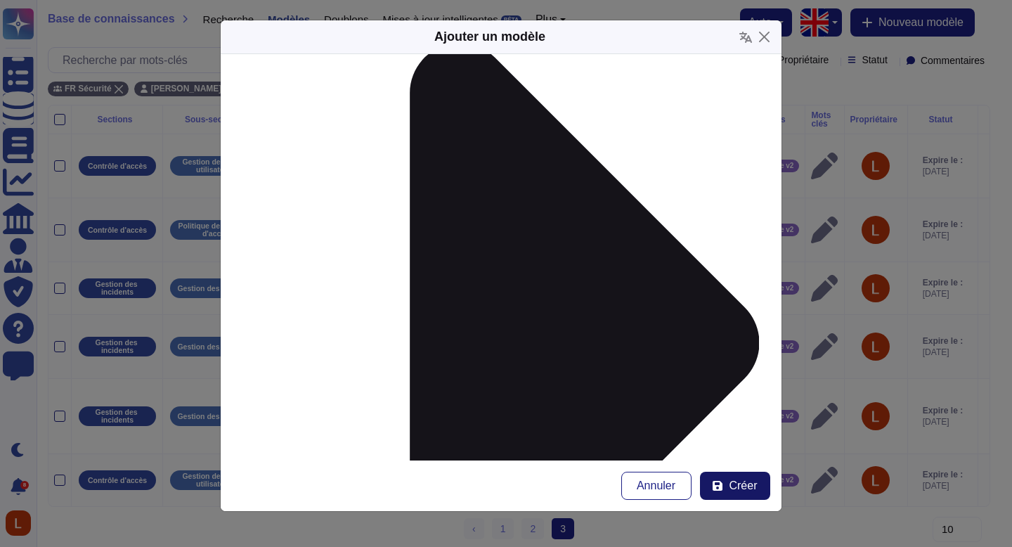
click at [722, 478] on button "Créer" at bounding box center [735, 486] width 70 height 28
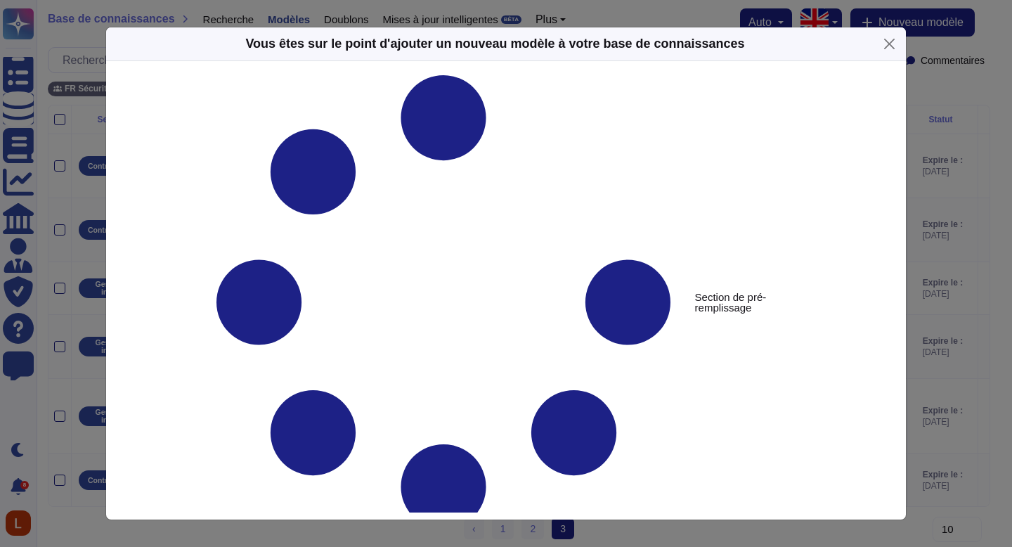
type textarea "Comment gérez-vous les identités des fournisseurs / prestataires externes ?"
type textarea "Les comptes fournisseurs sont créés de manière temporaire et limitée, uniquemen…"
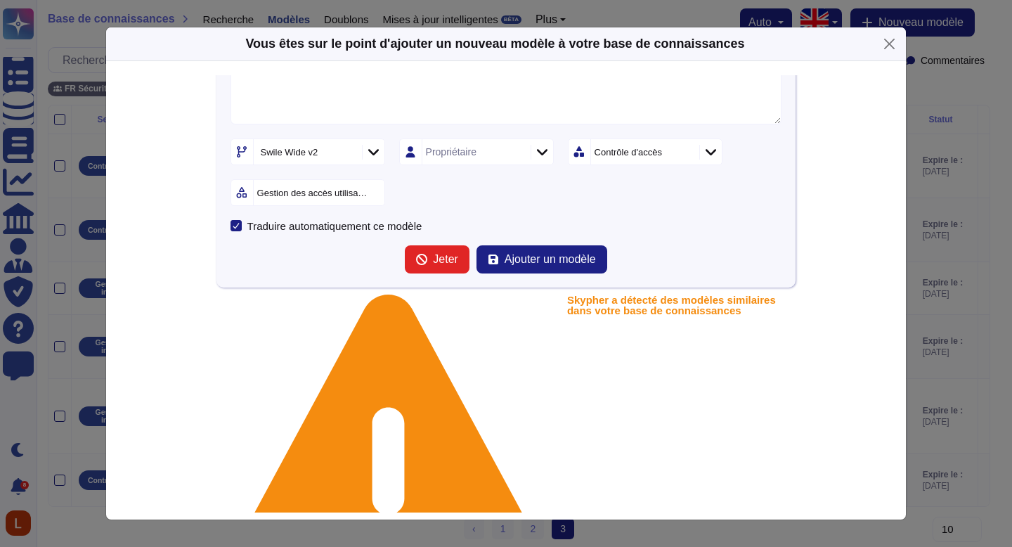
scroll to position [296, 0]
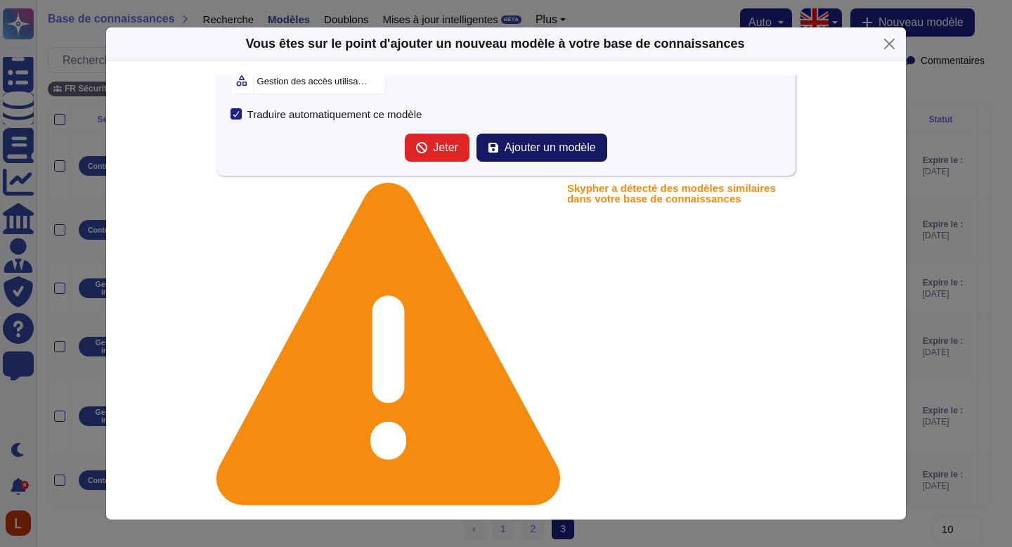
click at [569, 147] on font "Ajouter un modèle" at bounding box center [550, 147] width 91 height 12
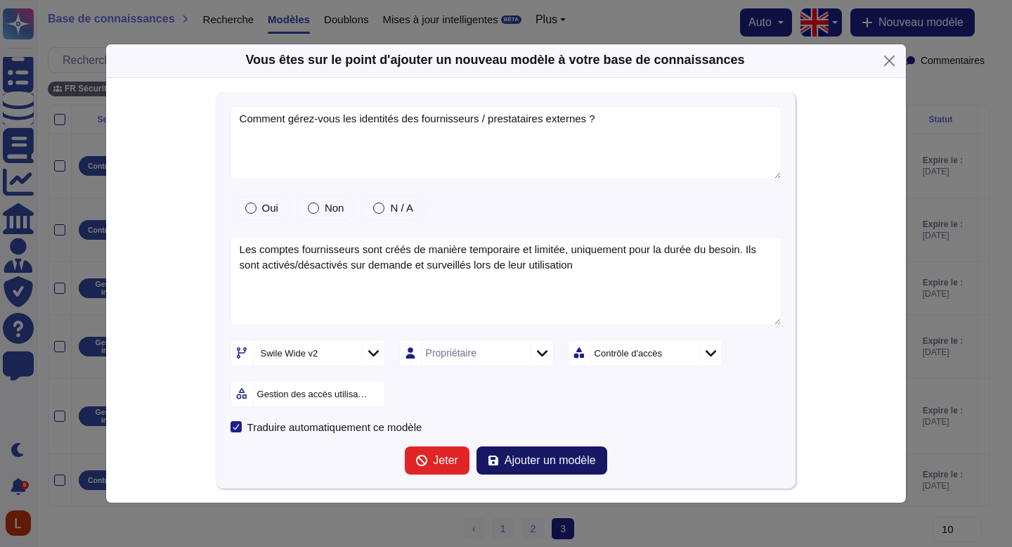
scroll to position [0, 0]
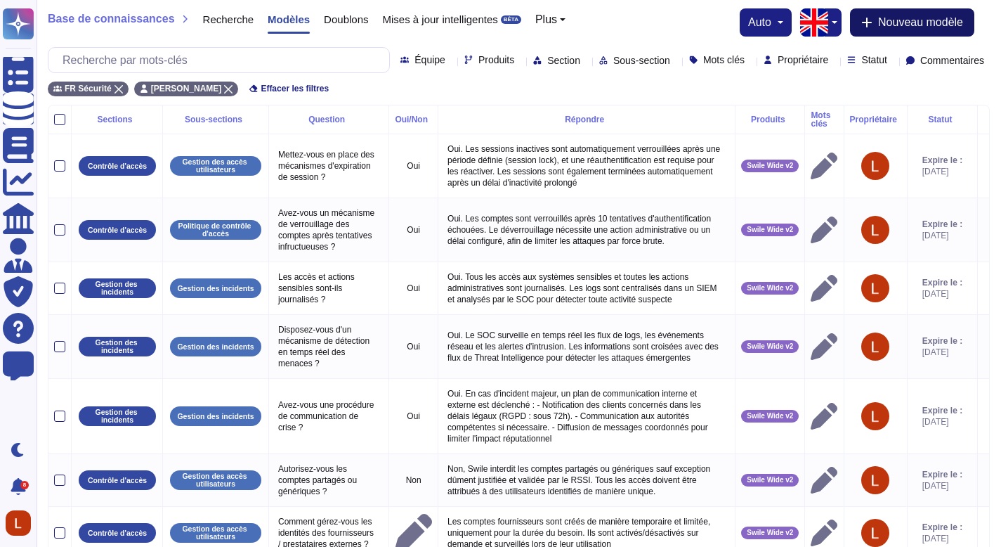
click at [939, 19] on font "Nouveau modèle" at bounding box center [920, 22] width 85 height 12
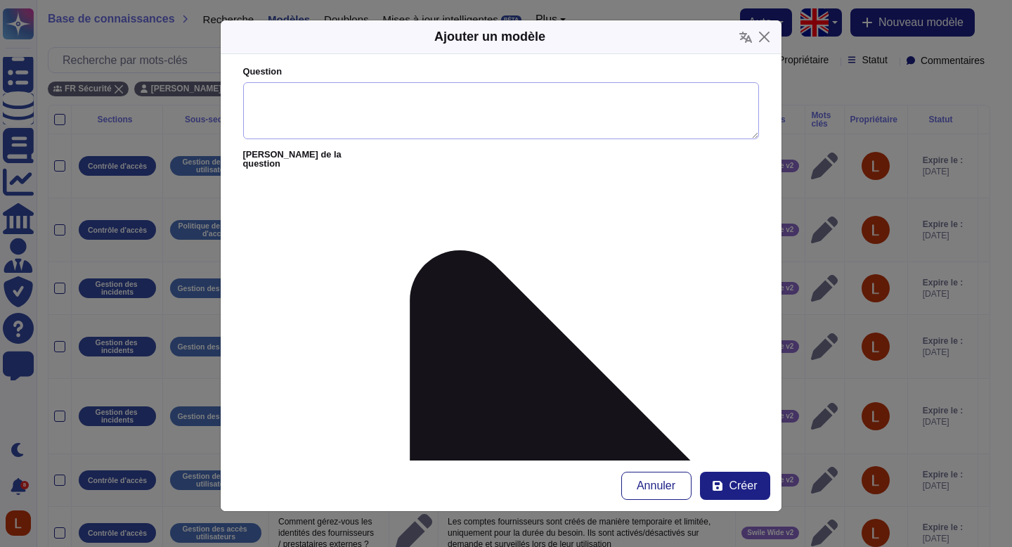
click at [398, 137] on textarea "Question" at bounding box center [501, 111] width 516 height 58
paste textarea "Appliquez-vous une approche “Defense in Depth” (Défense en profondeur) ?"
type textarea "Appliquez-vous une approche “Defense in Depth” (Défense en profondeur) ?"
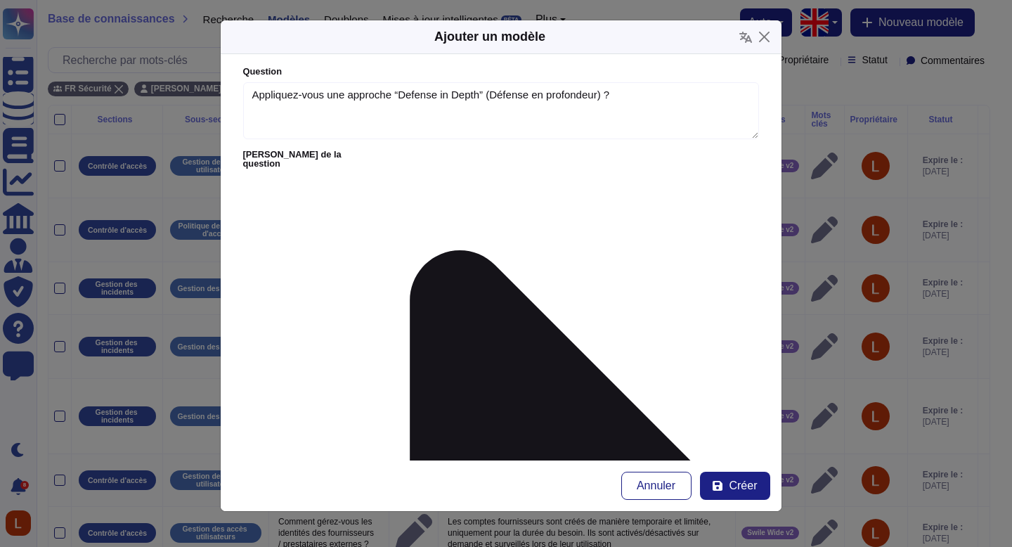
paste textarea "Oui. [PERSON_NAME] déploie plusieurs couches de défense : Segmentation réseau (…"
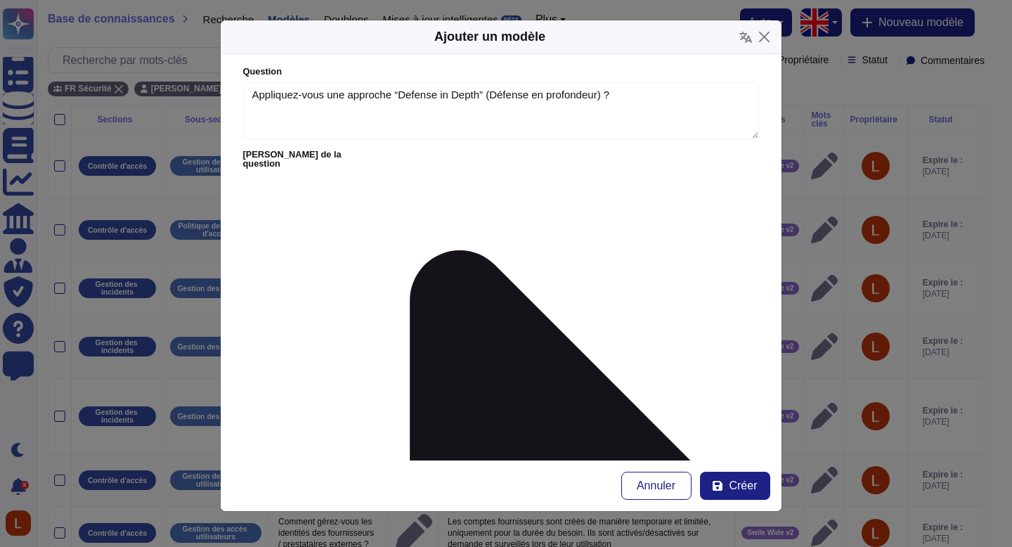
scroll to position [32, 0]
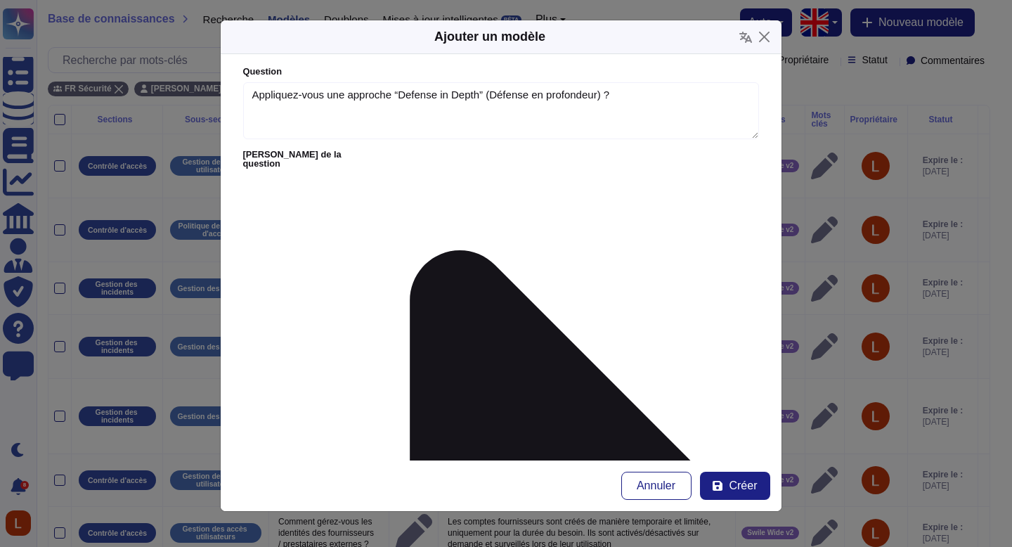
drag, startPoint x: 736, startPoint y: 216, endPoint x: 734, endPoint y: 242, distance: 26.8
type textarea "Oui. [PERSON_NAME] déploie plusieurs couches de défense : - Segmentation réseau…"
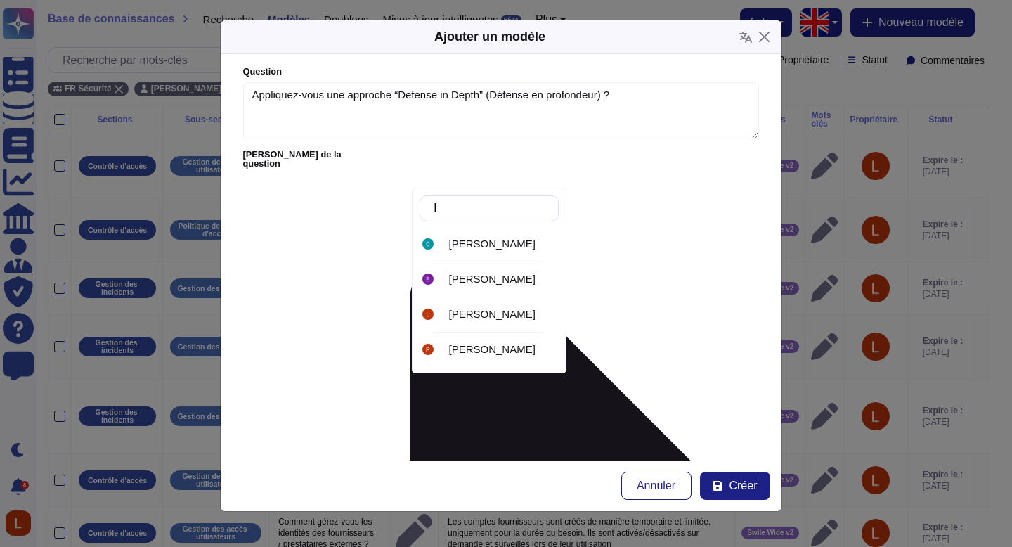
type input "li"
click at [486, 306] on div "[PERSON_NAME]" at bounding box center [489, 315] width 139 height 32
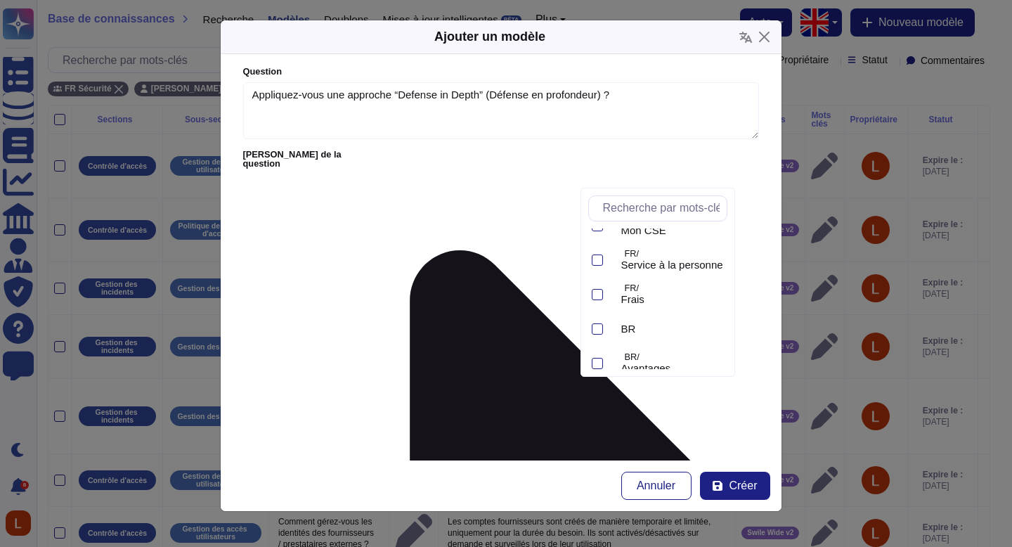
scroll to position [235, 0]
click at [687, 358] on font "Swile Wide v2" at bounding box center [654, 352] width 66 height 12
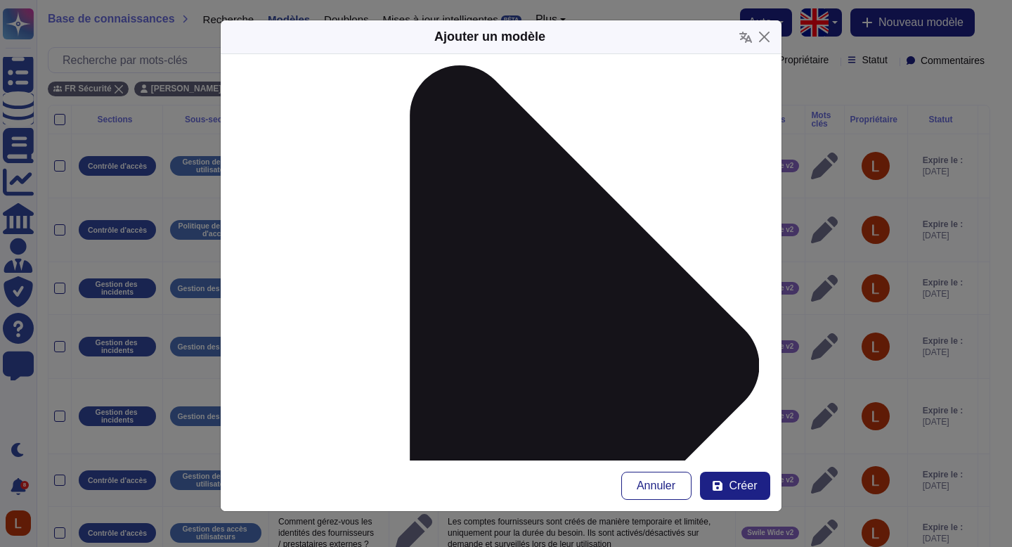
scroll to position [187, 0]
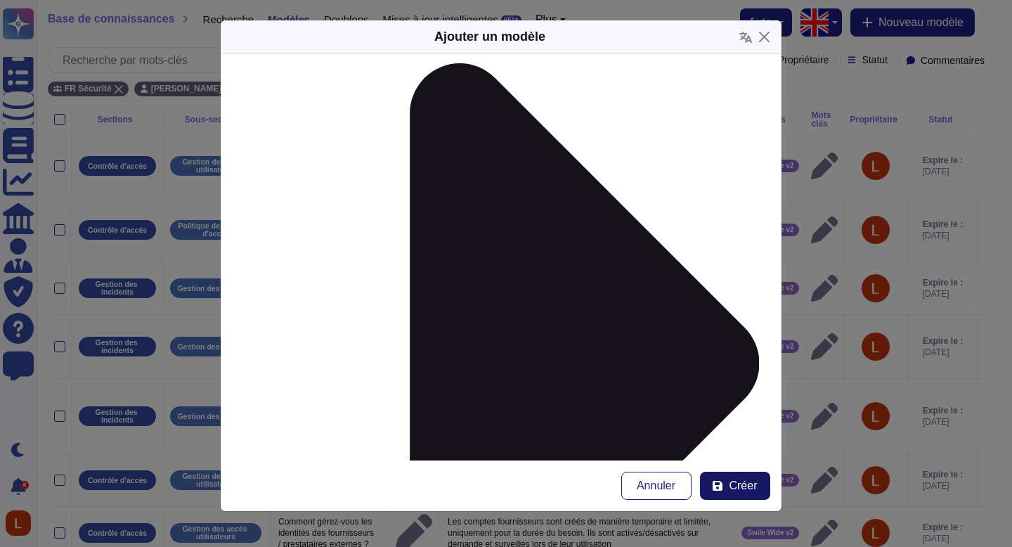
click at [753, 479] on font "Créer" at bounding box center [743, 485] width 28 height 12
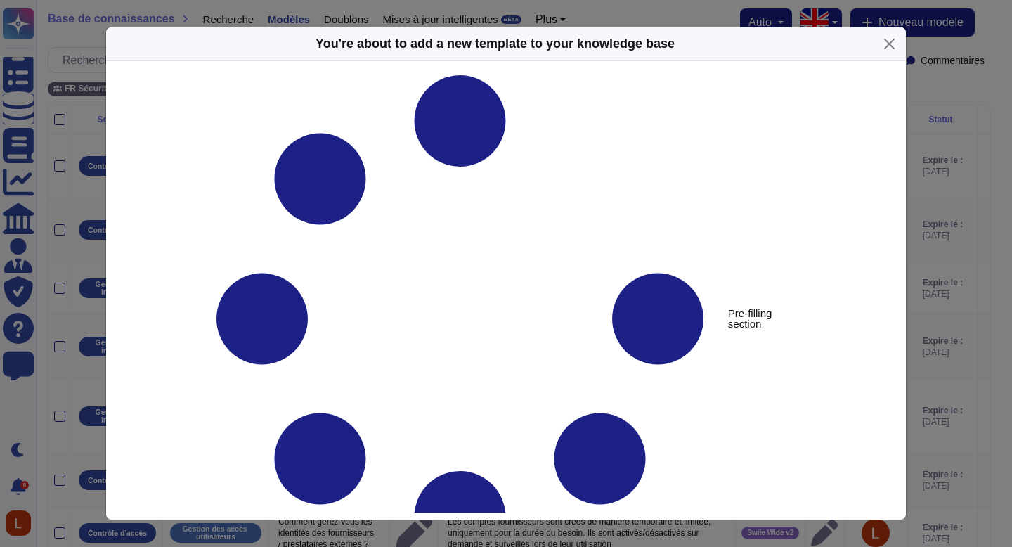
type textarea "Appliquez-vous une approche “Defense in Depth” (Défense en profondeur) ?"
type textarea "Oui. [PERSON_NAME] déploie plusieurs couches de défense : - Segmentation réseau…"
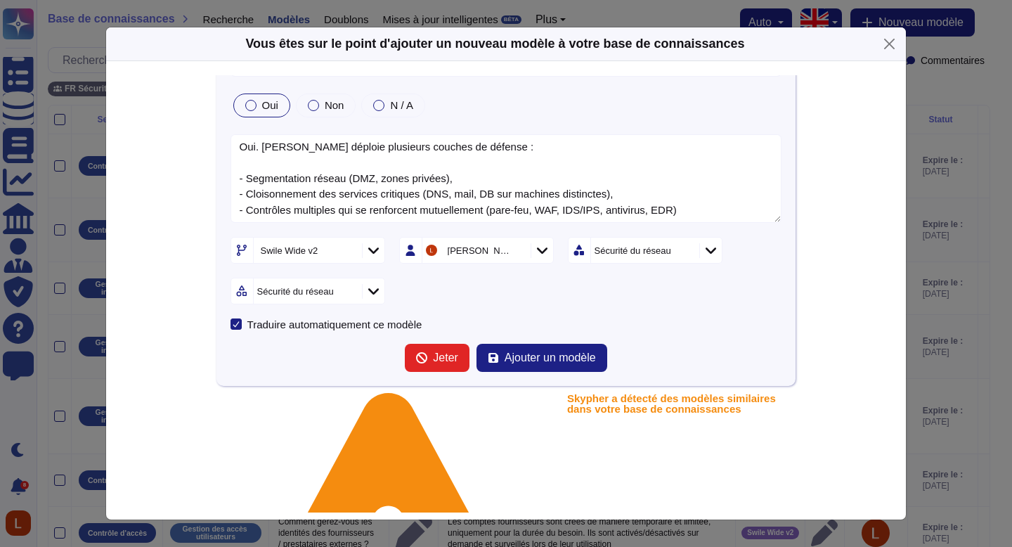
scroll to position [82, 0]
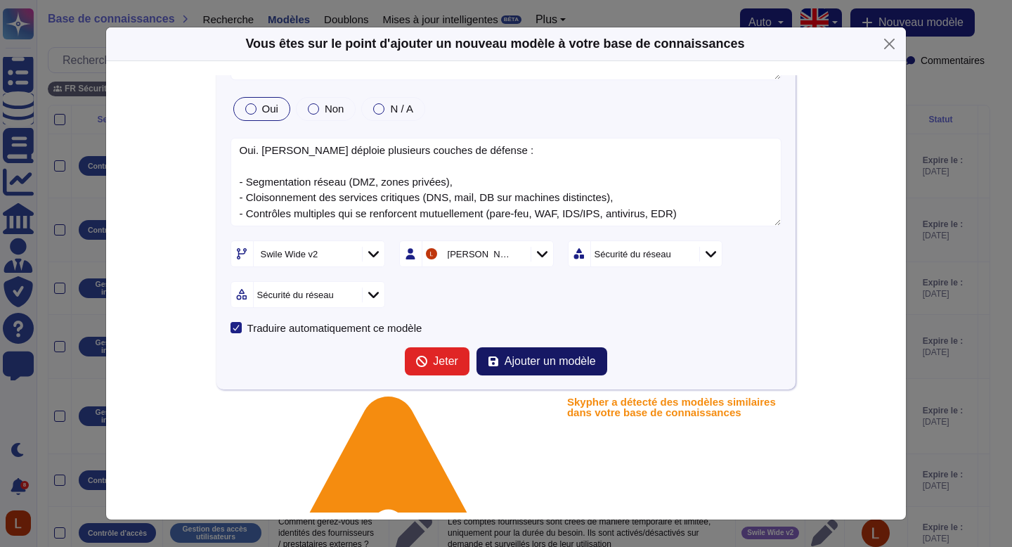
click at [517, 365] on font "Ajouter un modèle" at bounding box center [550, 361] width 91 height 12
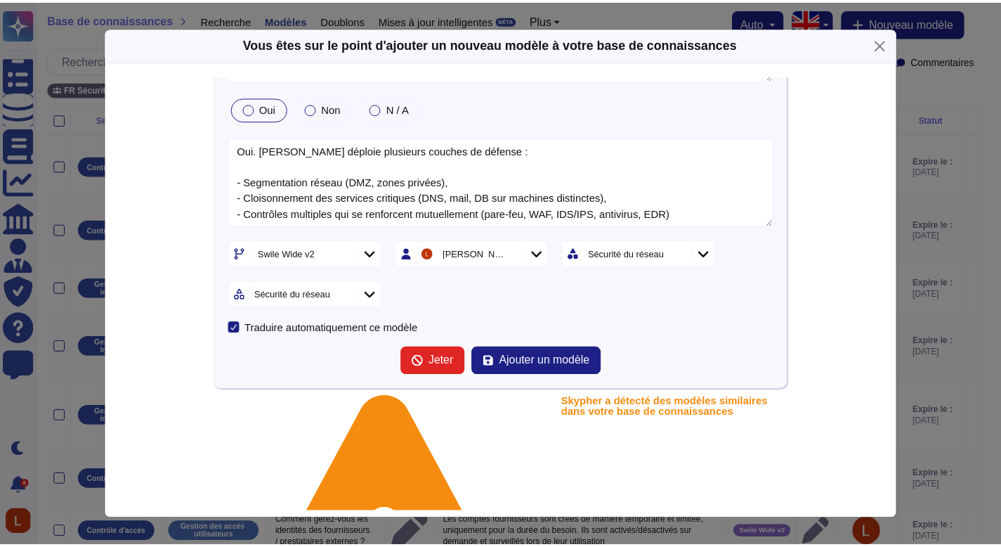
scroll to position [0, 0]
